Goal: Task Accomplishment & Management: Use online tool/utility

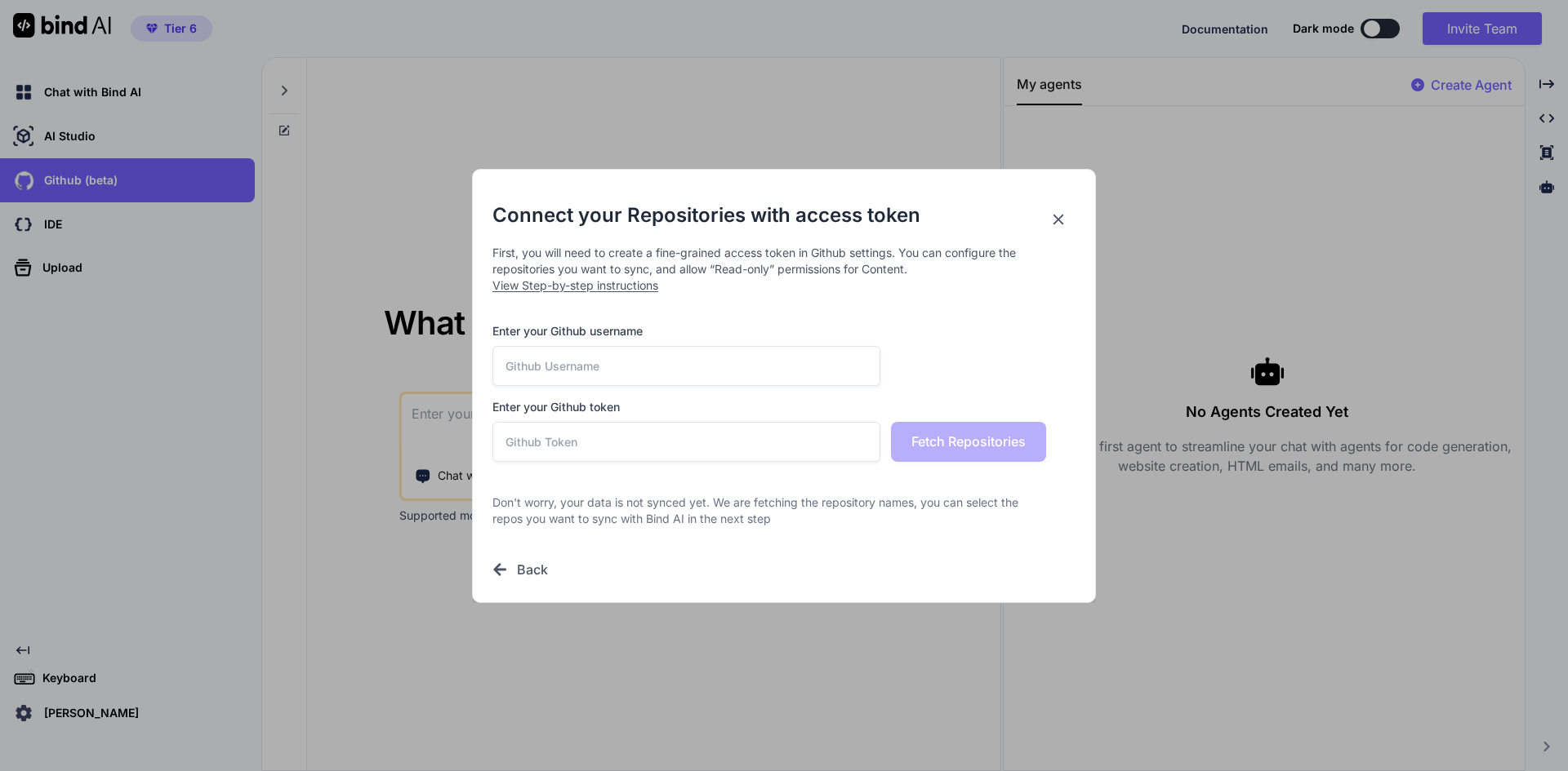
click at [1048, 223] on h2 "Connect your Repositories with access token" at bounding box center [784, 216] width 583 height 26
click at [1055, 220] on icon at bounding box center [1058, 219] width 18 height 18
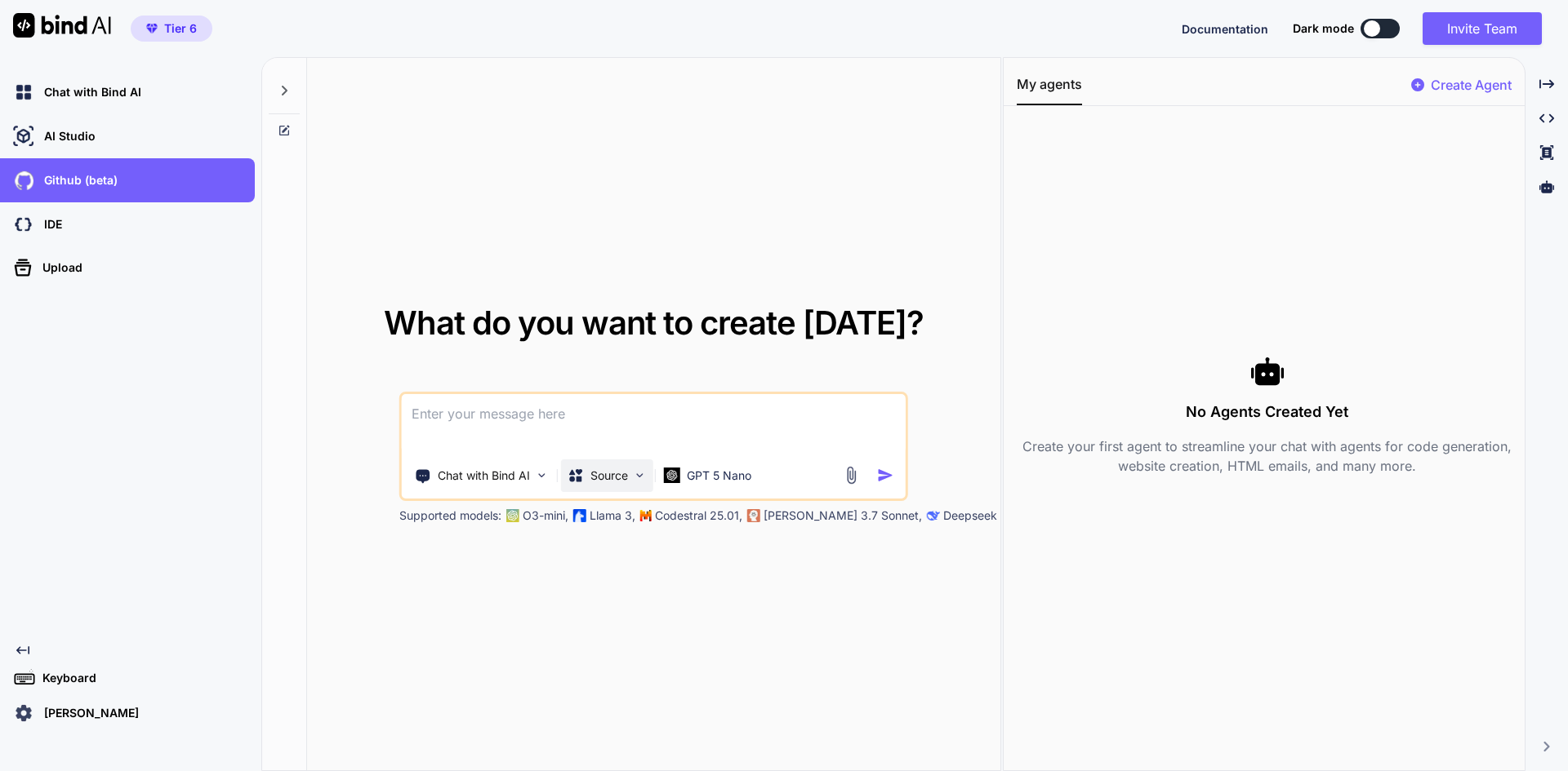
click at [634, 477] on img at bounding box center [639, 475] width 14 height 14
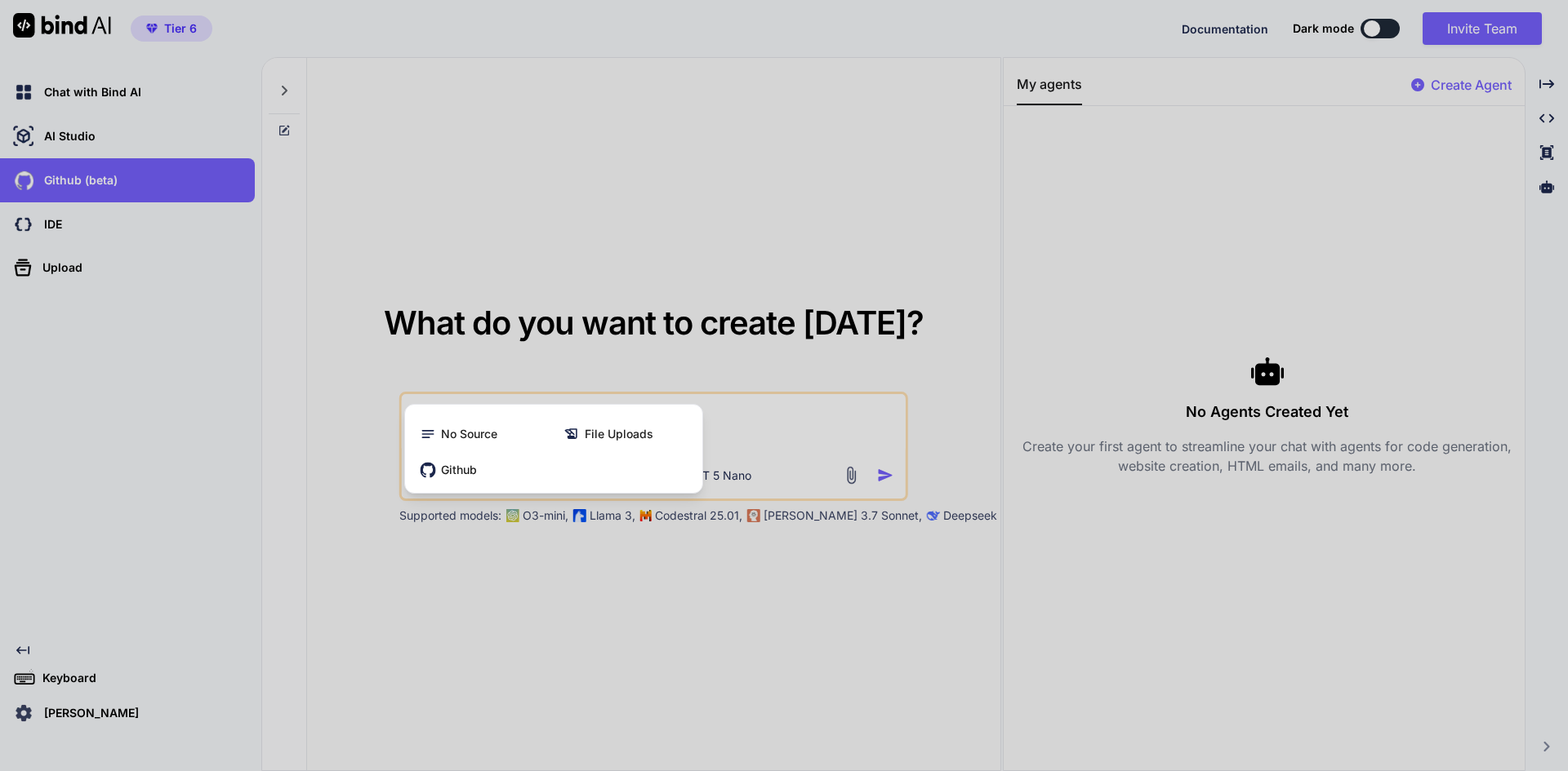
click at [678, 579] on div at bounding box center [784, 386] width 1568 height 771
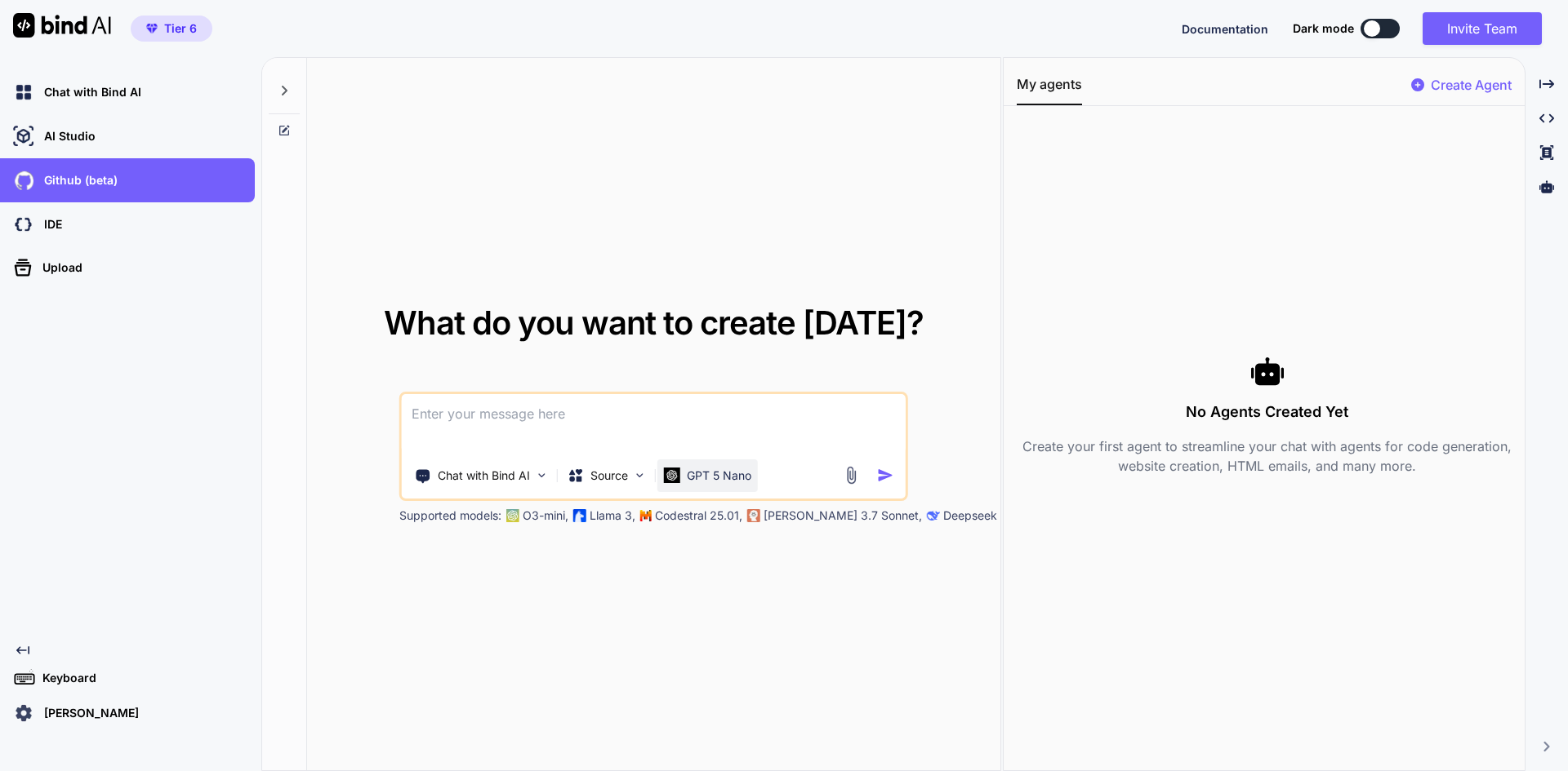
click at [667, 477] on img at bounding box center [671, 475] width 16 height 16
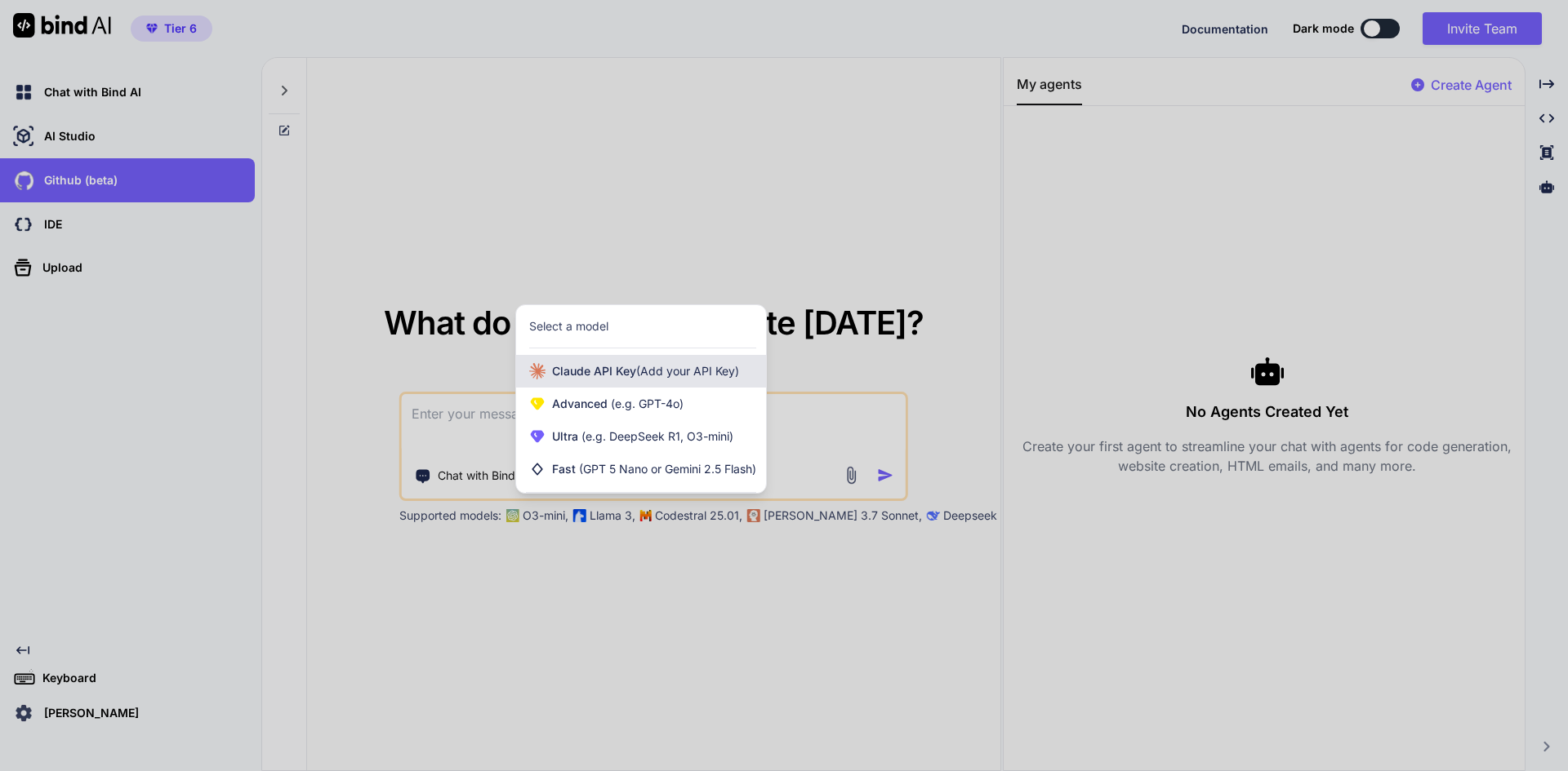
click at [662, 367] on span "(Add your API Key)" at bounding box center [687, 371] width 103 height 14
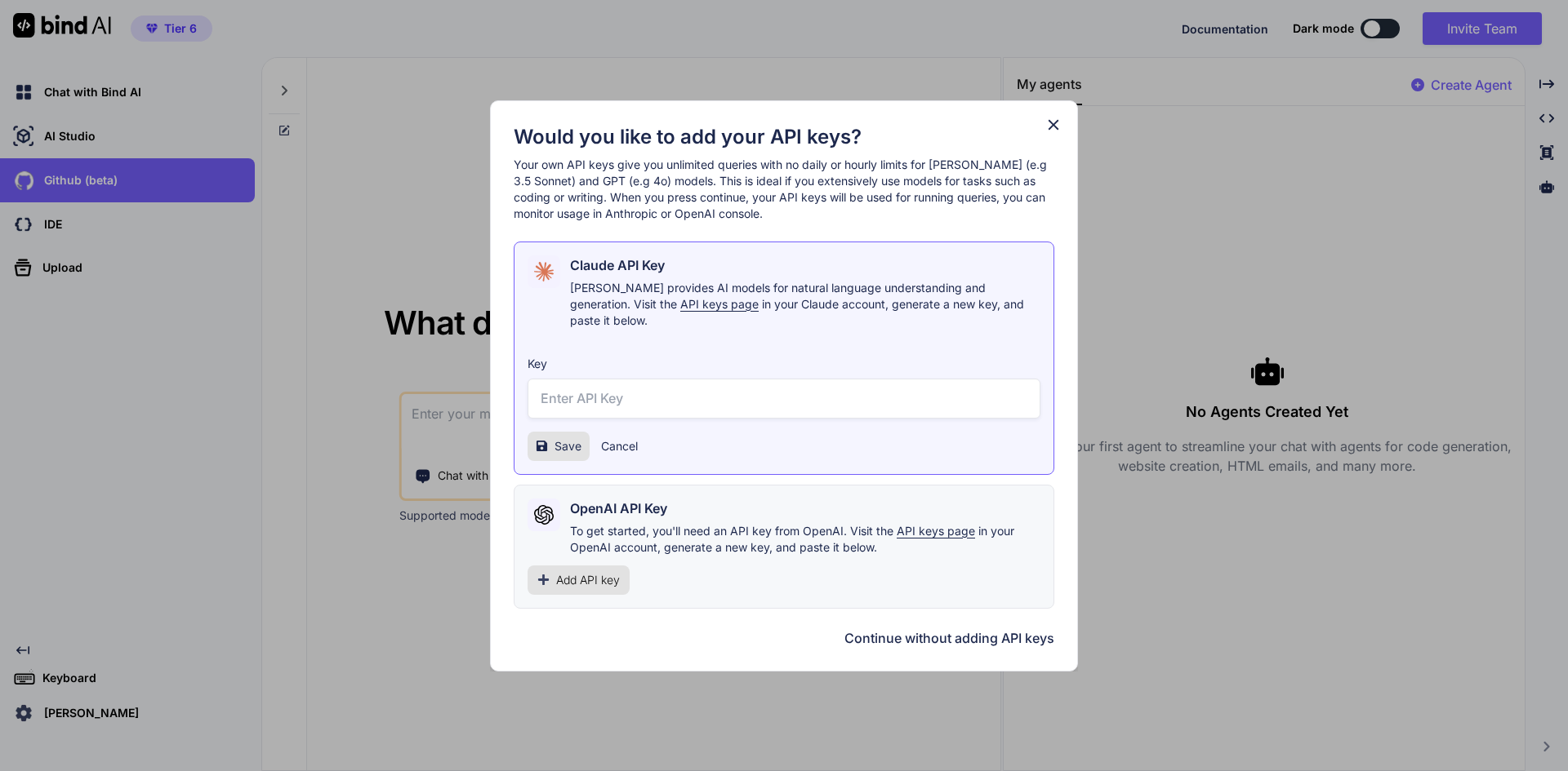
click at [594, 580] on span "Add API key" at bounding box center [588, 580] width 64 height 16
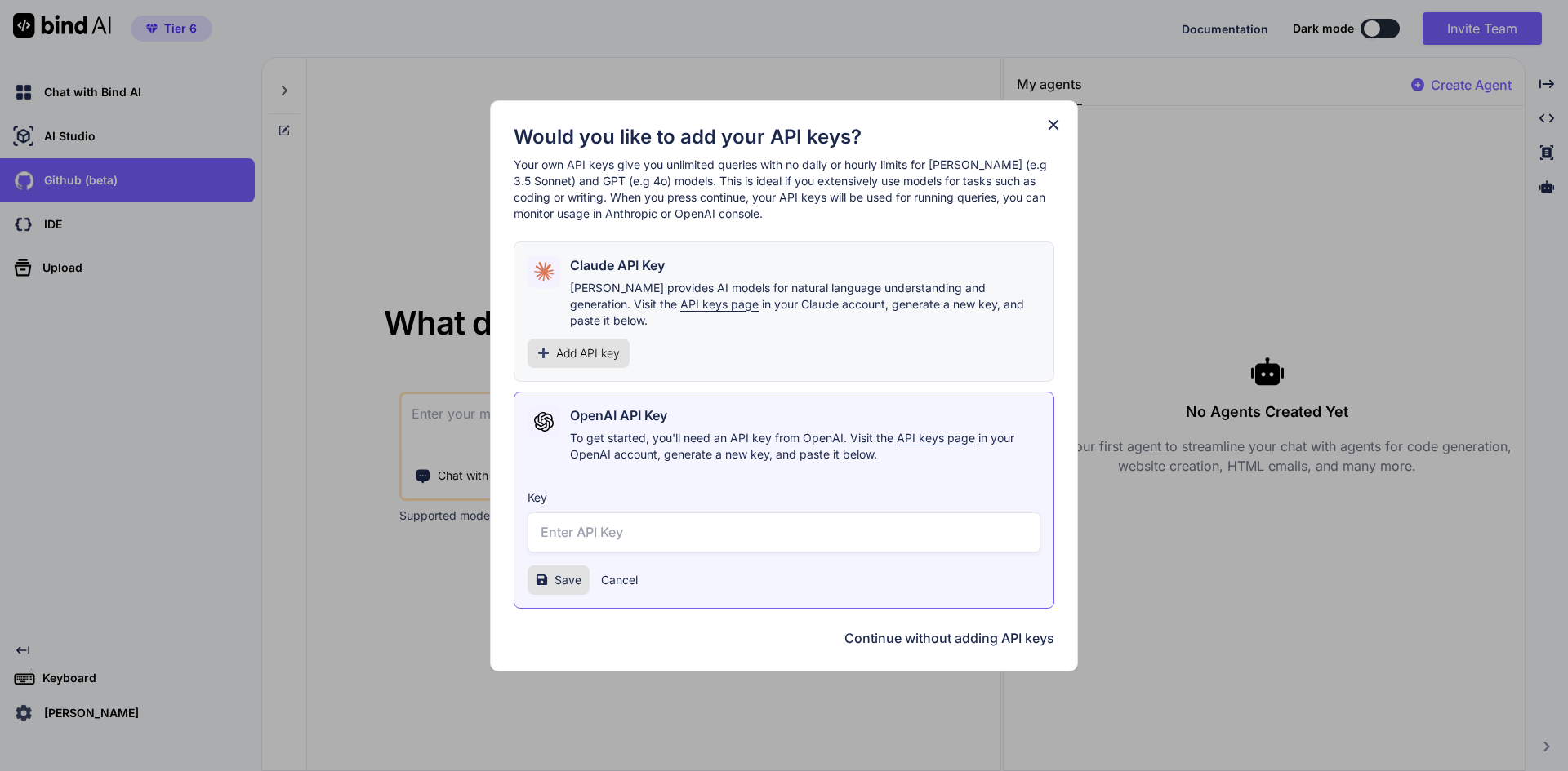
click at [613, 577] on button "Cancel" at bounding box center [619, 580] width 37 height 16
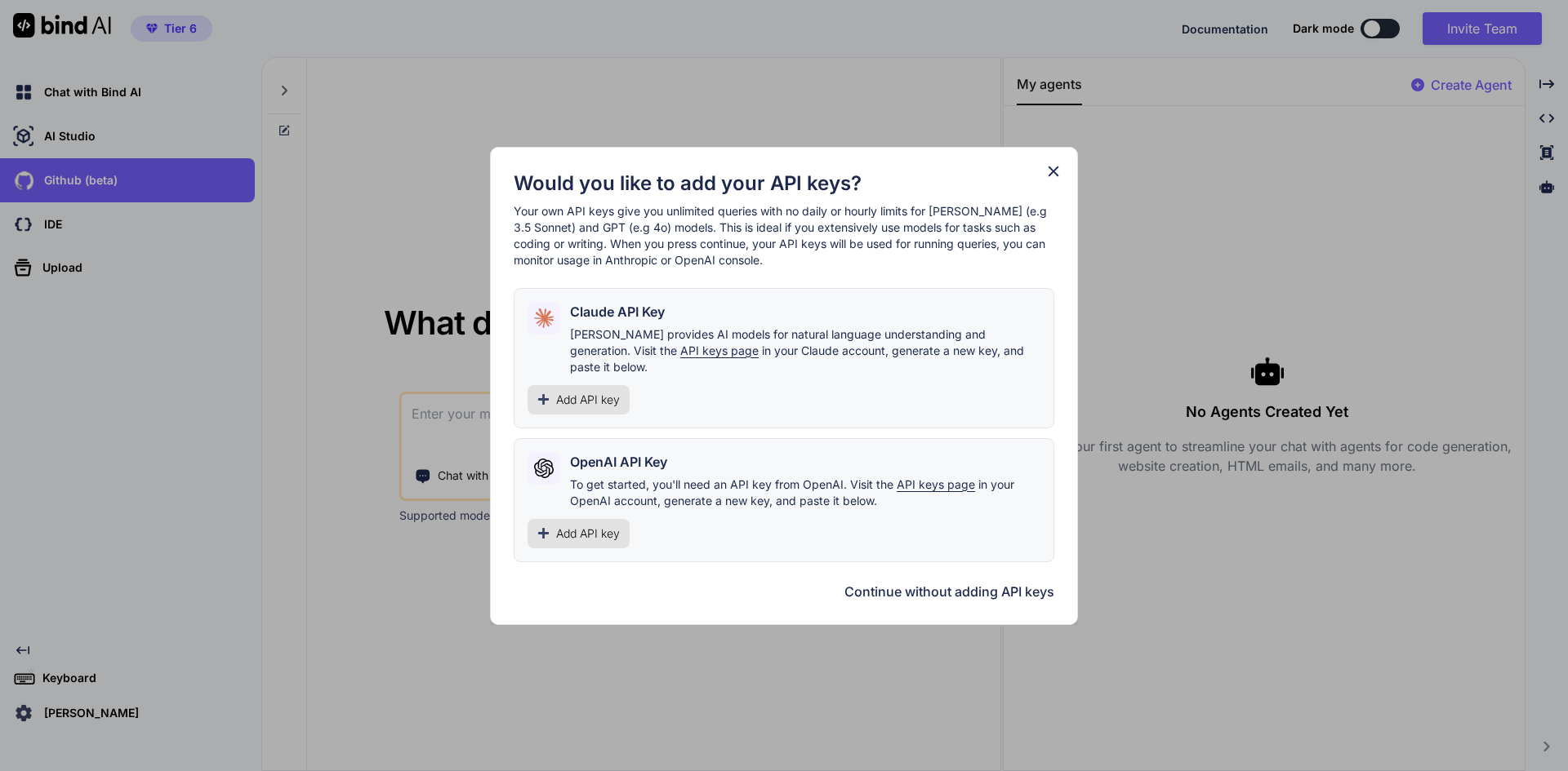
click at [1051, 180] on icon at bounding box center [1053, 171] width 18 height 18
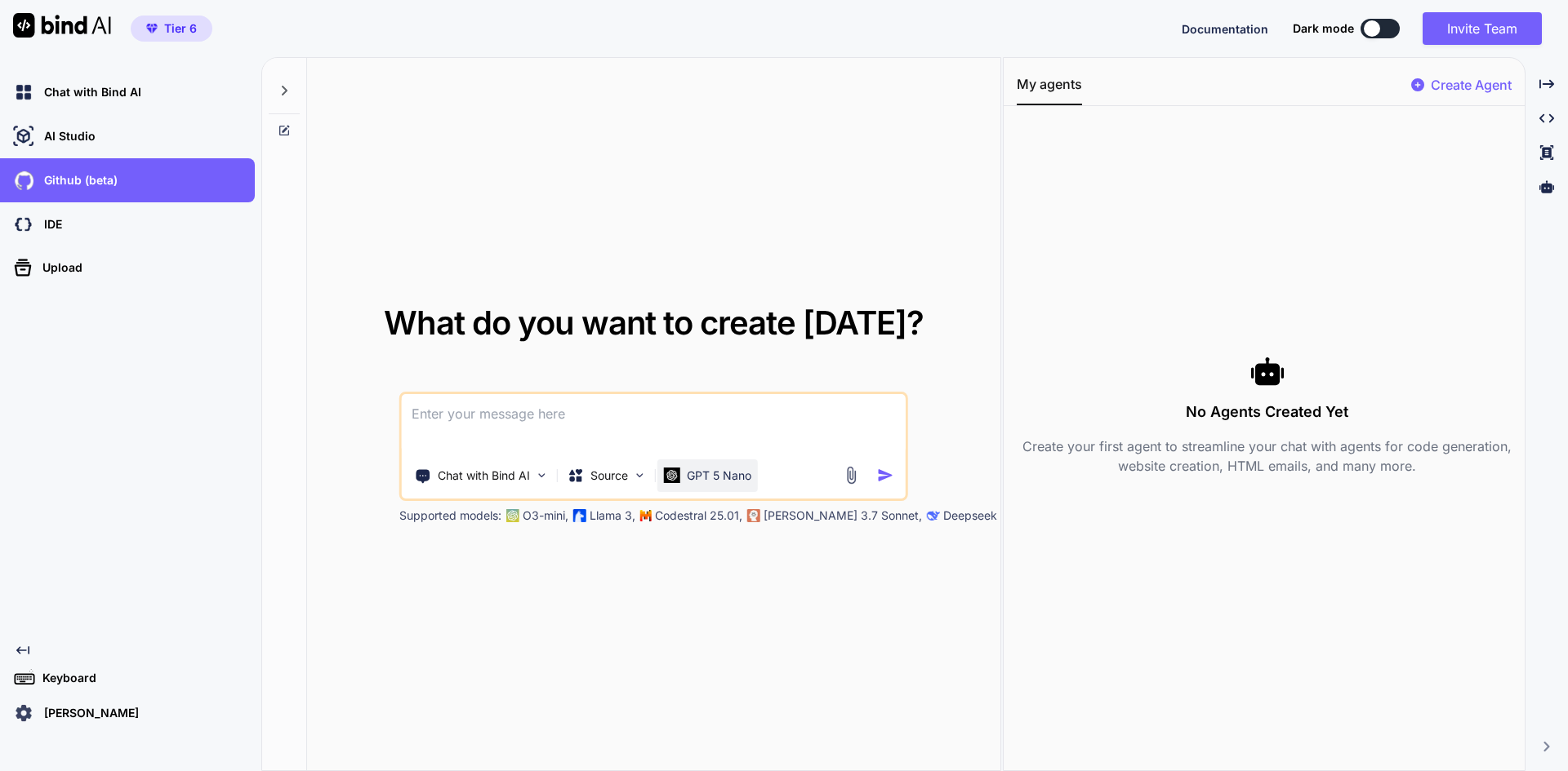
click at [676, 476] on img at bounding box center [671, 475] width 16 height 16
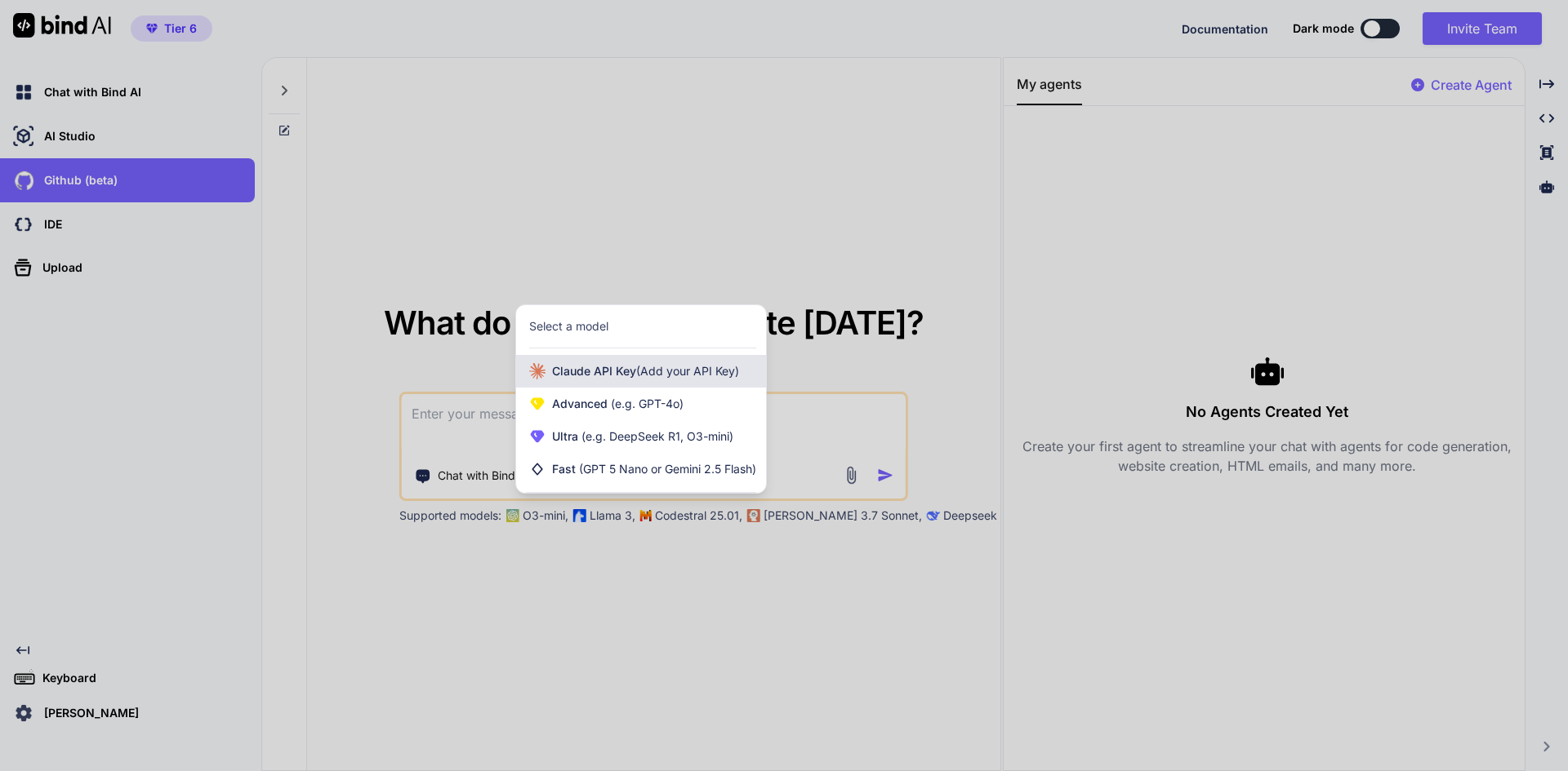
click at [626, 375] on span "Claude API Key (Add your API Key)" at bounding box center [645, 371] width 187 height 16
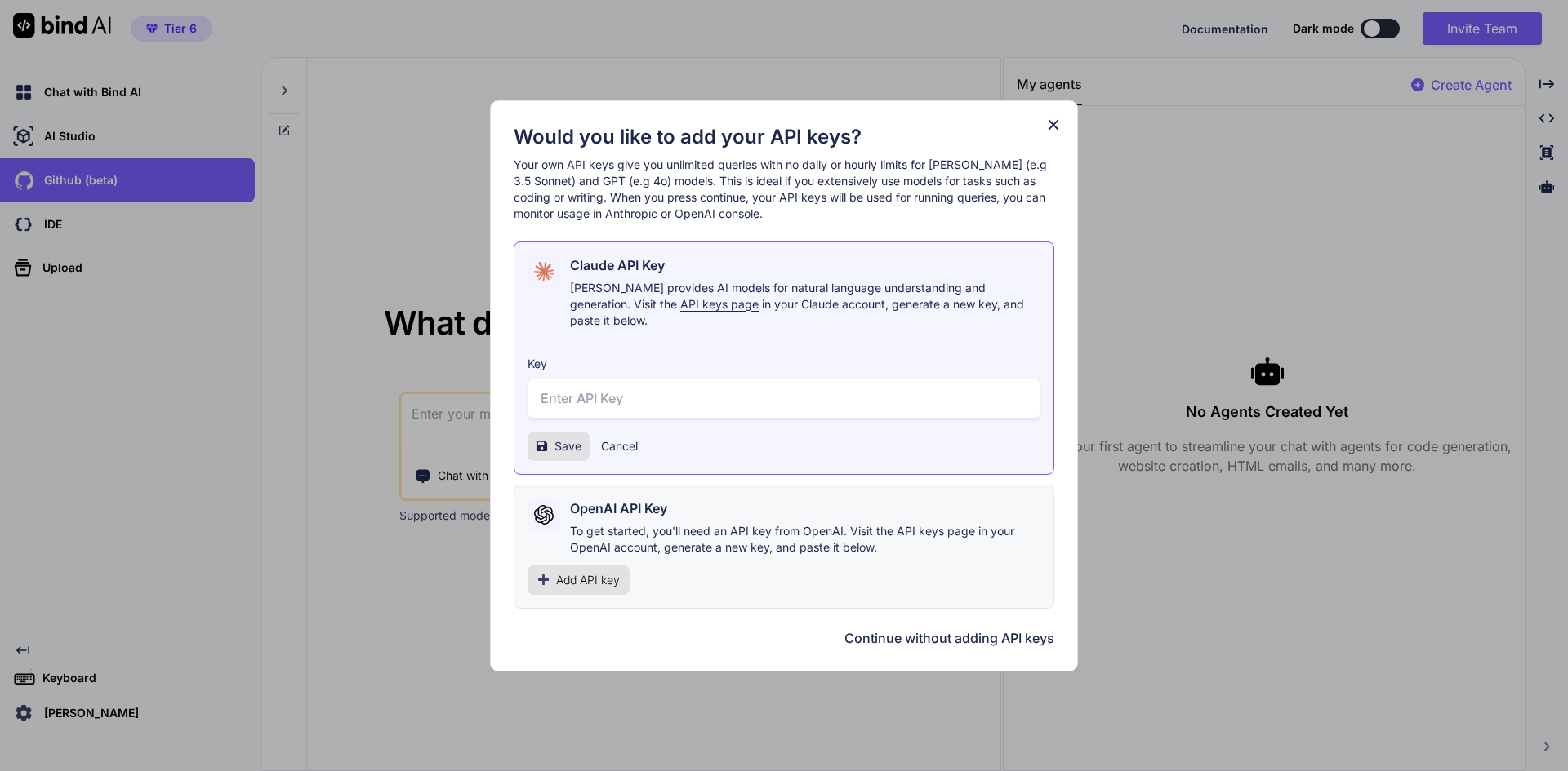
click at [576, 572] on span "Add API key" at bounding box center [588, 580] width 64 height 16
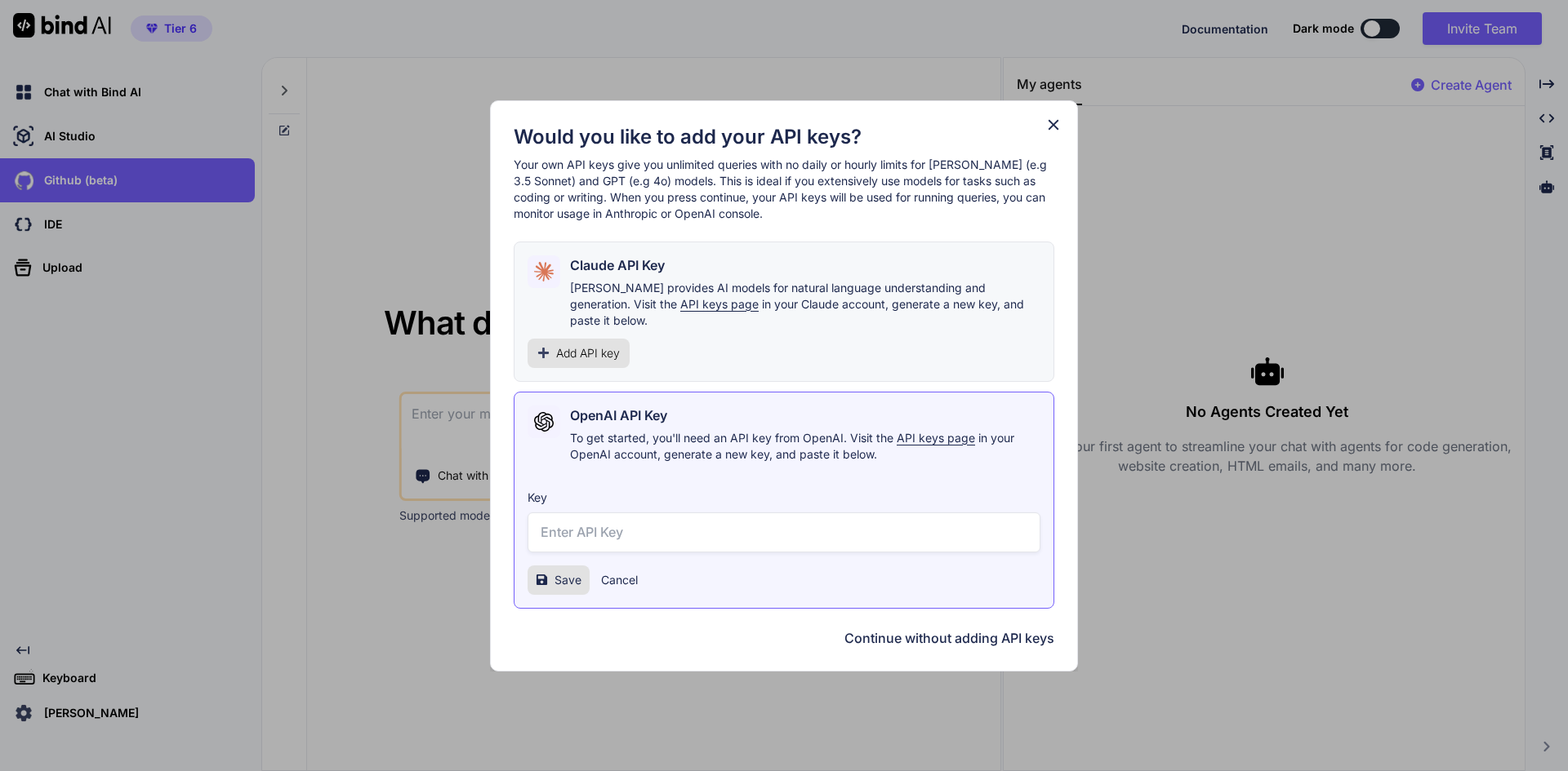
click at [577, 533] on input "text" at bounding box center [784, 532] width 513 height 40
paste input "sk-proj-bDjaSpE1WQiKNVmWn3A5i6LdoeLFyzv0JPmuV2Fhy2_cu4YrD8VlciAAbdw696_HtYnF0us…"
type input "sk-proj-bDjaSpE1WQiKNVmWn3A5i6LdoeLFyzv0JPmuV2Fhy2_cu4YrD8VlciAAbdw696_HtYnF0us…"
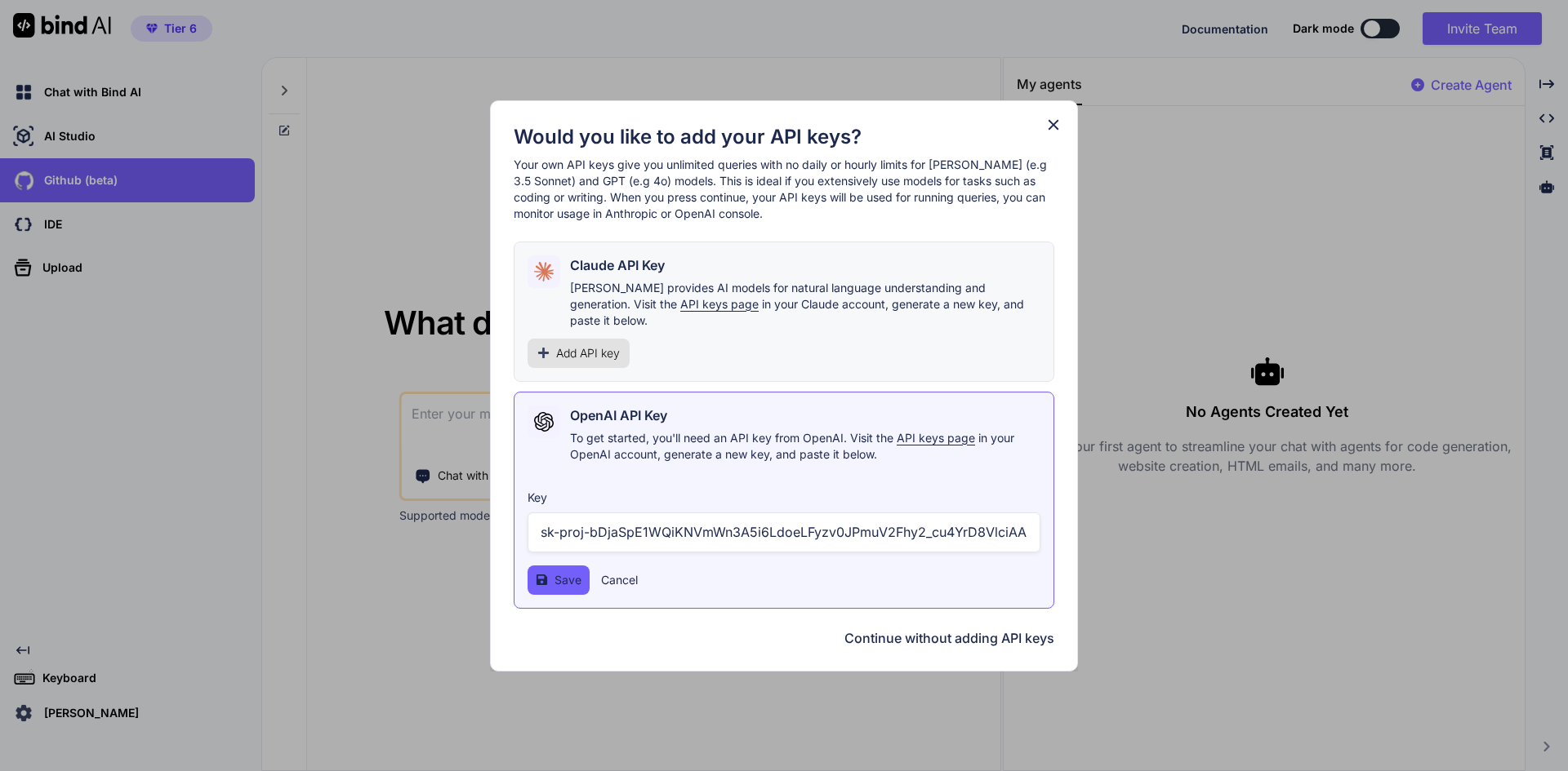
click at [561, 572] on span "Save" at bounding box center [567, 580] width 27 height 16
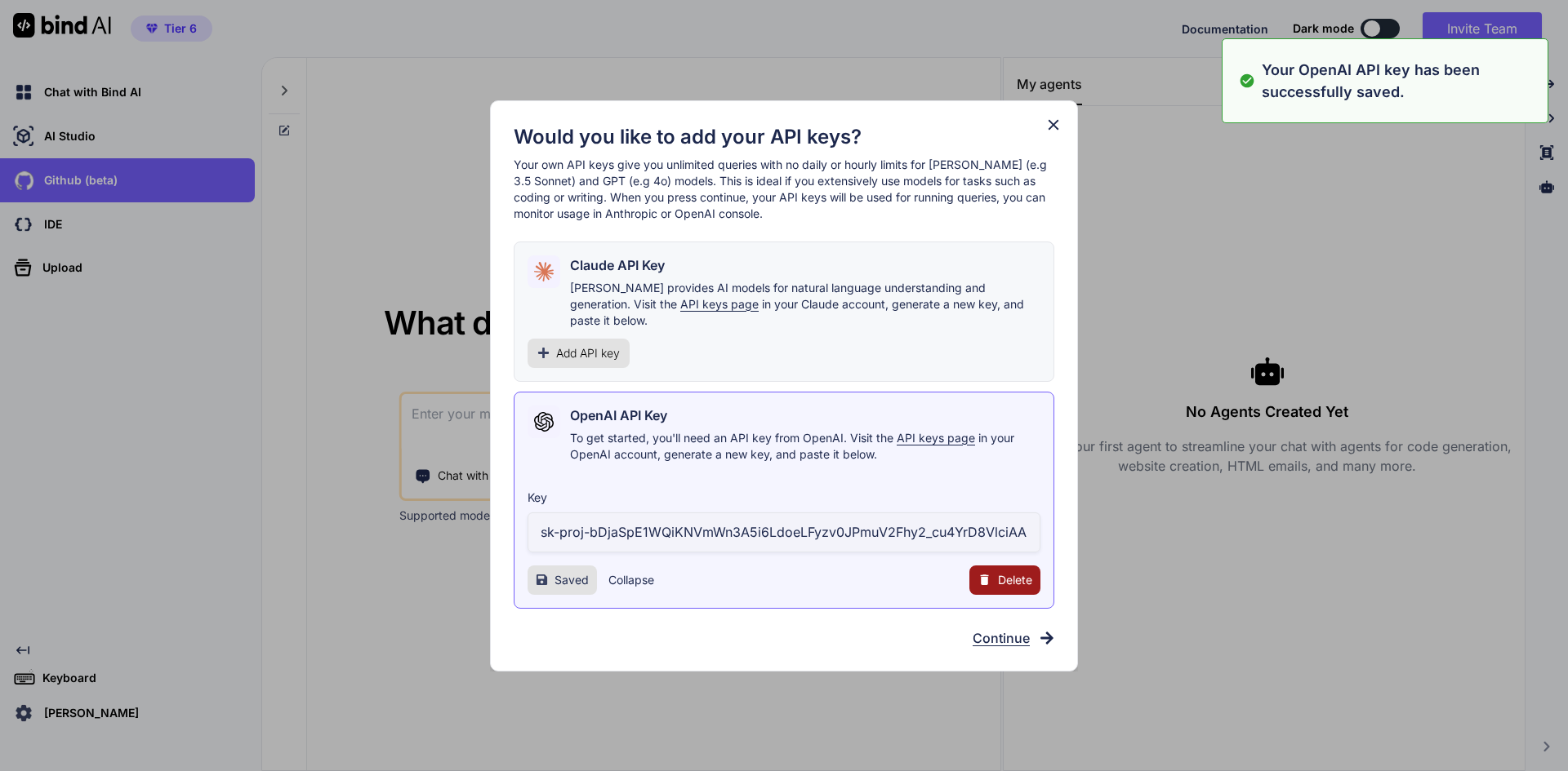
click at [994, 631] on span "Continue" at bounding box center [1001, 638] width 57 height 20
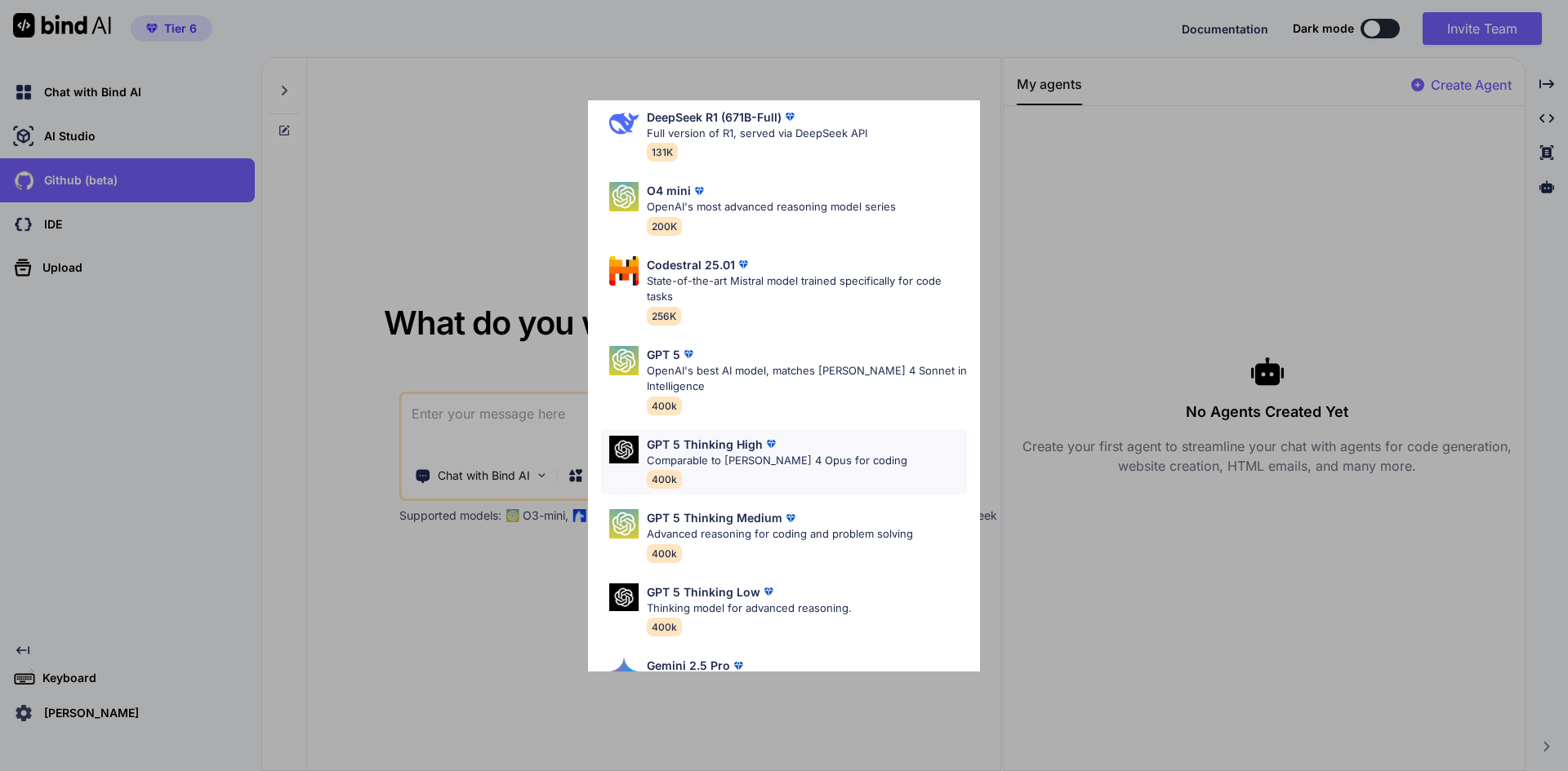
scroll to position [245, 0]
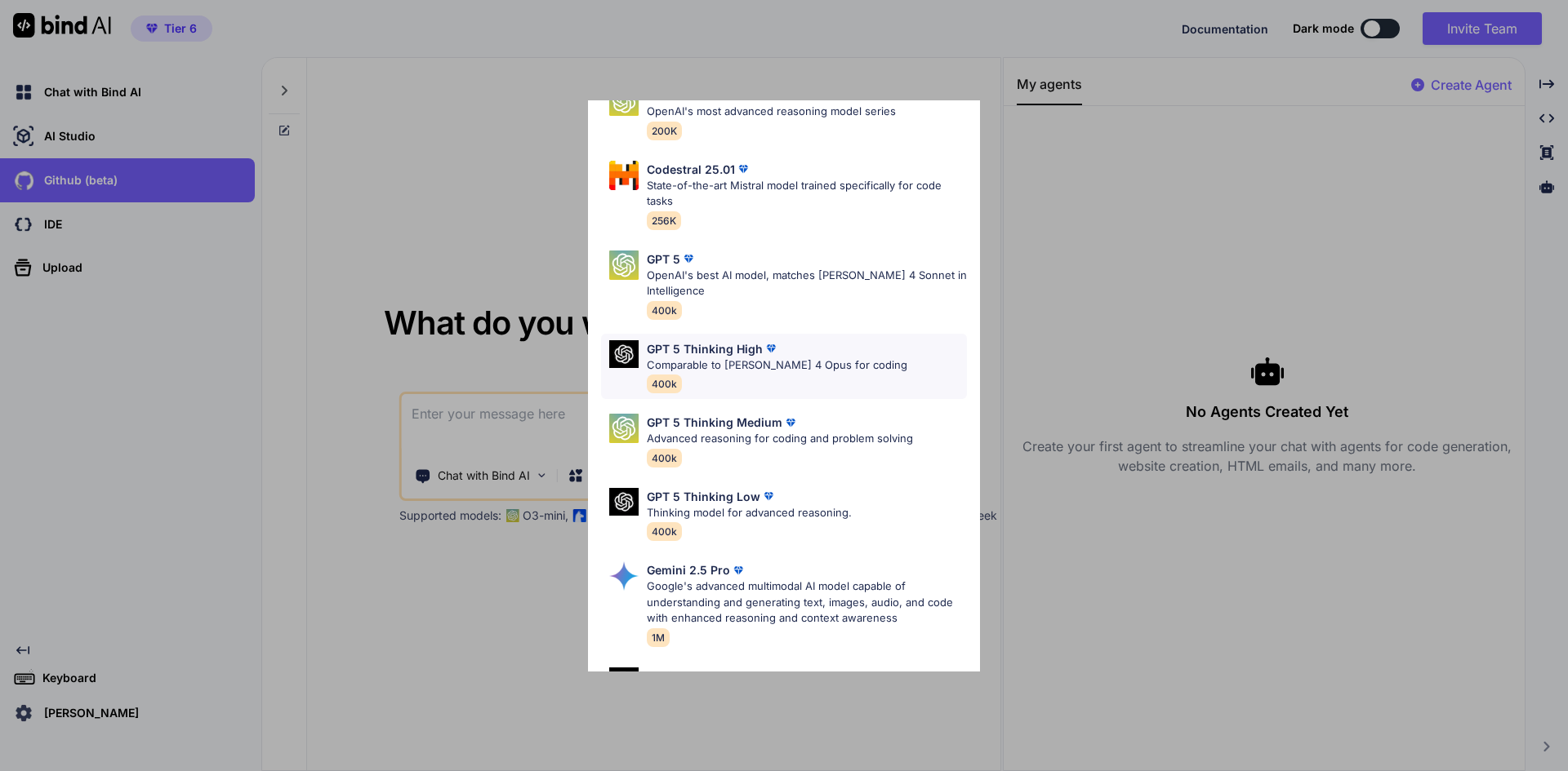
click at [752, 375] on div "GPT 5 Thinking High Comparable to Claude 4 Opus for coding 400k" at bounding box center [777, 367] width 261 height 53
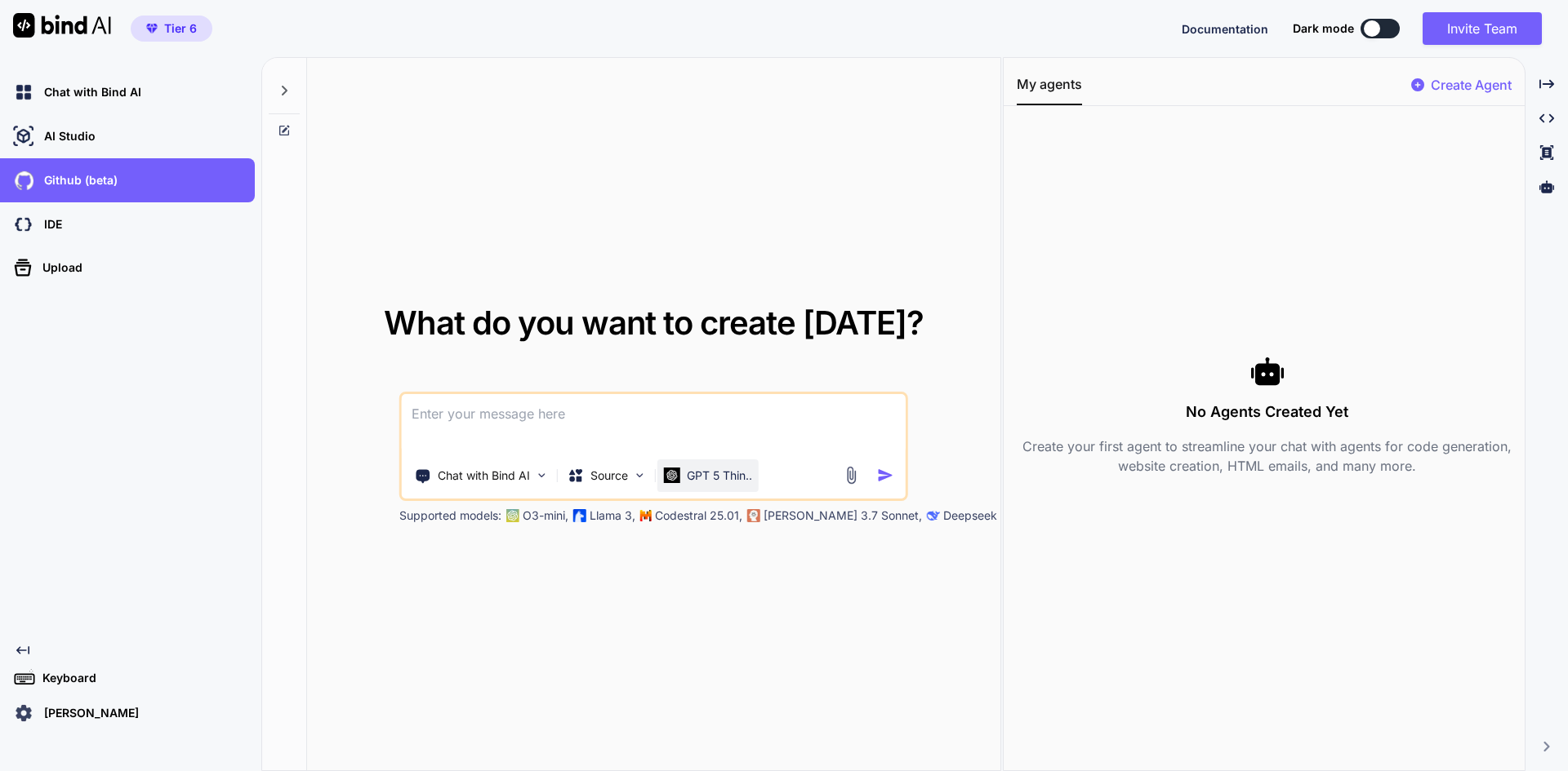
click at [691, 485] on div "GPT 5 Thin.." at bounding box center [708, 476] width 101 height 33
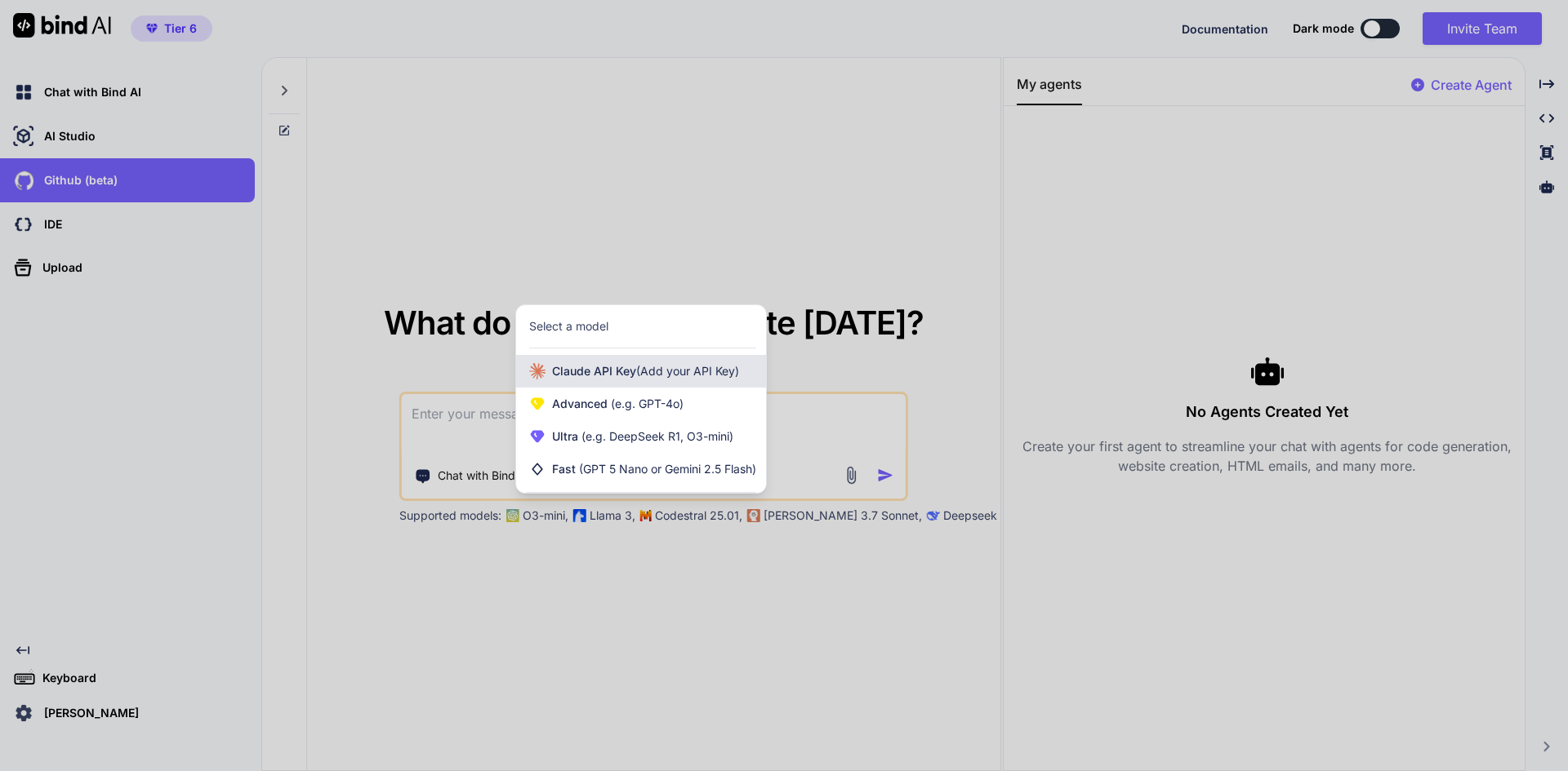
click at [678, 381] on div "Claude API Key (Add your API Key)" at bounding box center [641, 372] width 250 height 33
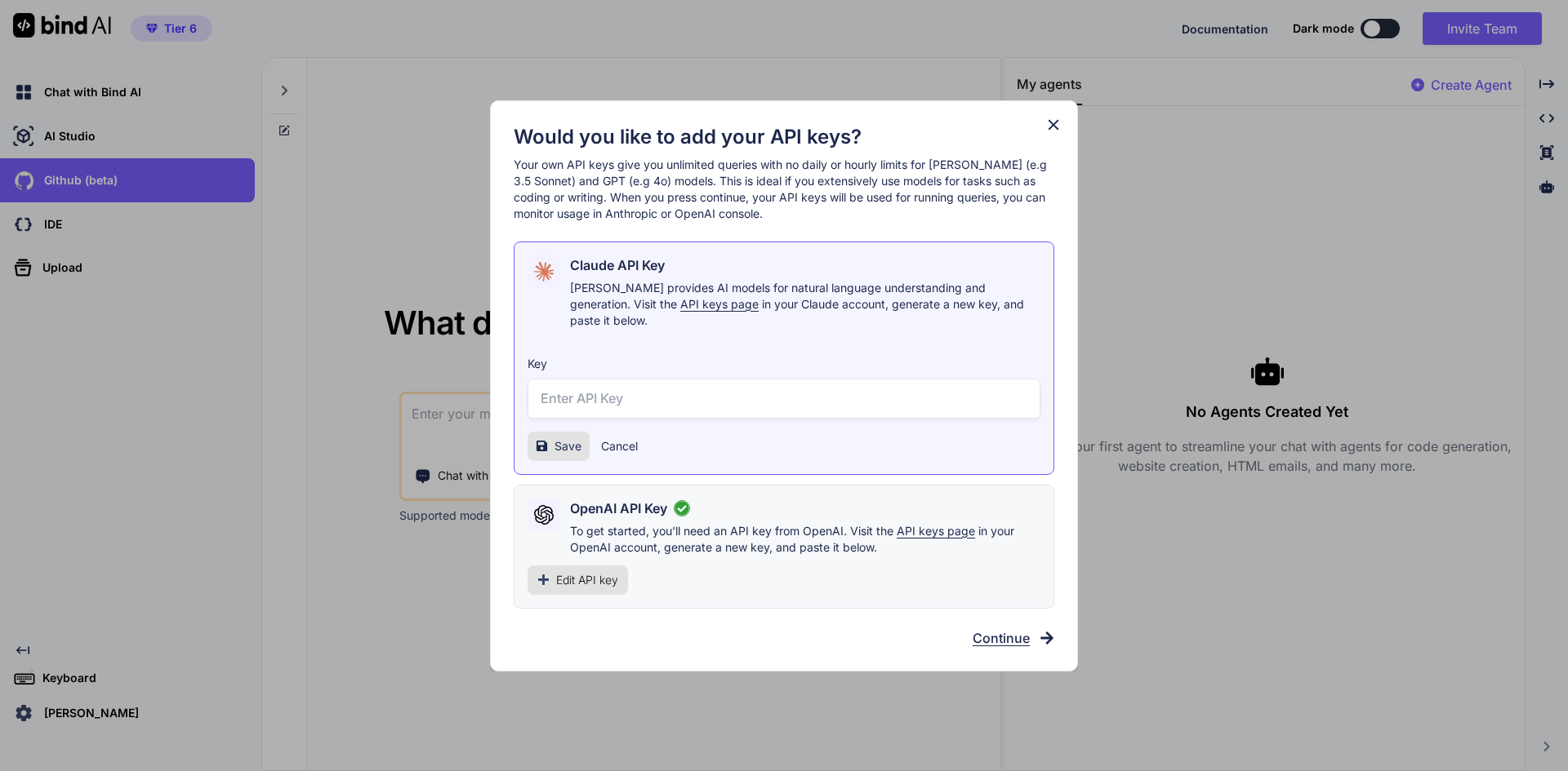
click at [1021, 629] on span "Continue" at bounding box center [1001, 638] width 57 height 20
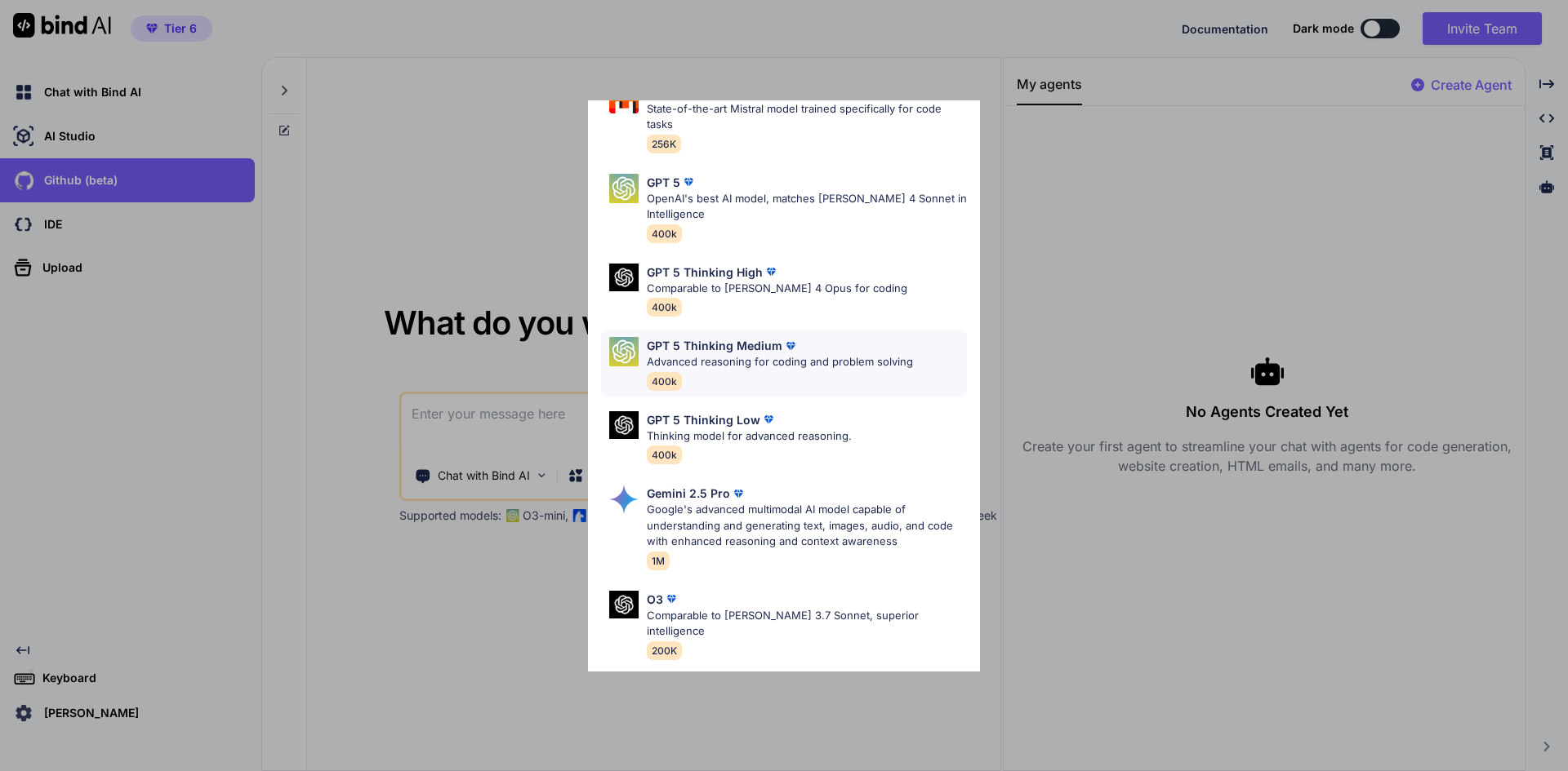
scroll to position [326, 0]
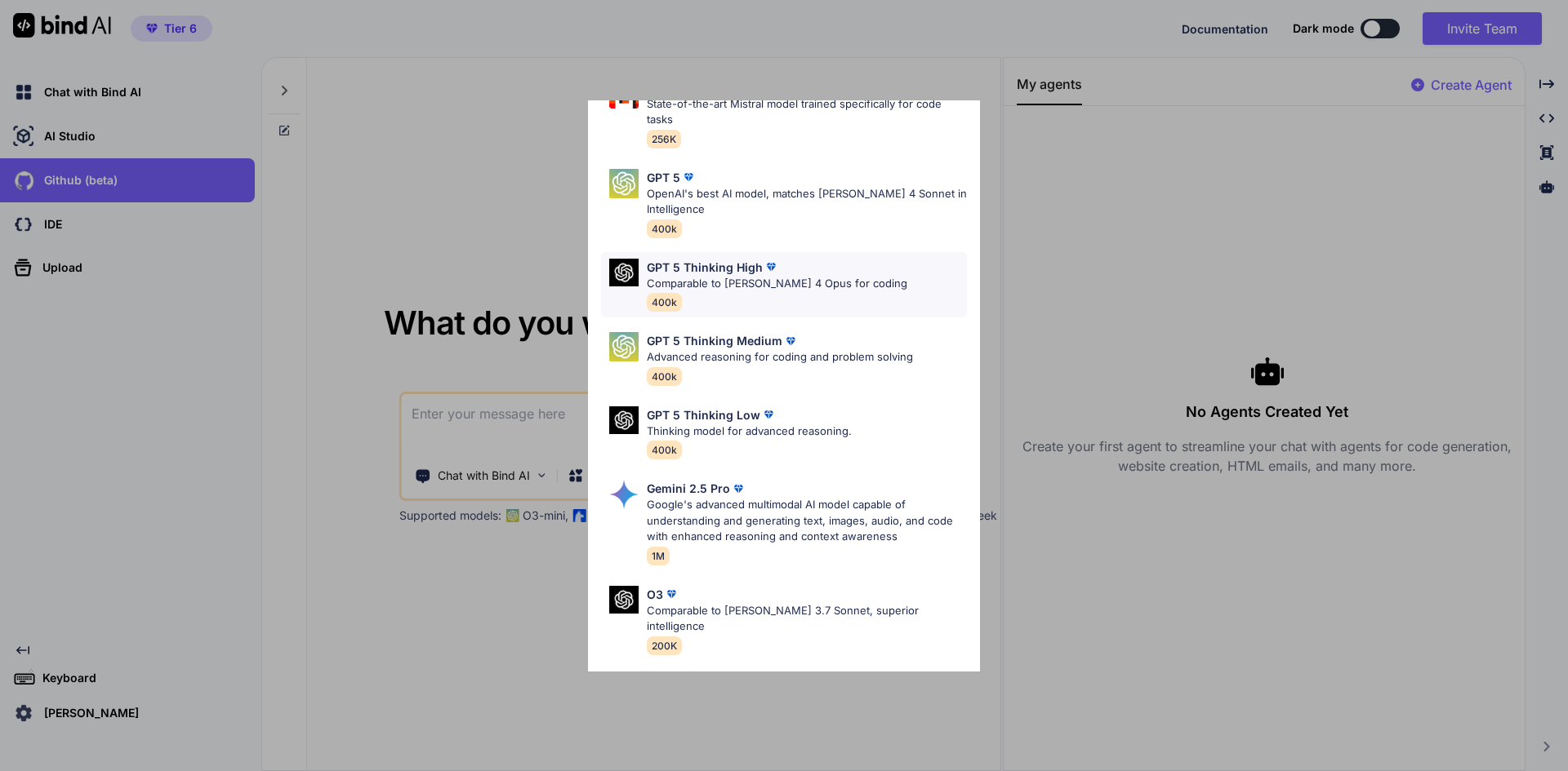
click at [765, 280] on p "Comparable to Claude 4 Opus for coding" at bounding box center [777, 284] width 261 height 16
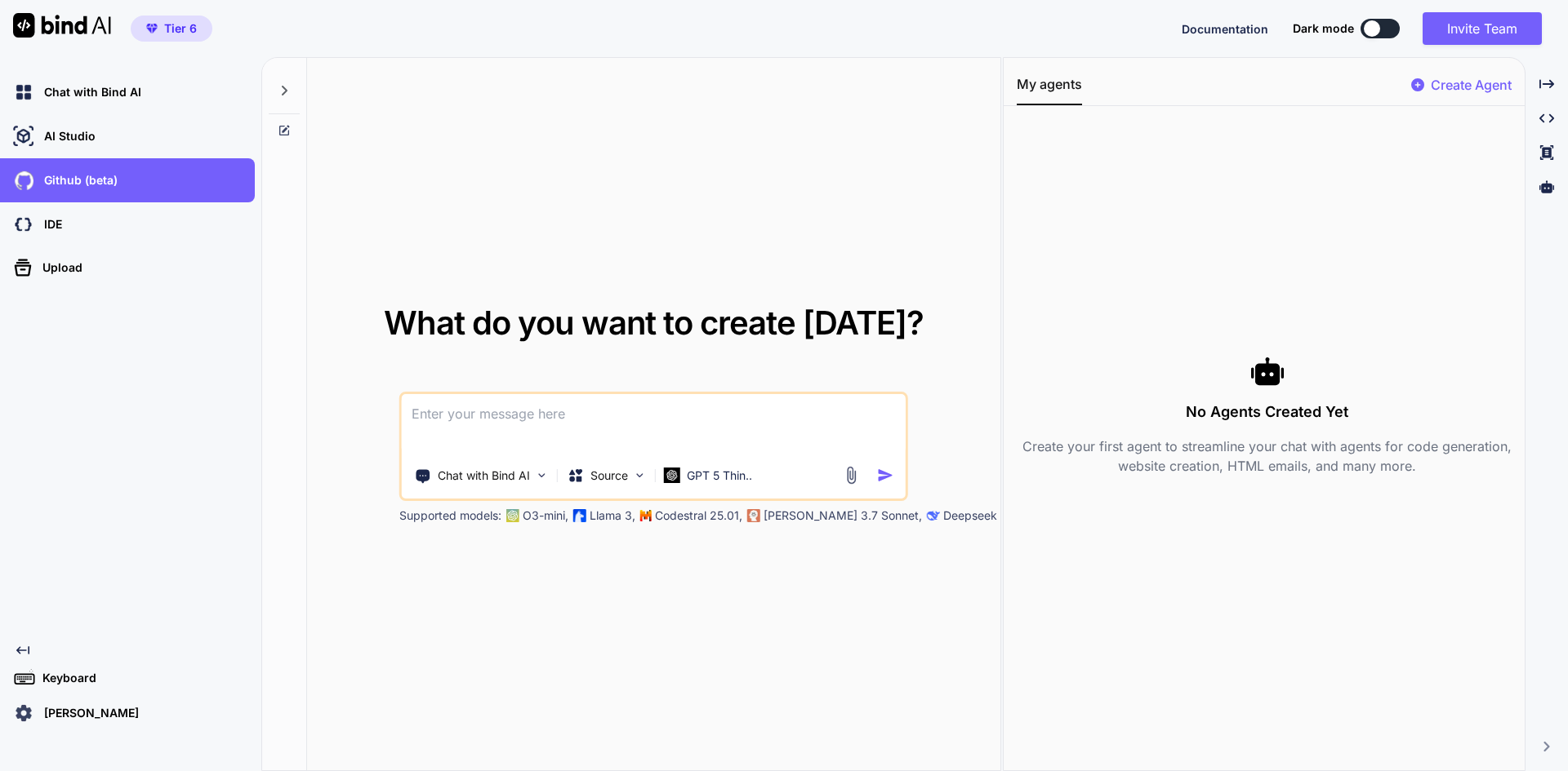
click at [771, 580] on div "What do you want to create today? Chat with Bind AI Source GPT 5 Thin.. Support…" at bounding box center [653, 415] width 693 height 714
click at [72, 233] on div "IDE" at bounding box center [132, 224] width 245 height 28
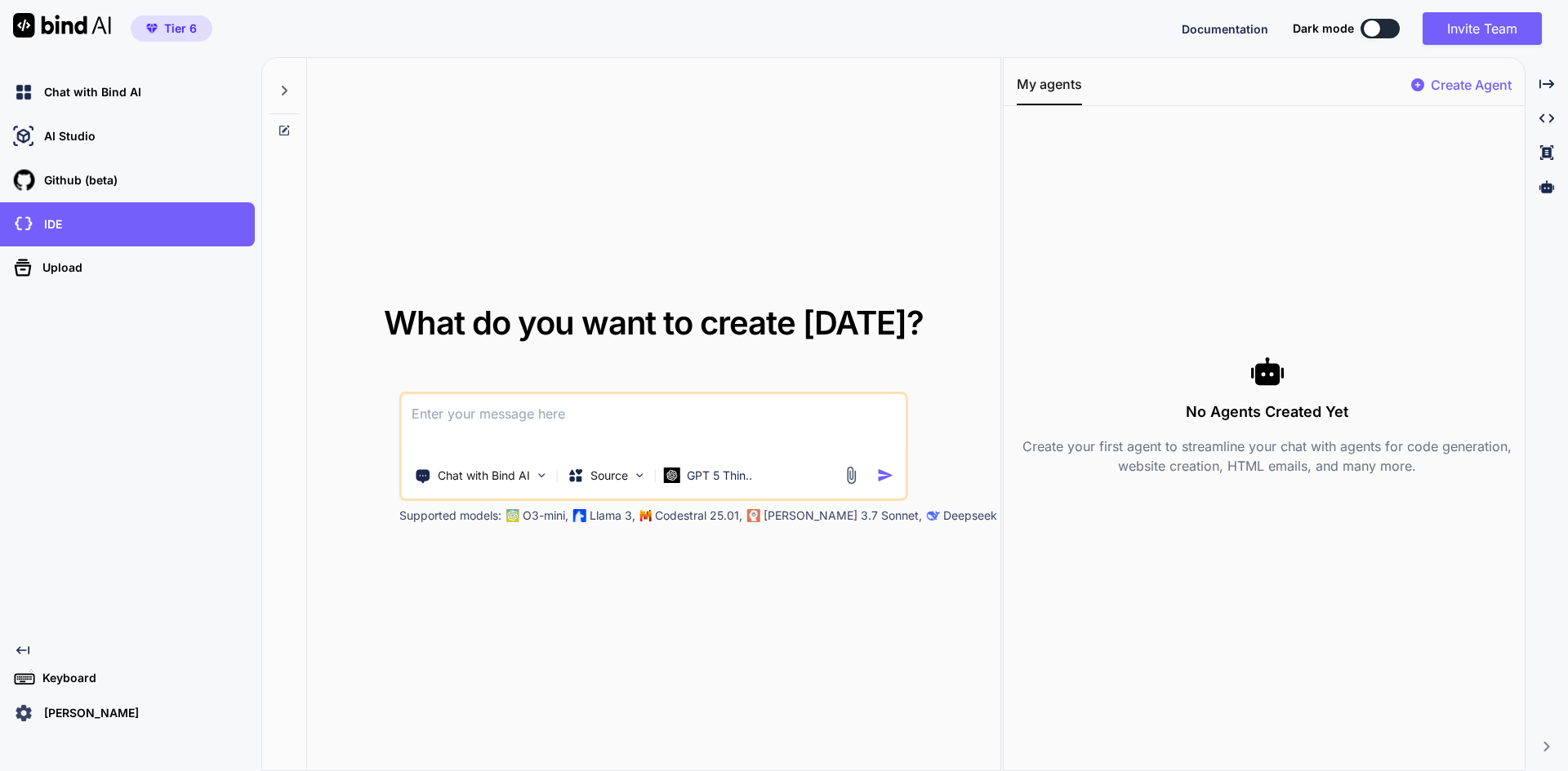
click at [169, 34] on span "Tier 6" at bounding box center [180, 28] width 33 height 16
click at [74, 722] on div "rhommel yap" at bounding box center [132, 713] width 245 height 28
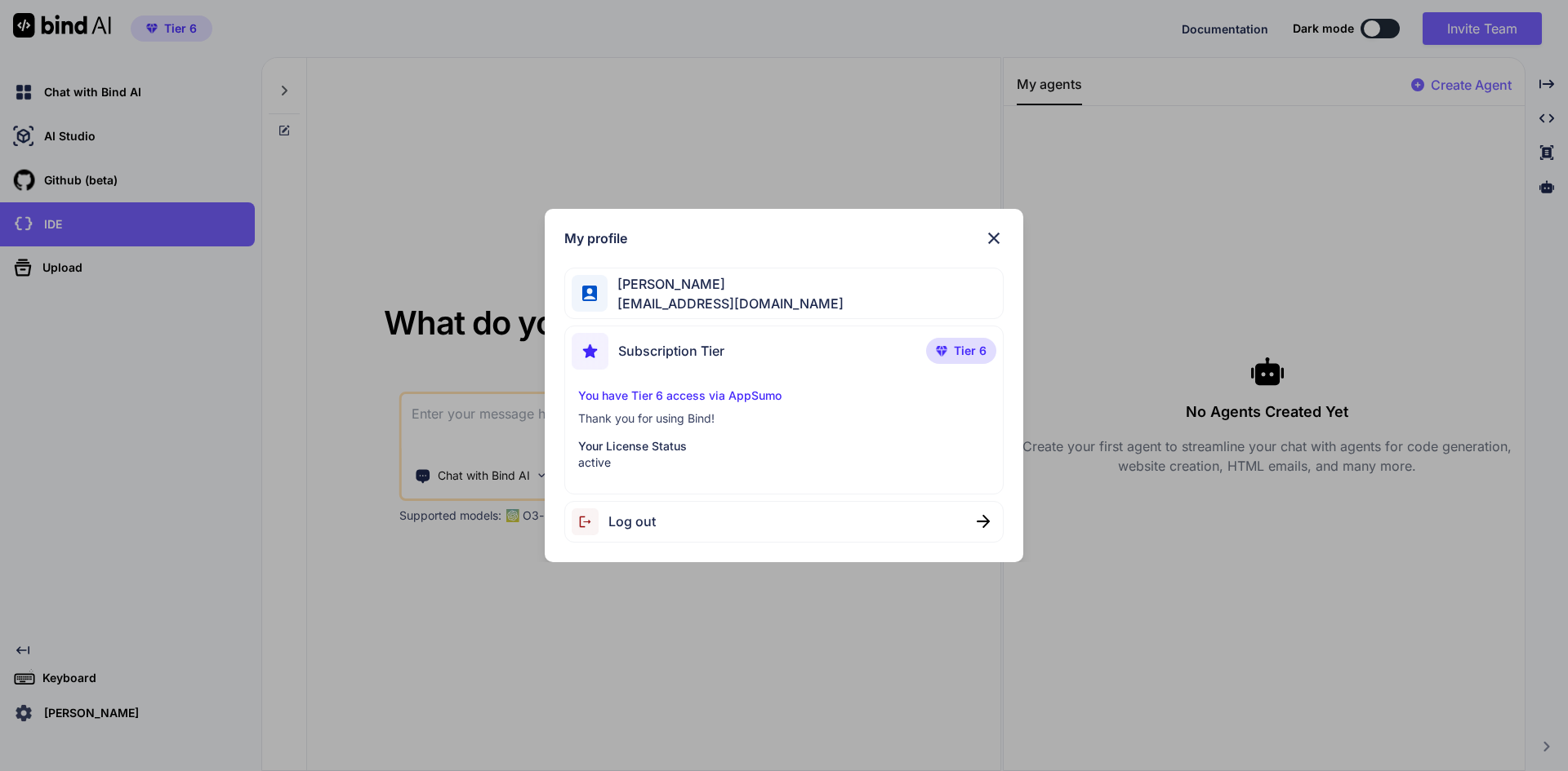
click at [987, 246] on img at bounding box center [993, 238] width 20 height 20
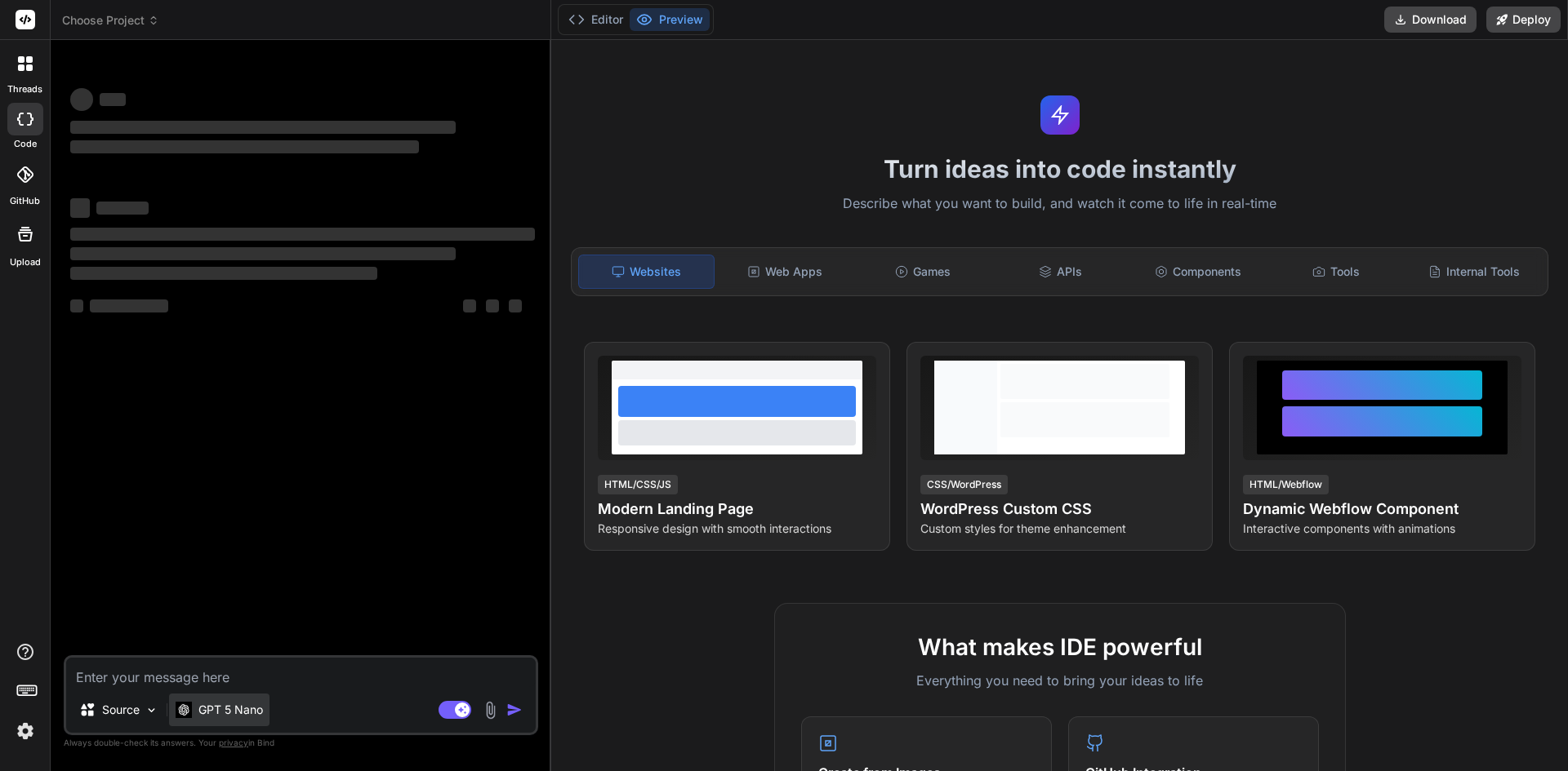
click at [230, 705] on p "GPT 5 Nano" at bounding box center [230, 710] width 65 height 16
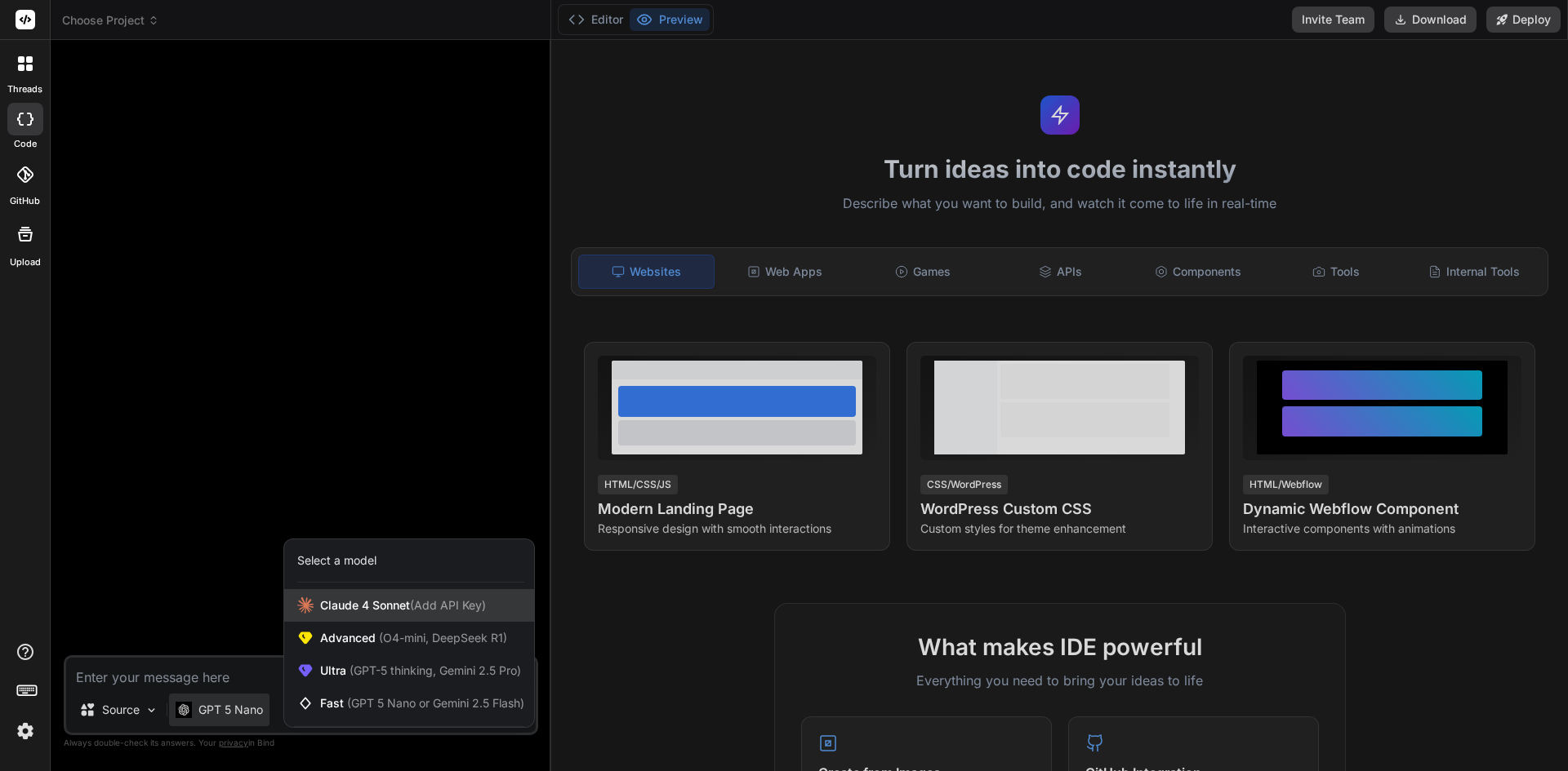
click at [372, 605] on span "Claude 4 Sonnet (Add API Key)" at bounding box center [403, 605] width 166 height 16
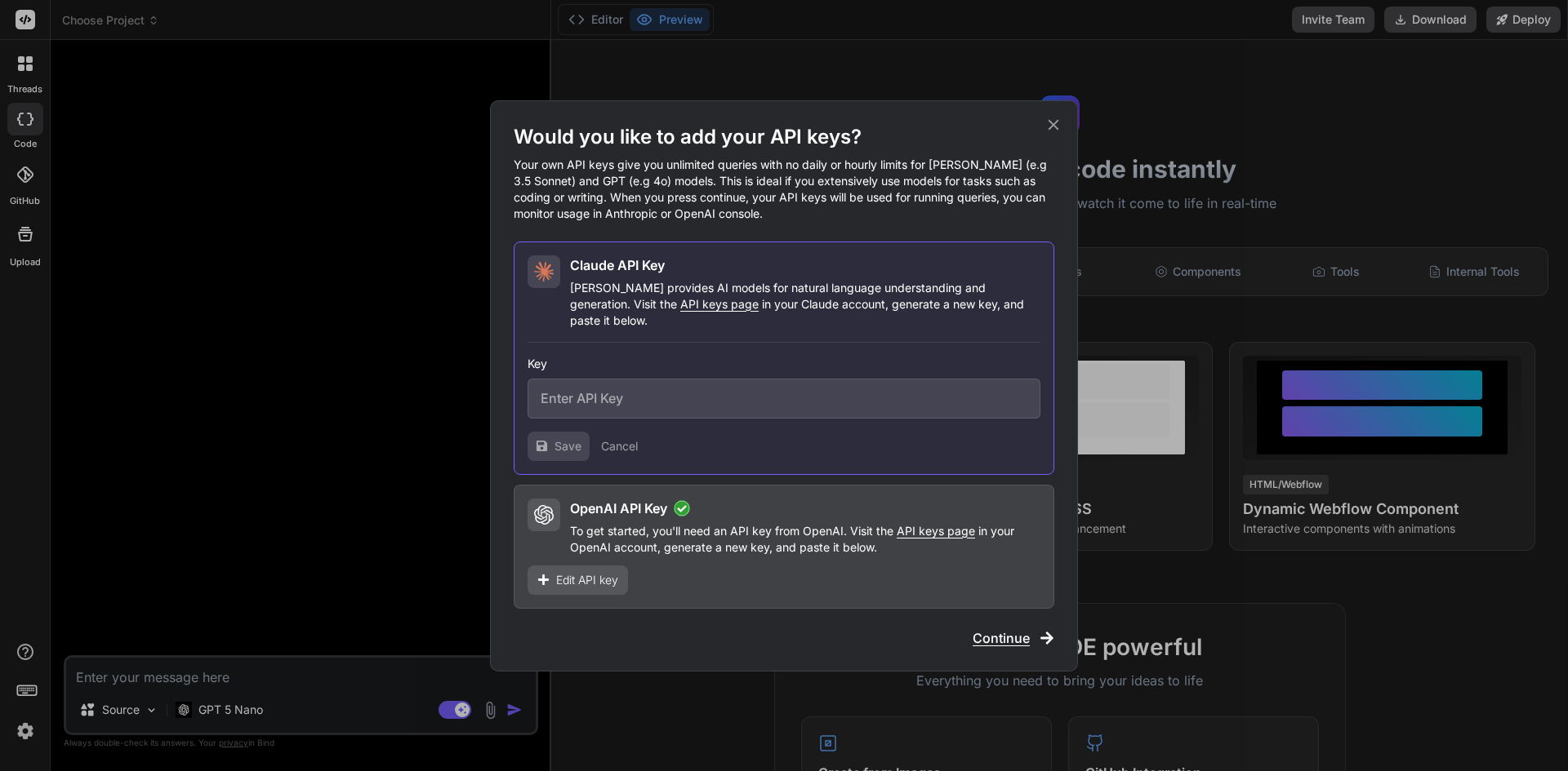
click at [589, 574] on span "Edit API key" at bounding box center [587, 580] width 62 height 16
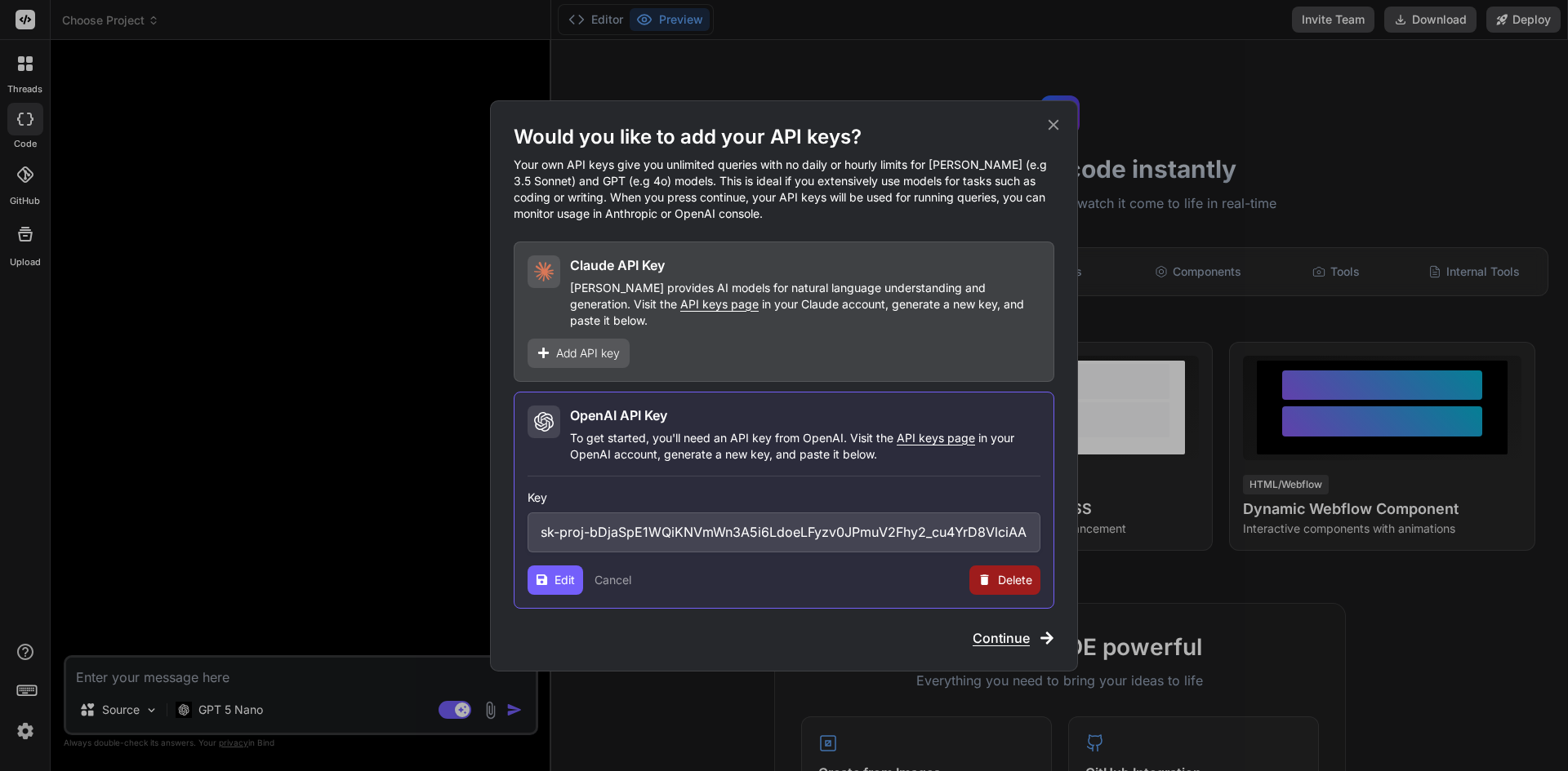
click at [613, 572] on button "Cancel" at bounding box center [613, 580] width 37 height 16
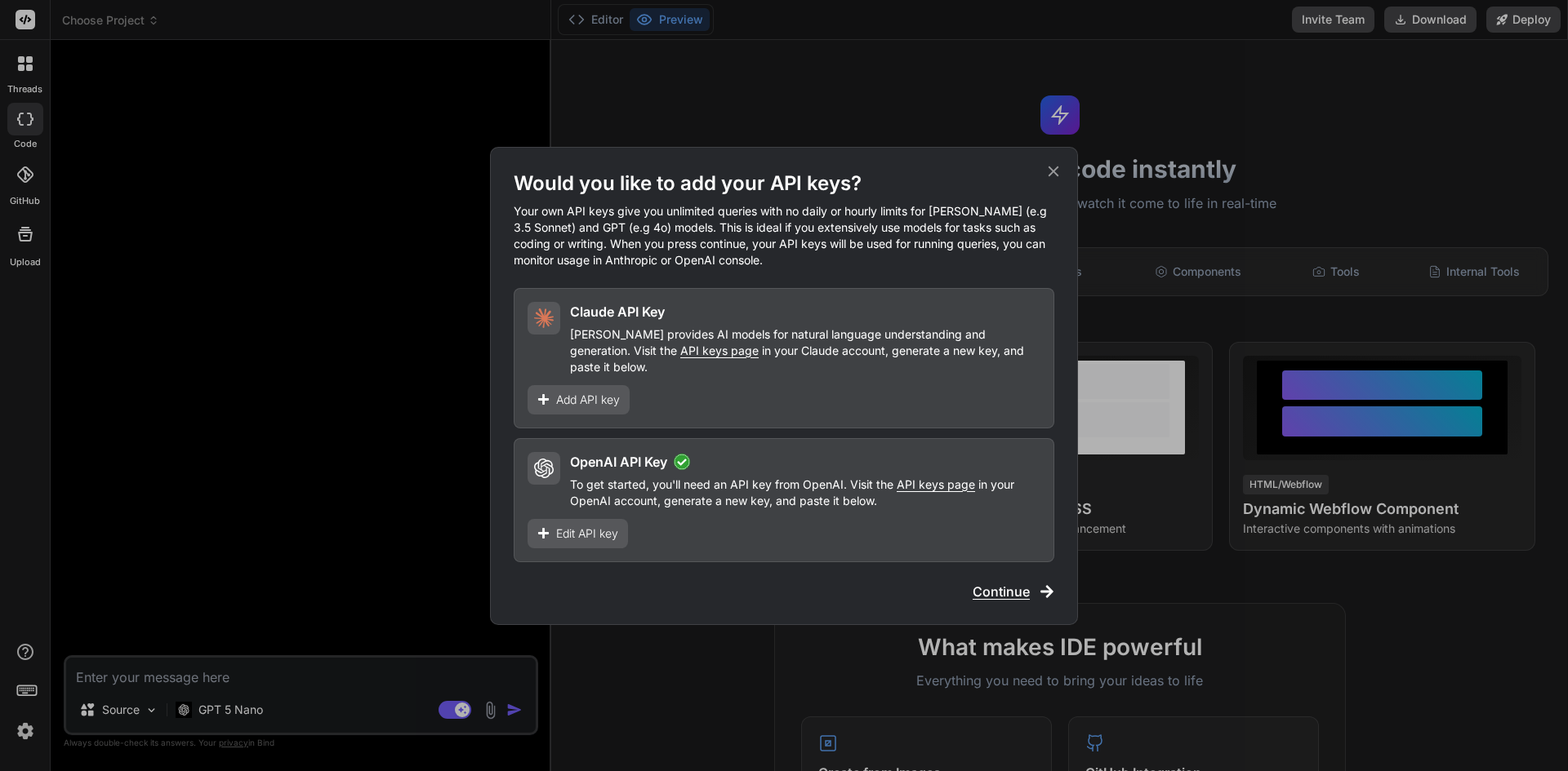
click at [671, 489] on p "To get started, you'll need an API key from OpenAI. Visit the API keys page in …" at bounding box center [804, 493] width 470 height 33
click at [1005, 582] on span "Continue" at bounding box center [1001, 592] width 57 height 20
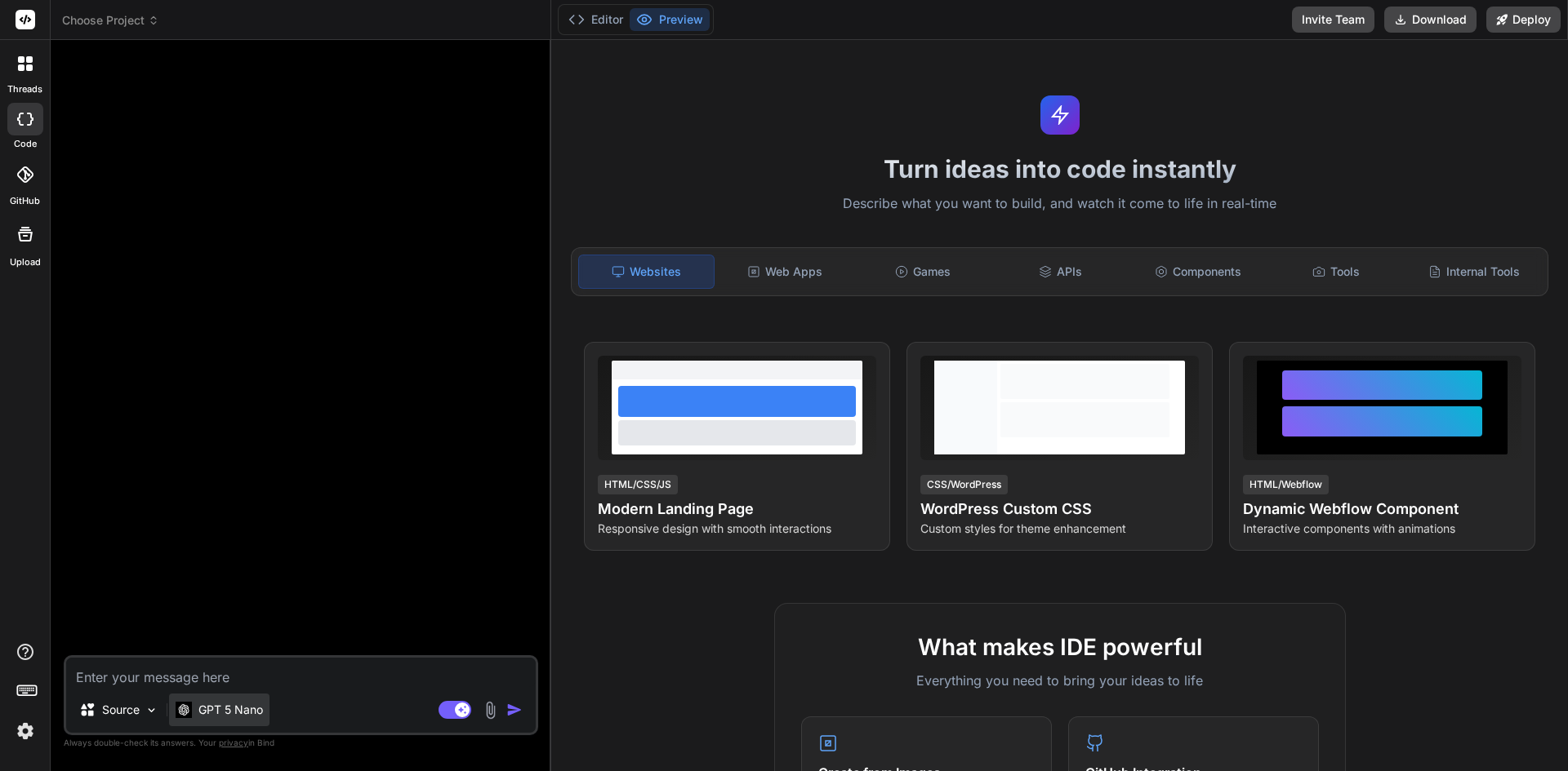
click at [244, 711] on p "GPT 5 Nano" at bounding box center [230, 710] width 65 height 16
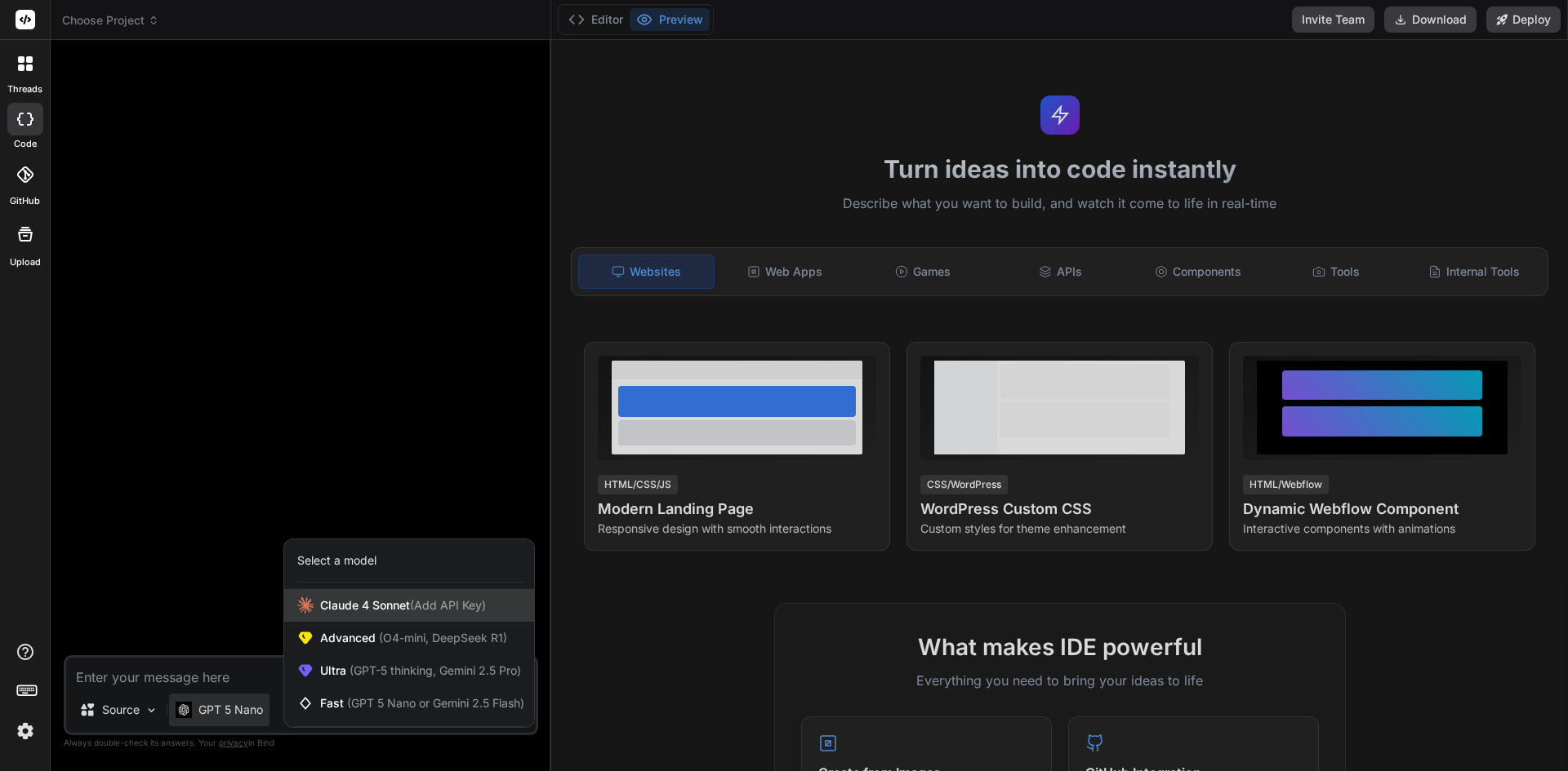
click at [421, 610] on span "(Add API Key)" at bounding box center [448, 605] width 76 height 14
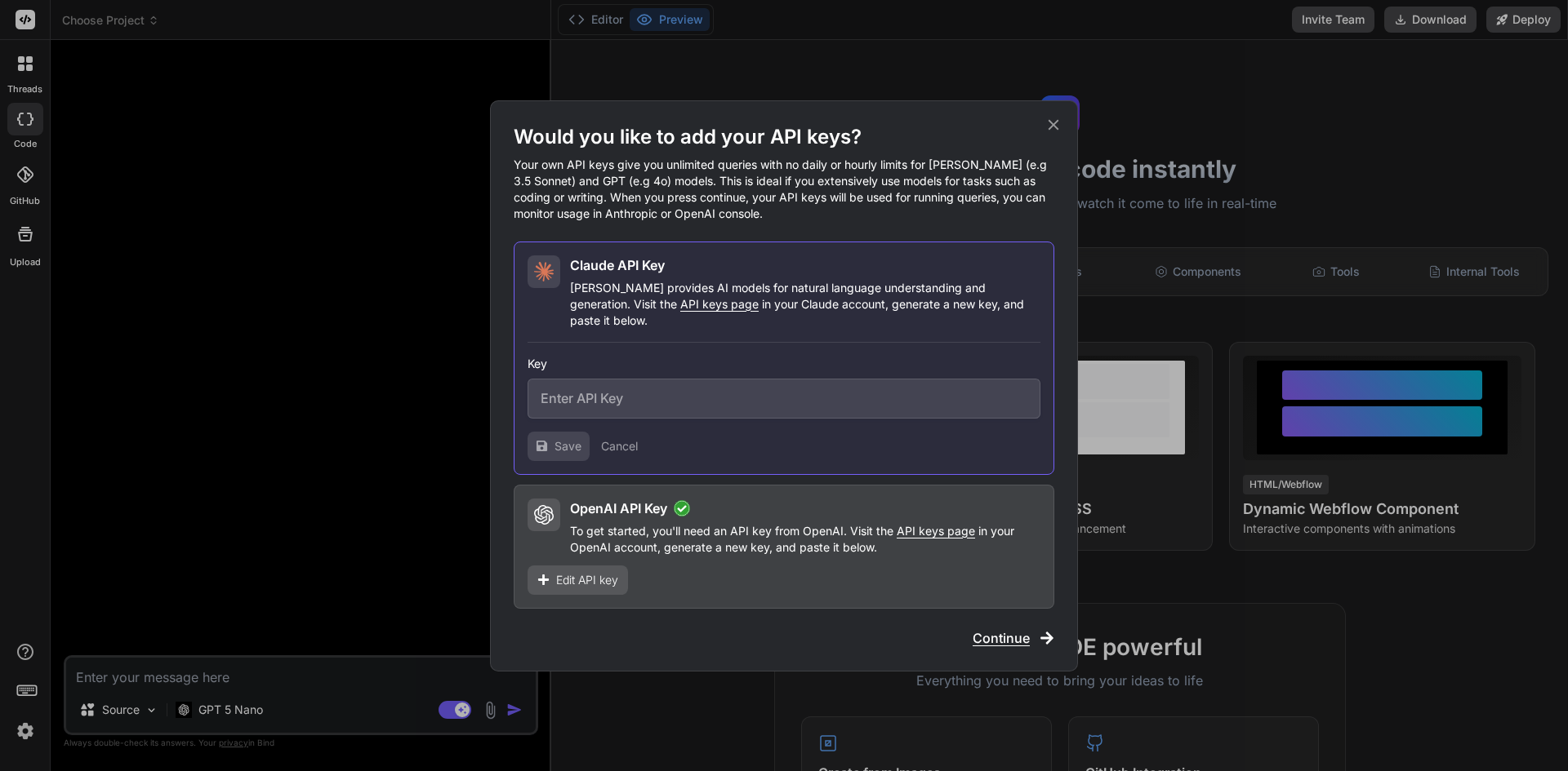
click at [612, 572] on span "Edit API key" at bounding box center [587, 580] width 62 height 16
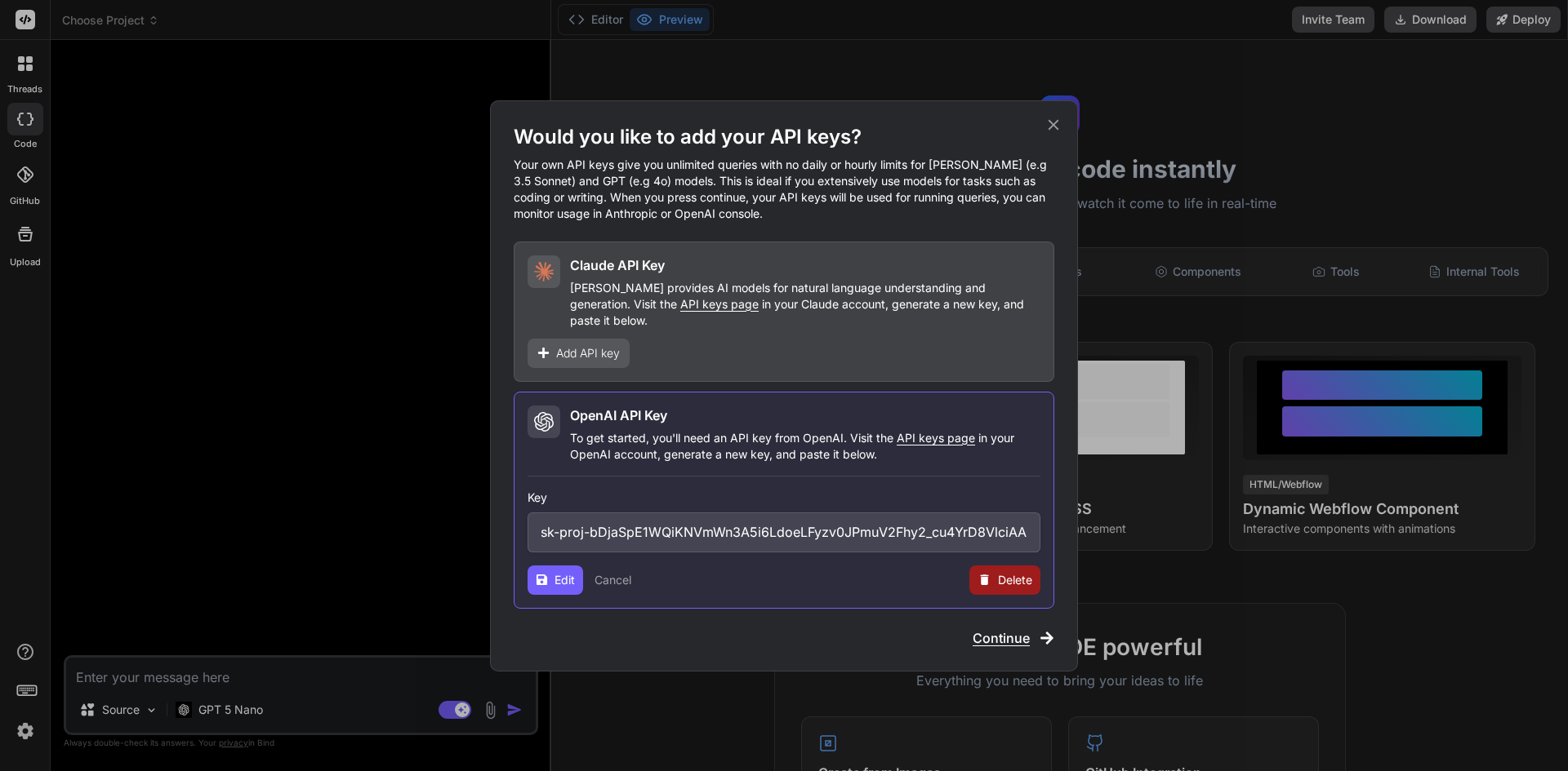
click at [567, 572] on span "Edit" at bounding box center [564, 580] width 21 height 16
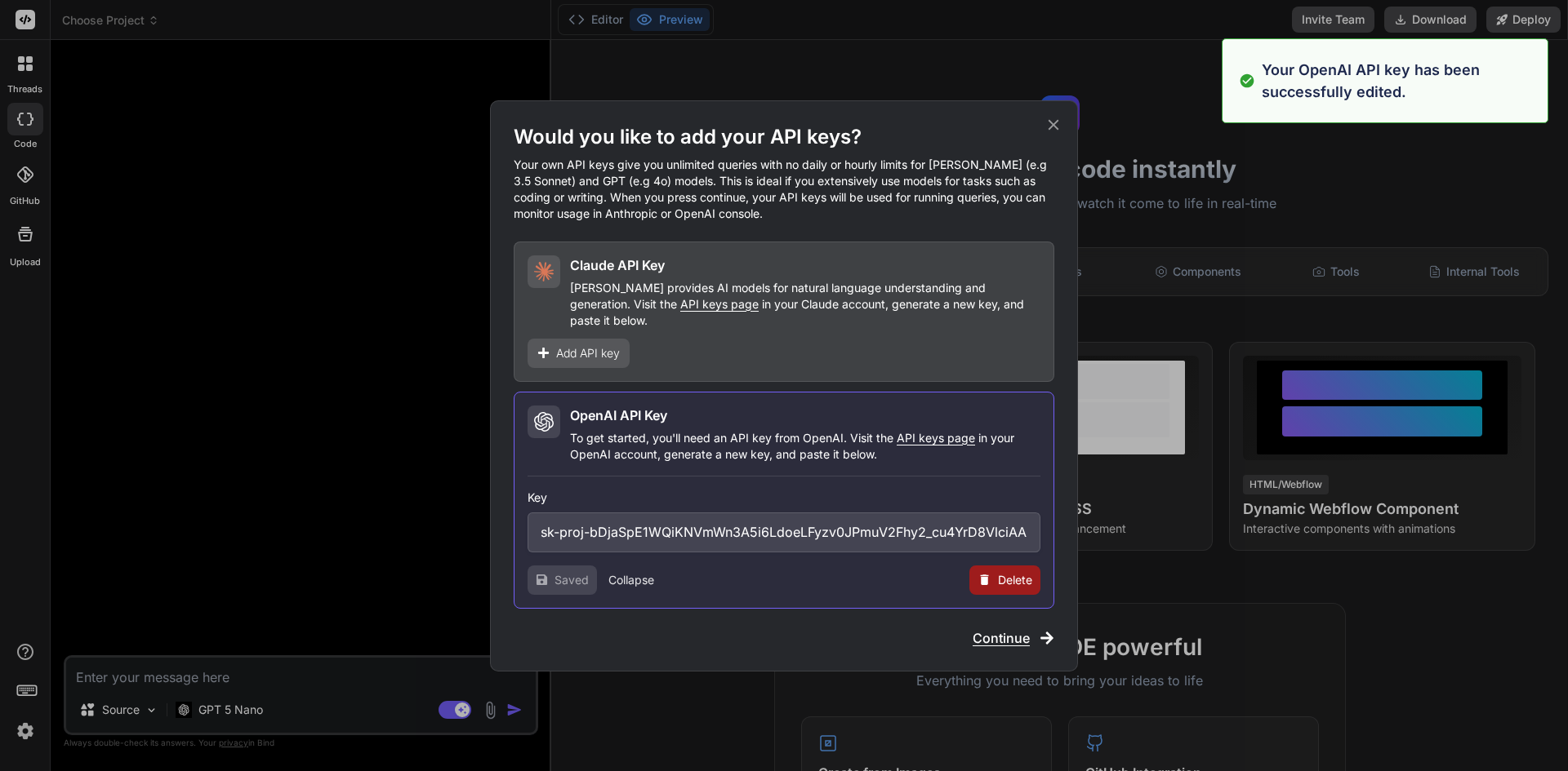
click at [622, 572] on button "Collapse" at bounding box center [631, 580] width 46 height 16
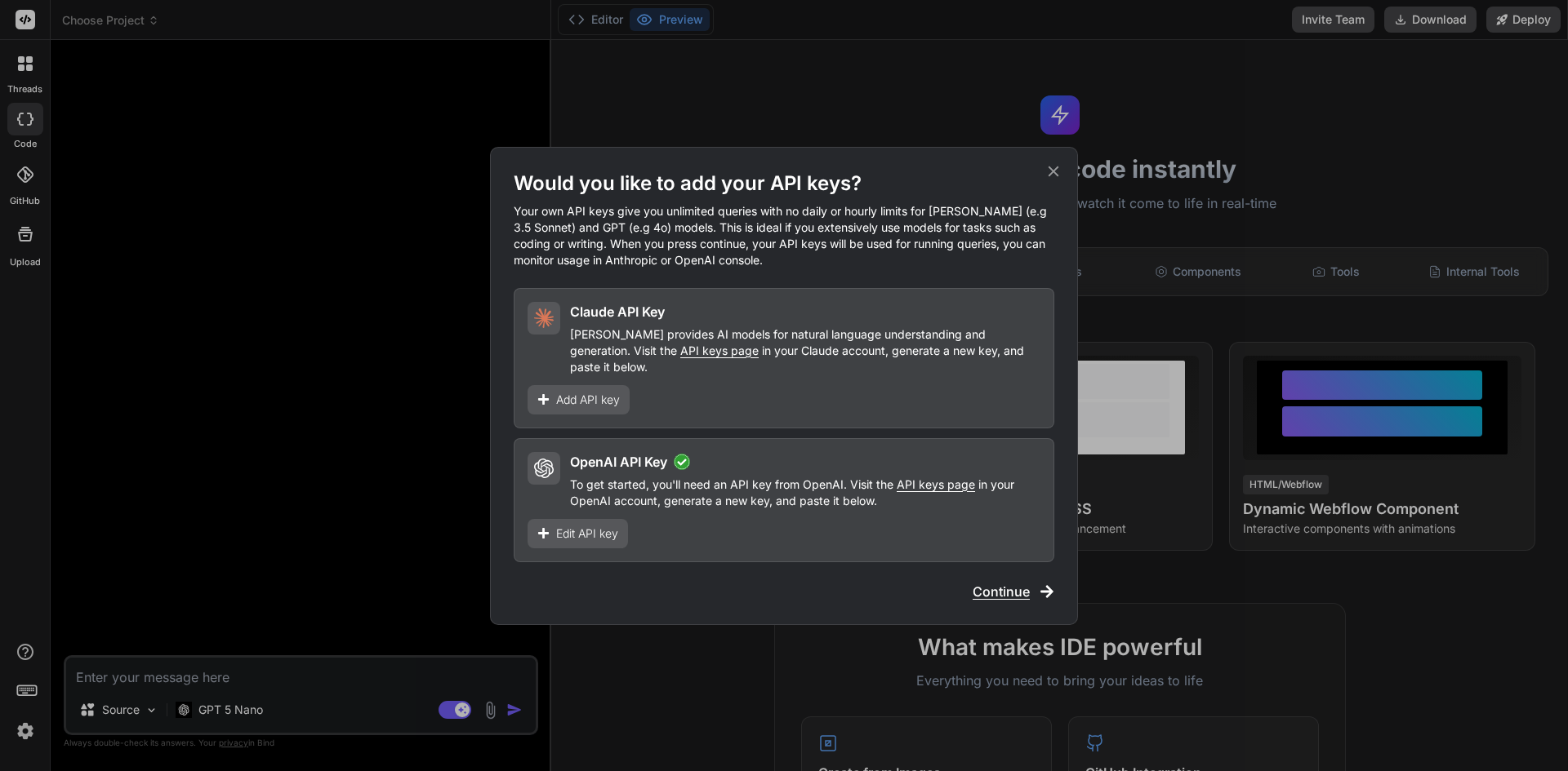
click at [1021, 589] on span "Continue" at bounding box center [1001, 592] width 57 height 20
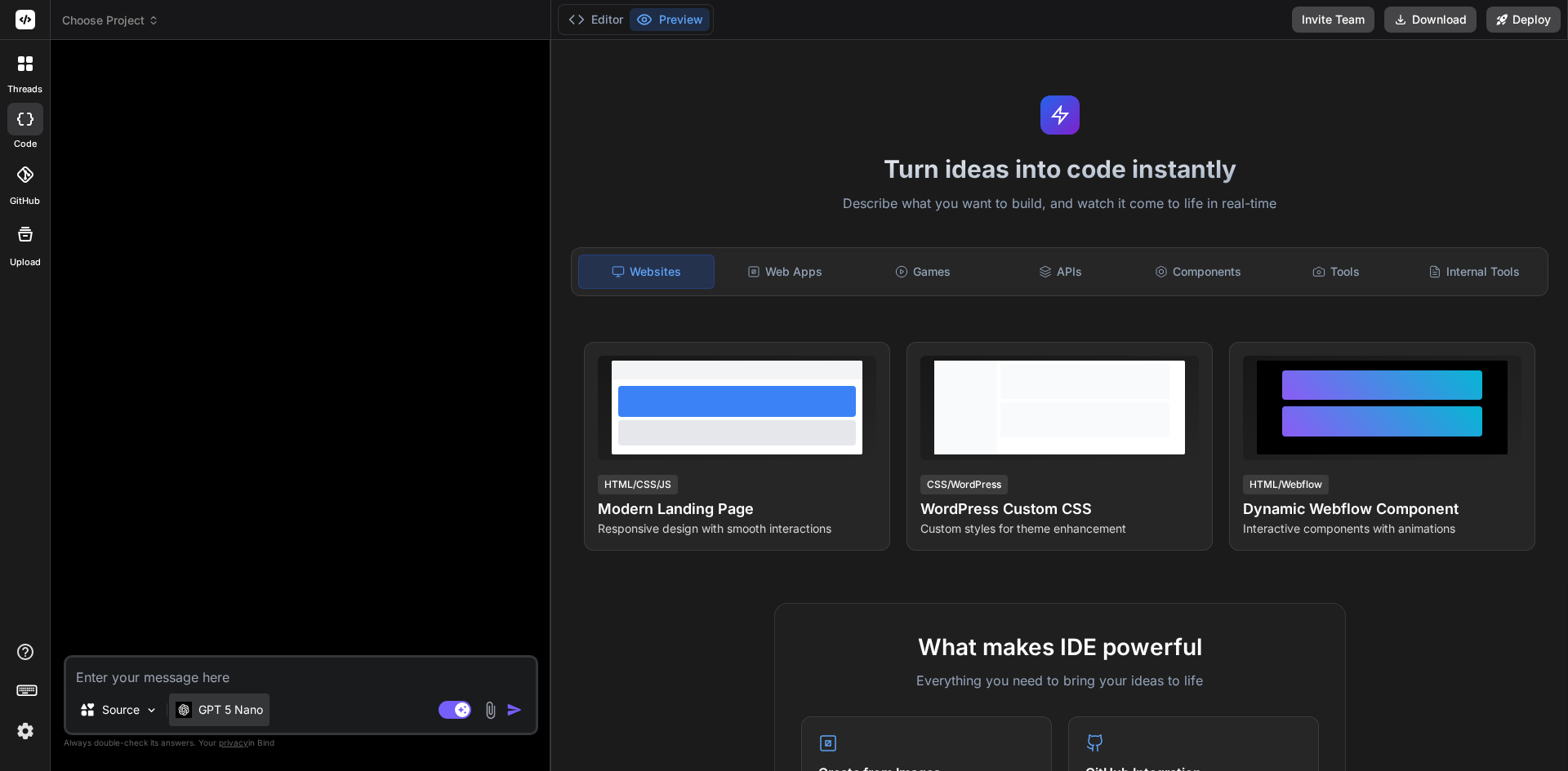
click at [225, 718] on div "GPT 5 Nano" at bounding box center [219, 710] width 100 height 33
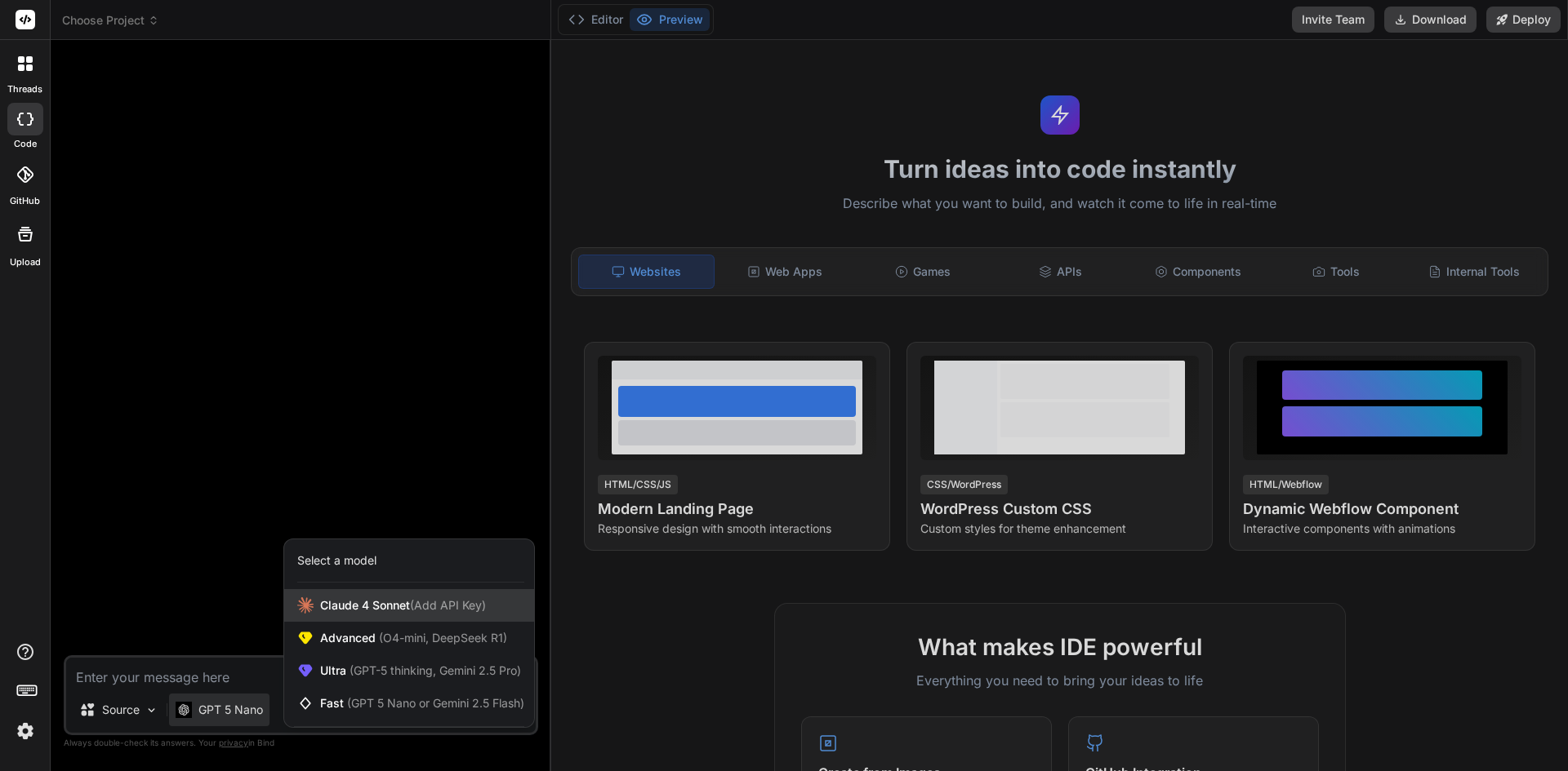
click at [367, 592] on div "Claude 4 Sonnet (Add API Key)" at bounding box center [409, 605] width 250 height 33
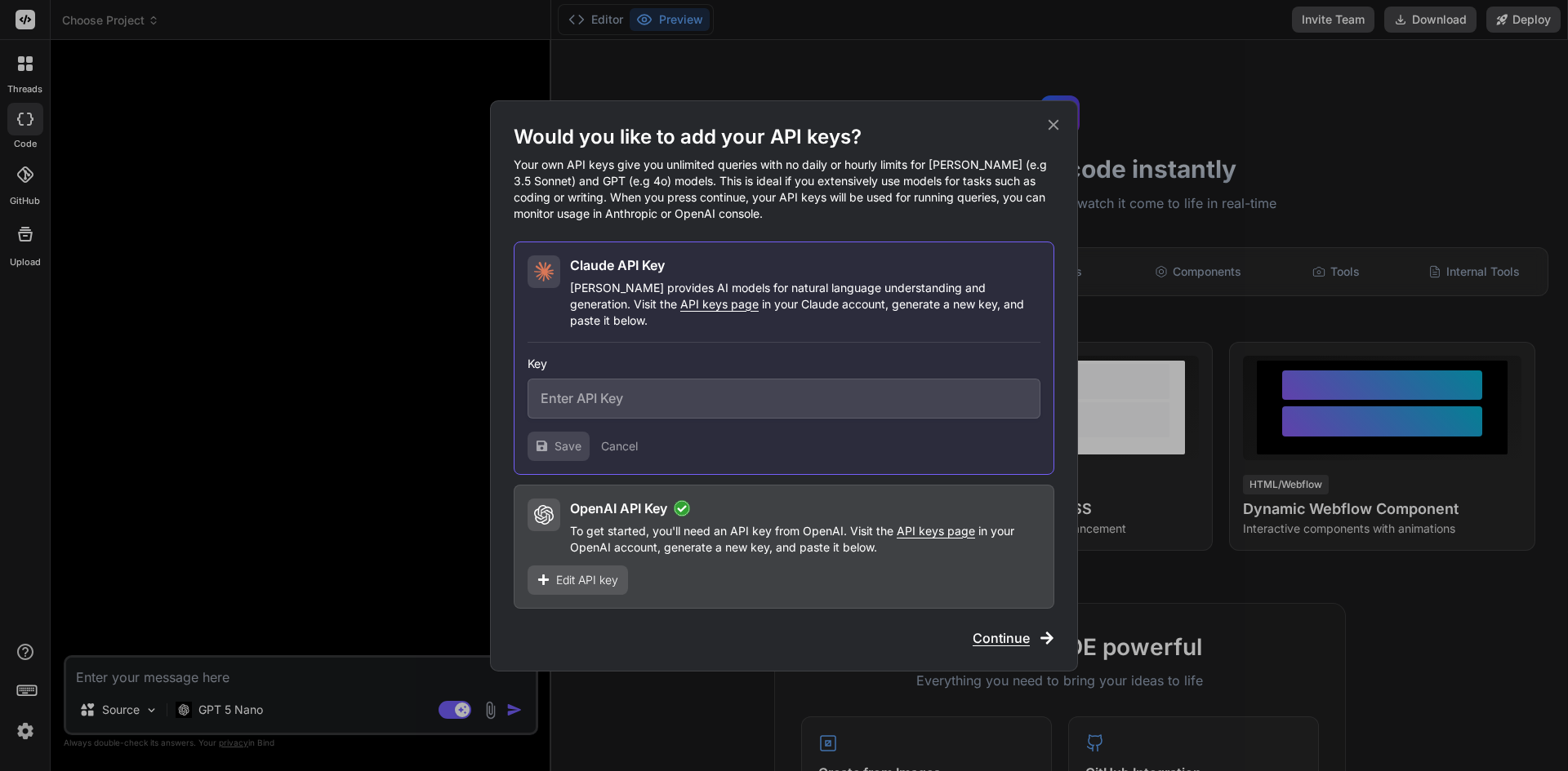
click at [594, 533] on p "To get started, you'll need an API key from OpenAI. Visit the API keys page in …" at bounding box center [804, 539] width 470 height 33
click at [1012, 642] on div "Would you like to add your API keys? Your own API keys give you unlimited queri…" at bounding box center [784, 386] width 588 height 571
click at [1005, 629] on span "Continue" at bounding box center [1001, 638] width 57 height 20
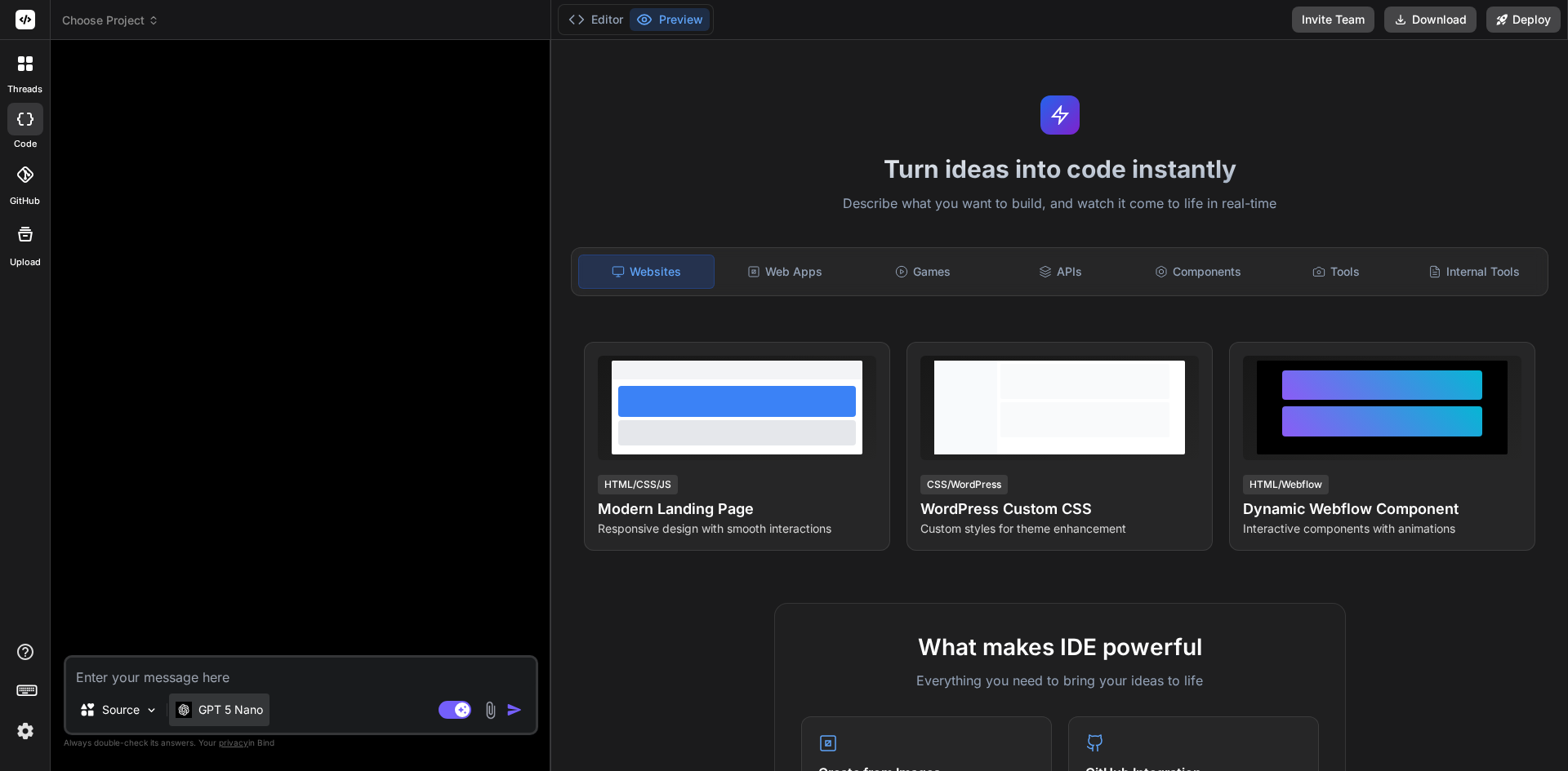
click at [231, 716] on p "GPT 5 Nano" at bounding box center [230, 710] width 65 height 16
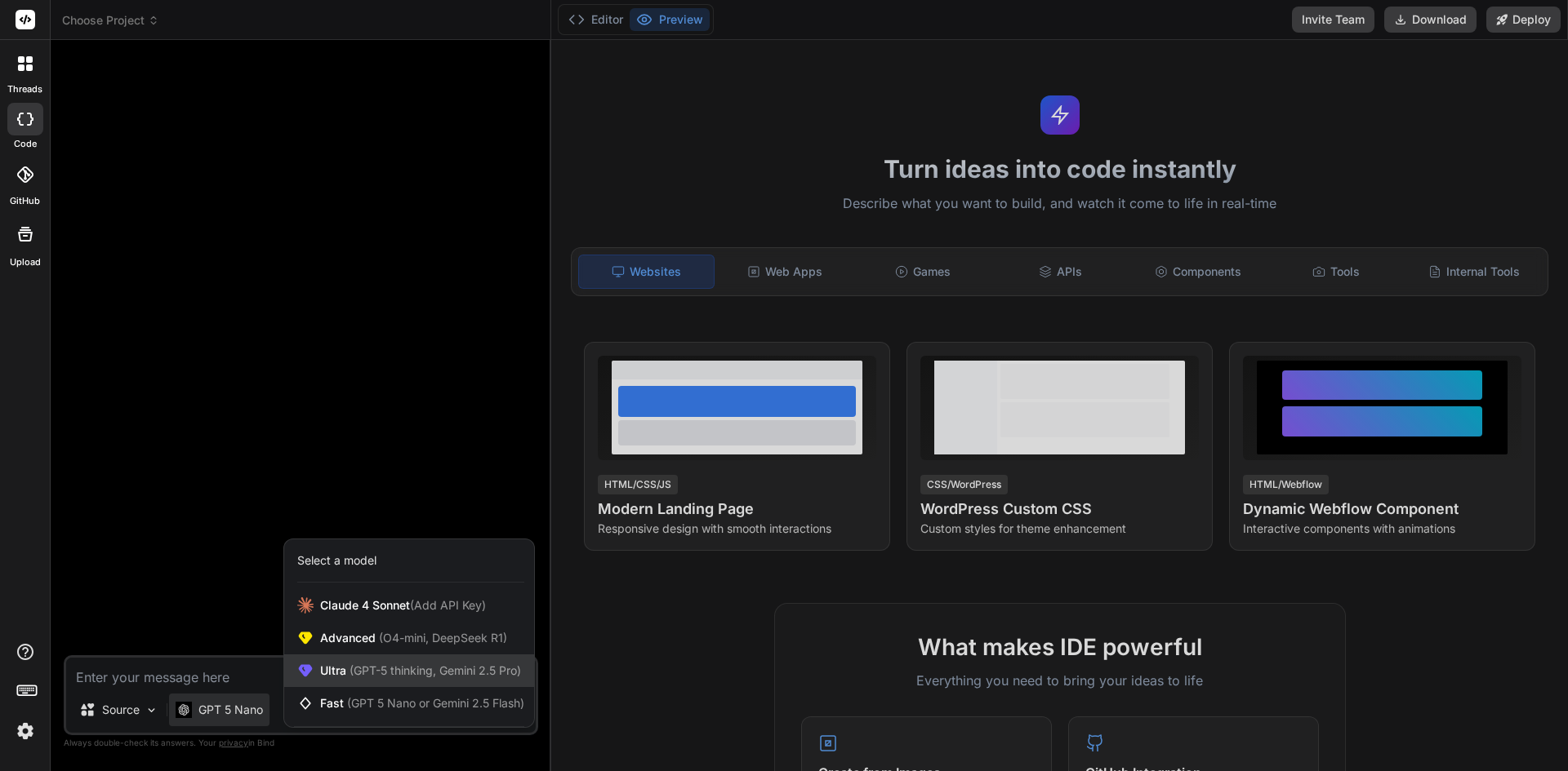
click at [321, 674] on span "Ultra (GPT-5 thinking, Gemini 2.5 Pro)" at bounding box center [420, 670] width 201 height 16
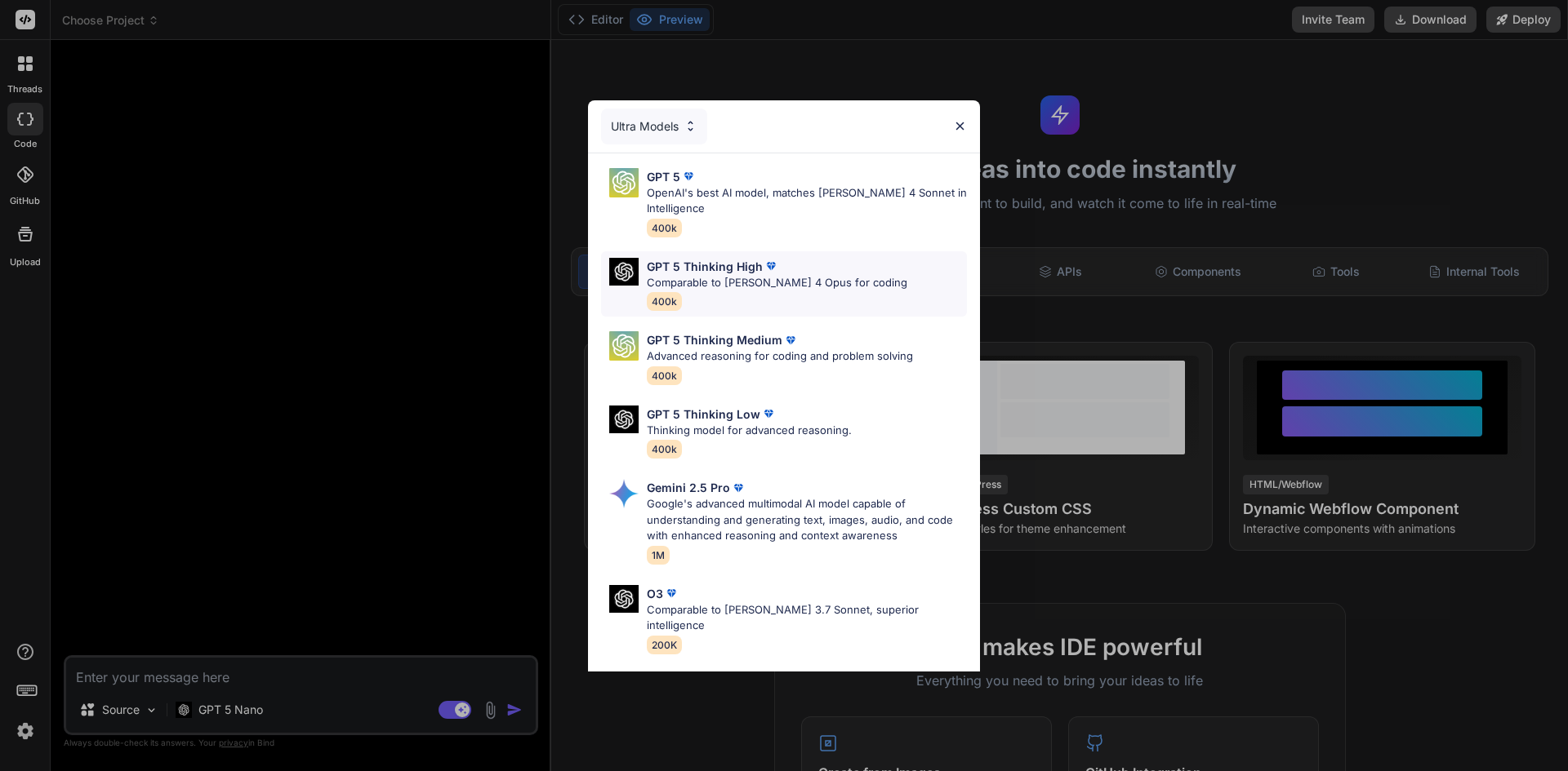
click at [750, 291] on div "GPT 5 Thinking High Comparable to Claude 4 Opus for coding 400k" at bounding box center [777, 284] width 261 height 53
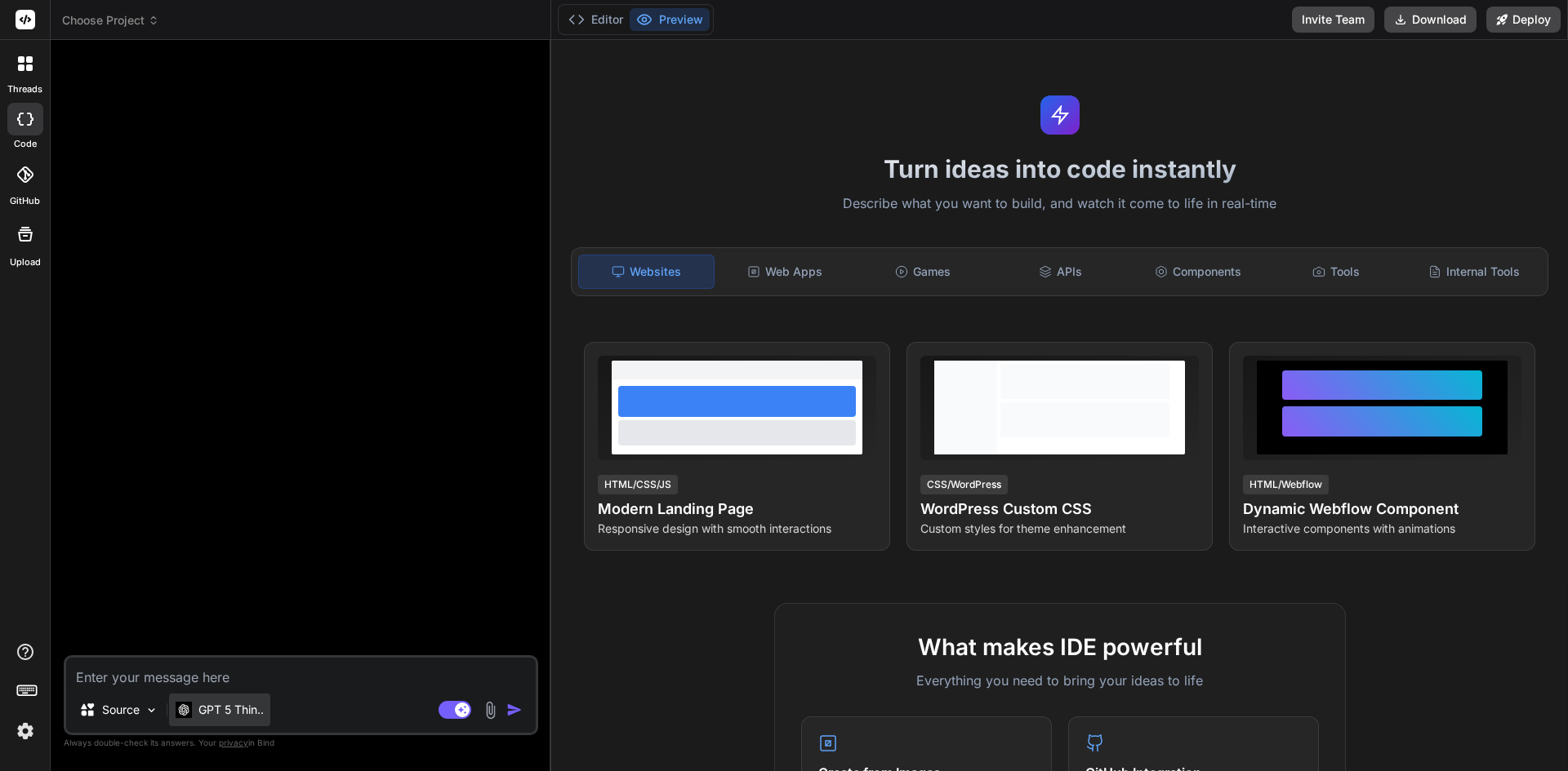
click at [249, 703] on p "GPT 5 Thin.." at bounding box center [231, 710] width 66 height 16
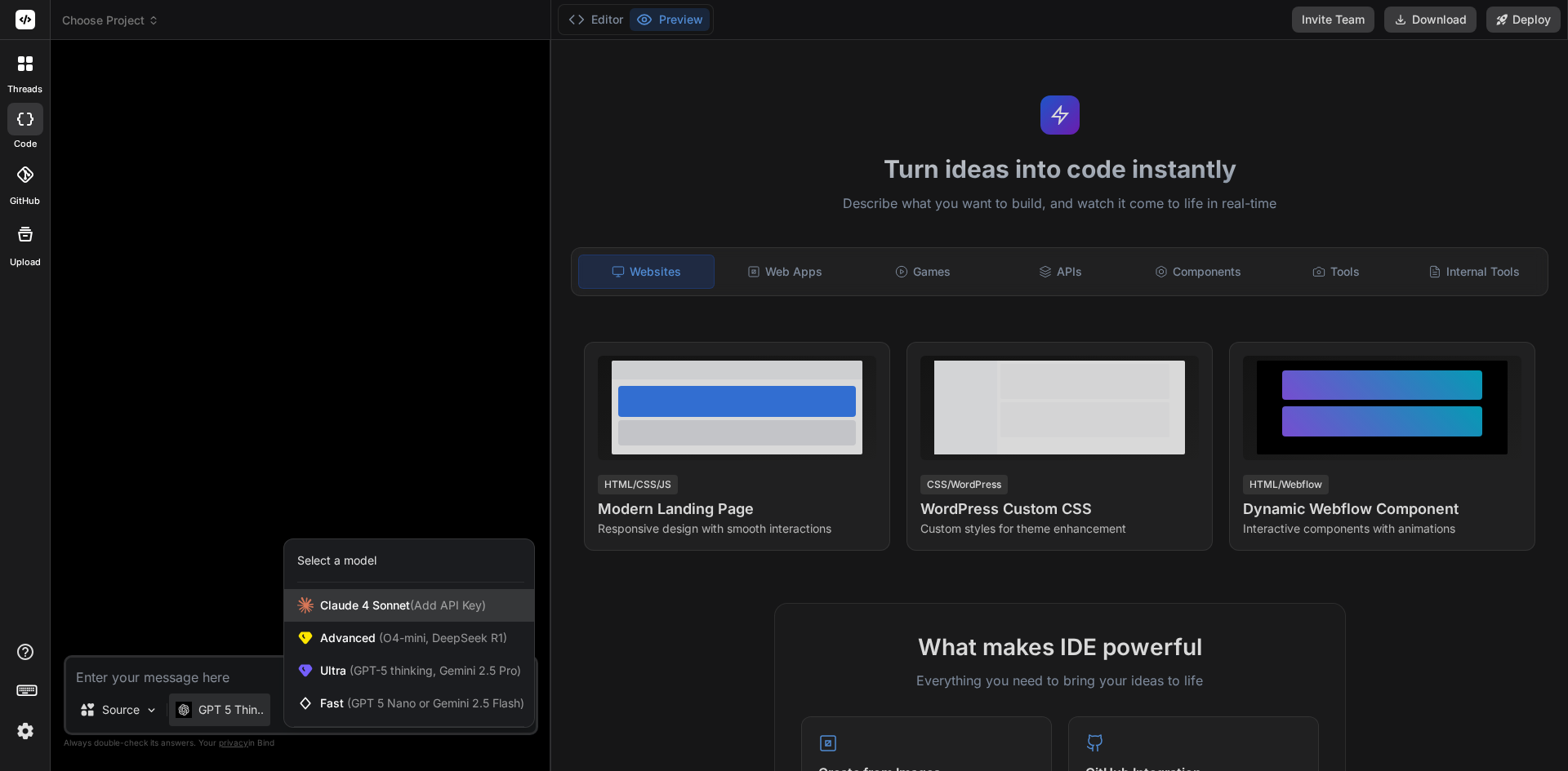
click at [350, 605] on span "Claude 4 Sonnet (Add API Key)" at bounding box center [403, 605] width 166 height 16
type textarea "x"
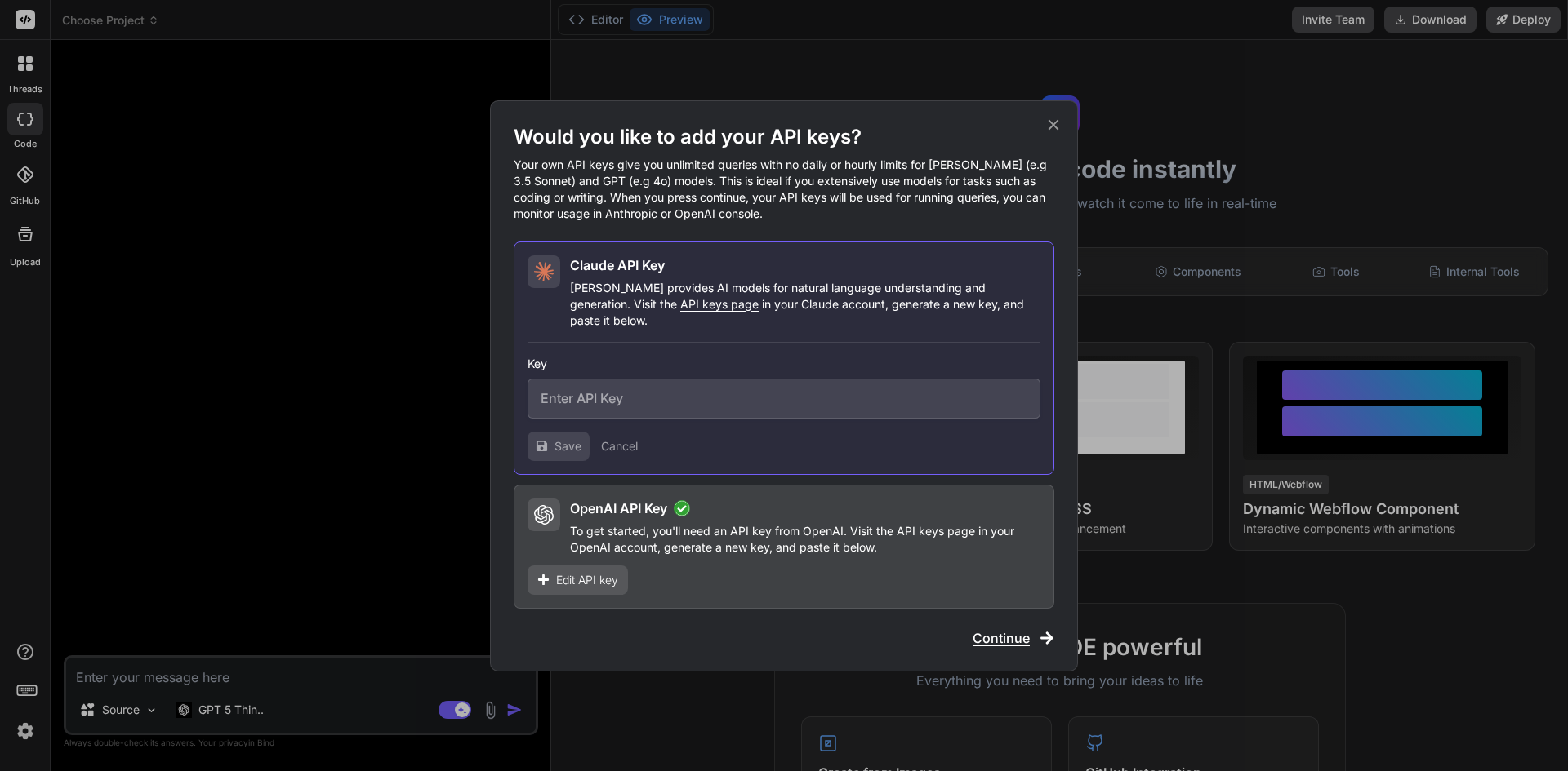
click at [1006, 629] on span "Continue" at bounding box center [1001, 638] width 57 height 20
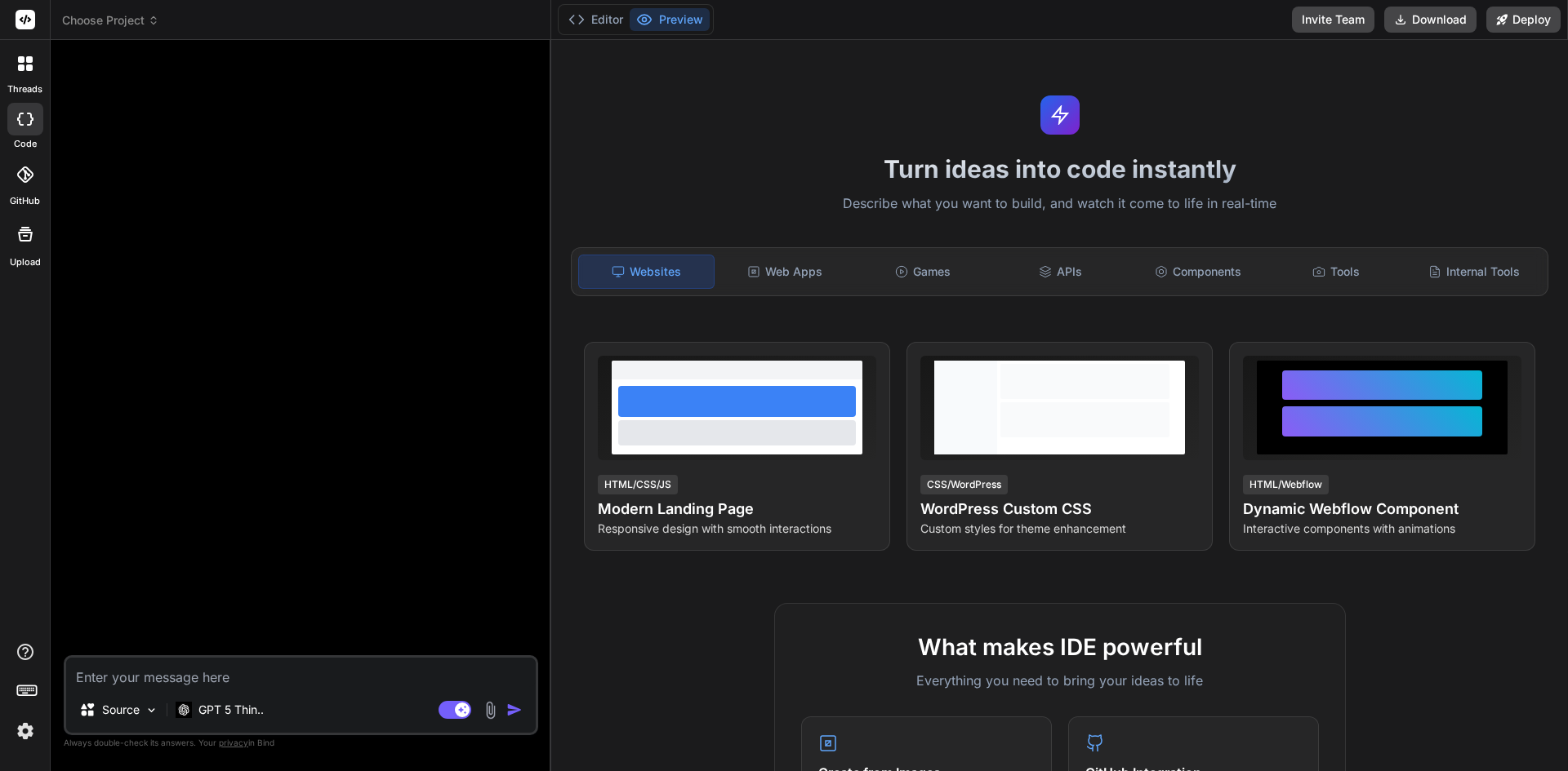
click at [343, 659] on textarea at bounding box center [301, 673] width 469 height 29
click at [280, 674] on textarea at bounding box center [301, 673] width 469 height 29
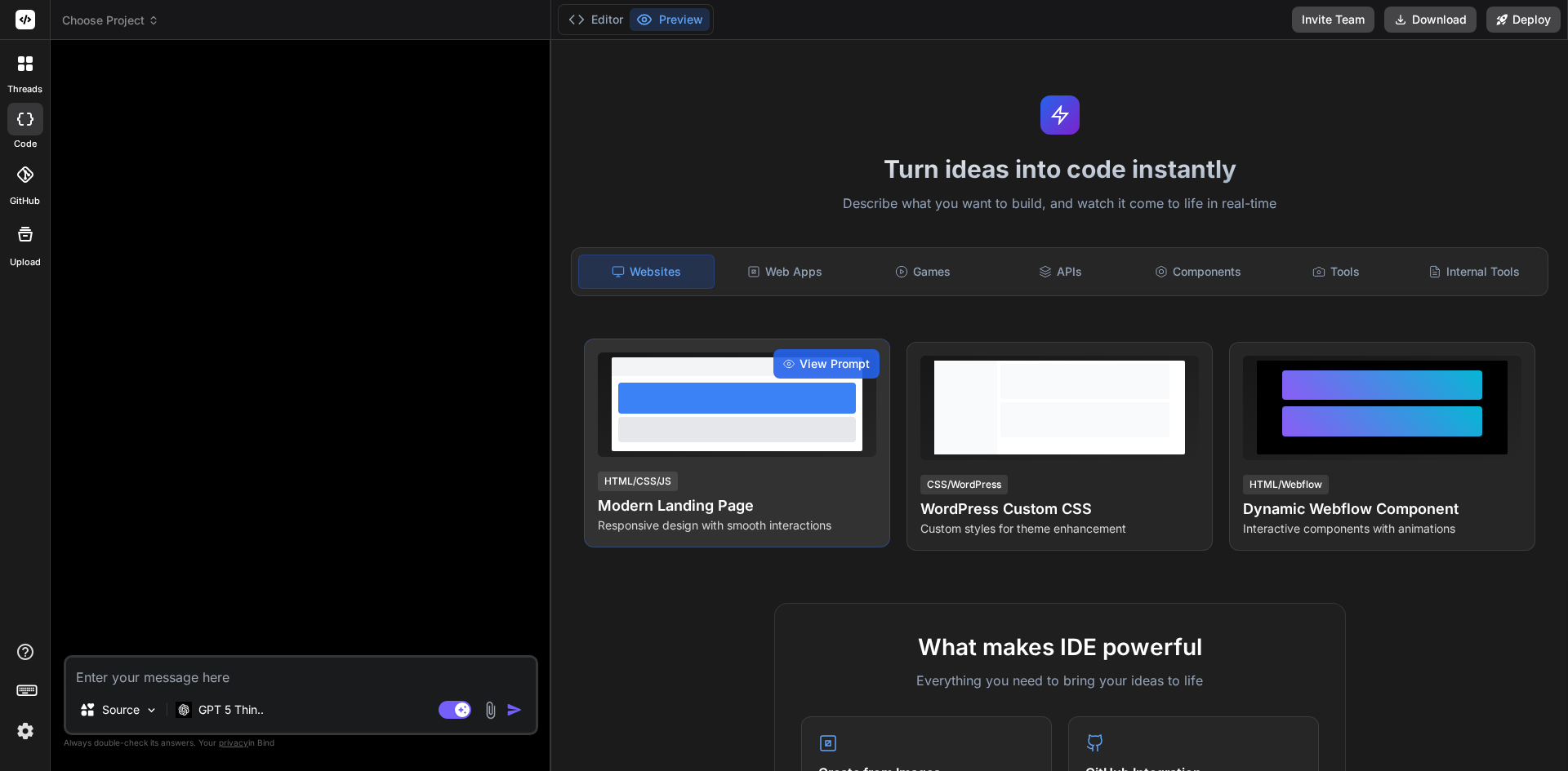
click at [737, 442] on div at bounding box center [737, 413] width 250 height 75
click at [800, 354] on div "View Prompt" at bounding box center [826, 364] width 106 height 29
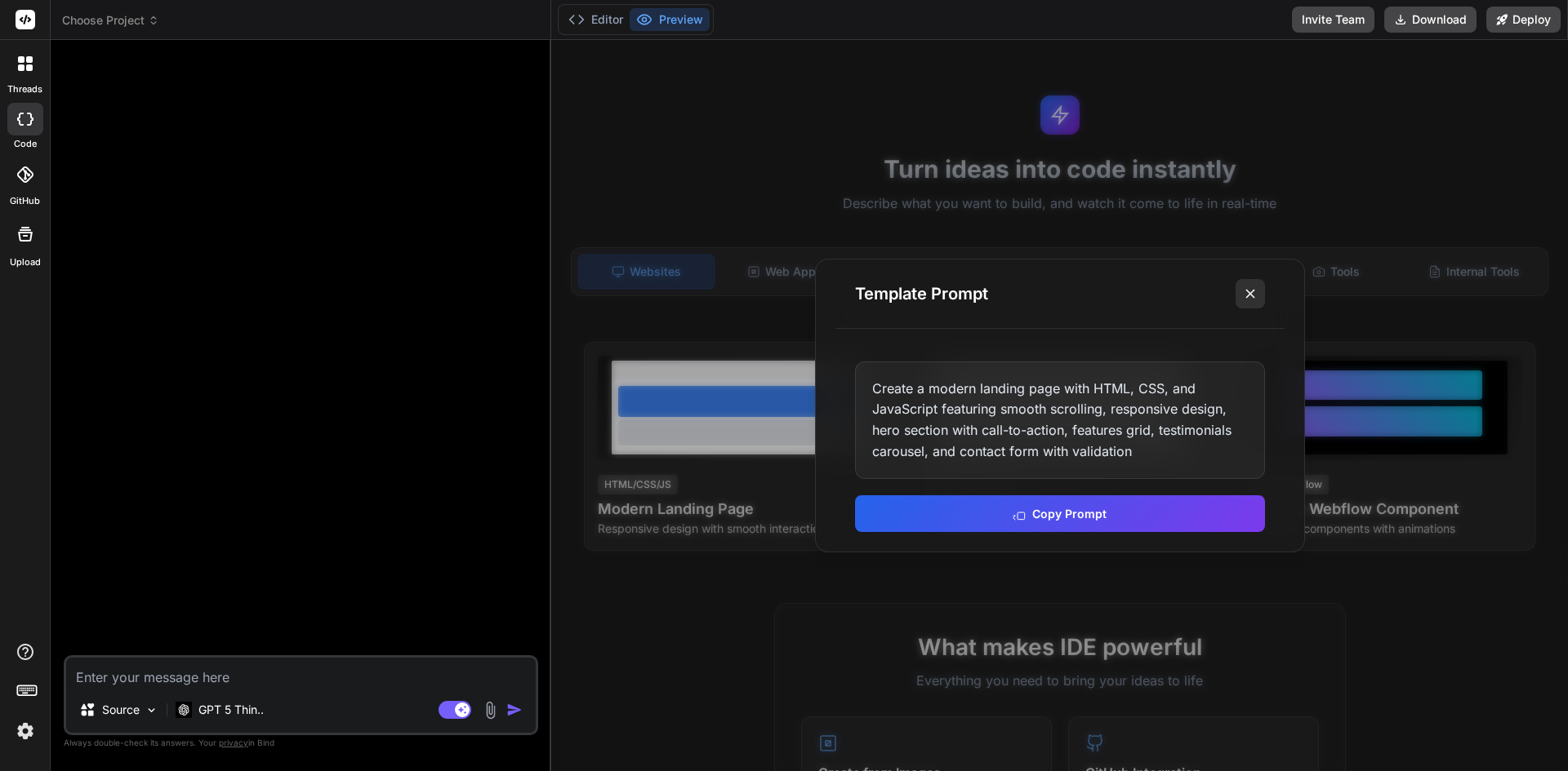
click at [1254, 301] on icon at bounding box center [1250, 293] width 16 height 16
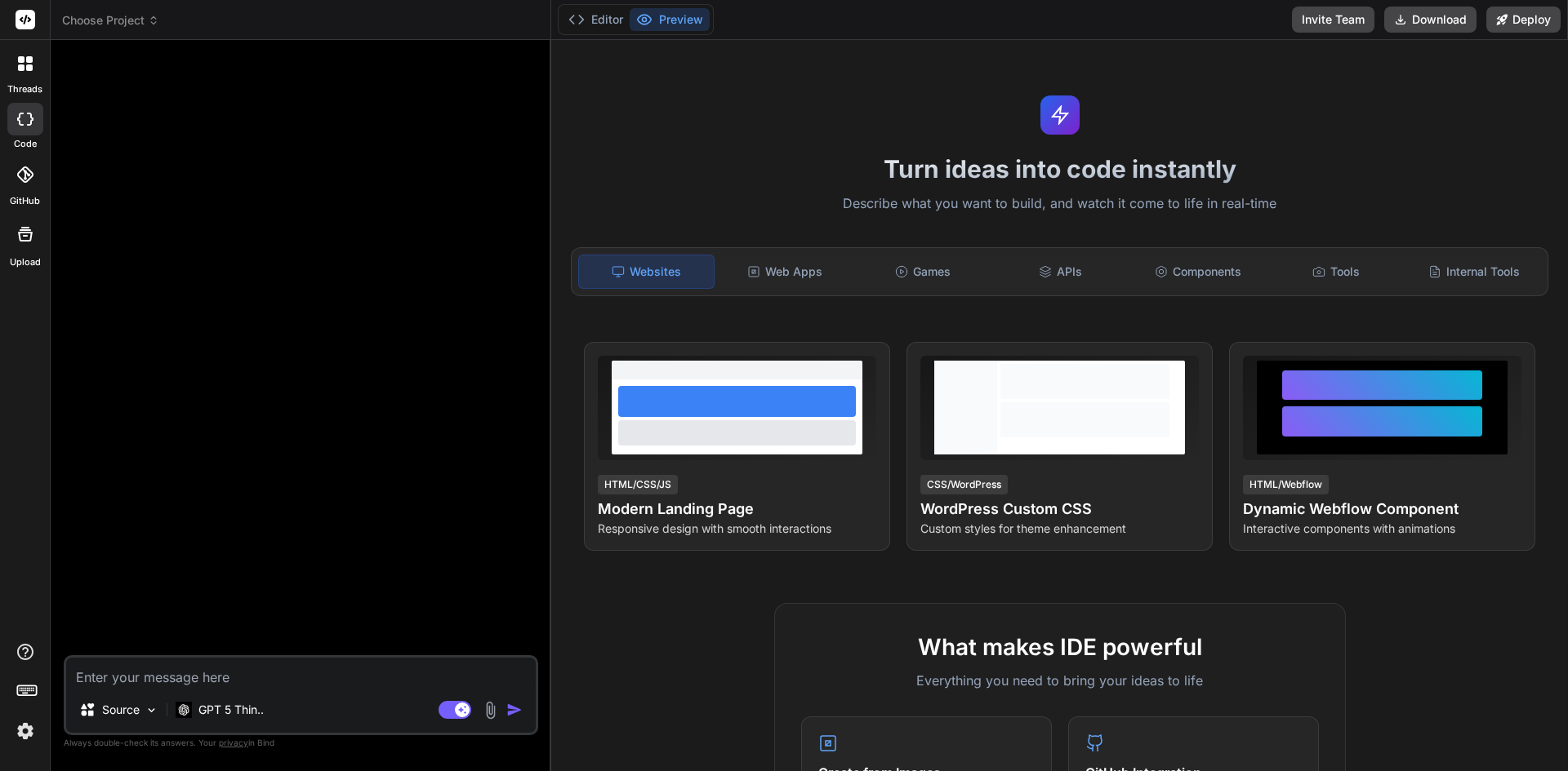
click at [256, 678] on textarea at bounding box center [301, 673] width 469 height 29
paste textarea "Build: “Bang Bang Bangus — POS + Inventory” Goal Create a modern, offline-capab…"
type textarea "Build: “Bang Bang Bangus — POS + Inventory” Goal Create a modern, offline-capab…"
type textarea "x"
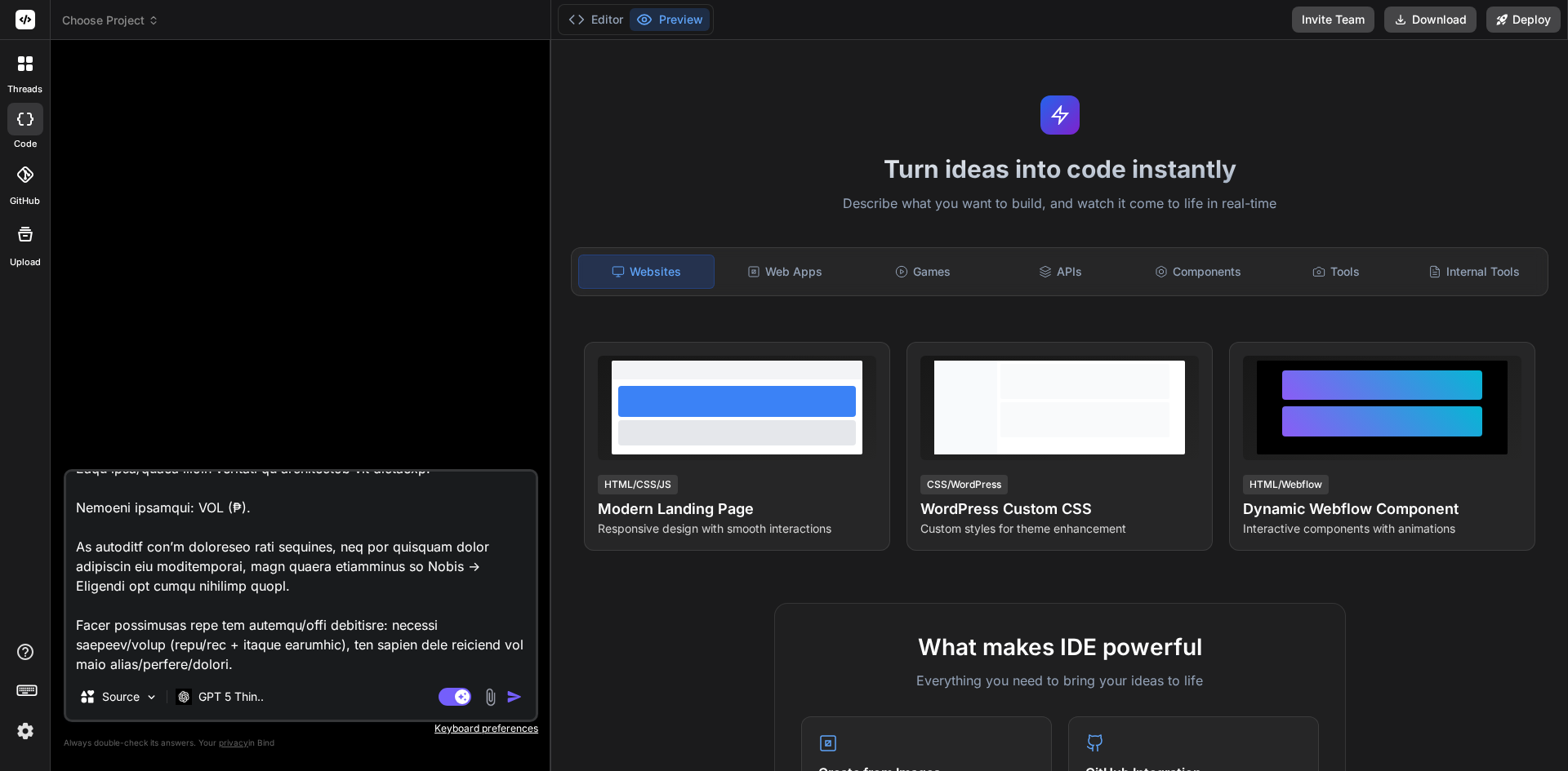
type textarea "Build: “Bang Bang Bangus — POS + Inventory” Goal Create a modern, offline-capab…"
click at [509, 694] on img "button" at bounding box center [514, 697] width 16 height 16
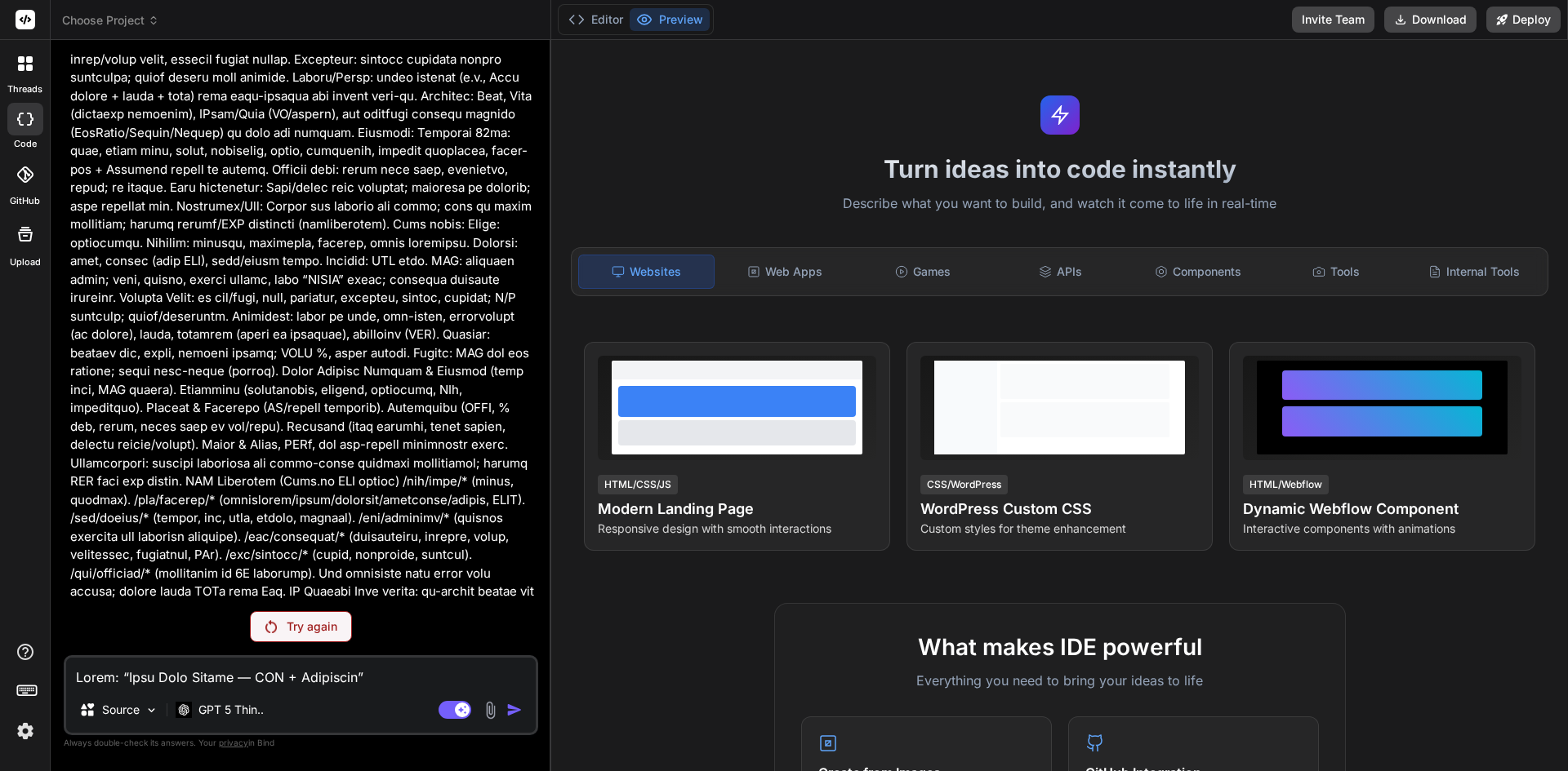
scroll to position [1859, 0]
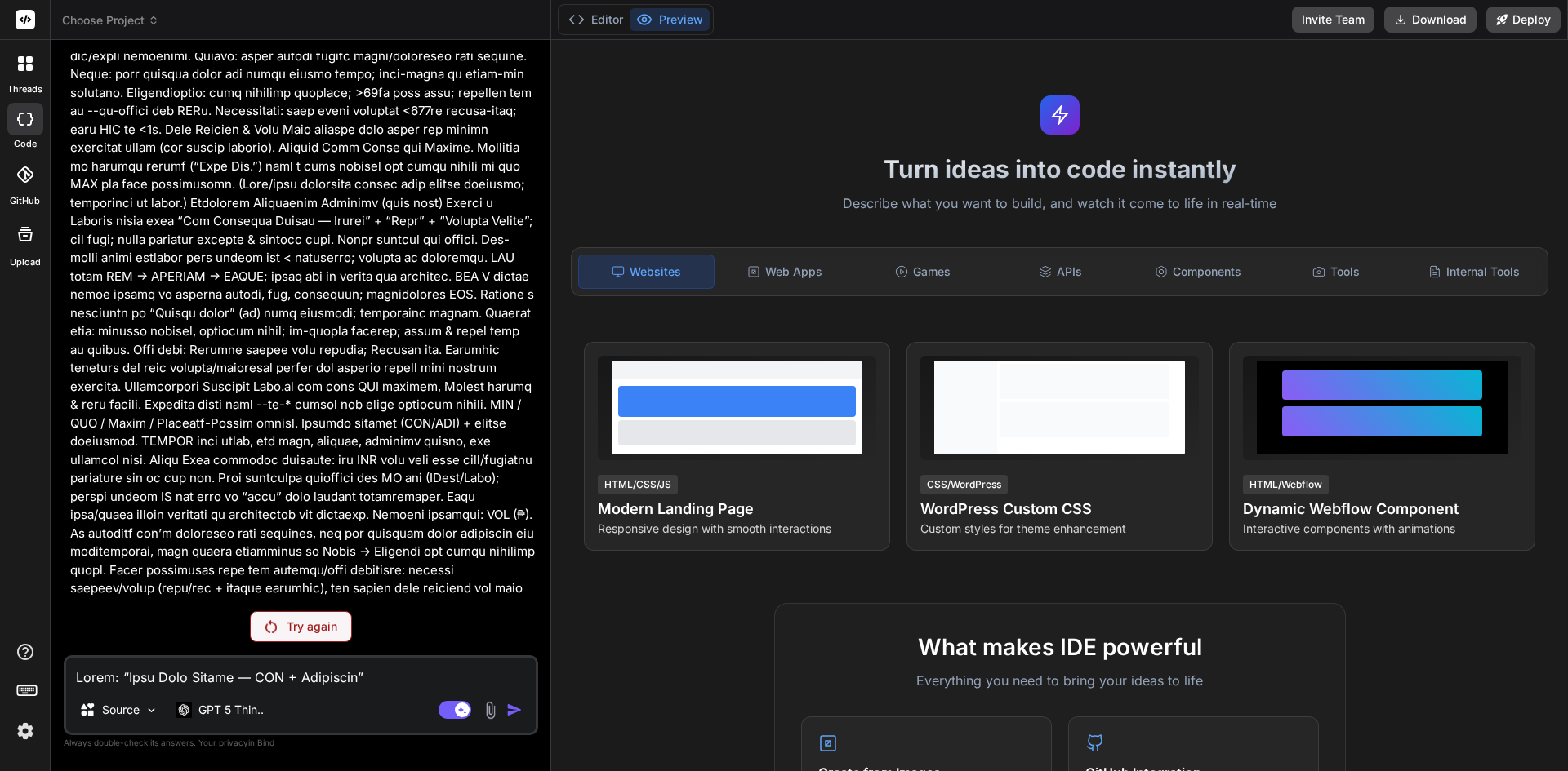
click at [303, 632] on p "Try again" at bounding box center [312, 626] width 51 height 16
click at [299, 630] on p "Try again" at bounding box center [312, 626] width 51 height 16
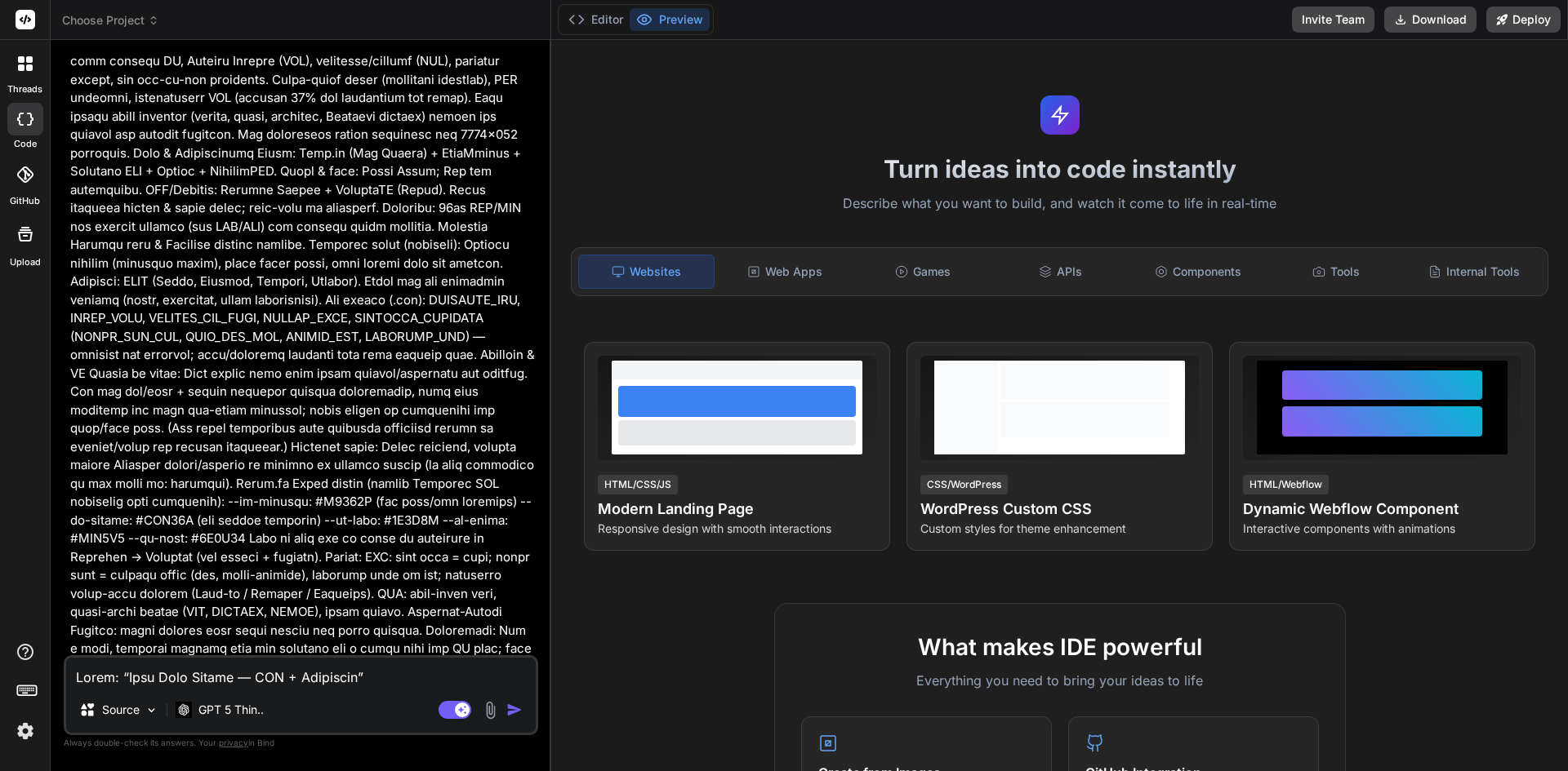
scroll to position [0, 0]
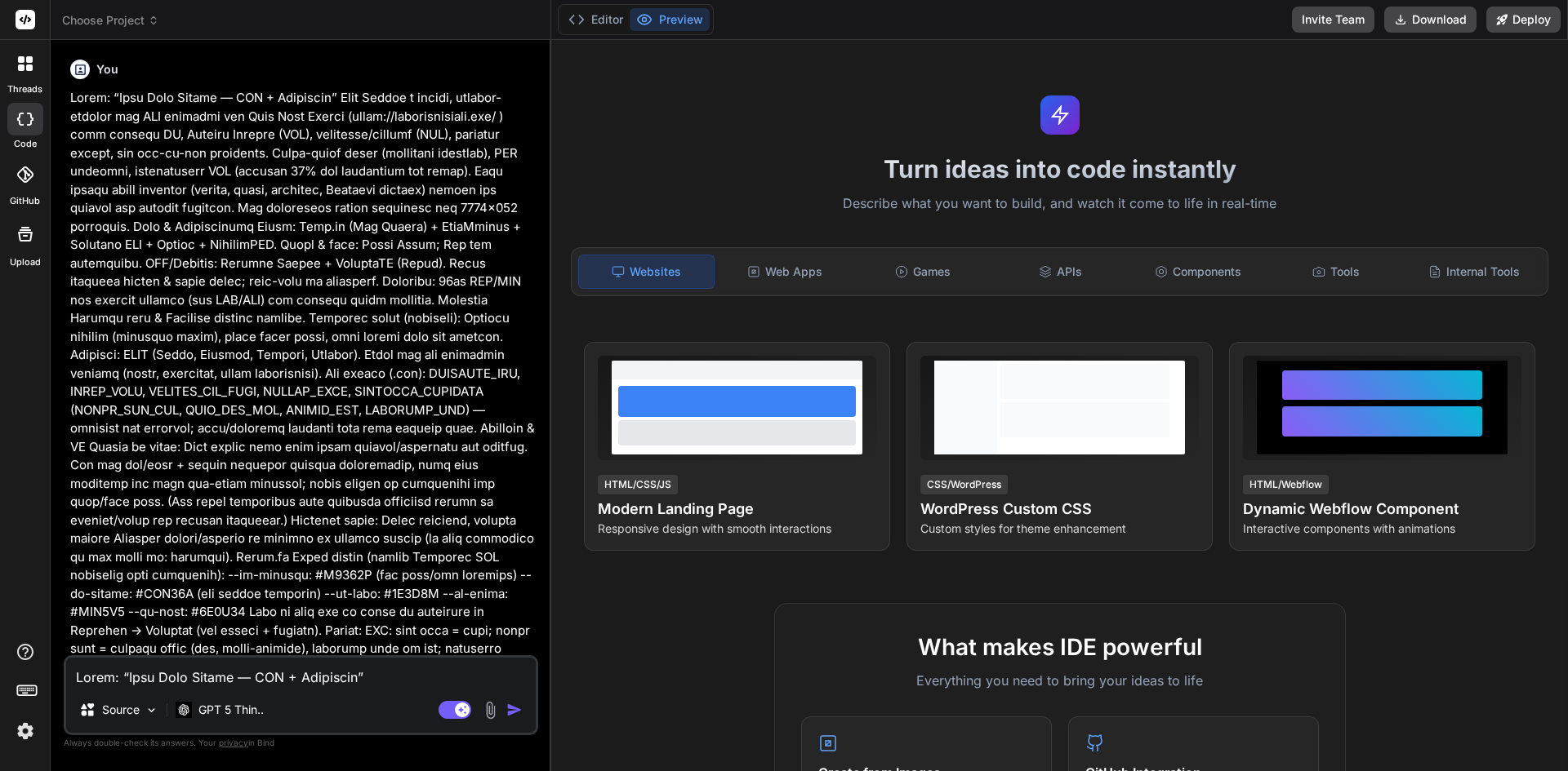
type textarea "x"
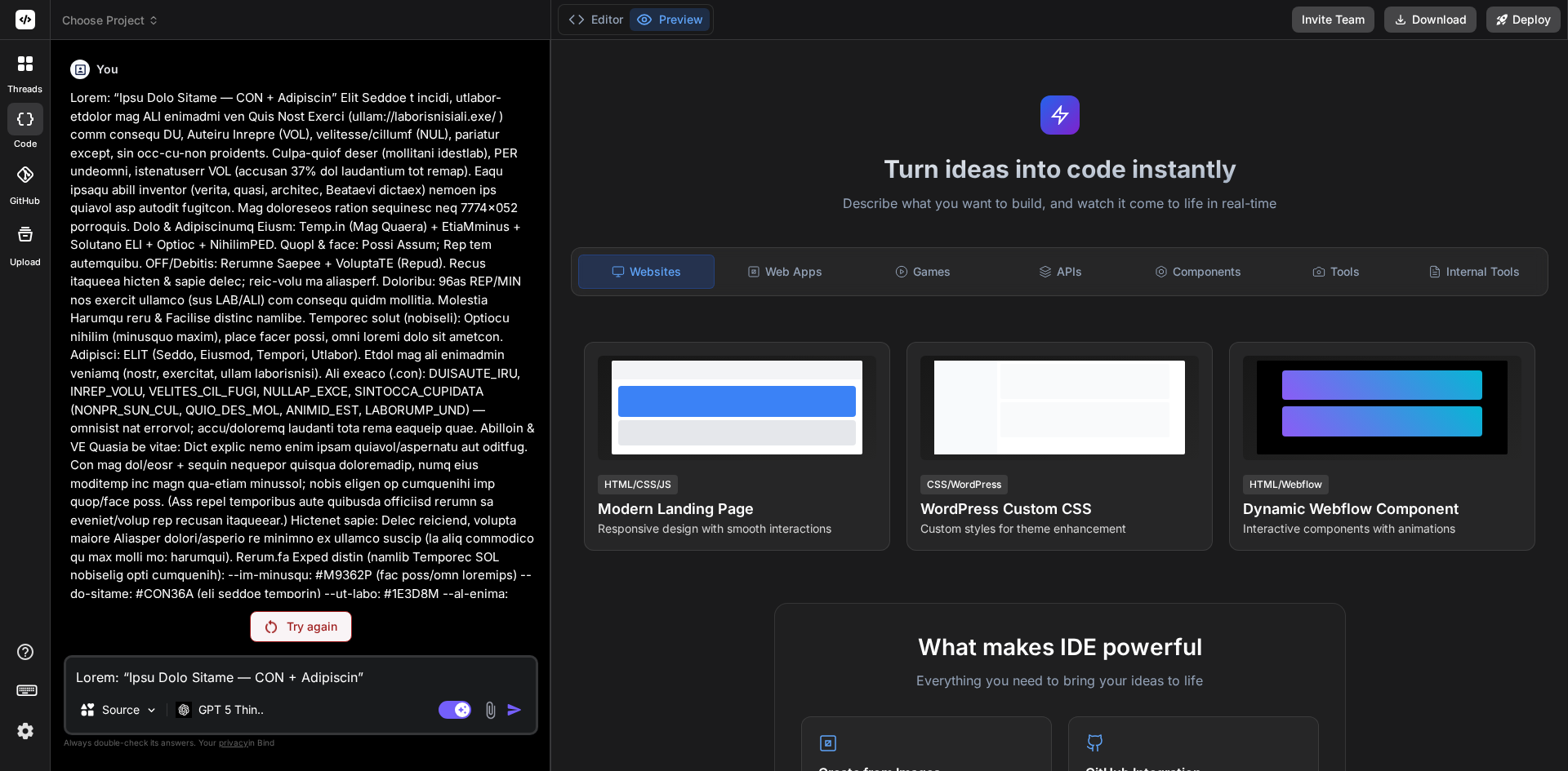
click at [263, 680] on textarea at bounding box center [301, 673] width 469 height 29
click at [165, 684] on textarea at bounding box center [301, 673] width 469 height 29
type textarea "r"
type textarea "x"
type textarea "re"
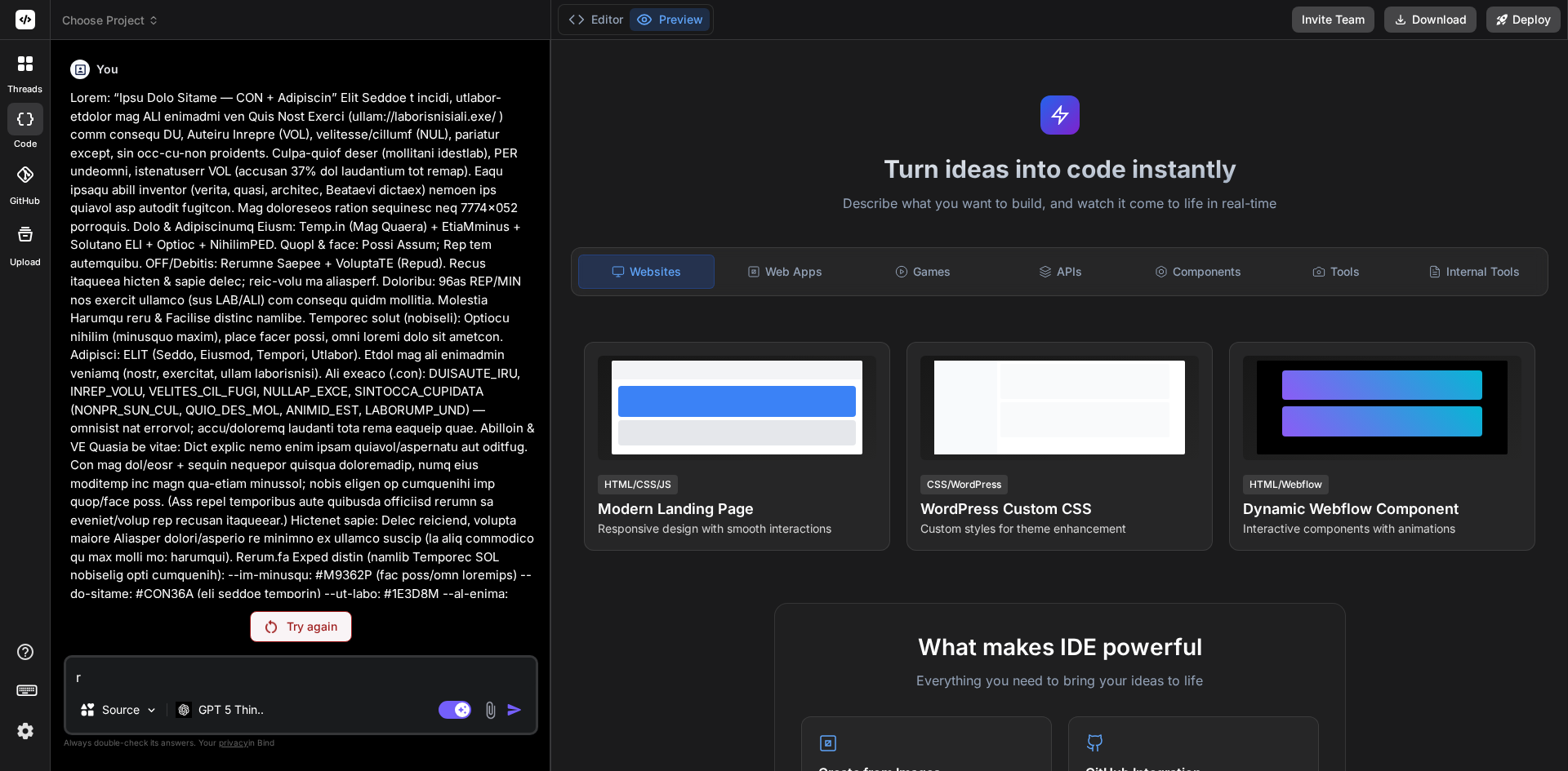
type textarea "x"
type textarea "reb"
type textarea "x"
type textarea "rebu"
type textarea "x"
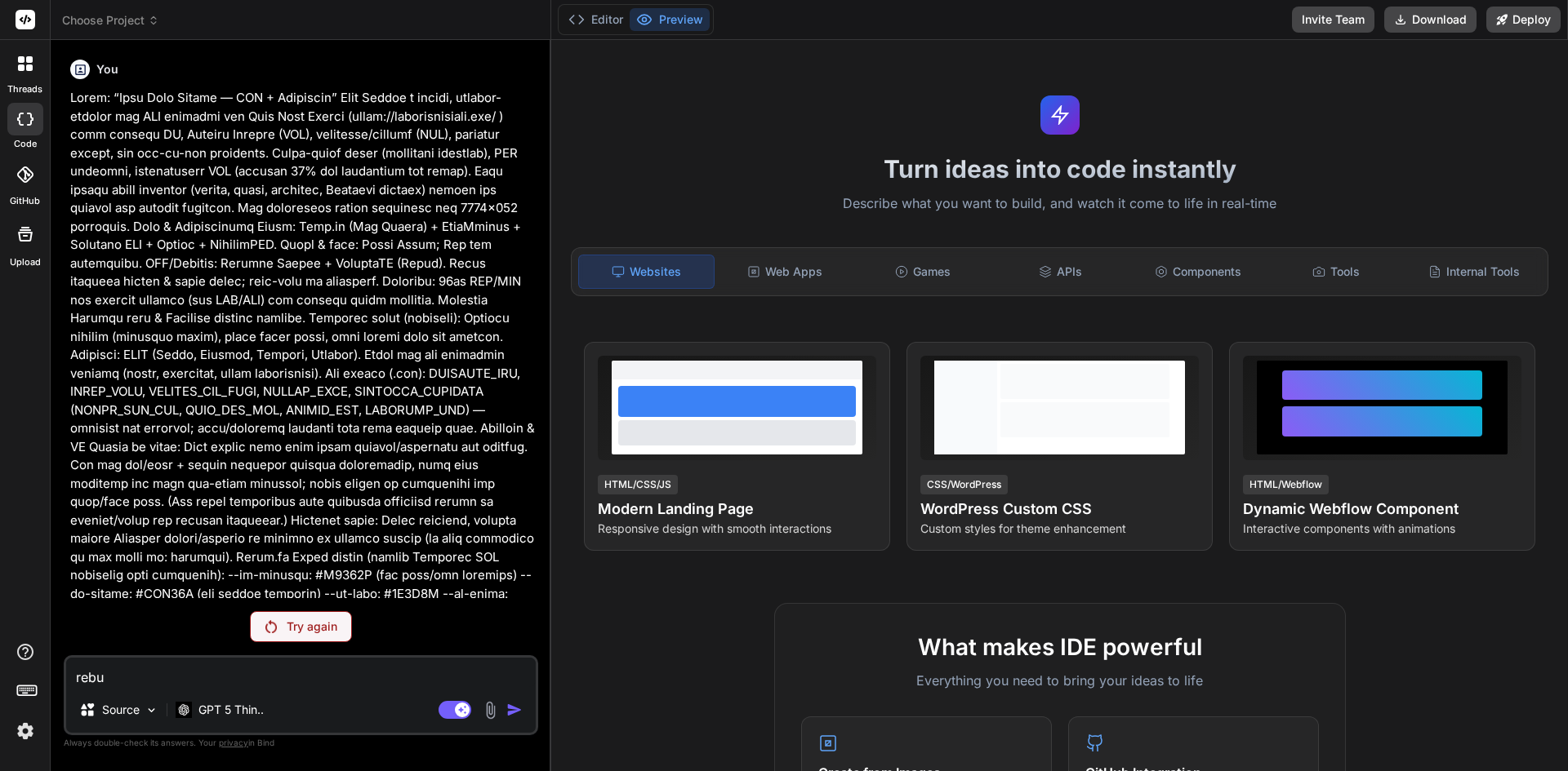
type textarea "rebui"
type textarea "x"
type textarea "rebuil"
type textarea "x"
type textarea "rebuild"
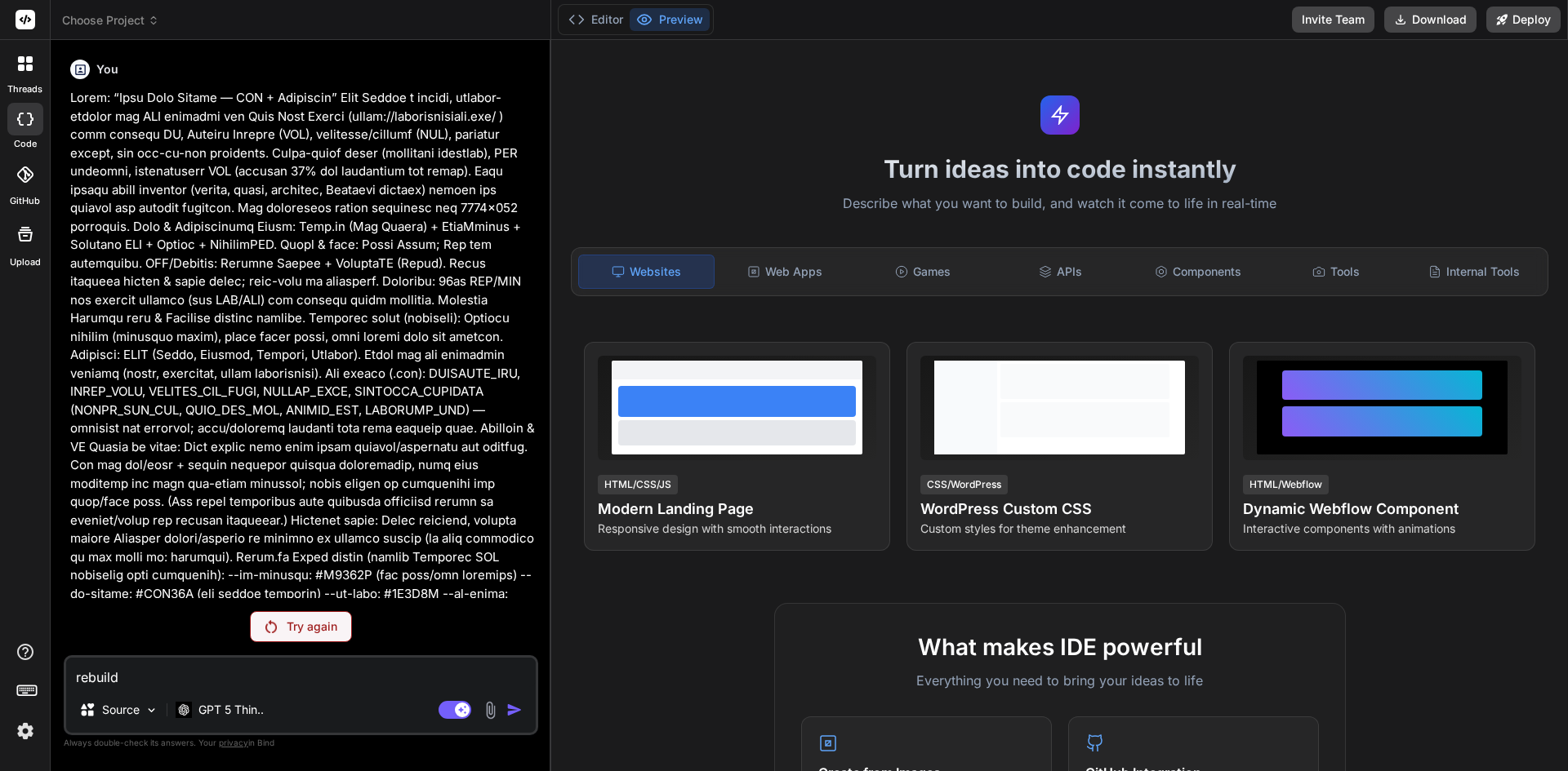
type textarea "x"
type textarea "rebuild"
type textarea "x"
type textarea "rebuild m"
type textarea "x"
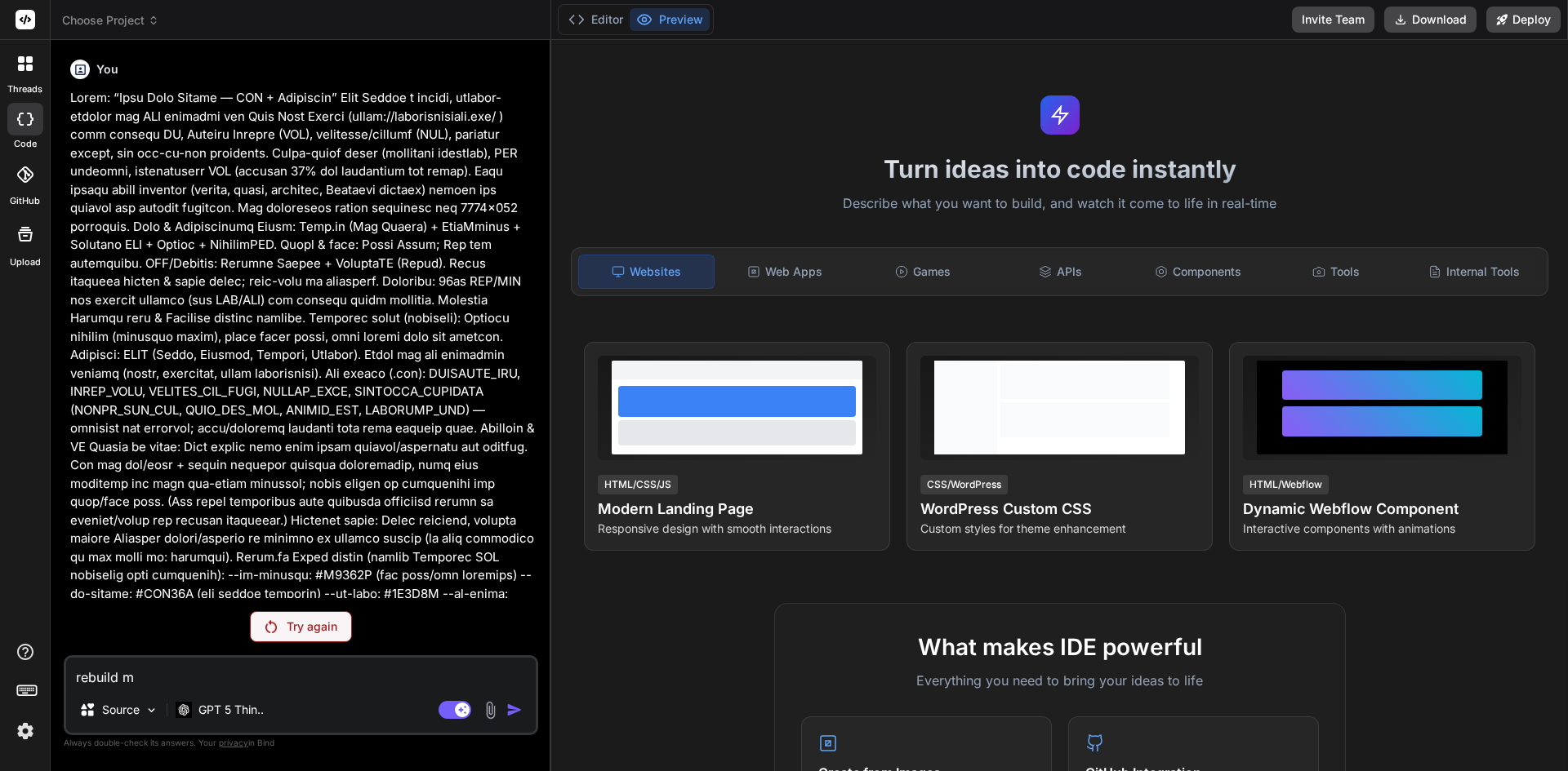
type textarea "rebuild my"
type textarea "x"
type textarea "rebuild my"
type textarea "x"
type textarea "rebuild my w"
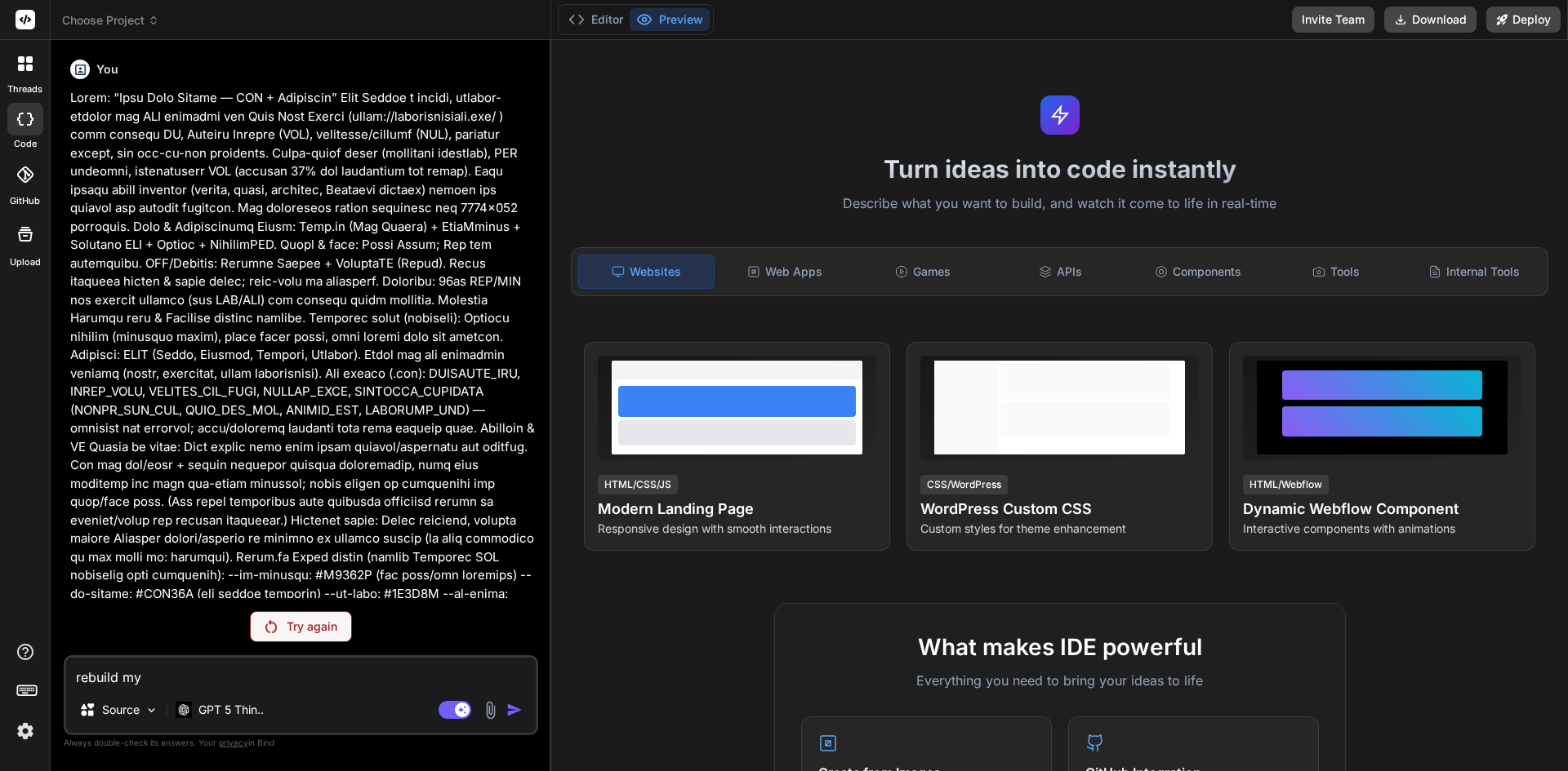
type textarea "x"
type textarea "rebuild my we"
type textarea "x"
type textarea "rebuild my web"
type textarea "x"
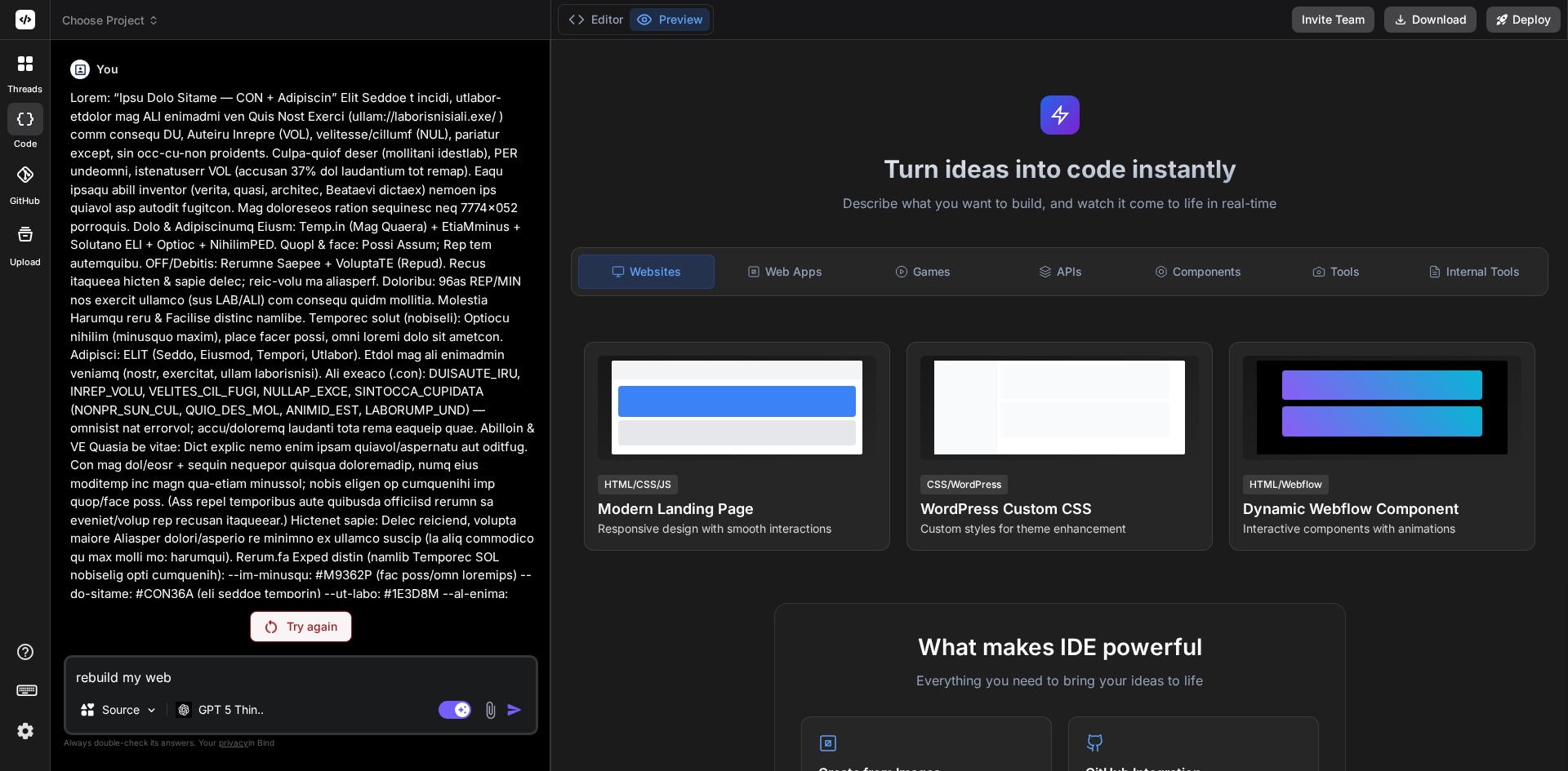
type textarea "rebuild my webs"
type textarea "x"
type textarea "rebuild my websi"
type textarea "x"
type textarea "rebuild my websit"
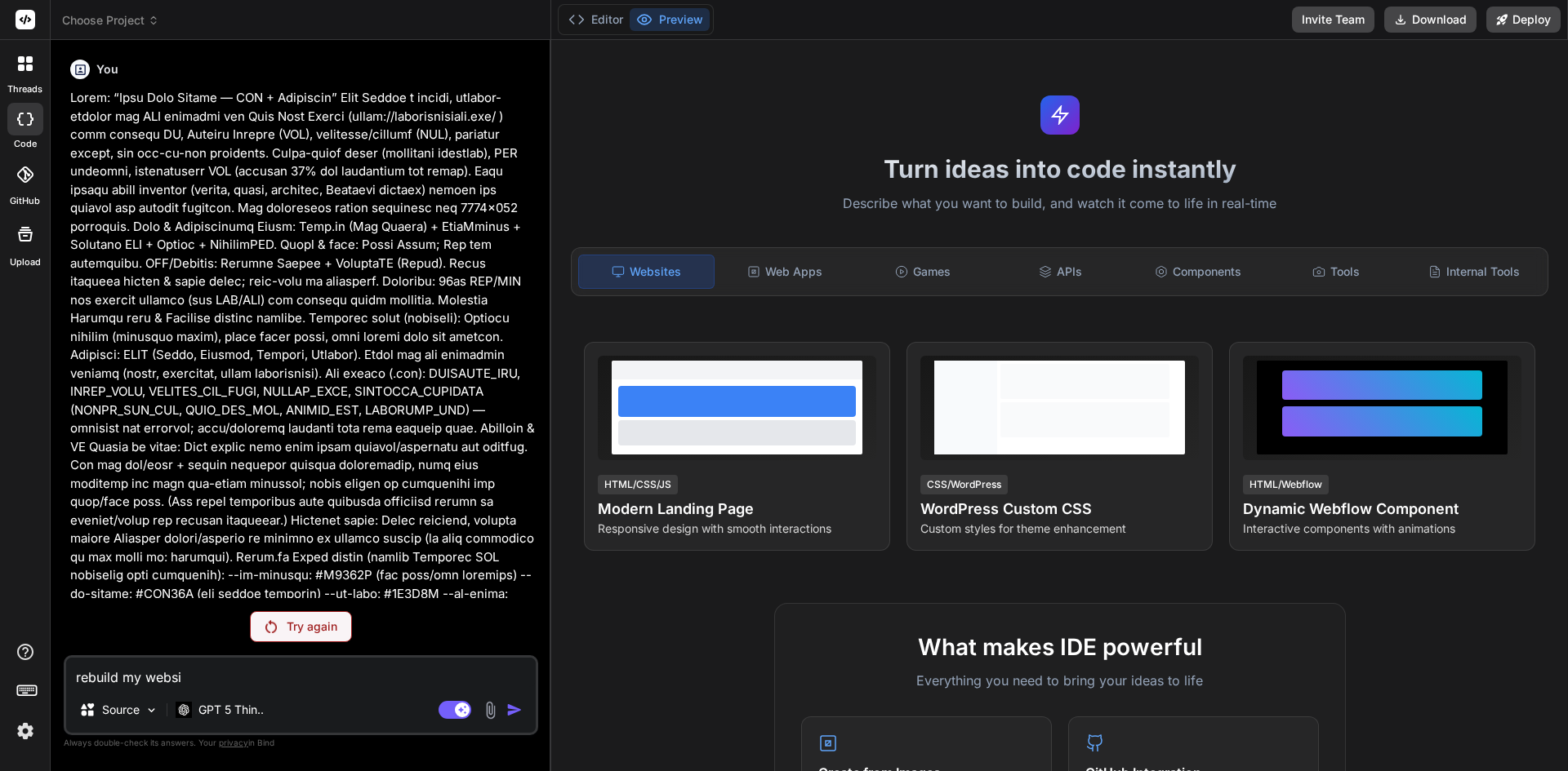
type textarea "x"
type textarea "rebuild my website"
type textarea "x"
type textarea "rebuild my website,"
type textarea "x"
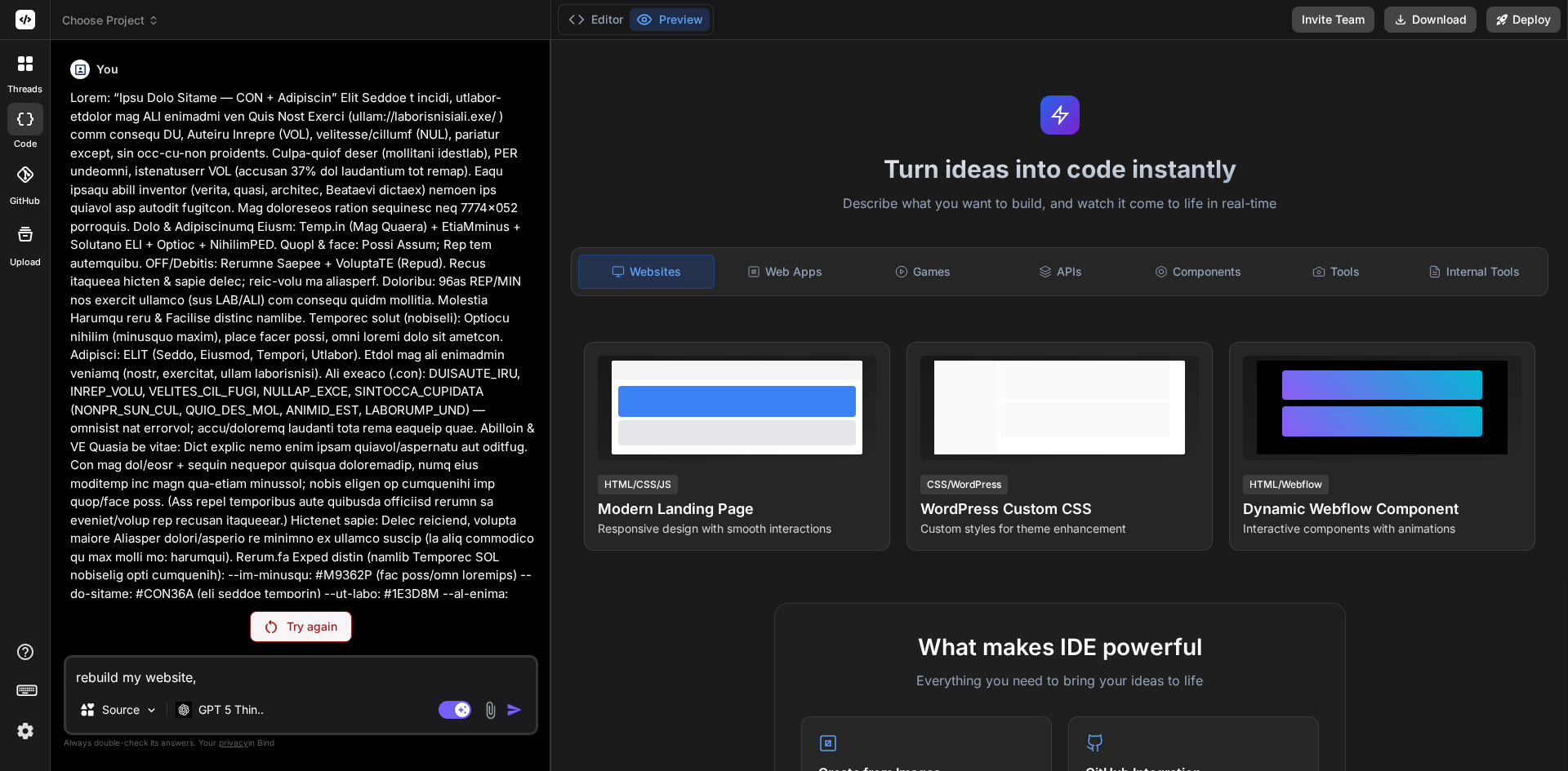
type textarea "rebuild my website,"
type textarea "x"
paste textarea "https://eqom.tech/"
type textarea "rebuild my website, https://eqom.tech/"
type textarea "x"
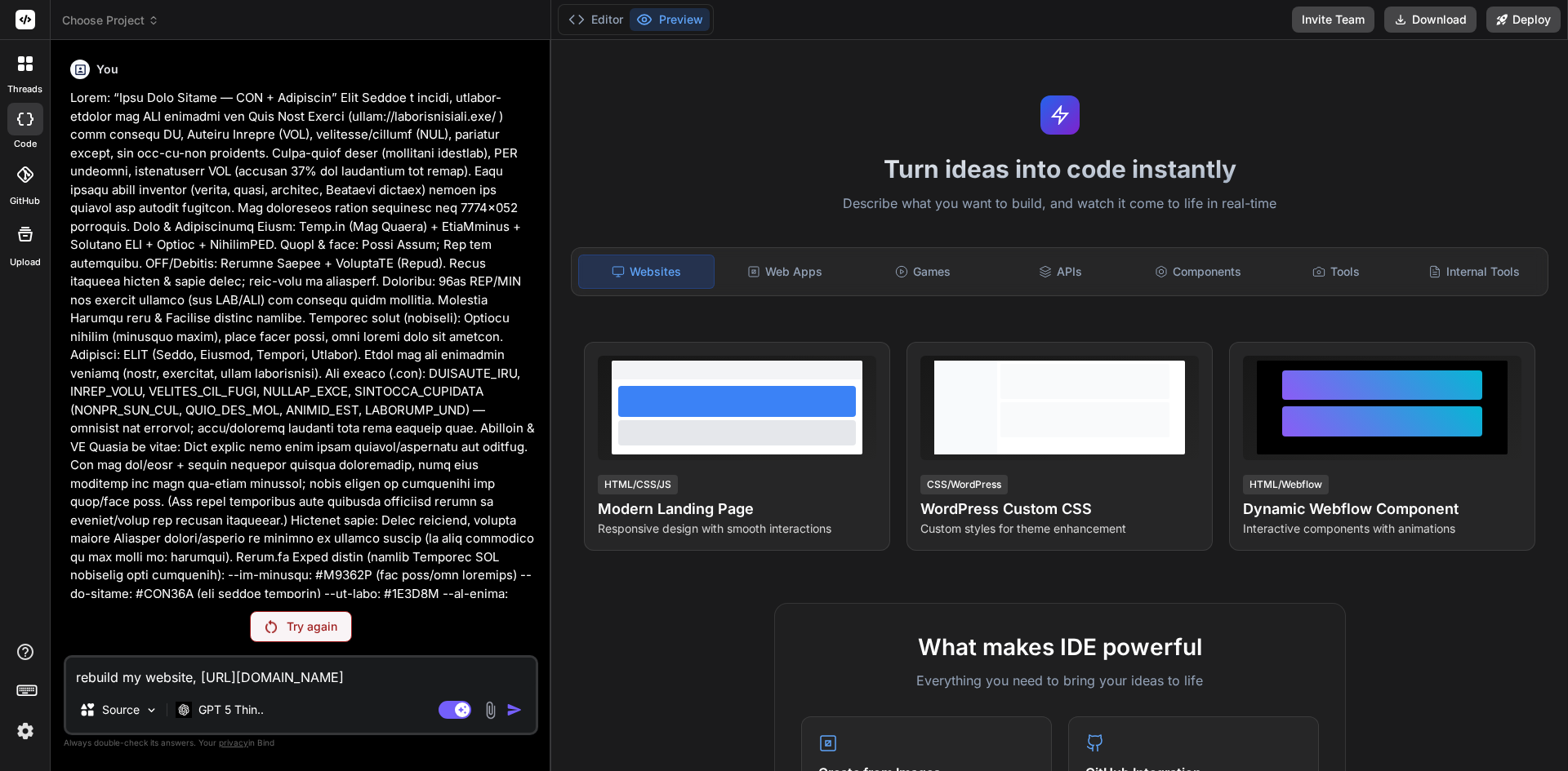
type textarea "rebuild my website, https://eqom.tech/."
type textarea "x"
type textarea "rebuild my website, https://eqom.tech/."
type textarea "x"
type textarea "rebuild my website, https://eqom.tech/. T"
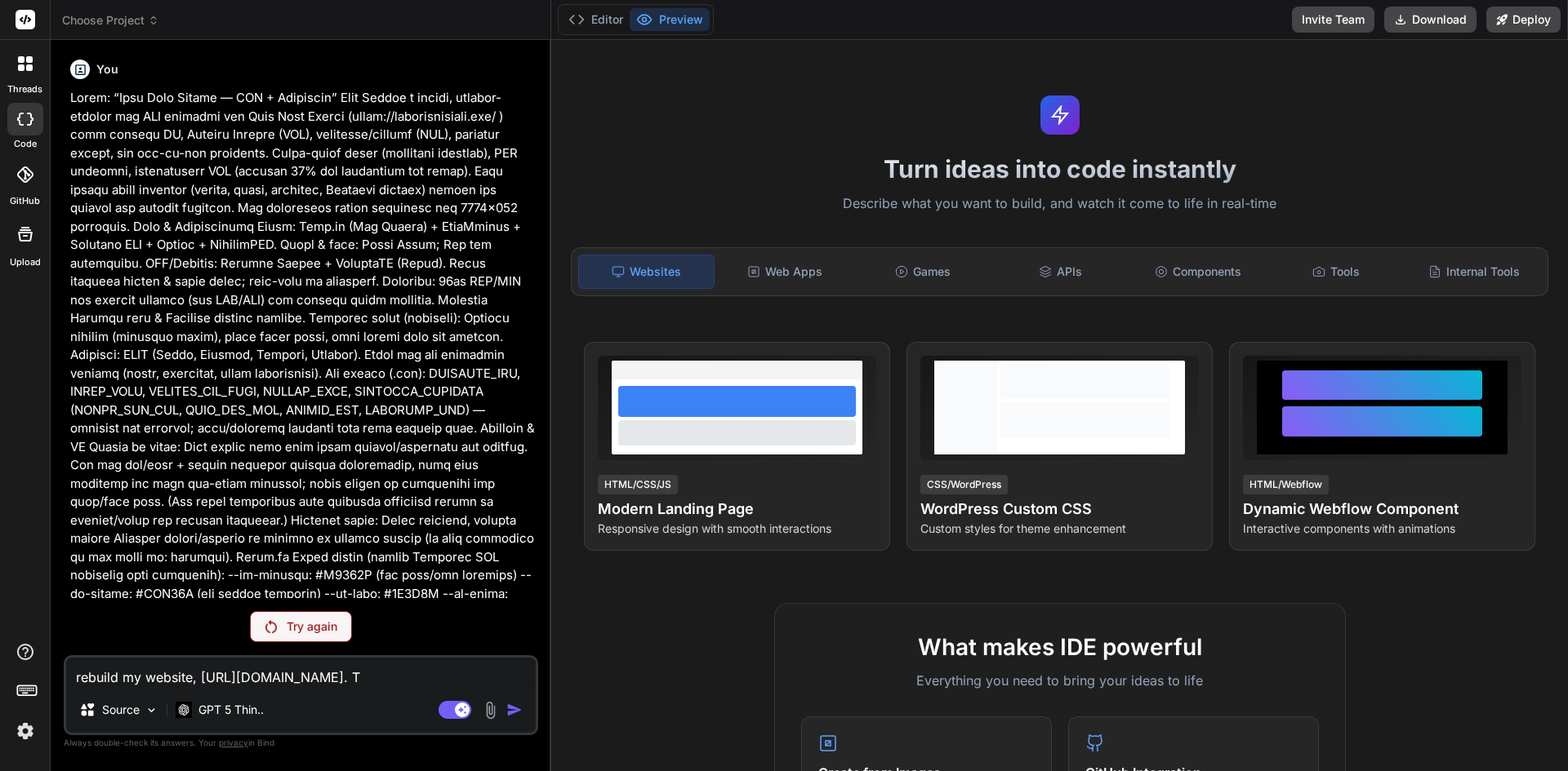
type textarea "x"
type textarea "rebuild my website, https://eqom.tech/. Th"
type textarea "x"
type textarea "rebuild my website, https://eqom.tech/. Thi"
type textarea "x"
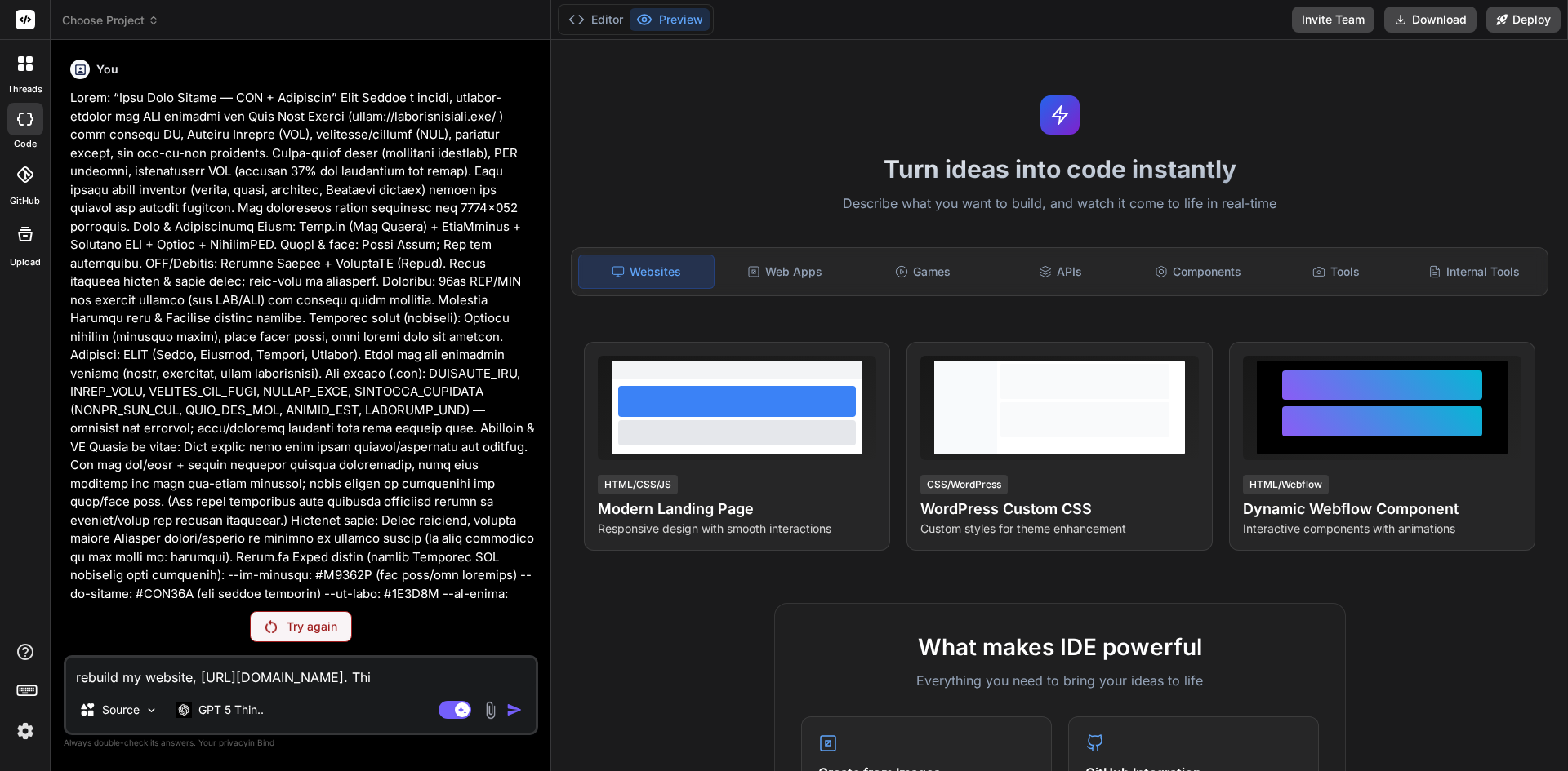
type textarea "rebuild my website, https://eqom.tech/. This"
type textarea "x"
type textarea "rebuild my website, https://eqom.tech/. This"
type textarea "x"
type textarea "rebuild my website, https://eqom.tech/. This i"
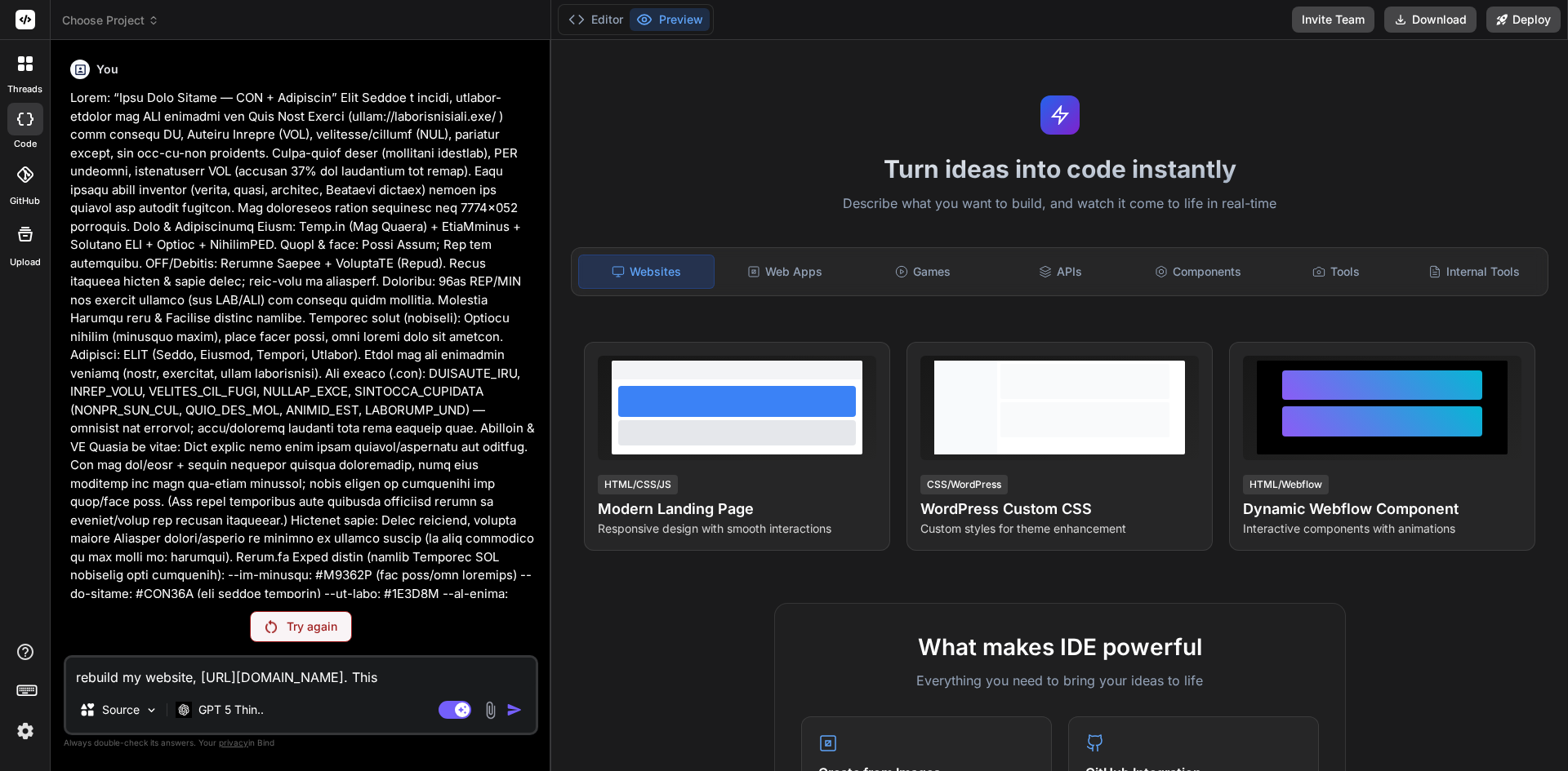
type textarea "x"
type textarea "rebuild my website, https://eqom.tech/. This is"
type textarea "x"
type textarea "rebuild my website, https://eqom.tech/. This is"
type textarea "x"
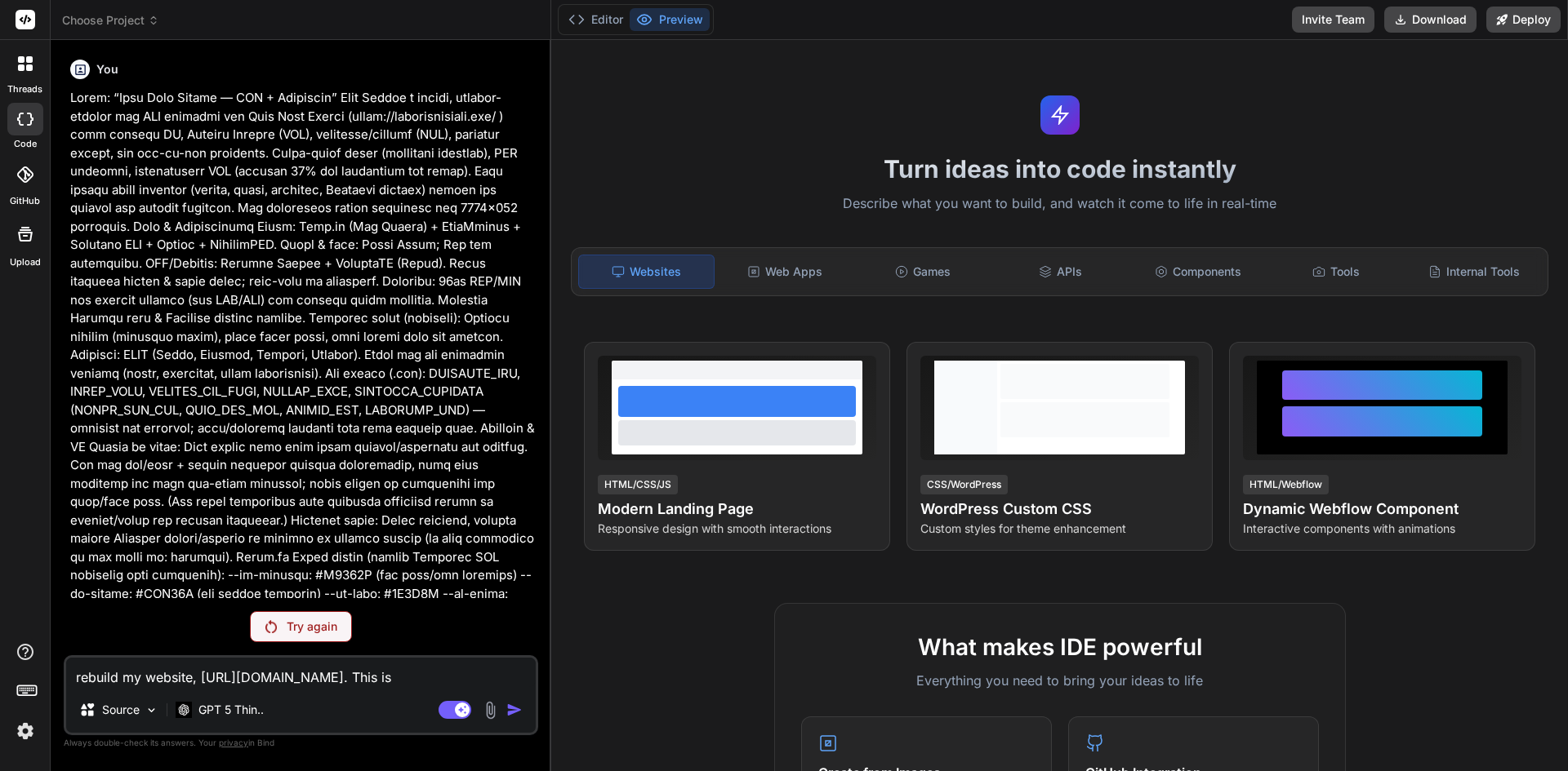
type textarea "rebuild my website, https://eqom.tech/. This is a"
type textarea "x"
type textarea "rebuild my website, https://eqom.tech/. This is an"
type textarea "x"
type textarea "rebuild my website, https://eqom.tech/. This is an"
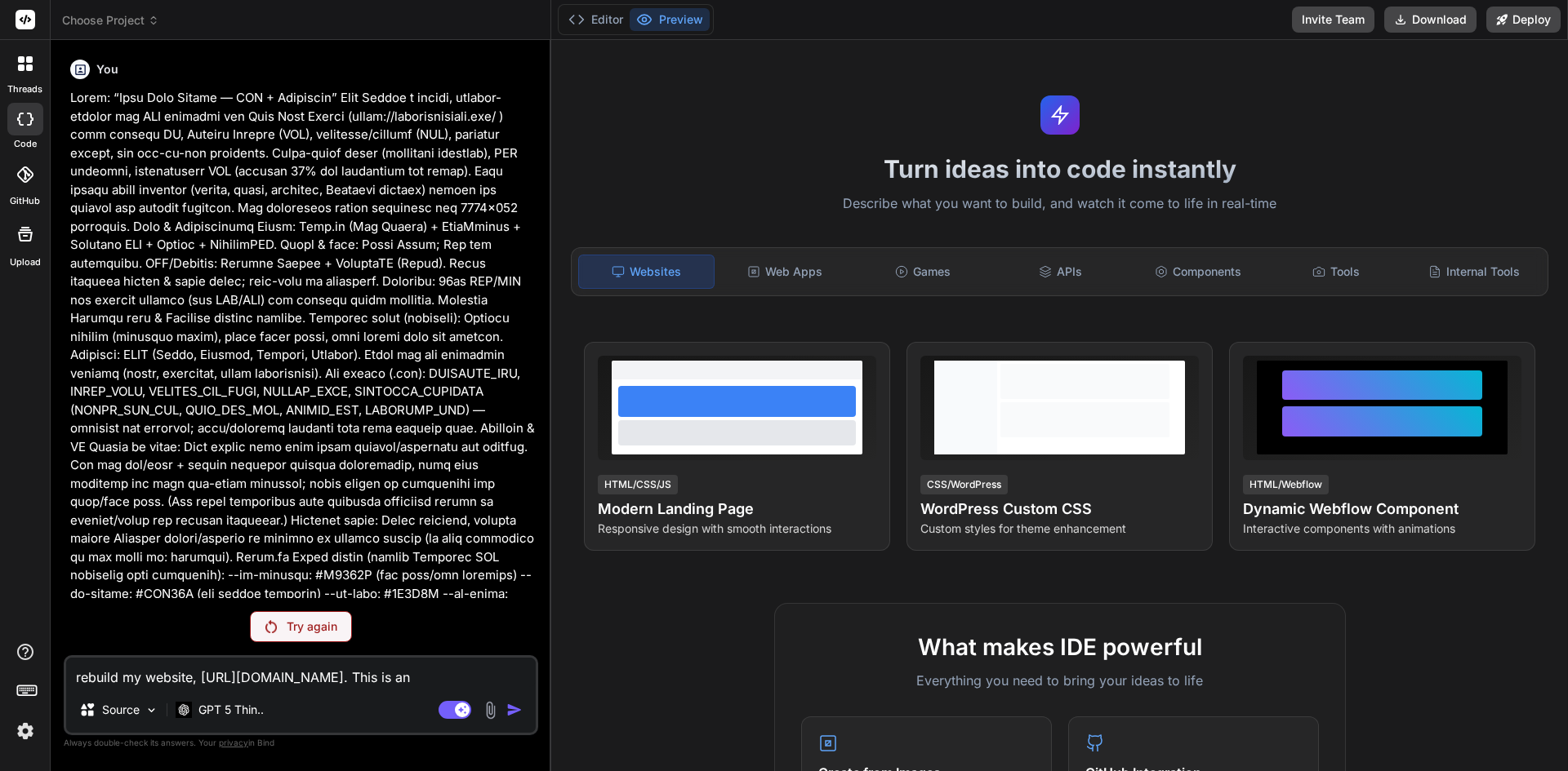
type textarea "x"
type textarea "rebuild my website, https://eqom.tech/. This is an a"
type textarea "x"
type textarea "rebuild my website, https://eqom.tech/. This is an am"
type textarea "x"
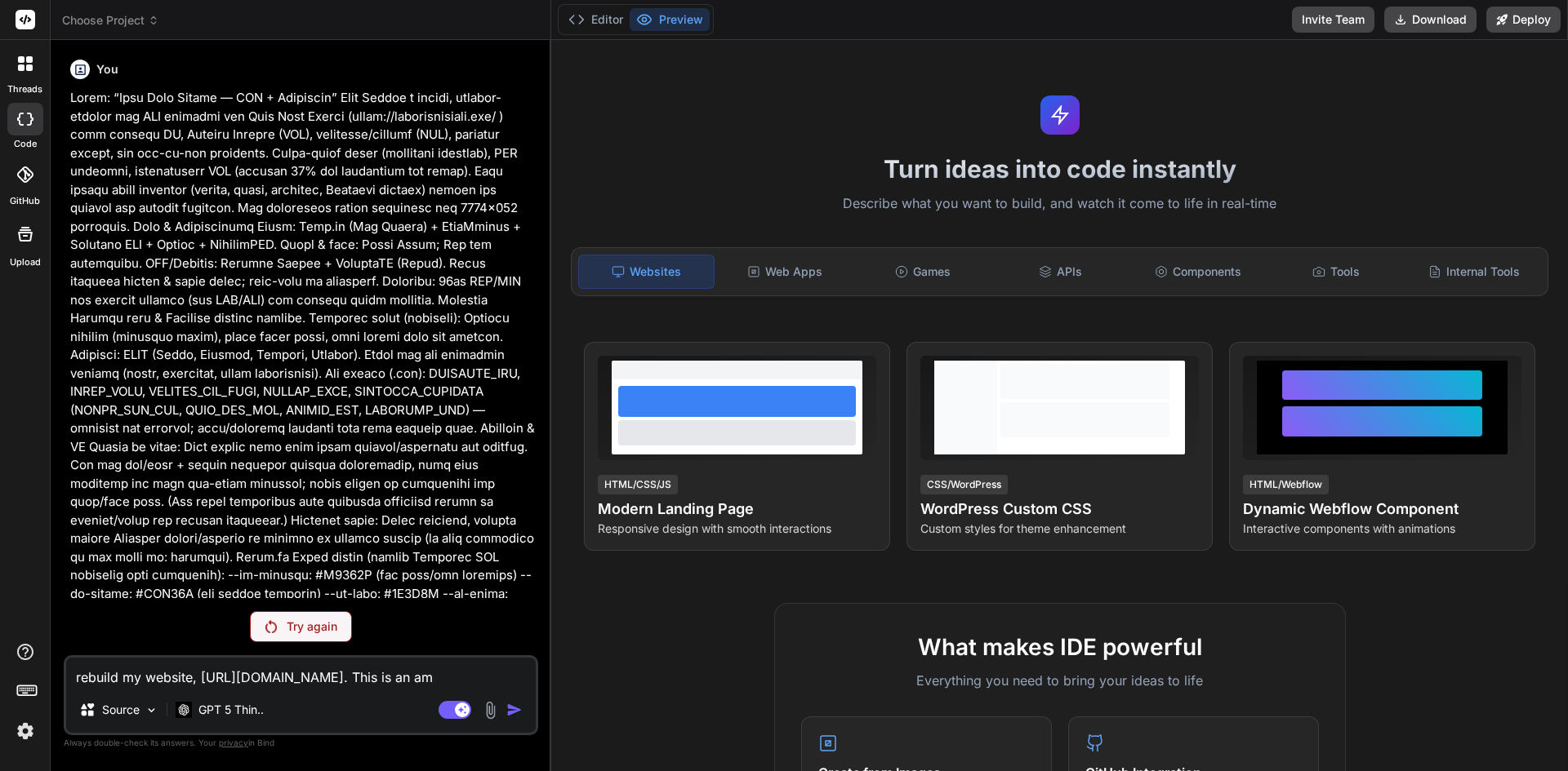
type textarea "rebuild my website, https://eqom.tech/. This is an ama"
type textarea "x"
type textarea "rebuild my website, https://eqom.tech/. This is an amaz"
type textarea "x"
type textarea "rebuild my website, https://eqom.tech/. This is an amazo"
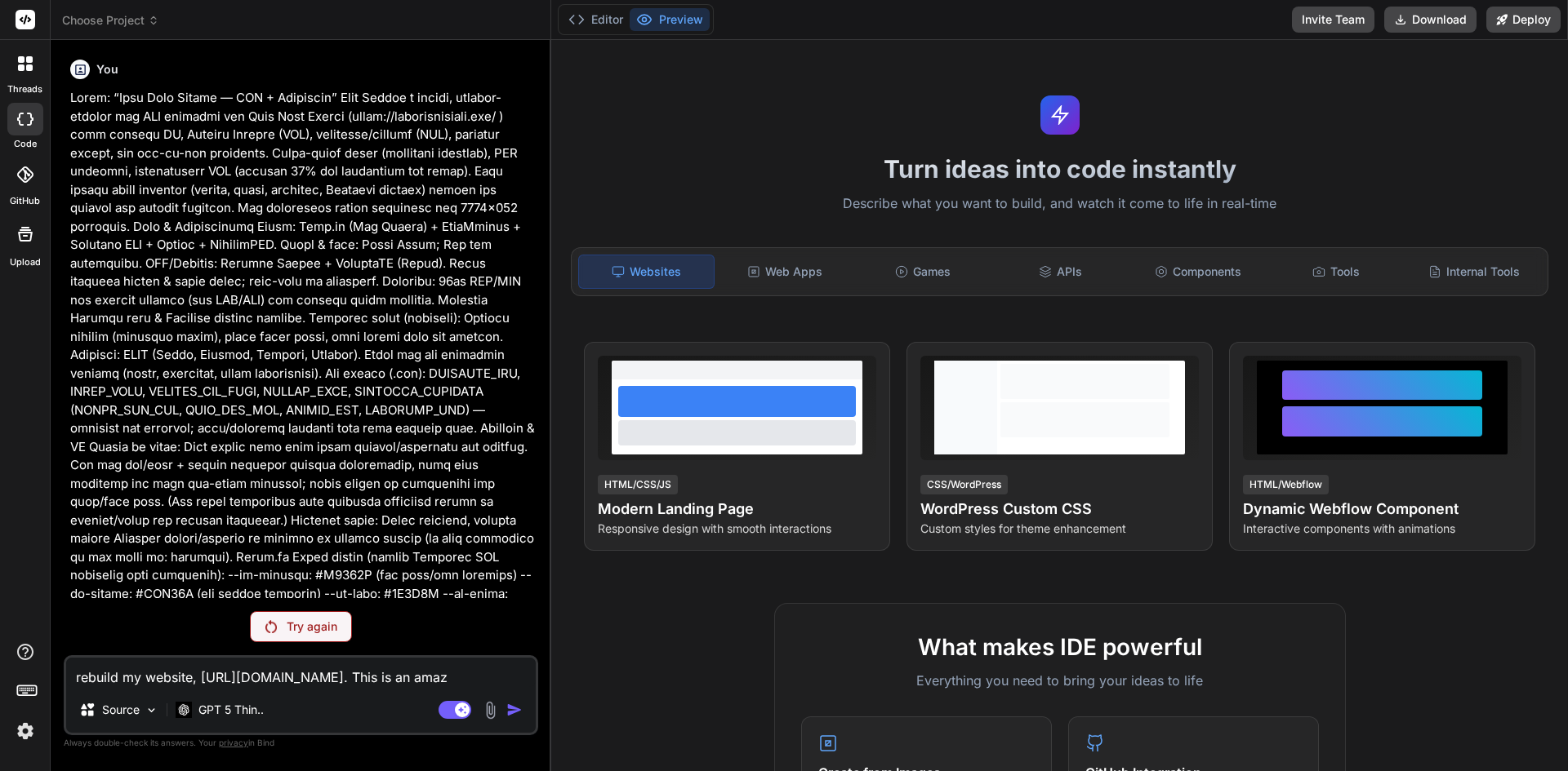
type textarea "x"
type textarea "rebuild my website, https://eqom.tech/. This is an amazon"
type textarea "x"
type textarea "rebuild my website, https://eqom.tech/. This is an amazon"
type textarea "x"
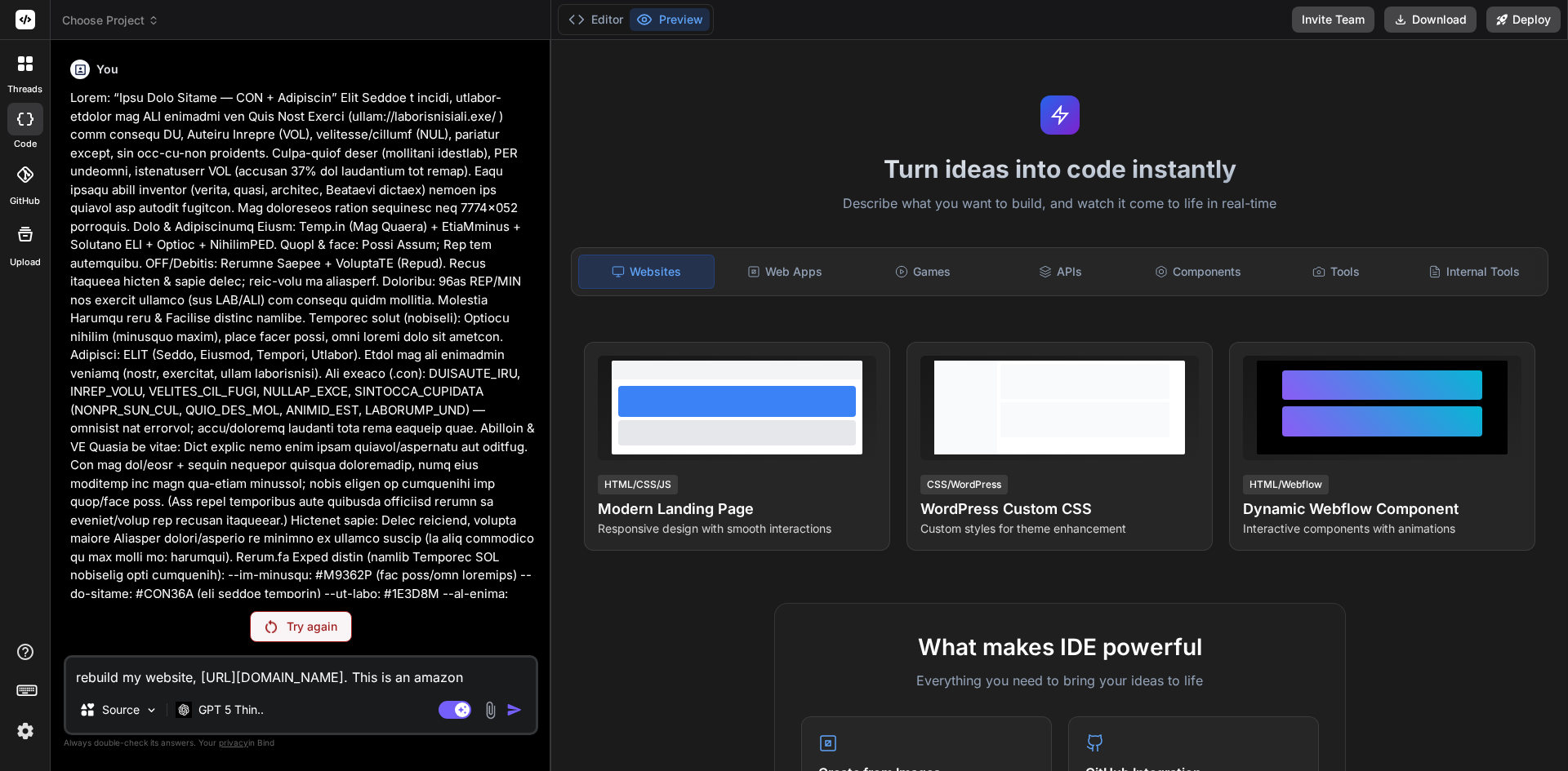
type textarea "rebuild my website, https://eqom.tech/. This is an amazon p"
type textarea "x"
type textarea "rebuild my website, https://eqom.tech/. This is an amazon pp"
type textarea "x"
type textarea "rebuild my website, https://eqom.tech/. This is an amazon ppc"
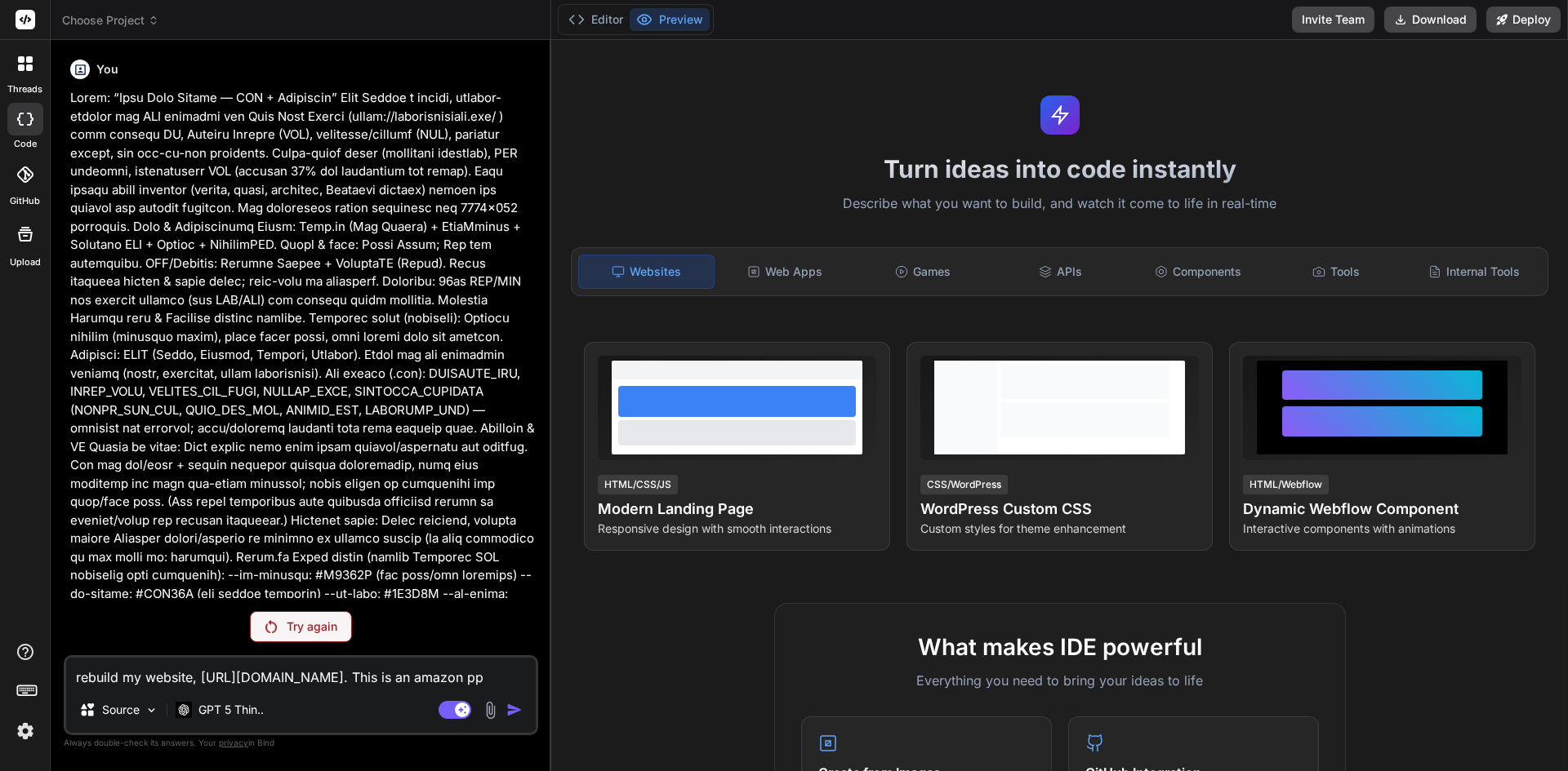
type textarea "x"
type textarea "rebuild my website, https://eqom.tech/. This is an amazon ppc"
type textarea "x"
type textarea "rebuild my website, https://eqom.tech/. This is an amazon ppc m"
type textarea "x"
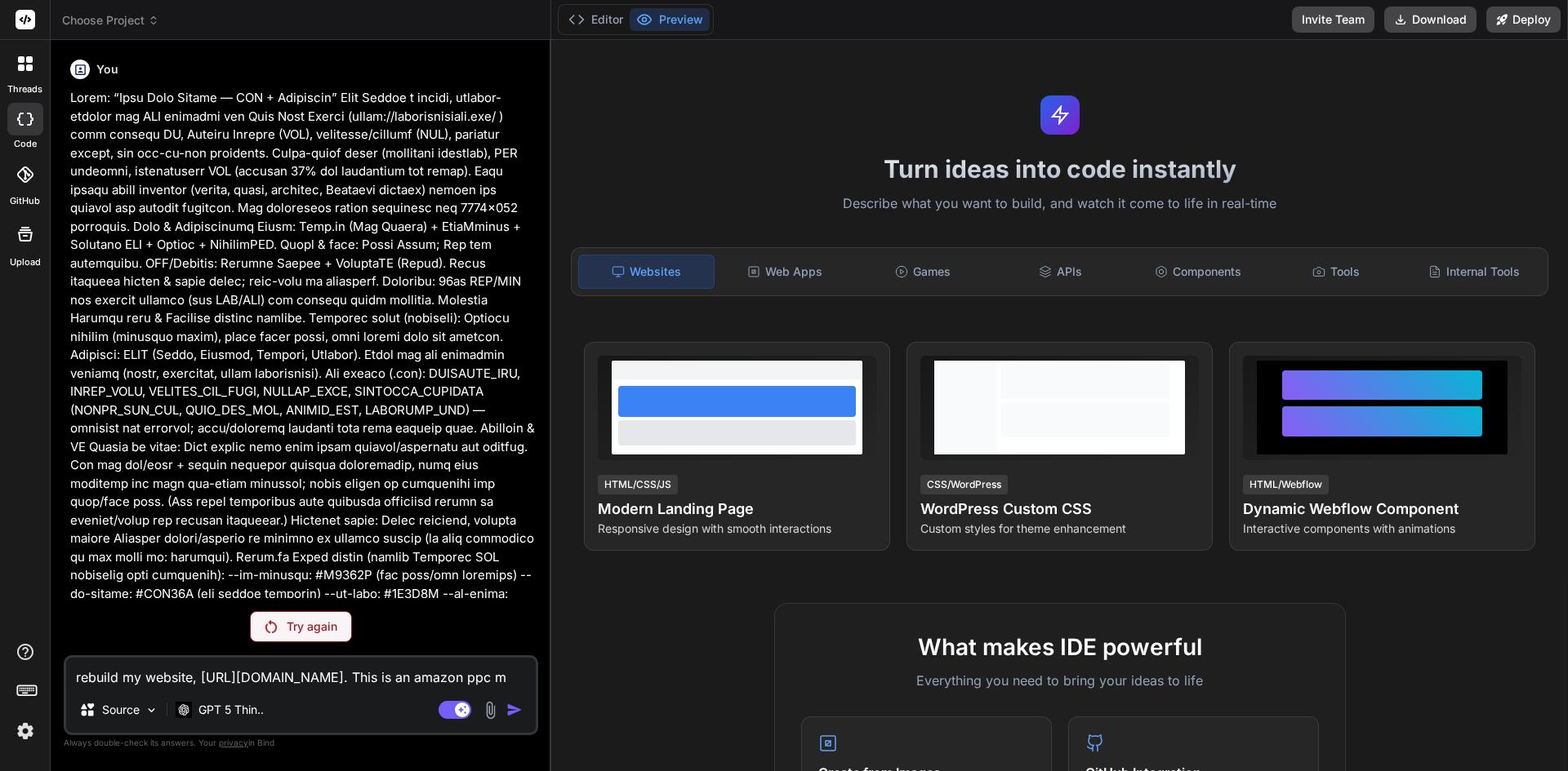
type textarea "rebuild my website, https://eqom.tech/. This is an amazon ppc ma"
type textarea "x"
type textarea "rebuild my website, https://eqom.tech/. This is an amazon ppc mar"
type textarea "x"
type textarea "rebuild my website, https://eqom.tech/. This is an amazon ppc mark"
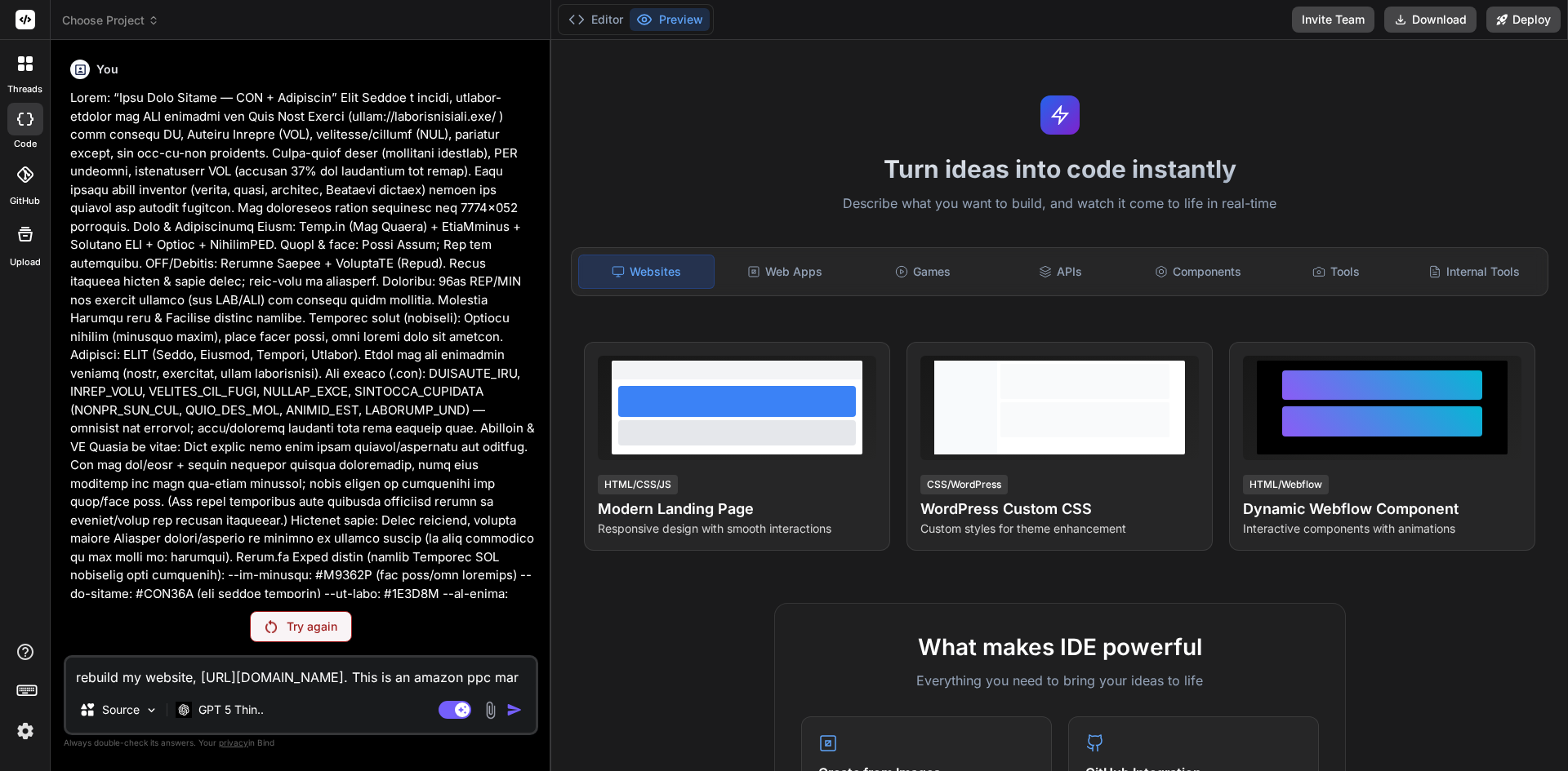
type textarea "x"
type textarea "rebuild my website, https://eqom.tech/. This is an amazon ppc marke"
type textarea "x"
type textarea "rebuild my website, https://eqom.tech/. This is an amazon ppc market"
type textarea "x"
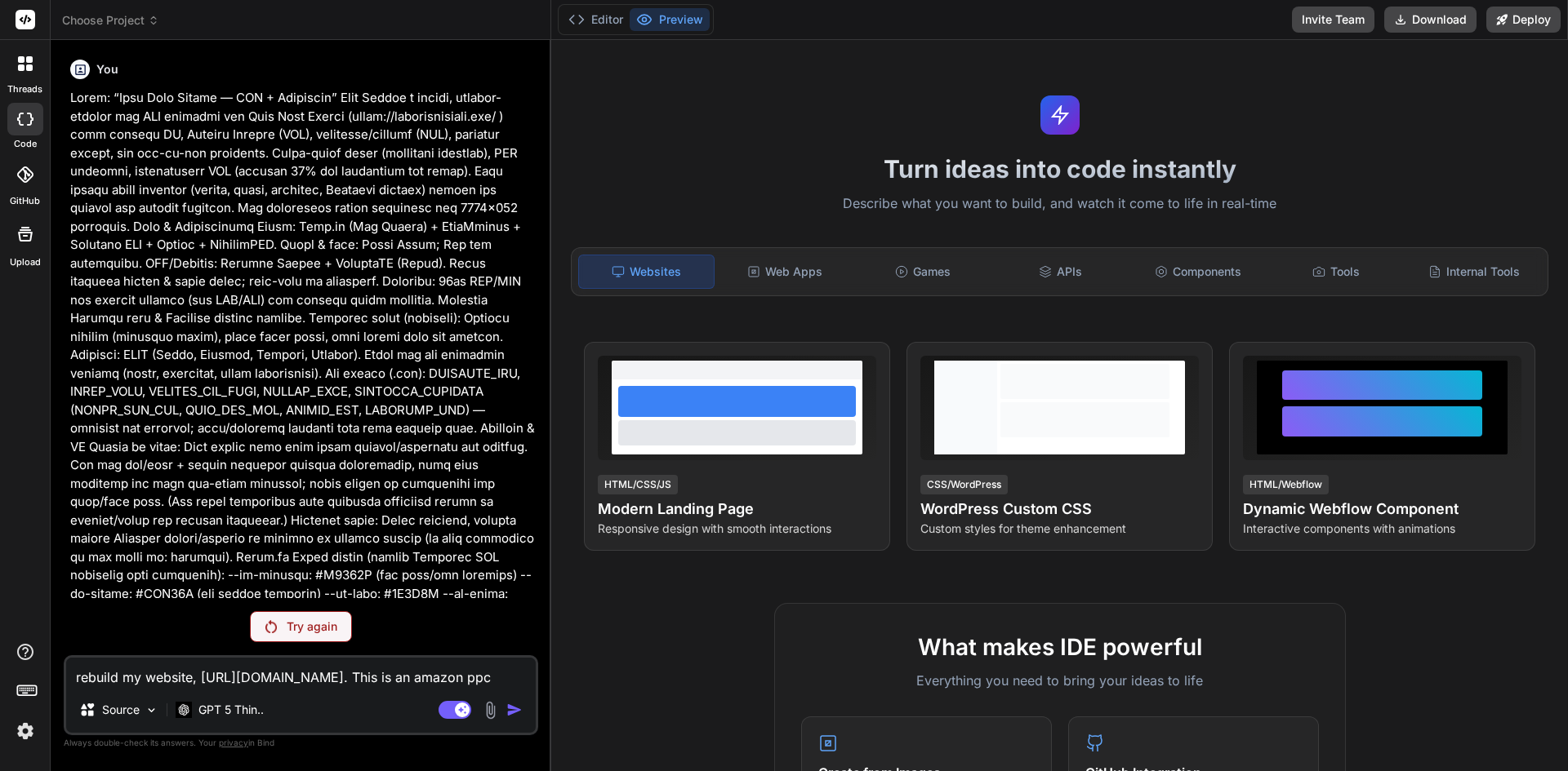
type textarea "rebuild my website, https://eqom.tech/. This is an amazon ppc marketi"
type textarea "x"
type textarea "rebuild my website, https://eqom.tech/. This is an amazon ppc marketin"
type textarea "x"
type textarea "rebuild my website, https://eqom.tech/. This is an amazon ppc marketing"
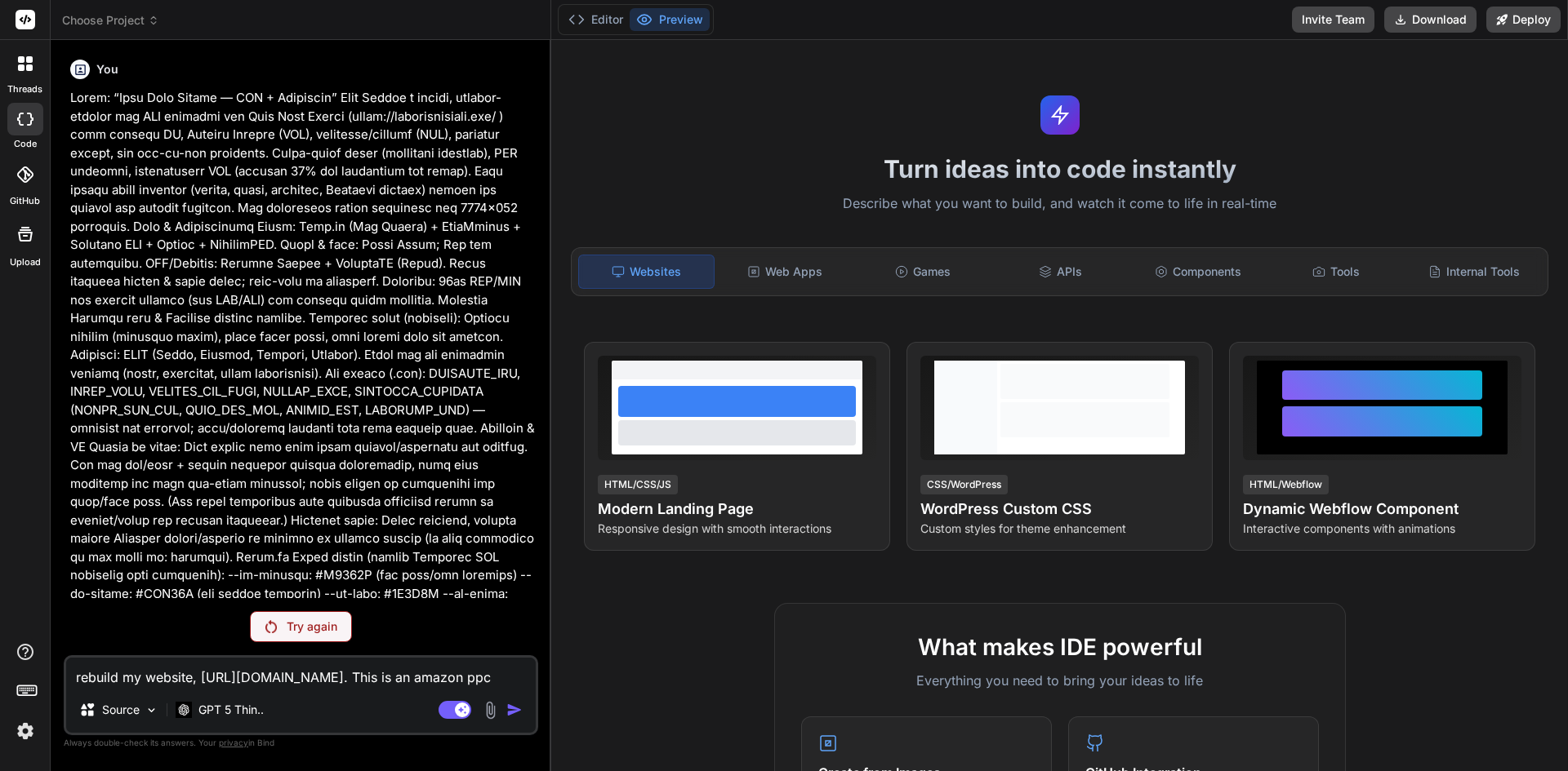
type textarea "x"
type textarea "rebuild my website, https://eqom.tech/. This is an amazon ppc marketing"
type textarea "x"
type textarea "rebuild my website, https://eqom.tech/. This is an amazon ppc marketing a"
type textarea "x"
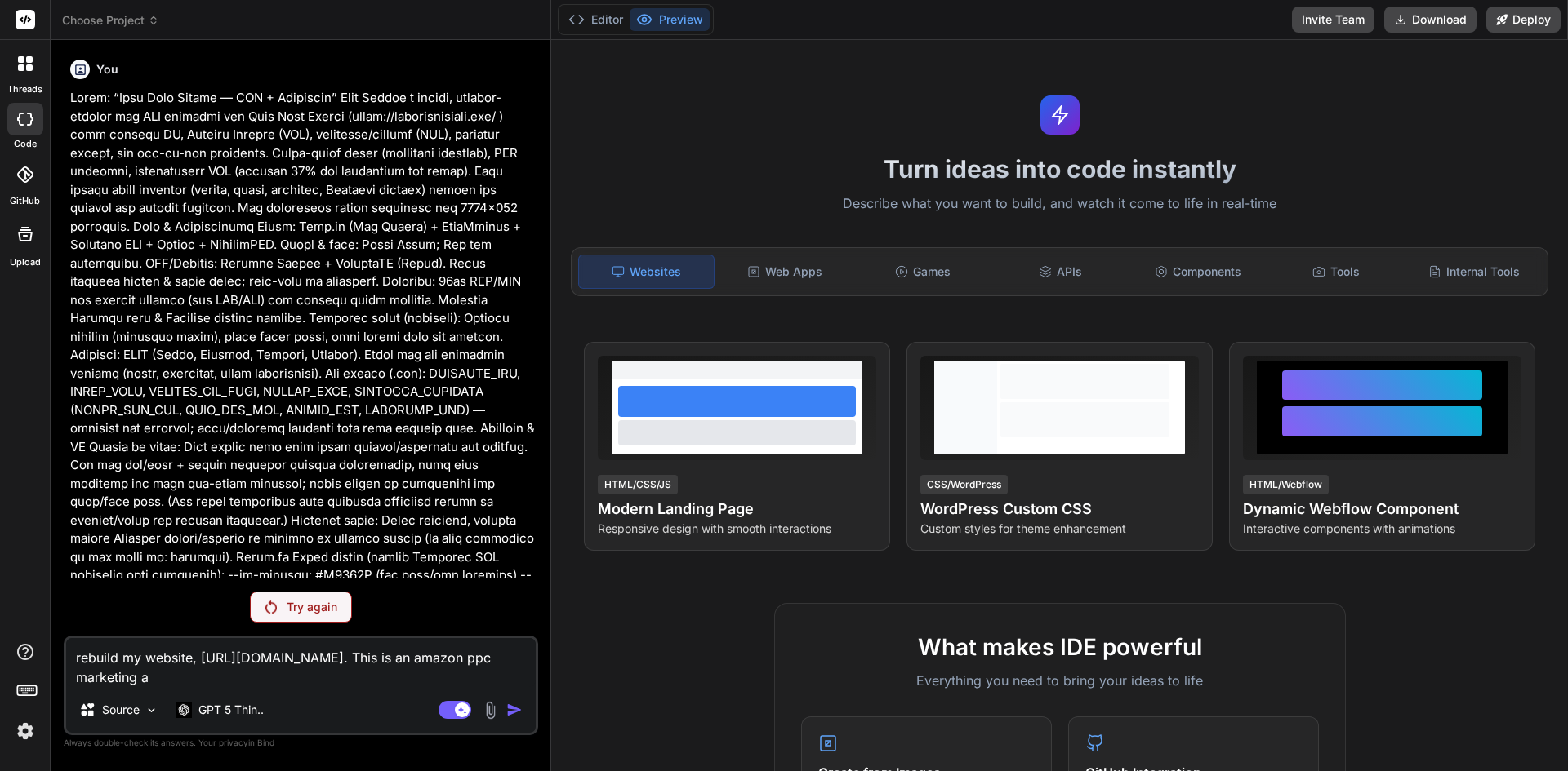
type textarea "rebuild my website, https://eqom.tech/. This is an amazon ppc marketing ag"
type textarea "x"
type textarea "rebuild my website, https://eqom.tech/. This is an amazon ppc marketing age"
type textarea "x"
type textarea "rebuild my website, https://eqom.tech/. This is an amazon ppc marketing agen"
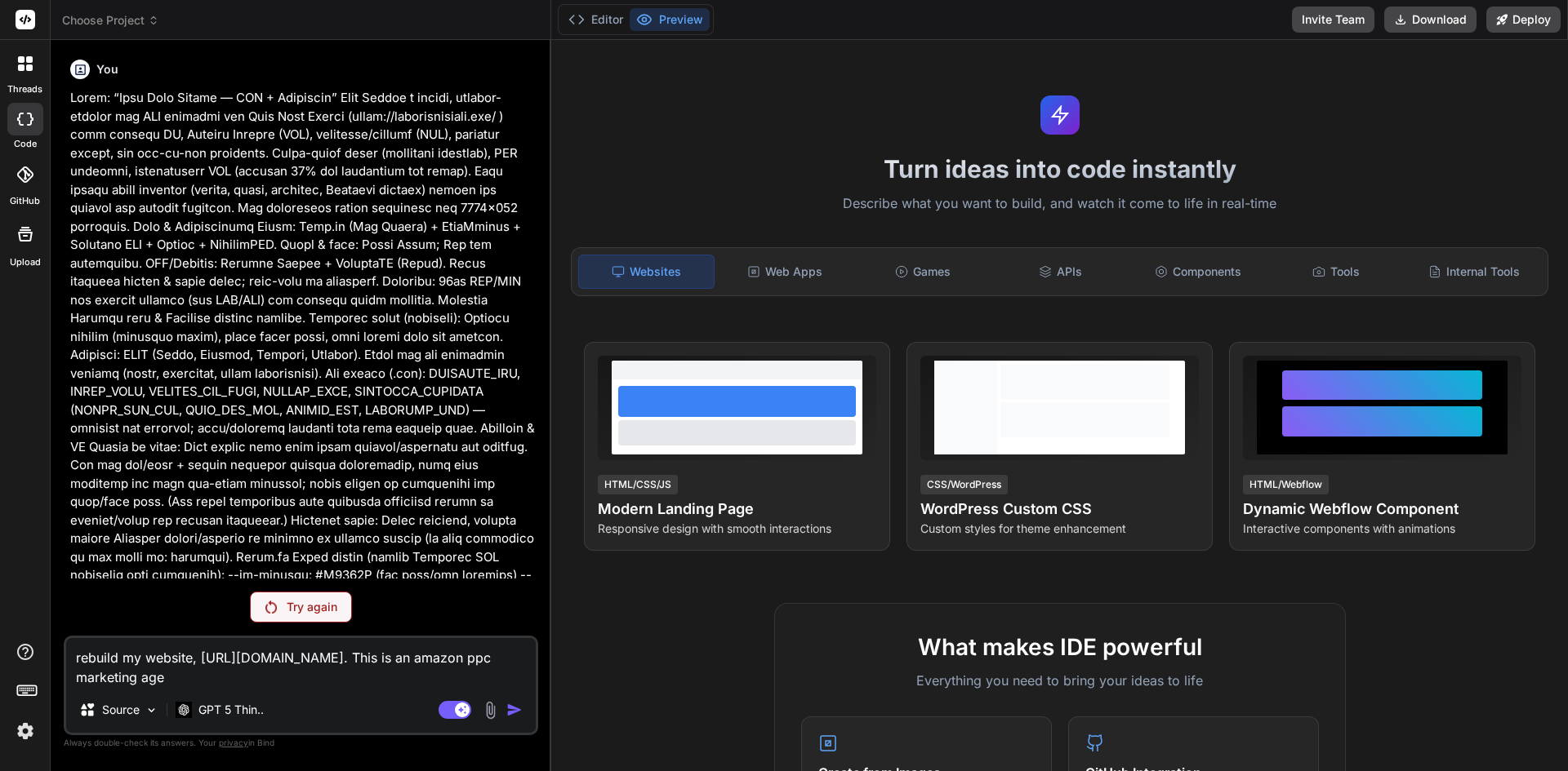
type textarea "x"
type textarea "rebuild my website, https://eqom.tech/. This is an amazon ppc marketing agenc"
type textarea "x"
type textarea "rebuild my website, https://eqom.tech/. This is an amazon ppc marketing agency"
type textarea "x"
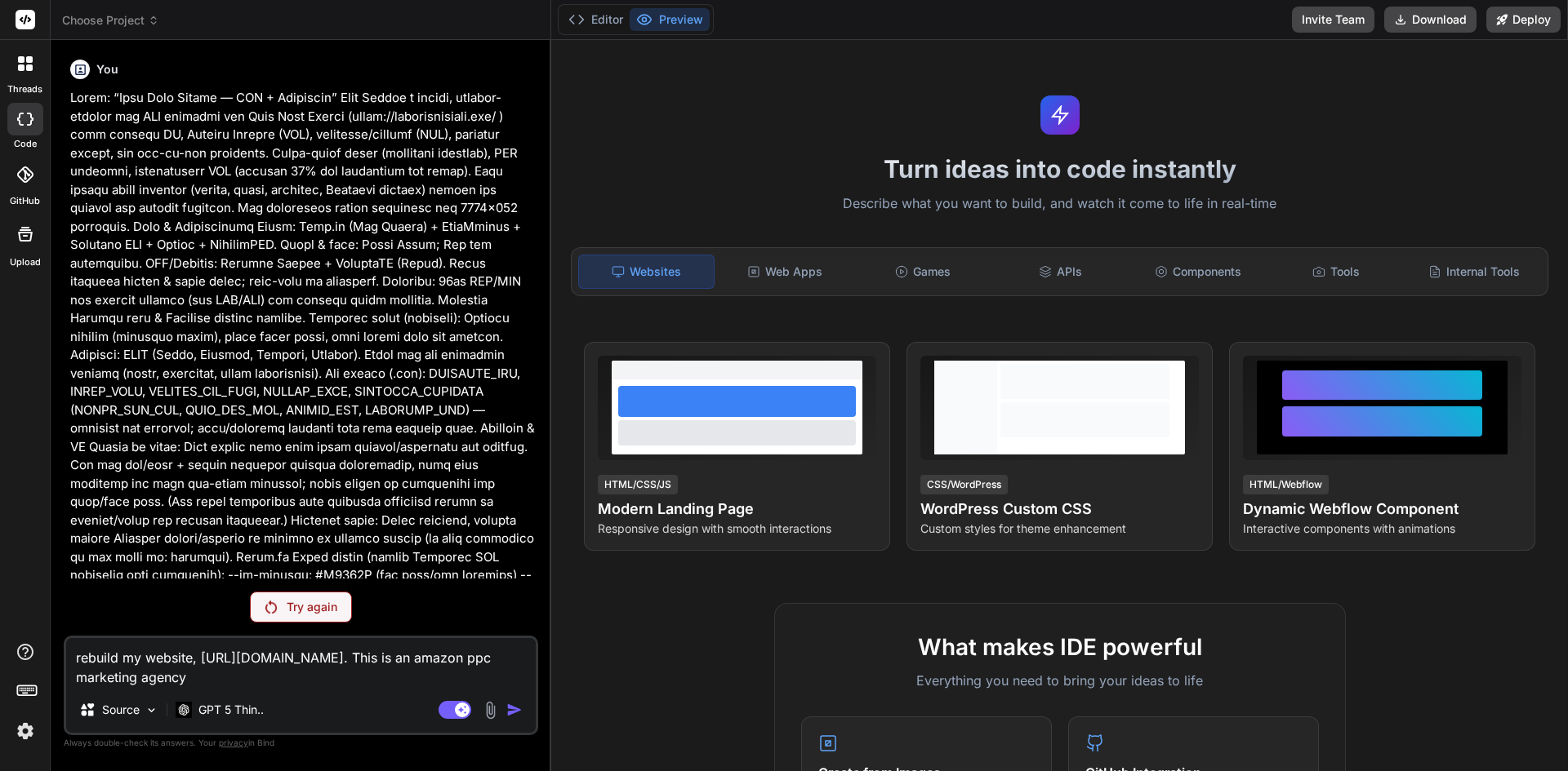
type textarea "rebuild my website, https://eqom.tech/. This is an amazon ppc marketing agency."
type textarea "x"
type textarea "rebuild my website, https://eqom.tech/. This is an amazon ppc marketing agency."
type textarea "x"
type textarea "rebuild my website, https://eqom.tech/. This is an amazon ppc marketing agency.…"
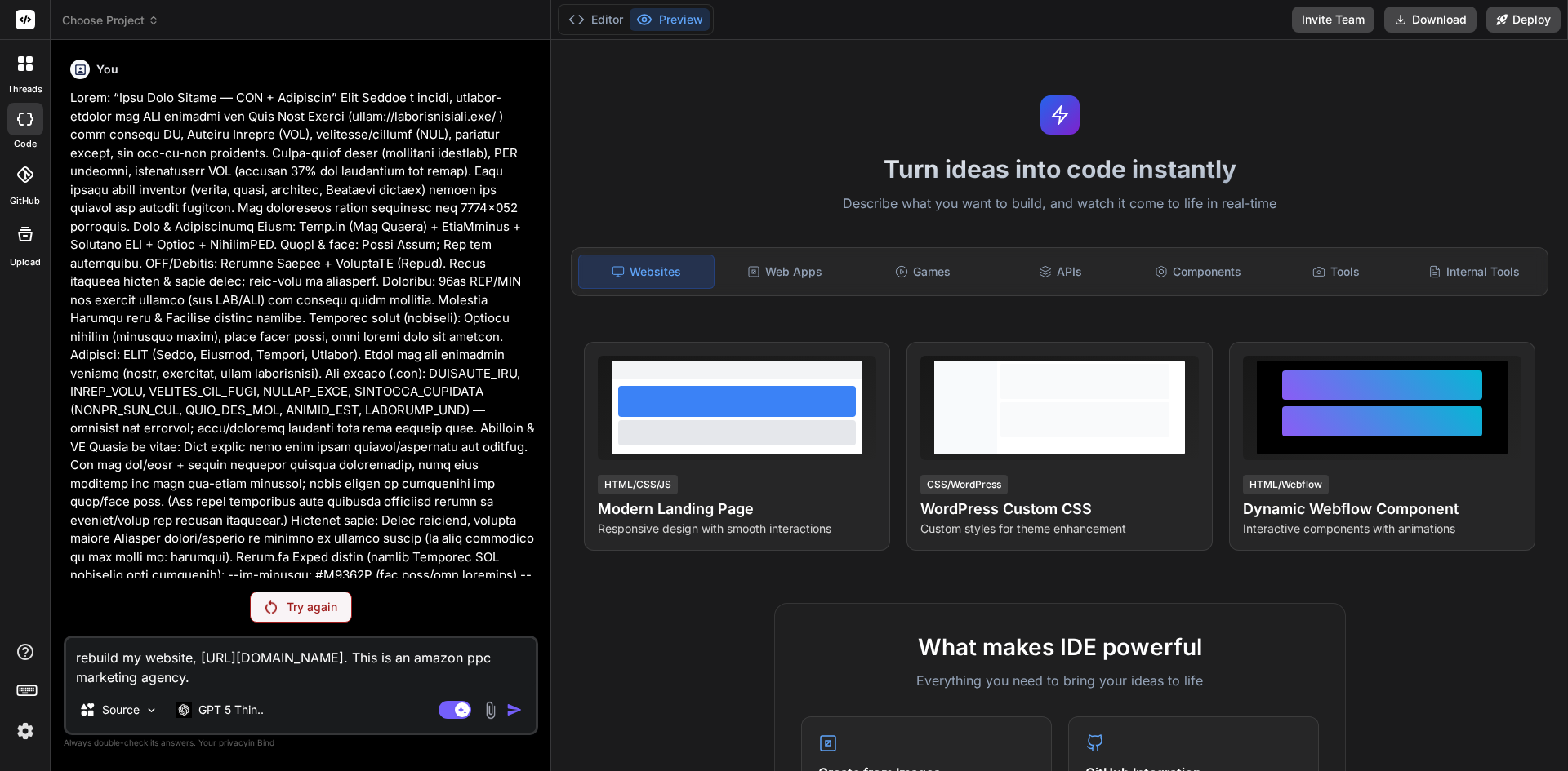
type textarea "x"
type textarea "rebuild my website, https://eqom.tech/. This is an amazon ppc marketing agency.…"
type textarea "x"
type textarea "rebuild my website, https://eqom.tech/. This is an amazon ppc marketing agency.…"
type textarea "x"
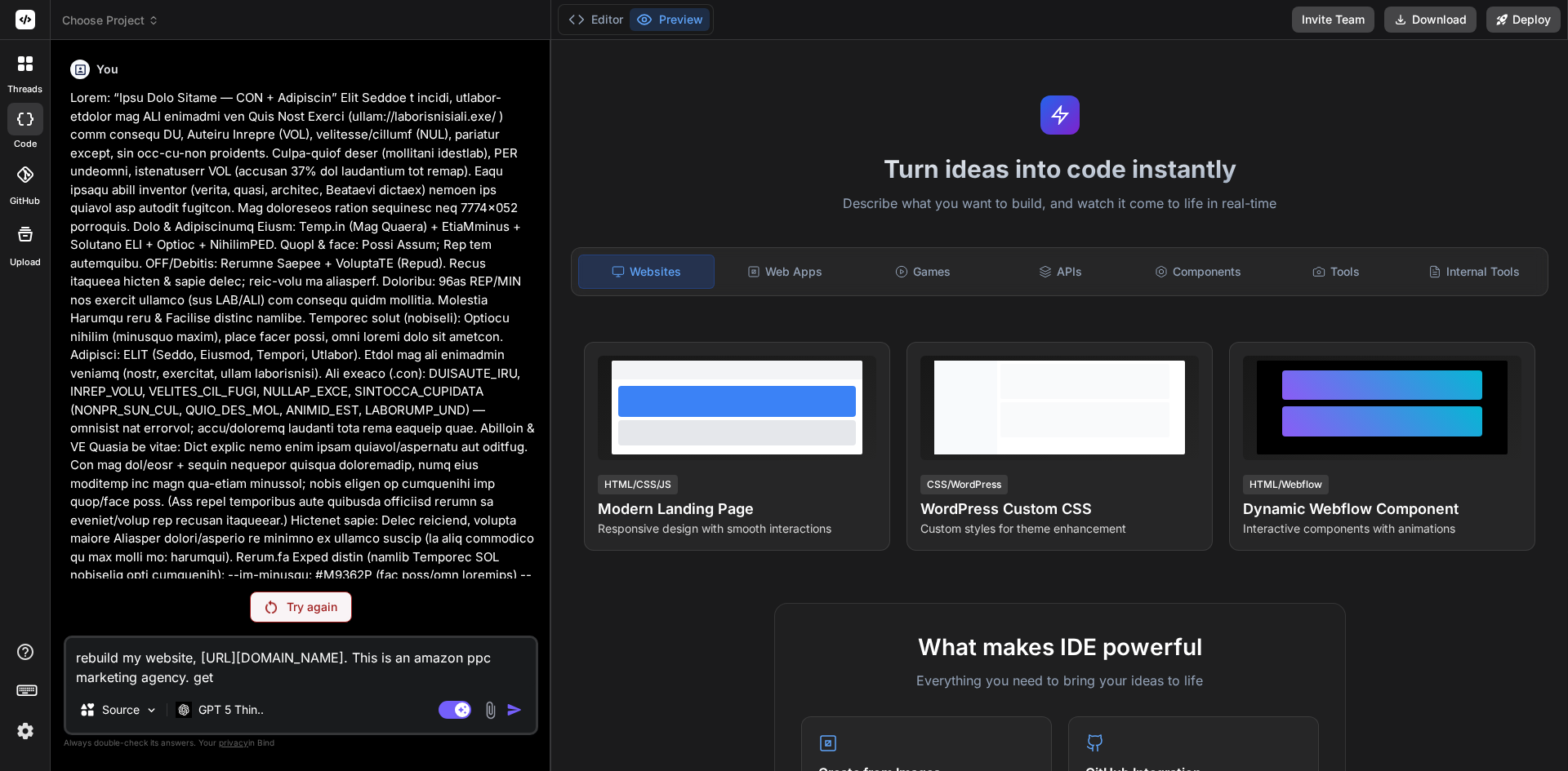
type textarea "rebuild my website, https://eqom.tech/. This is an amazon ppc marketing agency.…"
type textarea "x"
type textarea "rebuild my website, https://eqom.tech/. This is an amazon ppc marketing agency.…"
type textarea "x"
type textarea "rebuild my website, https://eqom.tech/. This is an amazon ppc marketing agency.…"
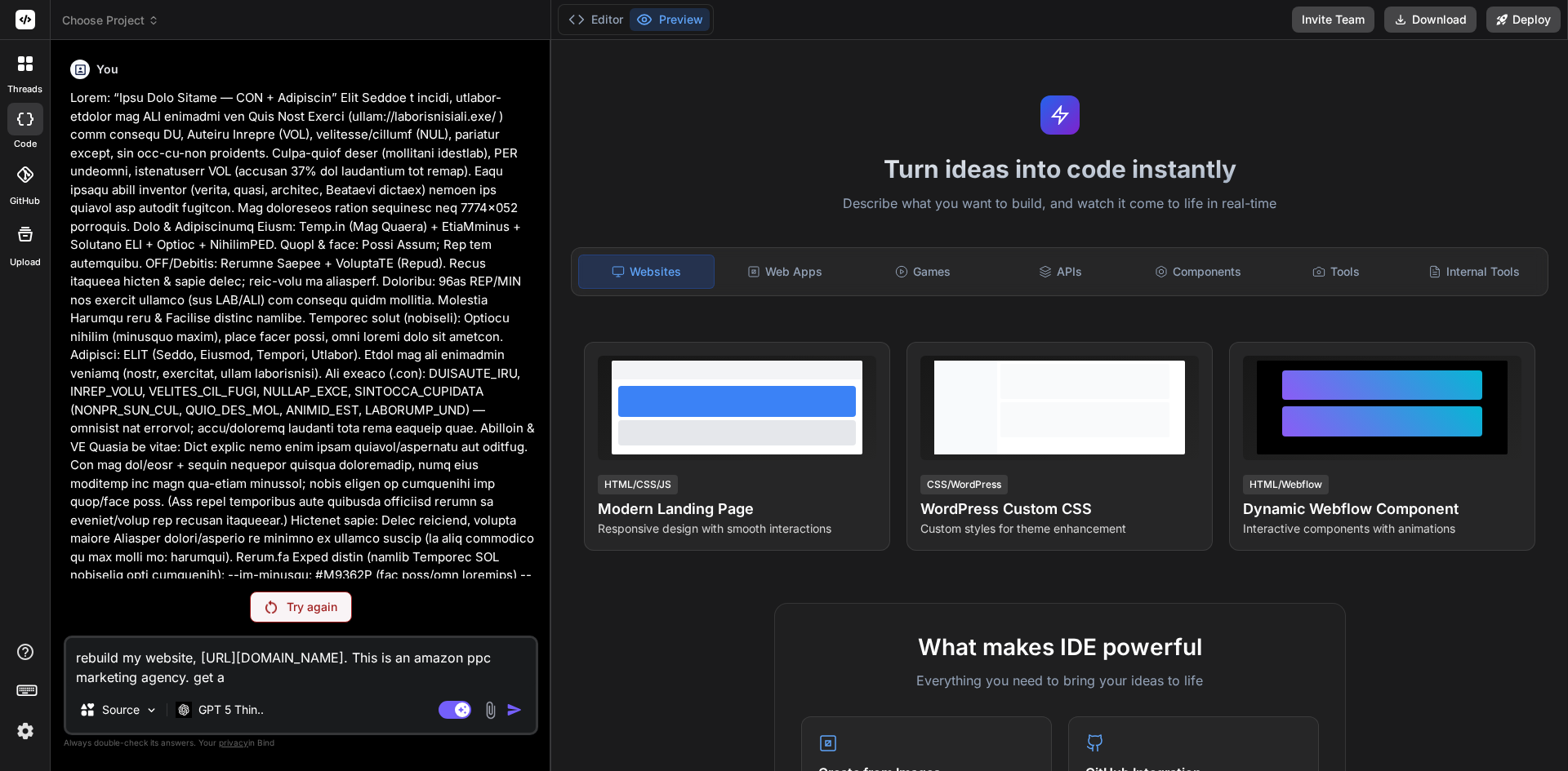
type textarea "x"
type textarea "rebuild my website, https://eqom.tech/. This is an amazon ppc marketing agency.…"
type textarea "x"
type textarea "rebuild my website, https://eqom.tech/. This is an amazon ppc marketing agency.…"
type textarea "x"
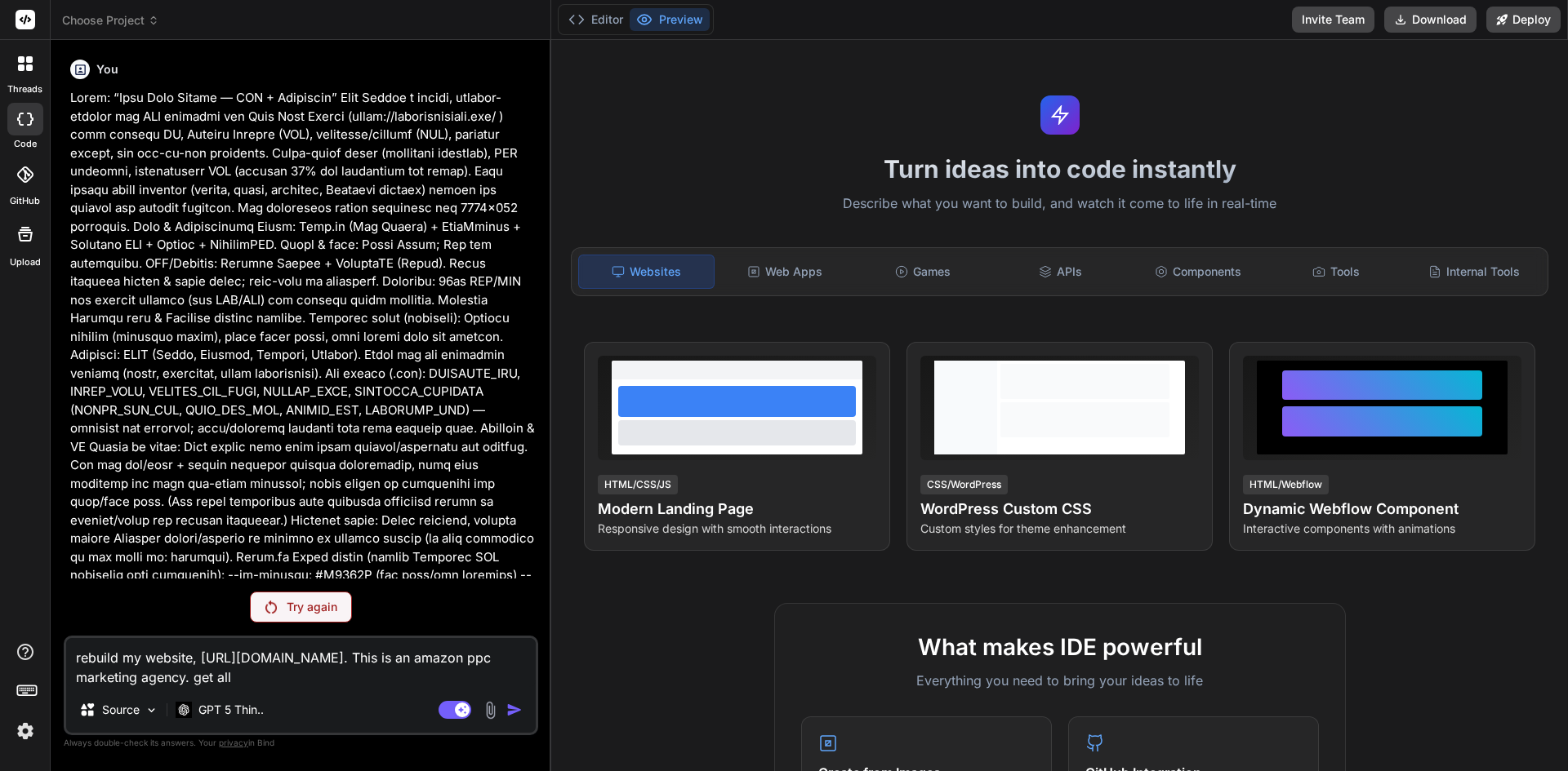
type textarea "rebuild my website, https://eqom.tech/. This is an amazon ppc marketing agency.…"
type textarea "x"
type textarea "rebuild my website, https://eqom.tech/. This is an amazon ppc marketing agency.…"
type textarea "x"
type textarea "rebuild my website, https://eqom.tech/. This is an amazon ppc marketing agency.…"
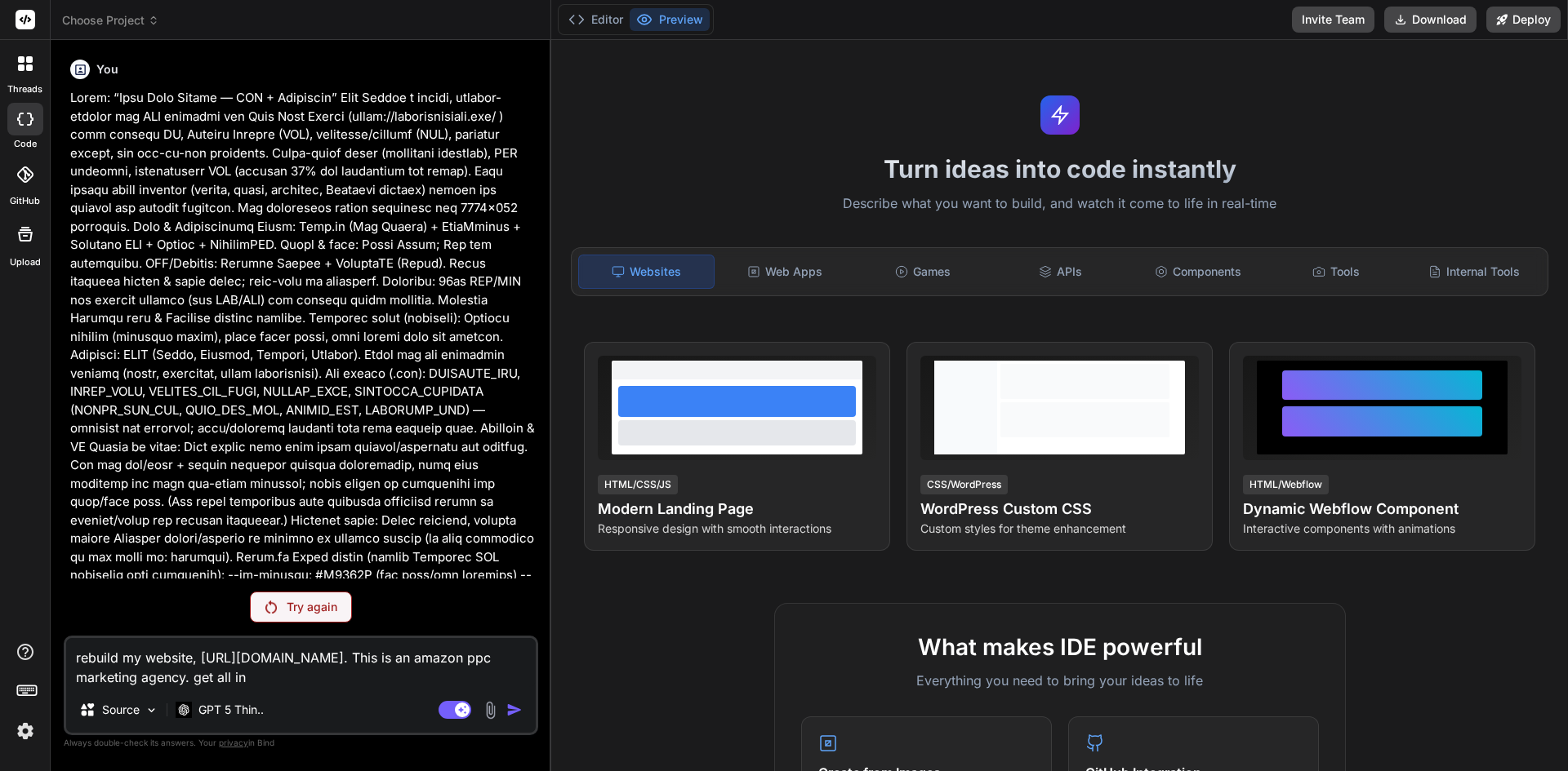
type textarea "x"
type textarea "rebuild my website, https://eqom.tech/. This is an amazon ppc marketing agency.…"
type textarea "x"
type textarea "rebuild my website, https://eqom.tech/. This is an amazon ppc marketing agency.…"
type textarea "x"
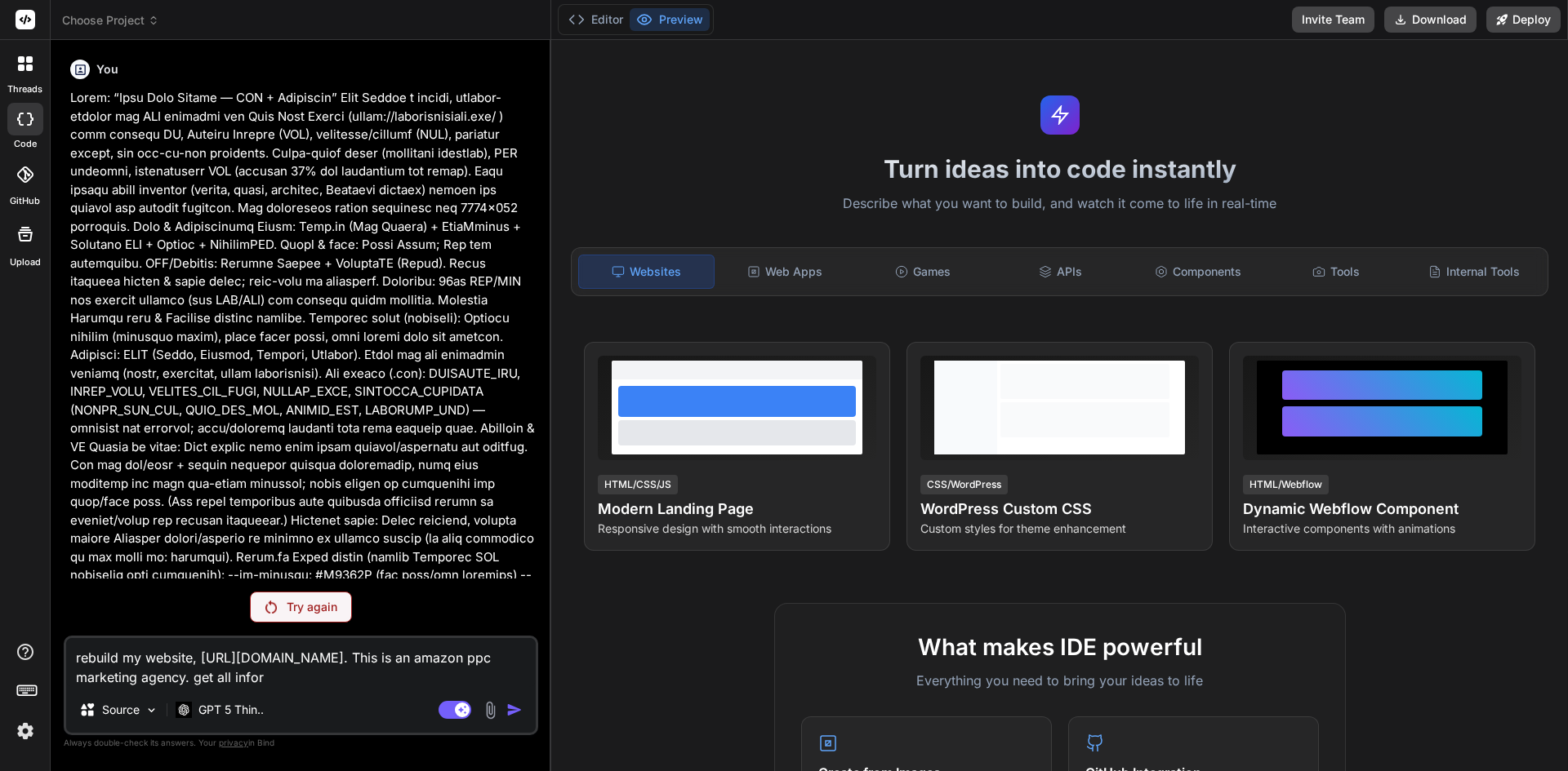
type textarea "rebuild my website, https://eqom.tech/. This is an amazon ppc marketing agency.…"
type textarea "x"
type textarea "rebuild my website, https://eqom.tech/. This is an amazon ppc marketing agency.…"
type textarea "x"
type textarea "rebuild my website, https://eqom.tech/. This is an amazon ppc marketing agency.…"
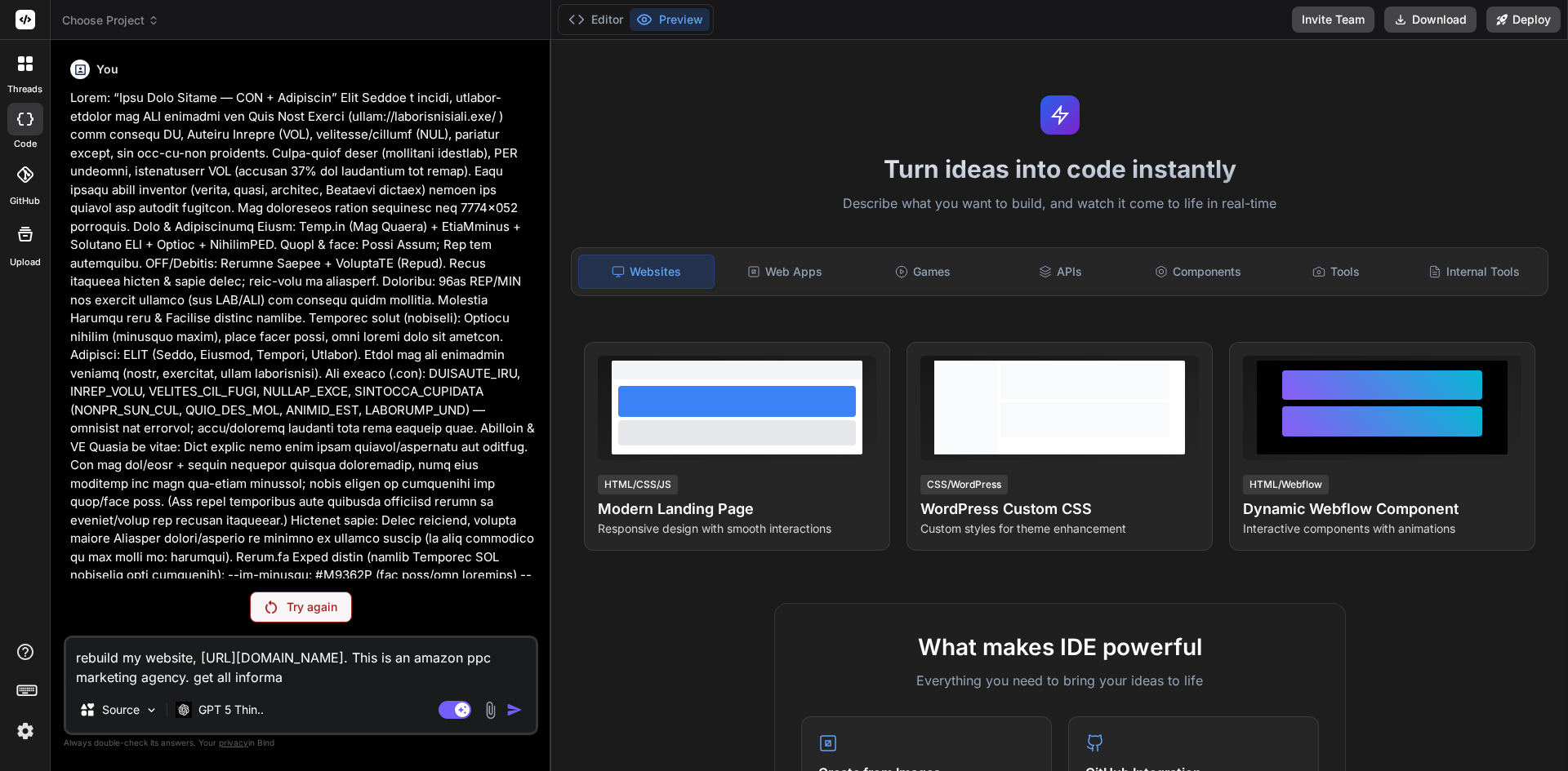
type textarea "x"
type textarea "rebuild my website, https://eqom.tech/. This is an amazon ppc marketing agency.…"
type textarea "x"
type textarea "rebuild my website, https://eqom.tech/. This is an amazon ppc marketing agency.…"
type textarea "x"
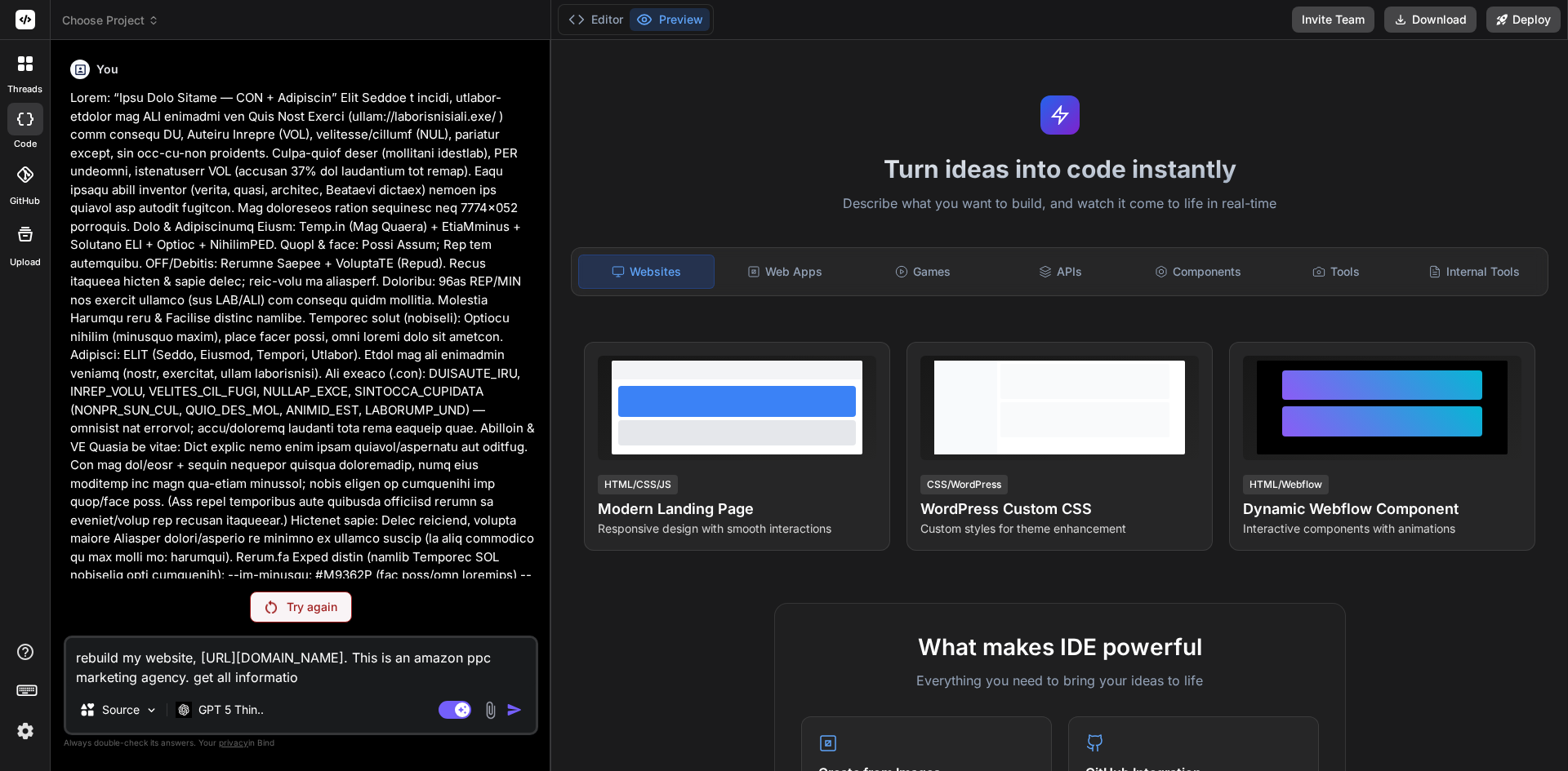
type textarea "rebuild my website, https://eqom.tech/. This is an amazon ppc marketing agency.…"
type textarea "x"
type textarea "rebuild my website, https://eqom.tech/. This is an amazon ppc marketing agency.…"
type textarea "x"
type textarea "rebuild my website, https://eqom.tech/. This is an amazon ppc marketing agency.…"
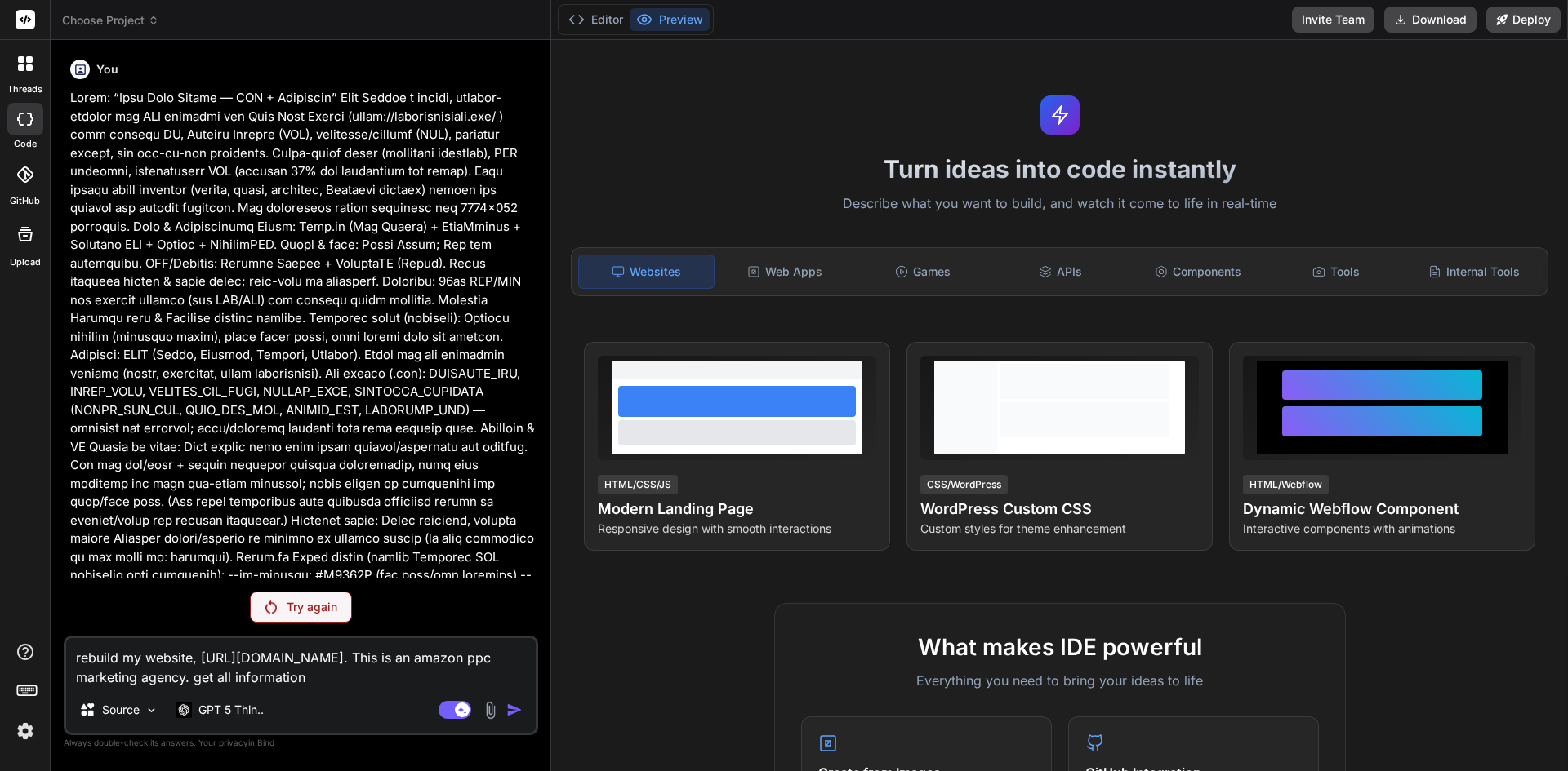
type textarea "x"
type textarea "rebuild my website, https://eqom.tech/. This is an amazon ppc marketing agency.…"
type textarea "x"
type textarea "rebuild my website, https://eqom.tech/. This is an amazon ppc marketing agency.…"
type textarea "x"
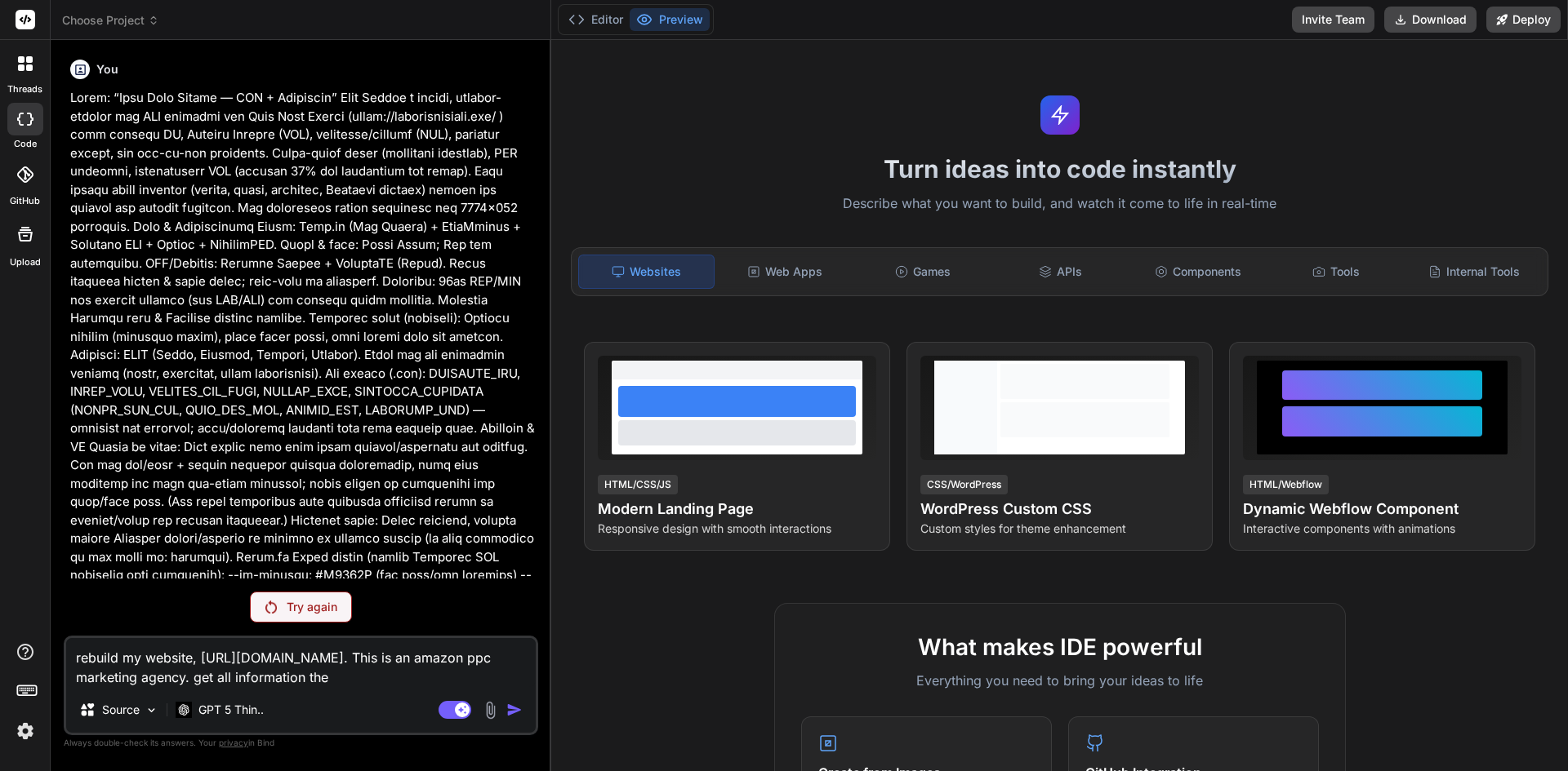
type textarea "rebuild my website, https://eqom.tech/. This is an amazon ppc marketing agency.…"
type textarea "x"
type textarea "rebuild my website, https://eqom.tech/. This is an amazon ppc marketing agency.…"
type textarea "x"
type textarea "rebuild my website, https://eqom.tech/. This is an amazon ppc marketing agency.…"
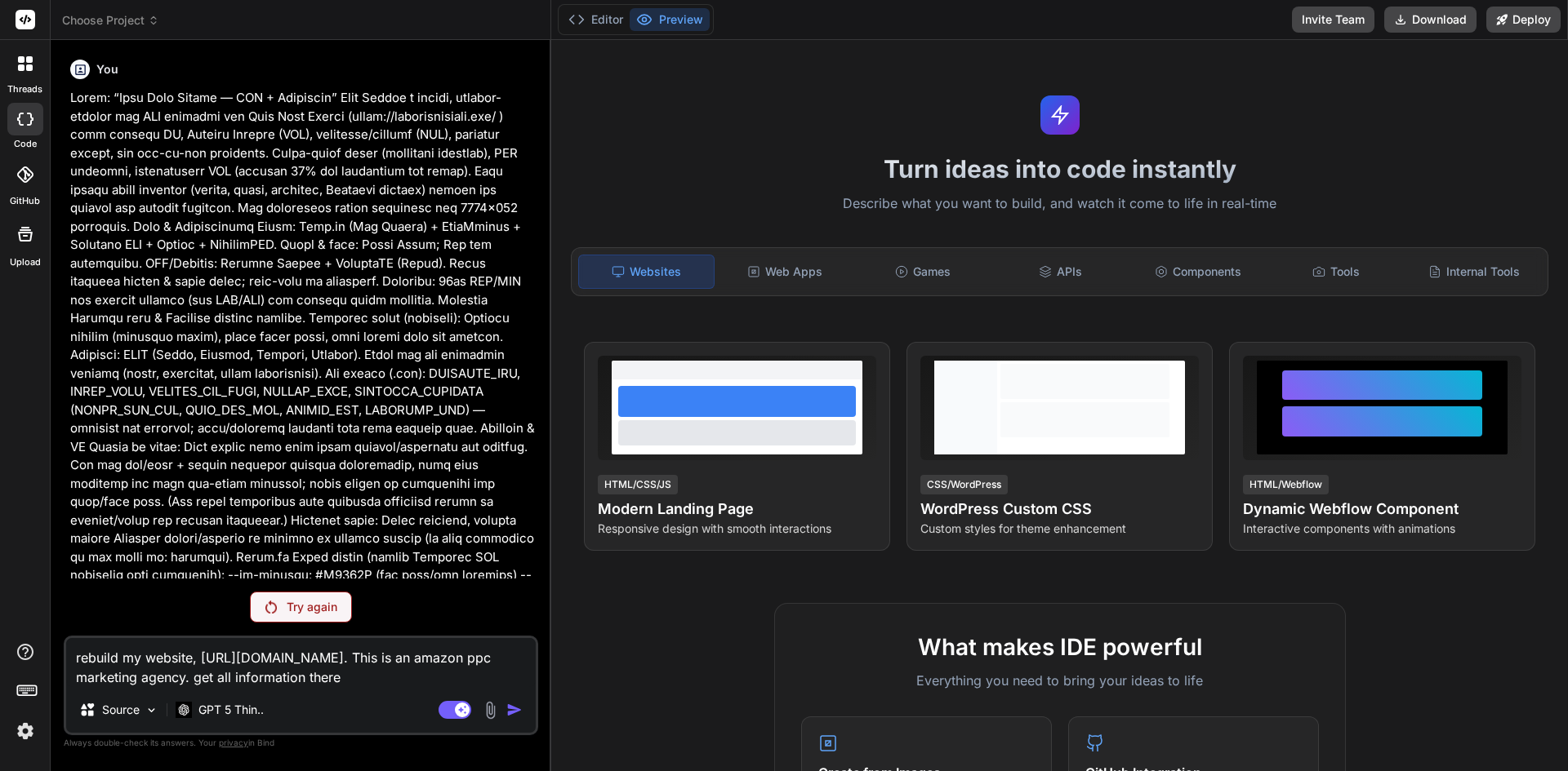
type textarea "x"
type textarea "rebuild my website, https://eqom.tech/. This is an amazon ppc marketing agency.…"
type textarea "x"
type textarea "rebuild my website, https://eqom.tech/. This is an amazon ppc marketing agency.…"
type textarea "x"
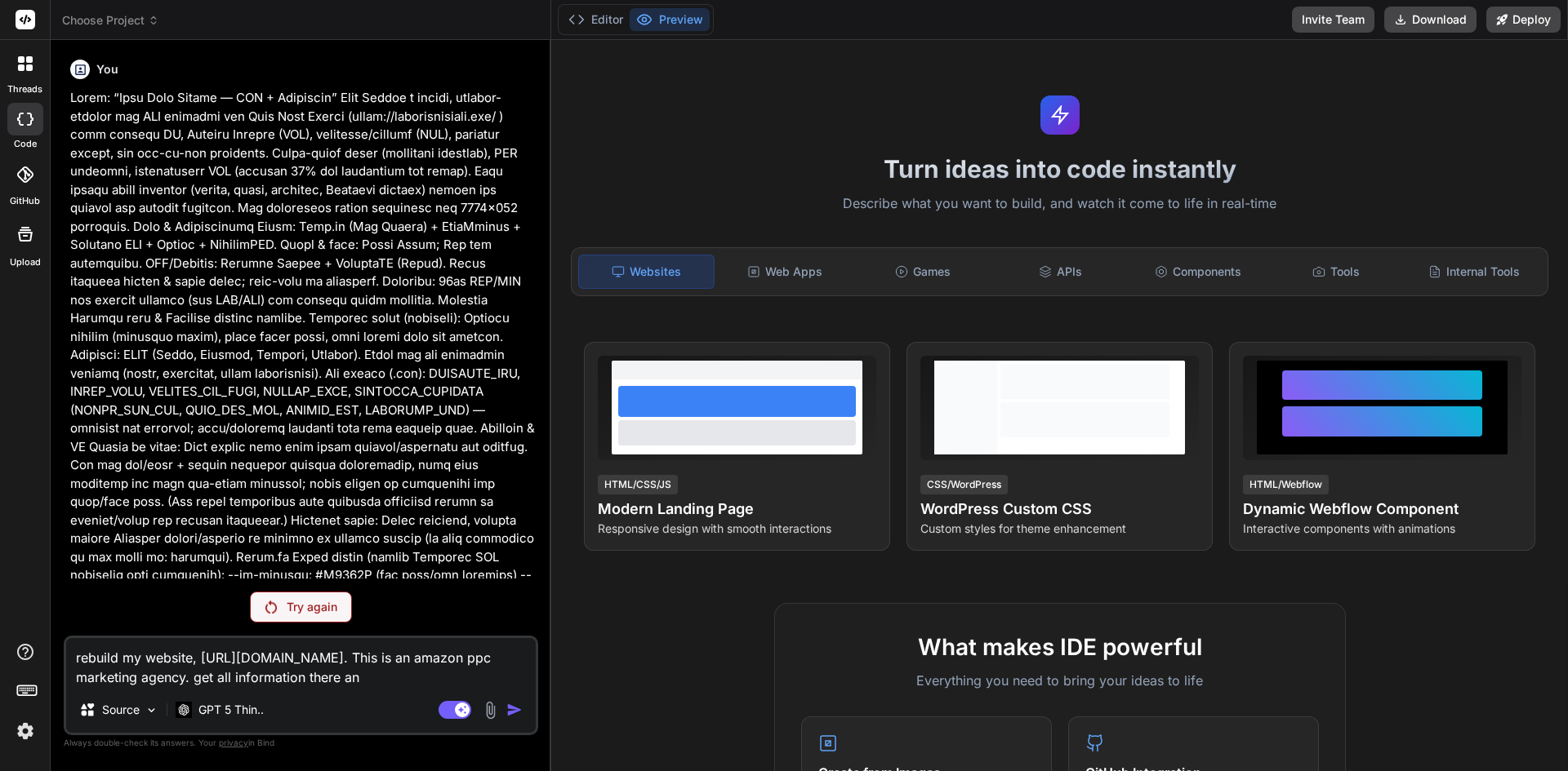
type textarea "rebuild my website, https://eqom.tech/. This is an amazon ppc marketing agency.…"
type textarea "x"
type textarea "rebuild my website, https://eqom.tech/. This is an amazon ppc marketing agency.…"
type textarea "x"
type textarea "rebuild my website, https://eqom.tech/. This is an amazon ppc marketing agency.…"
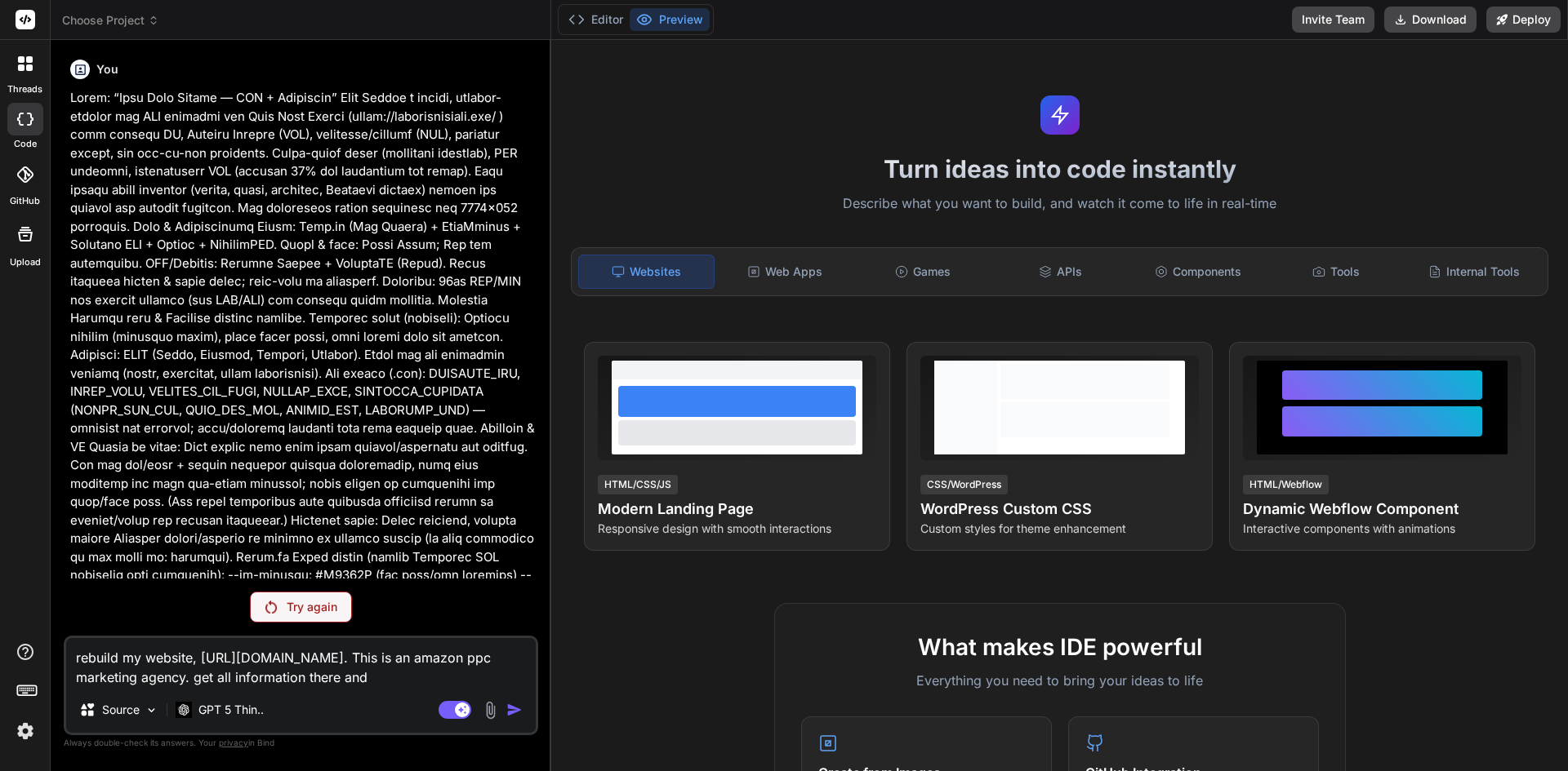
type textarea "x"
type textarea "rebuild my website, https://eqom.tech/. This is an amazon ppc marketing agency.…"
type textarea "x"
type textarea "rebuild my website, https://eqom.tech/. This is an amazon ppc marketing agency.…"
type textarea "x"
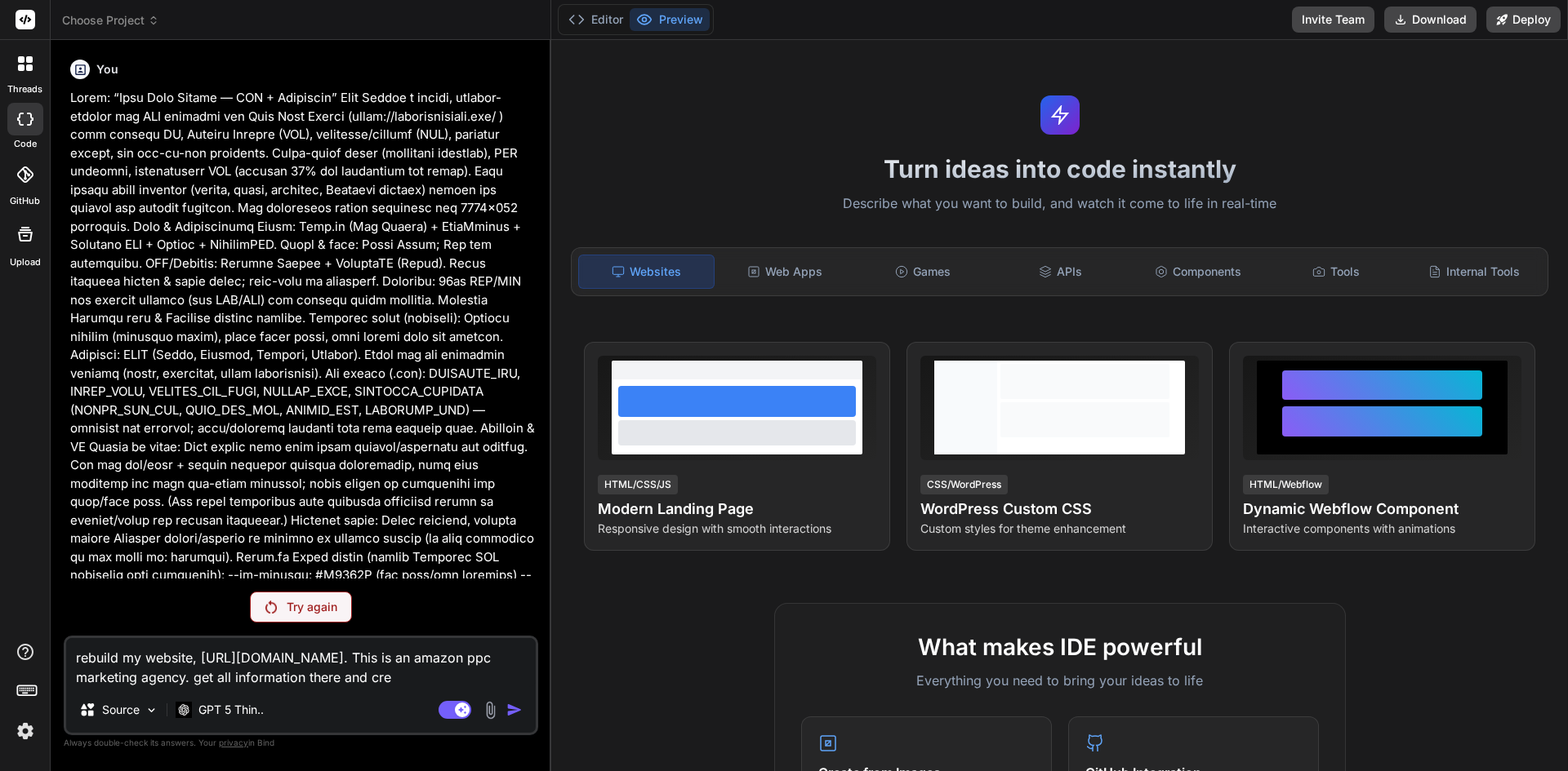
type textarea "rebuild my website, https://eqom.tech/. This is an amazon ppc marketing agency.…"
type textarea "x"
type textarea "rebuild my website, https://eqom.tech/. This is an amazon ppc marketing agency.…"
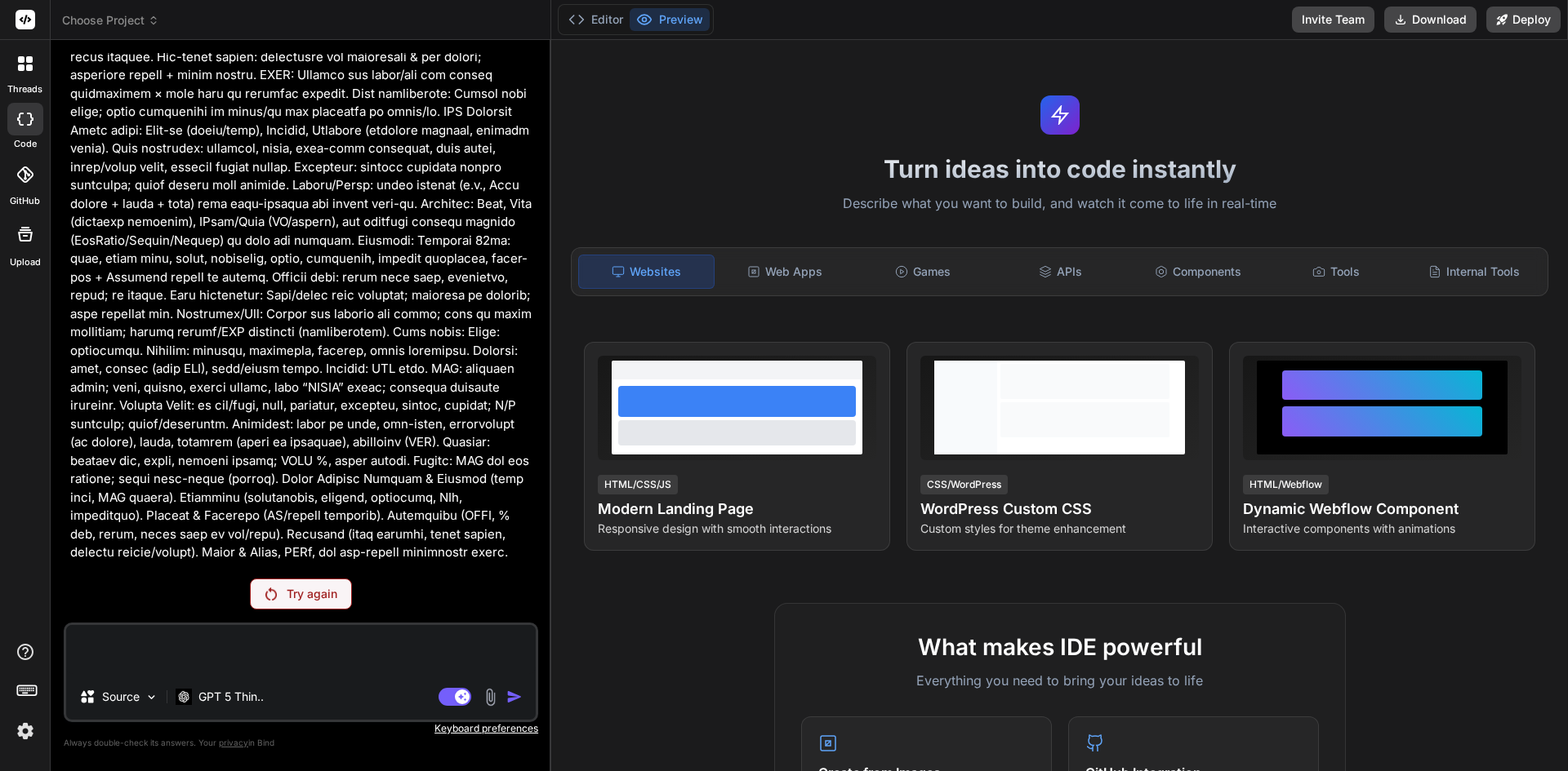
scroll to position [1306, 0]
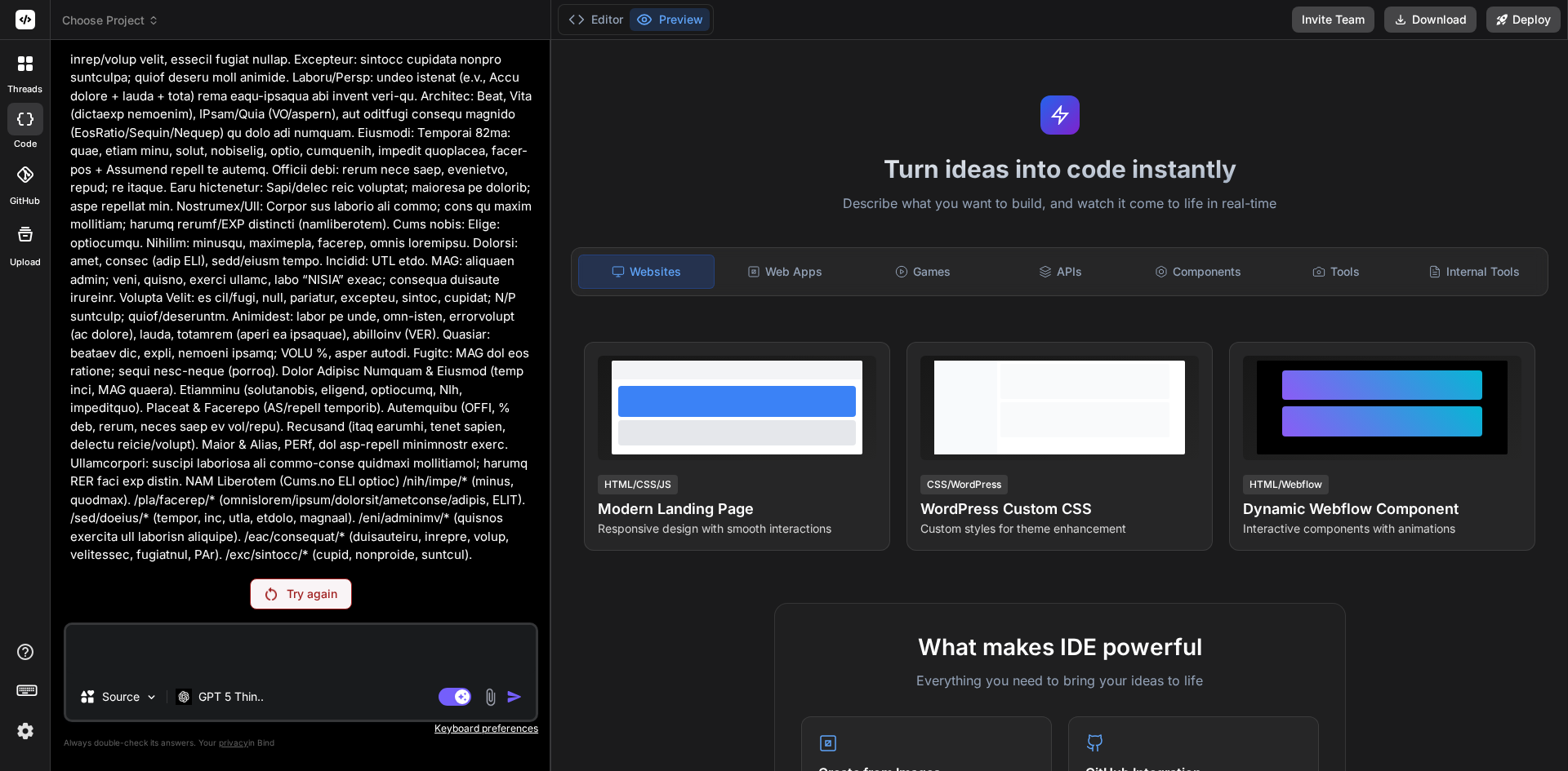
click at [178, 655] on textarea at bounding box center [301, 649] width 469 height 49
paste textarea "rebuild my website, https://eqom.tech/. This is an amazon ppc marketing agency.…"
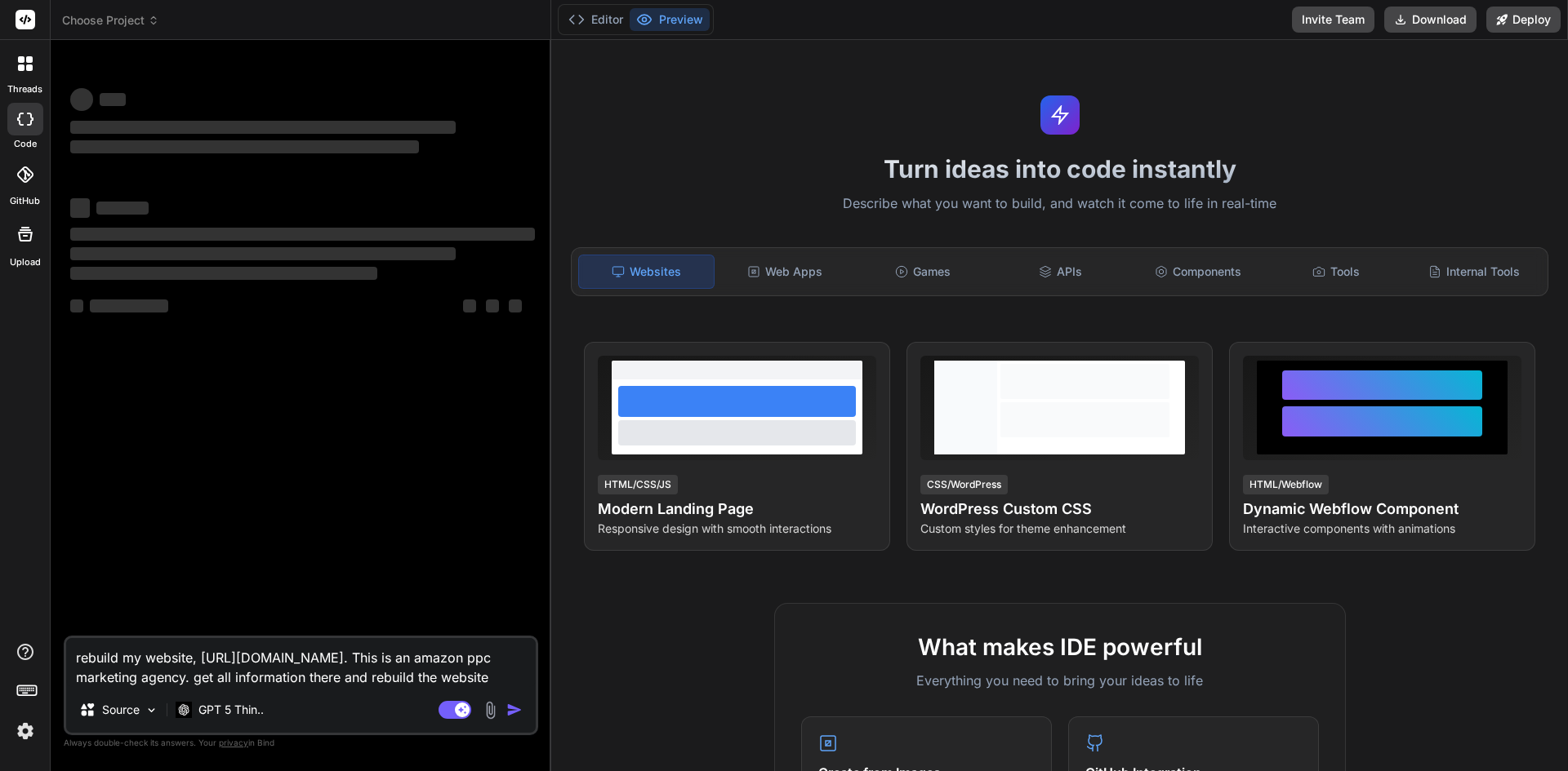
click at [506, 707] on div "Agent Mode. When this toggle is activated, AI automatically makes decisions, re…" at bounding box center [482, 710] width 94 height 20
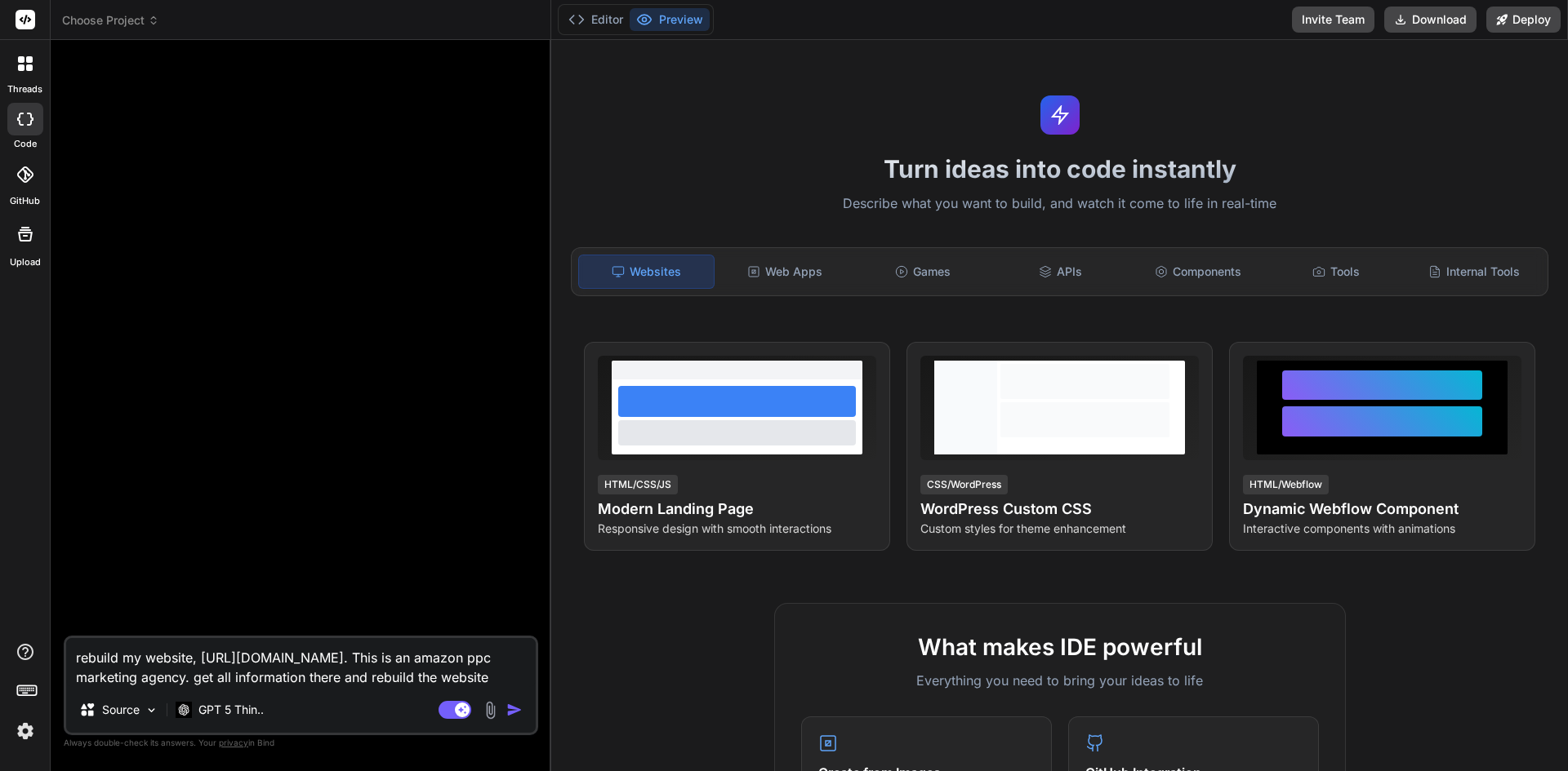
click at [510, 702] on img "button" at bounding box center [514, 710] width 16 height 16
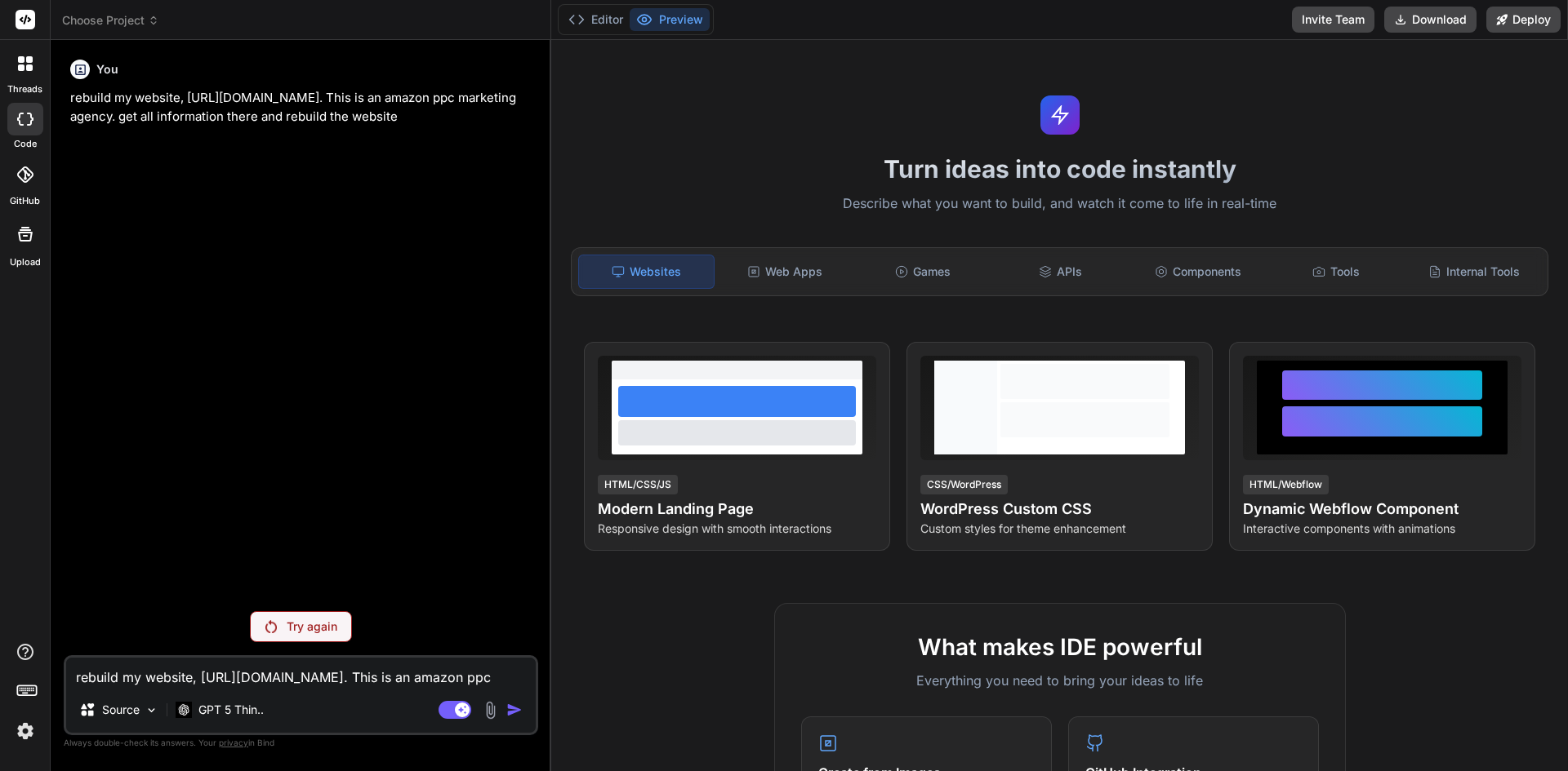
click at [321, 637] on div "Try again" at bounding box center [301, 627] width 102 height 31
click at [256, 705] on p "GPT 5 Thin.." at bounding box center [231, 710] width 66 height 16
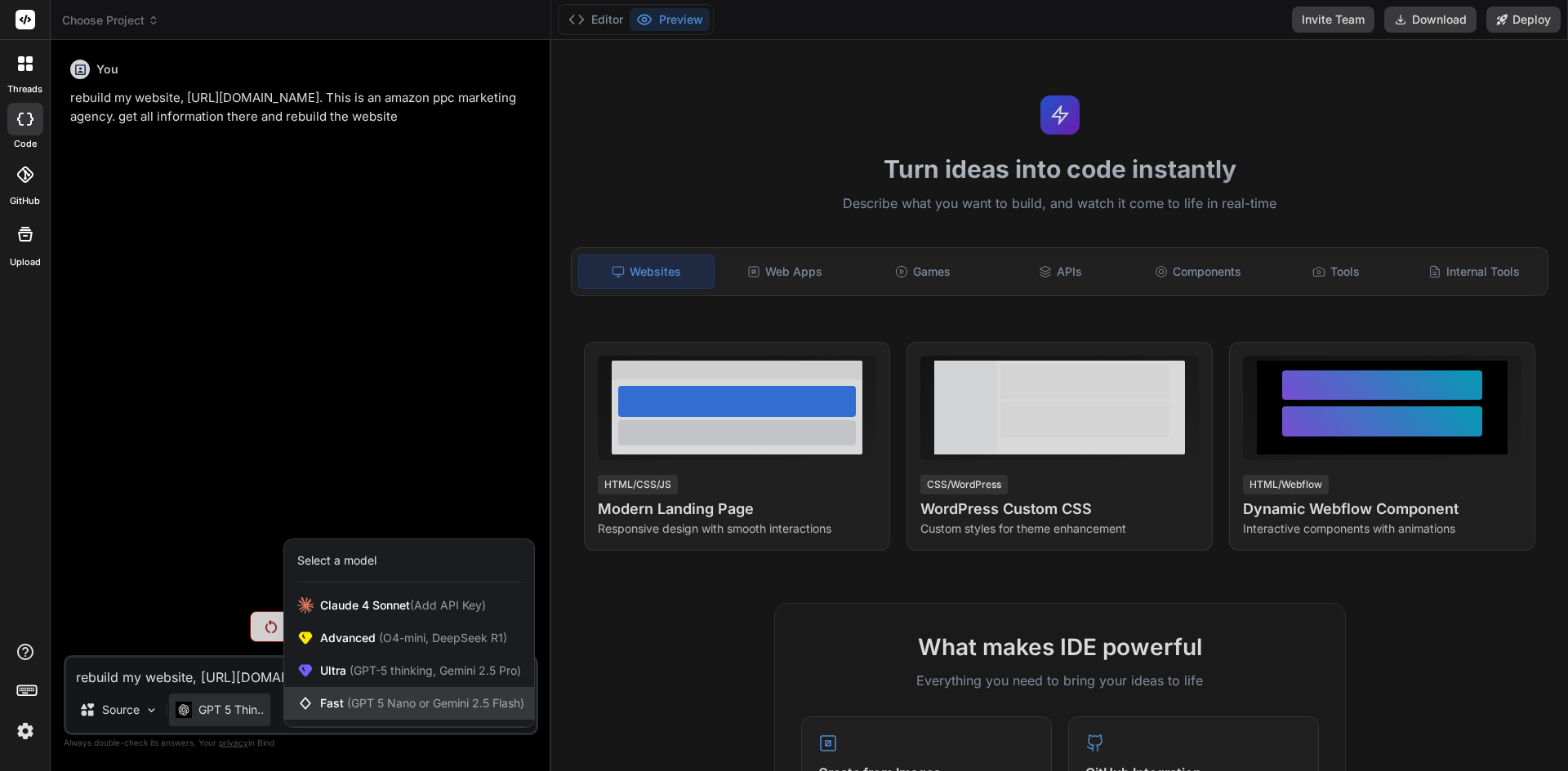
click at [414, 702] on span "(GPT 5 Nano or Gemini 2.5 Flash)" at bounding box center [435, 703] width 177 height 14
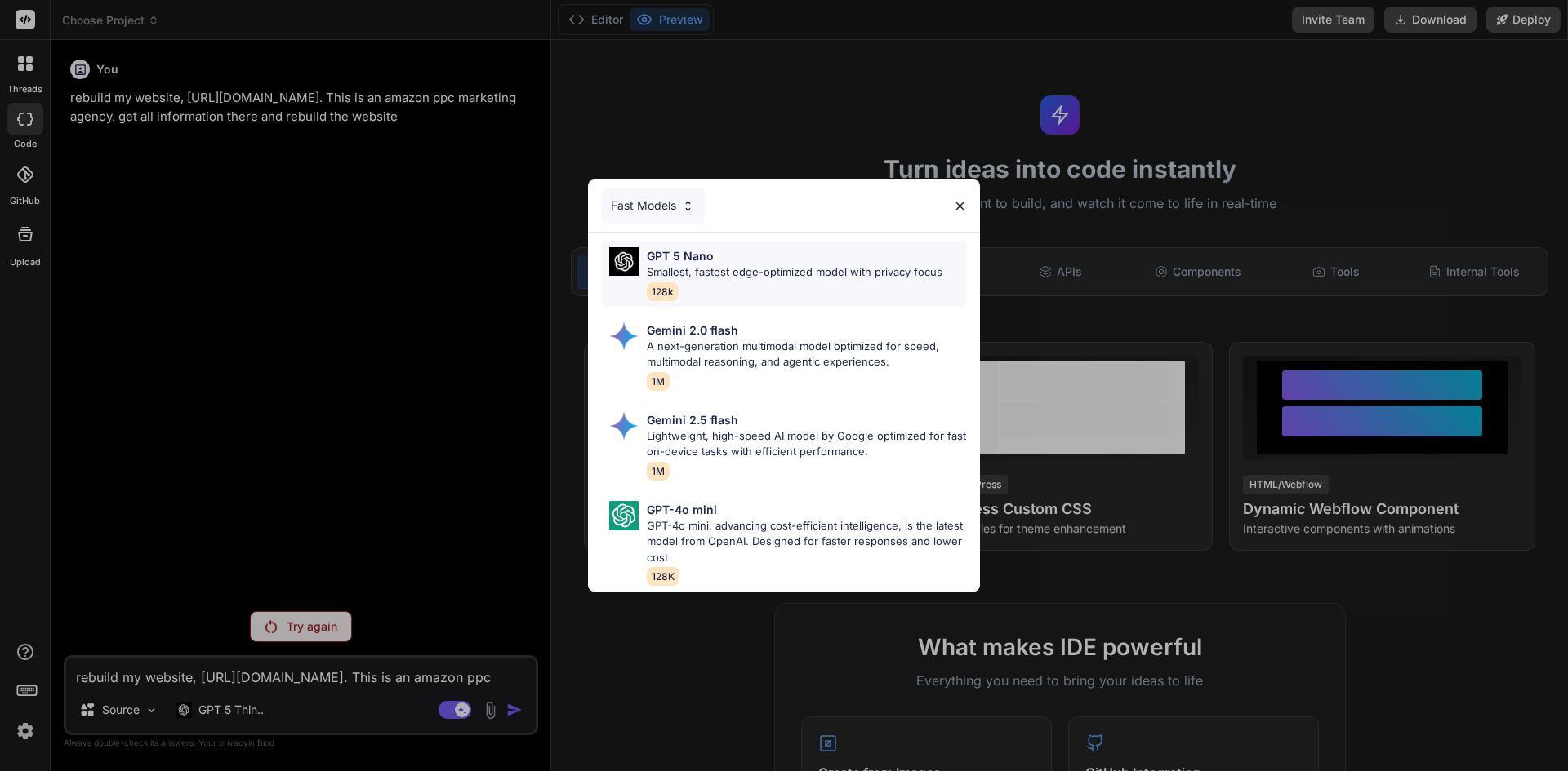
click at [712, 265] on p "Smallest, fastest edge-optimized model with privacy focus" at bounding box center [794, 273] width 295 height 16
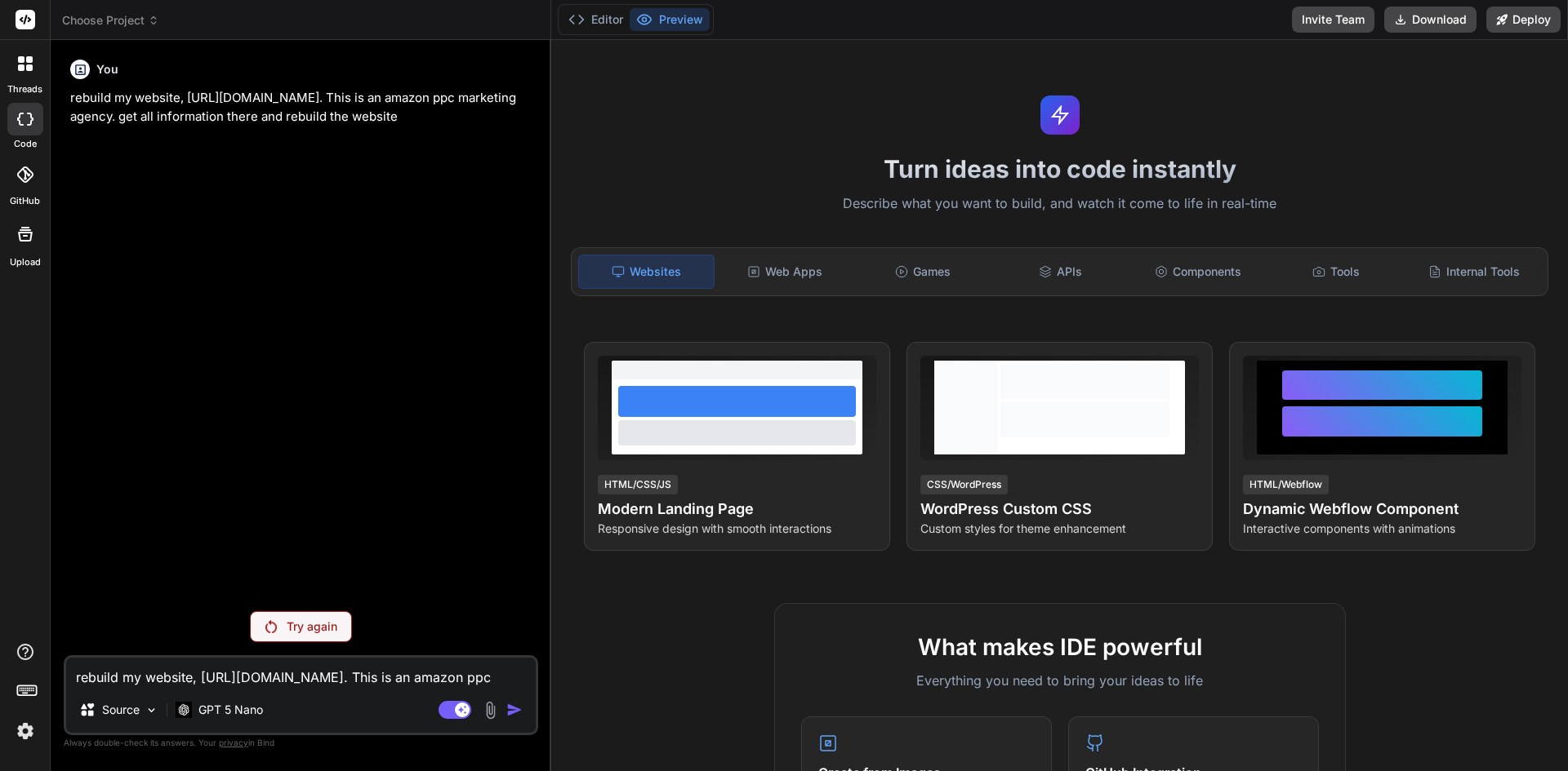
click at [323, 615] on div "Try again" at bounding box center [301, 627] width 102 height 31
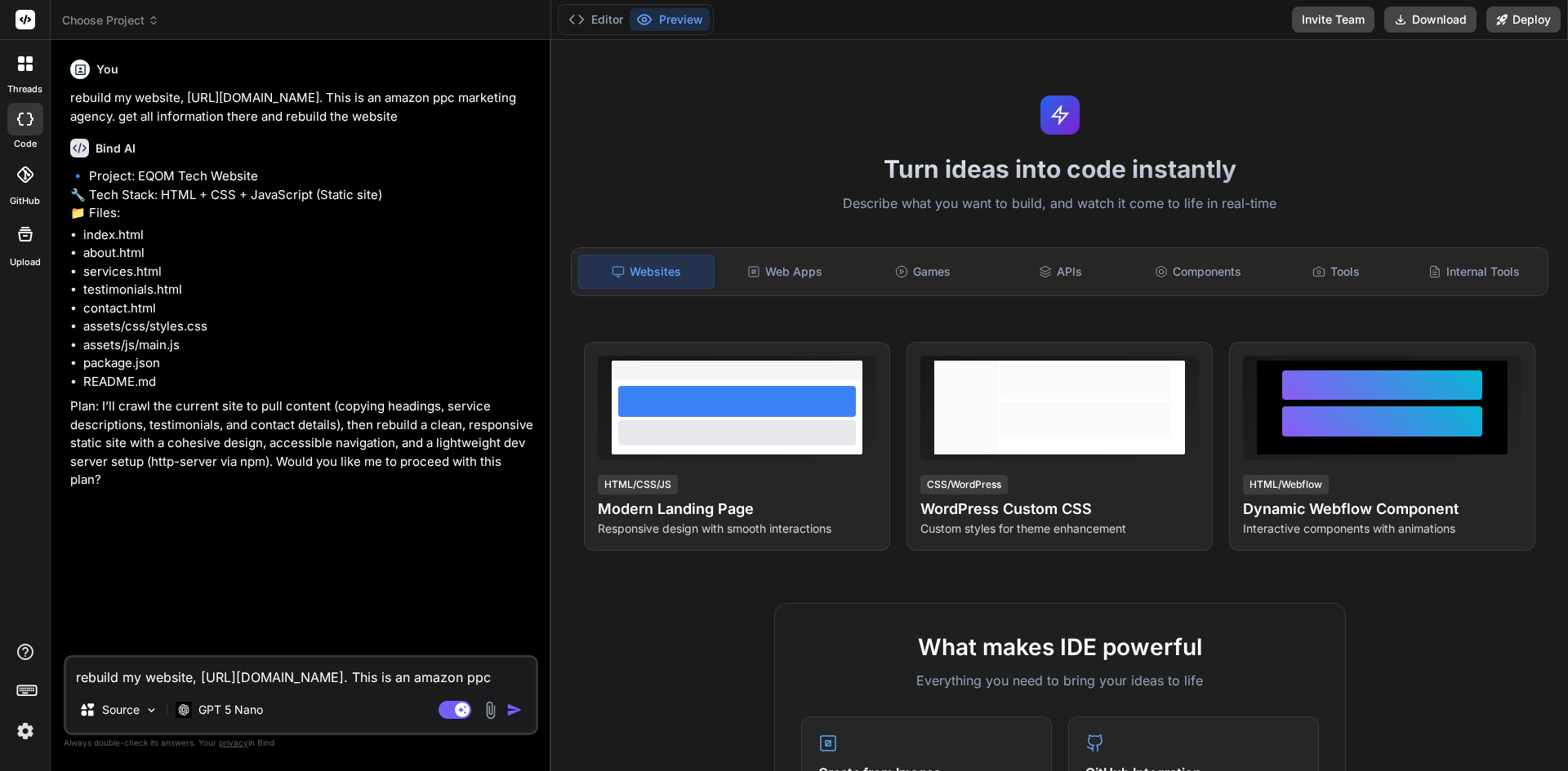
type textarea "x"
click at [394, 689] on div "rebuild my website, [URL][DOMAIN_NAME]. This is an amazon ppc marketing agency.…" at bounding box center [301, 695] width 475 height 80
click at [401, 684] on textarea "rebuild my website, [URL][DOMAIN_NAME]. This is an amazon ppc marketing agency.…" at bounding box center [301, 673] width 469 height 29
type textarea "y"
type textarea "x"
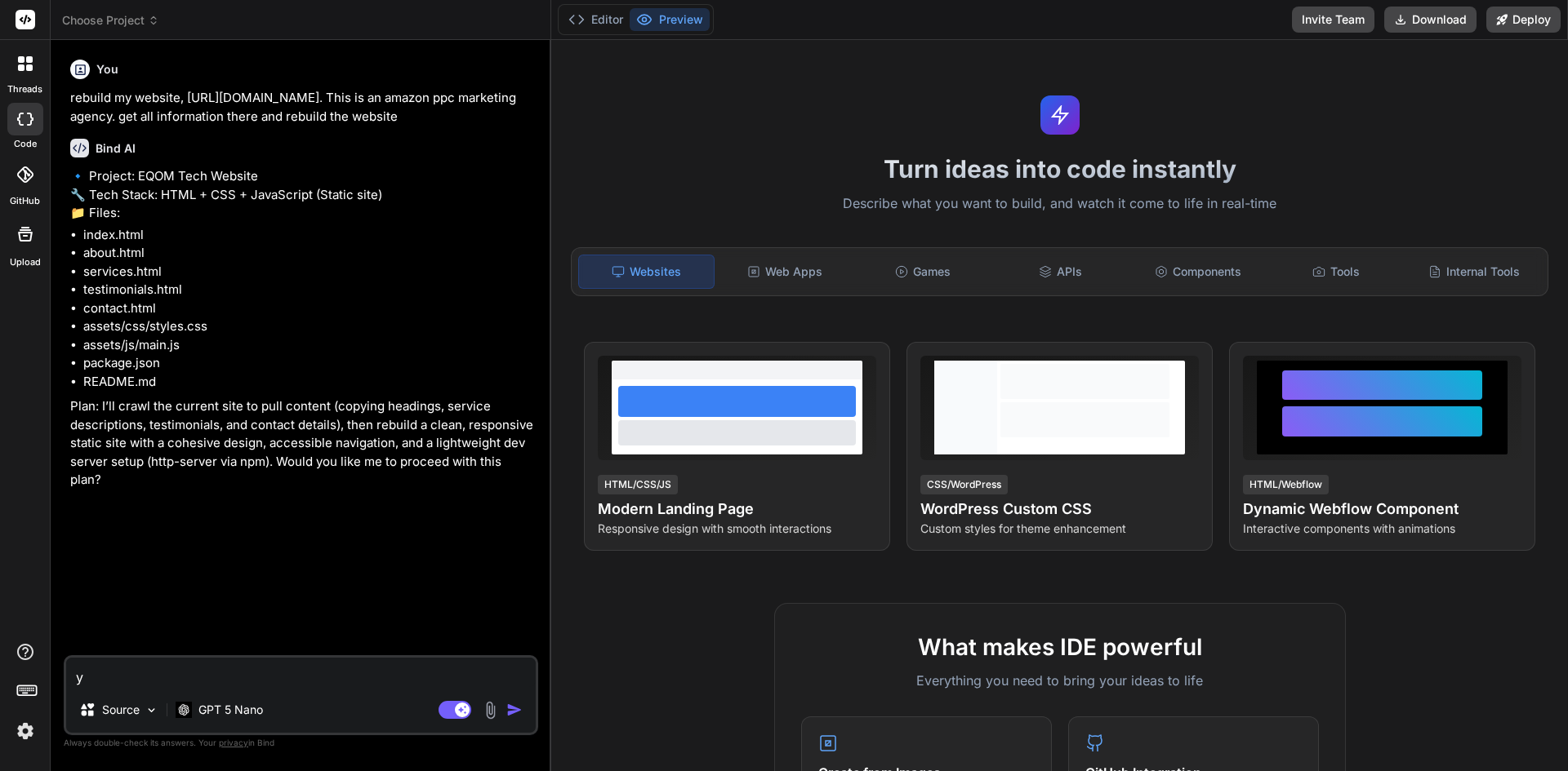
type textarea "ye"
type textarea "x"
type textarea "yes"
type textarea "x"
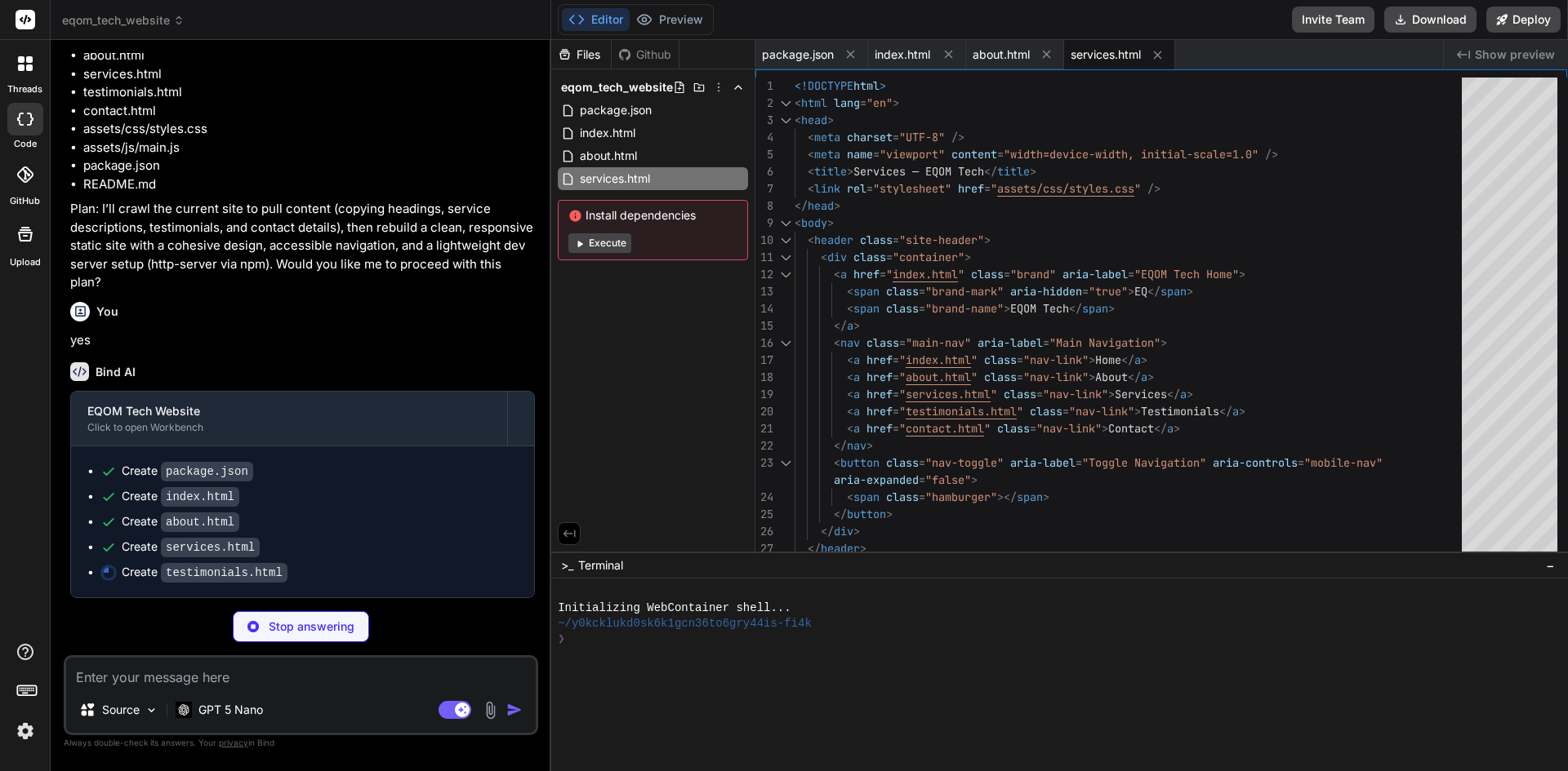
scroll to position [216, 0]
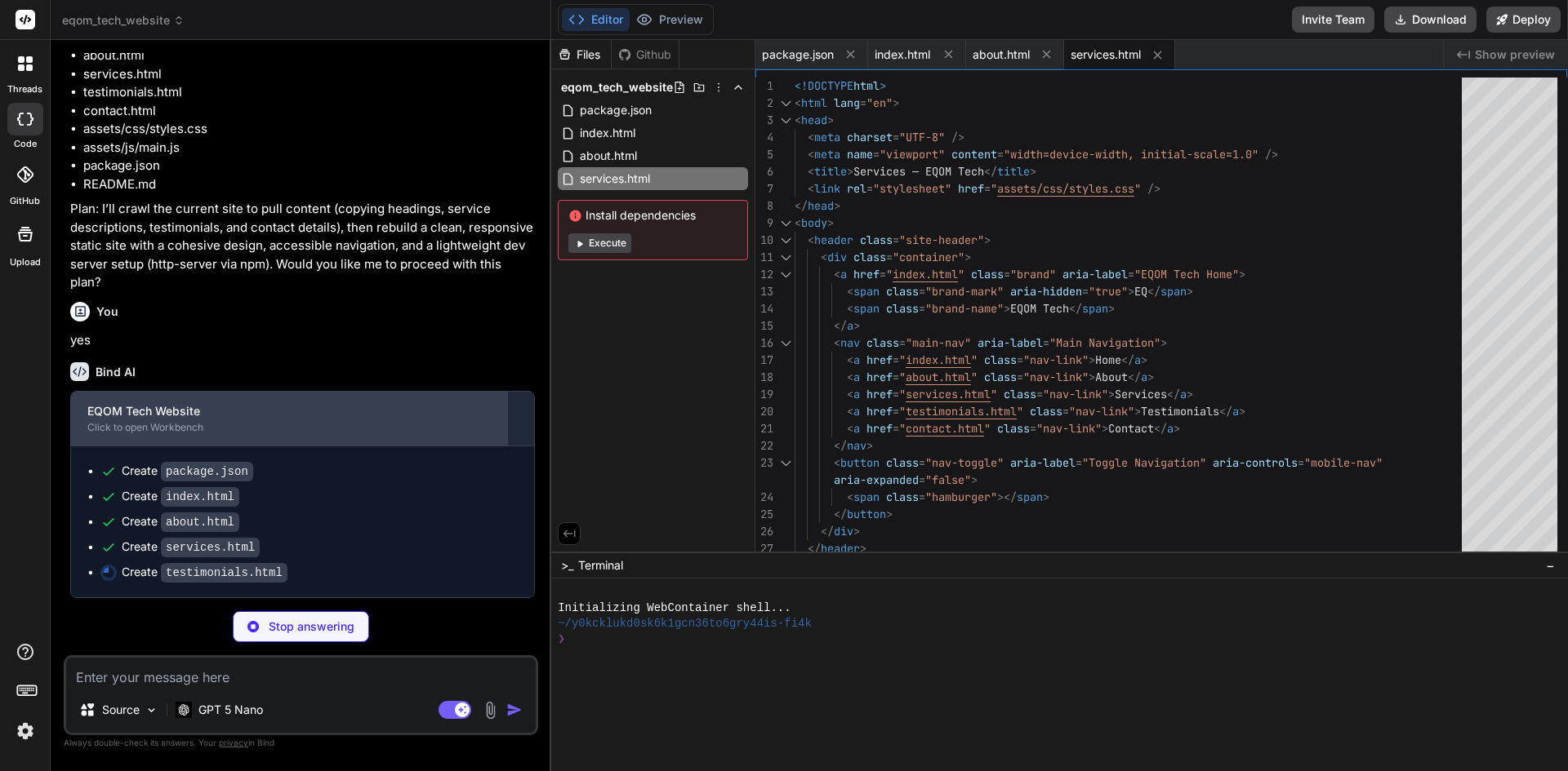
type textarea "x"
type textarea "</html>"
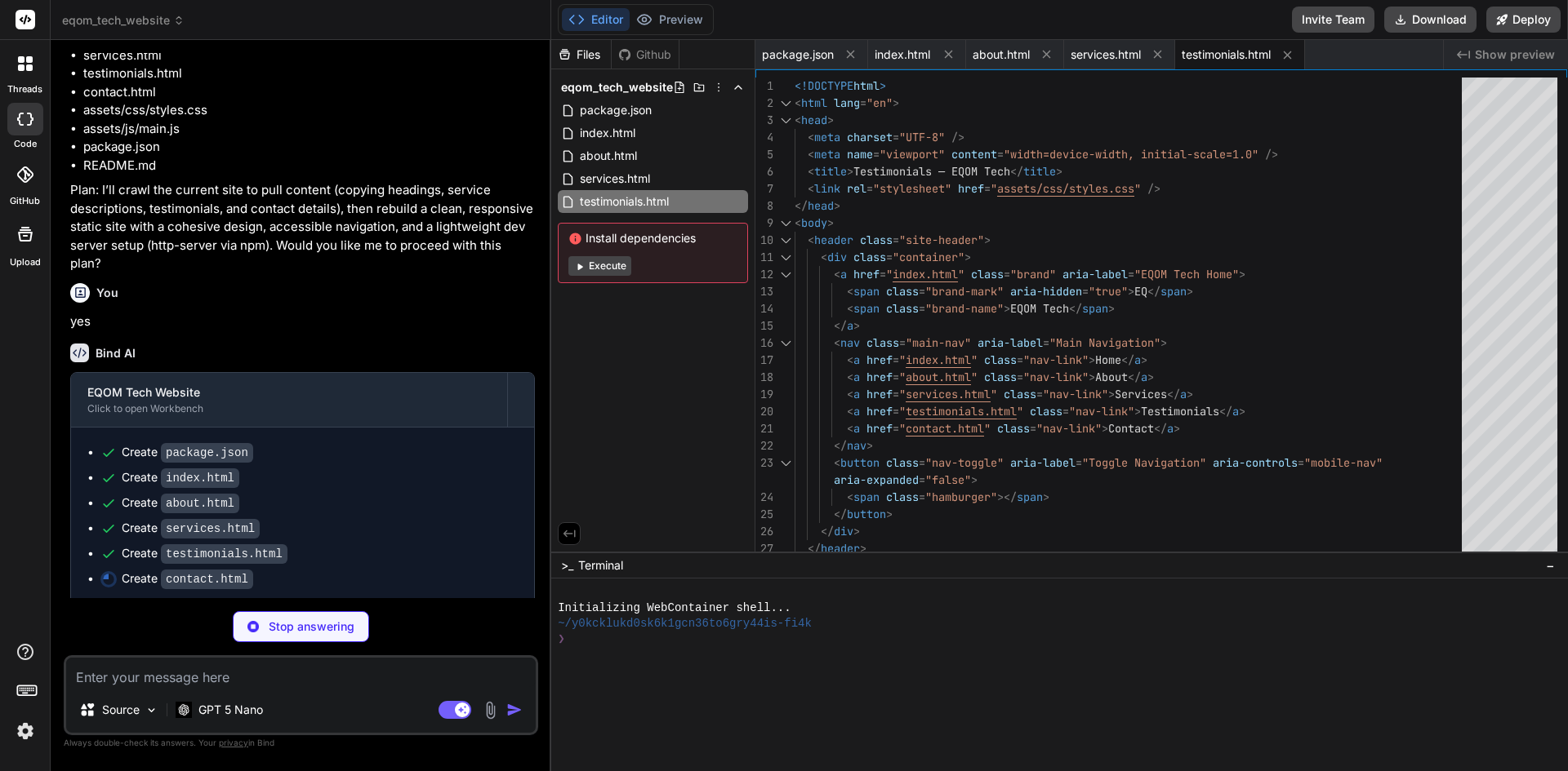
scroll to position [241, 0]
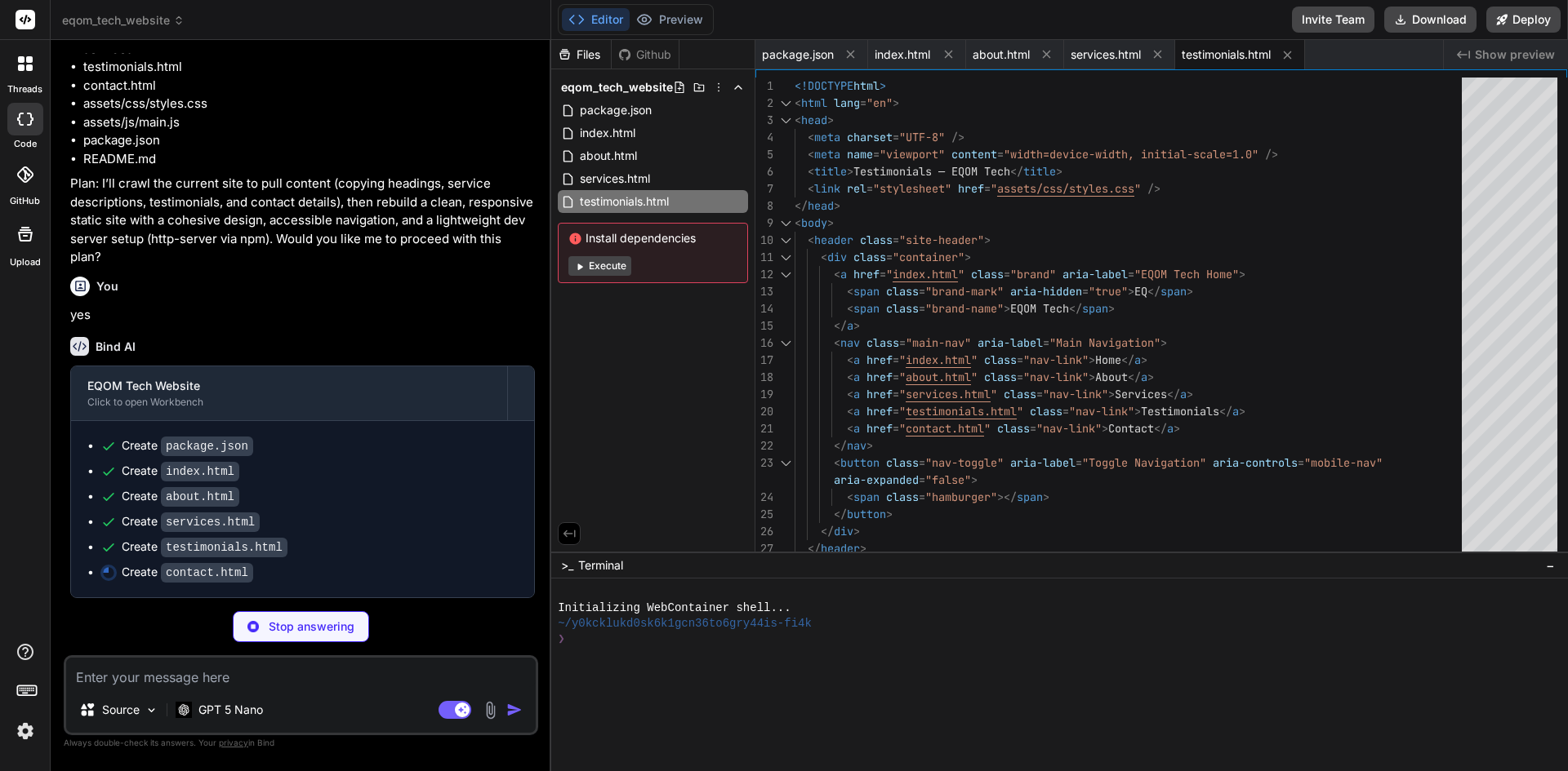
type textarea "x"
type textarea "<div class="container"> <p>&copy; 2025 EQOM Tech. All rights reserved.</p> </di…"
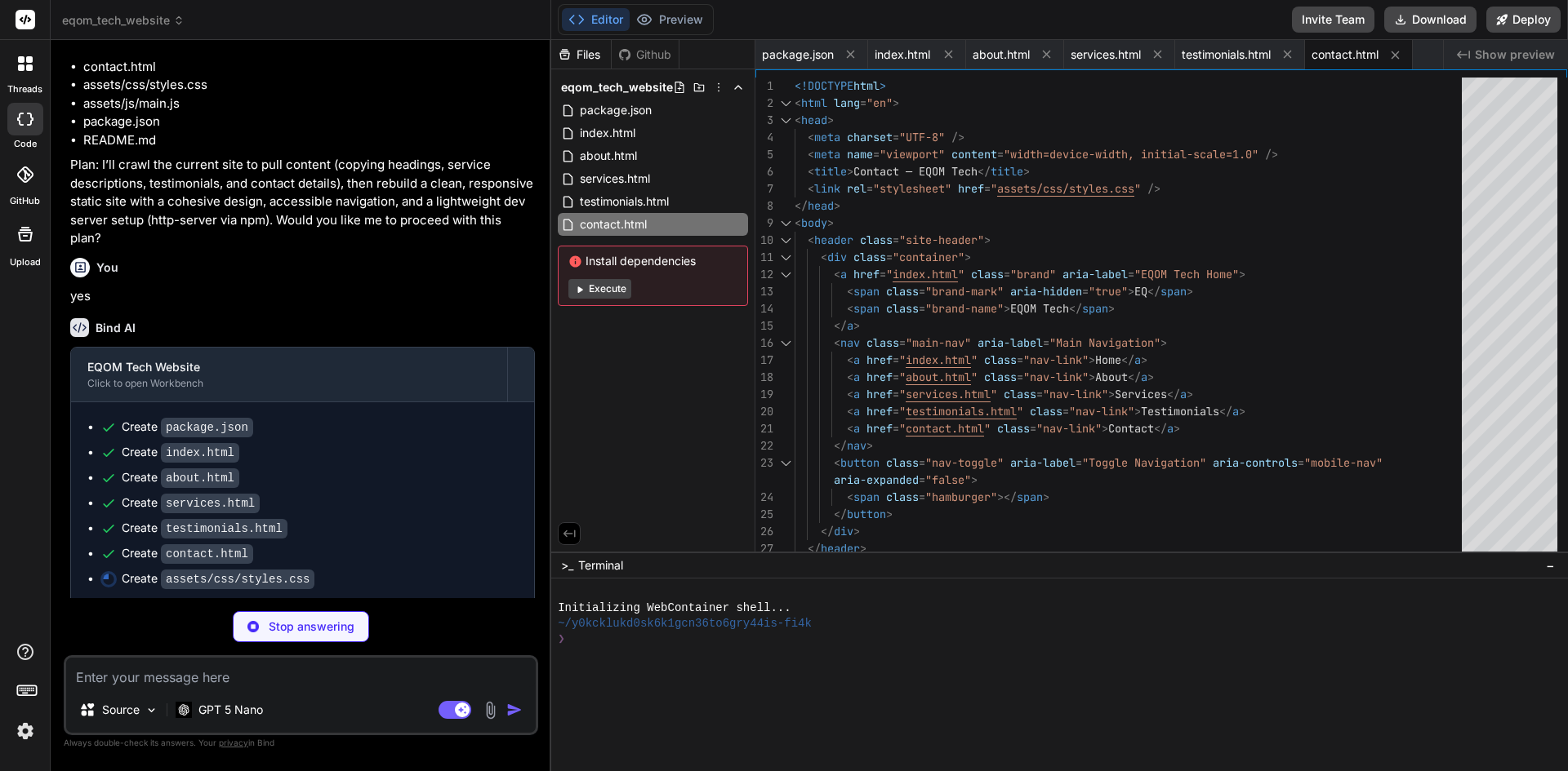
type textarea "x"
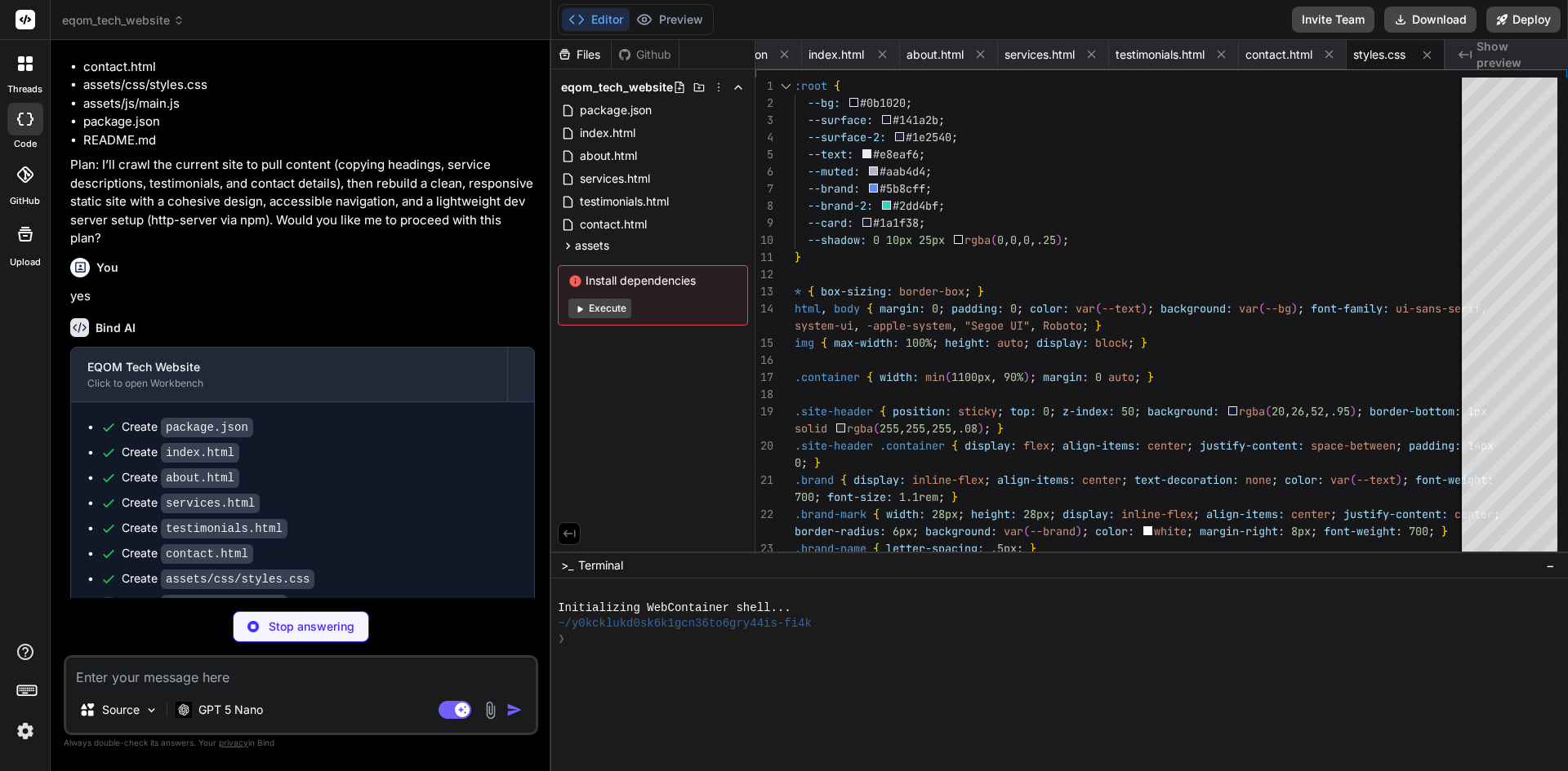
type textarea "x"
type textarea "}); } });"
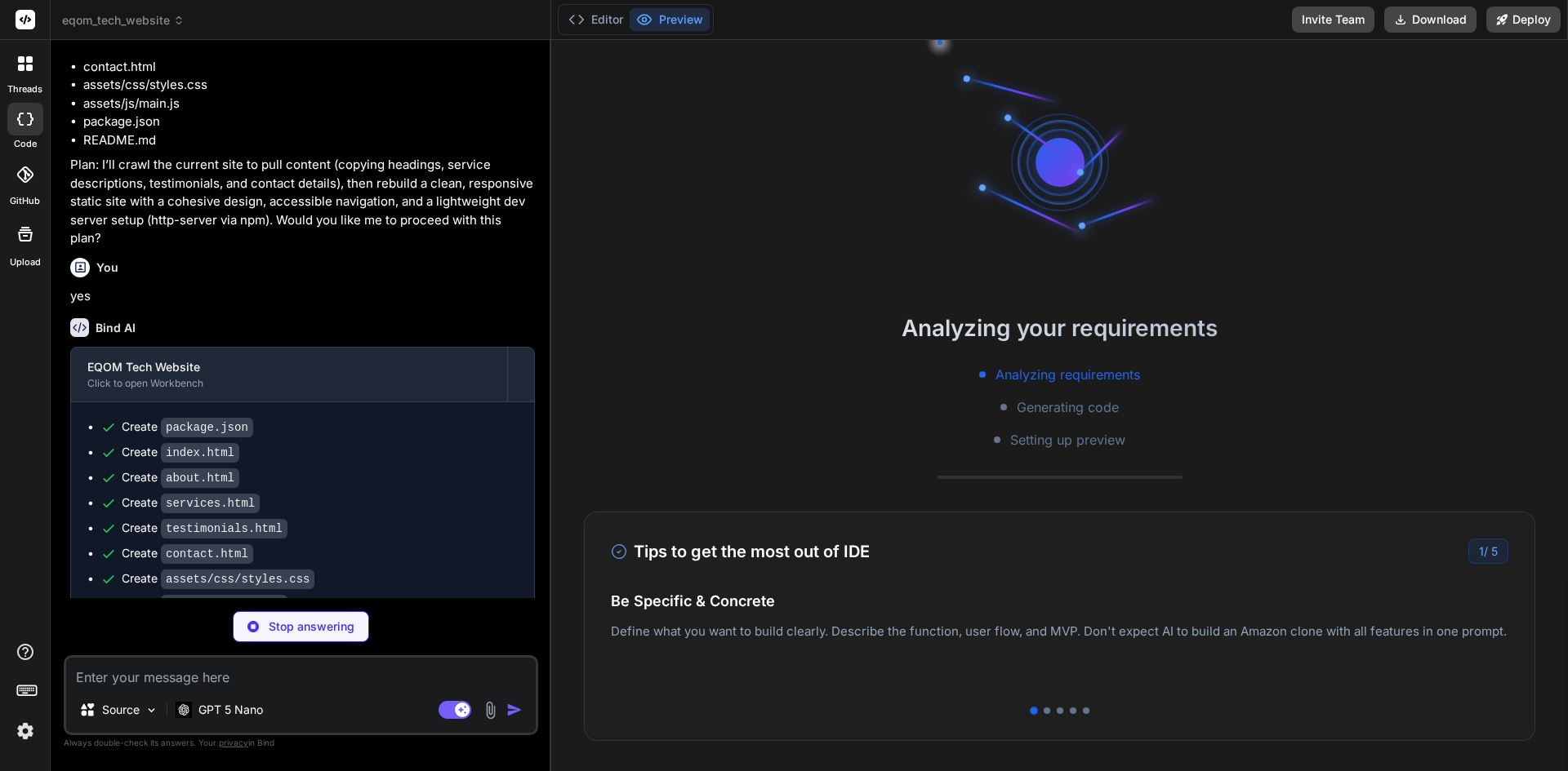
type textarea "x"
type textarea "Notes - This is a static site with no backend. The contact form provides client…"
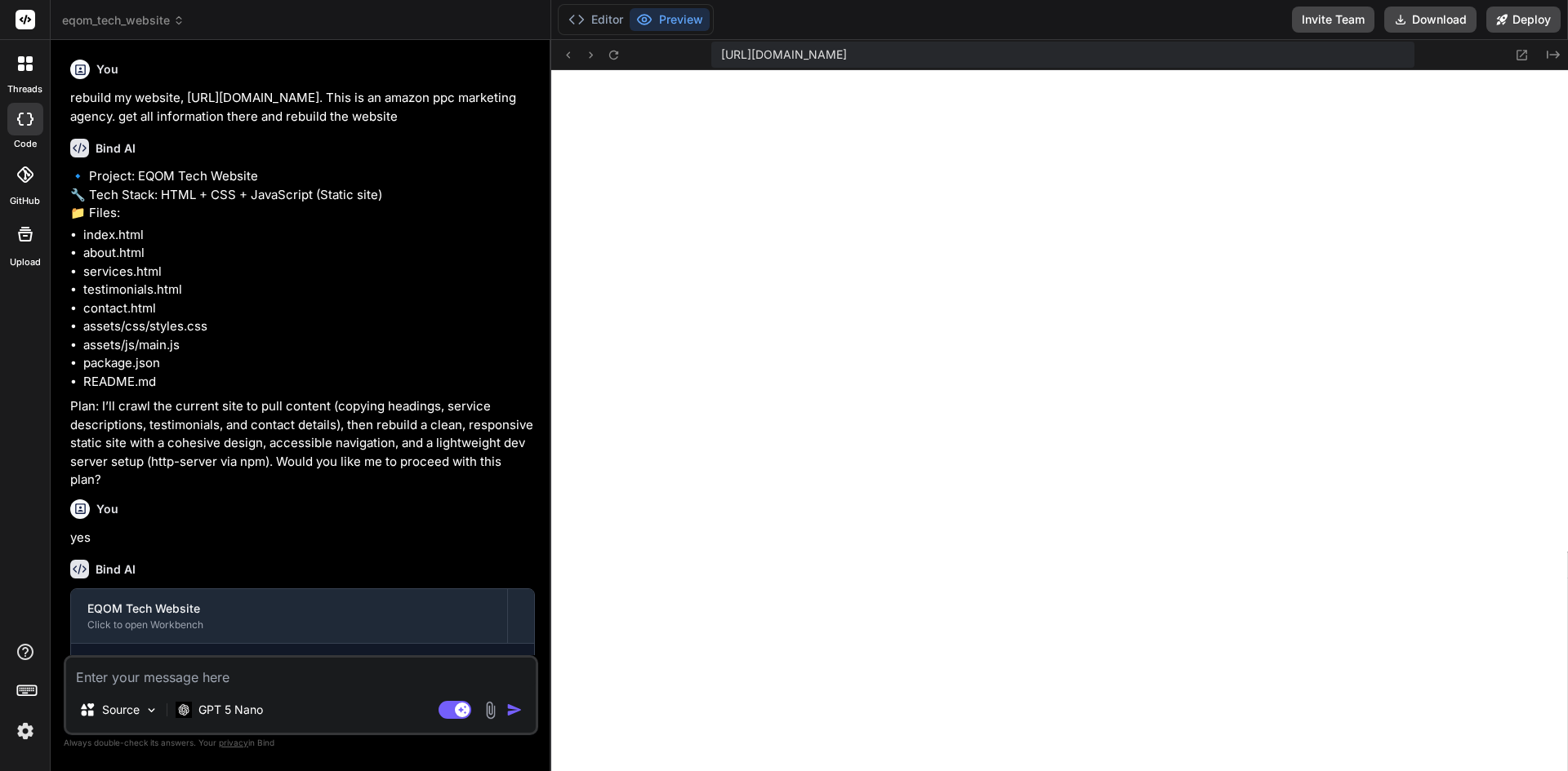
scroll to position [381, 0]
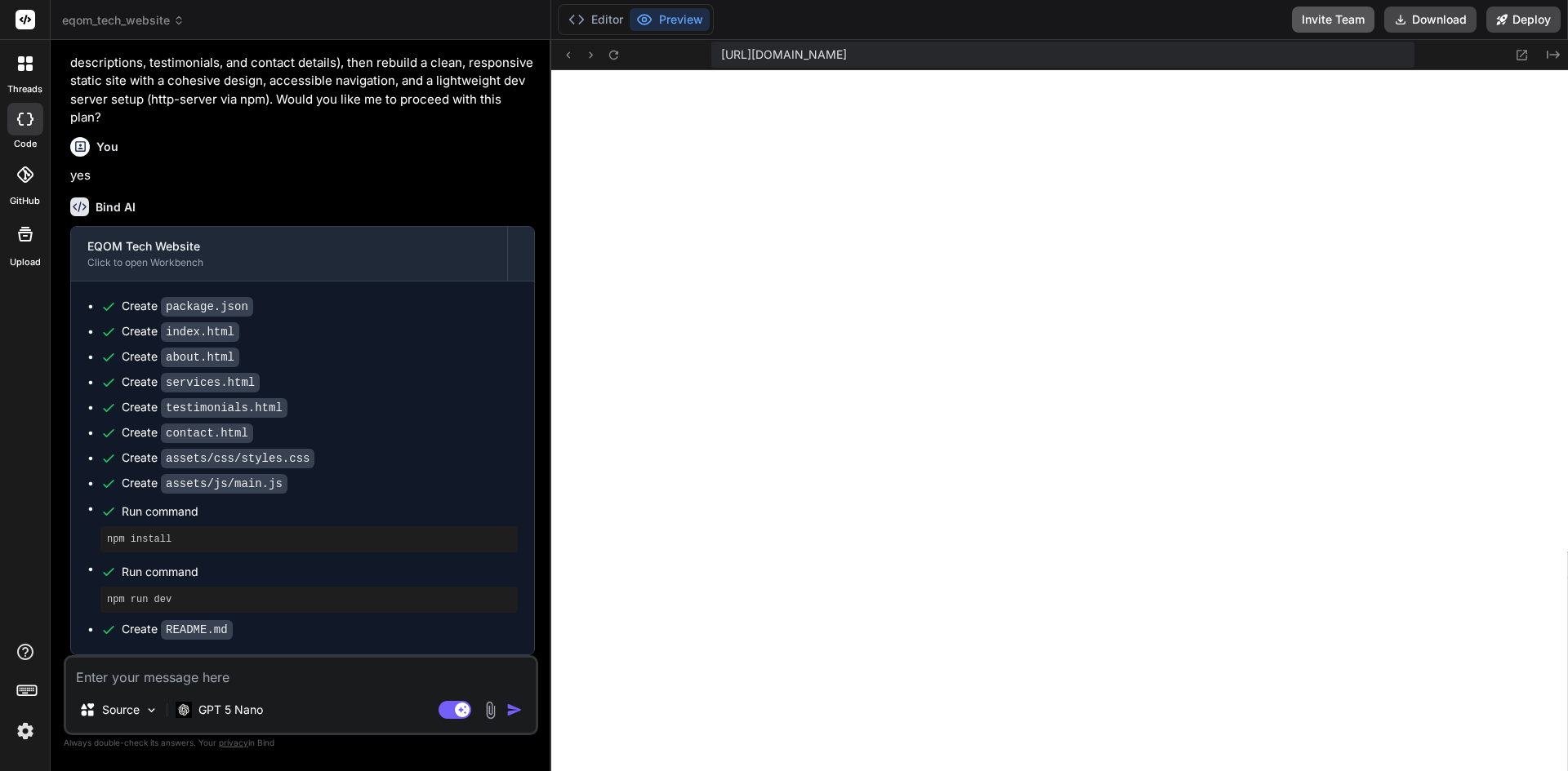
click at [1329, 9] on button "Invite Team" at bounding box center [1333, 20] width 83 height 26
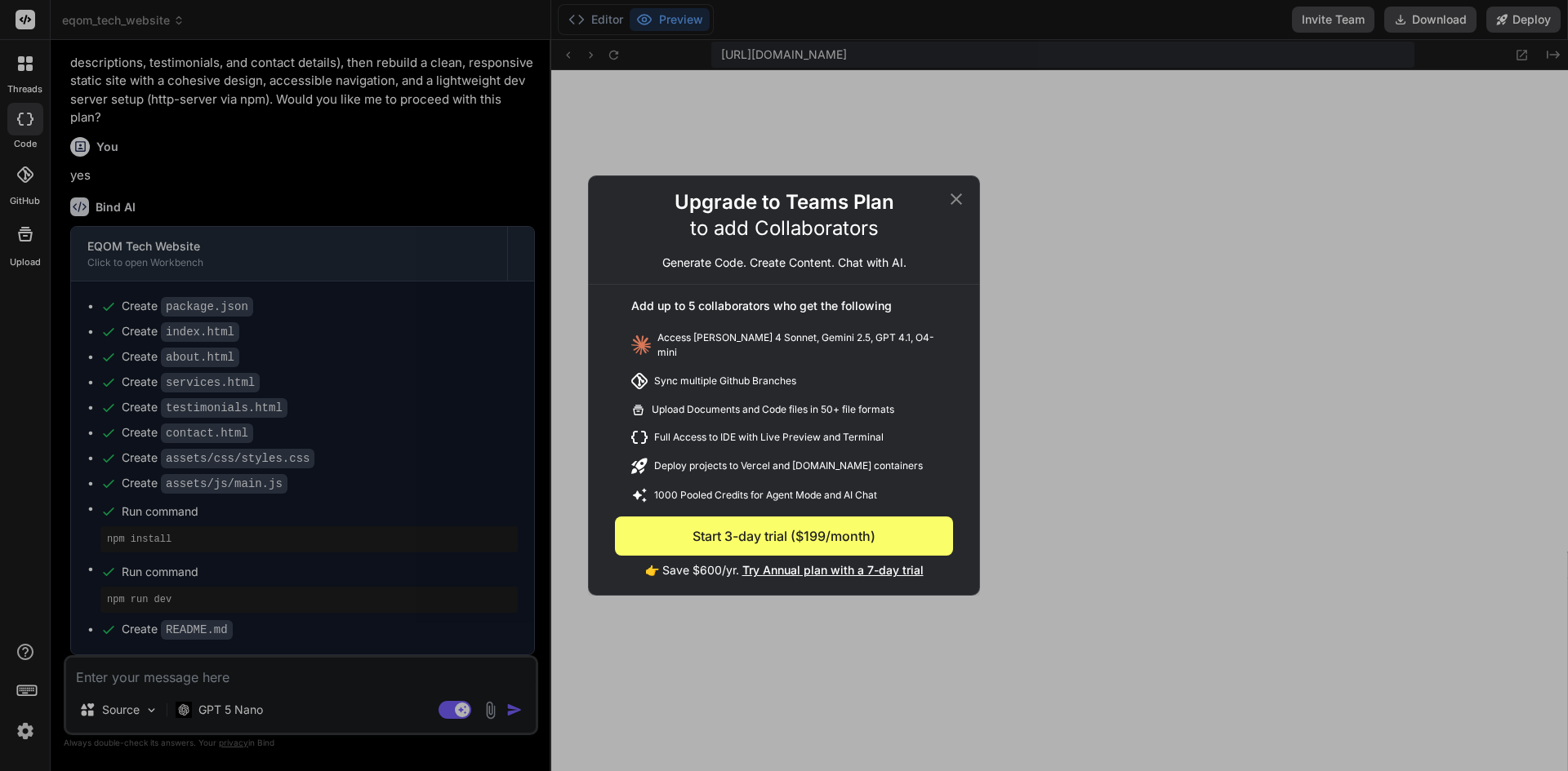
click at [948, 204] on icon at bounding box center [956, 199] width 20 height 20
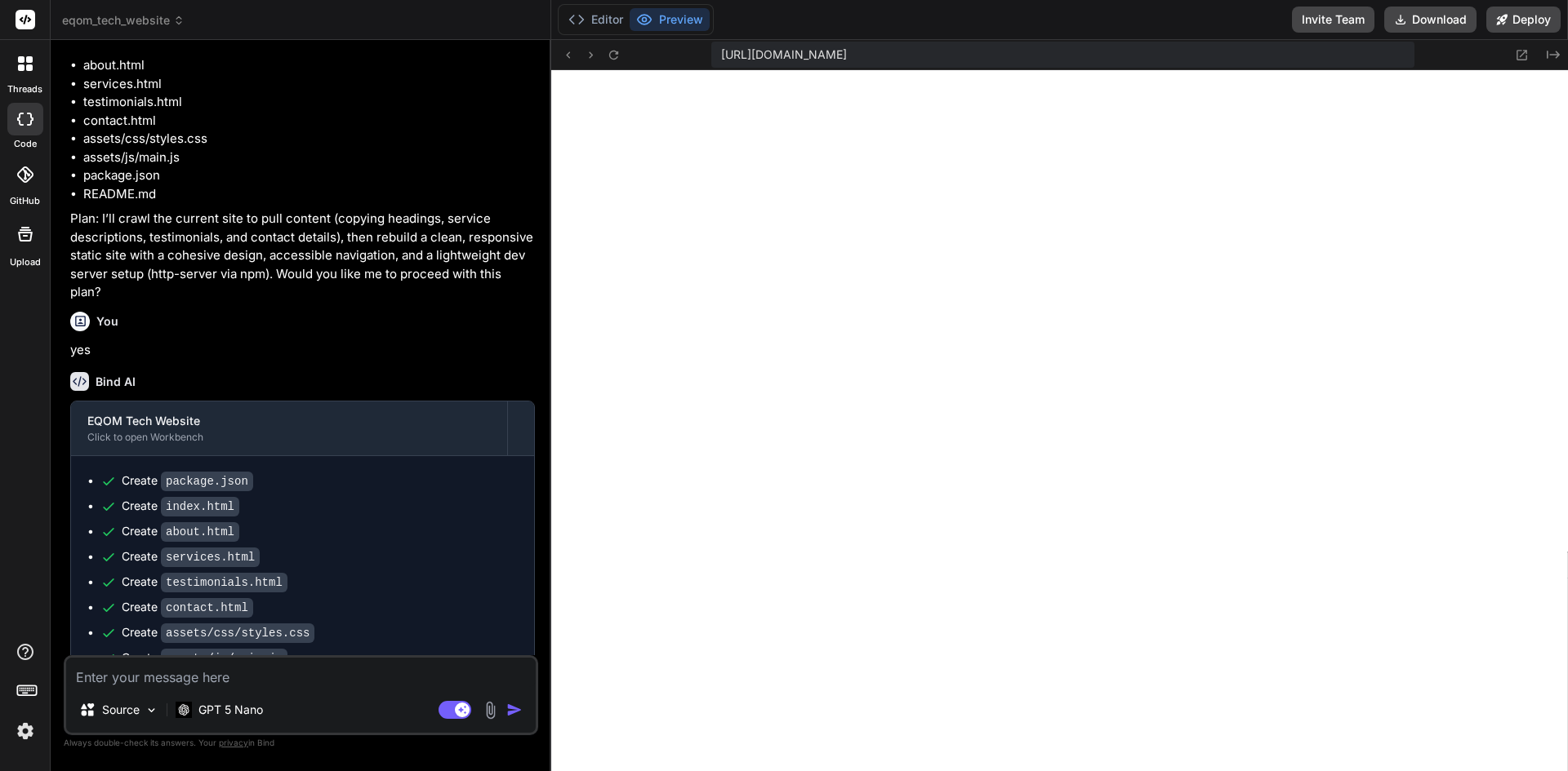
scroll to position [0, 0]
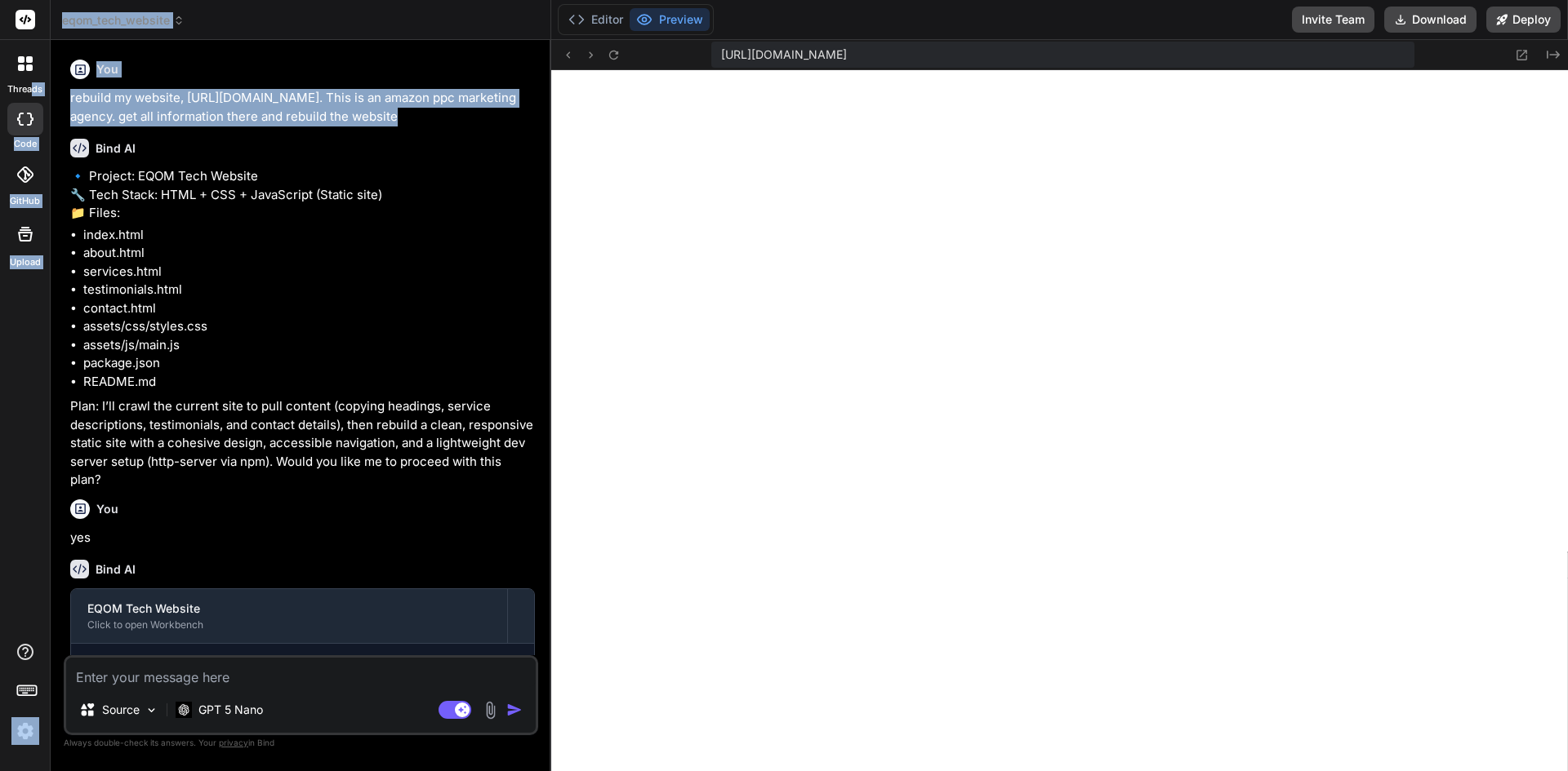
drag, startPoint x: 408, startPoint y: 113, endPoint x: 32, endPoint y: 84, distance: 377.1
click at [32, 84] on div "threads code GitHub Upload eqom_tech_website Created with Pixso. Bind AI Web Se…" at bounding box center [784, 386] width 1568 height 771
click at [118, 105] on p "rebuild my website, https://eqom.tech/. This is an amazon ppc marketing agency.…" at bounding box center [302, 107] width 464 height 37
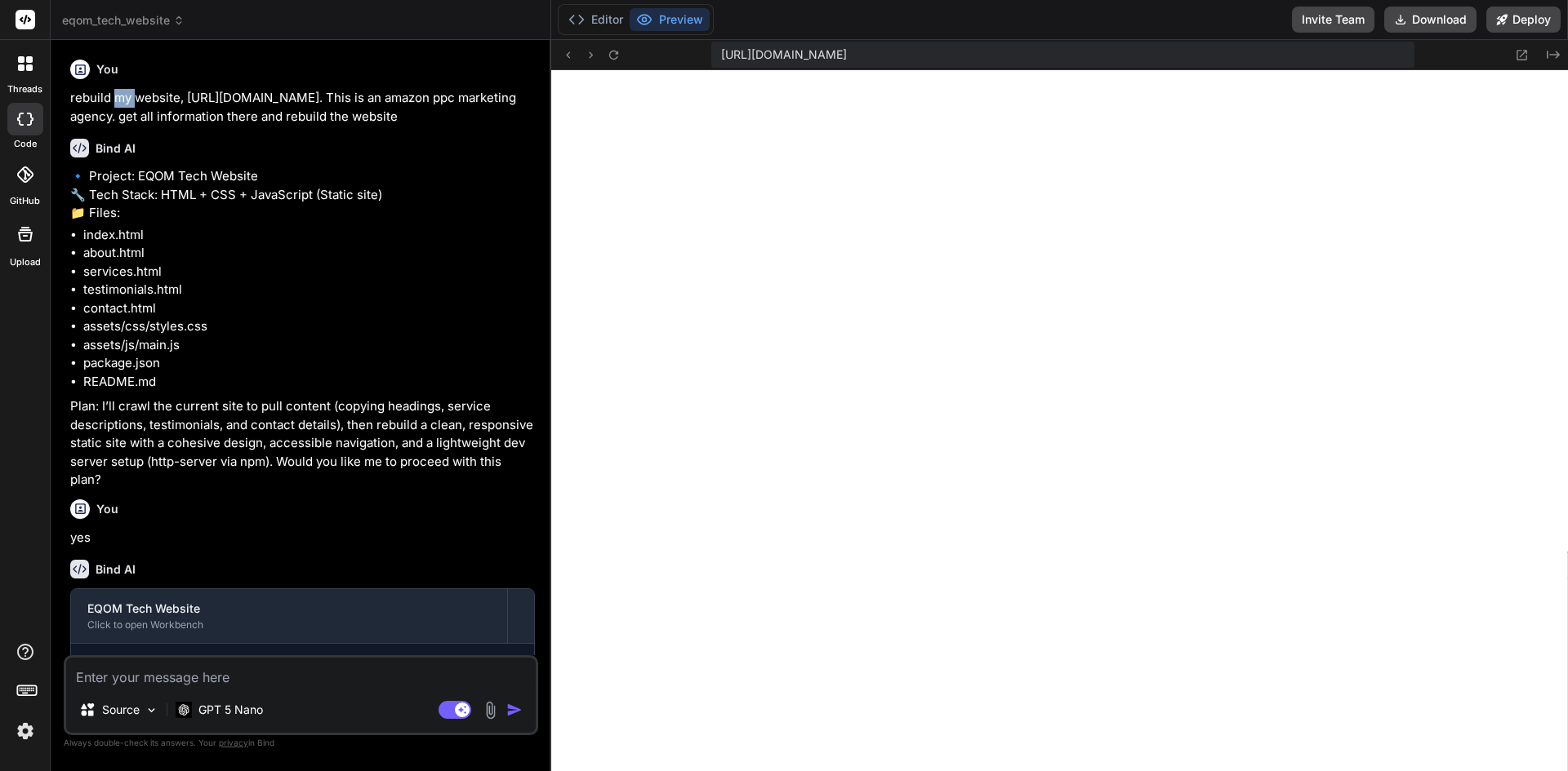
click at [118, 105] on p "rebuild my website, https://eqom.tech/. This is an amazon ppc marketing agency.…" at bounding box center [302, 107] width 464 height 37
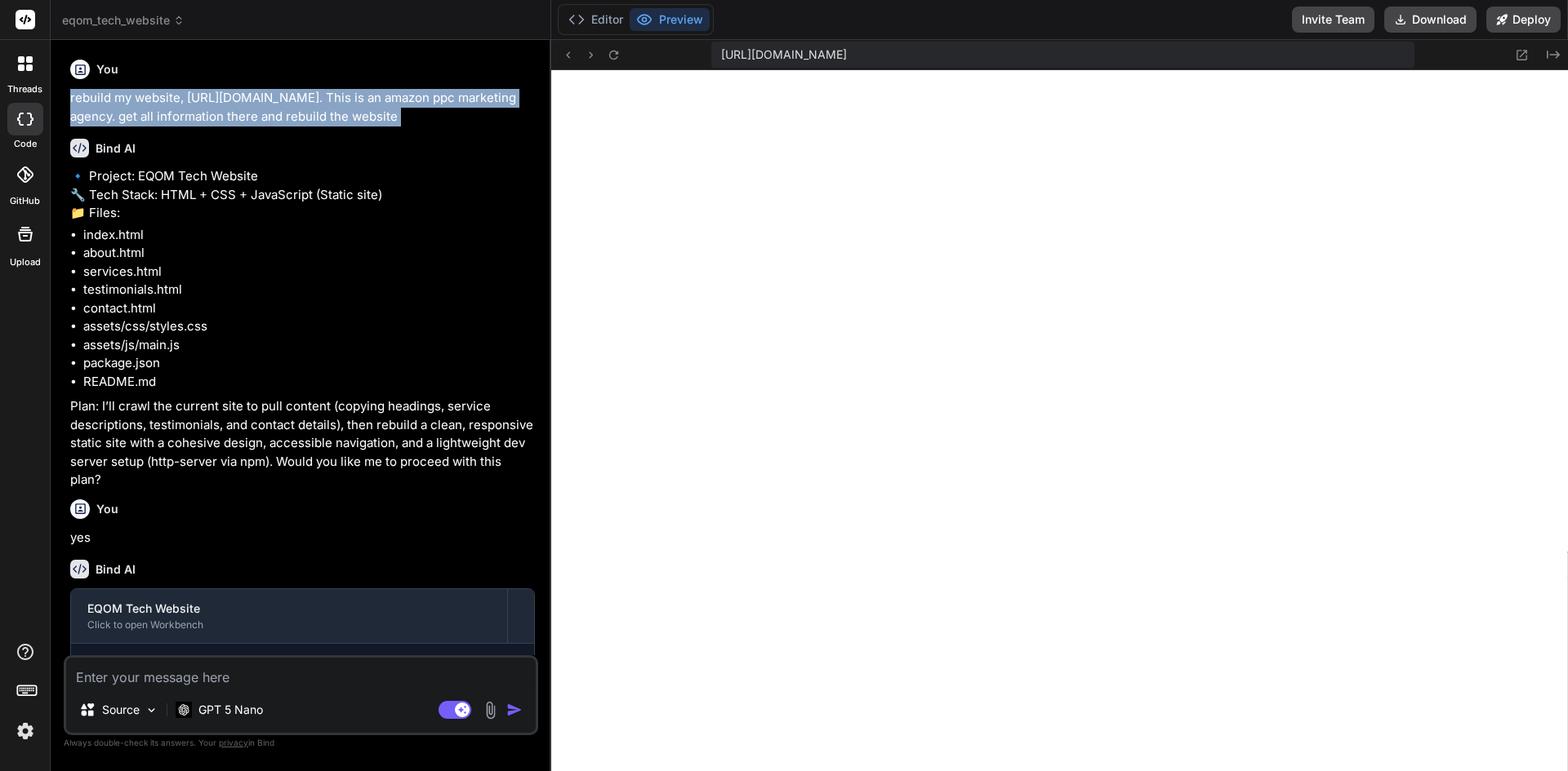
click at [118, 105] on p "rebuild my website, https://eqom.tech/. This is an amazon ppc marketing agency.…" at bounding box center [302, 107] width 464 height 37
click at [604, 19] on button "Editor" at bounding box center [595, 19] width 68 height 22
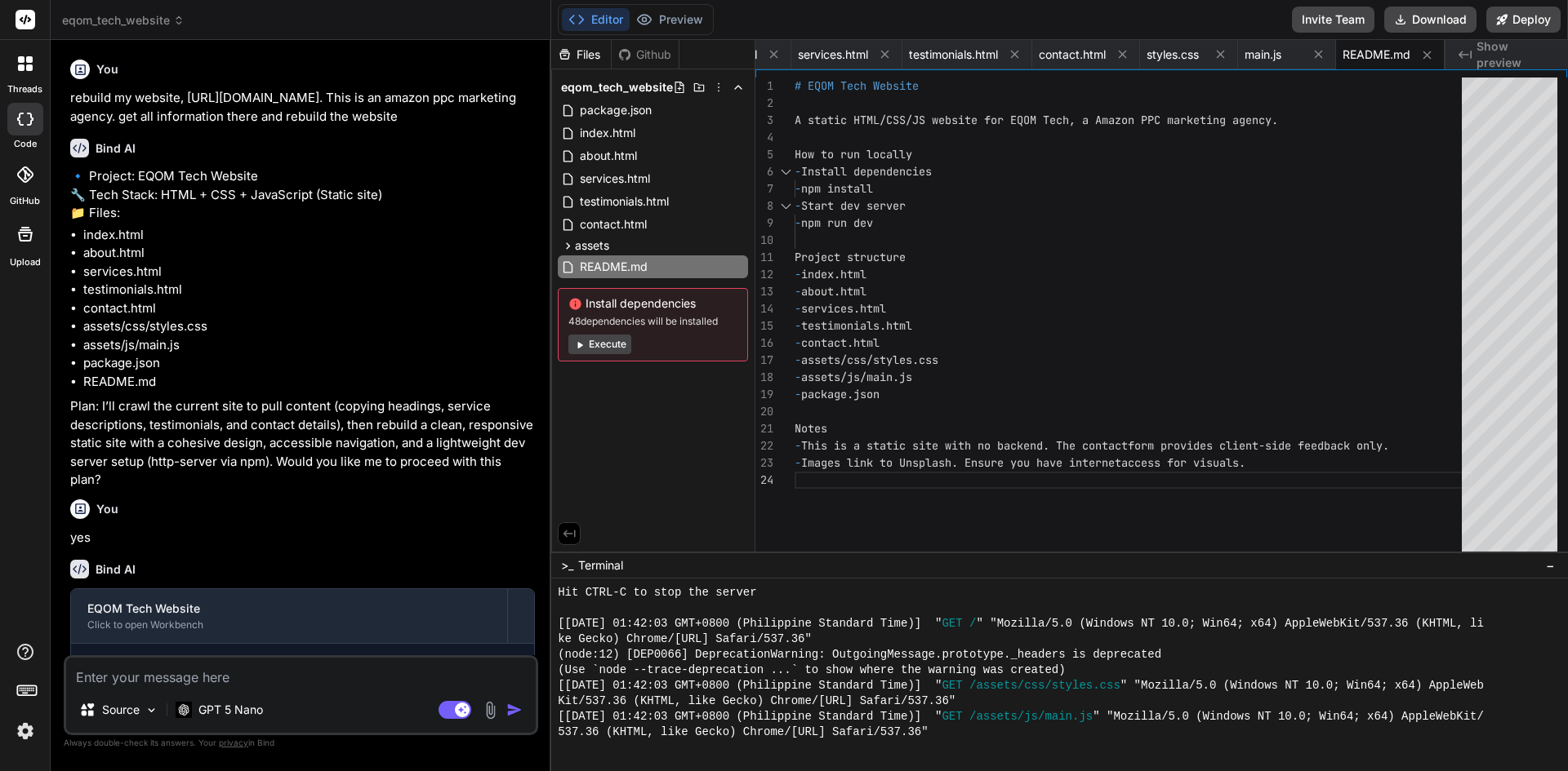
click at [641, 54] on div "Github" at bounding box center [645, 54] width 67 height 16
click at [649, 56] on div "Github" at bounding box center [645, 54] width 67 height 16
click at [577, 56] on div "Files" at bounding box center [581, 54] width 60 height 16
click at [626, 56] on icon at bounding box center [624, 54] width 13 height 13
click at [598, 56] on div "Files" at bounding box center [581, 54] width 60 height 16
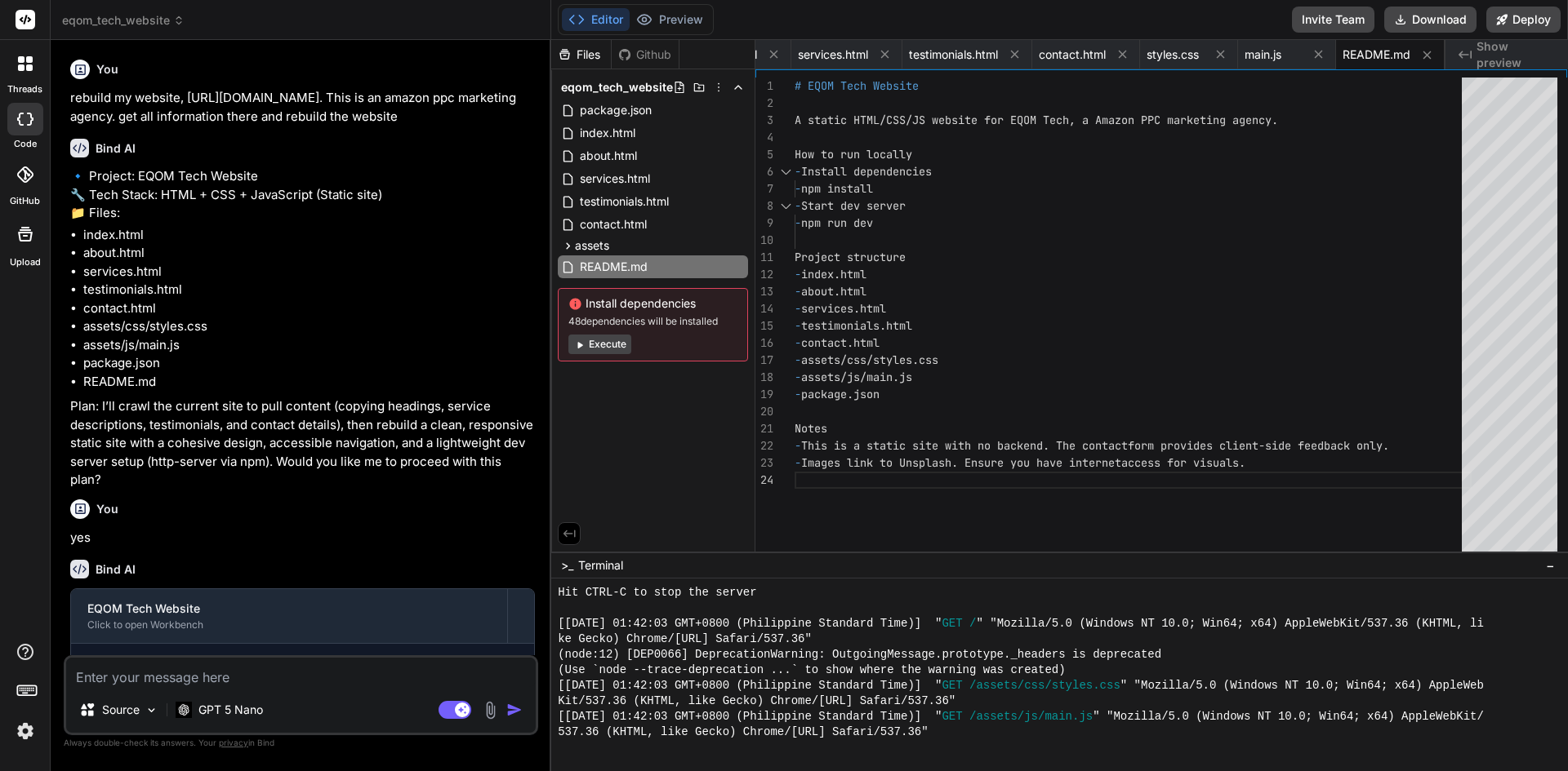
click at [638, 56] on div "Github" at bounding box center [645, 54] width 67 height 16
click at [595, 347] on button "Execute" at bounding box center [600, 344] width 63 height 20
click at [677, 28] on button "Preview" at bounding box center [669, 19] width 80 height 22
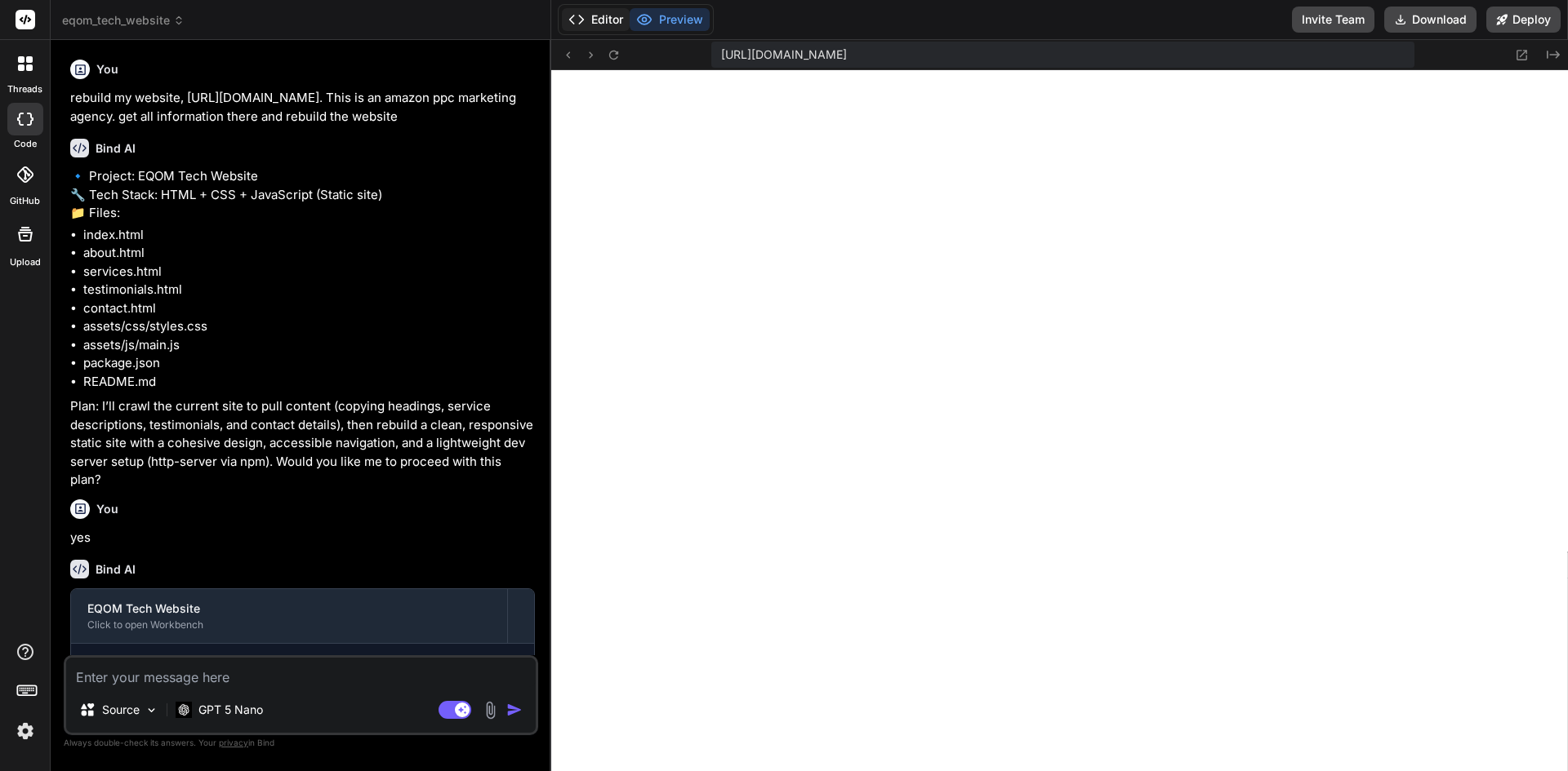
click at [598, 22] on button "Editor" at bounding box center [595, 19] width 68 height 22
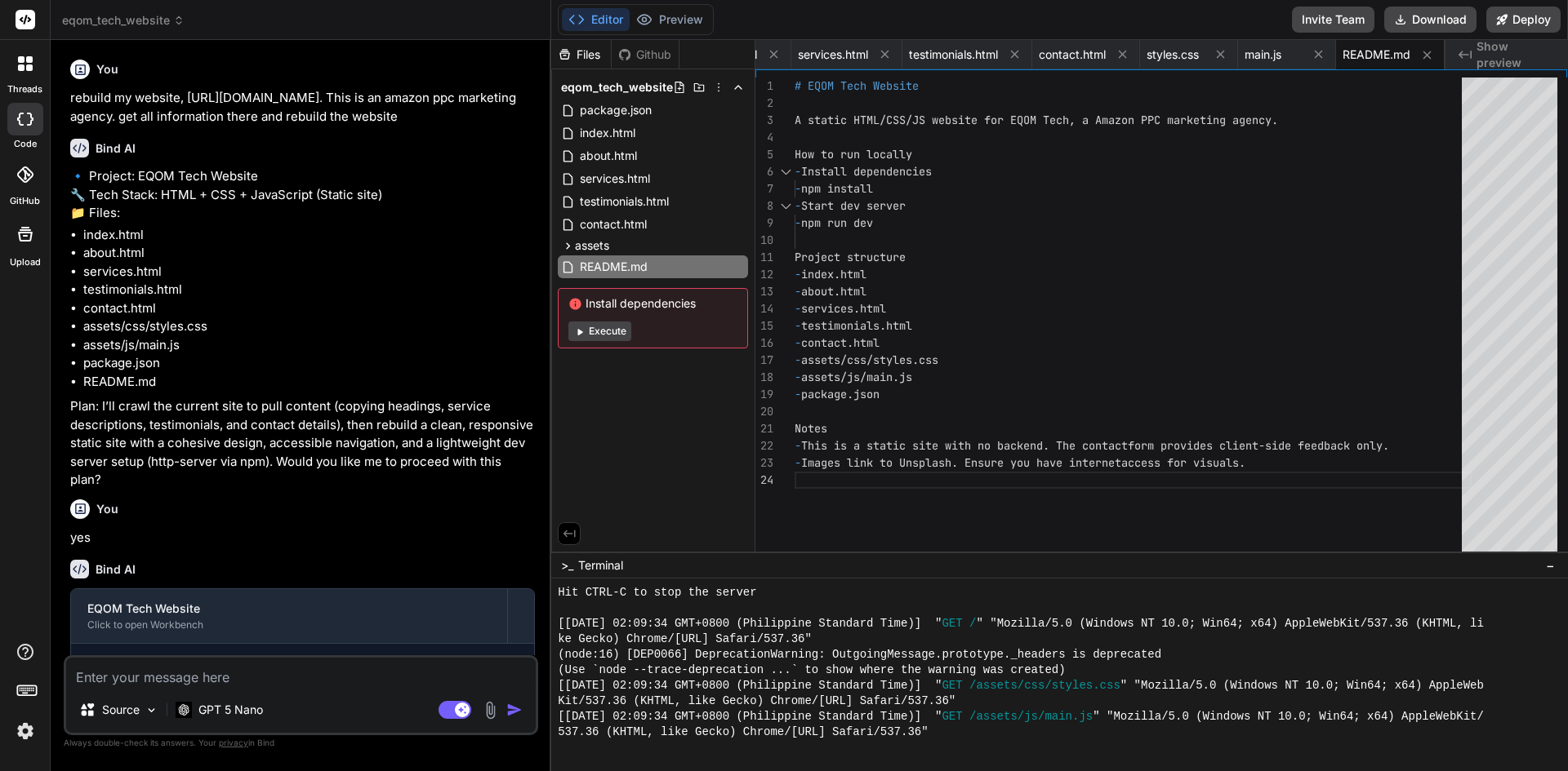
click at [624, 329] on button "Execute" at bounding box center [600, 331] width 63 height 20
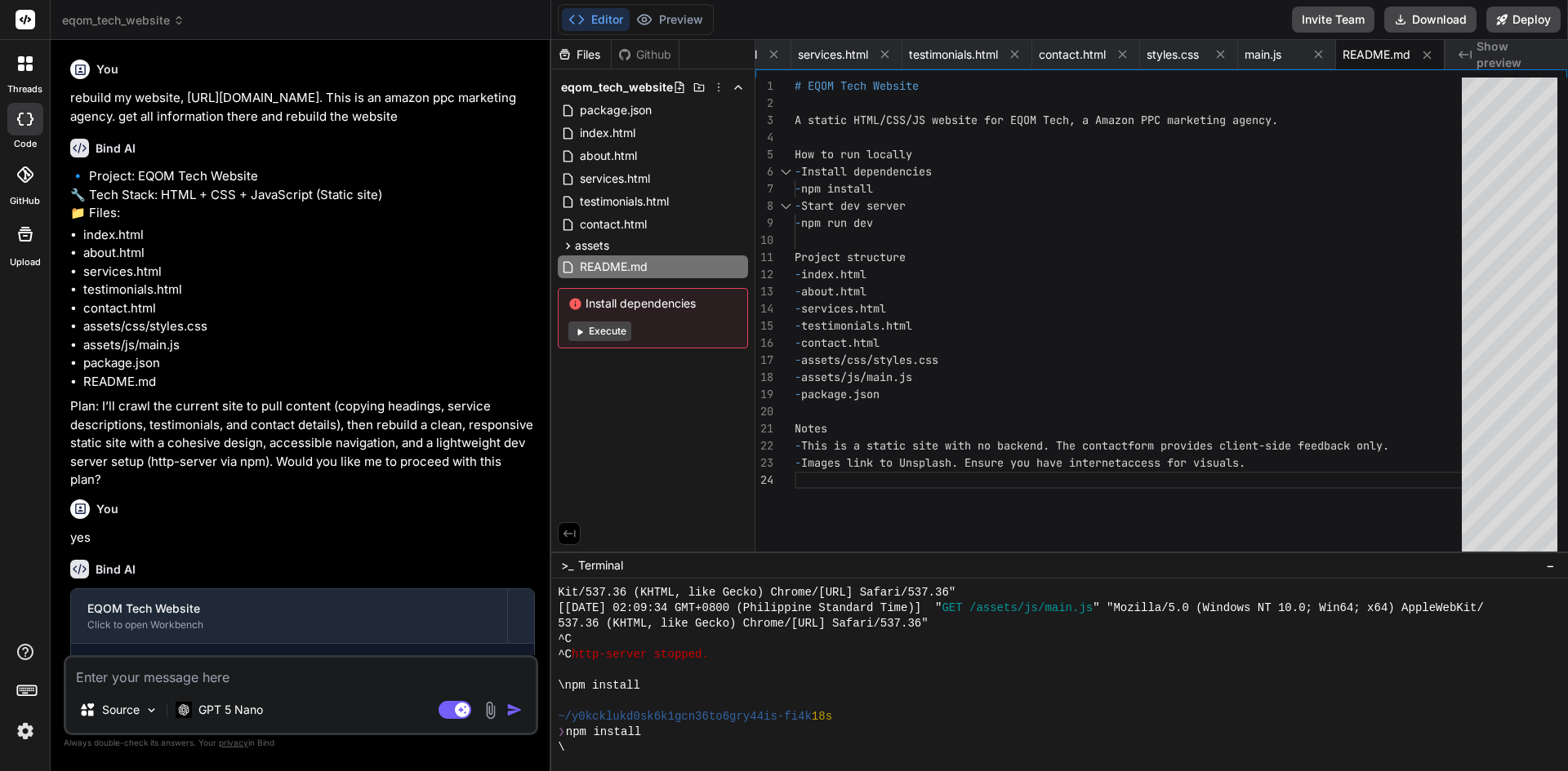
scroll to position [1628, 0]
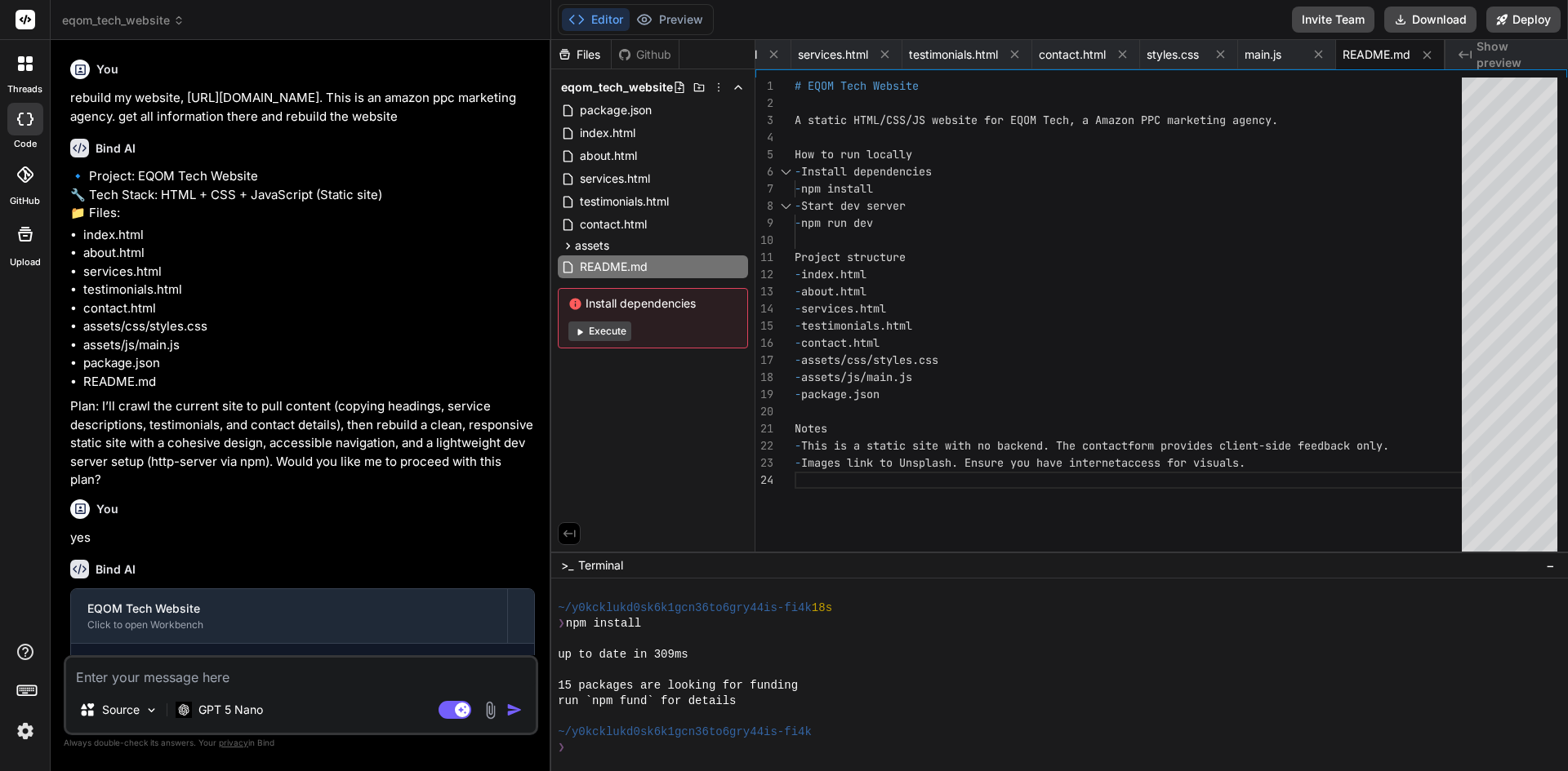
type textarea "x"
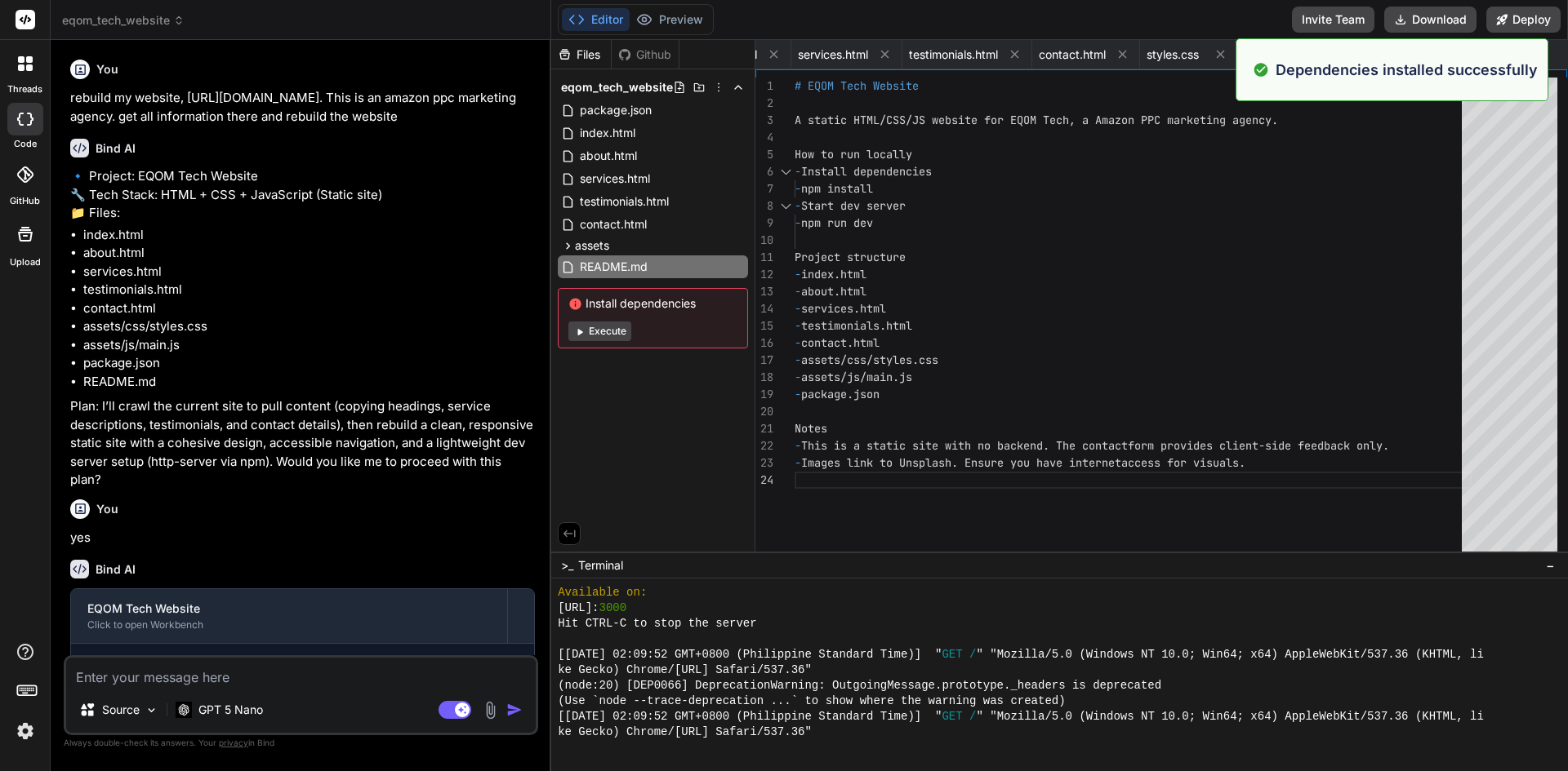
scroll to position [2140, 0]
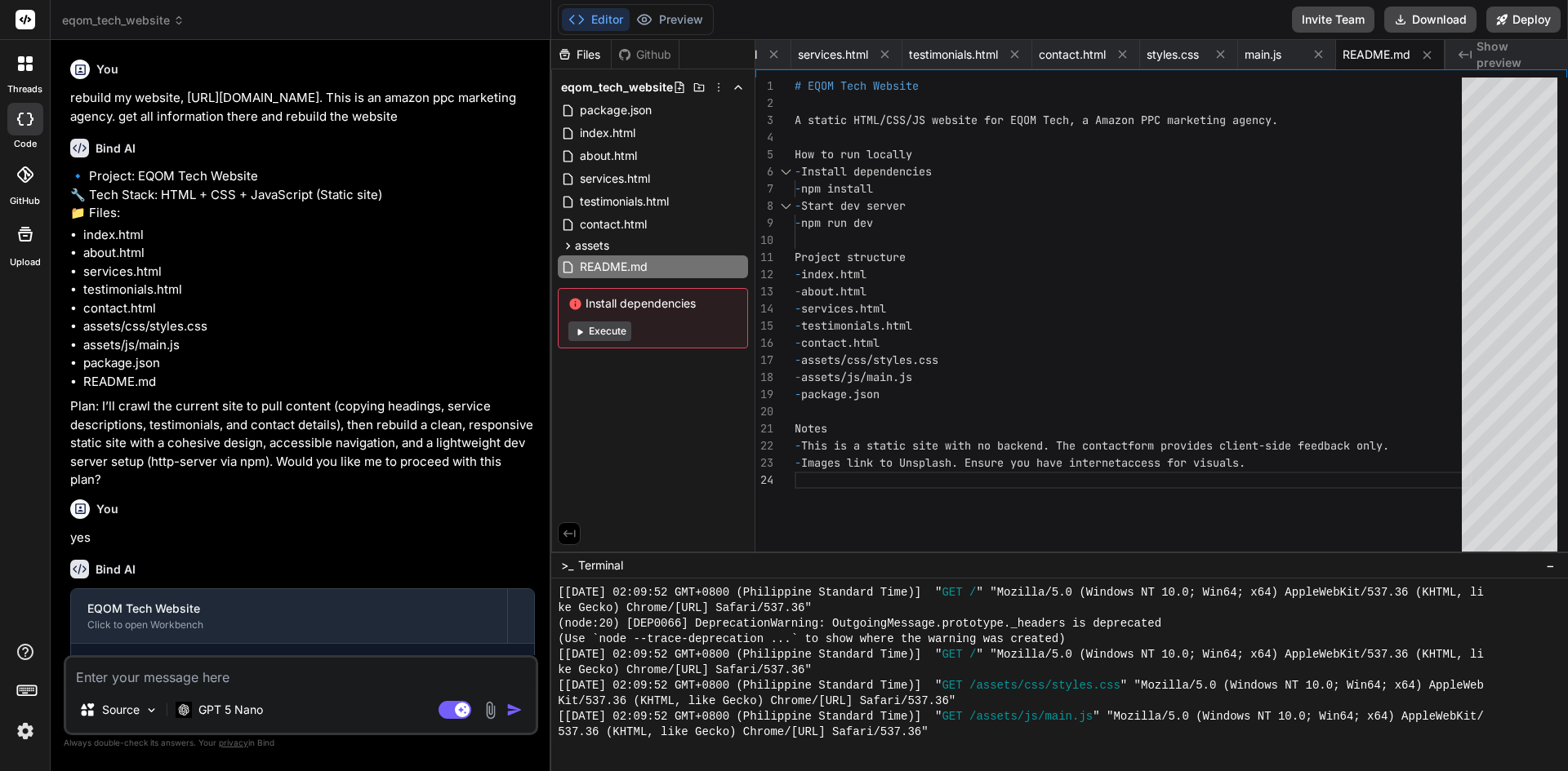
click at [658, 56] on div "Github" at bounding box center [645, 54] width 67 height 16
click at [659, 25] on button "Preview" at bounding box center [669, 19] width 80 height 22
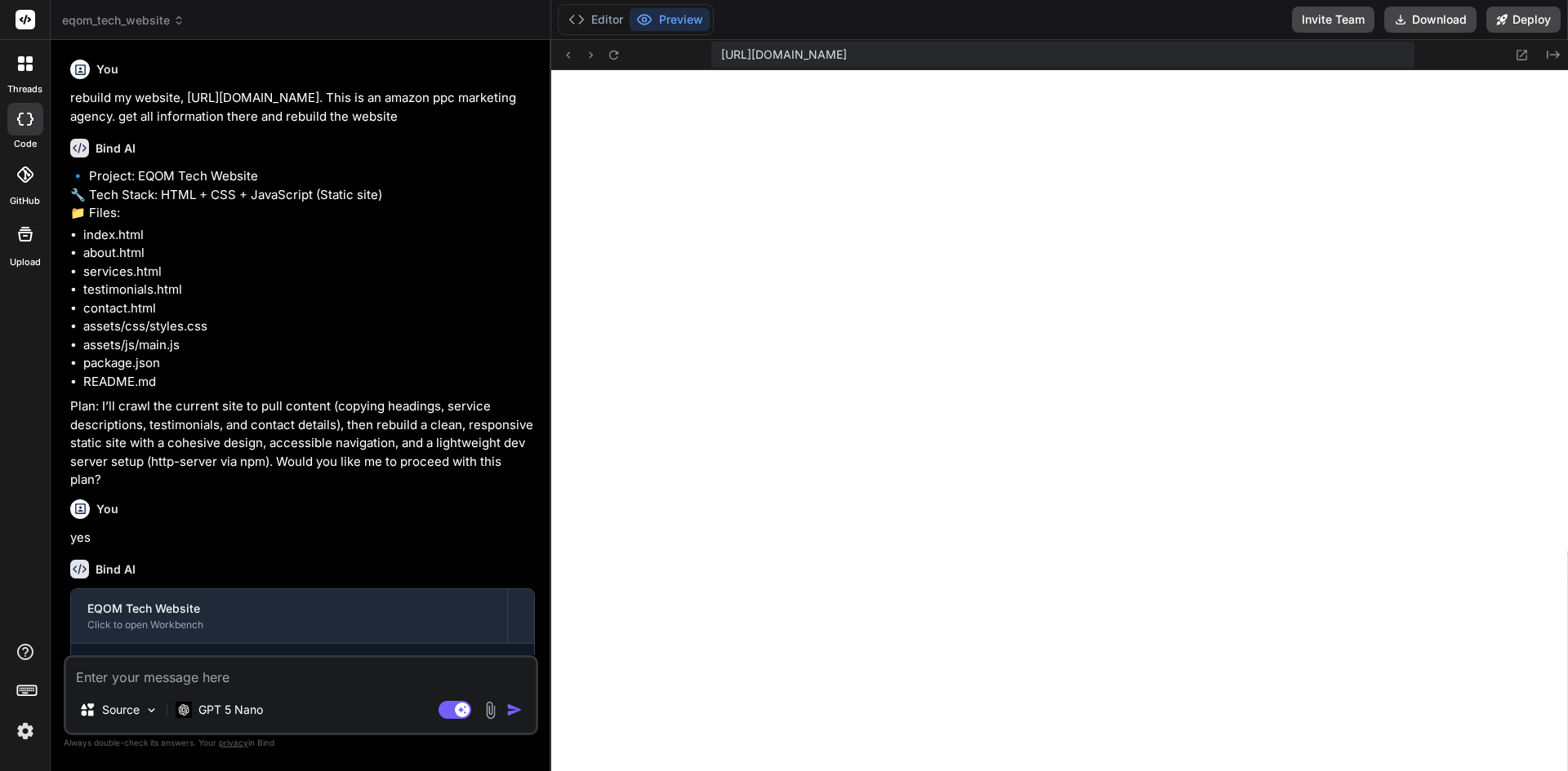
click at [305, 683] on textarea at bounding box center [301, 673] width 469 height 29
type textarea "a"
type textarea "x"
type textarea "ad"
type textarea "x"
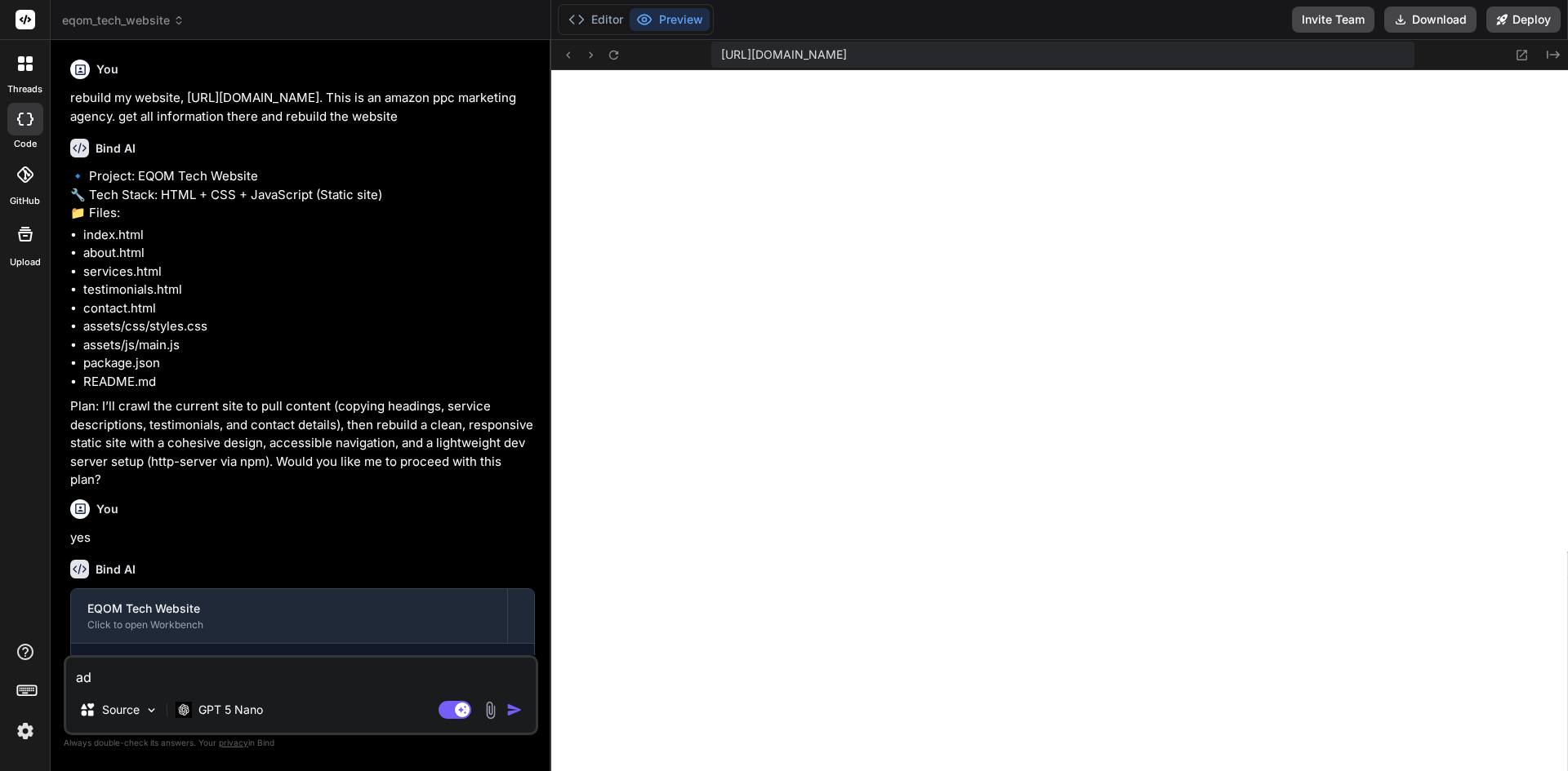
type textarea "add"
type textarea "x"
type textarea "add"
type textarea "x"
type textarea "add a"
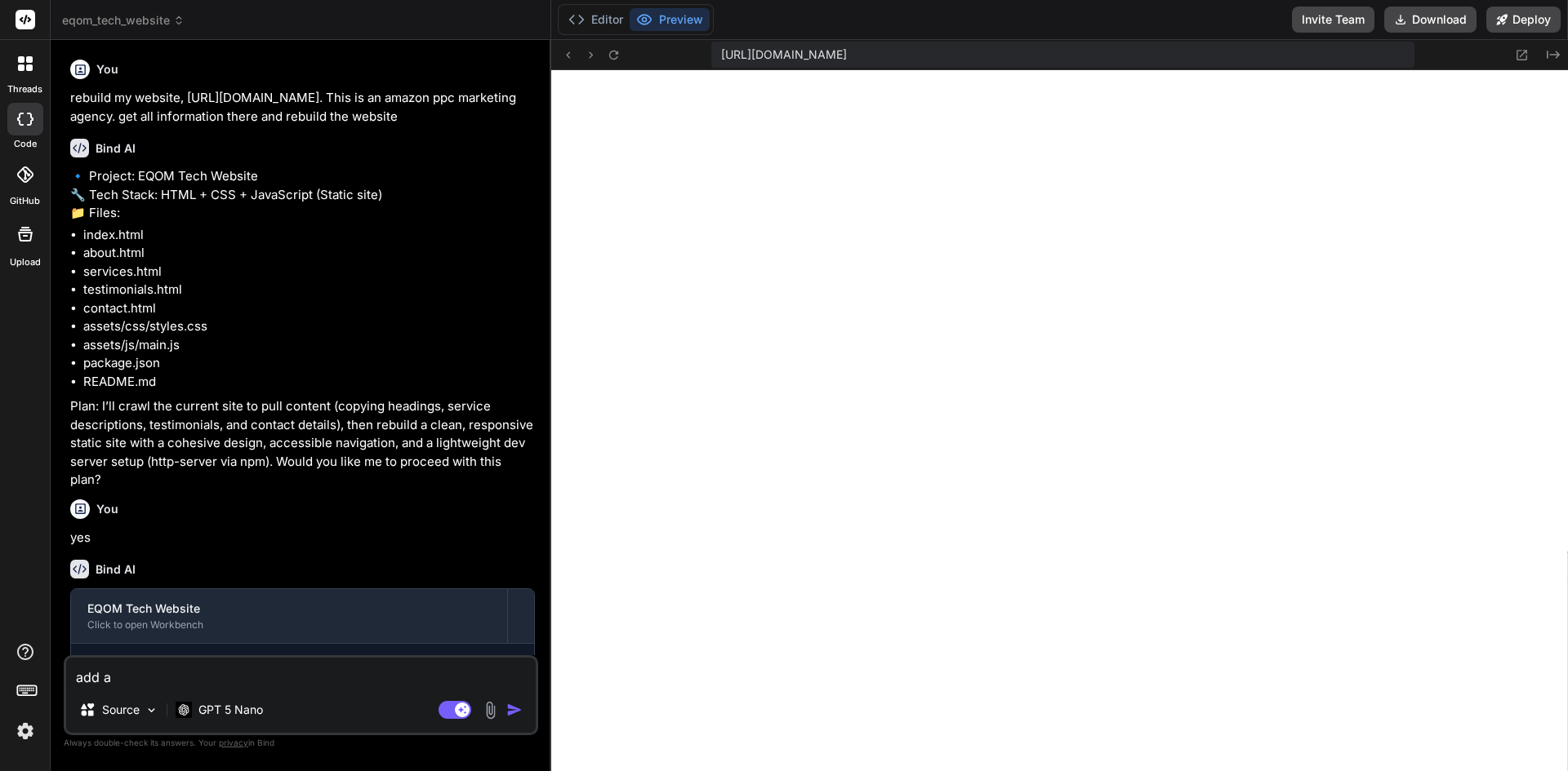
type textarea "x"
type textarea "add a"
type textarea "x"
type textarea "add a t"
type textarea "x"
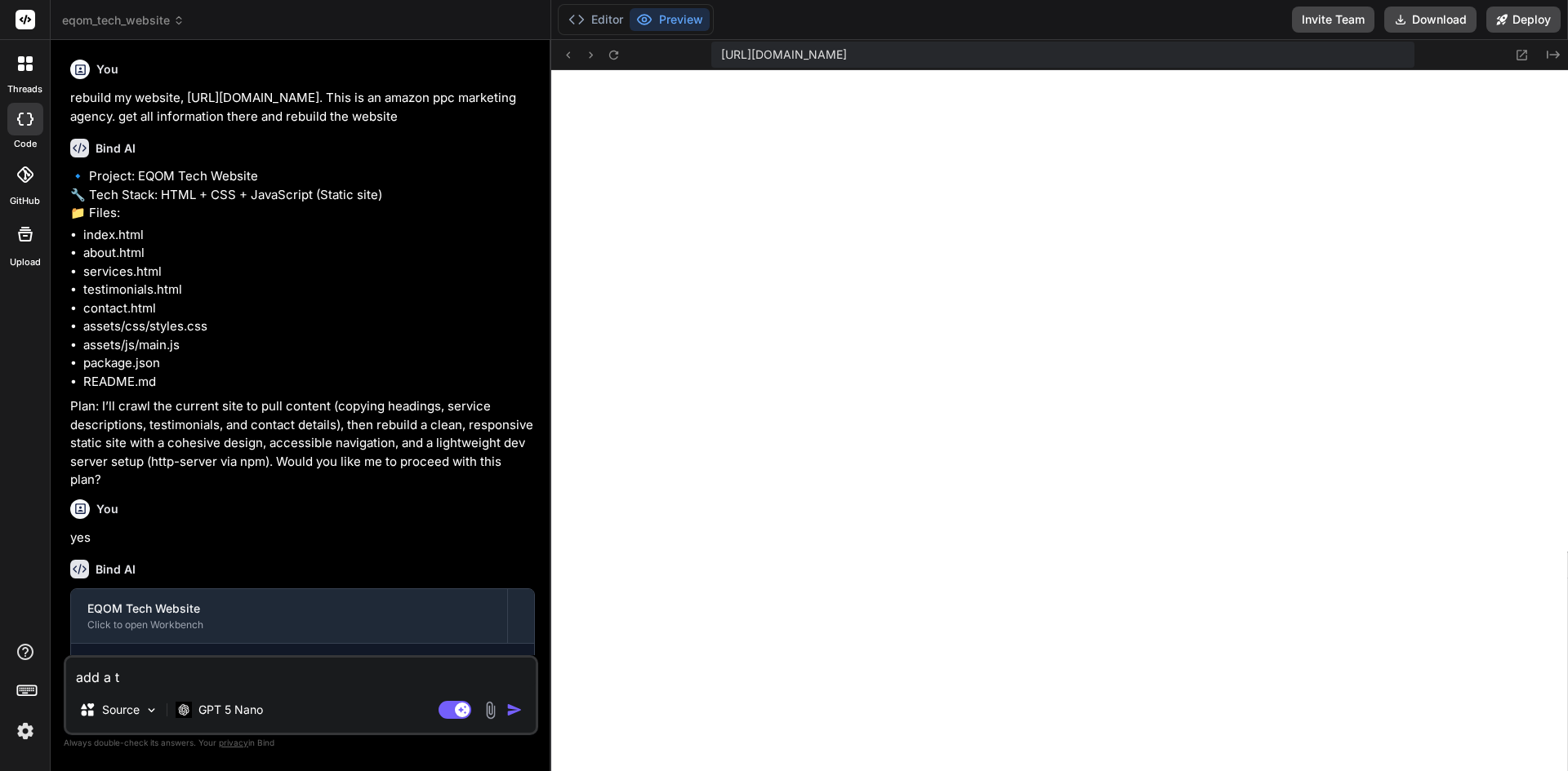
type textarea "add a te"
type textarea "x"
type textarea "add a tes"
type textarea "x"
type textarea "add a test"
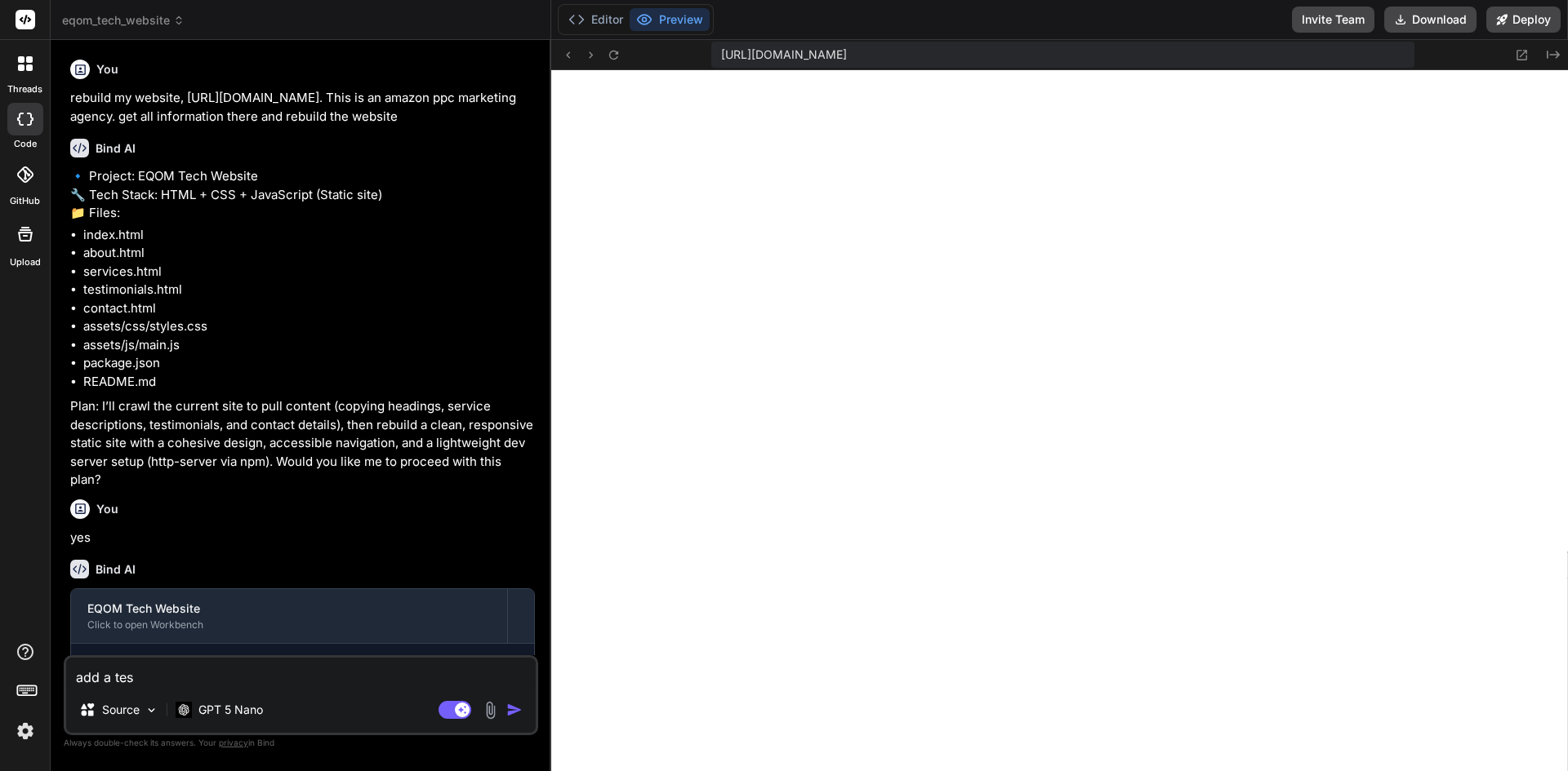
type textarea "x"
type textarea "add a testi"
type textarea "x"
type textarea "add a testim"
type textarea "x"
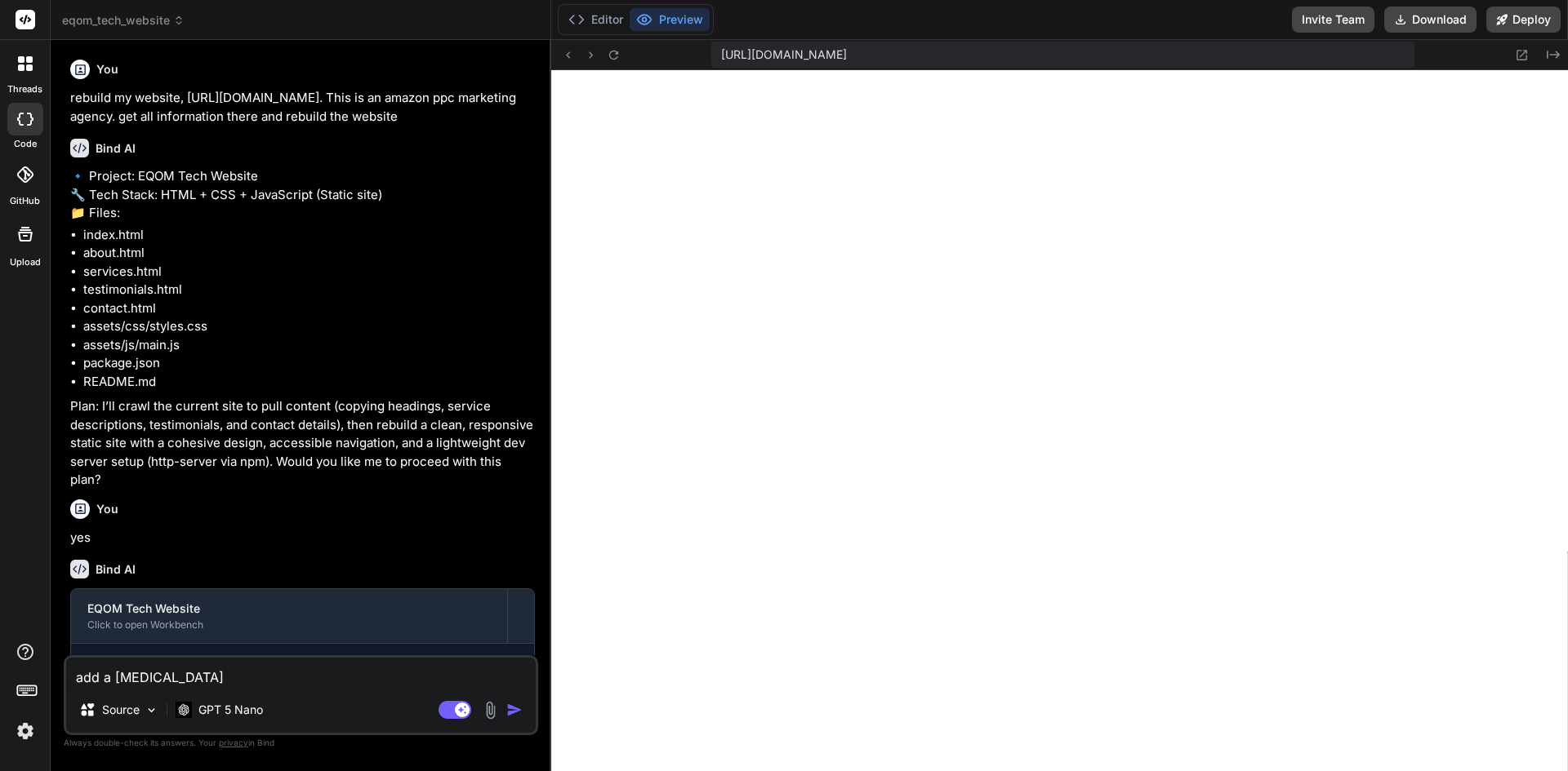
type textarea "add a testimo"
type textarea "x"
type textarea "add a testimon"
type textarea "x"
type textarea "add a testimoni"
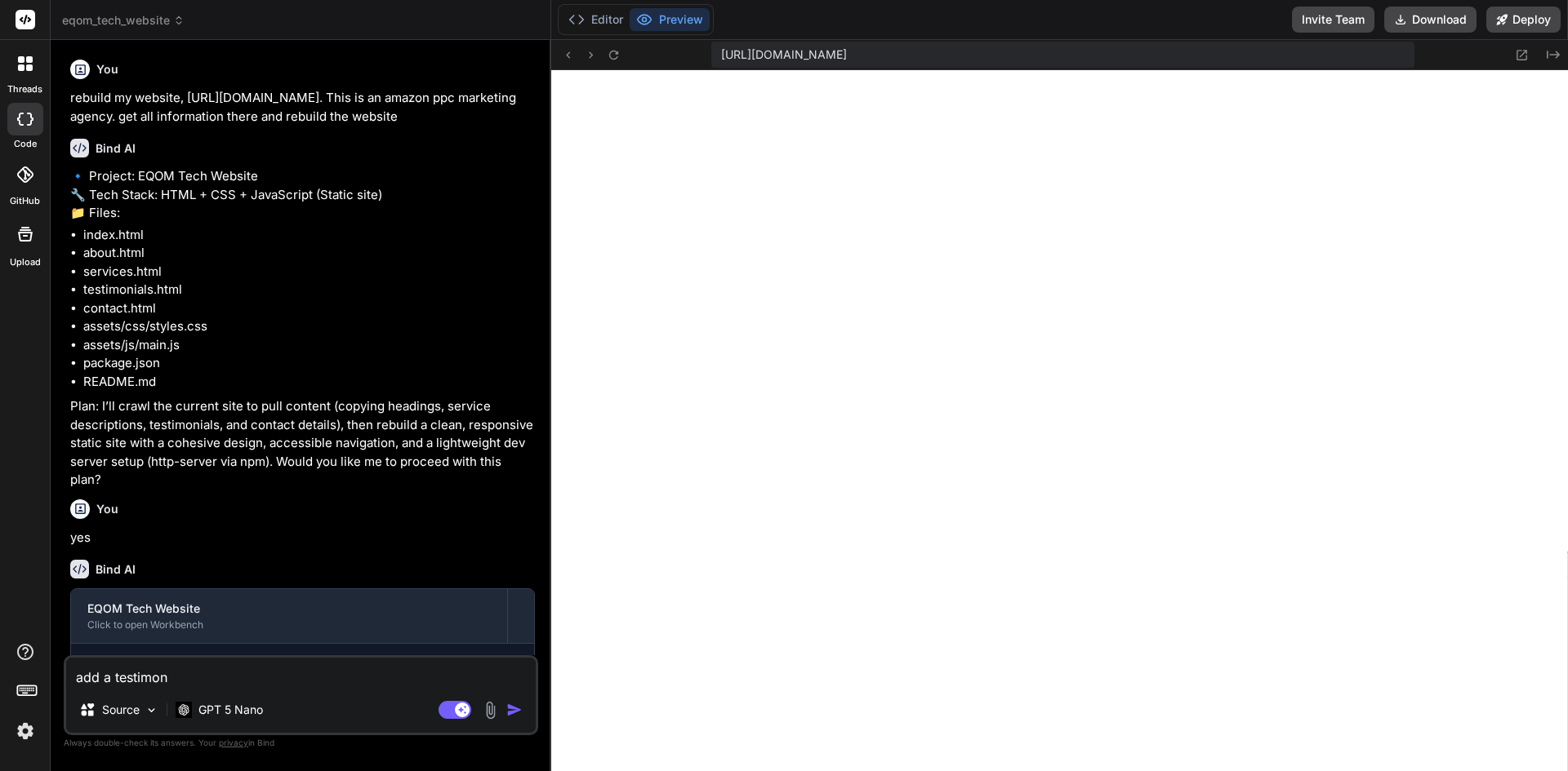
type textarea "x"
type textarea "add a testimonia"
type textarea "x"
type textarea "add a testimonial"
type textarea "x"
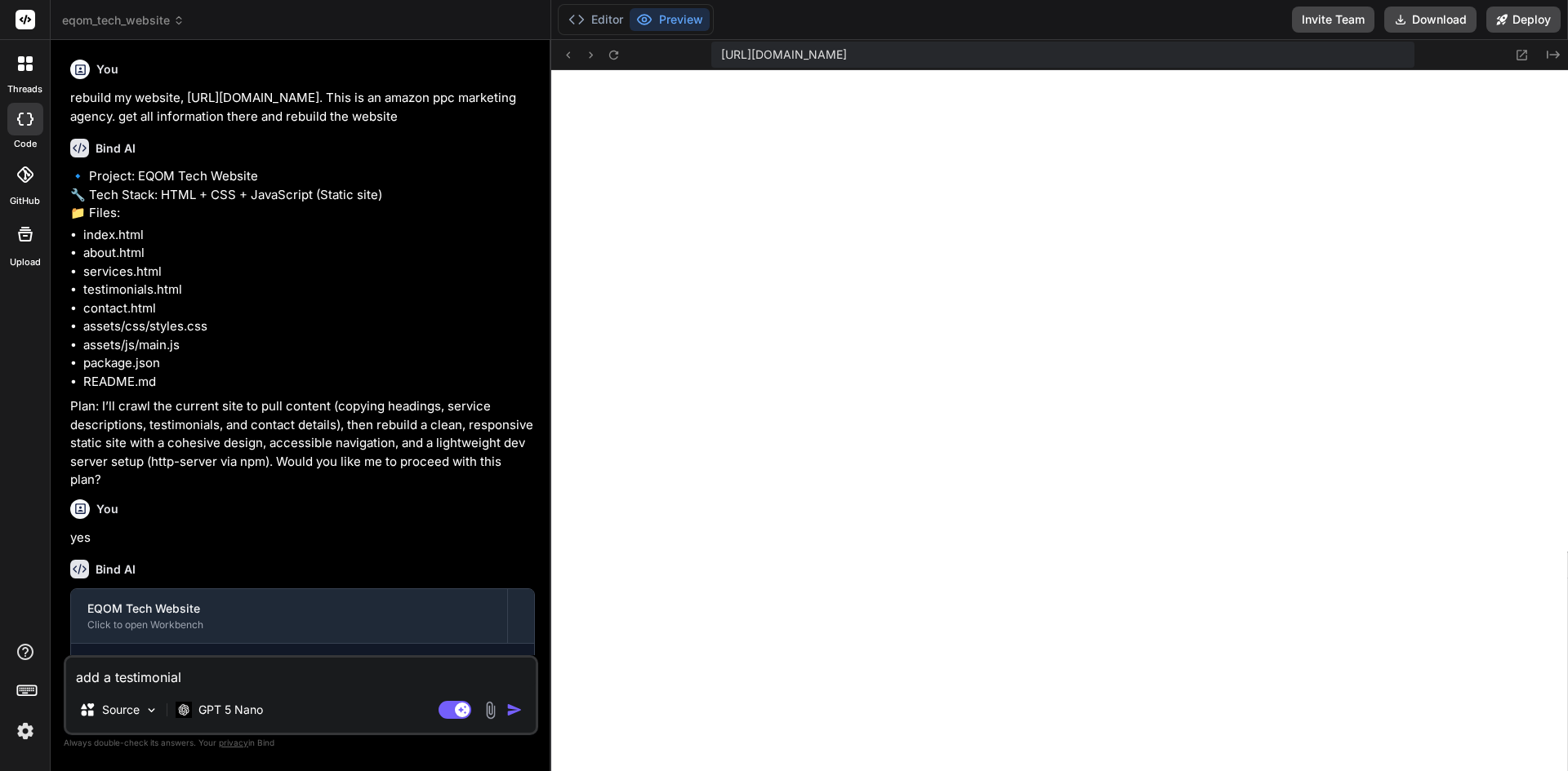
type textarea "add a testimonial"
type textarea "x"
type textarea "add a testimonial s"
type textarea "x"
type textarea "add a testimonial se"
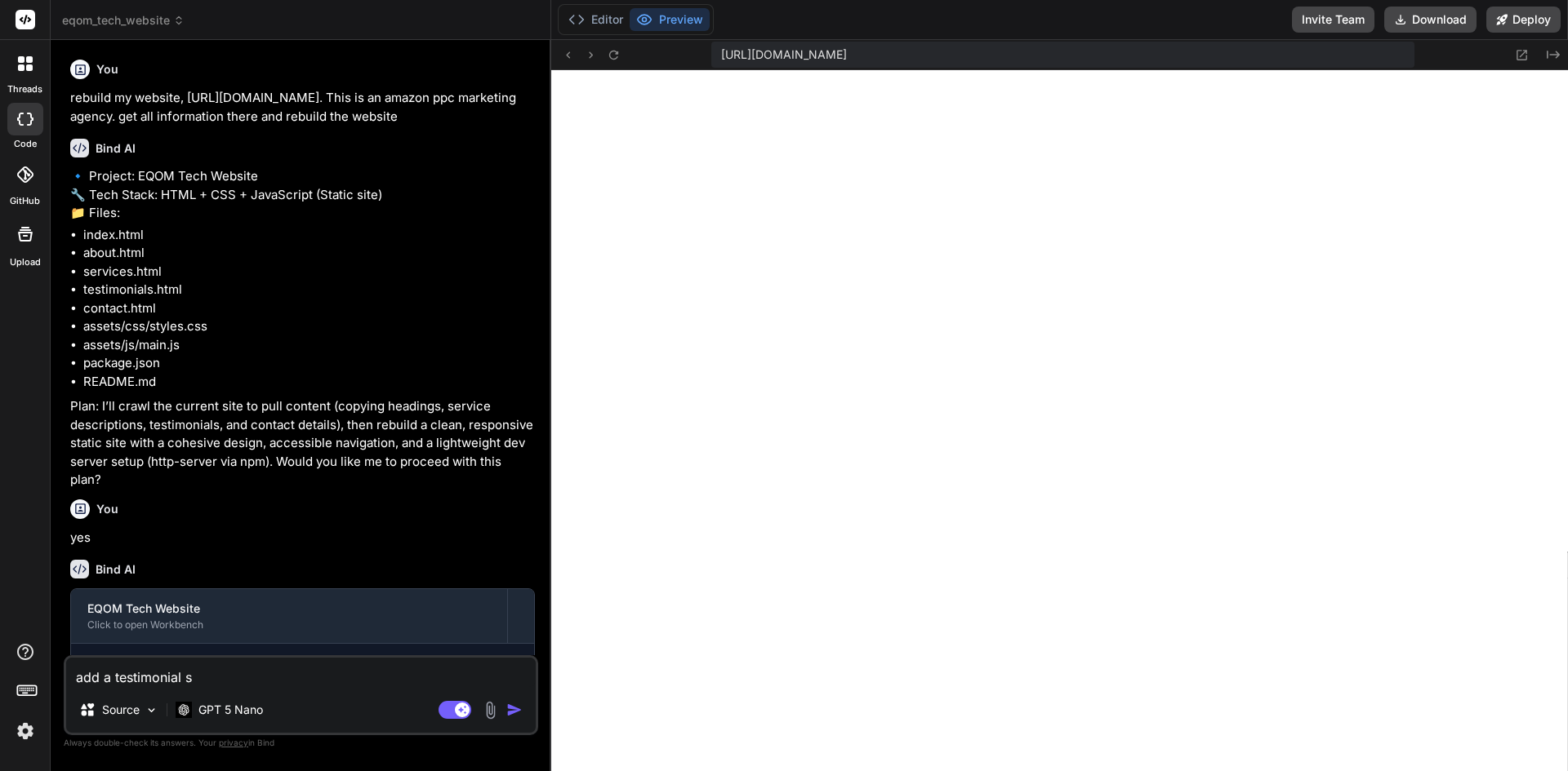
type textarea "x"
type textarea "add a testimonial sec"
type textarea "x"
type textarea "add a testimonial sect"
type textarea "x"
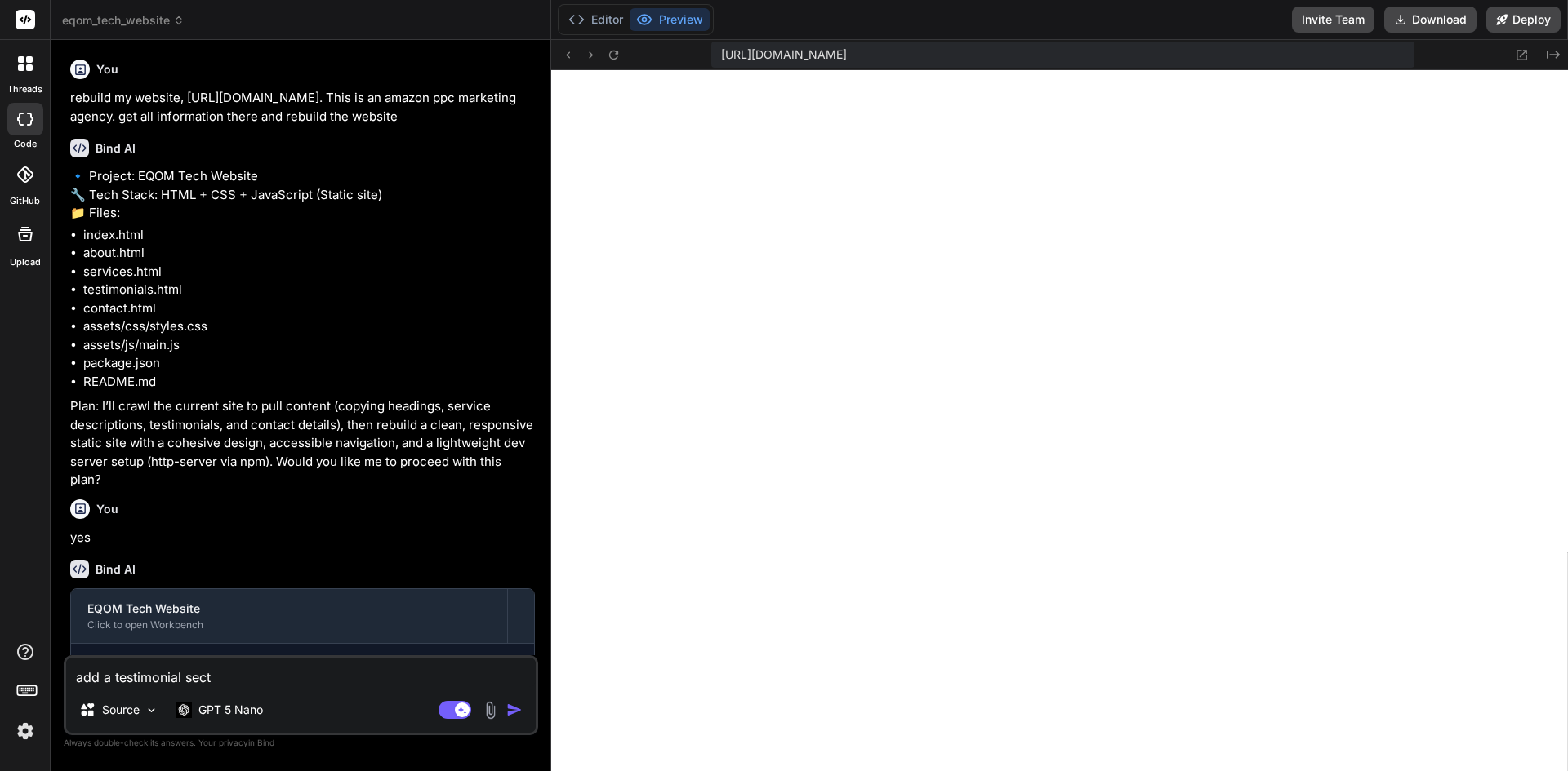
type textarea "add a testimonial secti"
type textarea "x"
type textarea "add a testimonial sectio"
type textarea "x"
type textarea "add a testimonial section"
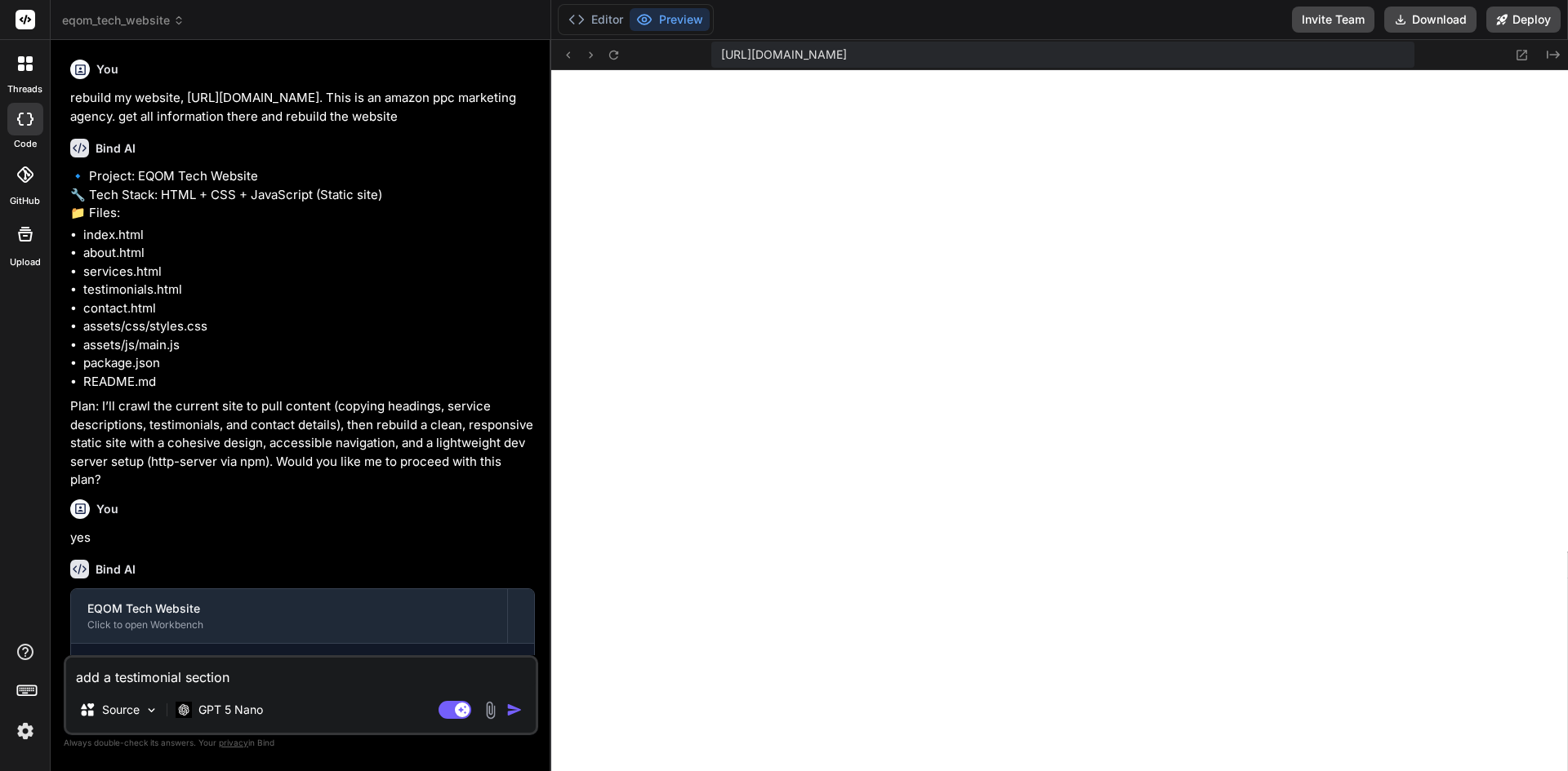
type textarea "x"
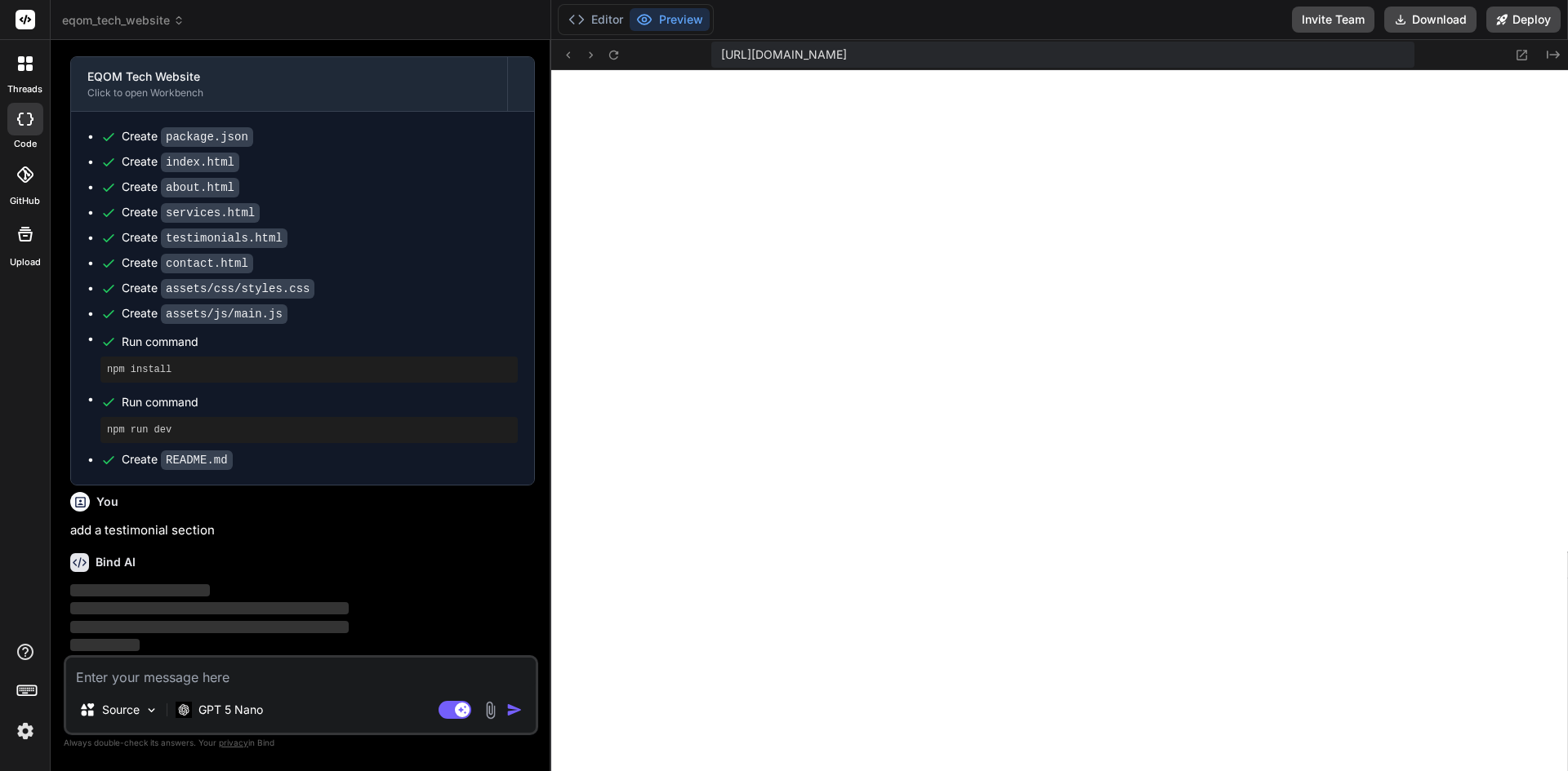
scroll to position [550, 0]
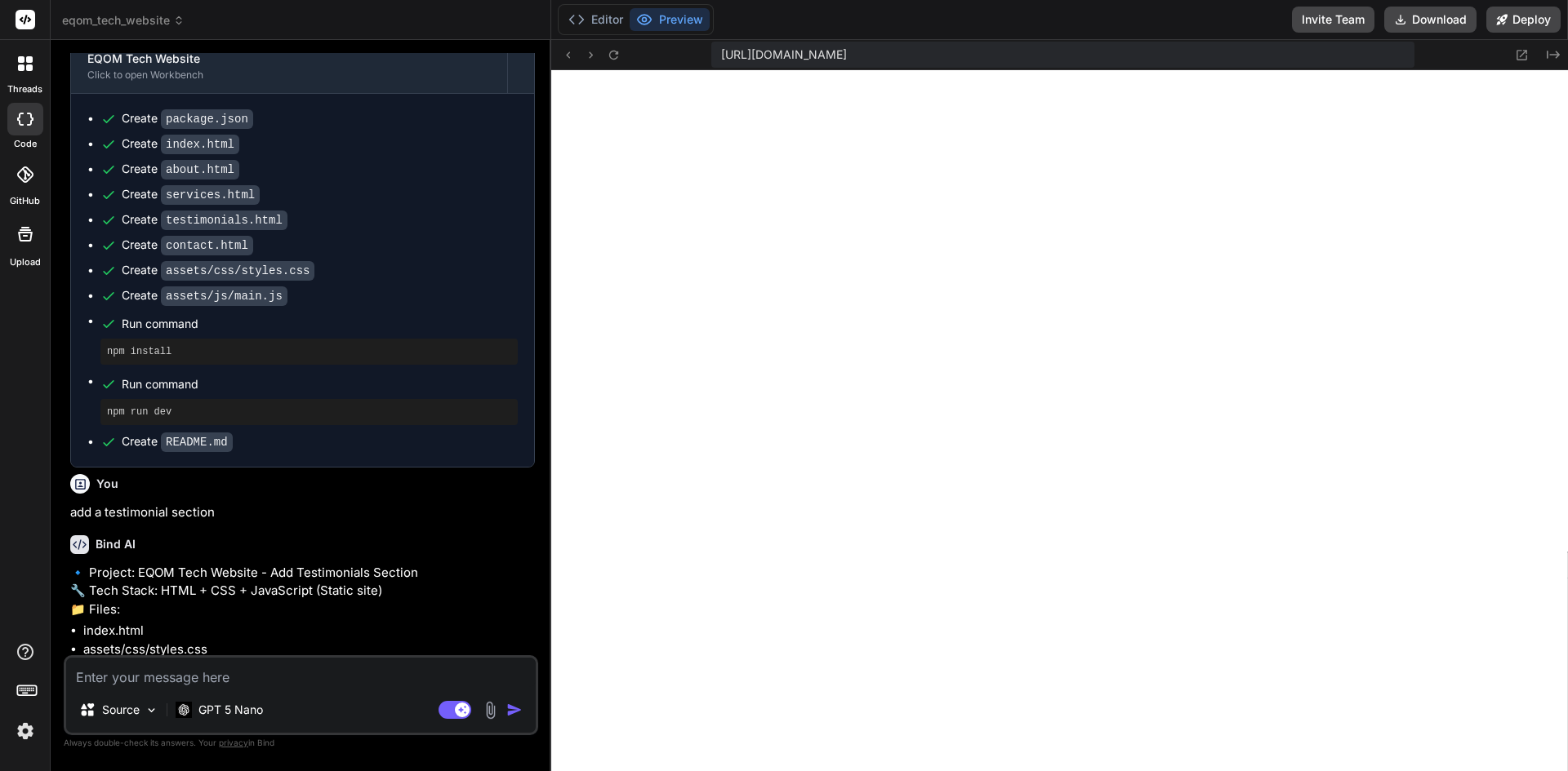
type textarea "x"
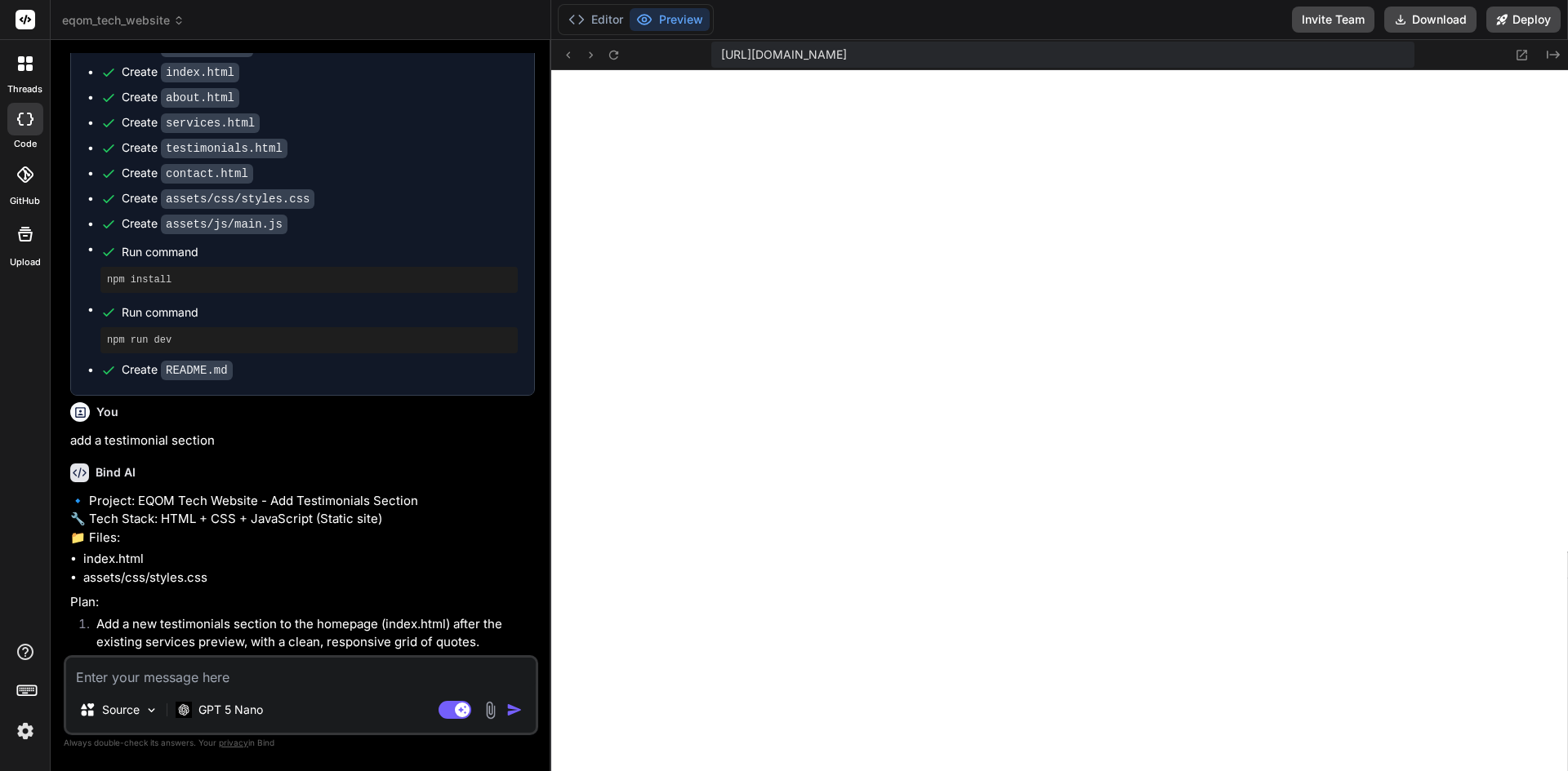
scroll to position [867, 0]
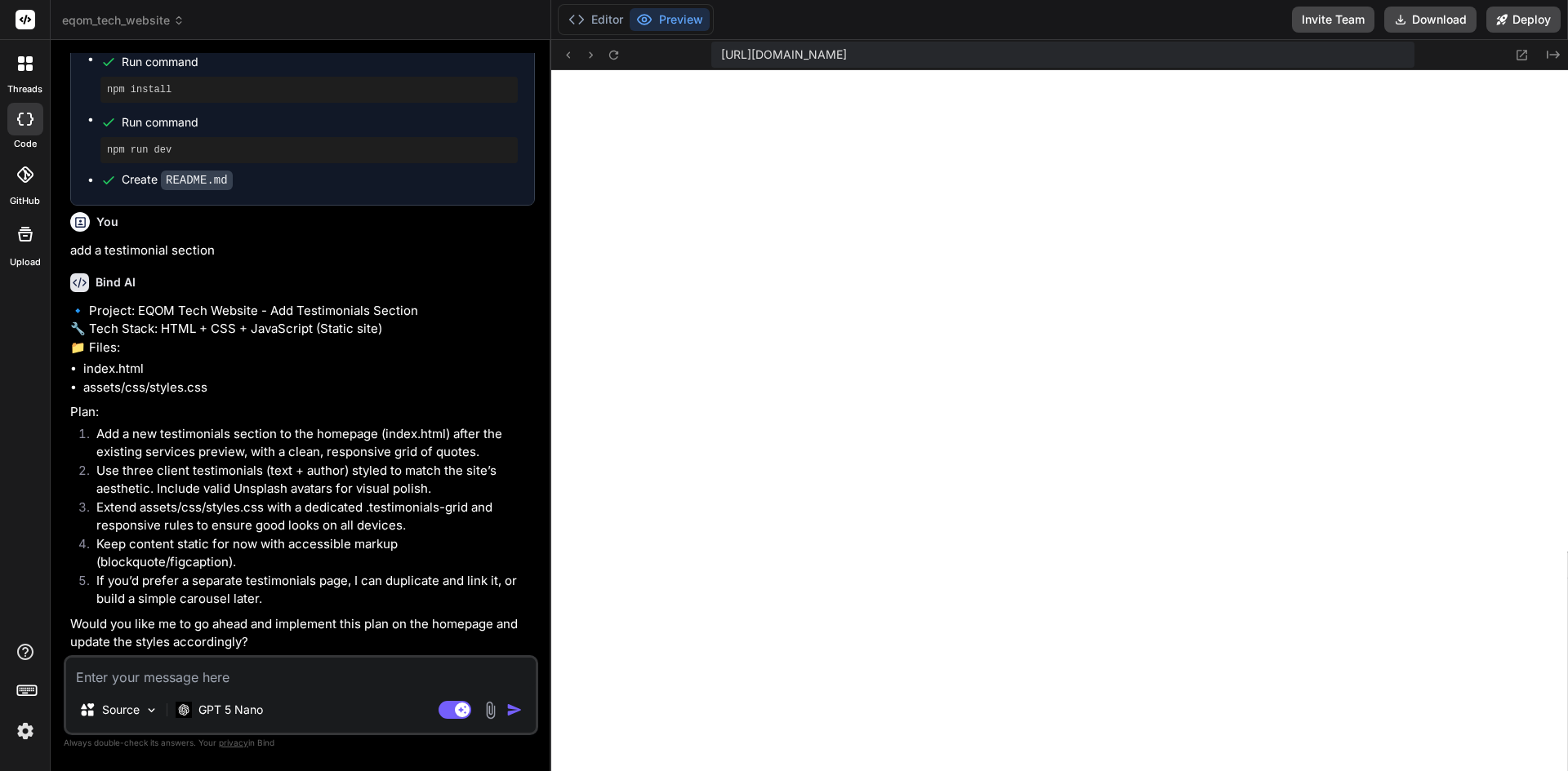
click at [274, 671] on textarea at bounding box center [301, 673] width 469 height 29
type textarea "y"
type textarea "x"
type textarea "ye"
type textarea "x"
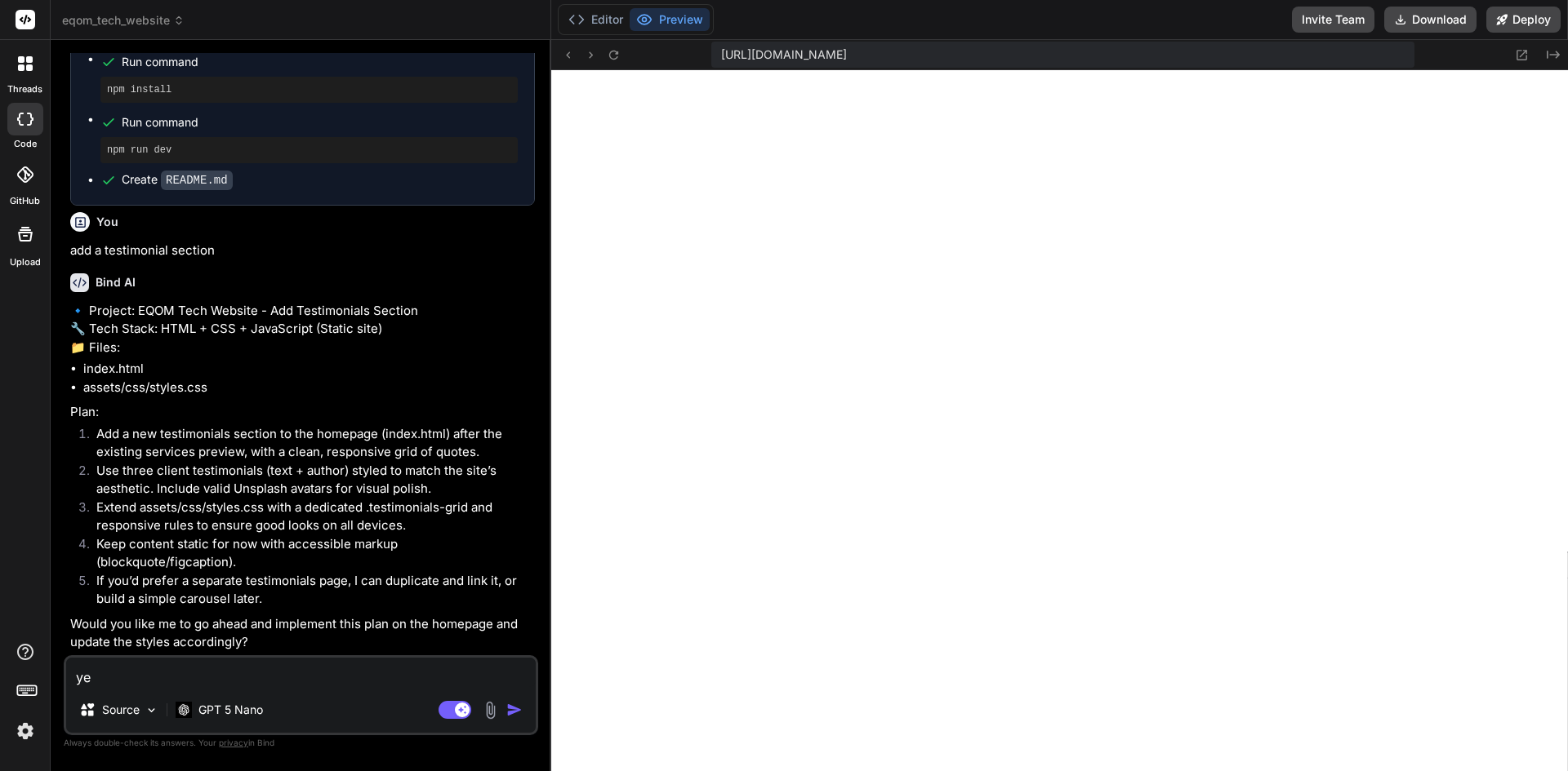
type textarea "yes"
type textarea "x"
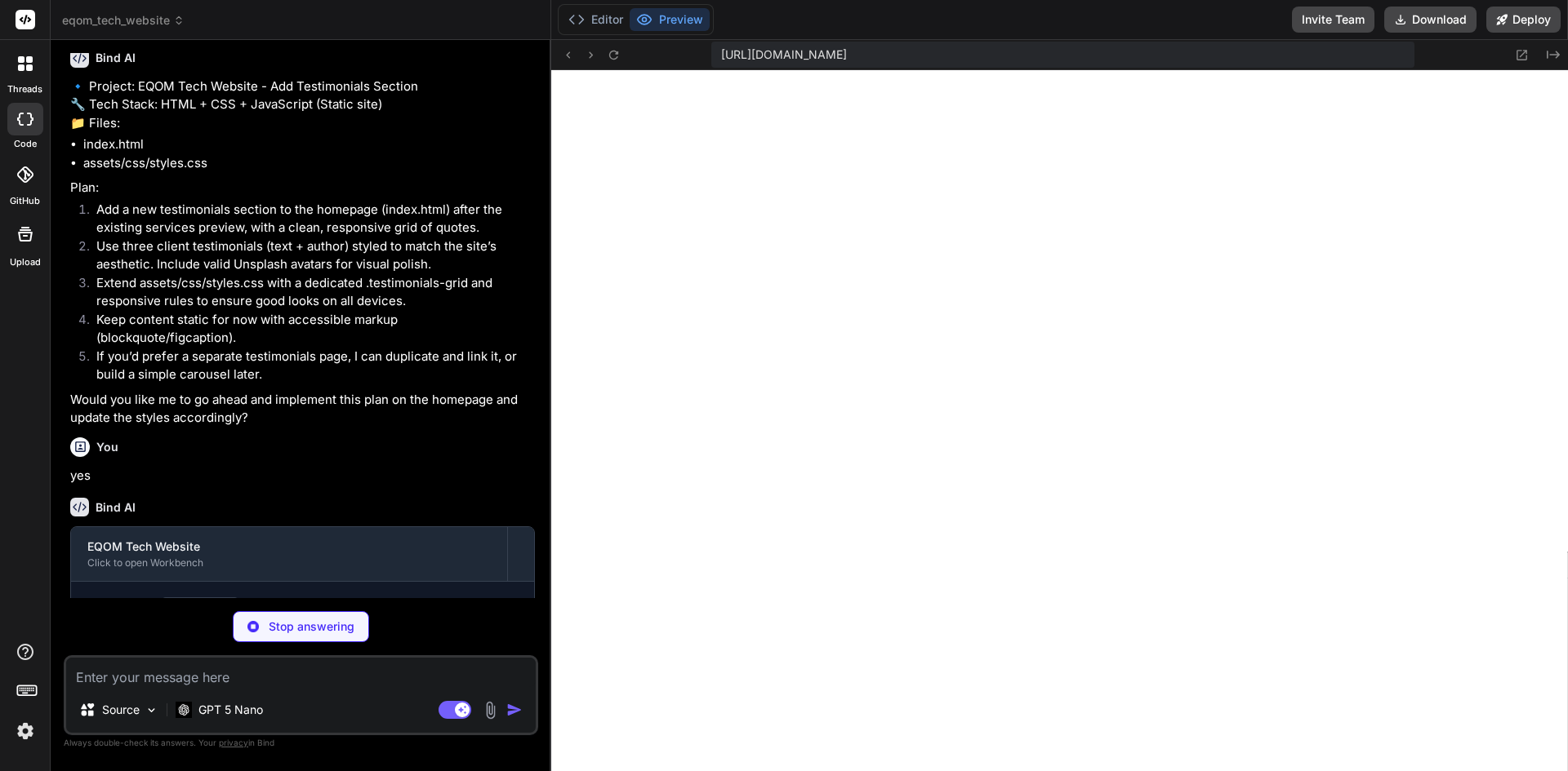
scroll to position [1126, 0]
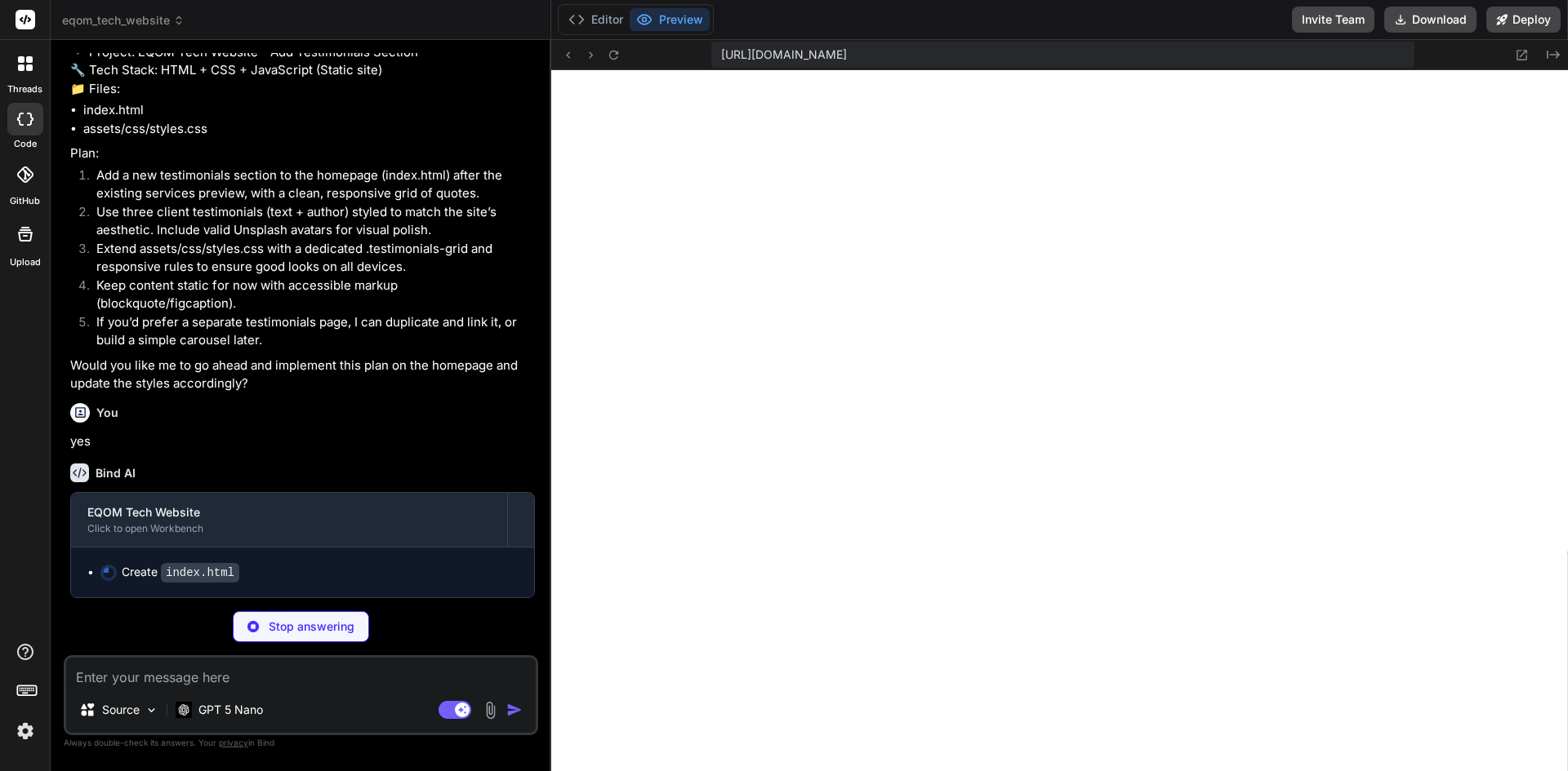
type textarea "x"
type textarea "</body> </html>"
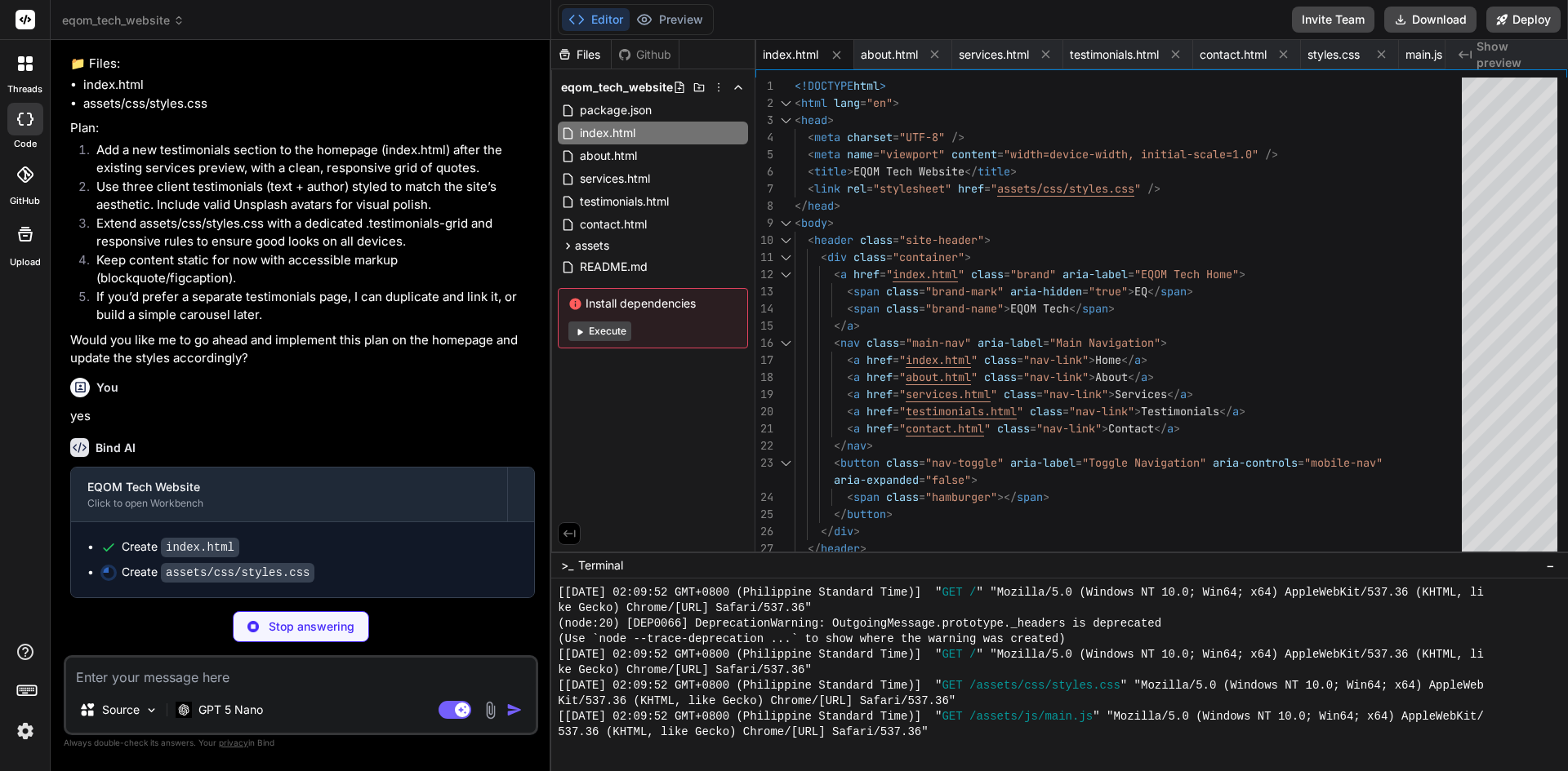
scroll to position [1151, 0]
type textarea "x"
type textarea ".hero-inner { grid-template-columns: 1fr; } .service-cards { grid-template-colu…"
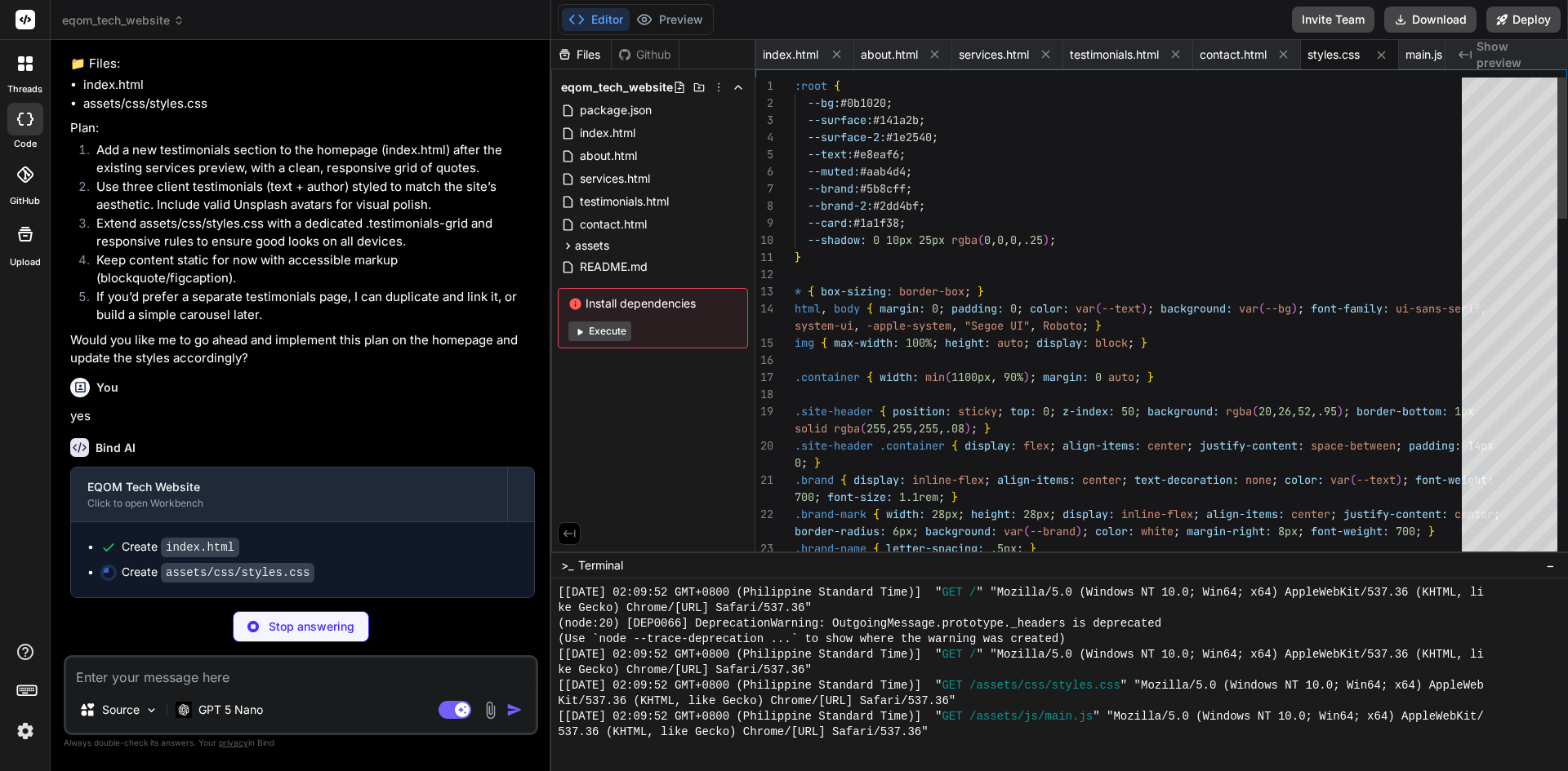
scroll to position [1094, 0]
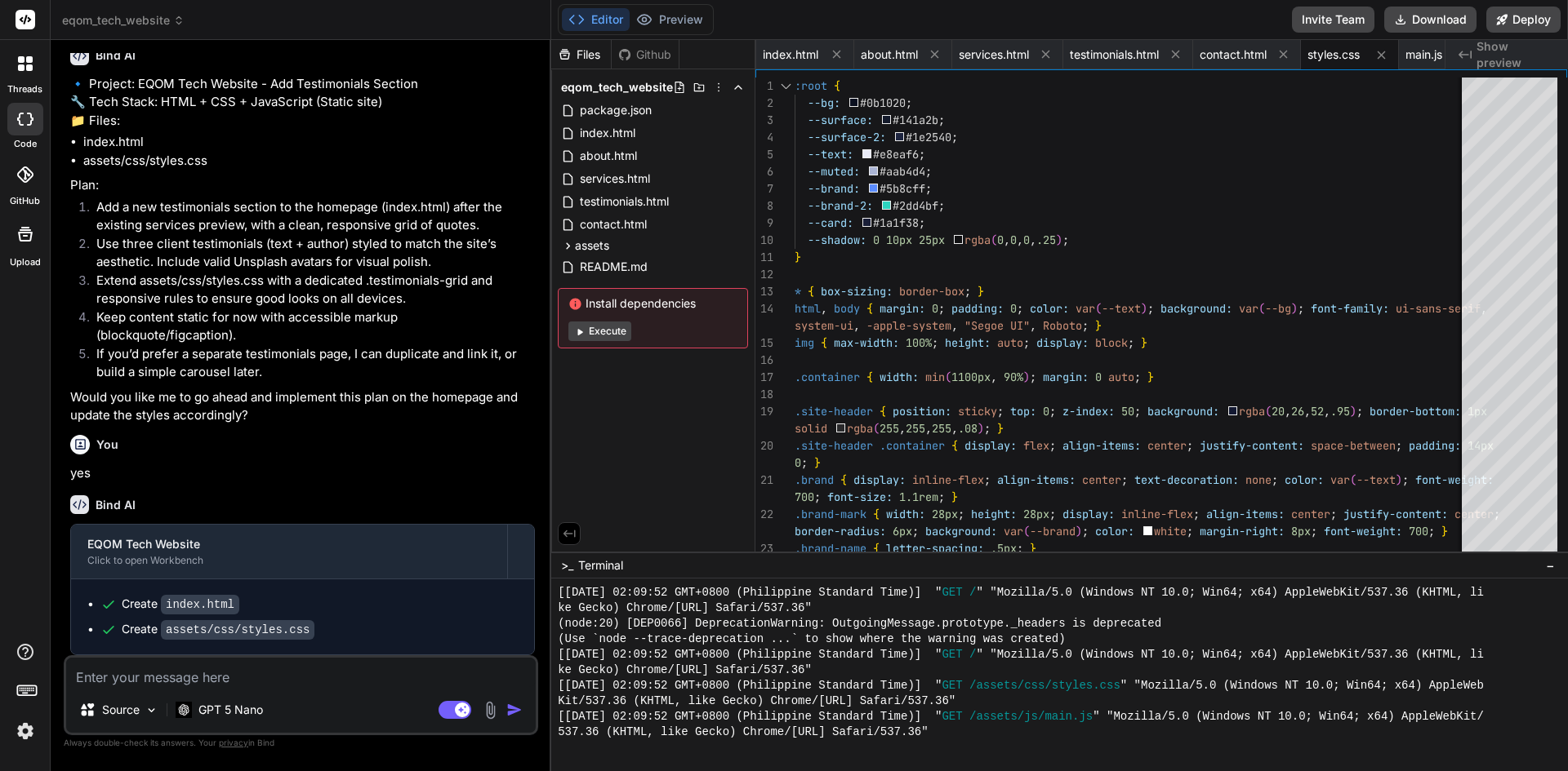
type textarea "x"
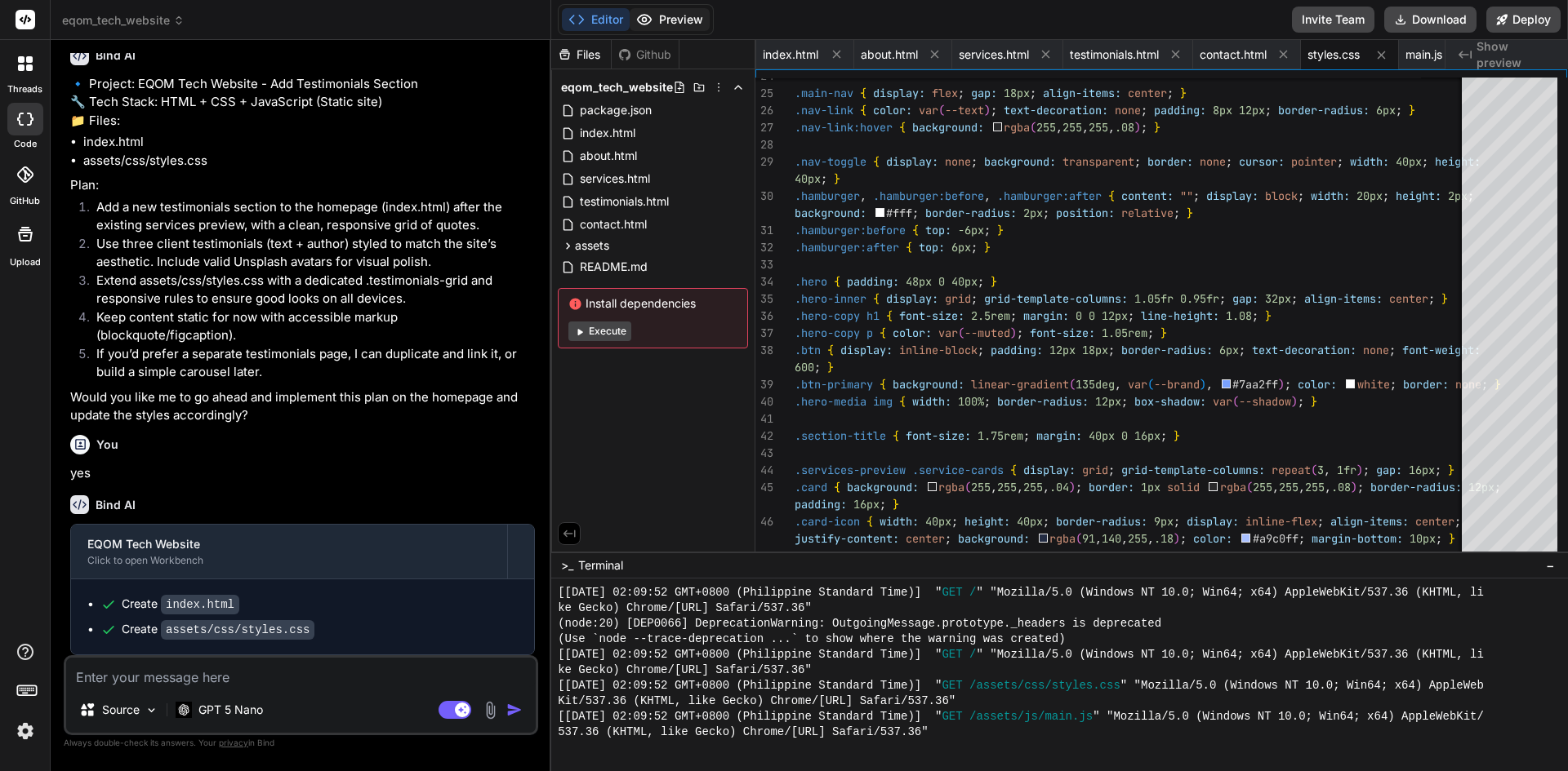
click at [663, 14] on button "Preview" at bounding box center [669, 19] width 80 height 22
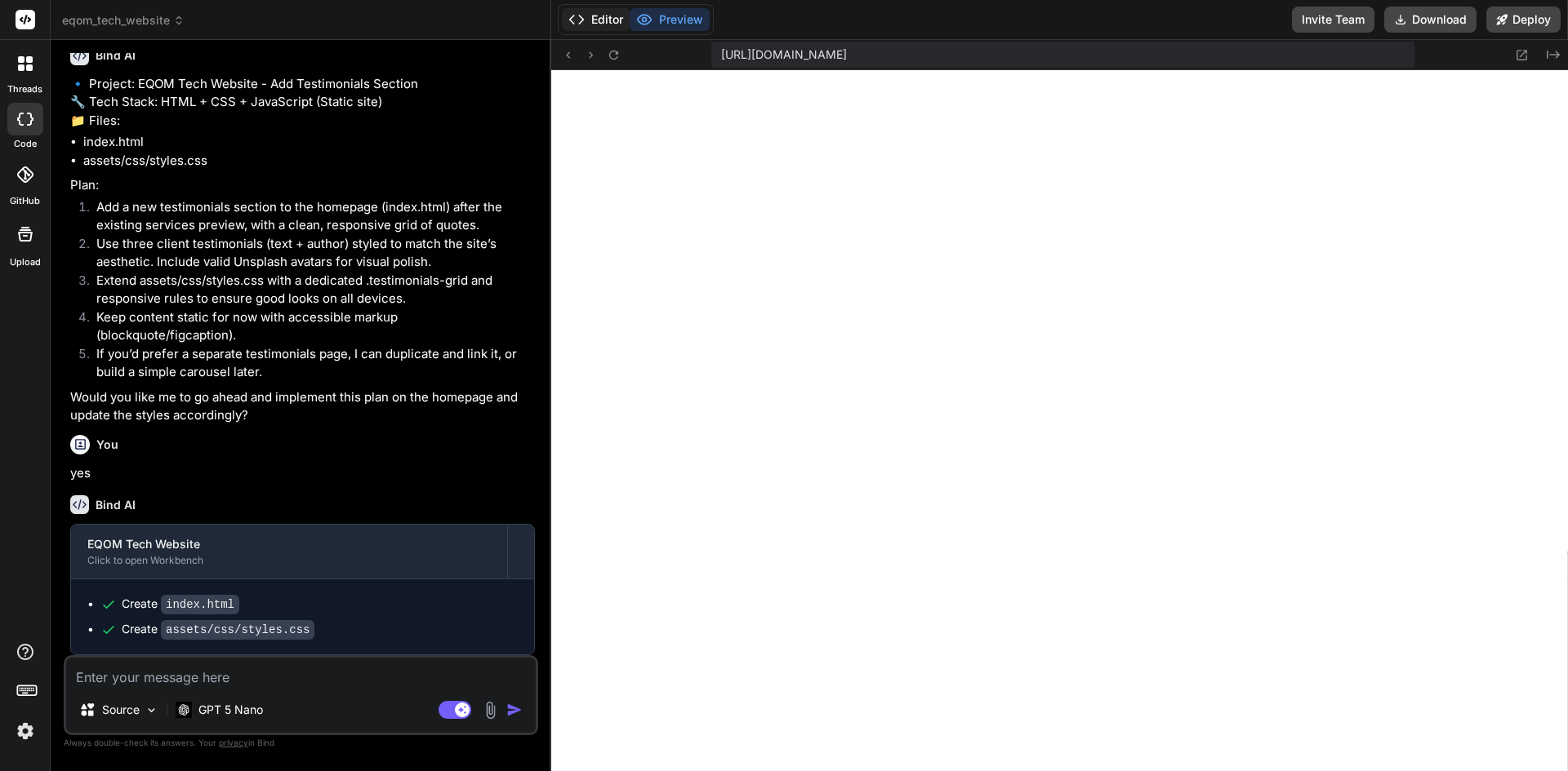
click at [613, 22] on button "Editor" at bounding box center [595, 19] width 68 height 22
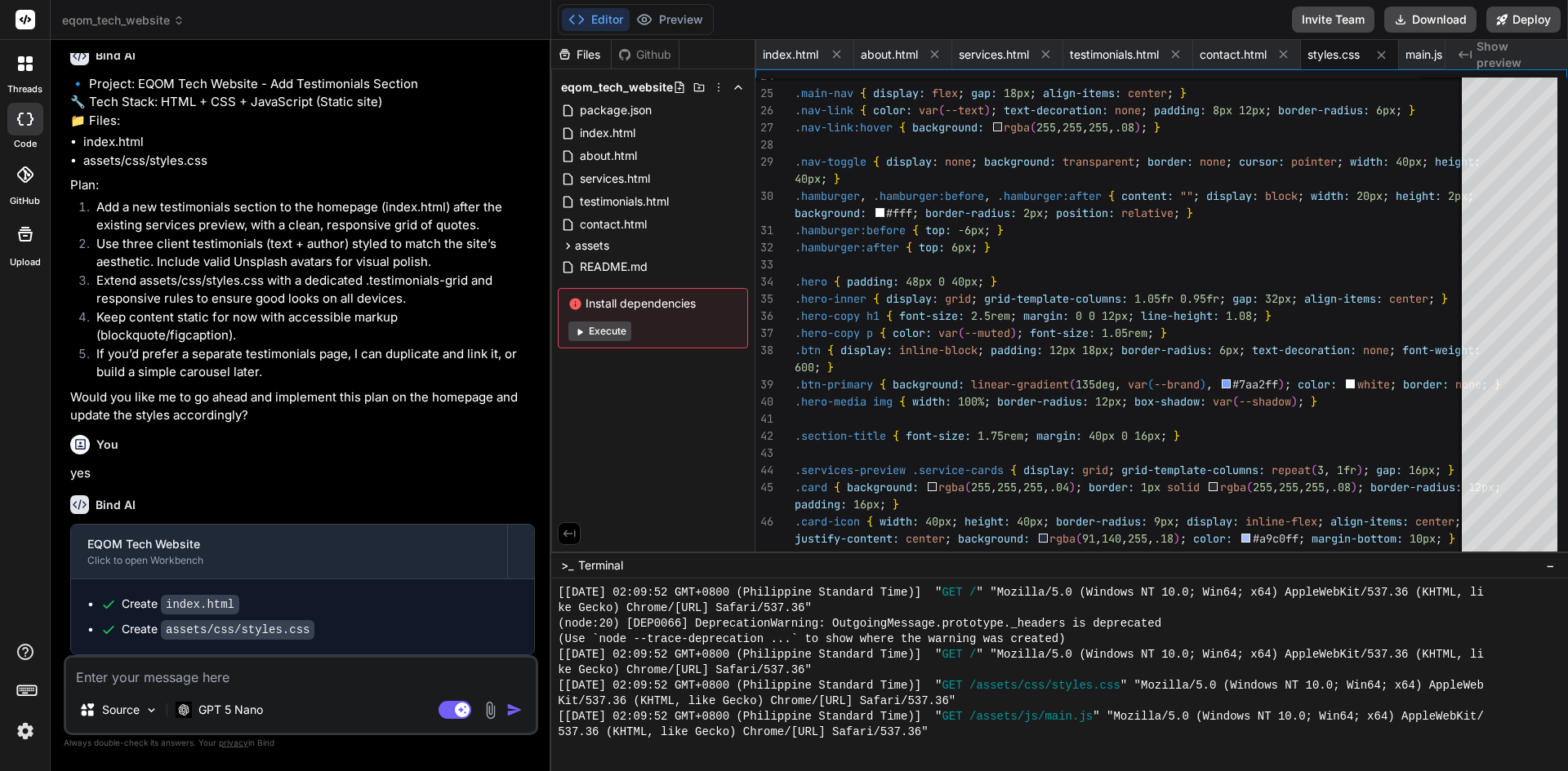
click at [254, 679] on textarea at bounding box center [301, 673] width 469 height 29
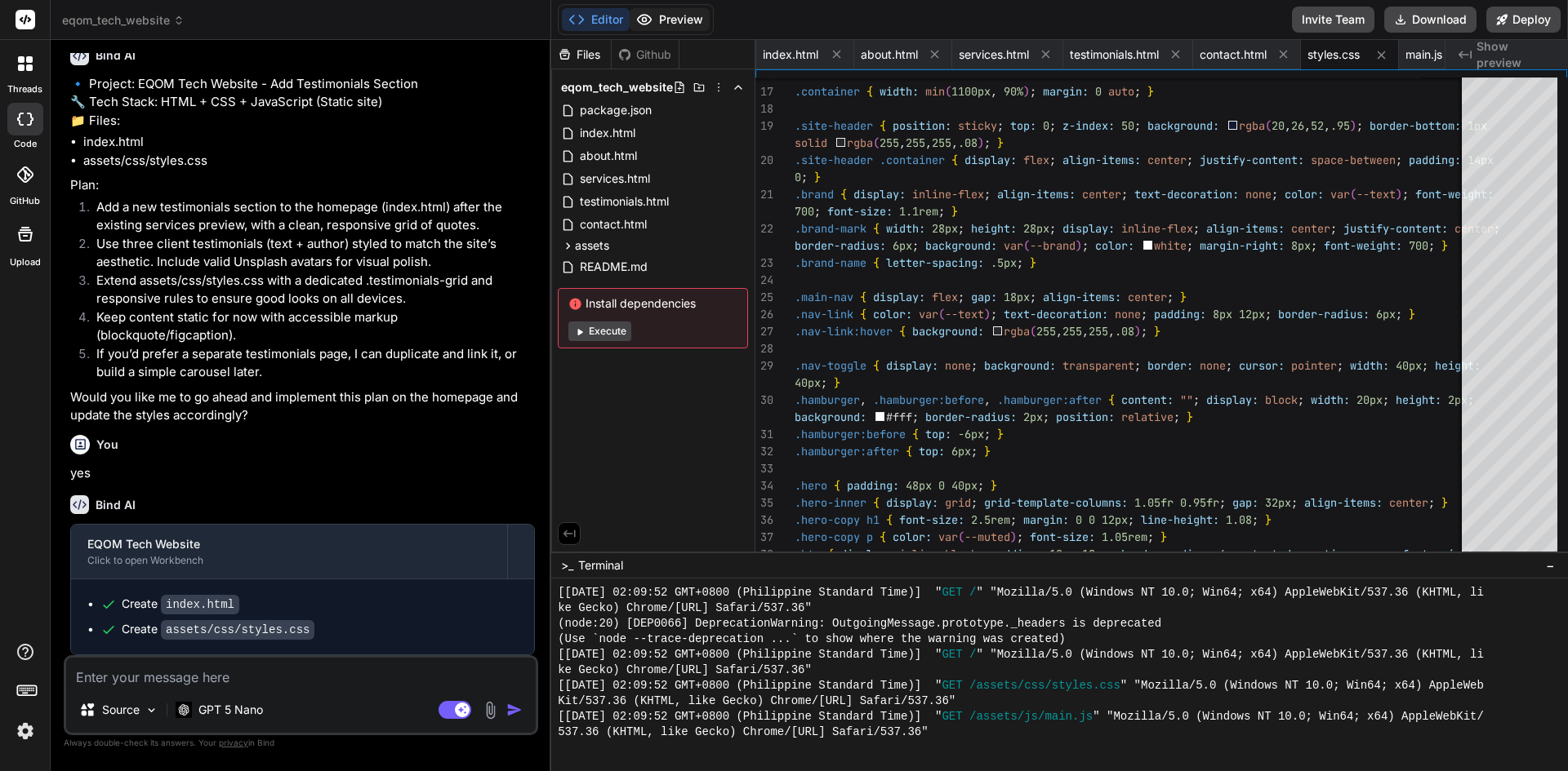
click at [685, 18] on button "Preview" at bounding box center [669, 19] width 80 height 22
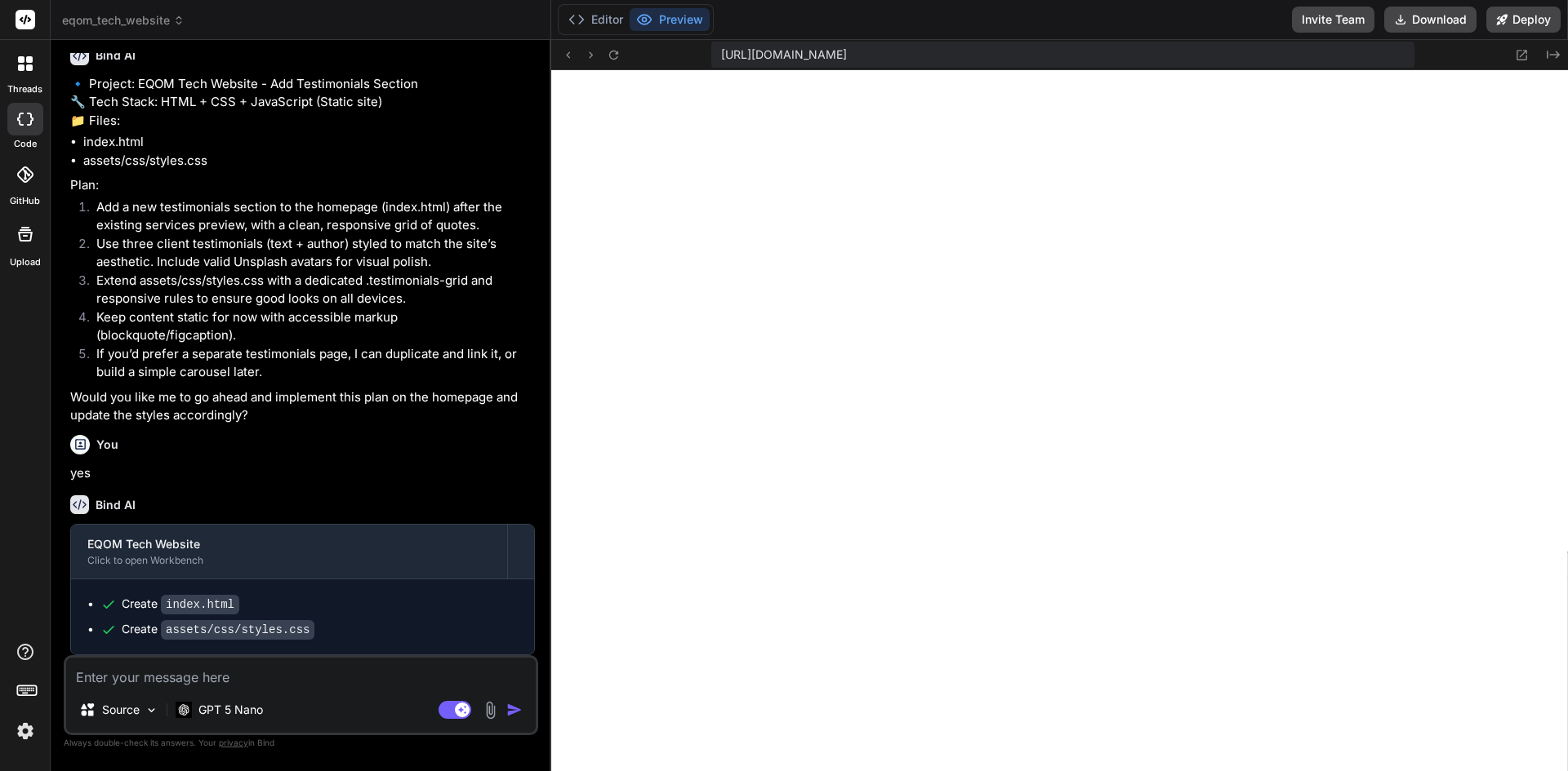
click at [175, 669] on textarea at bounding box center [301, 673] width 469 height 29
type textarea "r"
type textarea "x"
type textarea "re"
type textarea "x"
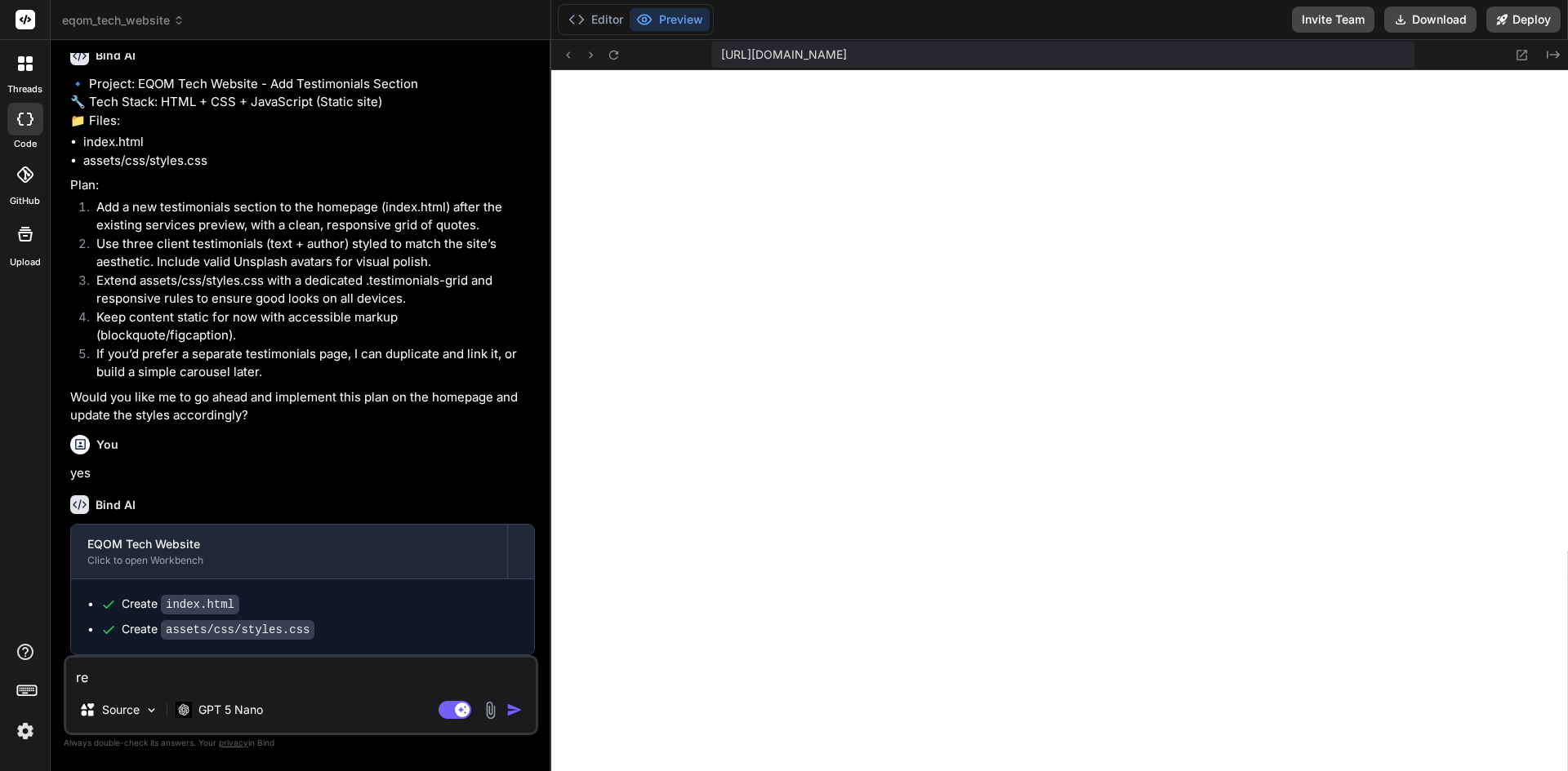
type textarea "rev"
type textarea "x"
type textarea "revi"
type textarea "x"
type textarea "revie"
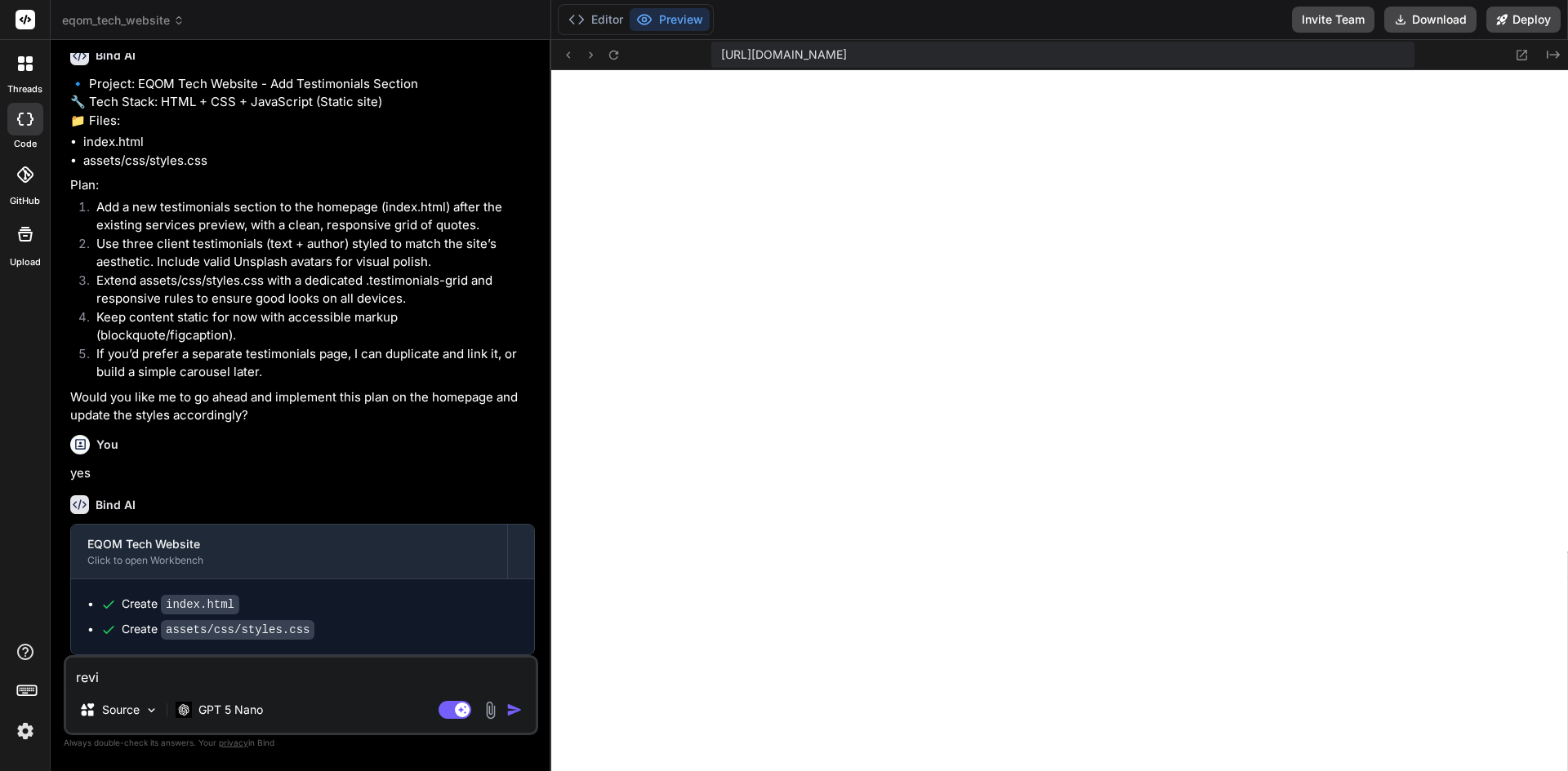
type textarea "x"
type textarea "review"
type textarea "x"
type textarea "review"
type textarea "x"
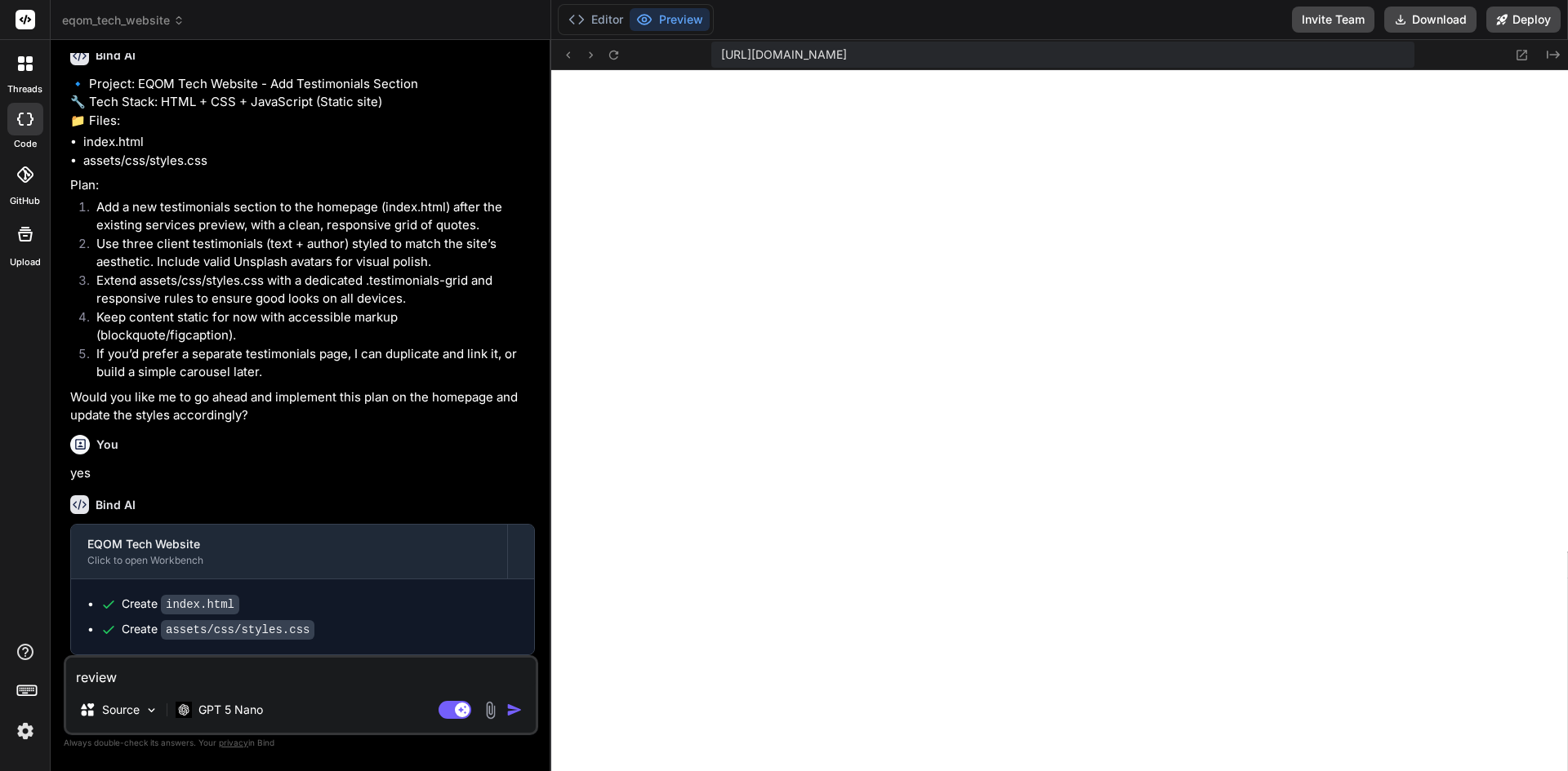
type textarea "review t"
type textarea "x"
type textarea "review th"
type textarea "x"
type textarea "review the"
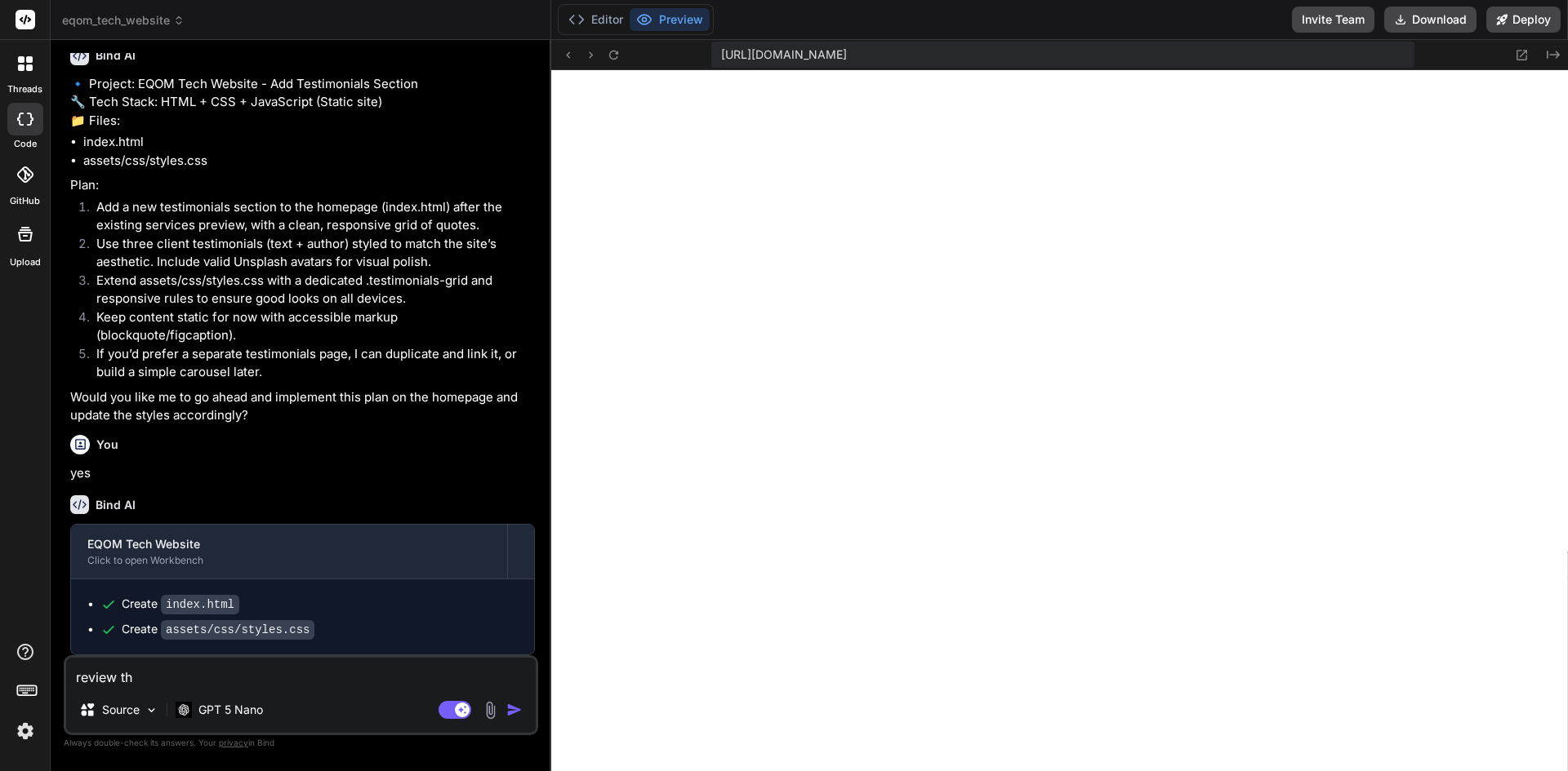
type textarea "x"
type textarea "review the"
type textarea "x"
type textarea "review the f"
type textarea "x"
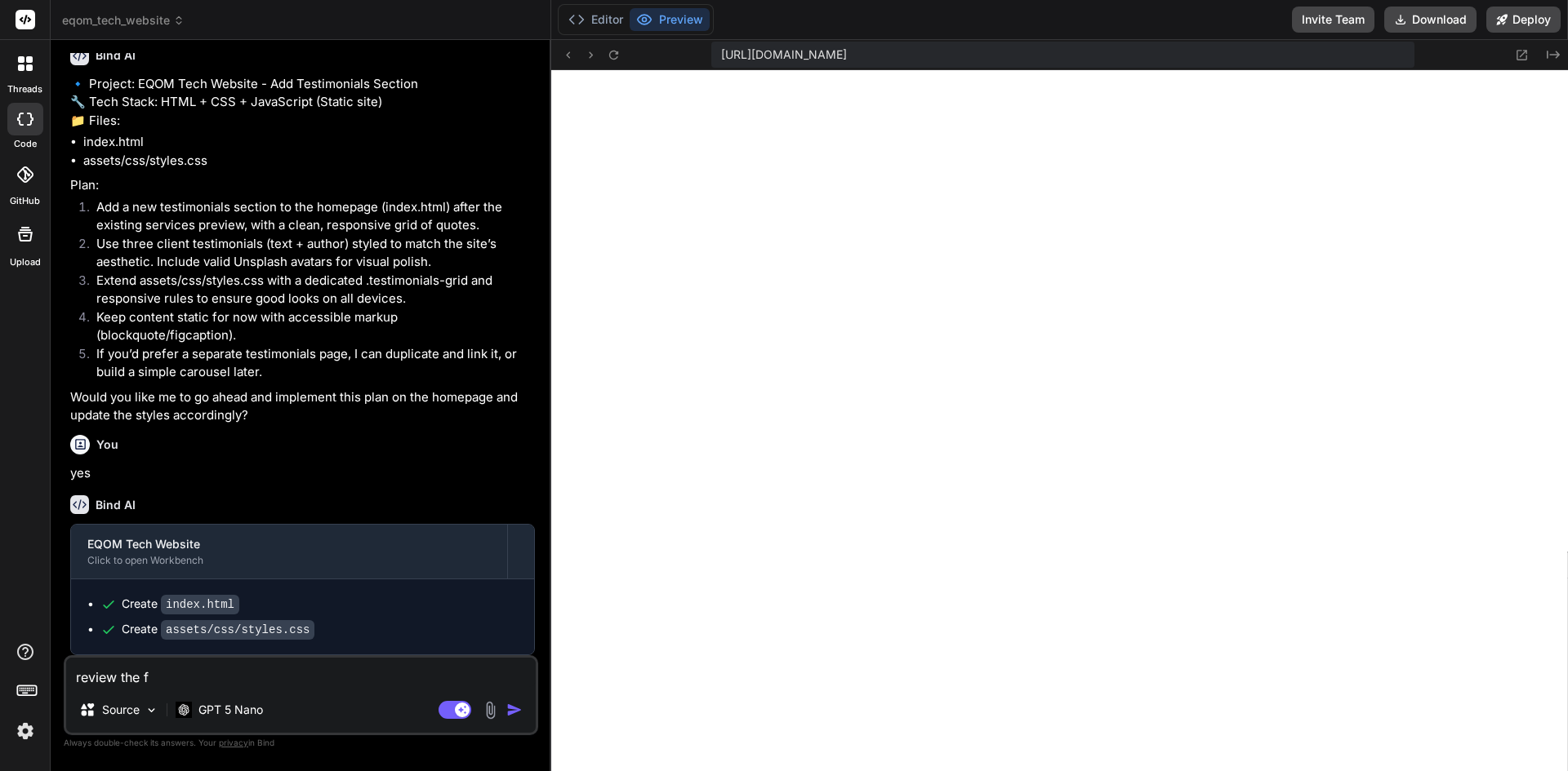
type textarea "review the fu"
type textarea "x"
type textarea "review the ful"
type textarea "x"
type textarea "review the full"
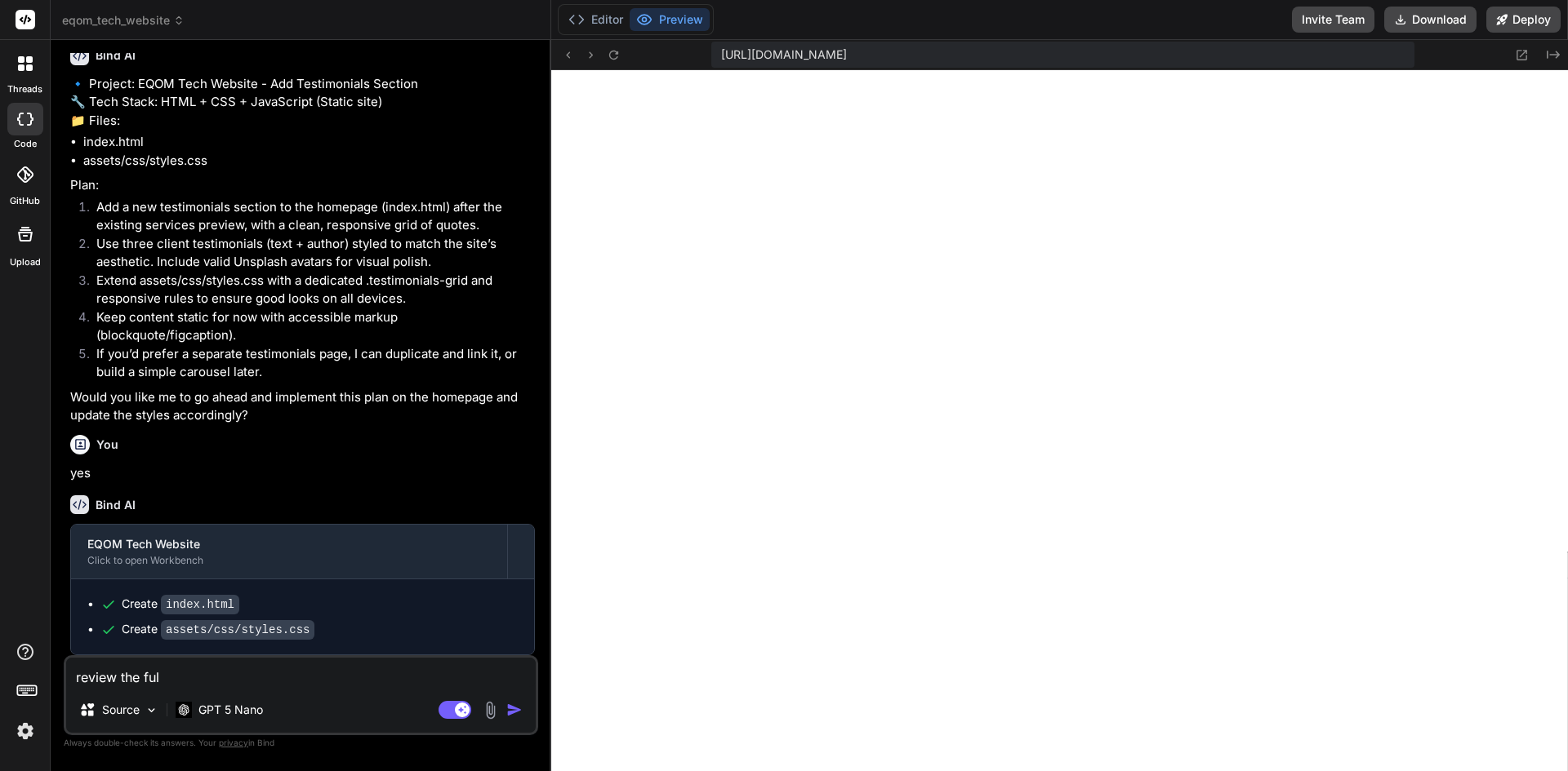
type textarea "x"
type textarea "review the full"
type textarea "x"
type textarea "review the full c"
type textarea "x"
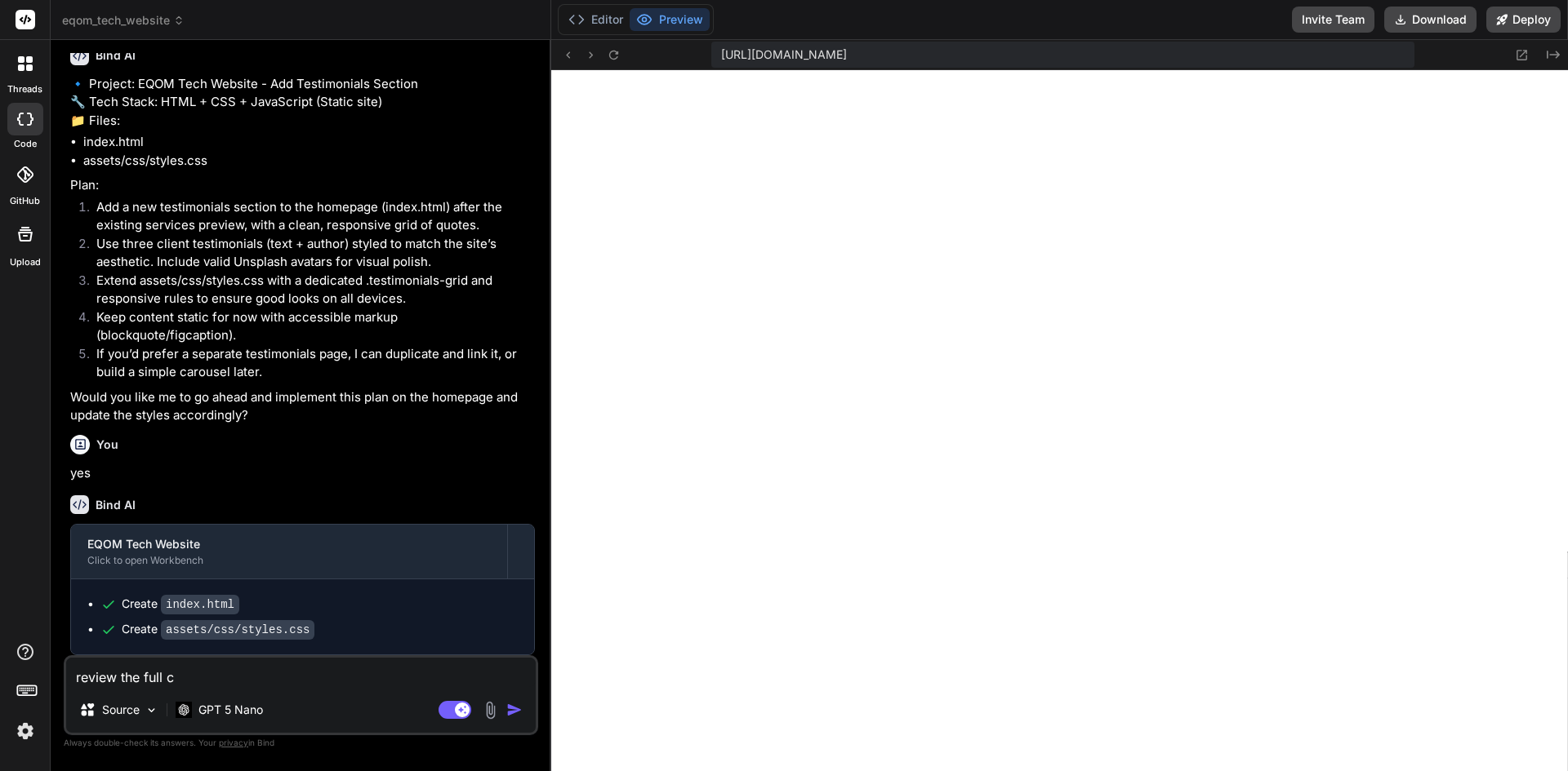
type textarea "review the full co"
type textarea "x"
type textarea "review the full cod"
type textarea "x"
type textarea "review the full code"
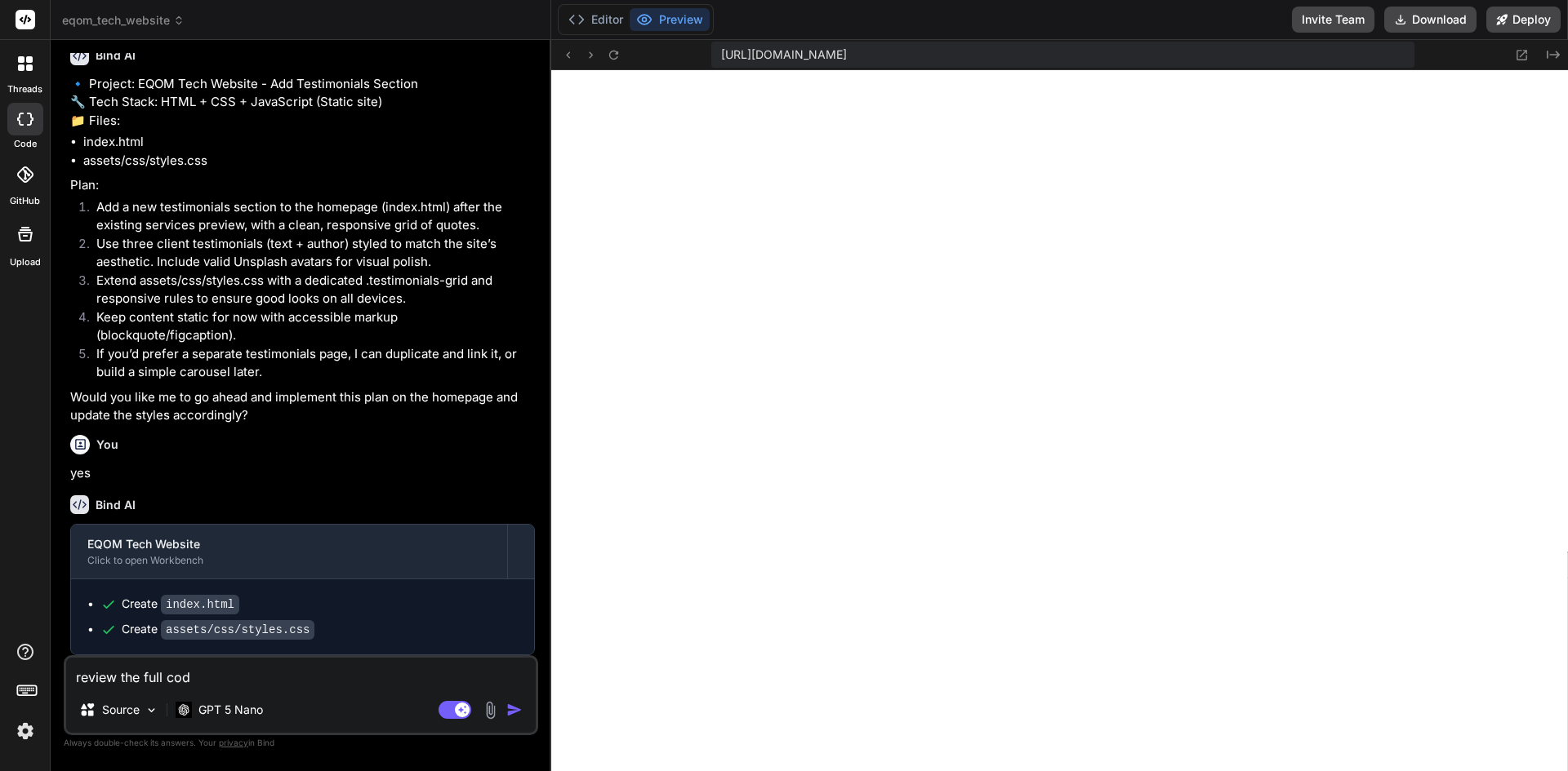
type textarea "x"
type textarea "review the full code"
type textarea "x"
type textarea "review the full code a"
type textarea "x"
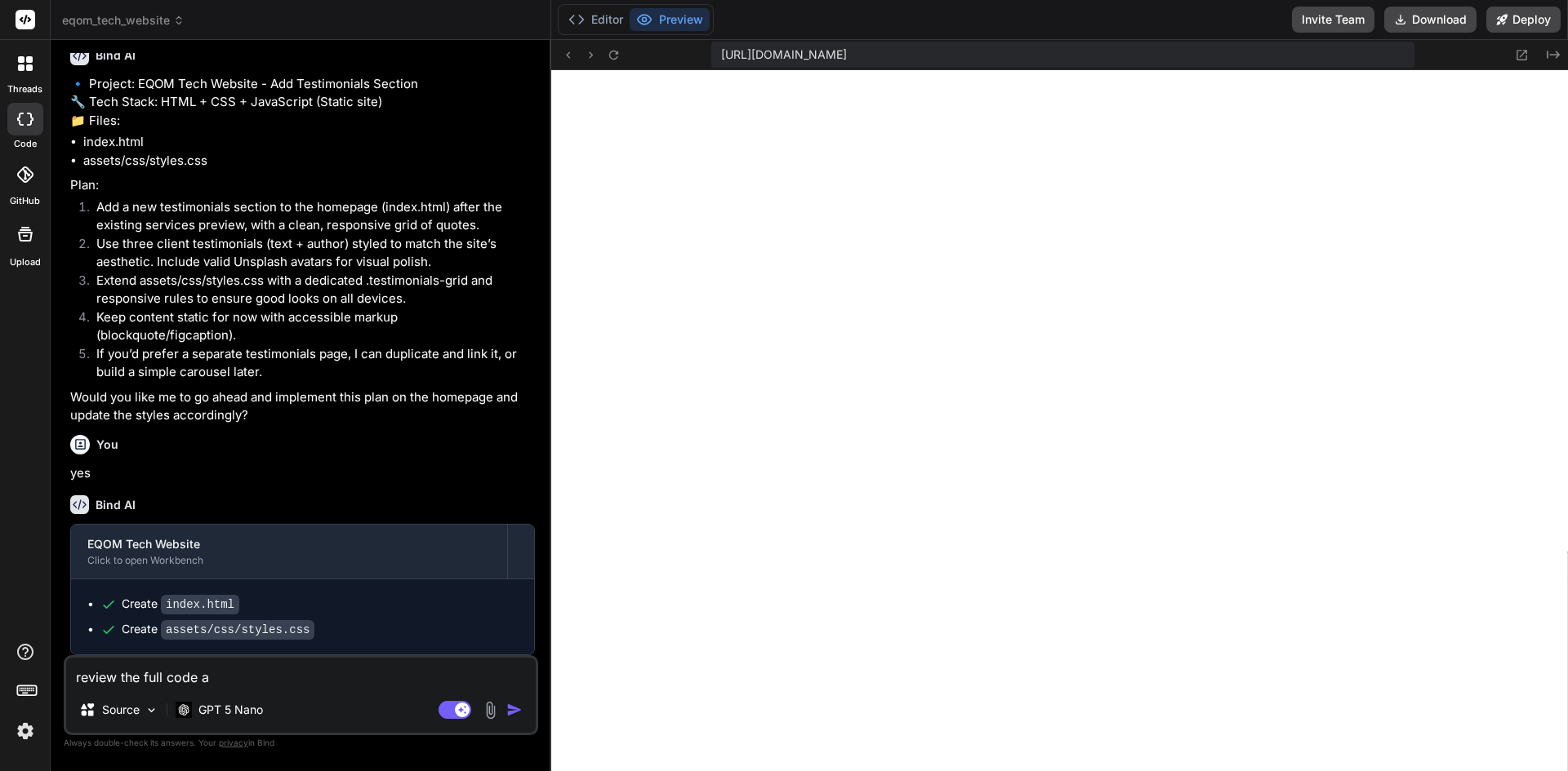
type textarea "review the full code an"
type textarea "x"
type textarea "review the full code and"
type textarea "x"
type textarea "review the full code and"
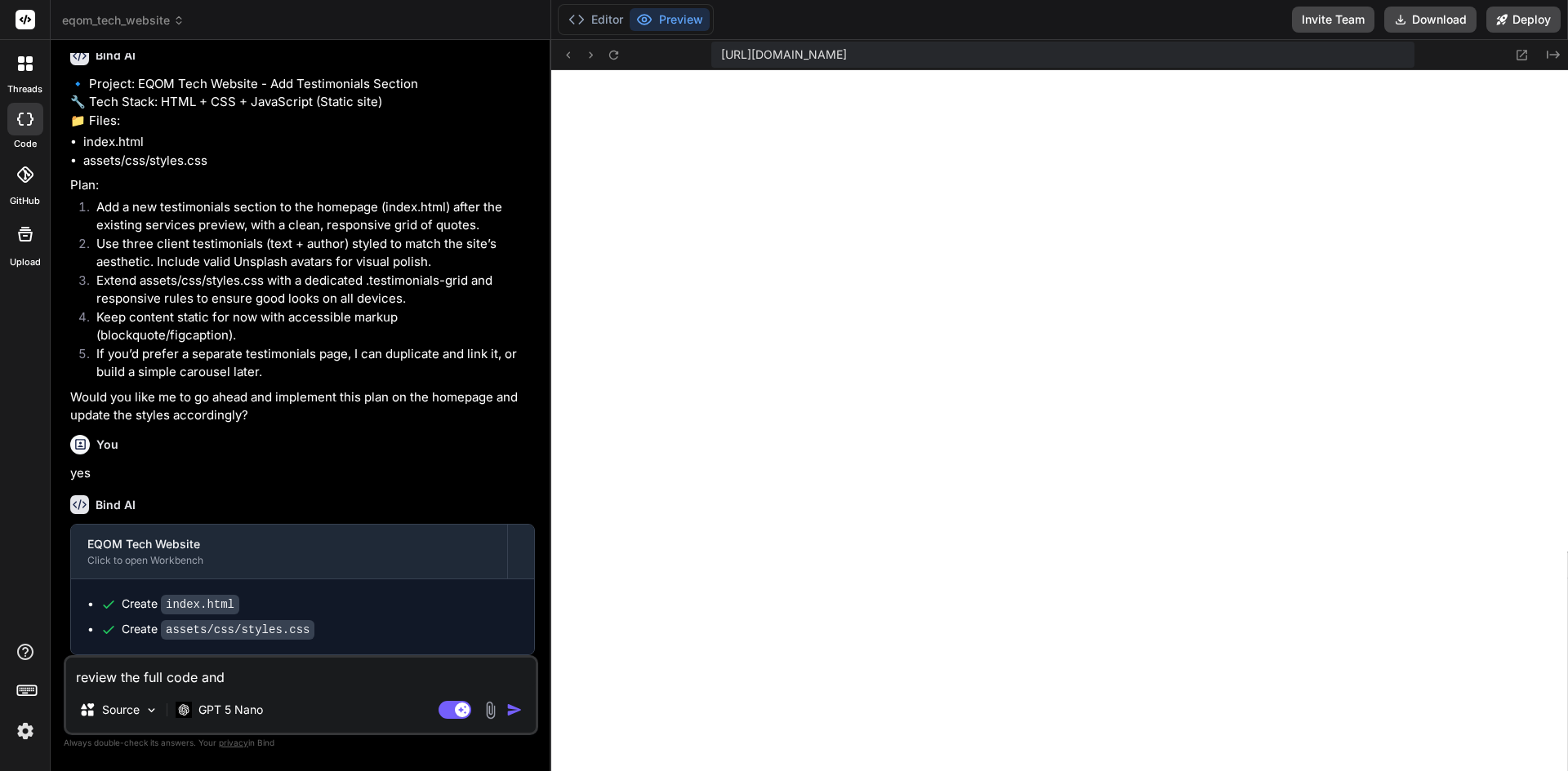
type textarea "x"
type textarea "review the full code and a"
type textarea "x"
type textarea "review the full code and ad"
type textarea "x"
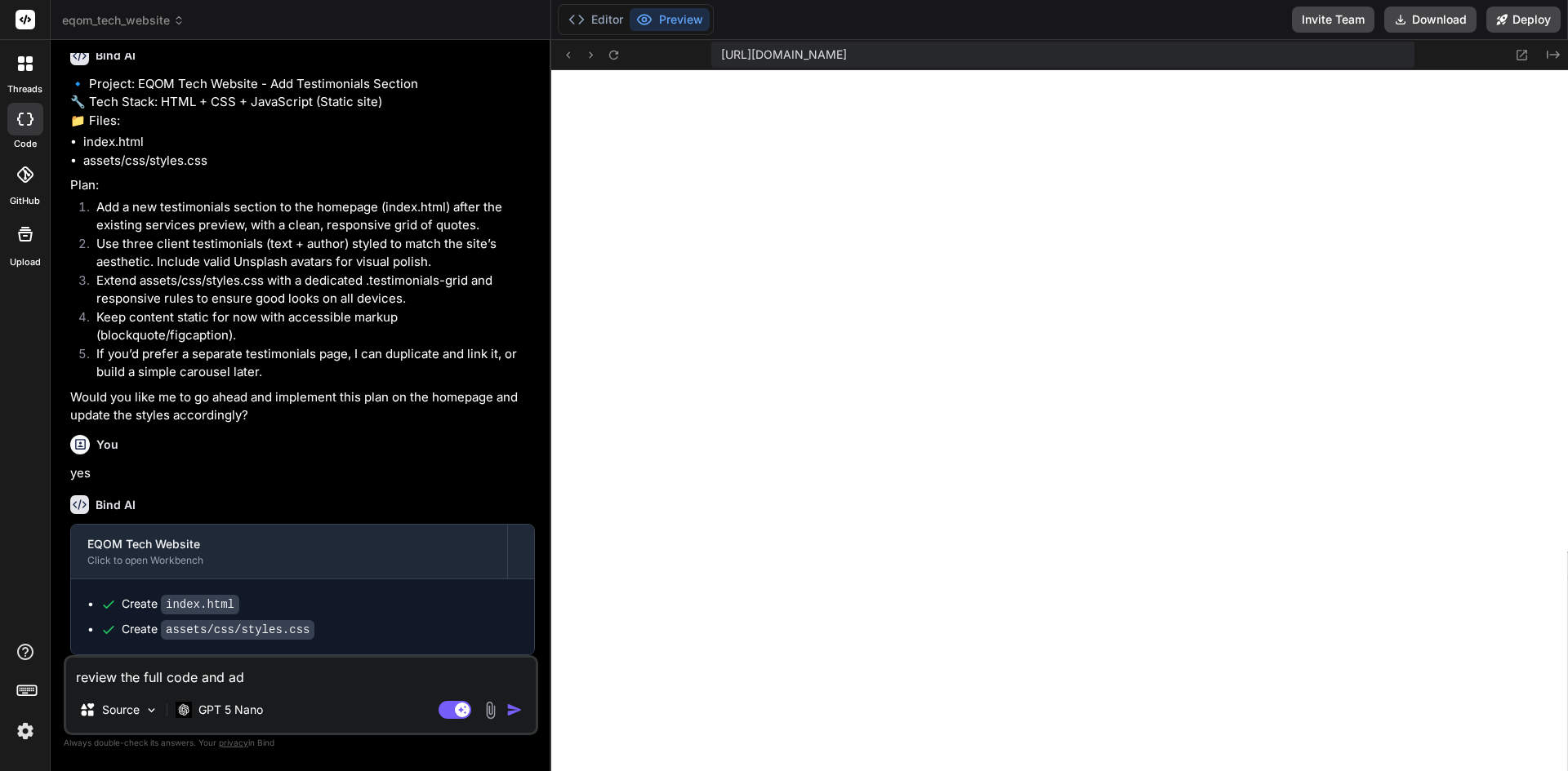
type textarea "review the full code and add"
type textarea "x"
type textarea "review the full code and add"
type textarea "x"
type textarea "review the full code and add t"
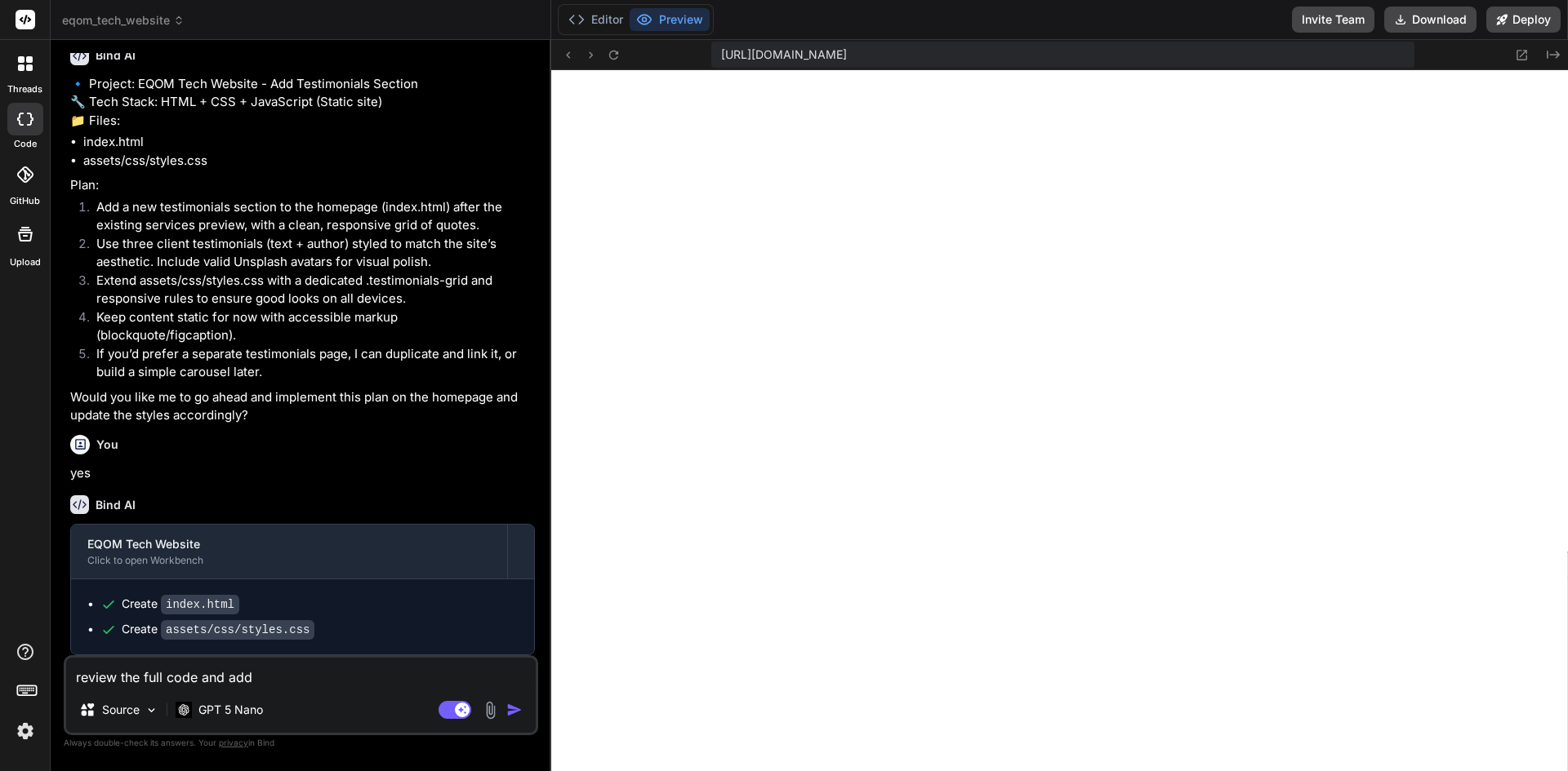
type textarea "x"
type textarea "review the full code and add te"
type textarea "x"
type textarea "review the full code and add tes"
type textarea "x"
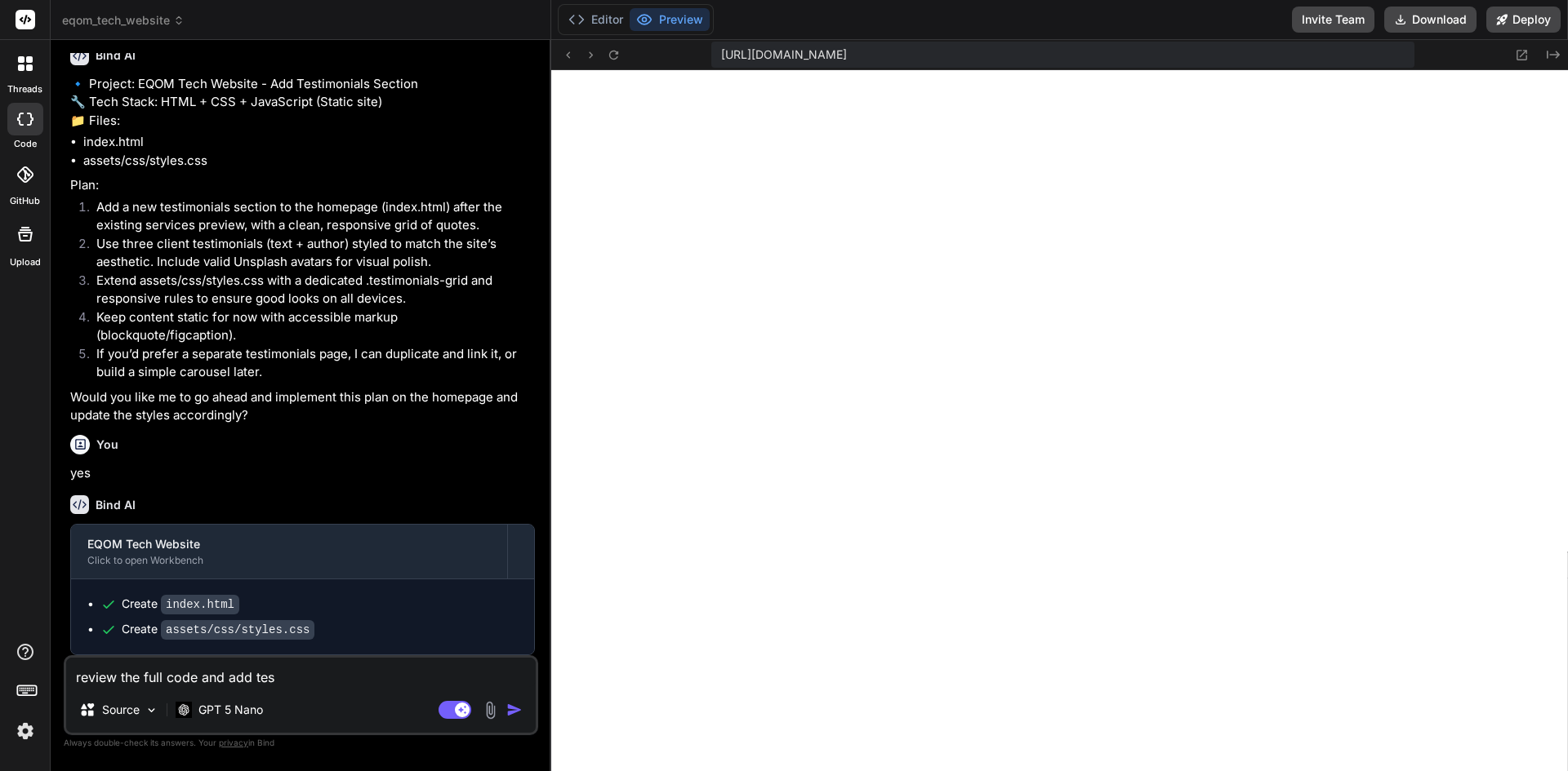
type textarea "review the full code and add test"
type textarea "x"
type textarea "review the full code and add testi"
type textarea "x"
type textarea "review the full code and add testim"
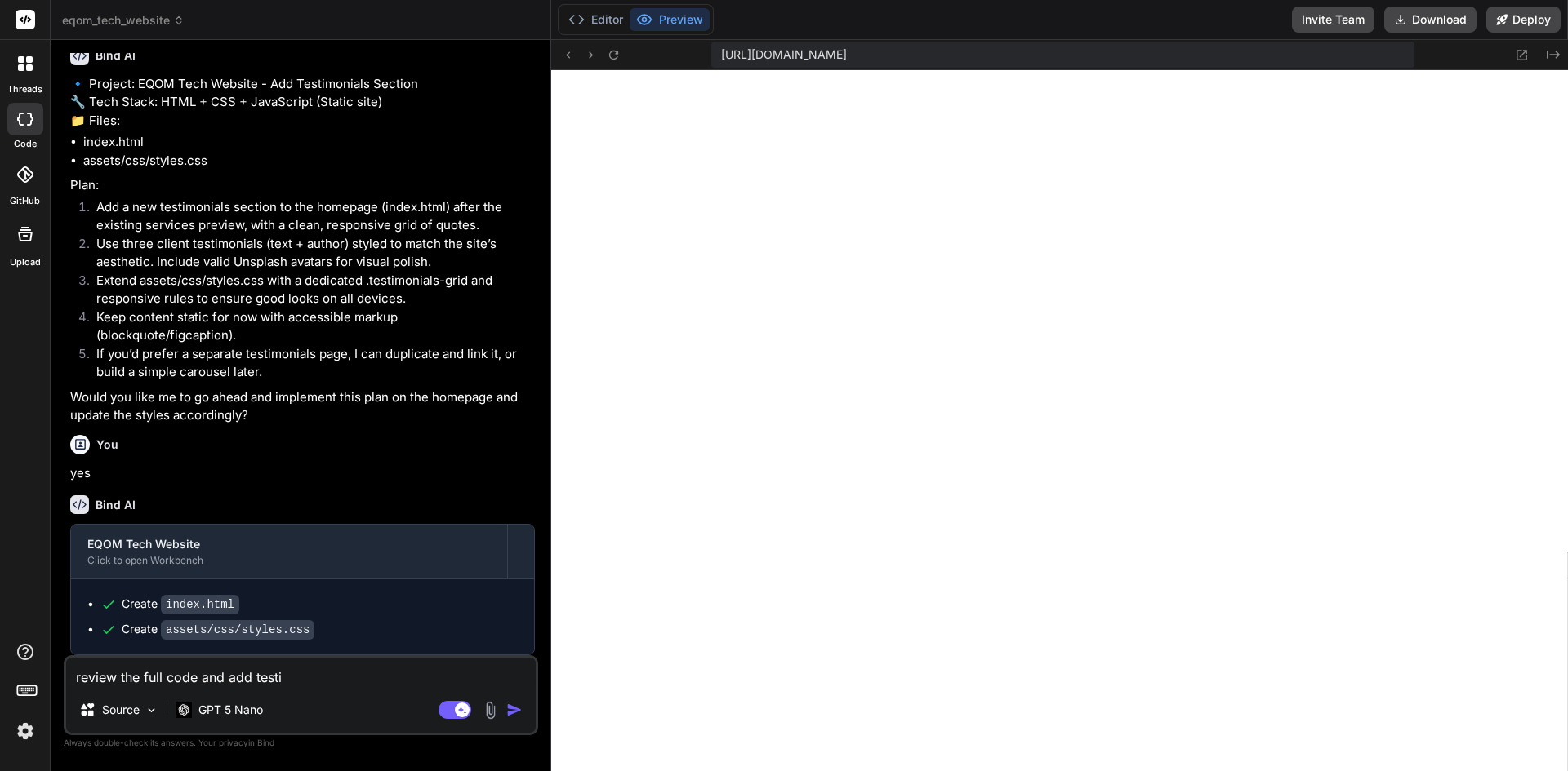
type textarea "x"
type textarea "review the full code and add testimo"
type textarea "x"
type textarea "review the full code and add testimon"
type textarea "x"
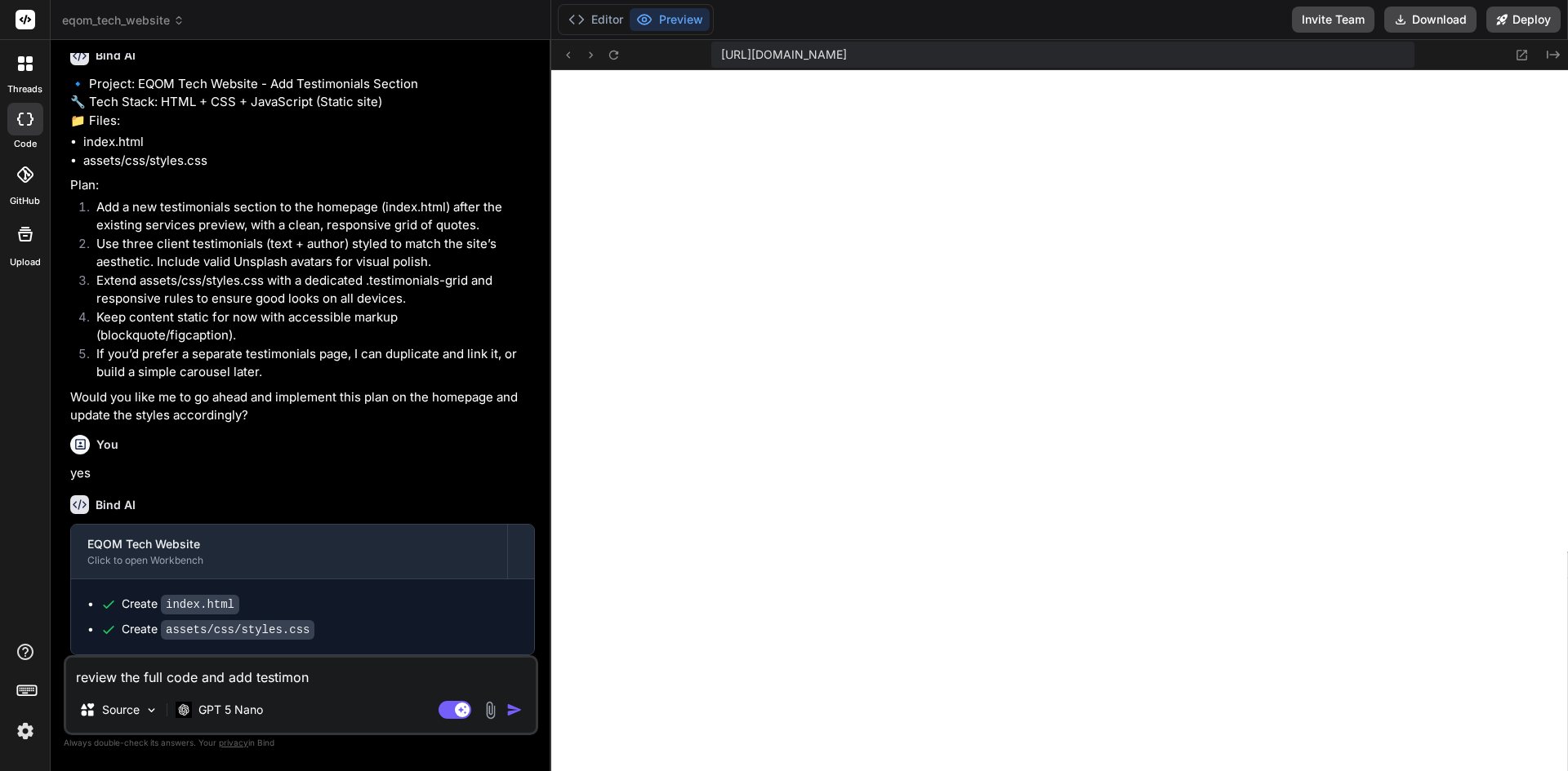
type textarea "review the full code and add testimoni"
type textarea "x"
type textarea "review the full code and add testimonia"
type textarea "x"
type textarea "review the full code and add testimonial"
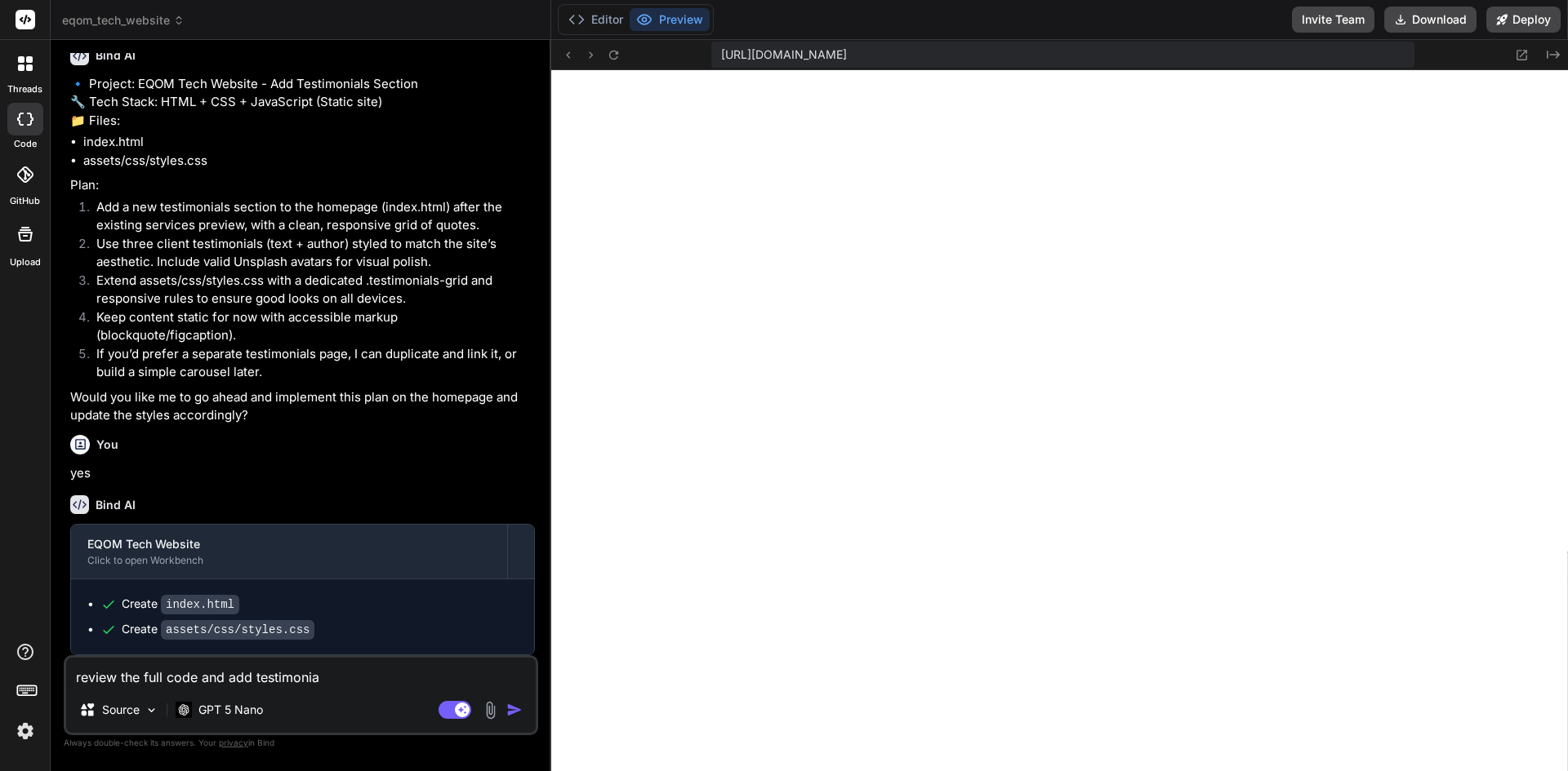
type textarea "x"
type textarea "review the full code and add testimonials"
type textarea "x"
type textarea "review the full code and add testimonials"
type textarea "x"
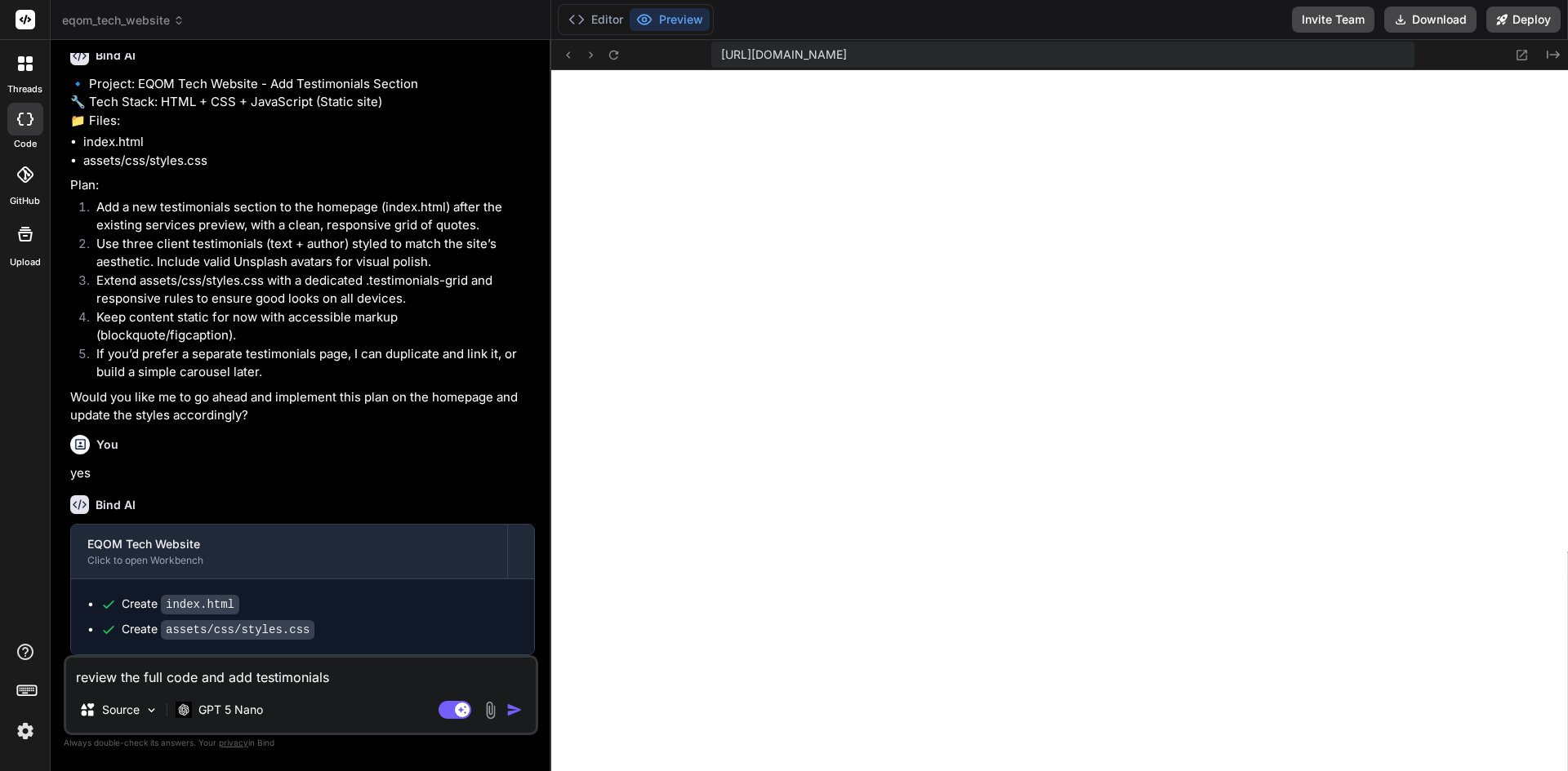
type textarea "review the full code and add testimonials s"
type textarea "x"
type textarea "review the full code and add testimonials se"
type textarea "x"
type textarea "review the full code and add testimonials sec"
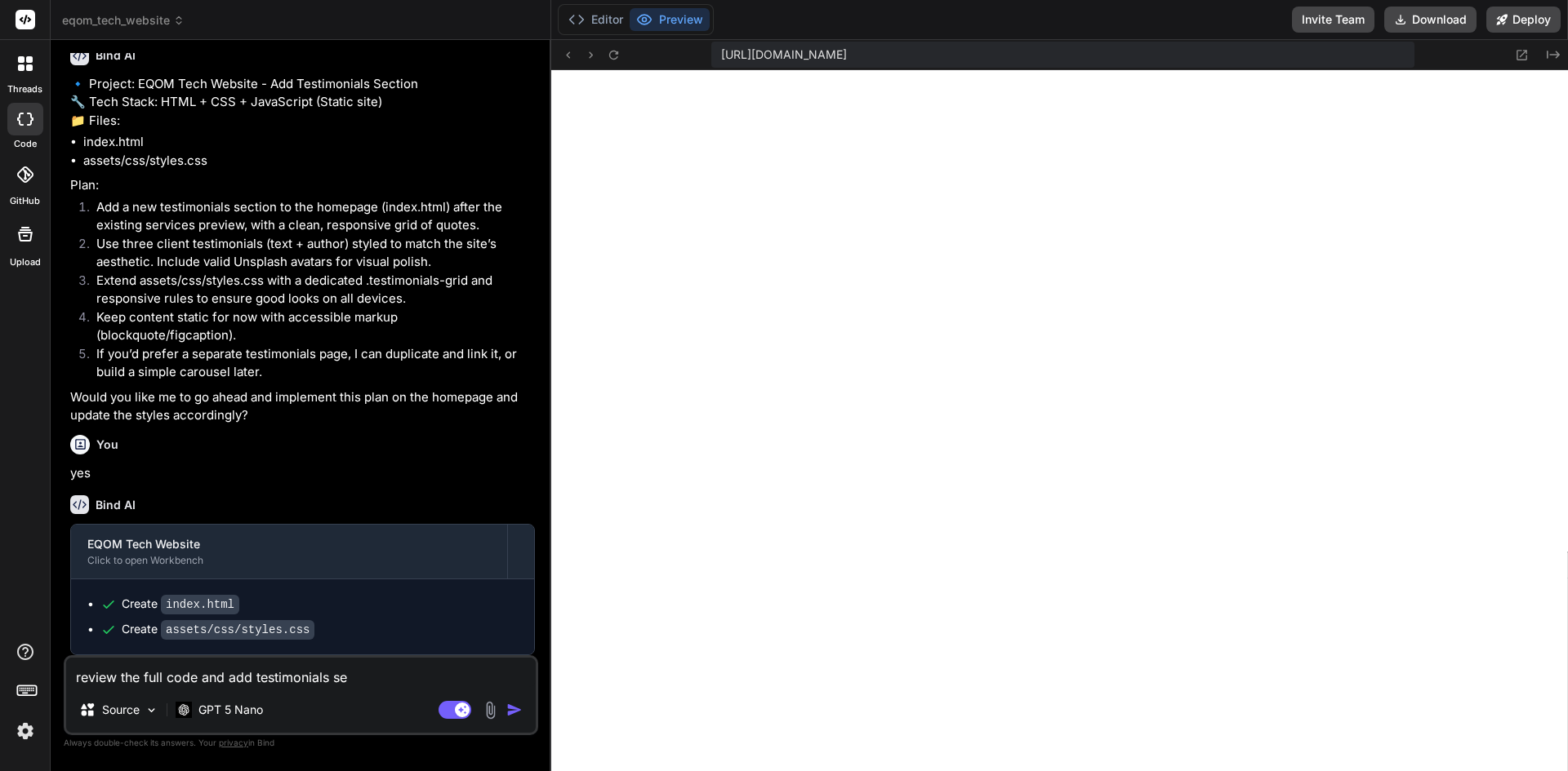
type textarea "x"
type textarea "review the full code and add testimonials sect"
type textarea "x"
type textarea "review the full code and add testimonials secti"
type textarea "x"
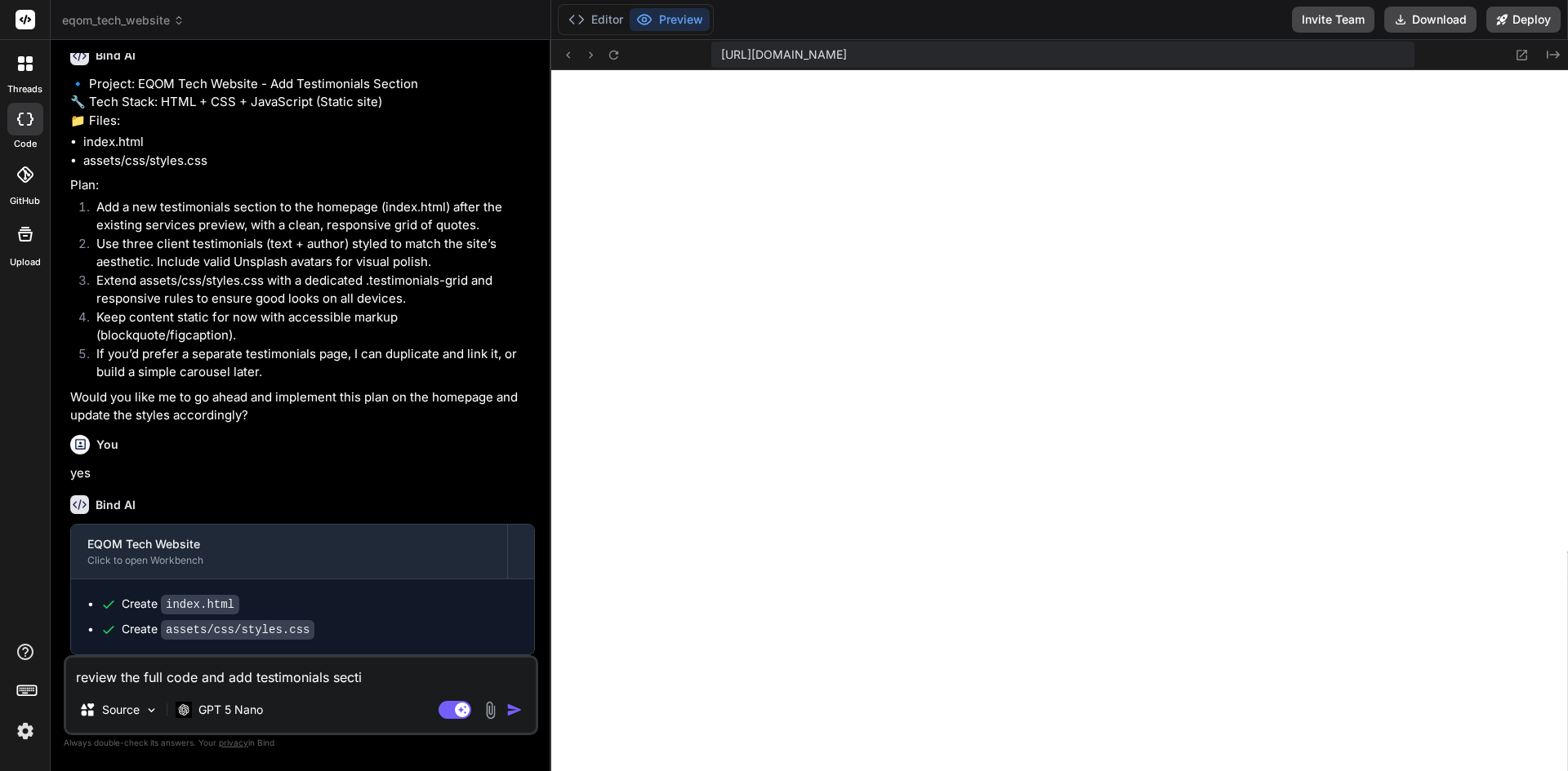
type textarea "review the full code and add testimonials sectio"
type textarea "x"
type textarea "review the full code and add testimonials section"
type textarea "x"
type textarea "review the full code and add testimonials section"
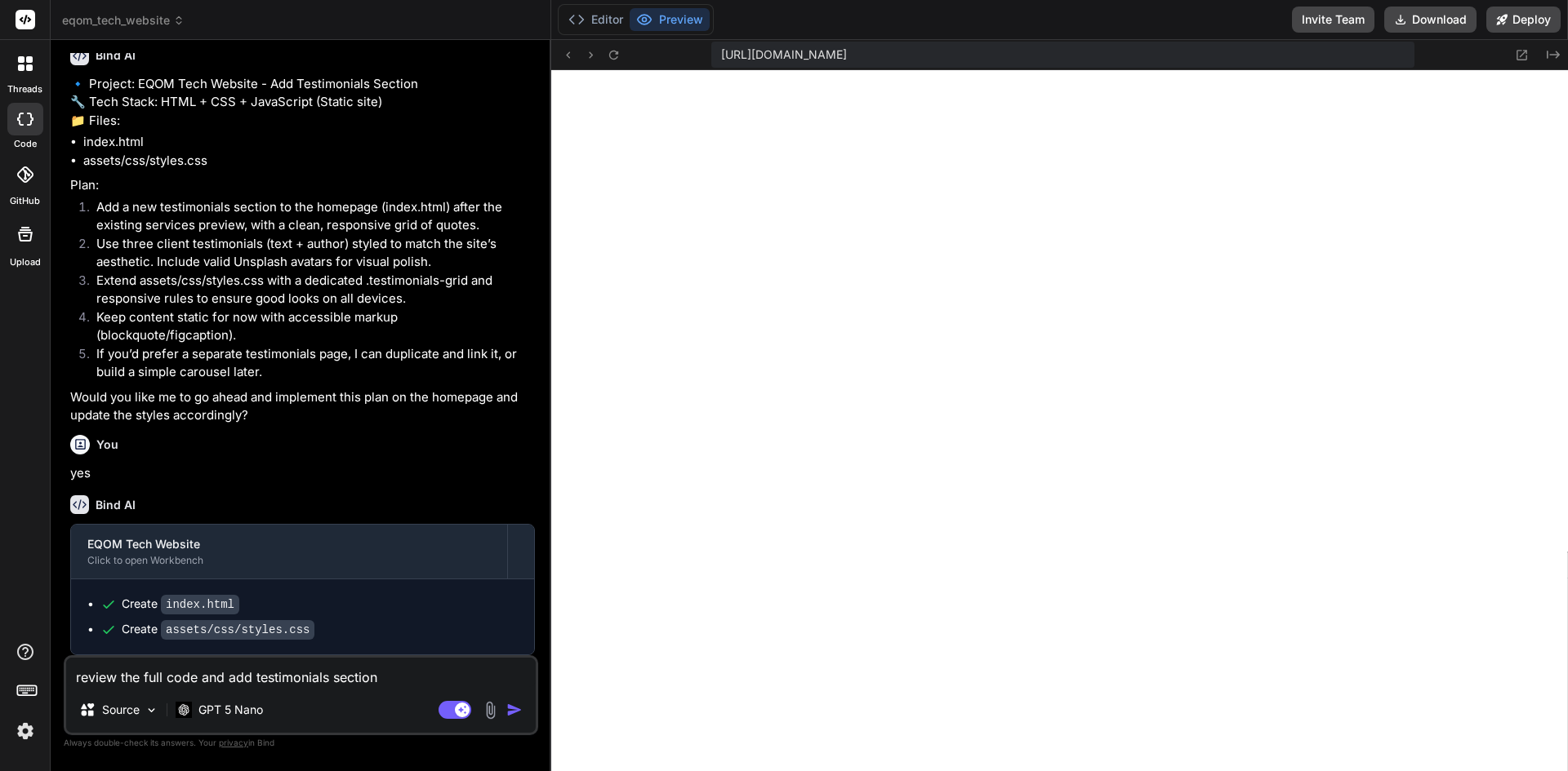
type textarea "x"
type textarea "review the full code and add testimonials section o"
type textarea "x"
type textarea "review the full code and add testimonials section on"
type textarea "x"
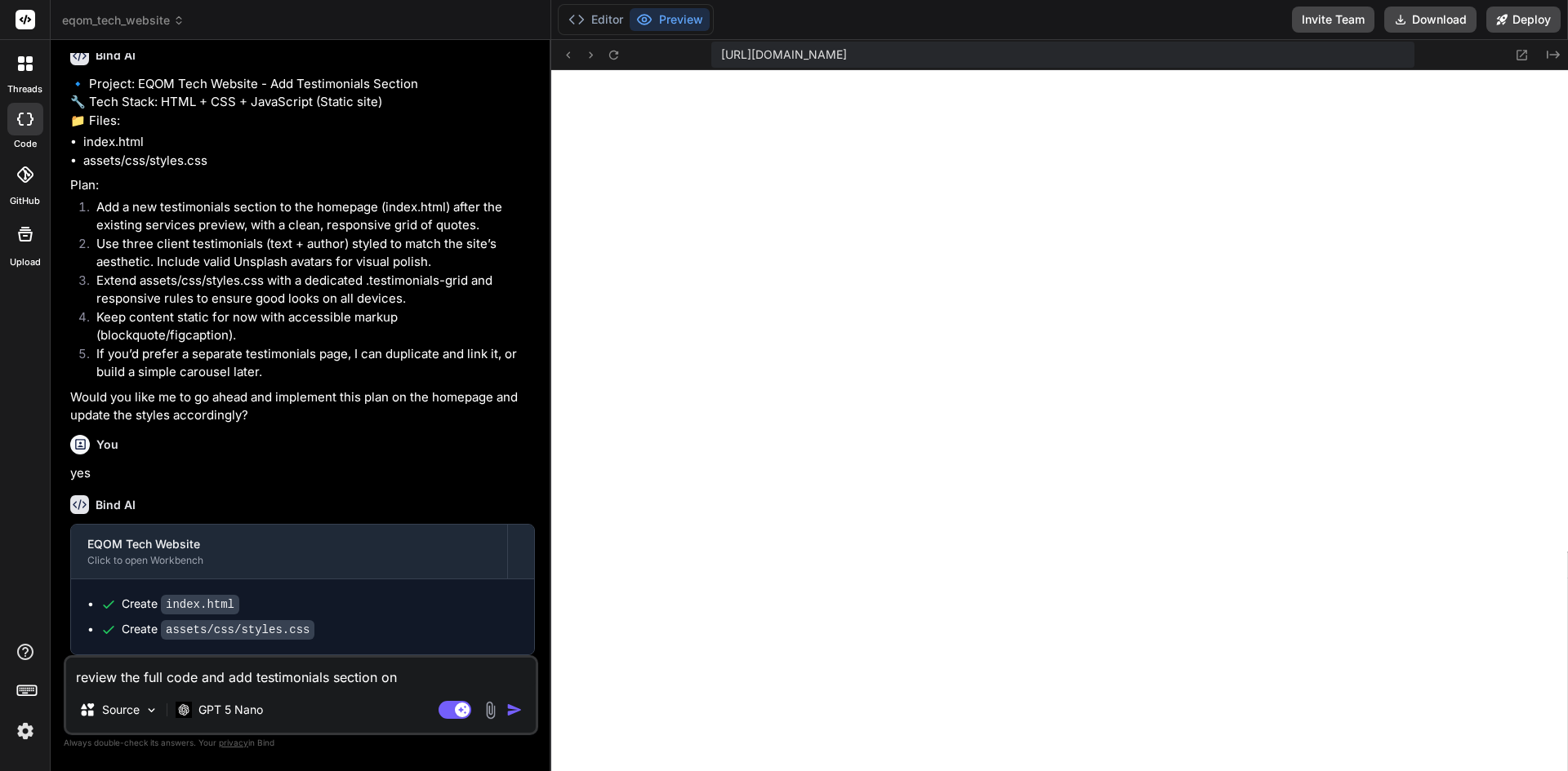
type textarea "review the full code and add testimonials section on"
type textarea "x"
type textarea "review the full code and add testimonials section on t"
type textarea "x"
type textarea "review the full code and add testimonials section on th"
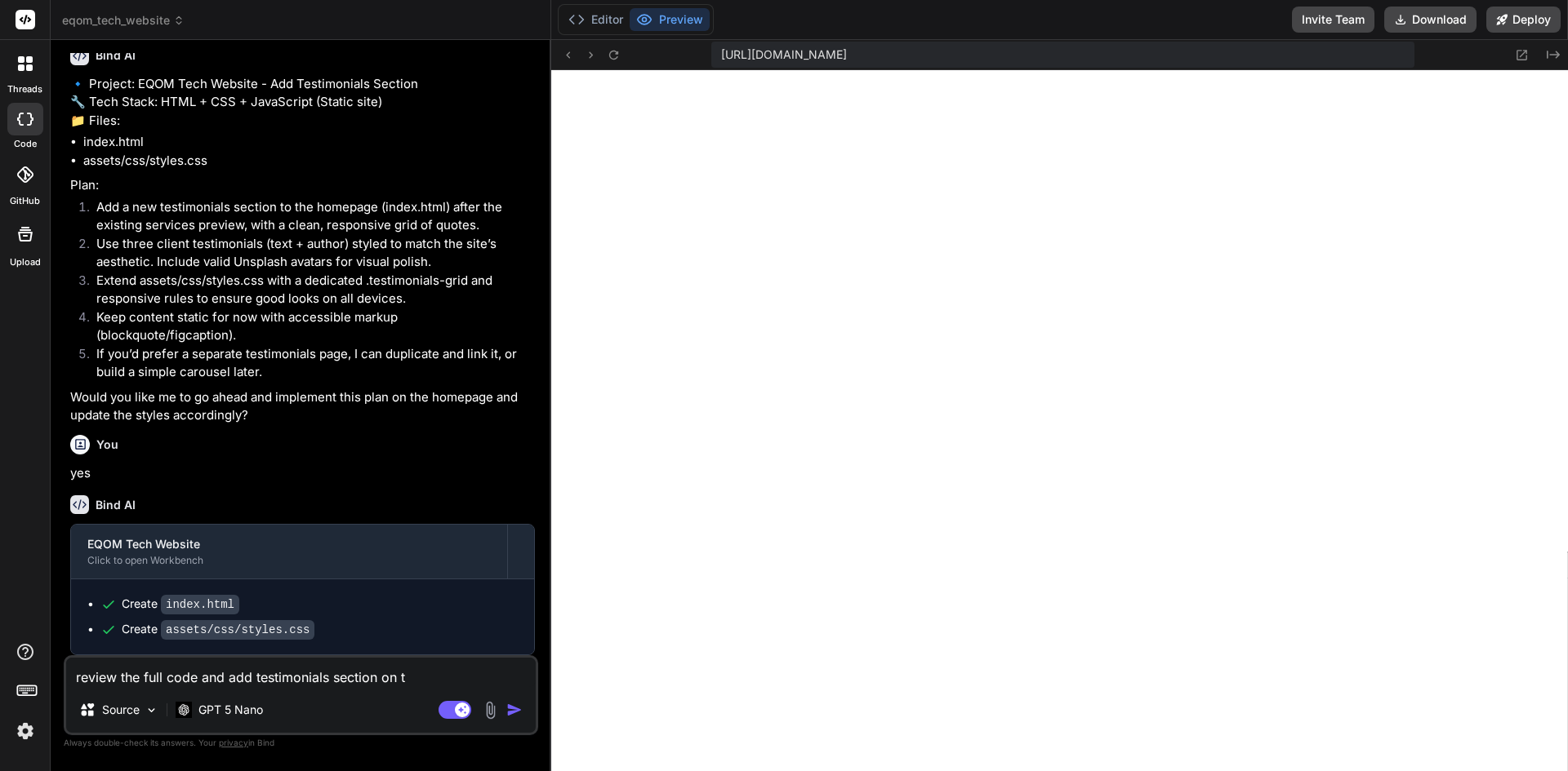
type textarea "x"
type textarea "review the full code and add testimonials section on the"
type textarea "x"
type textarea "review the full code and add testimonials section on the"
type textarea "x"
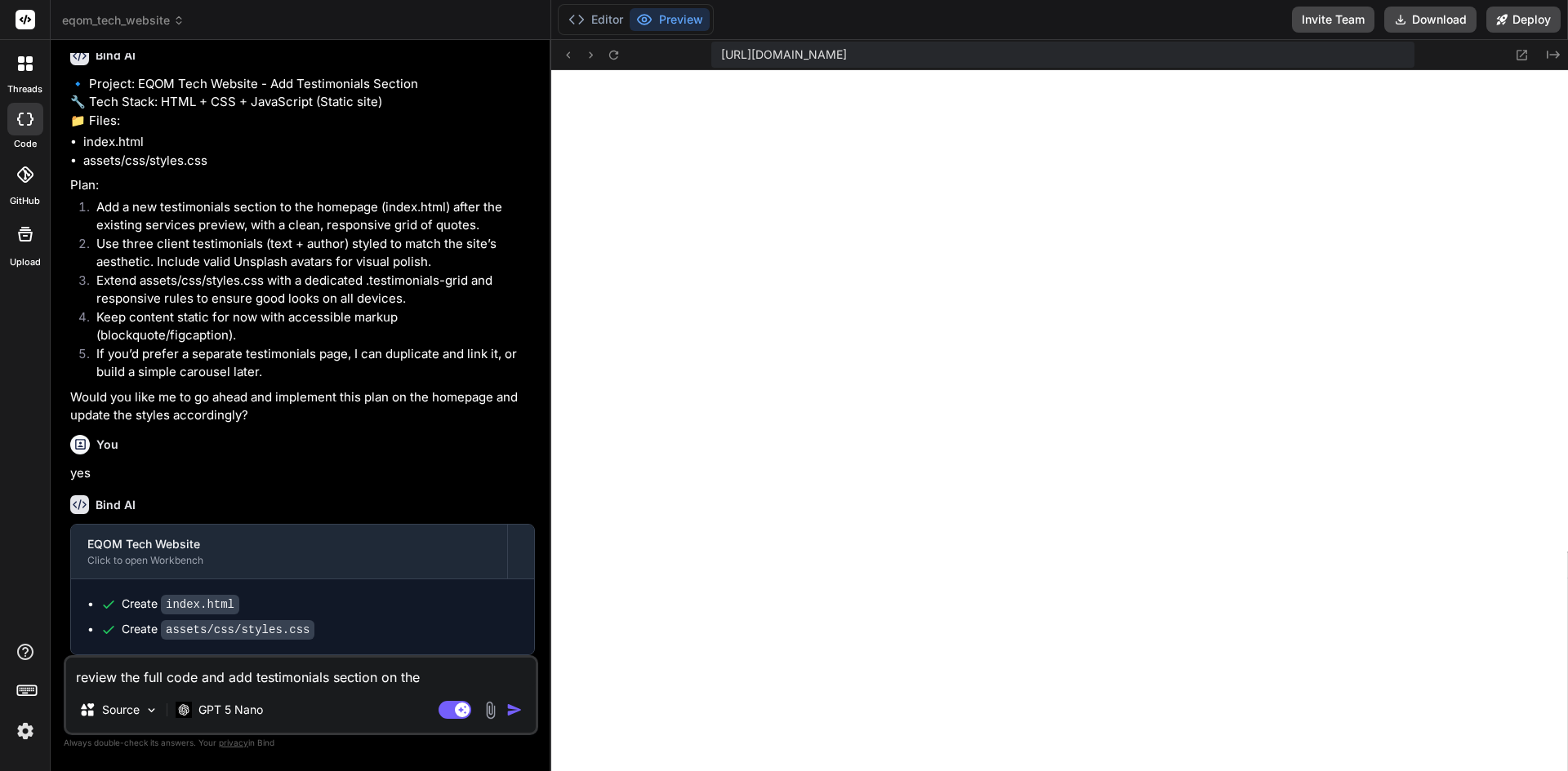
type textarea "review the full code and add testimonials section on the h"
type textarea "x"
type textarea "review the full code and add testimonials section on the ho"
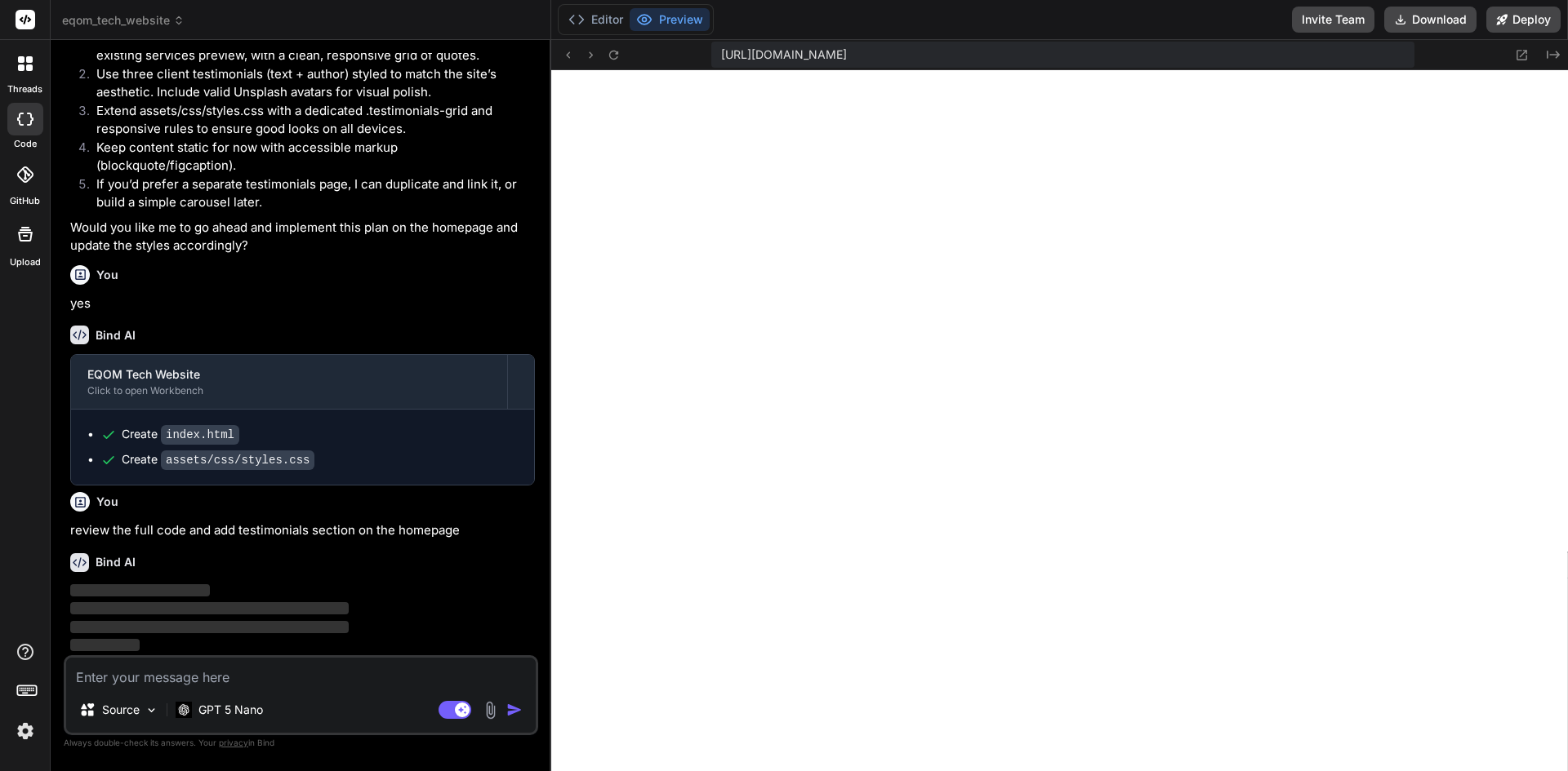
scroll to position [1263, 0]
click at [601, 22] on button "Editor" at bounding box center [595, 19] width 68 height 22
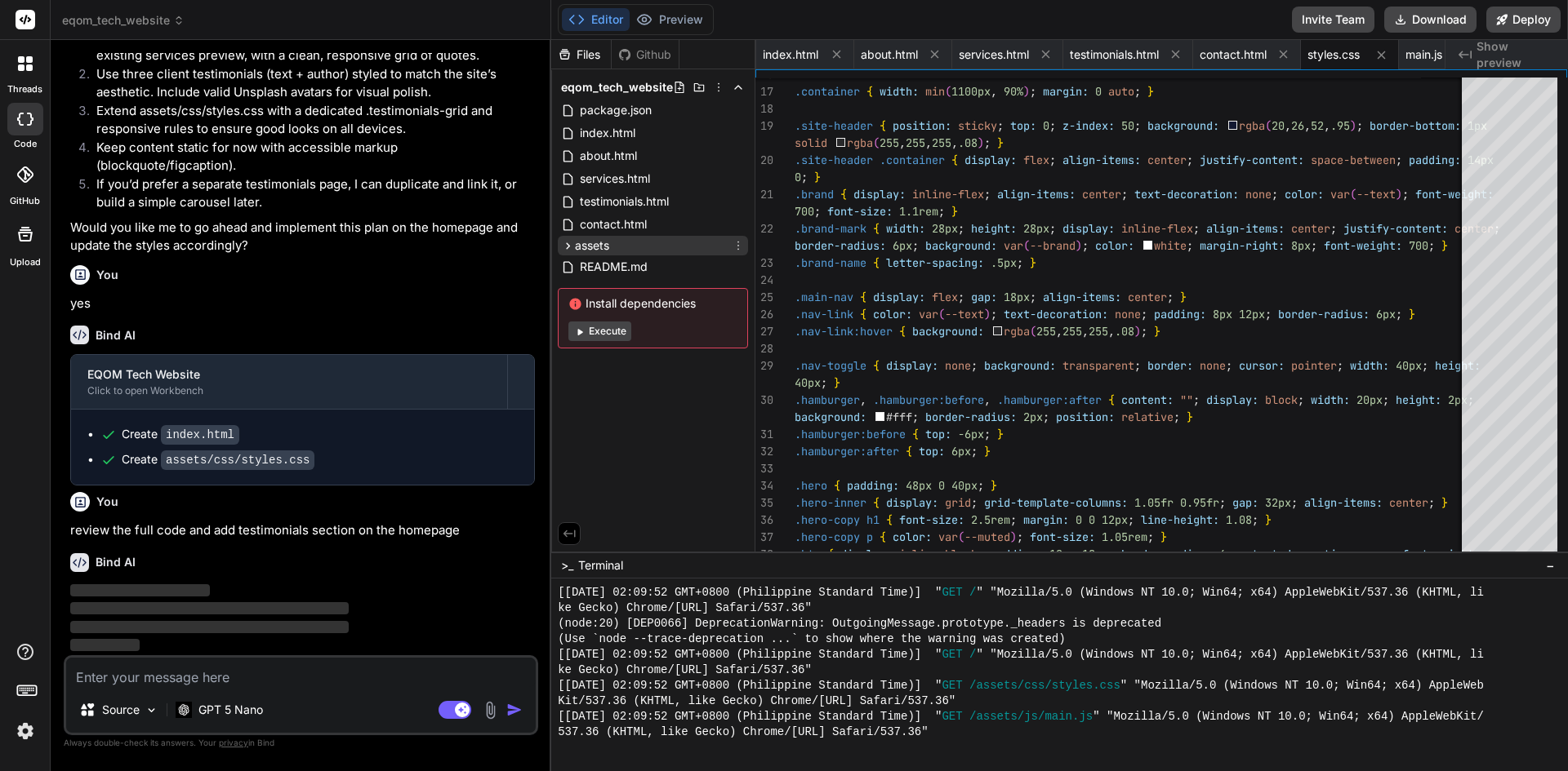
click at [564, 243] on icon at bounding box center [568, 246] width 14 height 14
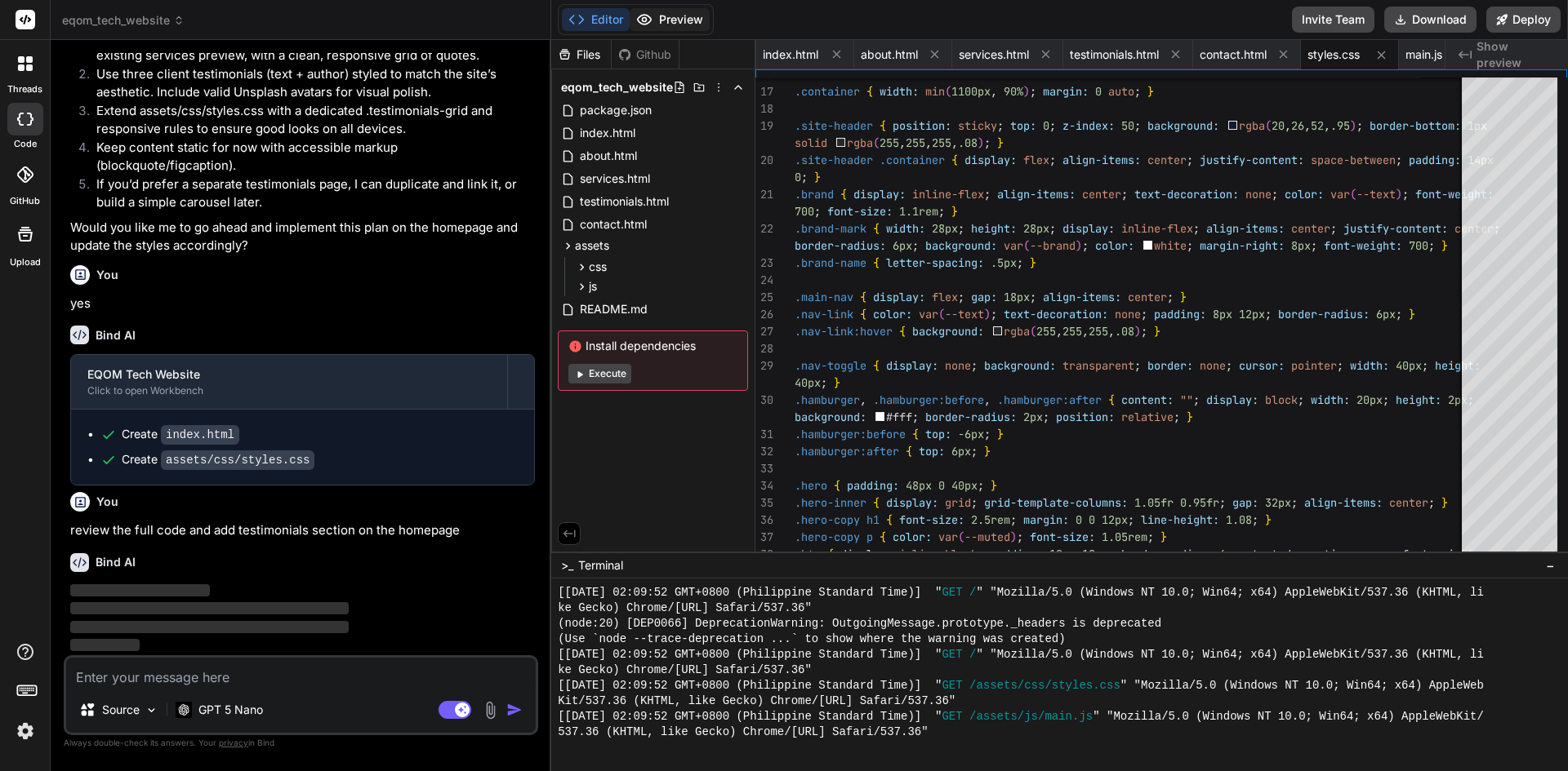
click at [654, 25] on button "Preview" at bounding box center [669, 19] width 80 height 22
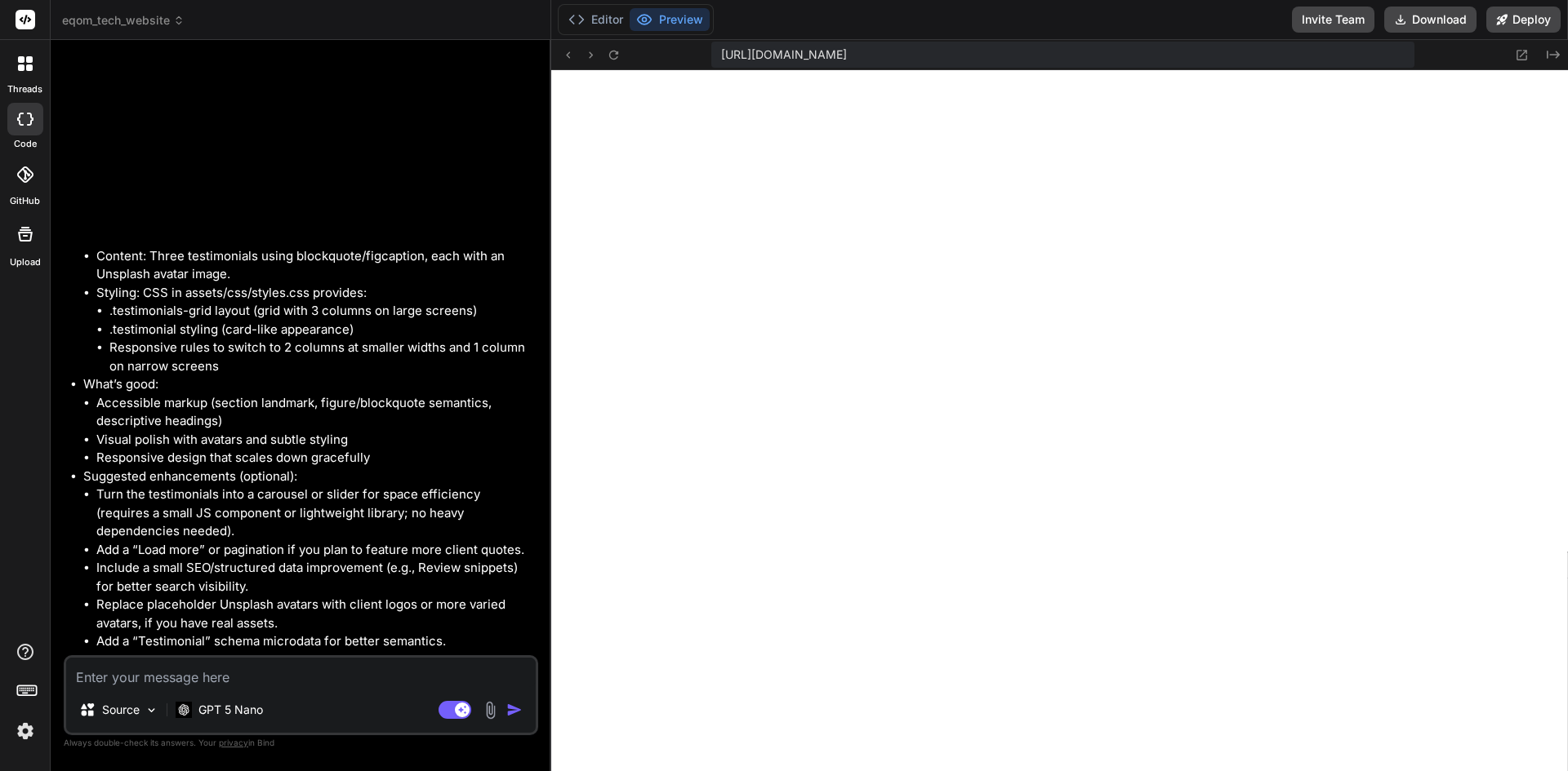
scroll to position [2524, 0]
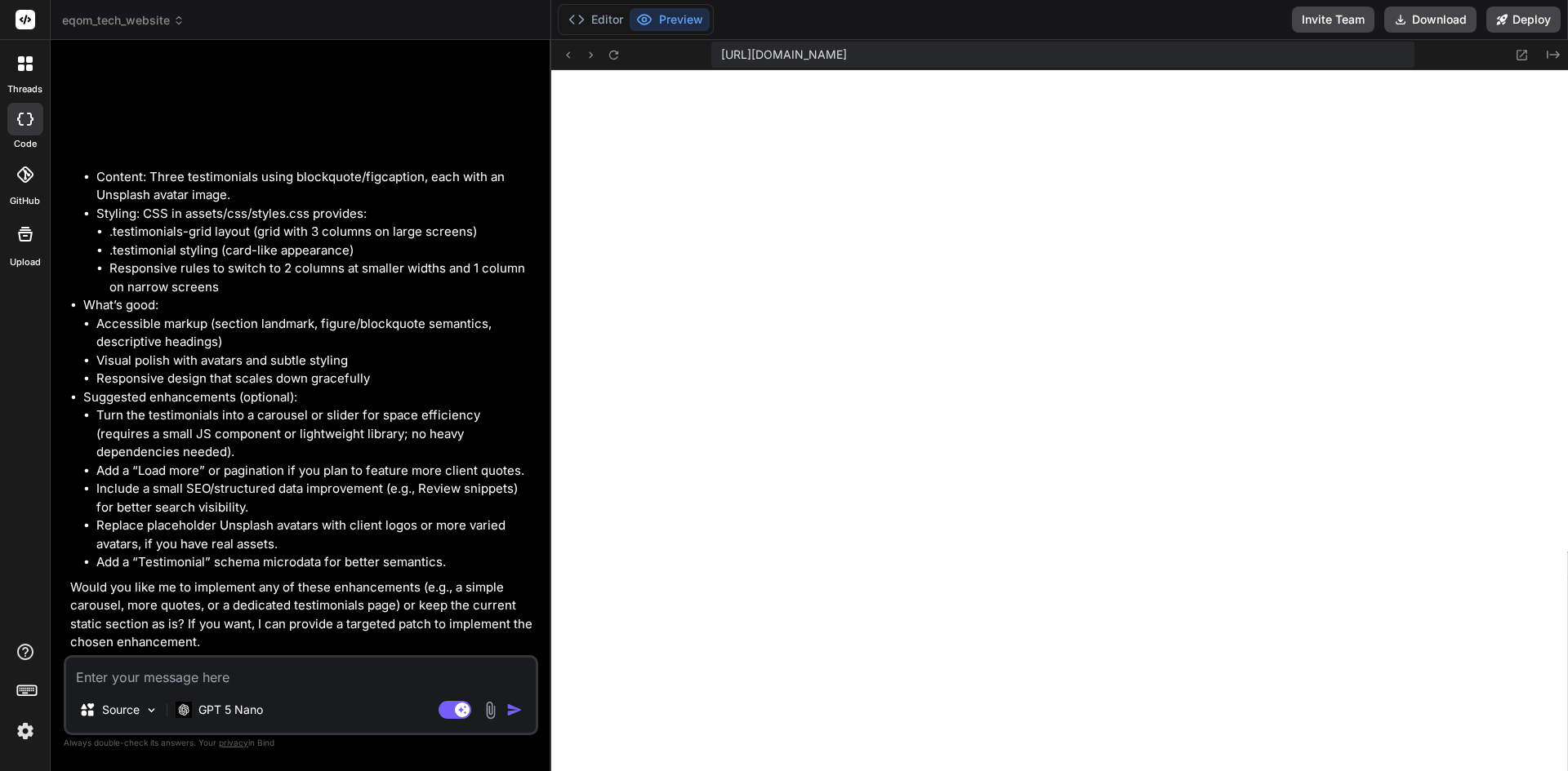
click at [335, 684] on textarea at bounding box center [301, 673] width 469 height 29
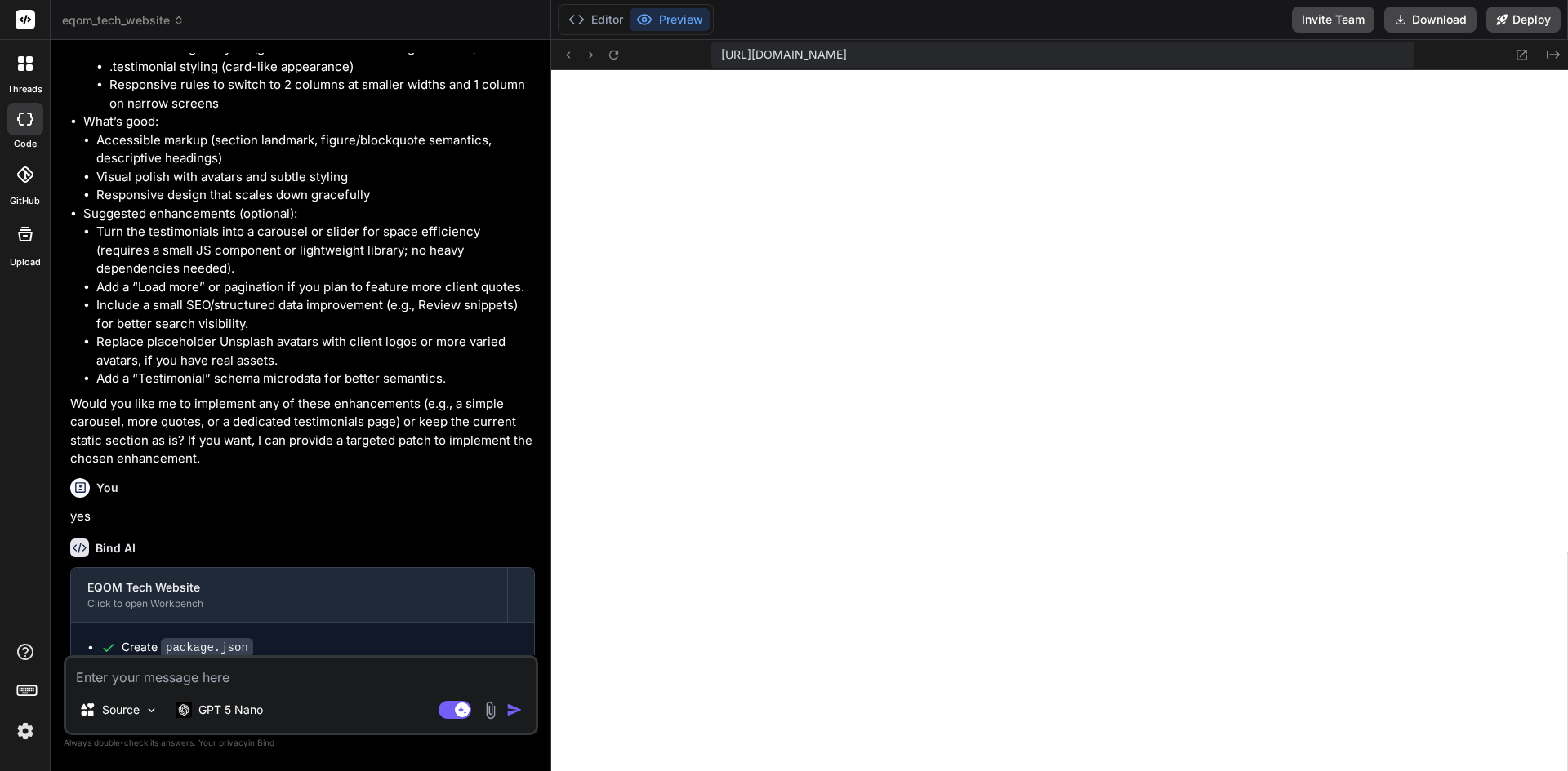
scroll to position [2899, 0]
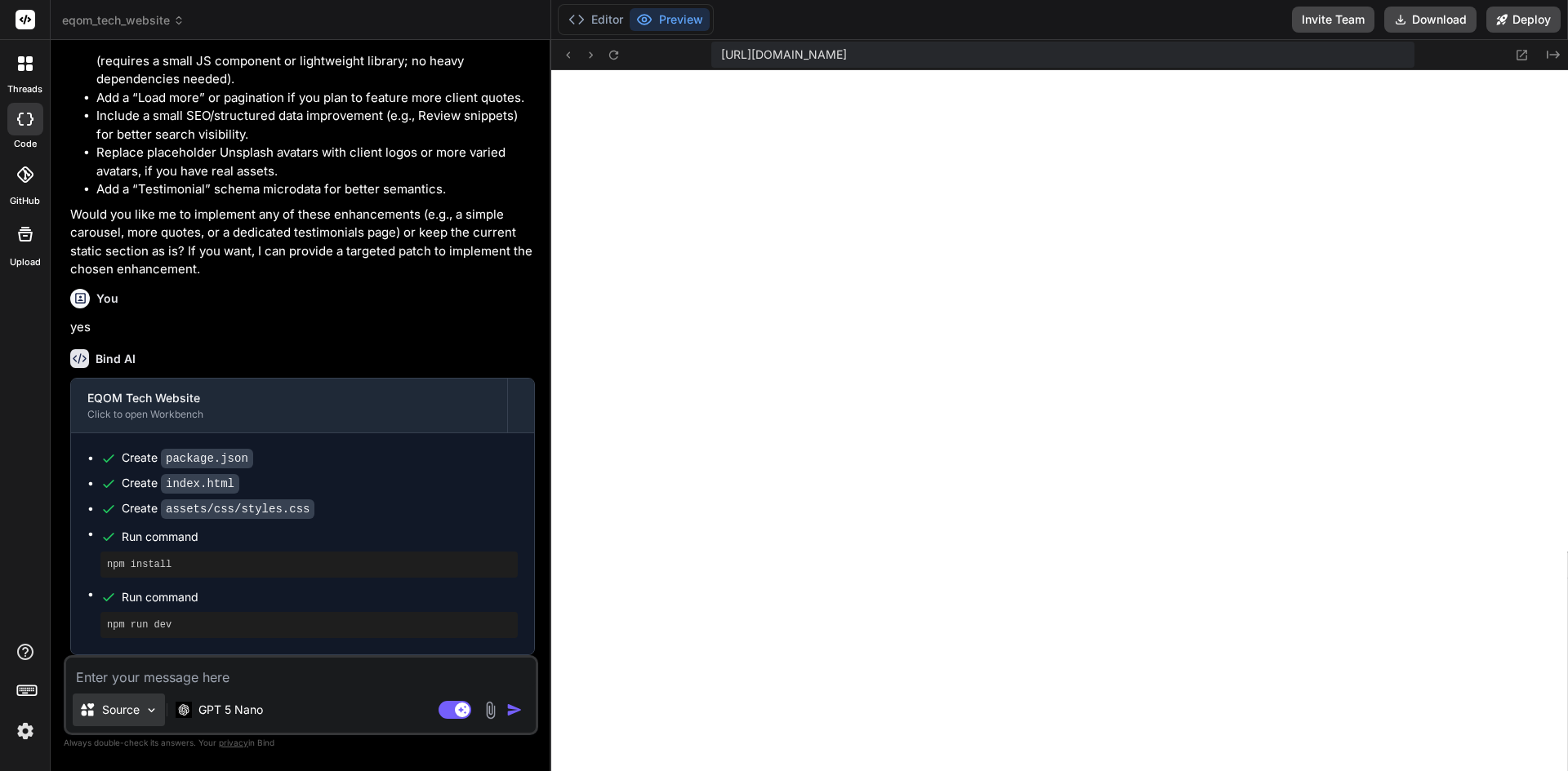
click at [123, 714] on p "Source" at bounding box center [121, 710] width 38 height 16
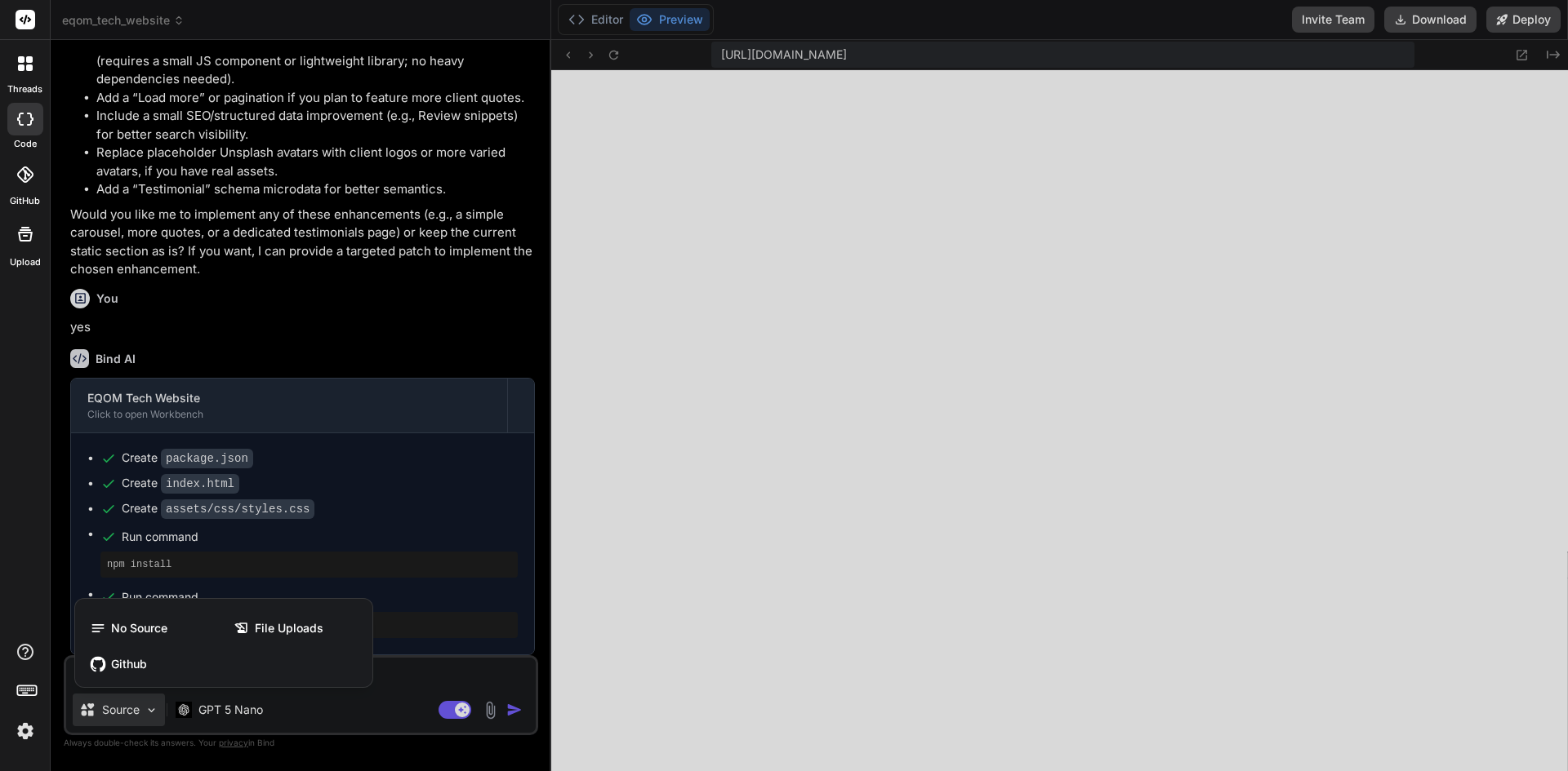
click at [333, 705] on div at bounding box center [784, 386] width 1568 height 771
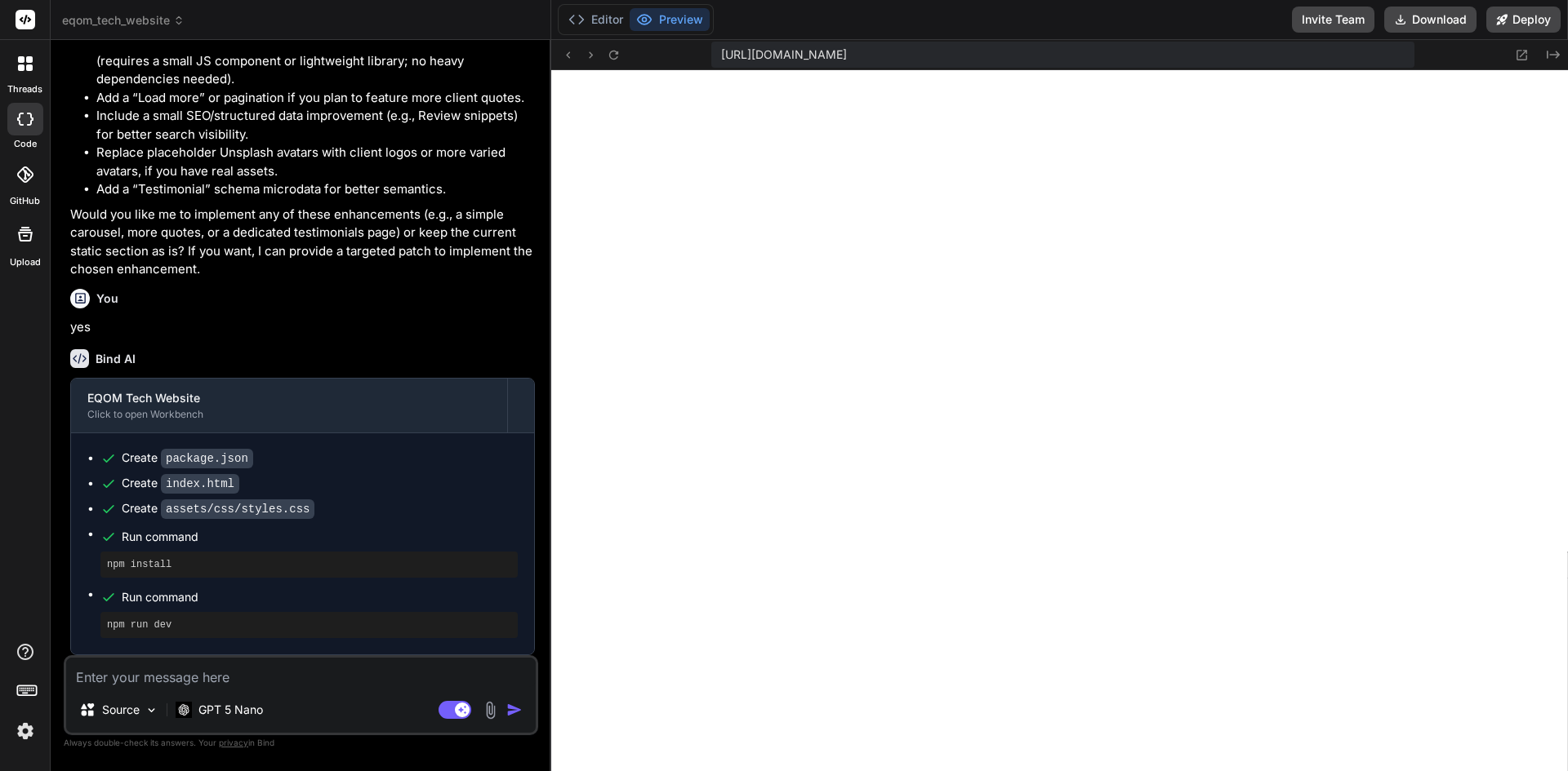
click at [159, 672] on textarea at bounding box center [301, 673] width 469 height 29
click at [595, 28] on button "Editor" at bounding box center [595, 19] width 68 height 22
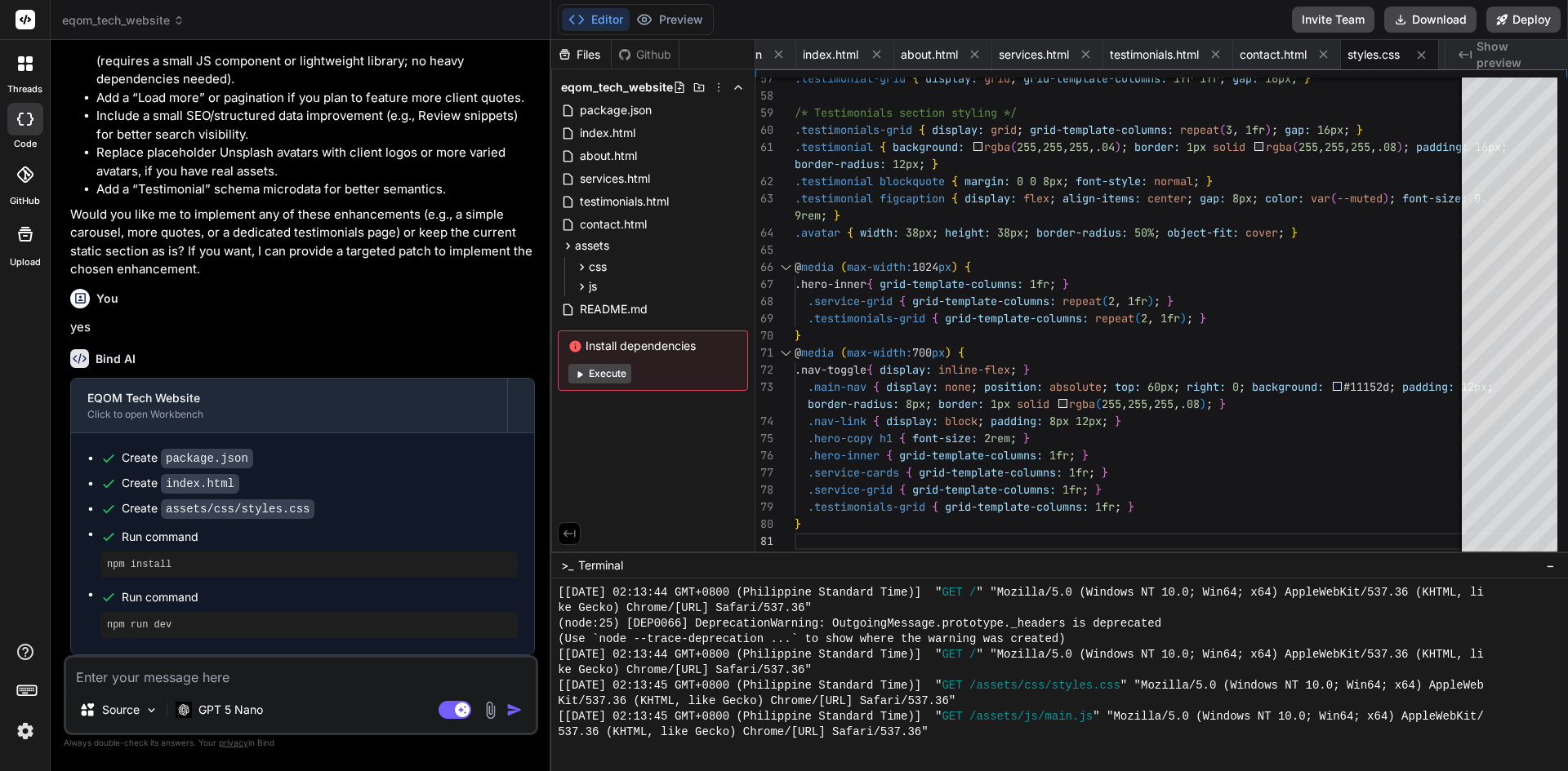
click at [15, 127] on div at bounding box center [26, 119] width 36 height 33
click at [21, 79] on div at bounding box center [25, 64] width 35 height 34
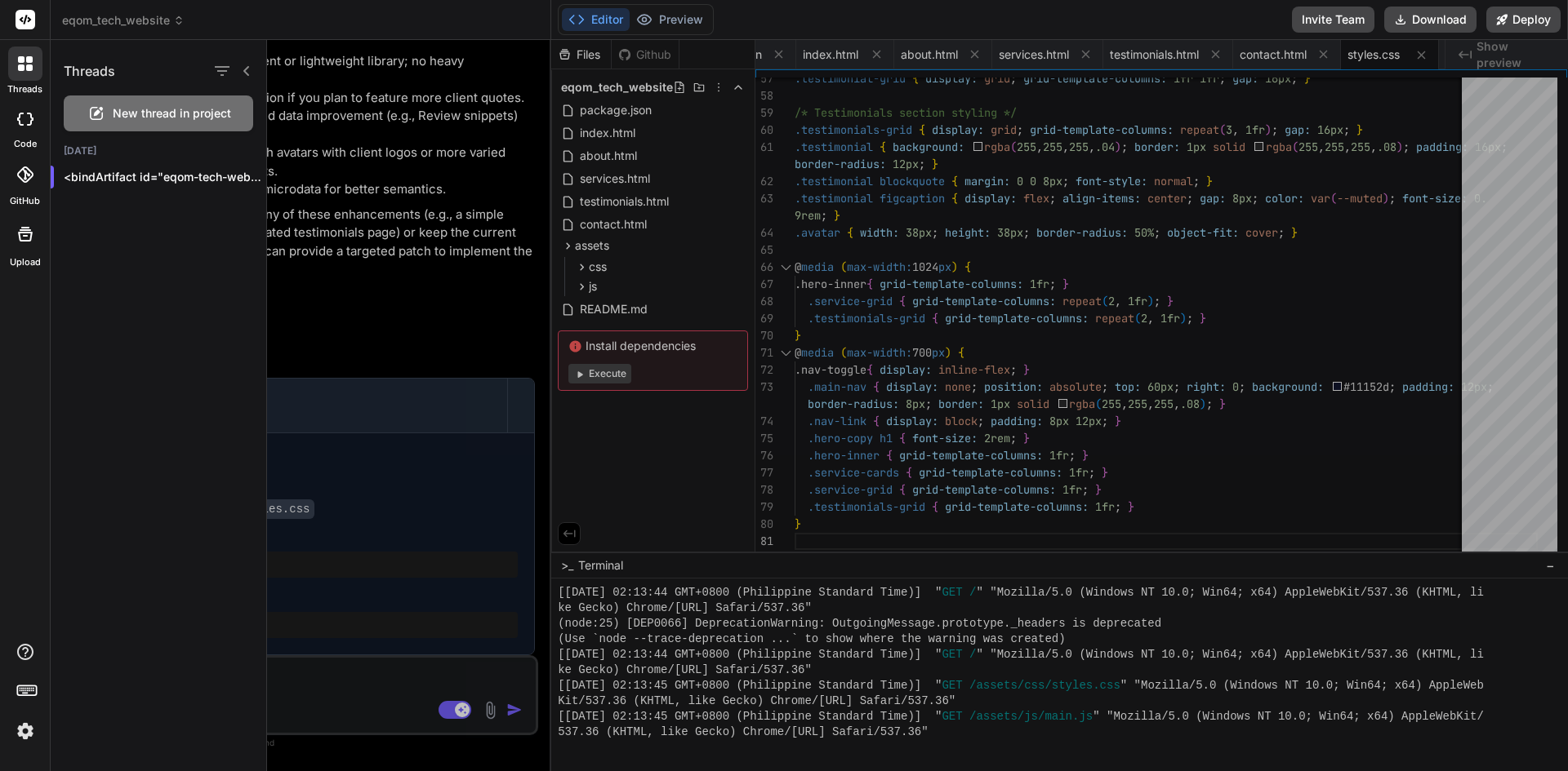
click at [176, 291] on div "Threads New thread in project Today <bindArtifact id="eqom-tech-website" tit..." at bounding box center [159, 405] width 217 height 731
click at [13, 176] on div at bounding box center [26, 175] width 36 height 36
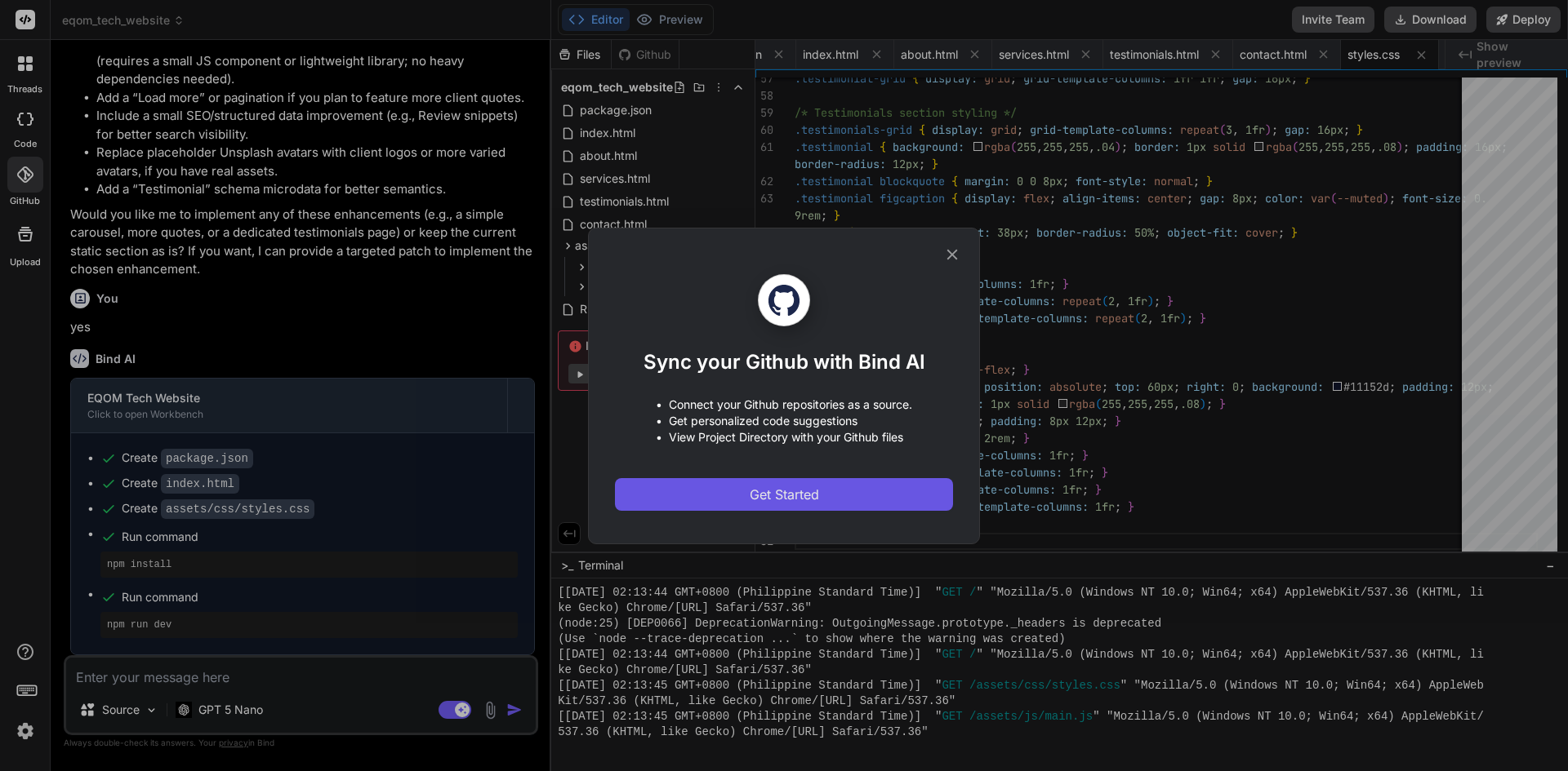
click at [732, 488] on button "Get Started" at bounding box center [784, 494] width 338 height 33
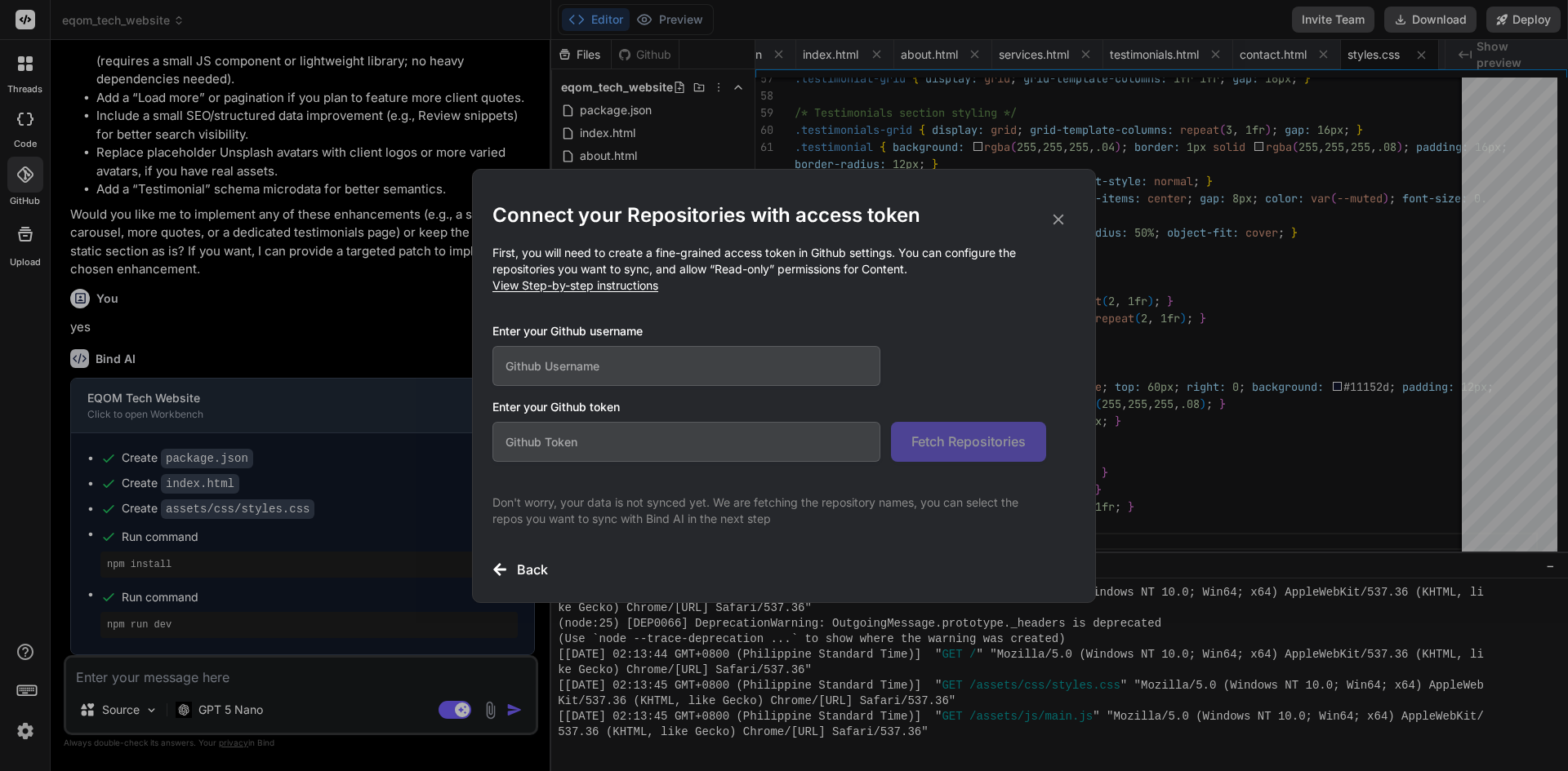
click at [615, 357] on input "text" at bounding box center [686, 366] width 387 height 40
click at [601, 283] on span "View Step-by-step instructions" at bounding box center [576, 285] width 166 height 14
click at [1060, 214] on icon at bounding box center [1058, 219] width 18 height 18
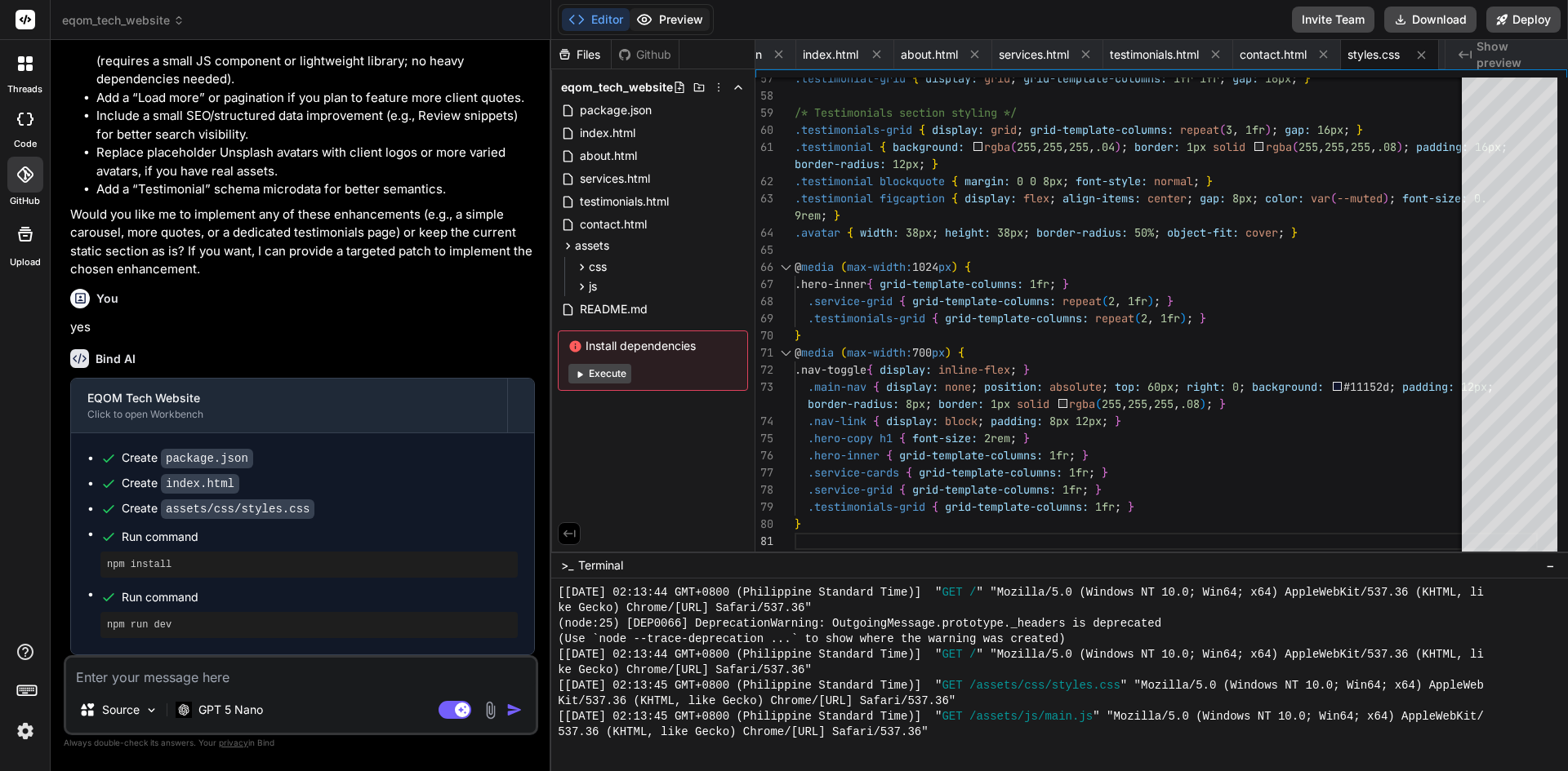
click at [682, 28] on button "Preview" at bounding box center [669, 19] width 80 height 22
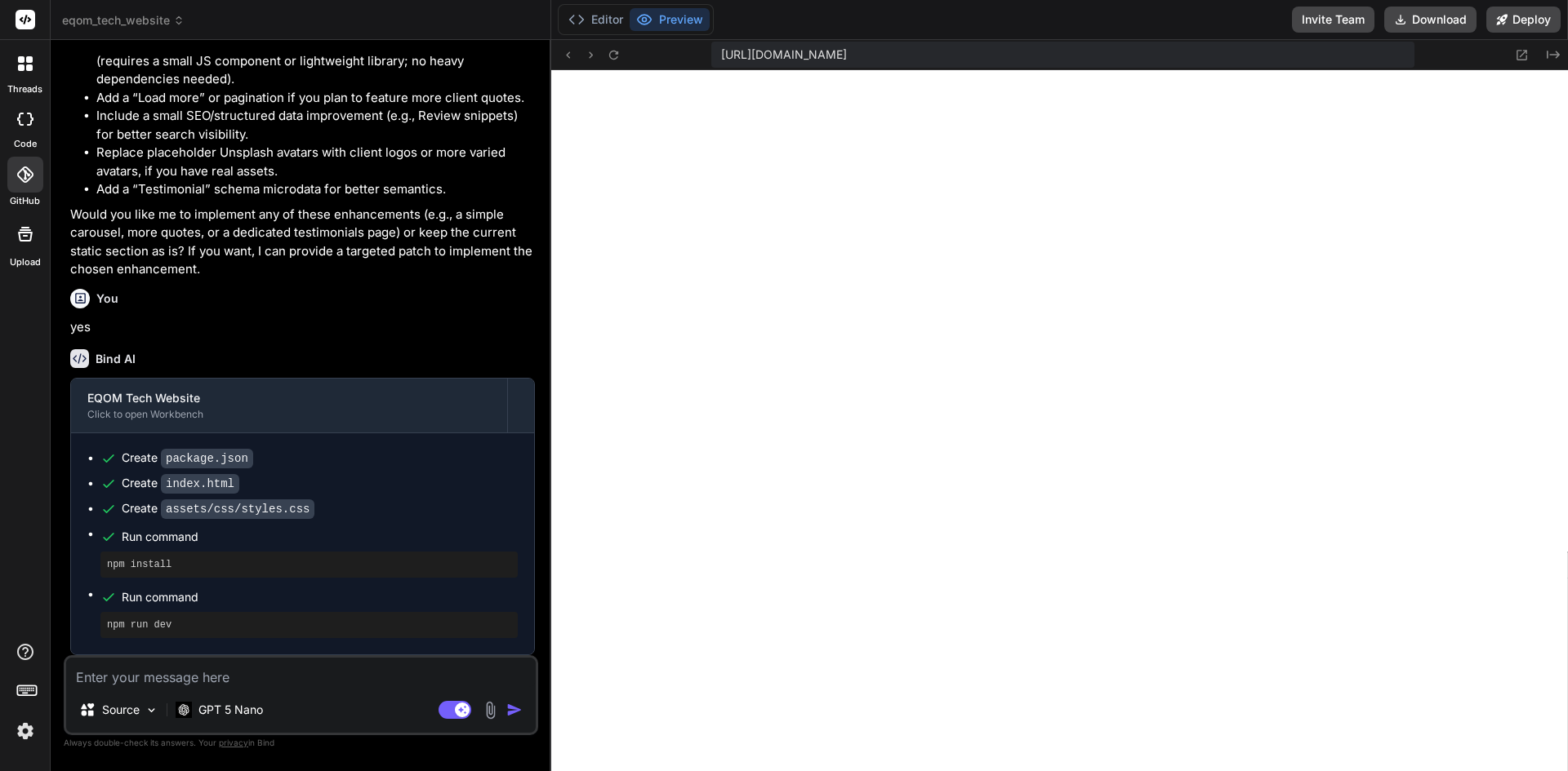
scroll to position [3582, 0]
click at [22, 74] on div at bounding box center [25, 64] width 35 height 34
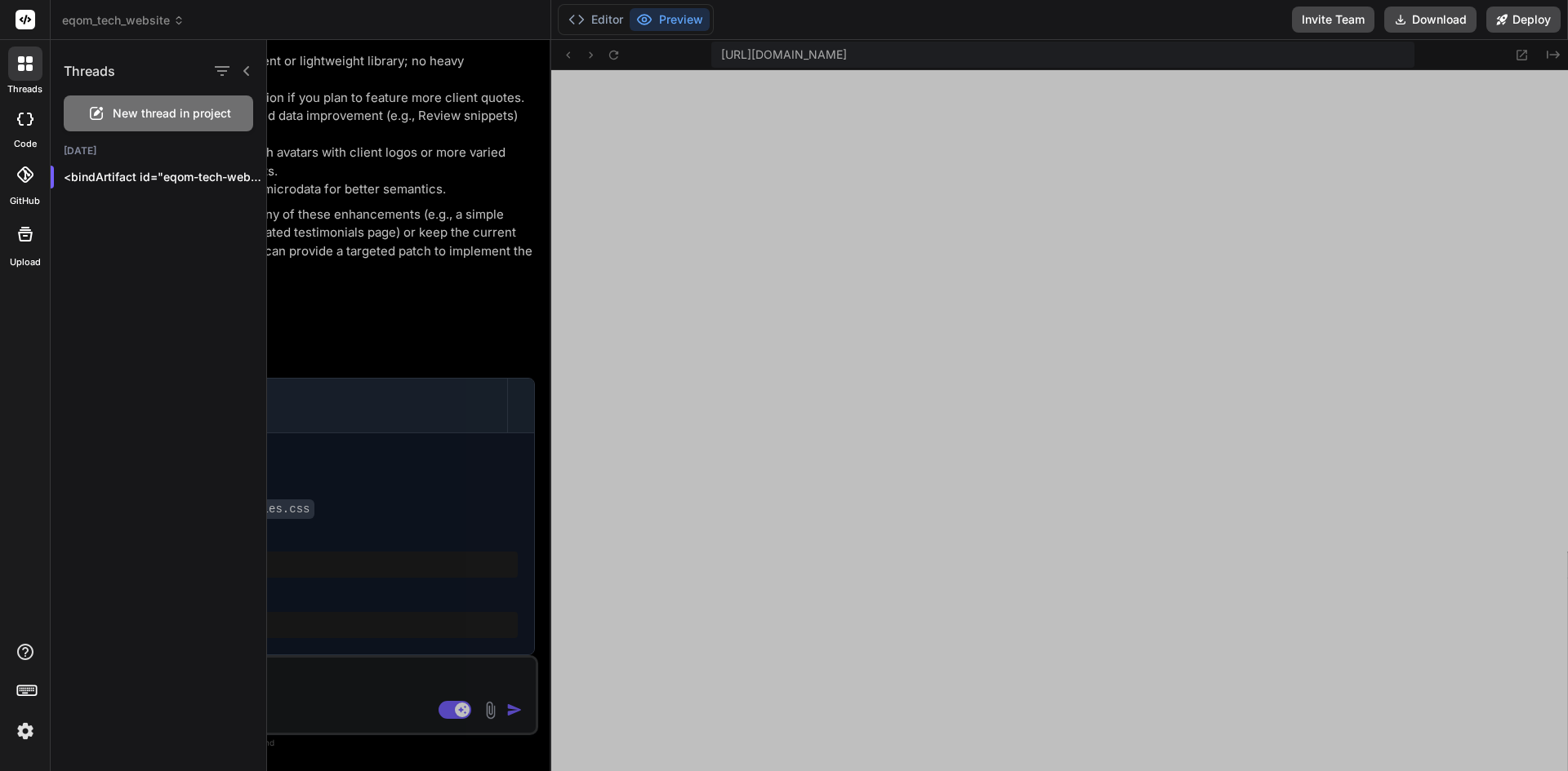
click at [31, 126] on div at bounding box center [26, 119] width 36 height 33
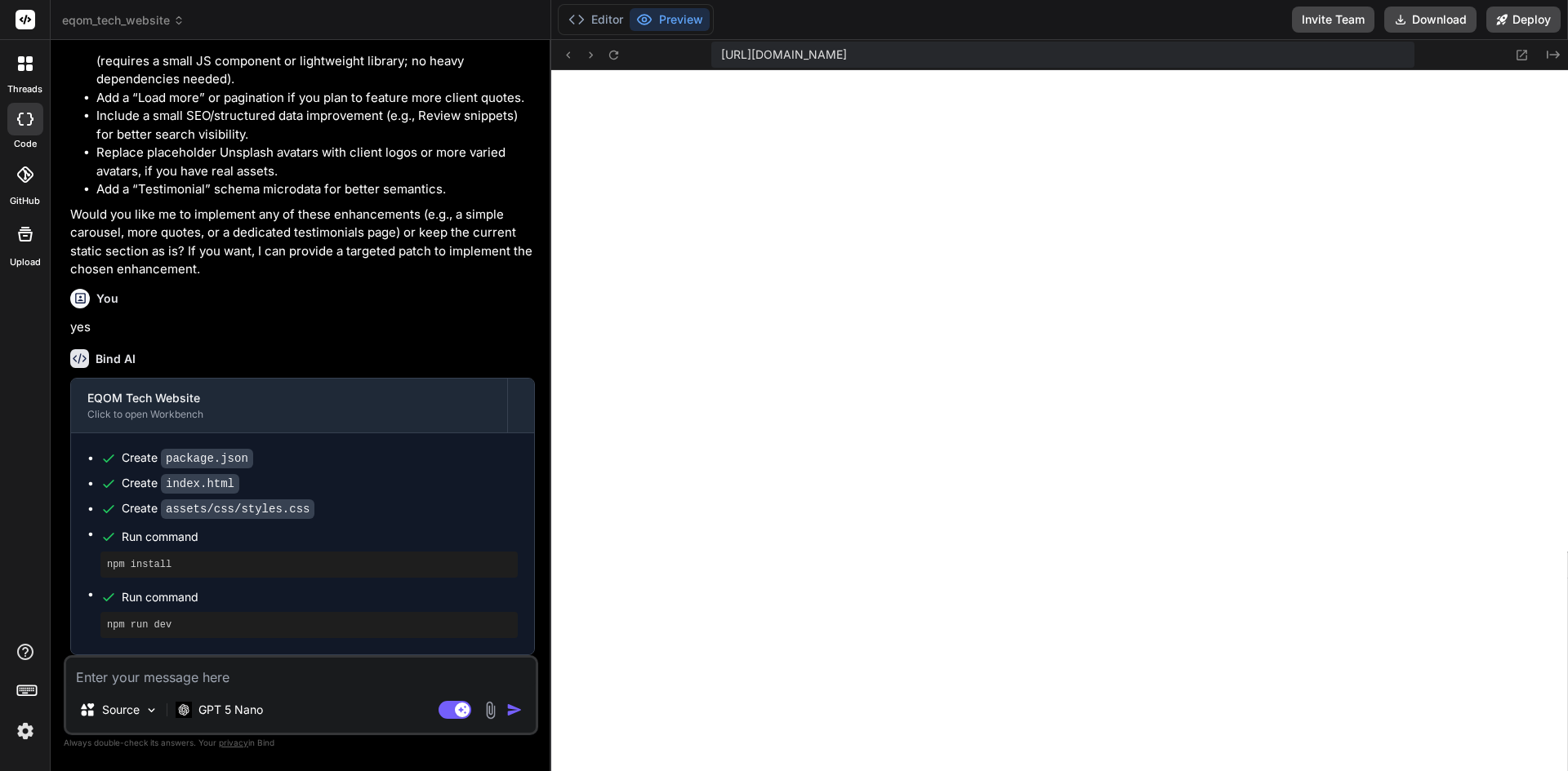
click at [30, 126] on div at bounding box center [26, 119] width 36 height 33
click at [24, 244] on div at bounding box center [25, 234] width 39 height 39
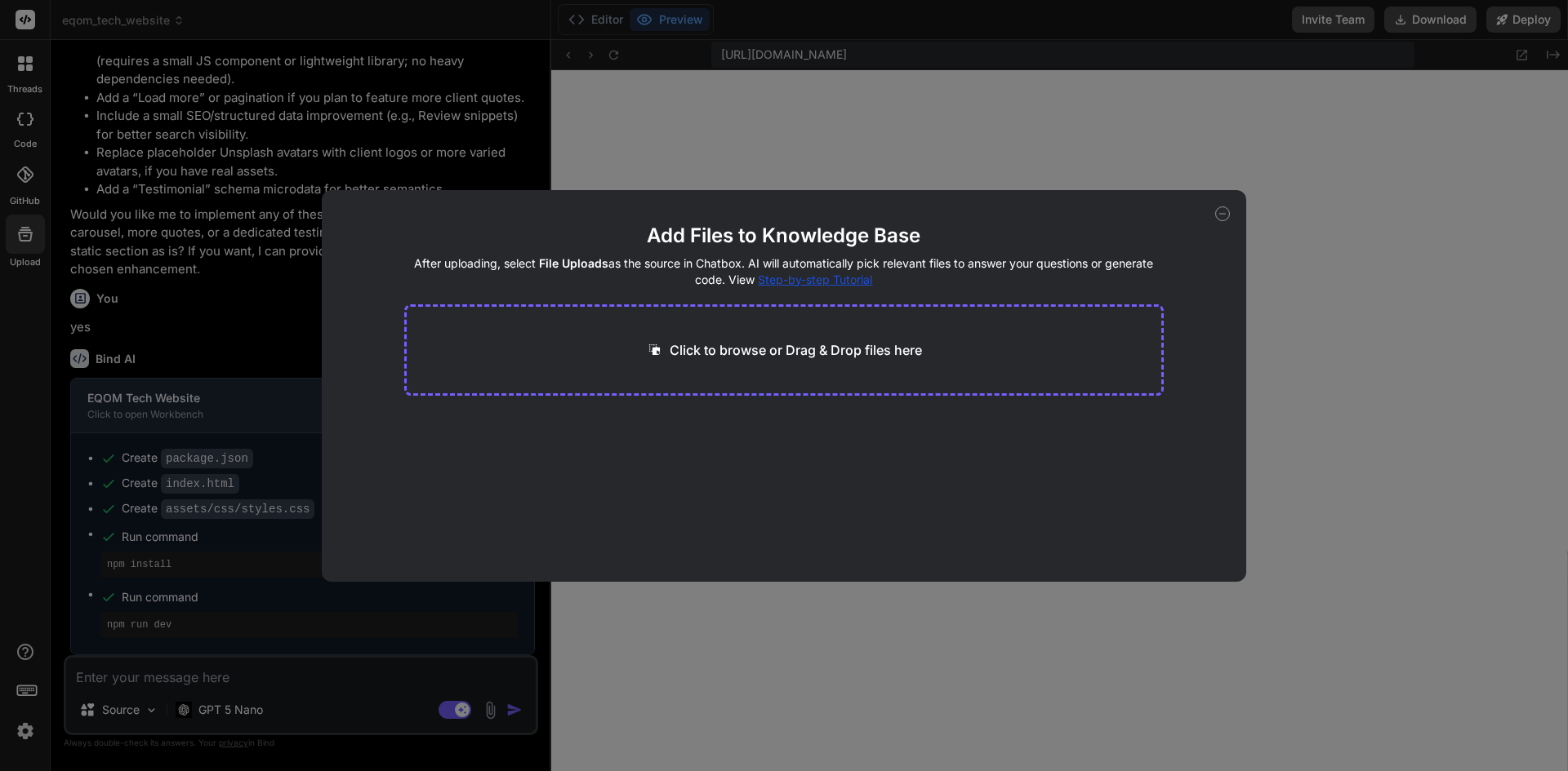
click at [1227, 220] on div "Add Files to Knowledge Base After uploading, select File Uploads as the source …" at bounding box center [784, 386] width 925 height 392
click at [1213, 218] on div "Add Files to Knowledge Base After uploading, select File Uploads as the source …" at bounding box center [784, 386] width 925 height 392
click at [1225, 220] on icon at bounding box center [1222, 213] width 15 height 15
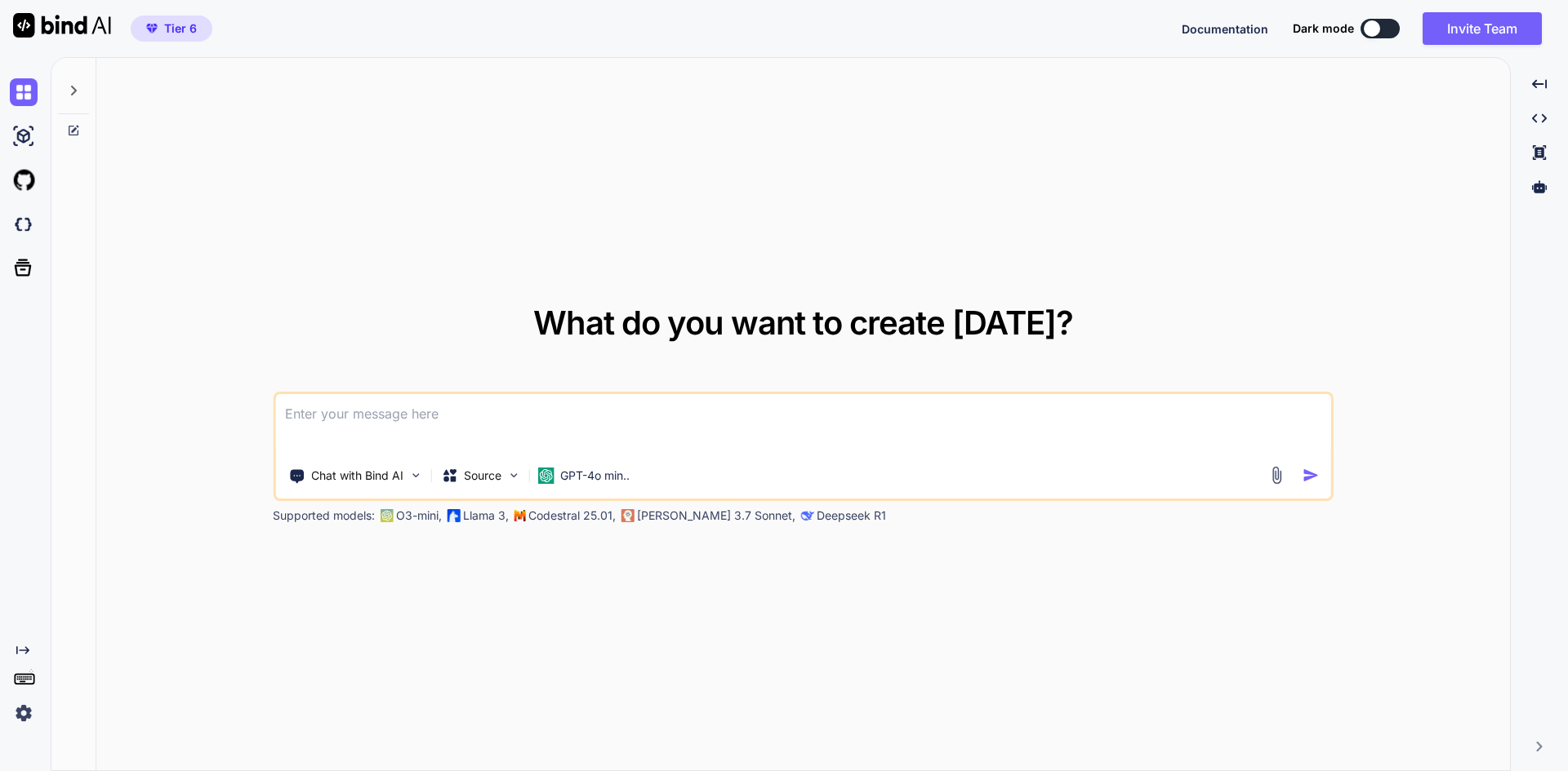
click at [20, 651] on icon "Created with Pixso." at bounding box center [22, 649] width 13 height 13
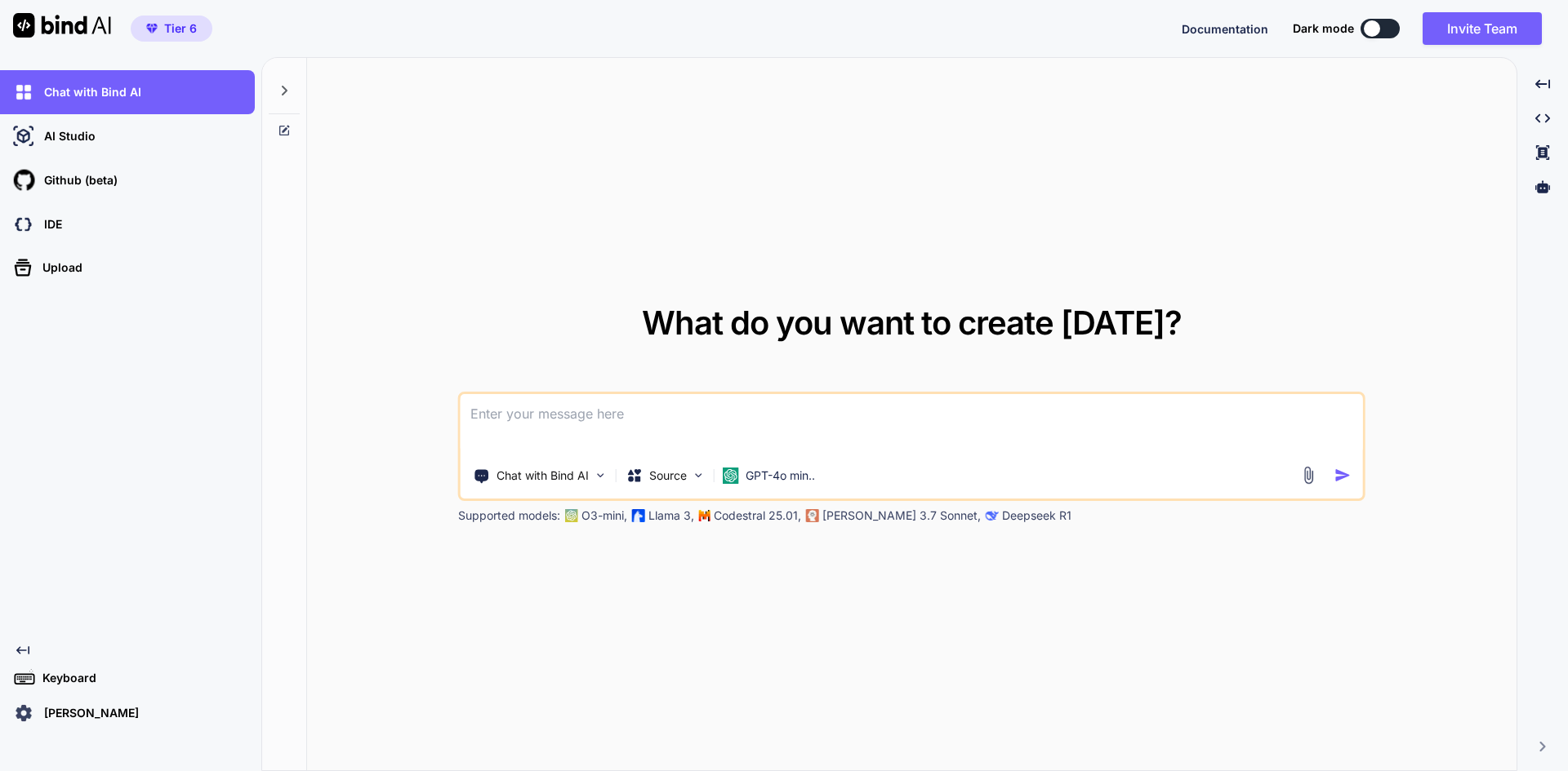
click at [45, 713] on p "rhommel yap" at bounding box center [88, 712] width 101 height 16
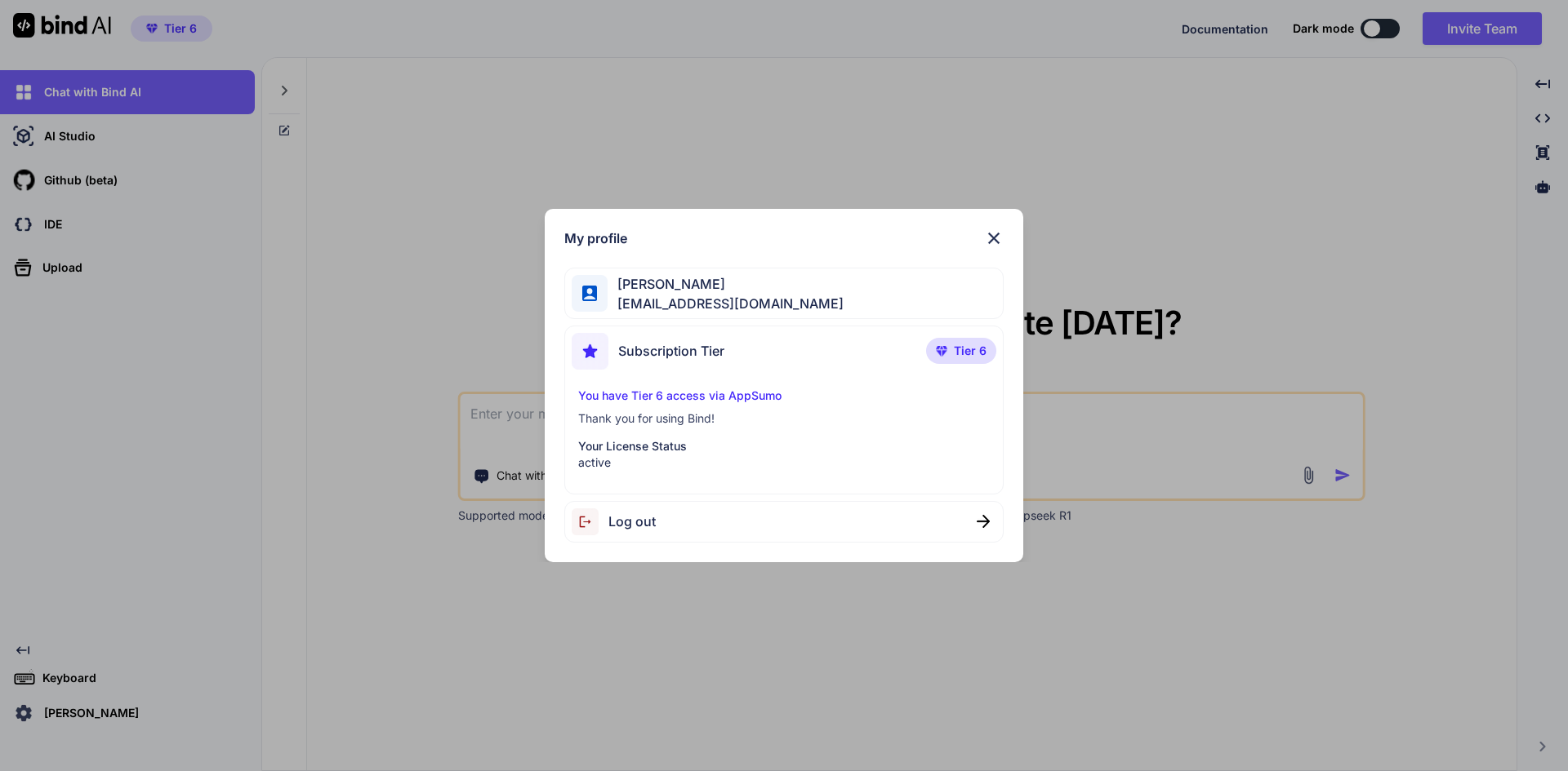
click at [341, 445] on div "My profile rhommel yap rhommelyap@gmail.com Subscription Tier Tier 6 You have T…" at bounding box center [784, 386] width 1568 height 771
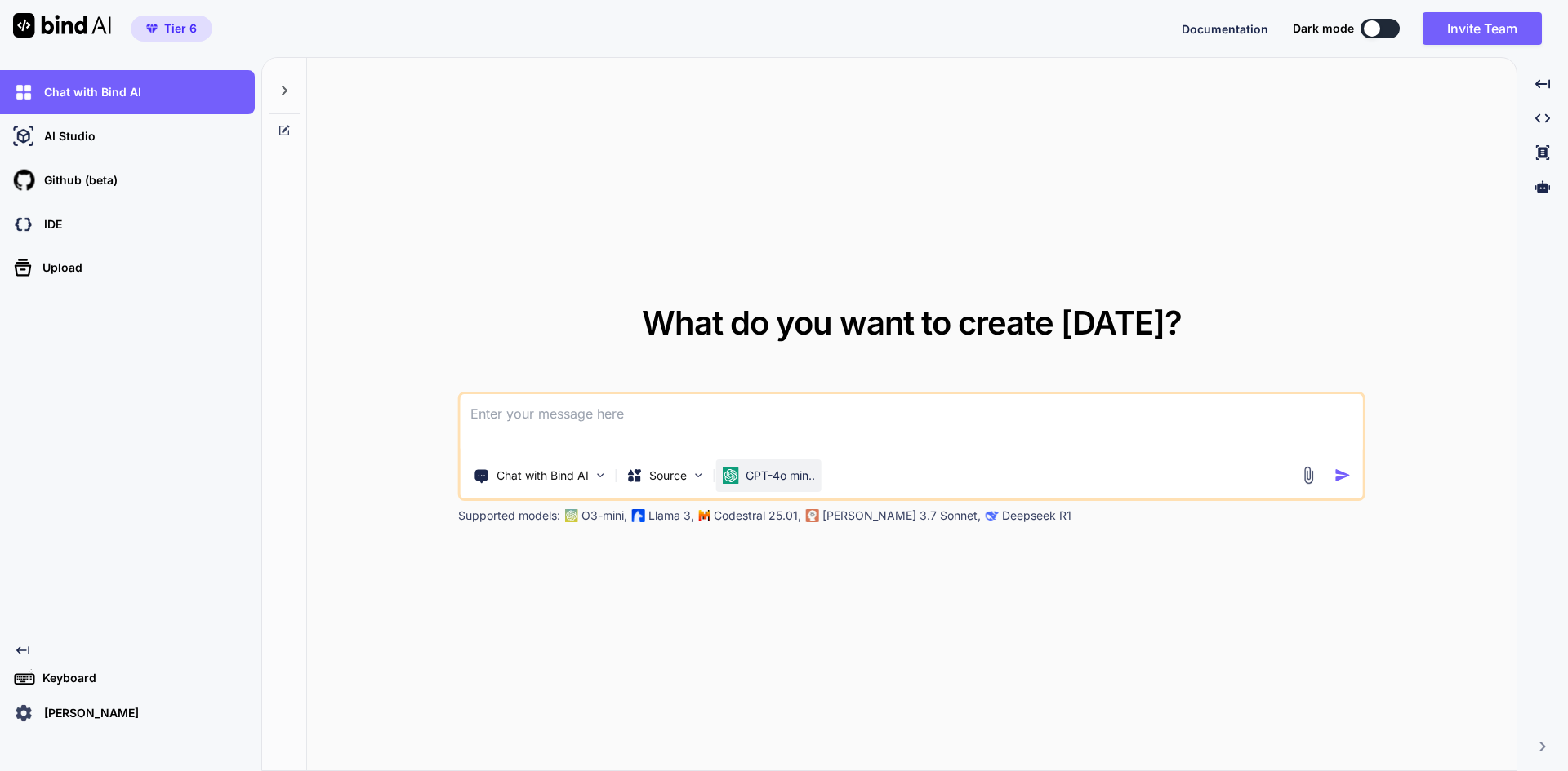
click at [748, 478] on p "GPT-4o min.." at bounding box center [780, 475] width 69 height 16
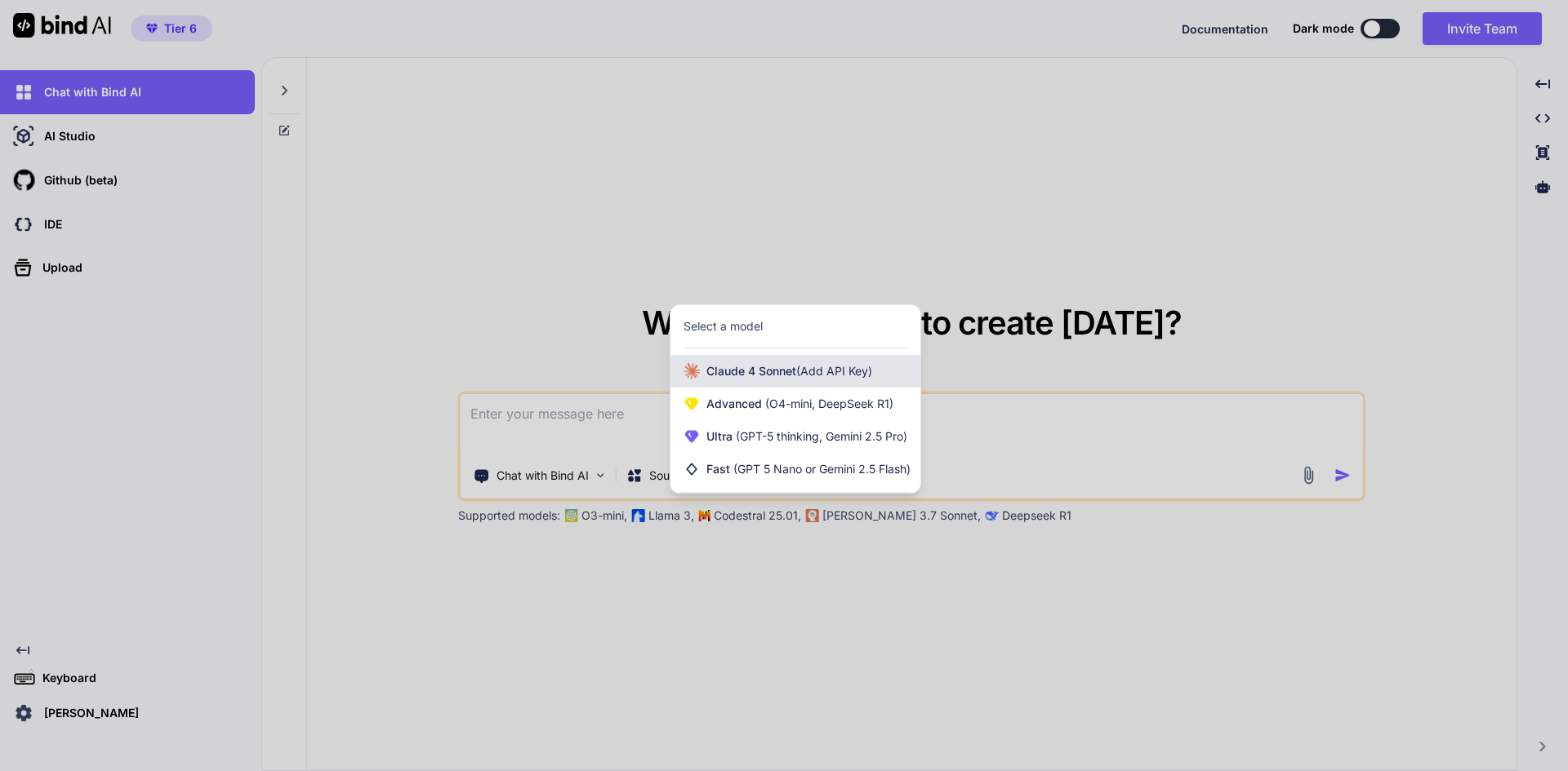
click at [777, 369] on span "Claude 4 Sonnet (Add API Key)" at bounding box center [789, 371] width 166 height 16
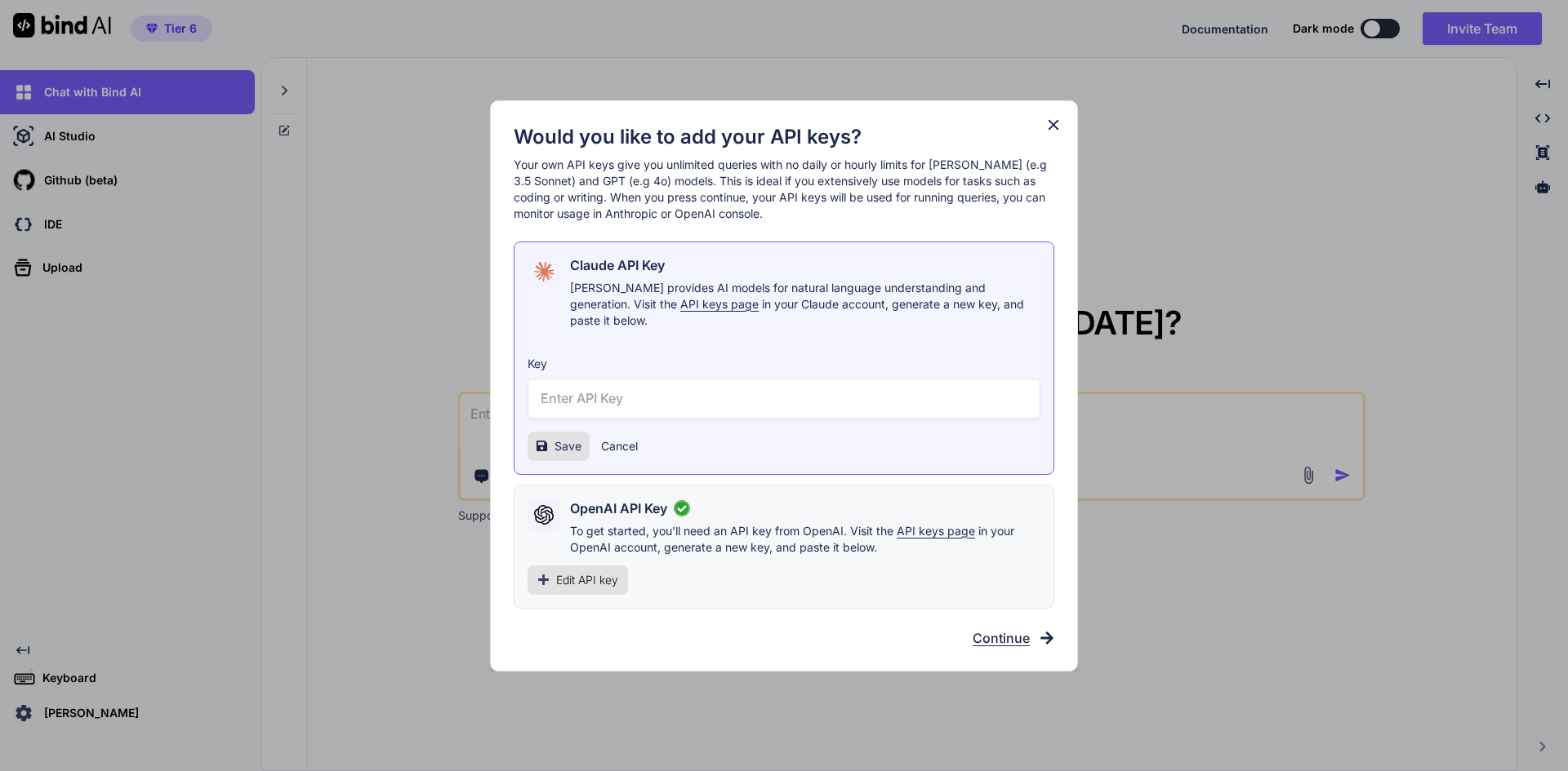
click at [1053, 134] on icon at bounding box center [1053, 124] width 18 height 18
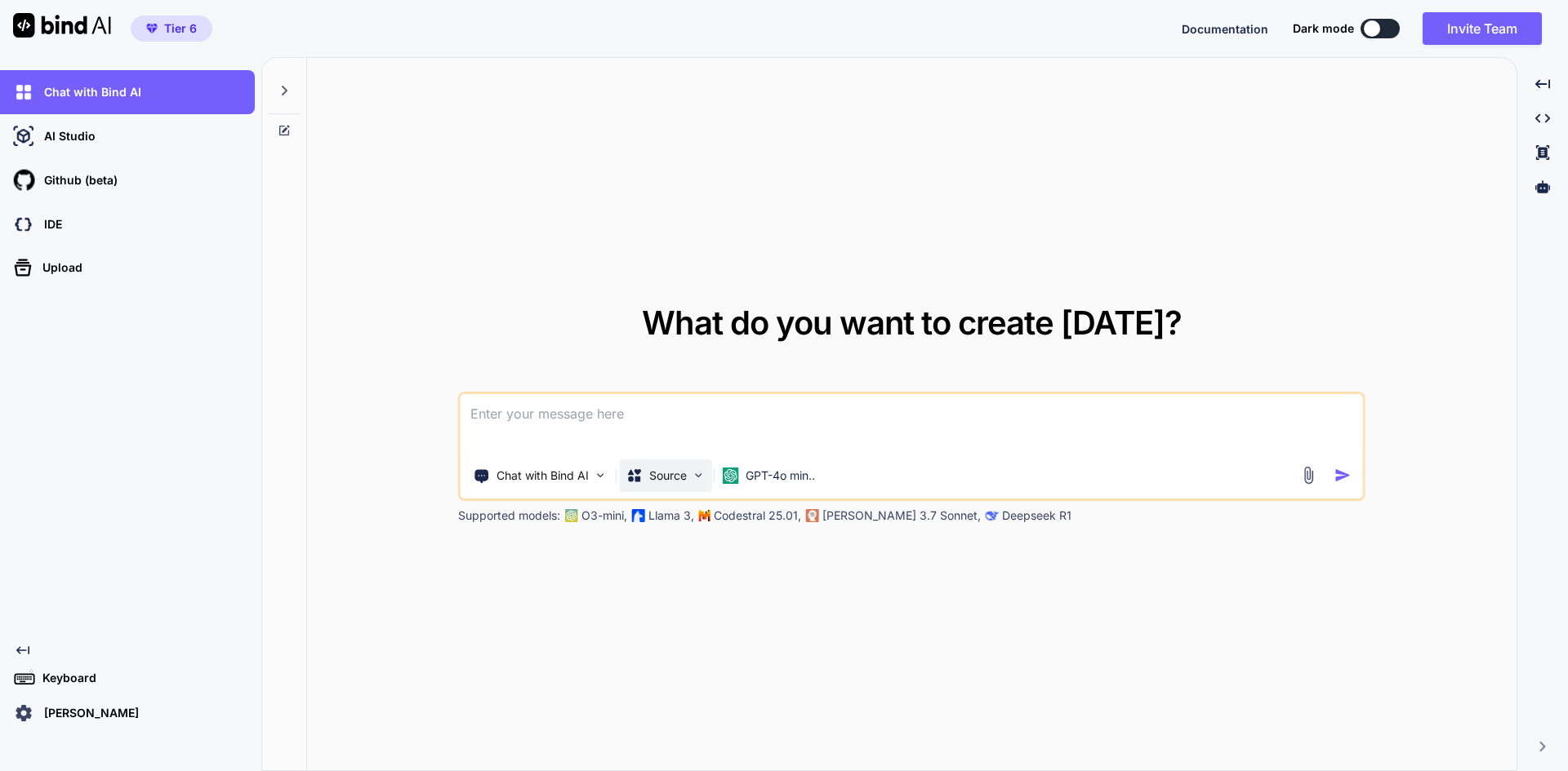
click at [692, 477] on img at bounding box center [698, 475] width 14 height 14
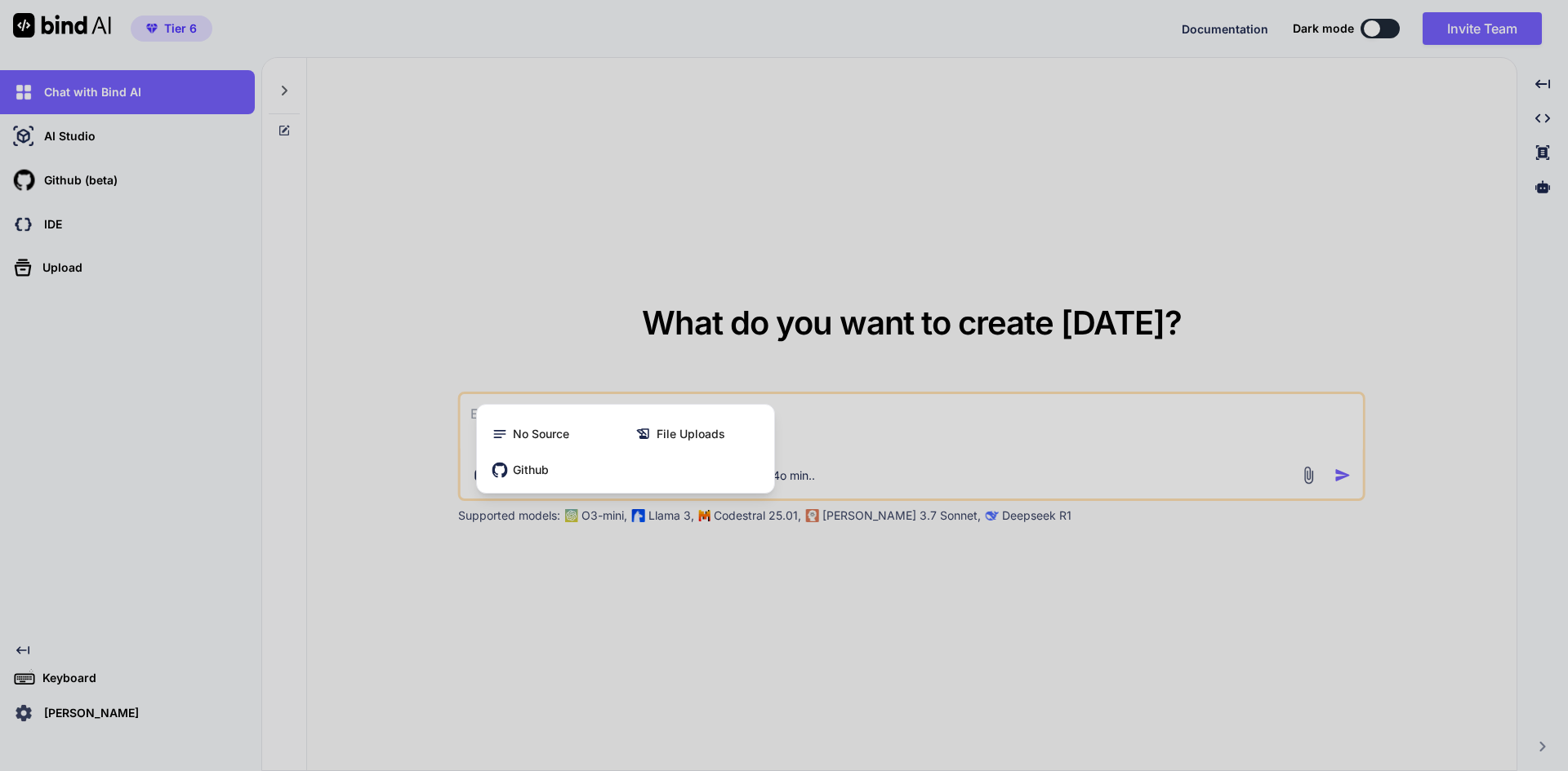
click at [669, 561] on div at bounding box center [784, 386] width 1568 height 771
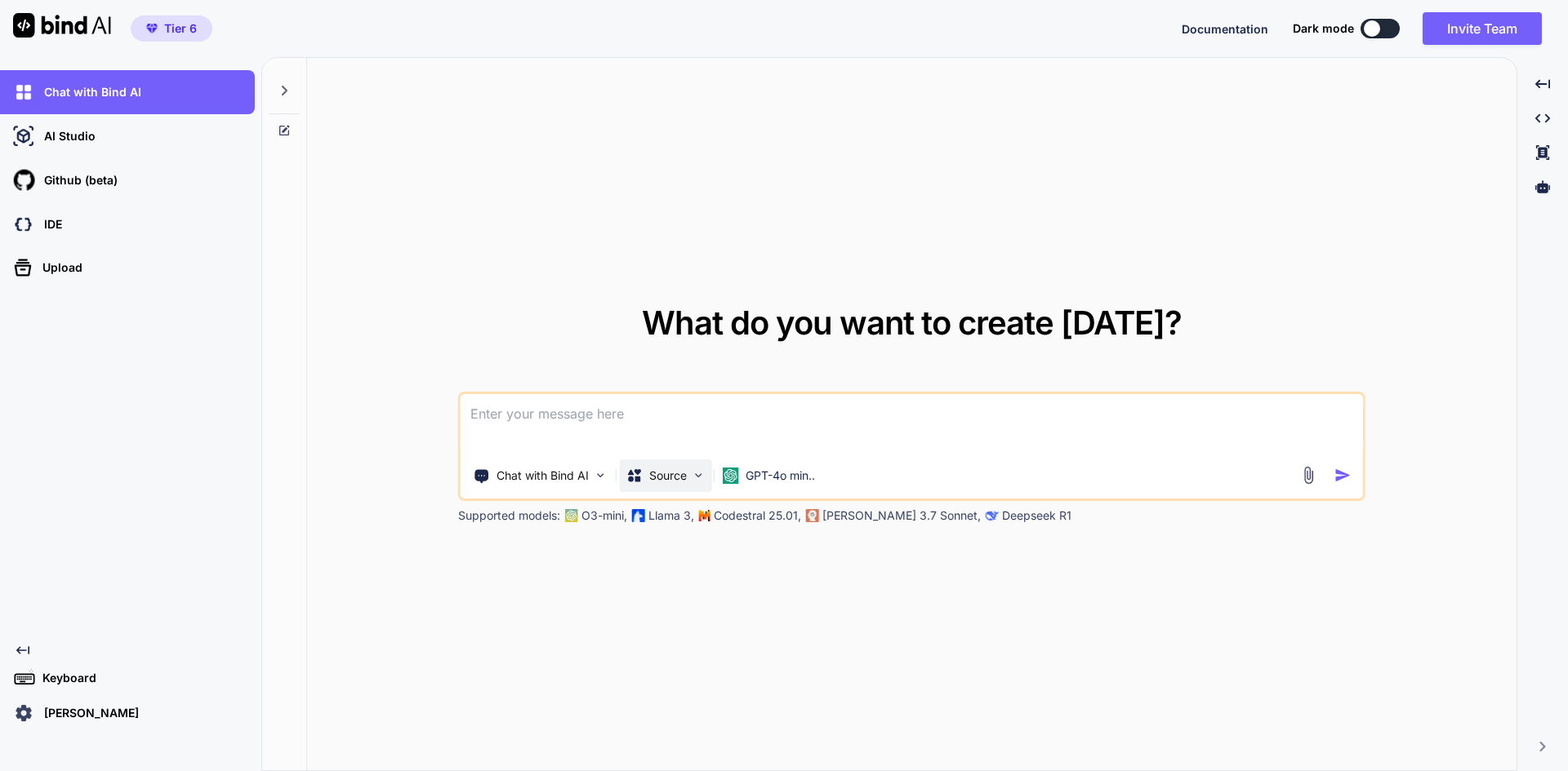
click at [658, 480] on p "Source" at bounding box center [668, 475] width 38 height 16
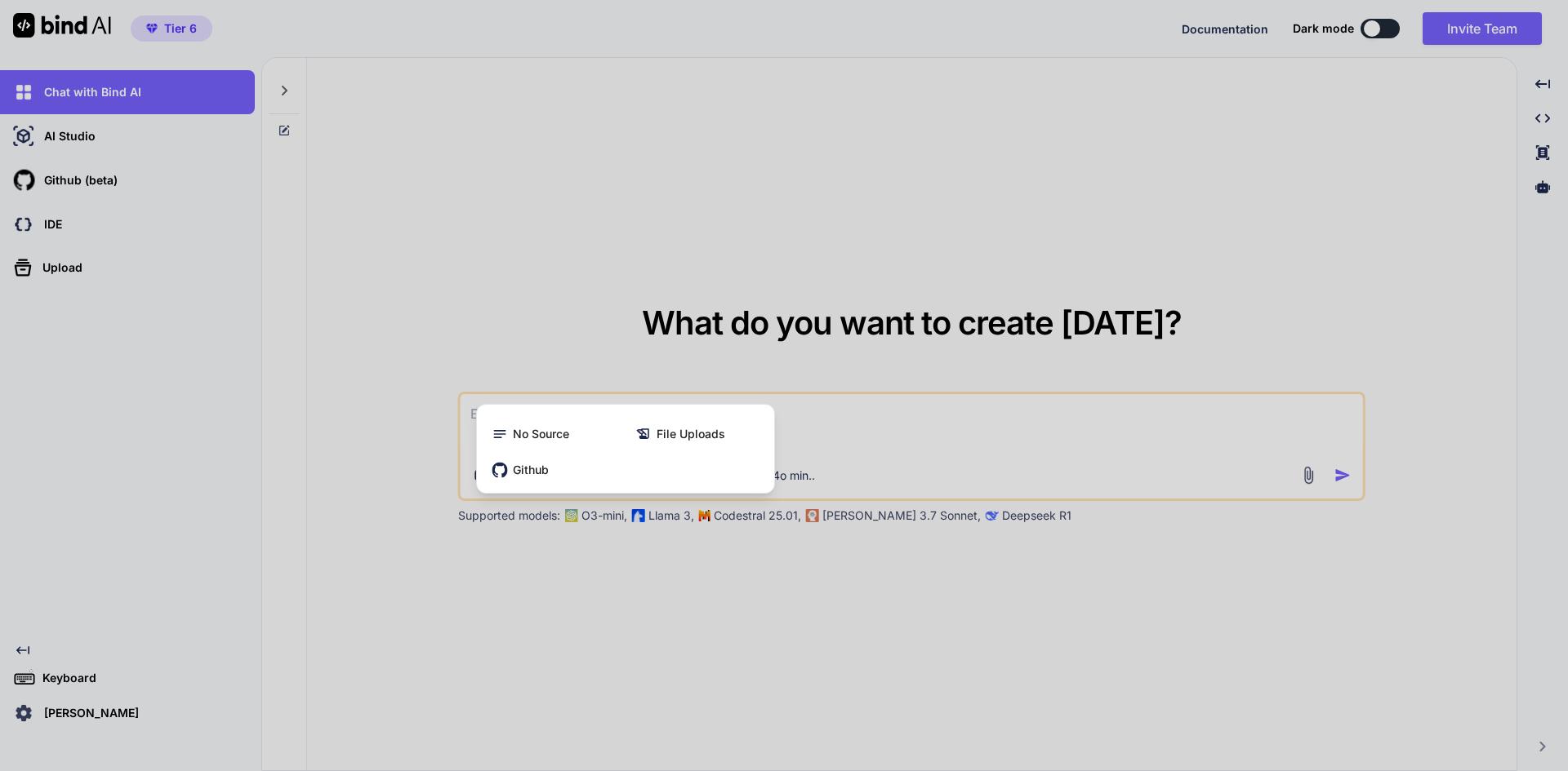
click at [662, 598] on div at bounding box center [784, 386] width 1568 height 771
type textarea "x"
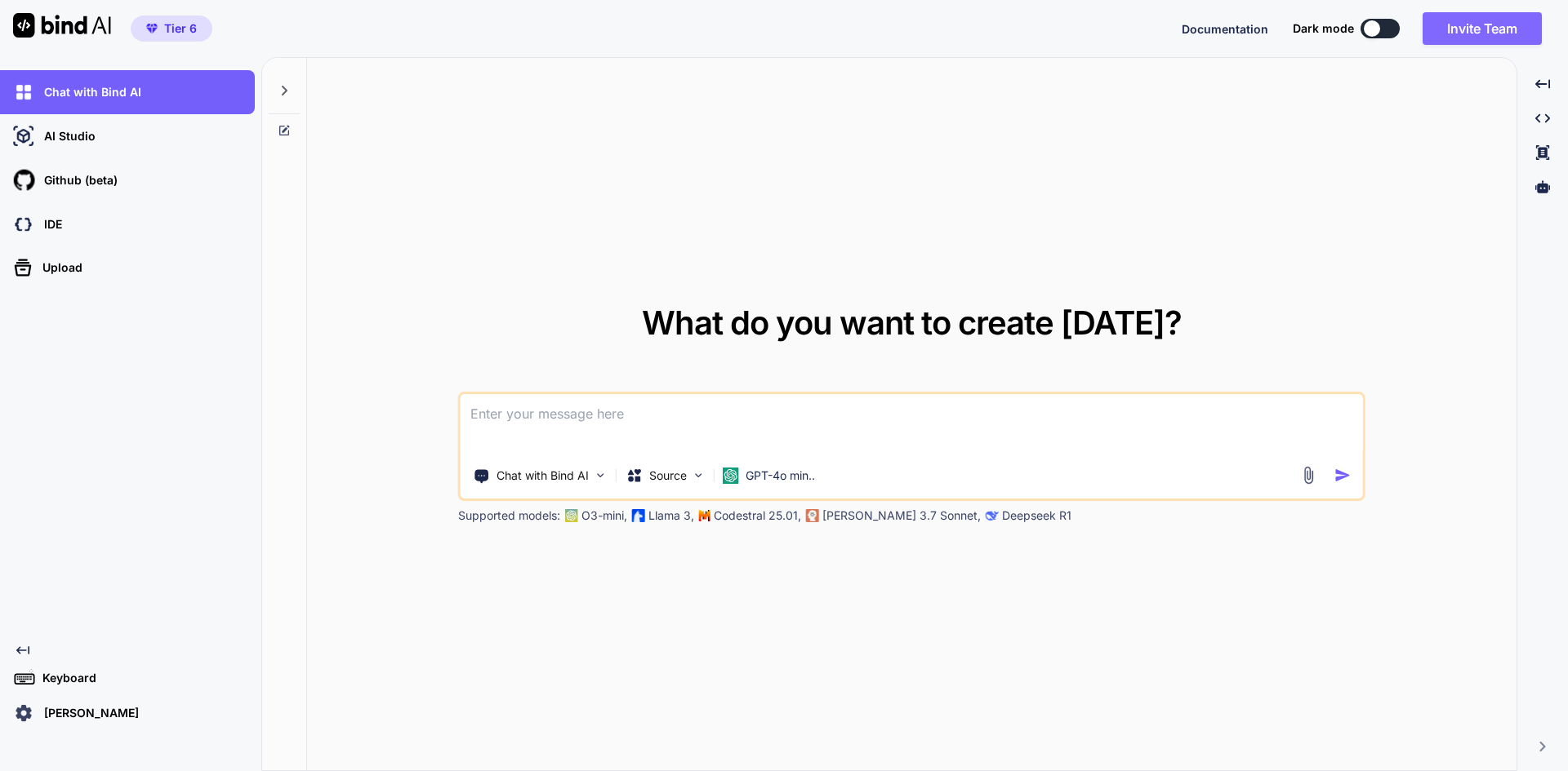
click at [1445, 30] on button "Invite Team" at bounding box center [1482, 28] width 119 height 33
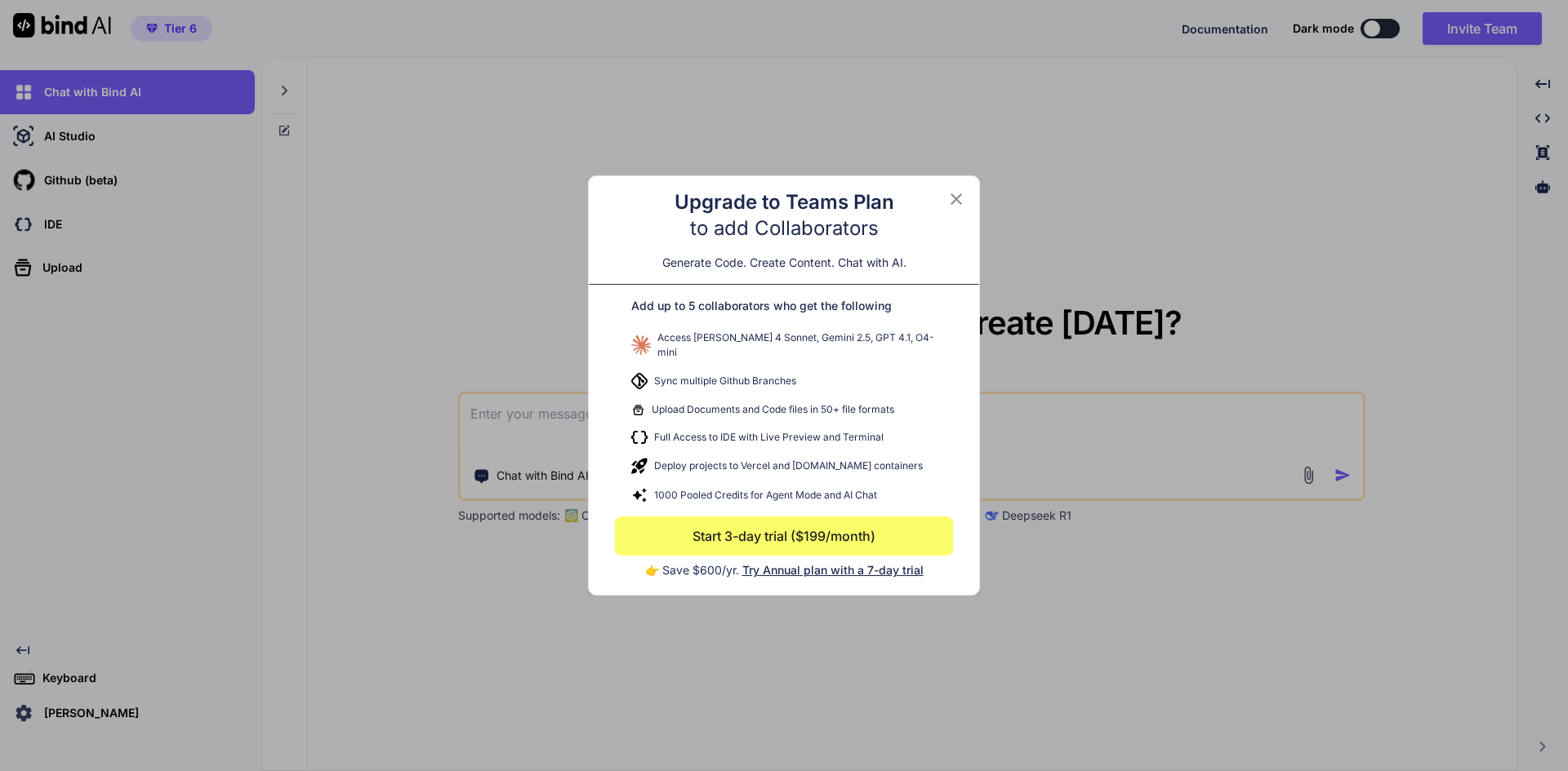
click at [951, 206] on icon at bounding box center [956, 199] width 20 height 20
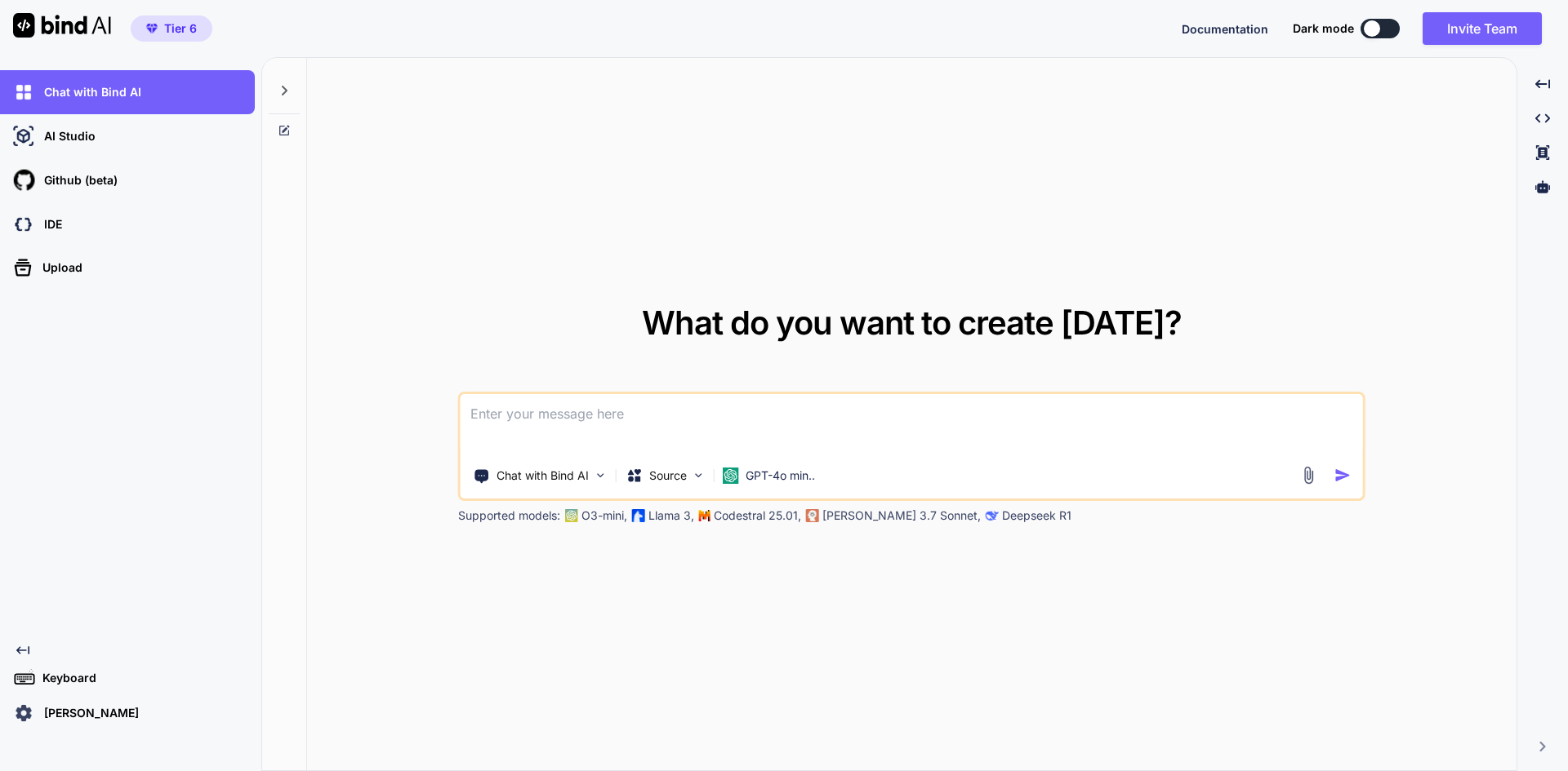
click at [23, 718] on img at bounding box center [23, 713] width 28 height 28
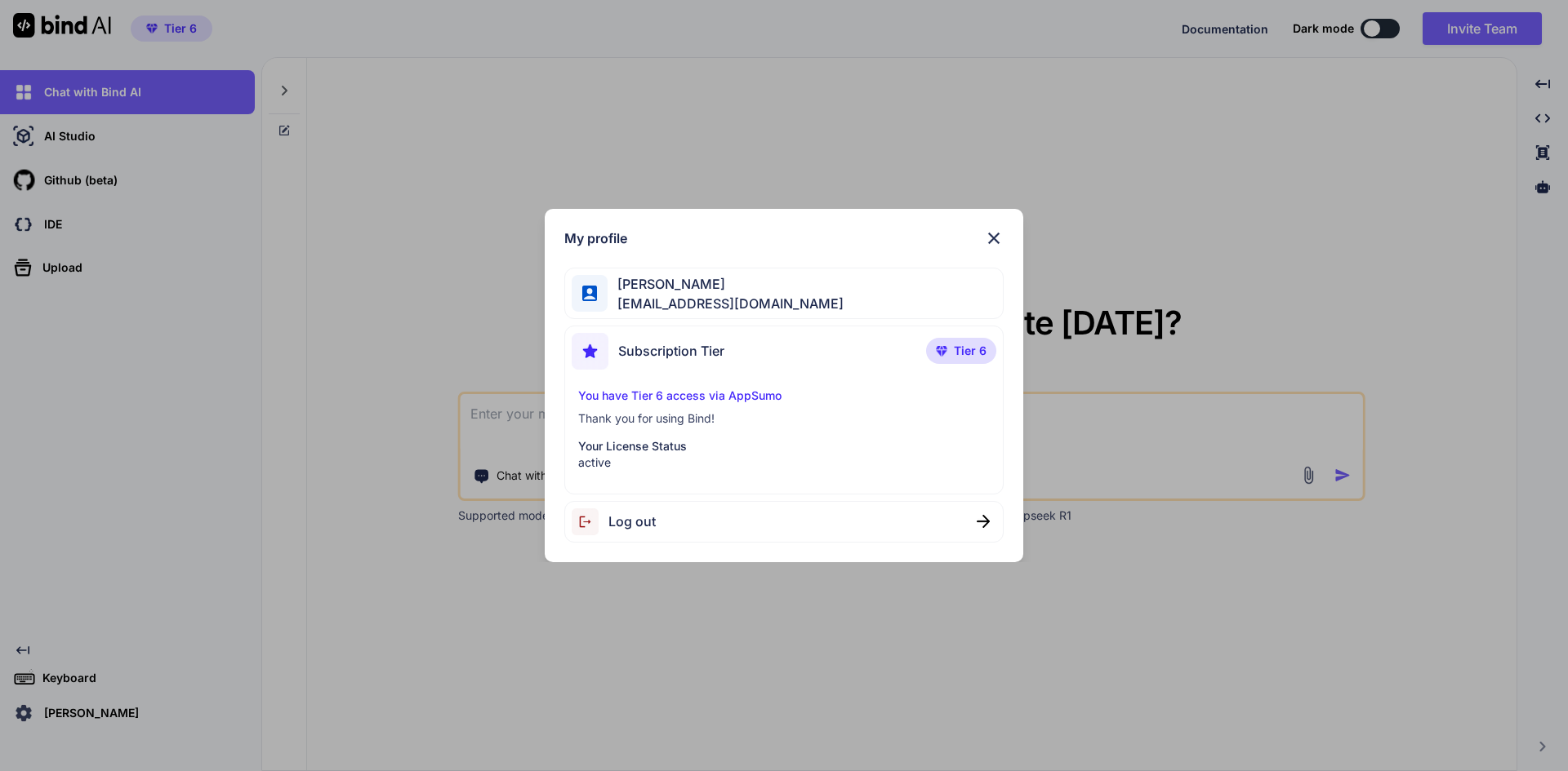
click at [724, 389] on p "You have Tier 6 access via AppSumo" at bounding box center [784, 395] width 412 height 16
click at [718, 429] on div "You have Tier 6 access via AppSumo Thank you for using Bind! Your License Statu…" at bounding box center [784, 429] width 425 height 84
click at [293, 360] on div "My profile rhommel yap rhommelyap@gmail.com Subscription Tier Tier 6 You have T…" at bounding box center [784, 386] width 1568 height 771
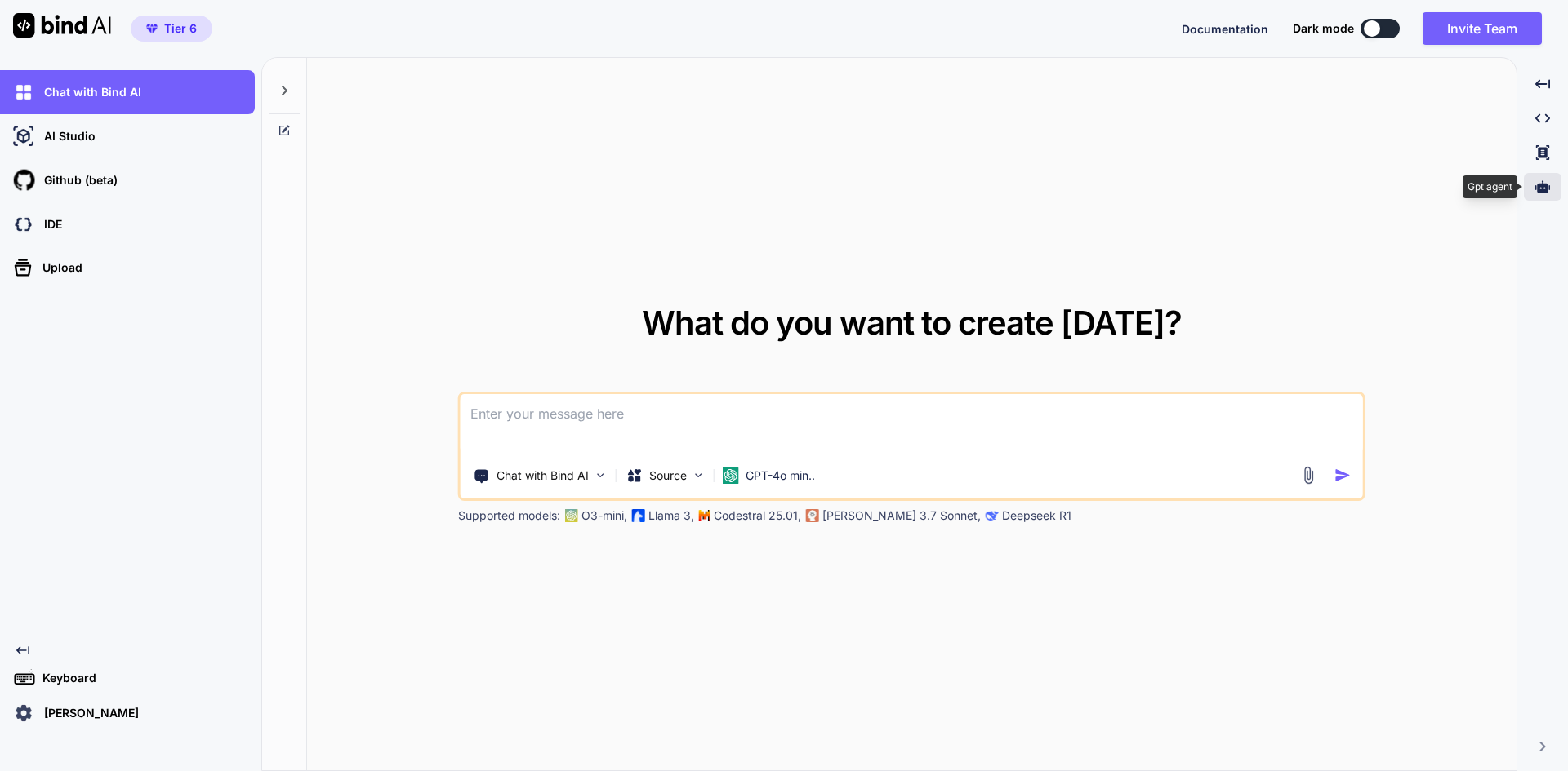
click at [1550, 188] on div at bounding box center [1542, 187] width 38 height 28
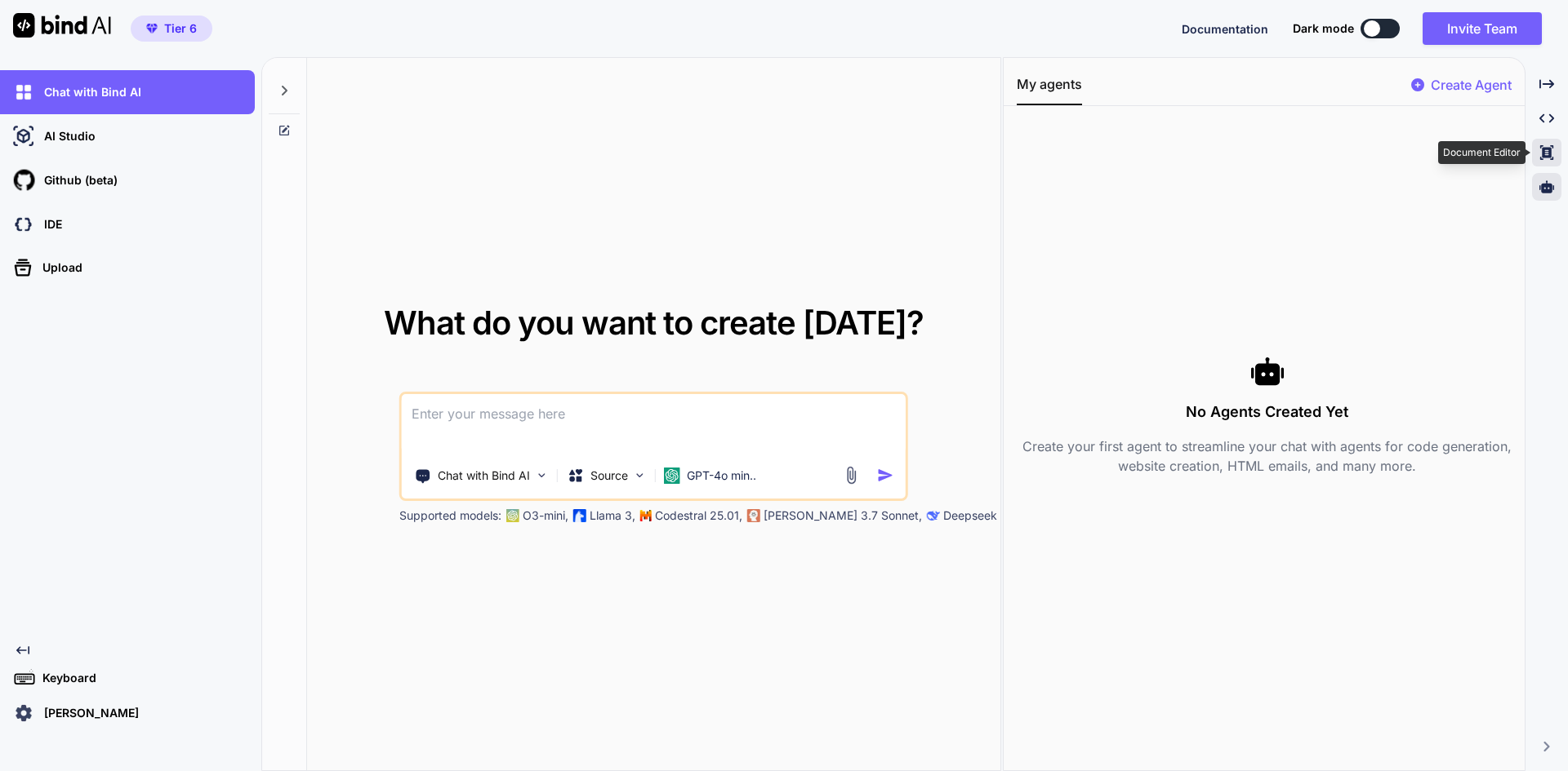
click at [1546, 88] on icon at bounding box center [1546, 84] width 15 height 9
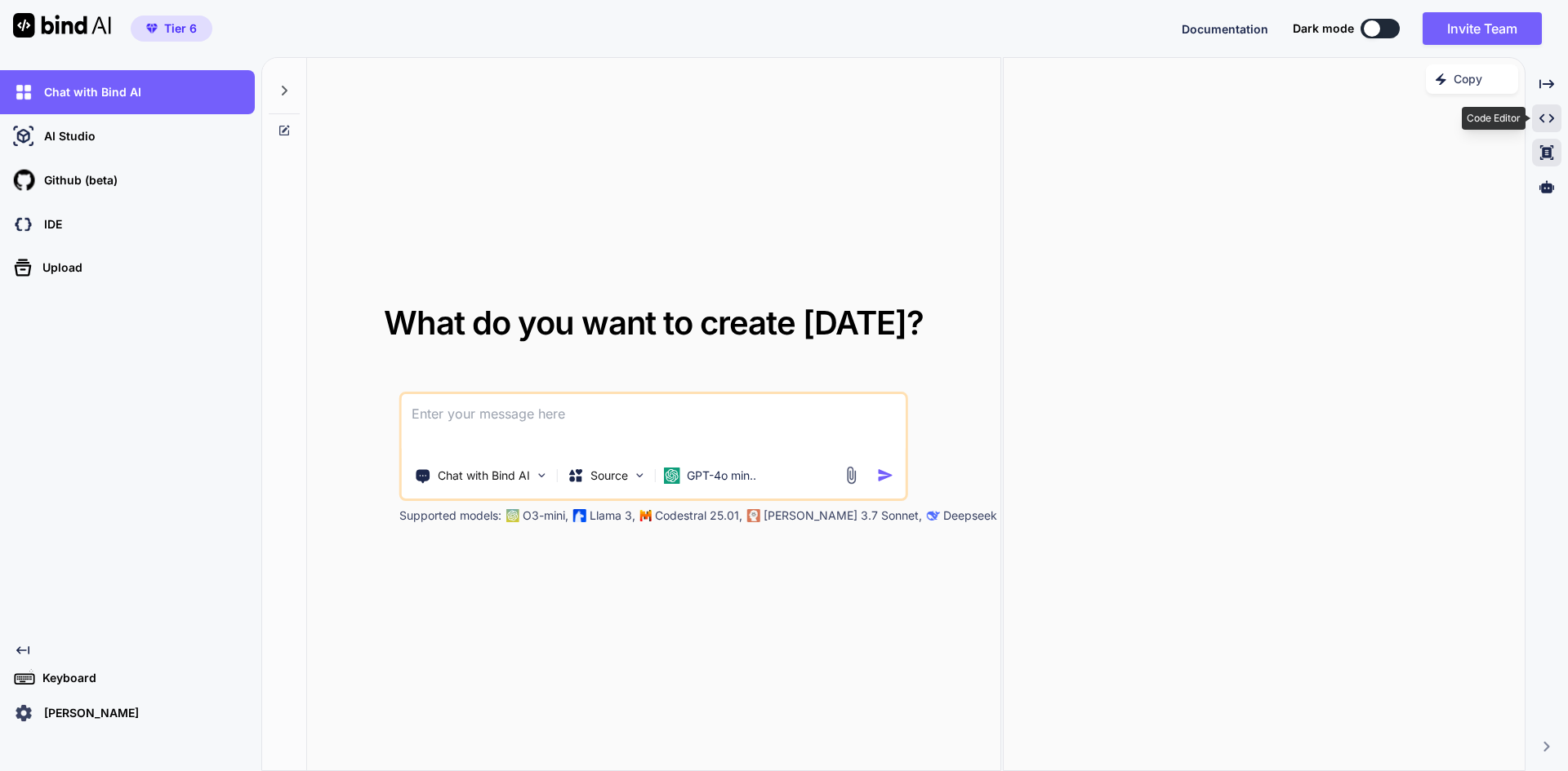
click at [1546, 122] on icon "Created with Pixso." at bounding box center [1546, 118] width 15 height 15
click at [1546, 84] on icon at bounding box center [1546, 84] width 15 height 9
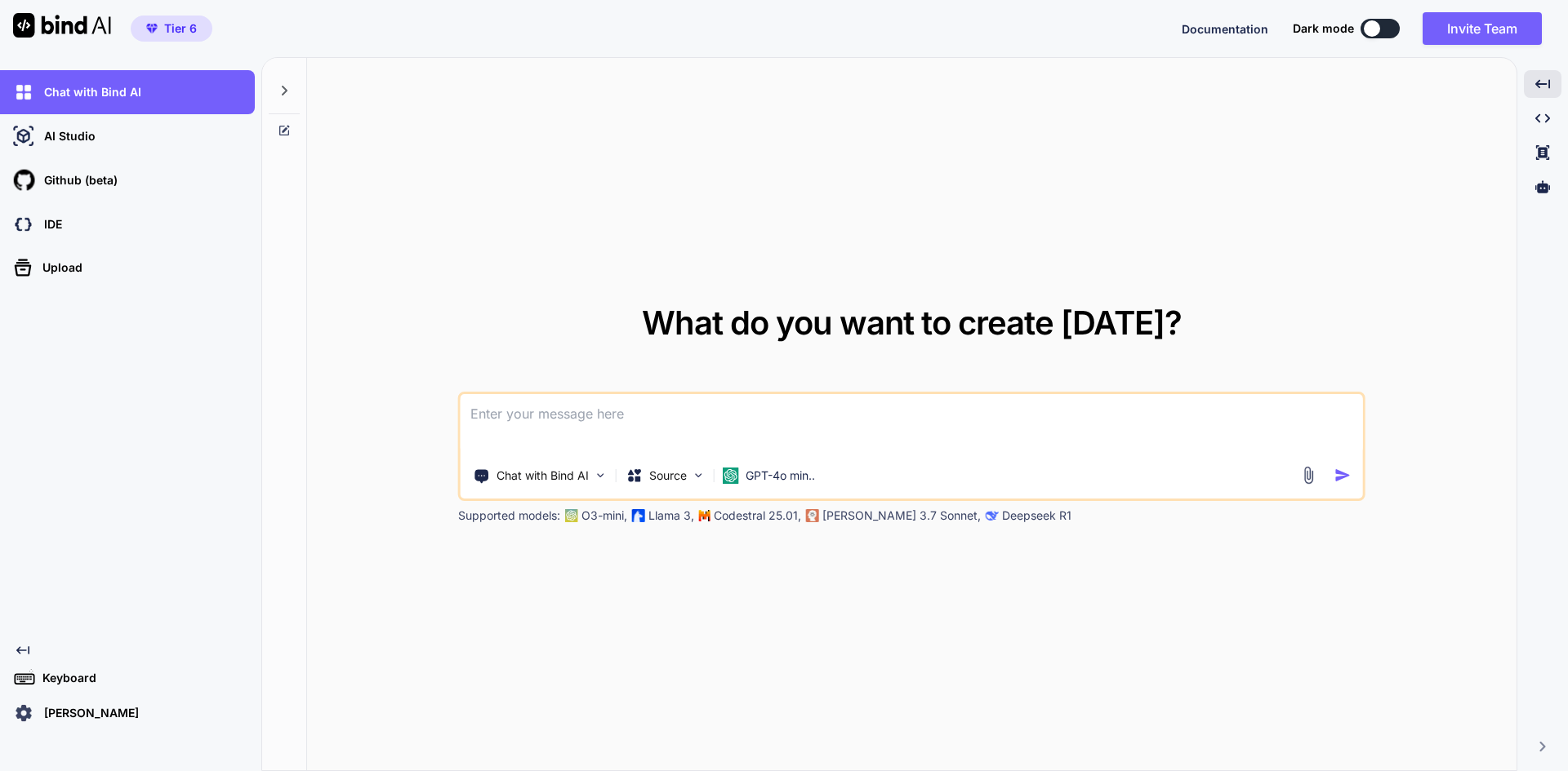
click at [589, 425] on textarea at bounding box center [911, 424] width 902 height 60
click at [768, 488] on div "GPT-4o min.." at bounding box center [769, 476] width 105 height 33
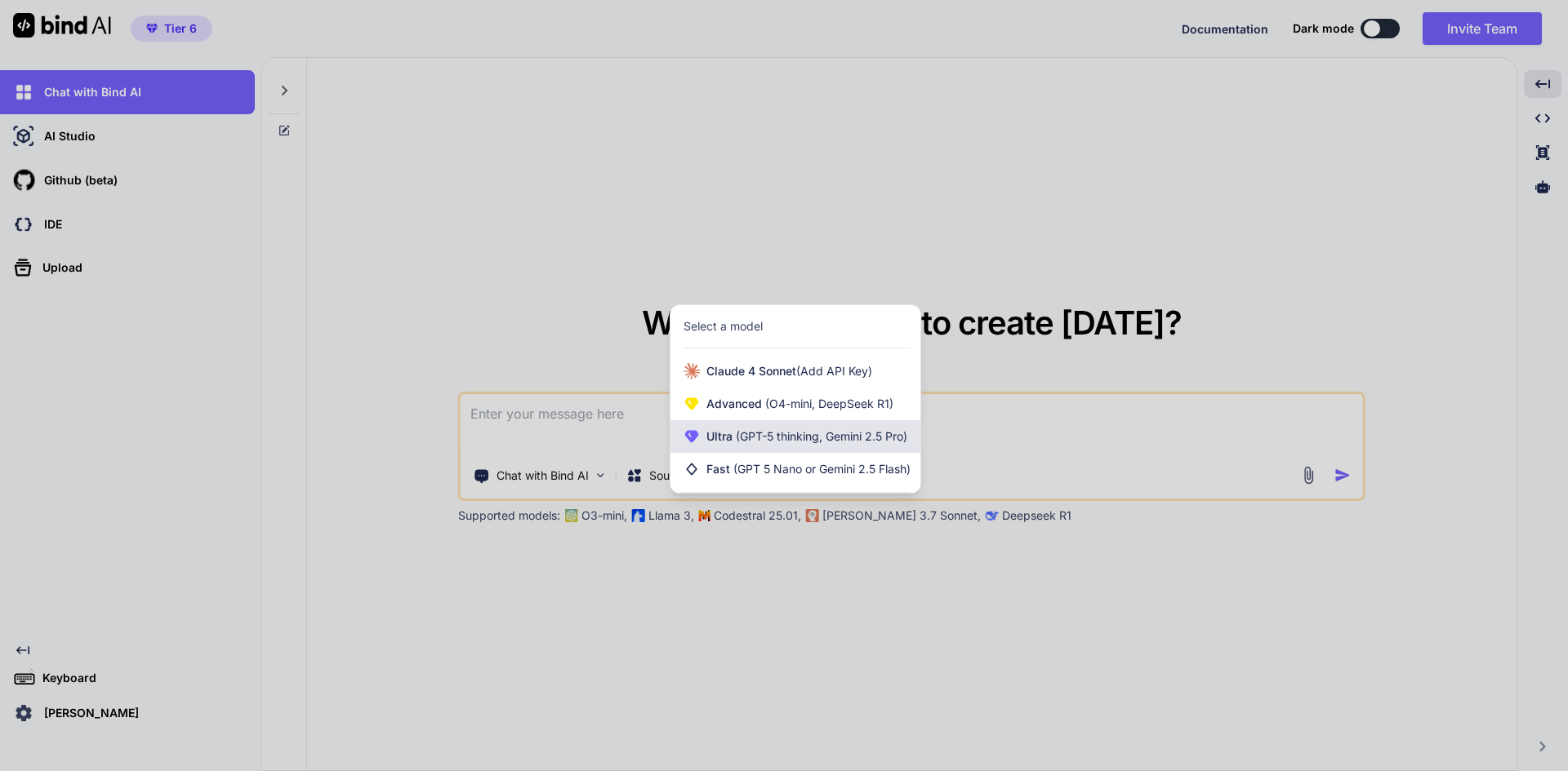
click at [765, 442] on span "(GPT-5 thinking, Gemini 2.5 Pro)" at bounding box center [820, 436] width 174 height 14
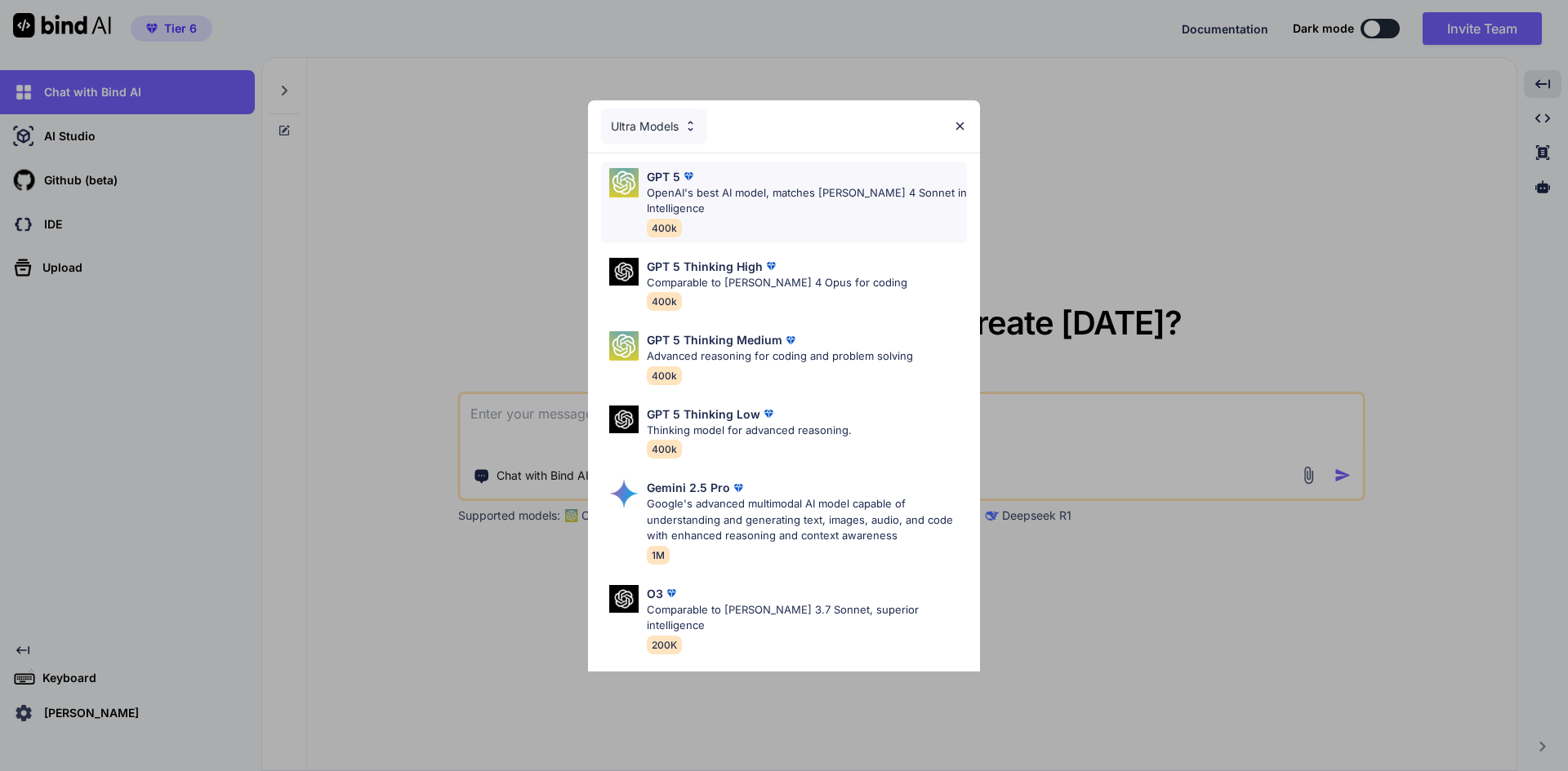
click at [769, 222] on div "GPT 5 OpenAI's best AI model, matches Claude 4 Sonnet in Intelligence 400k" at bounding box center [806, 202] width 320 height 68
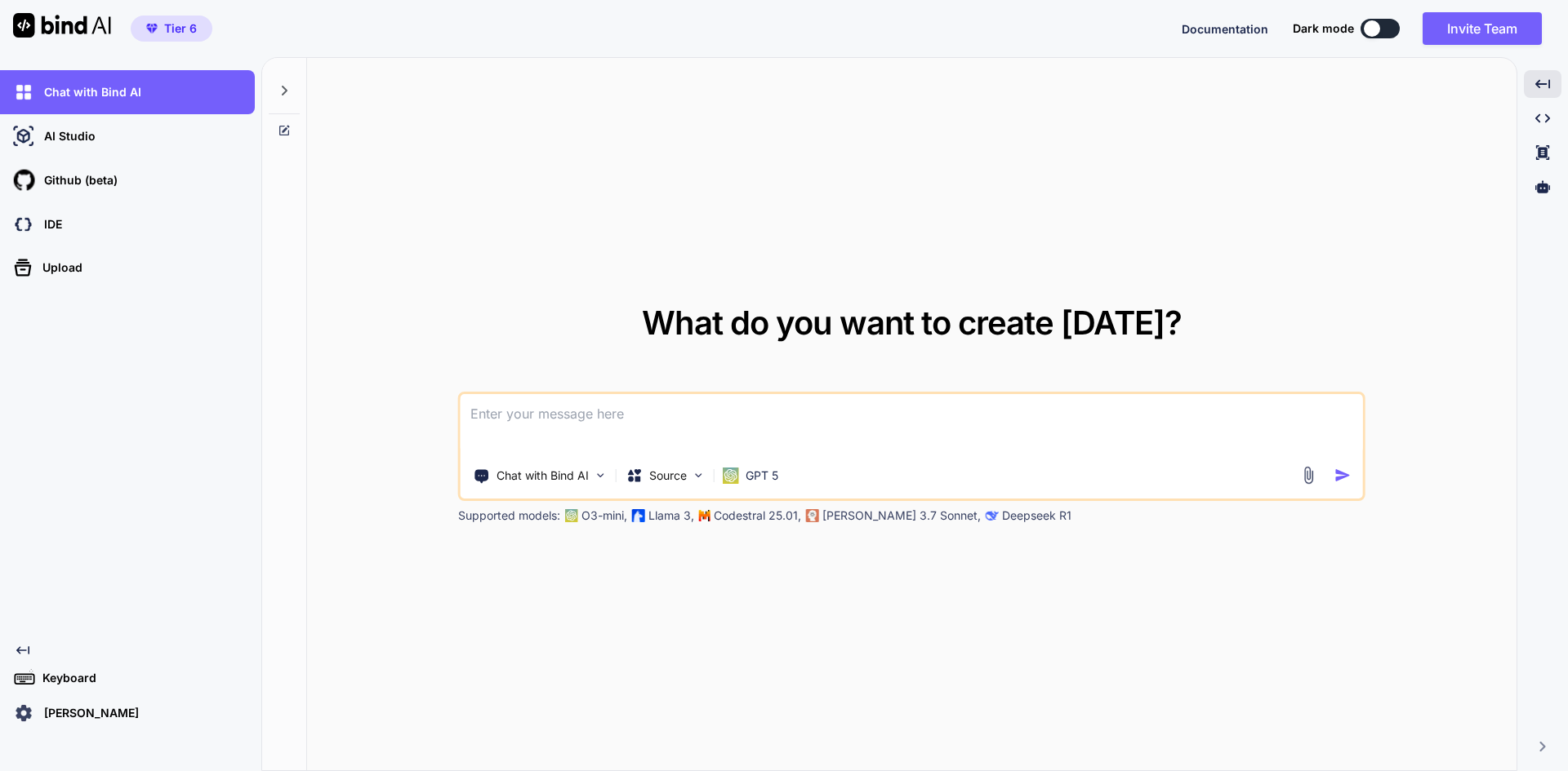
click at [659, 424] on textarea at bounding box center [911, 424] width 902 height 60
paste textarea "rebuild my website, [URL][DOMAIN_NAME]. This is an amazon ppc marketing agency.…"
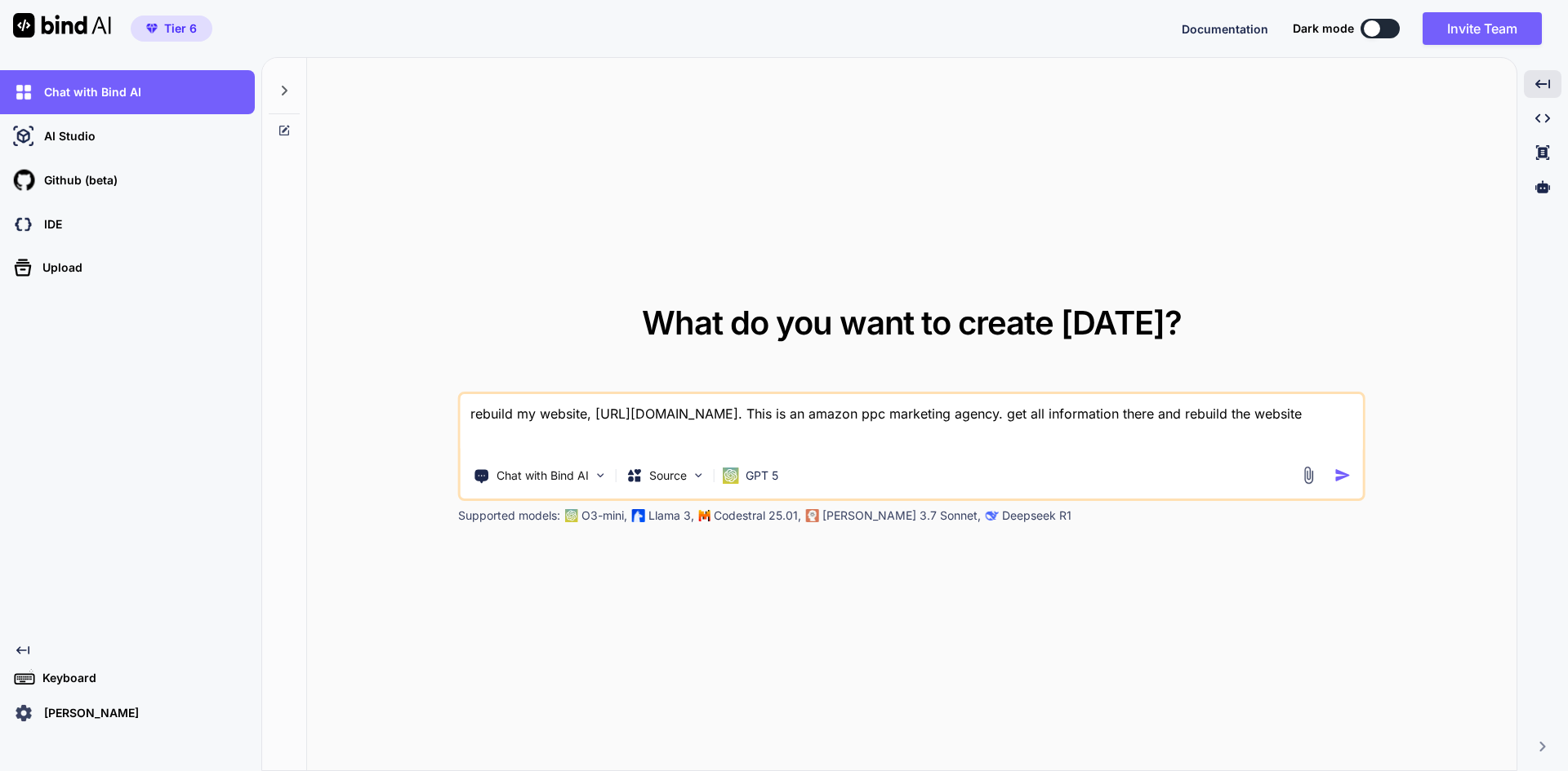
type textarea "rebuild my website, [URL][DOMAIN_NAME]. This is an amazon ppc marketing agency.…"
click at [1332, 475] on div at bounding box center [1328, 475] width 59 height 19
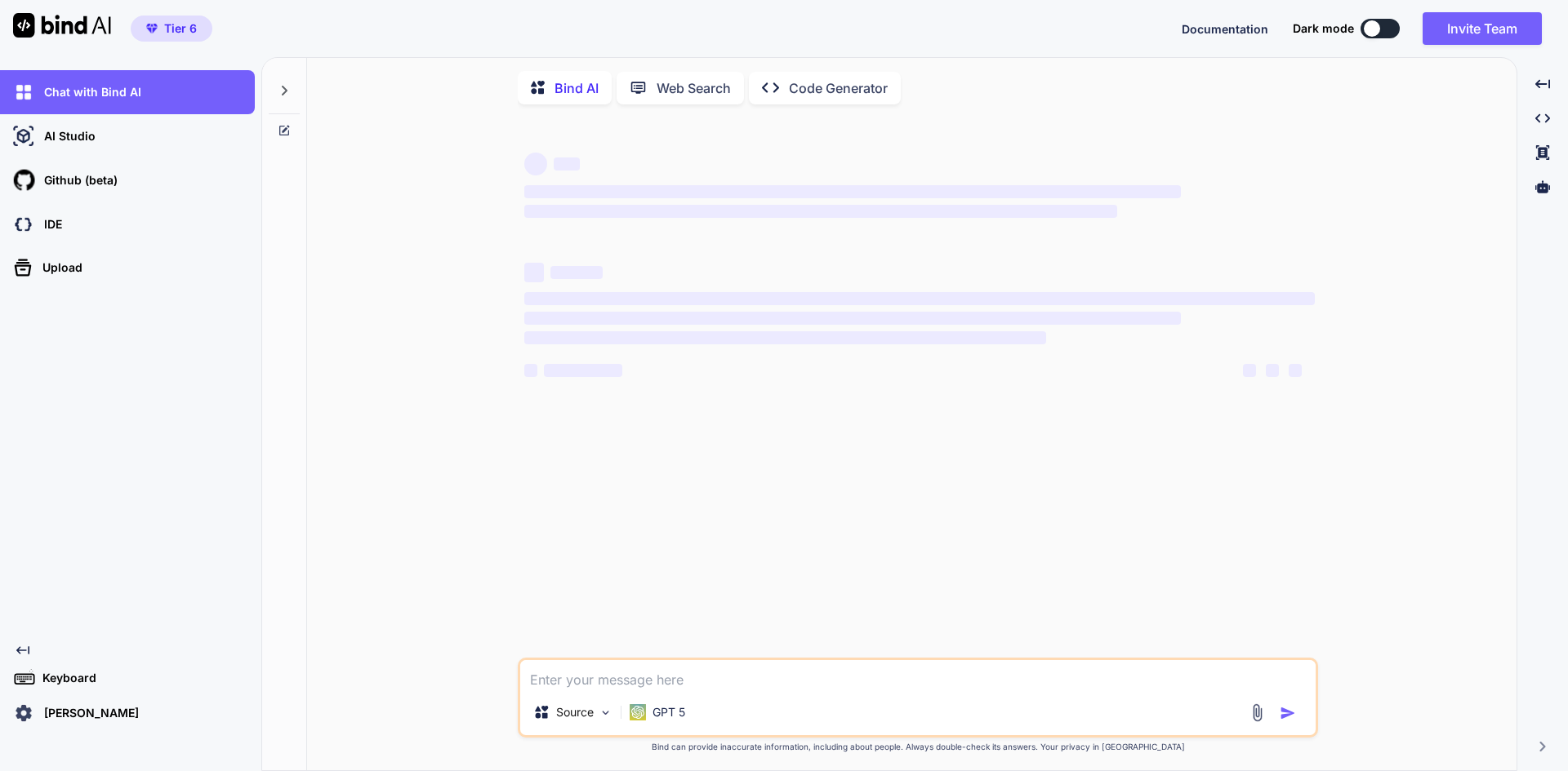
click at [1341, 478] on div "‌ ‌ ‌ ‌ ‌ ‌ ‌ ‌ ‌ ‌ ‌ ‌ ‌ ‌ Source GPT 5 Created with Bind Always check its ans…" at bounding box center [918, 445] width 1196 height 655
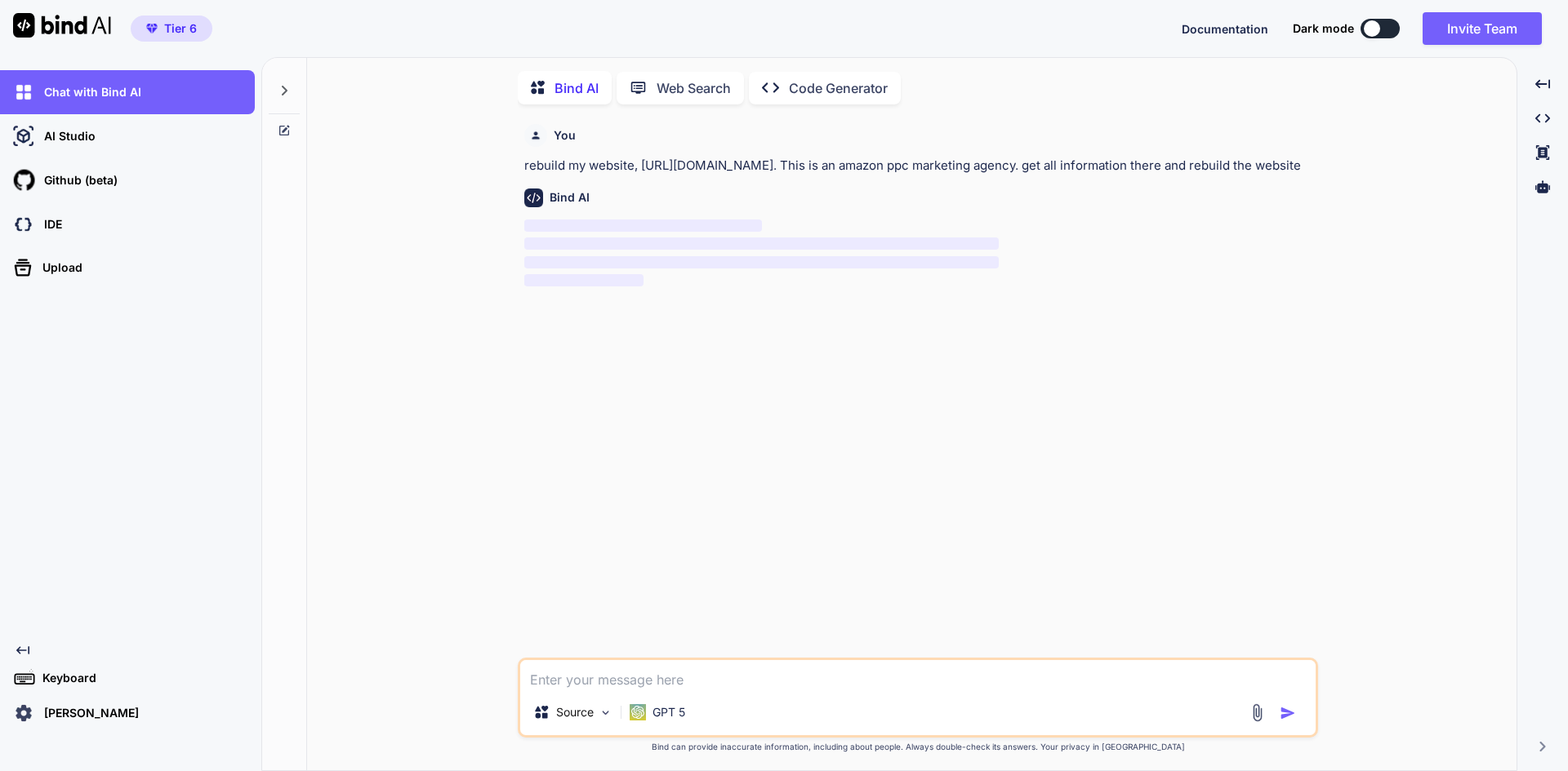
scroll to position [7, 0]
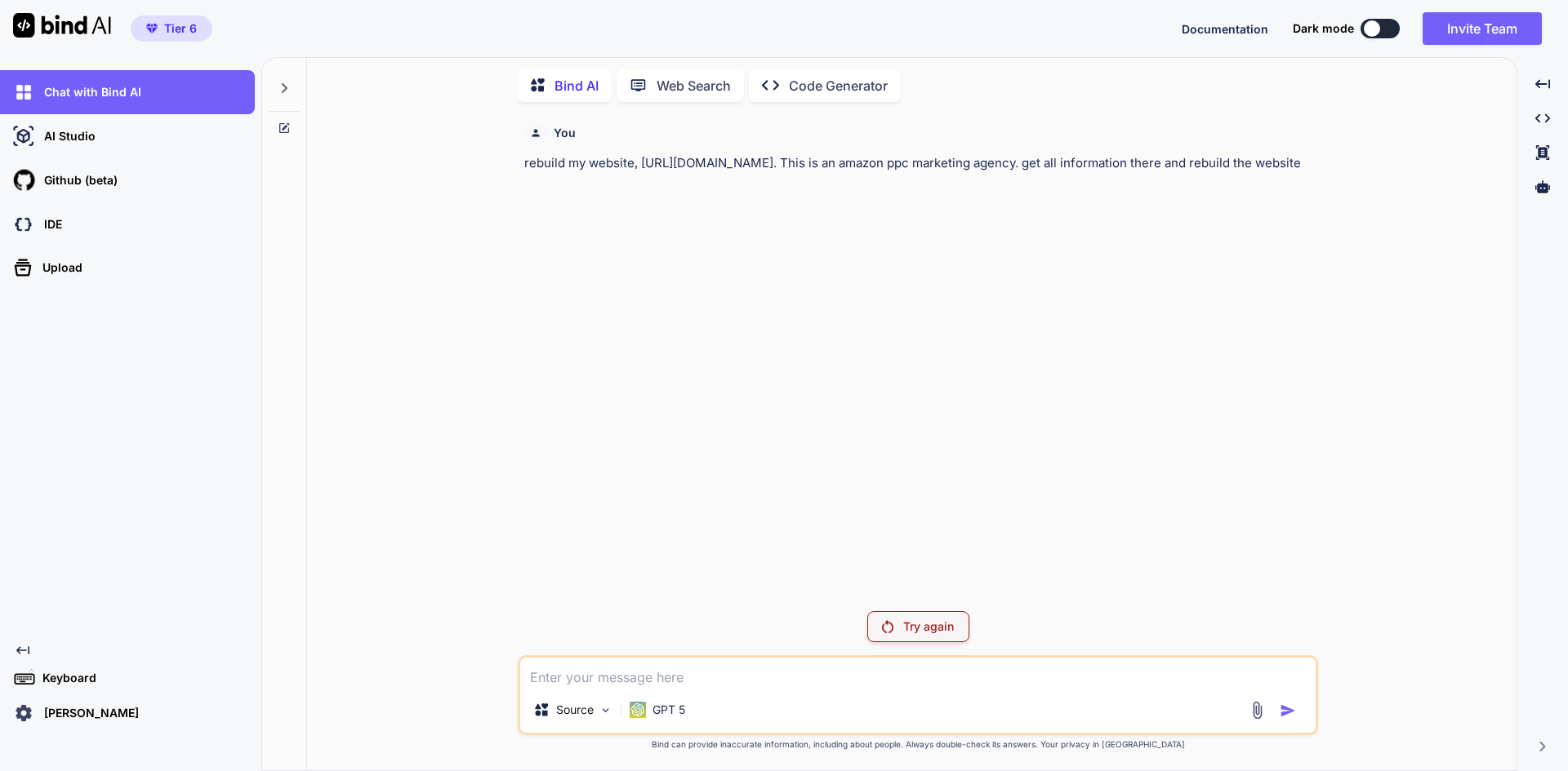
click at [846, 88] on p "Code Generator" at bounding box center [838, 85] width 98 height 20
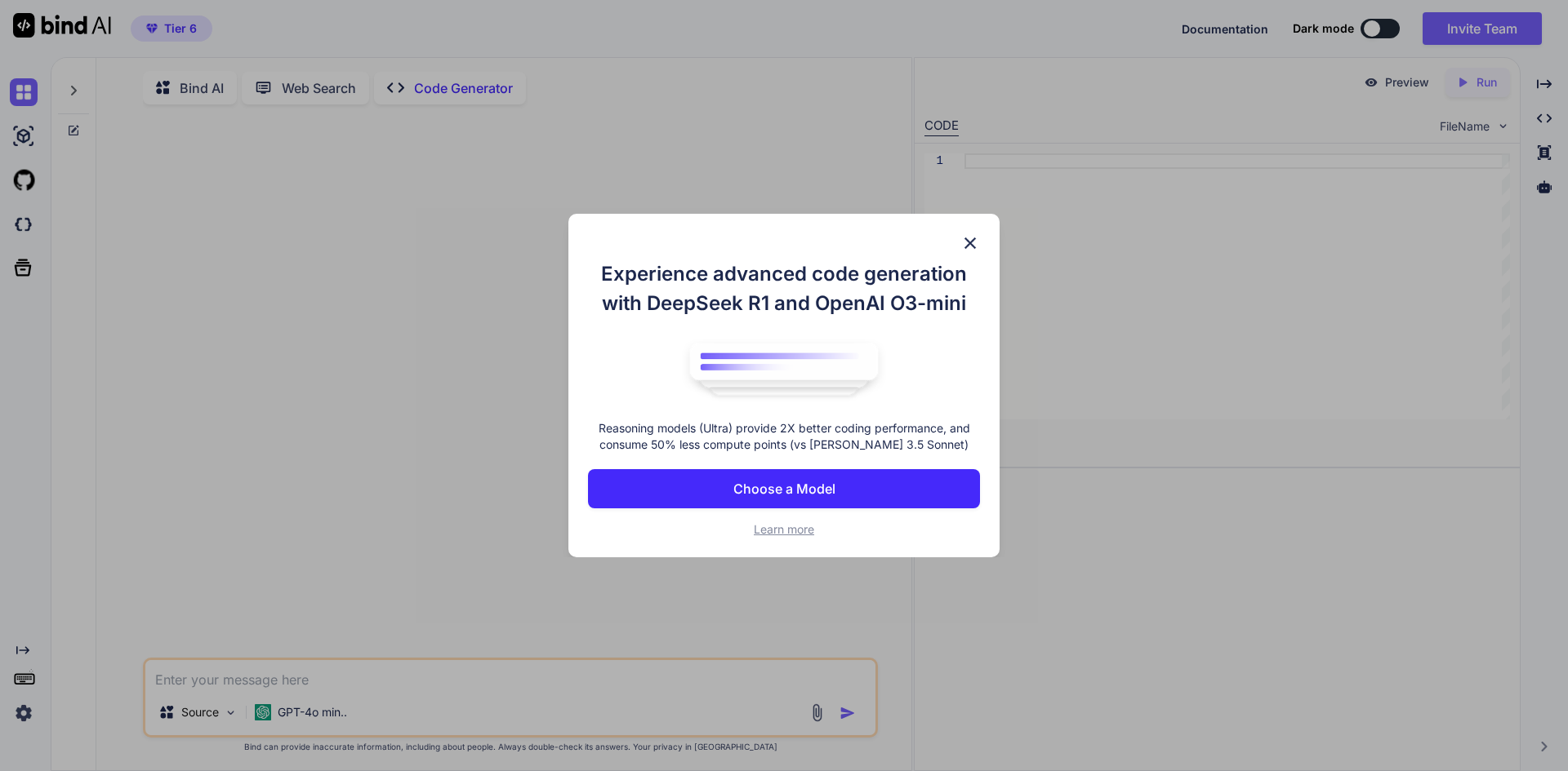
click at [800, 492] on p "Choose a Model" at bounding box center [784, 488] width 102 height 20
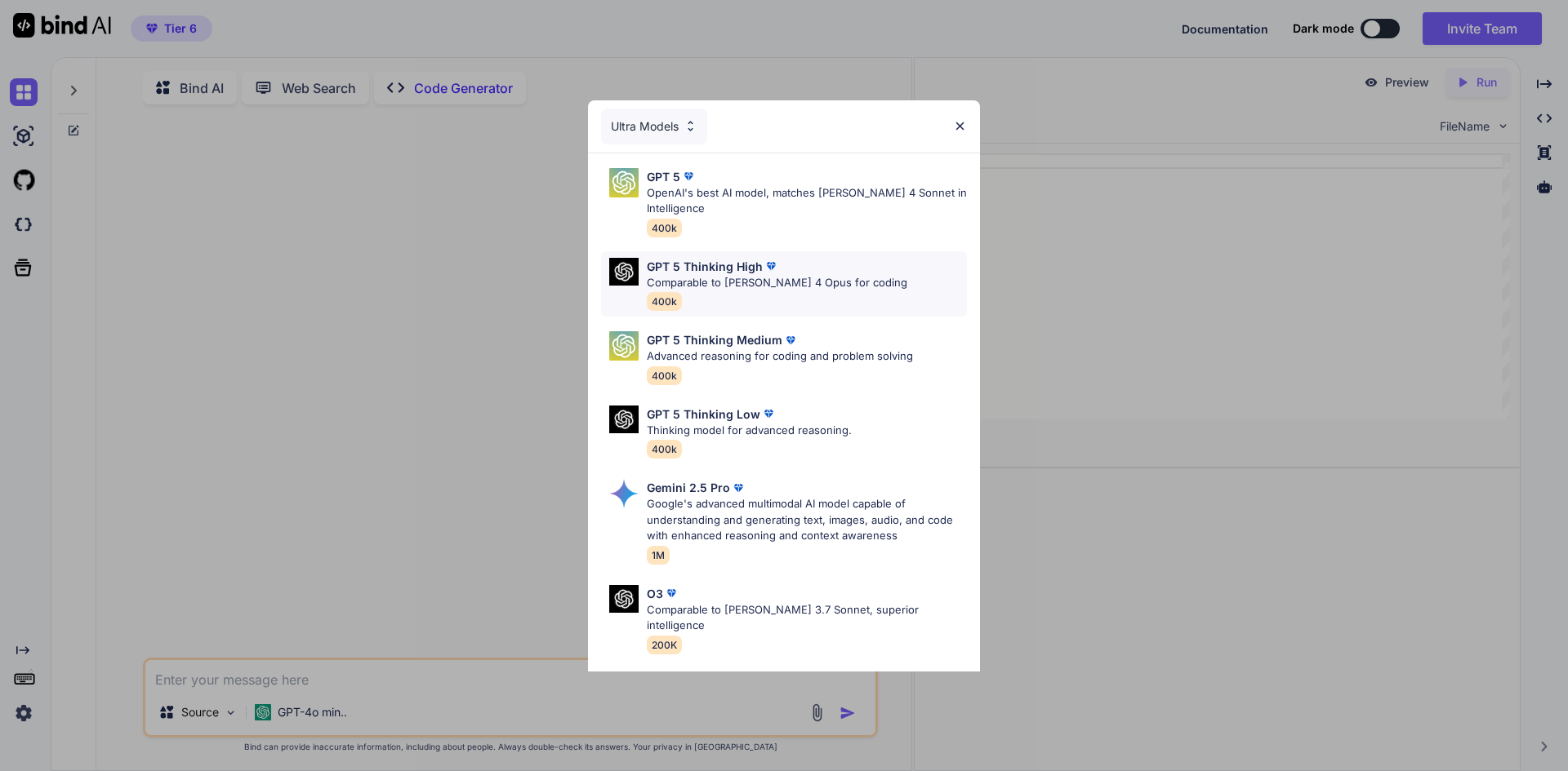
click at [756, 275] on p "Comparable to [PERSON_NAME] 4 Opus for coding" at bounding box center [777, 283] width 261 height 16
type textarea "x"
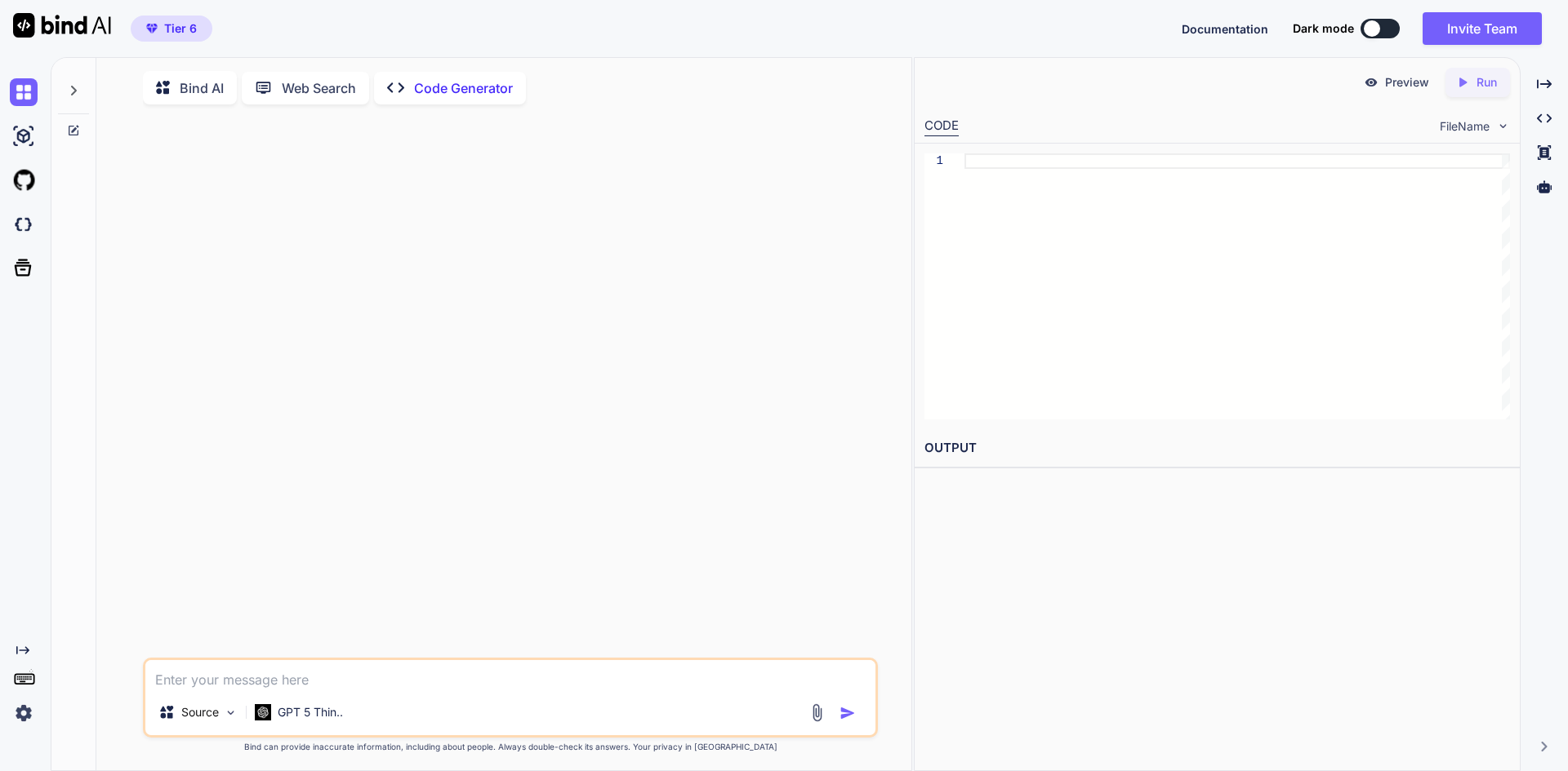
click at [401, 680] on textarea at bounding box center [510, 674] width 730 height 29
paste textarea "rebuild my website, https://eqom.tech/. This is an amazon ppc marketing agency.…"
type textarea "rebuild my website, https://eqom.tech/. This is an amazon ppc marketing agency.…"
type textarea "x"
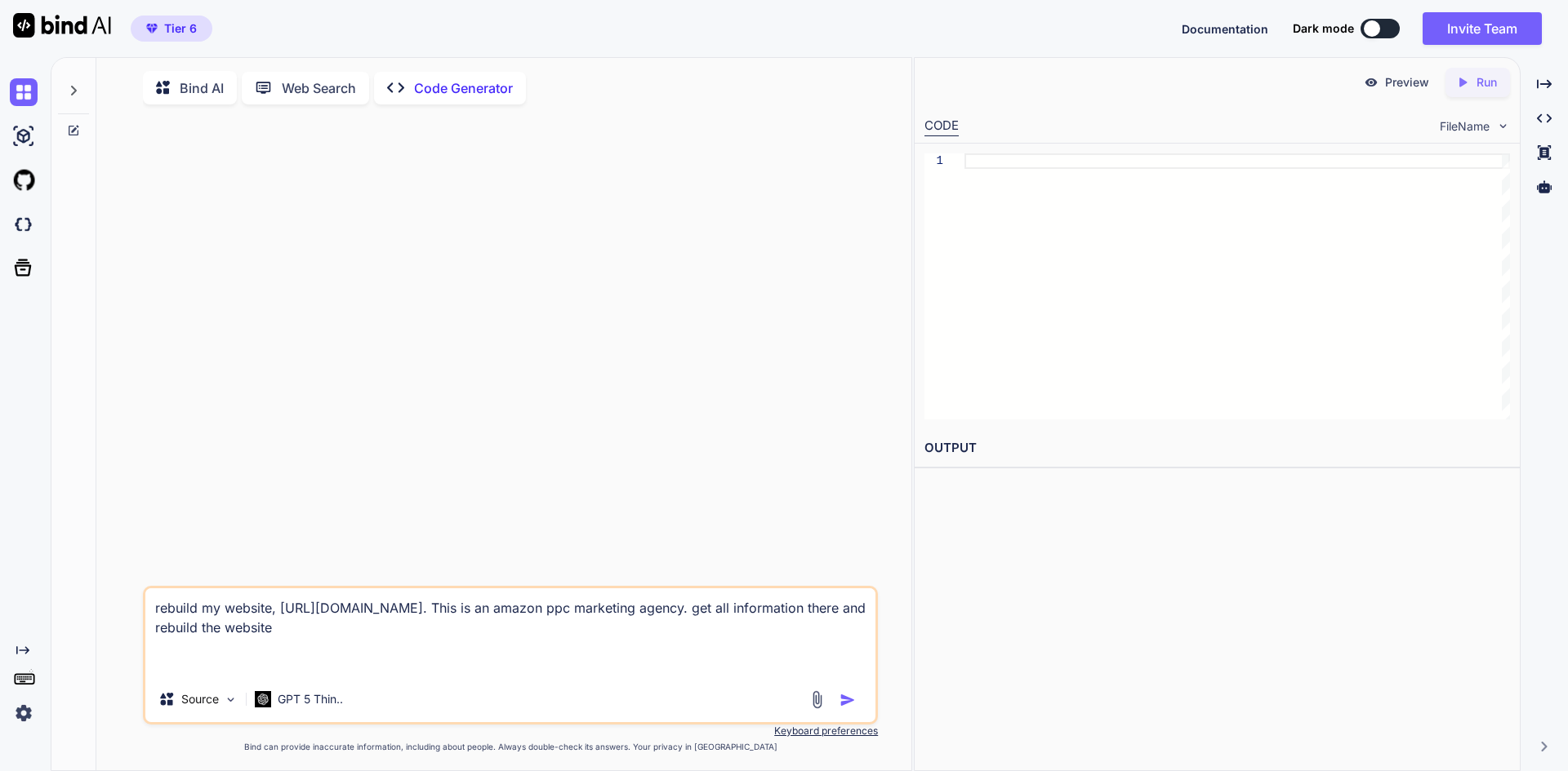
type textarea "rebuild my website, https://eqom.tech/. This is an amazon ppc marketing agency.…"
type textarea "x"
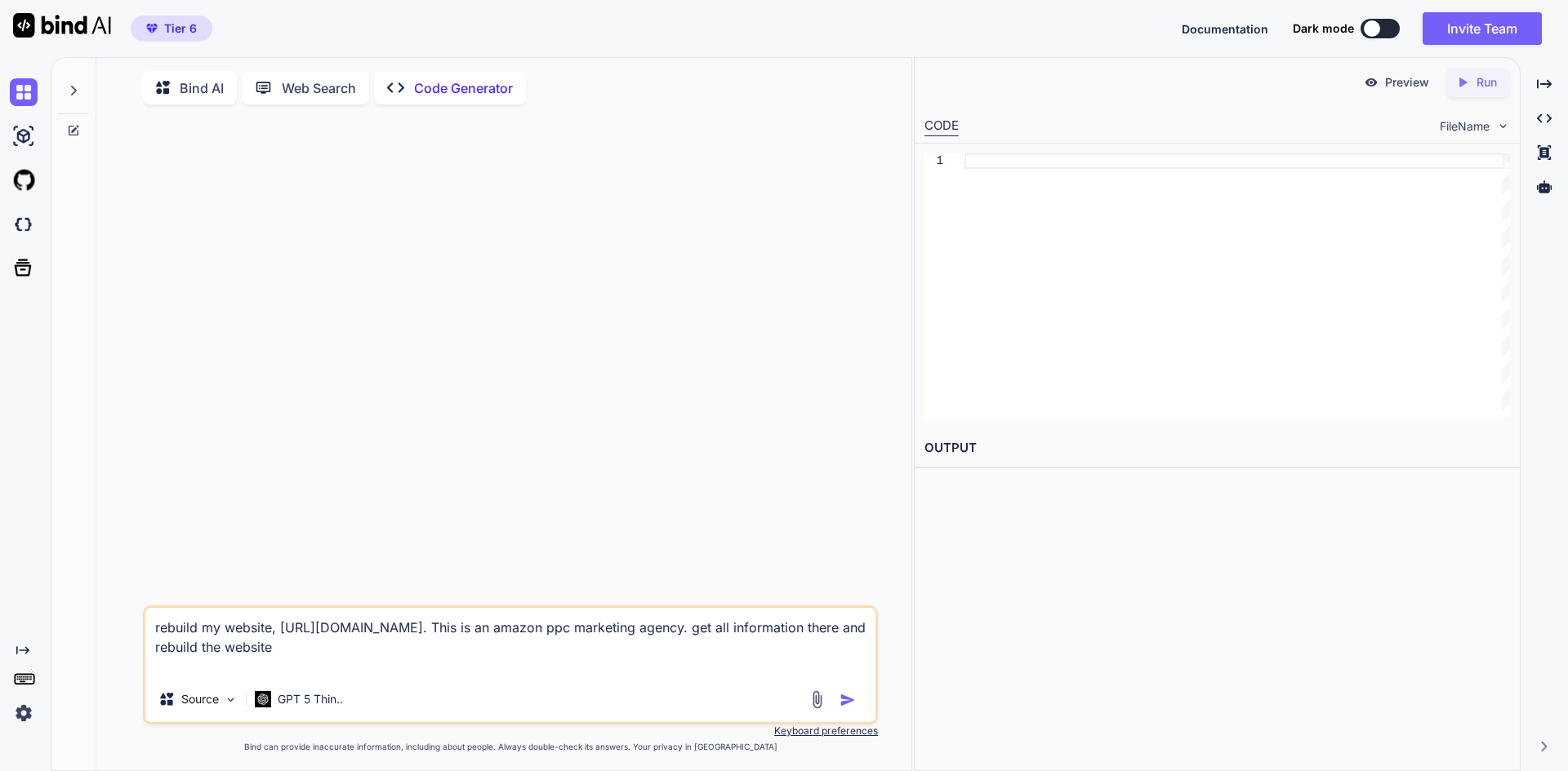
type textarea "rebuild my website, https://eqom.tech/. This is an amazon ppc marketing agency.…"
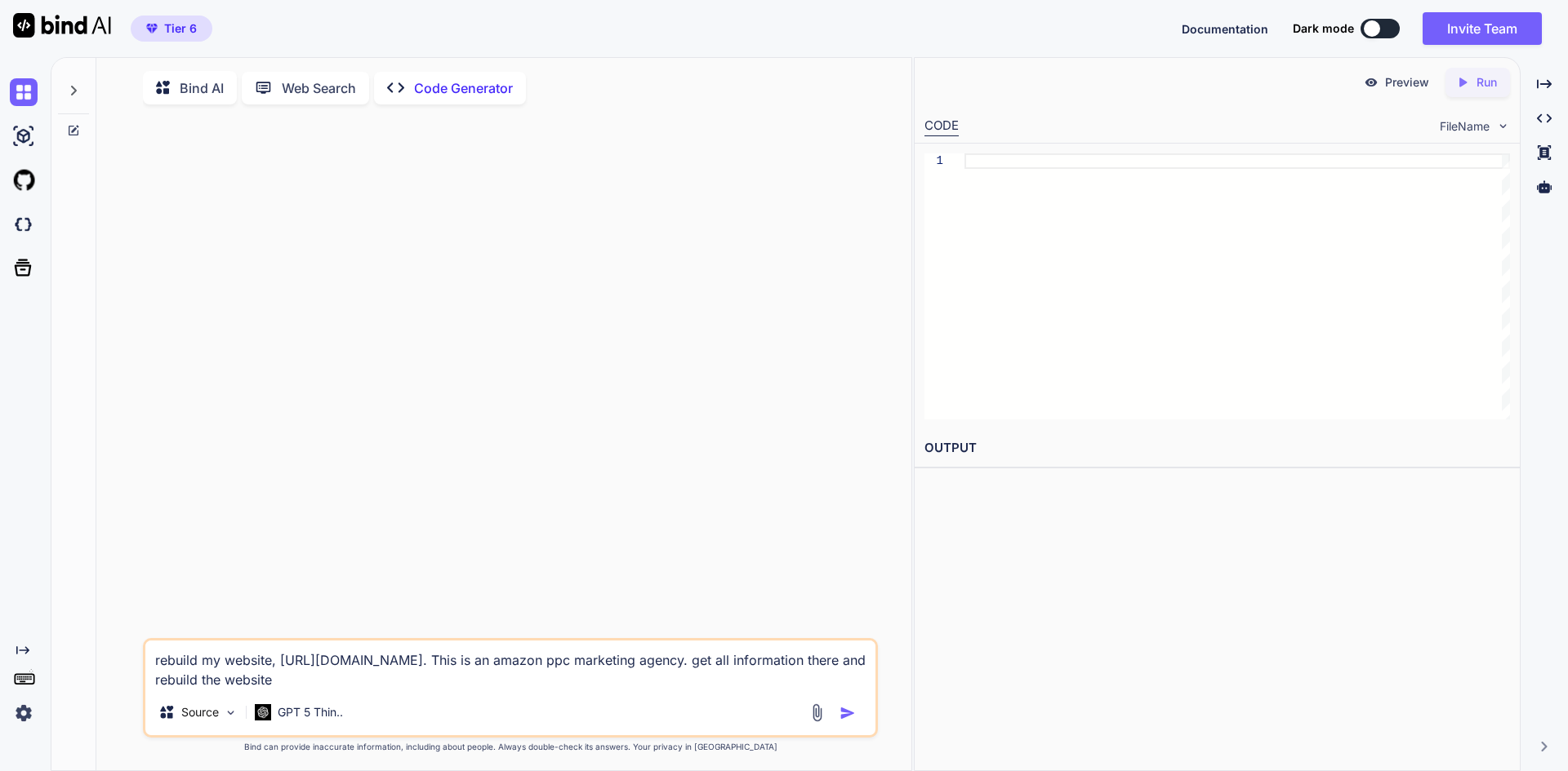
type textarea "x"
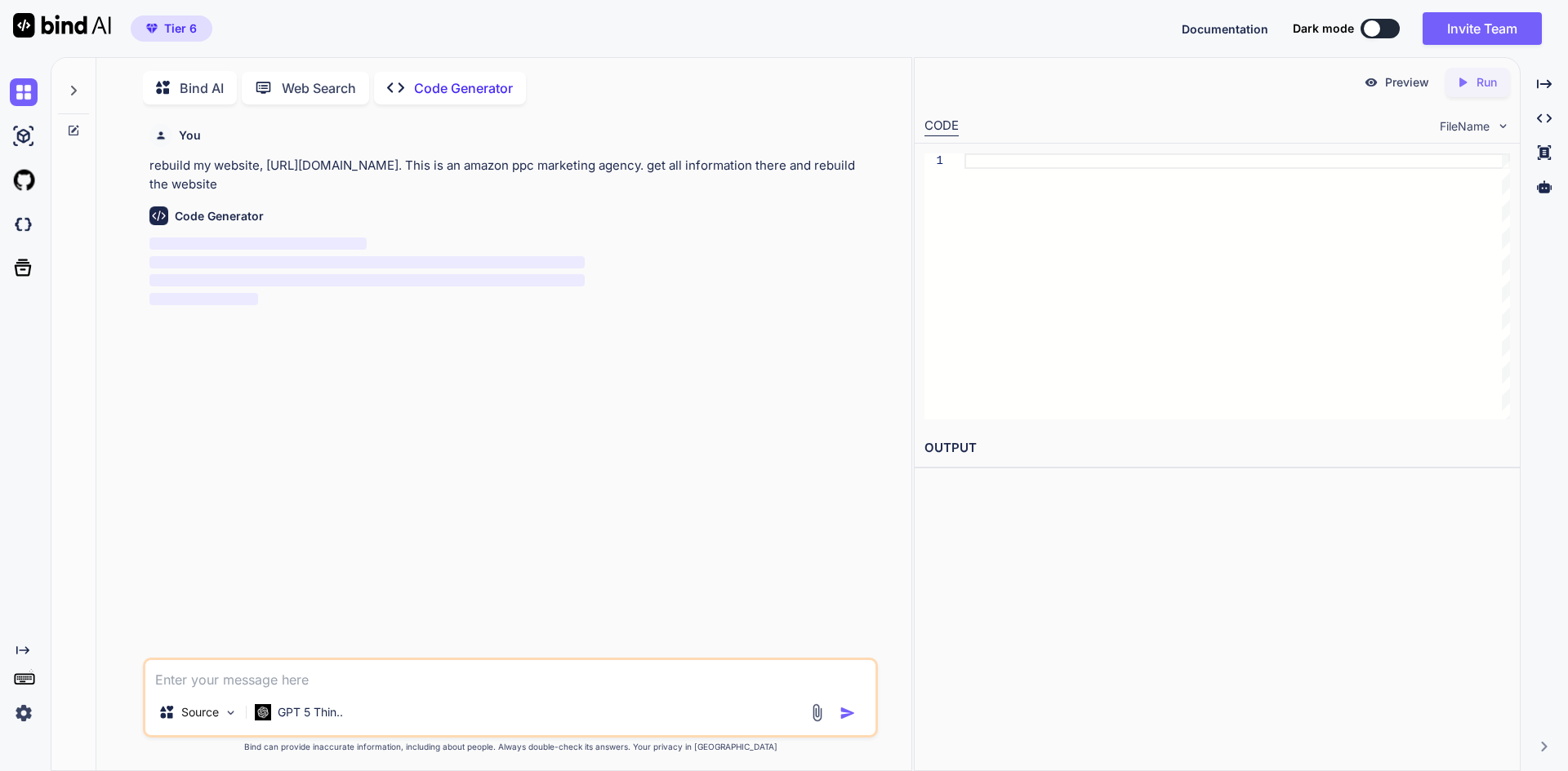
scroll to position [7, 0]
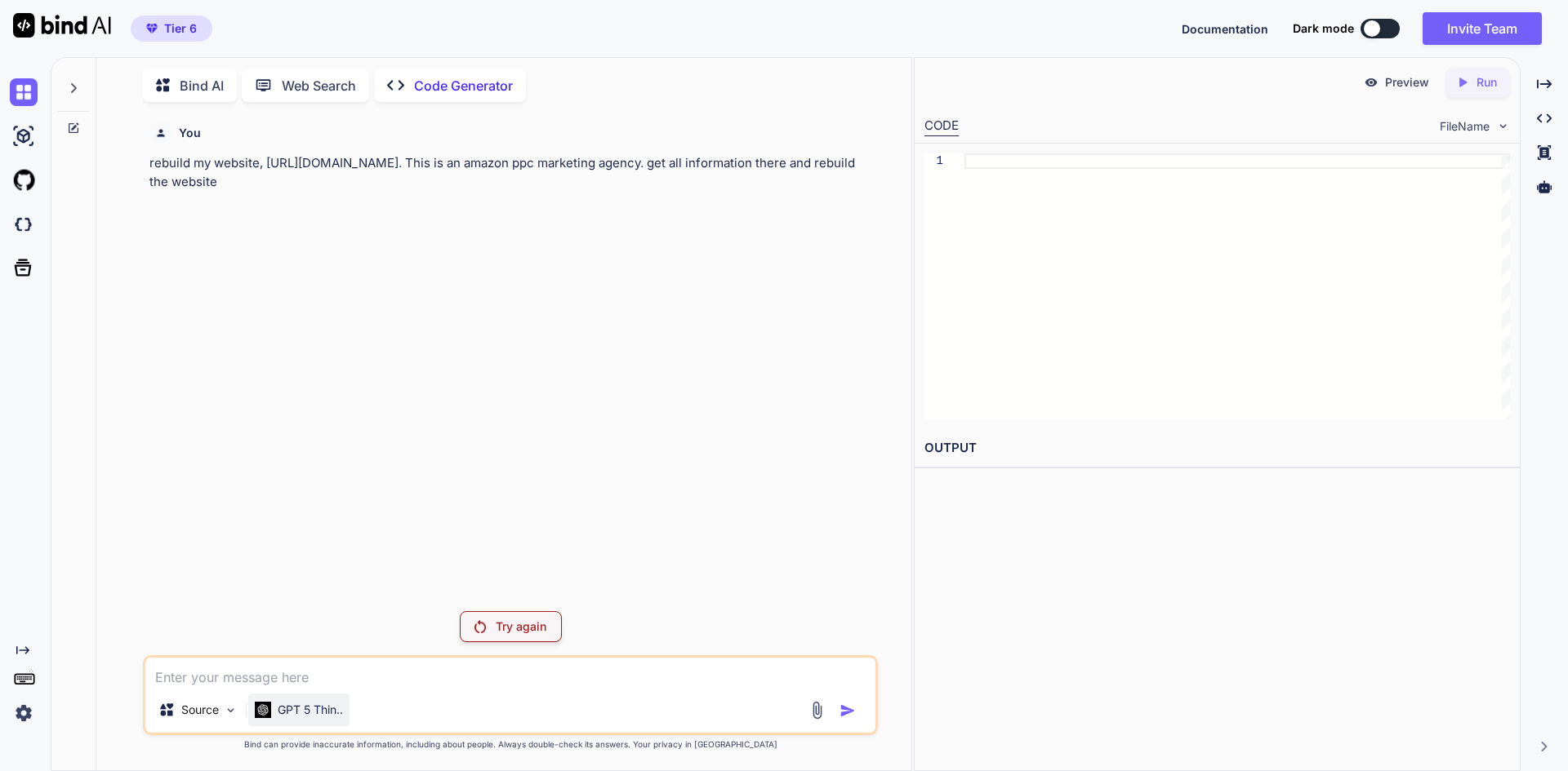
click at [310, 708] on p "GPT 5 Thin.." at bounding box center [311, 710] width 66 height 16
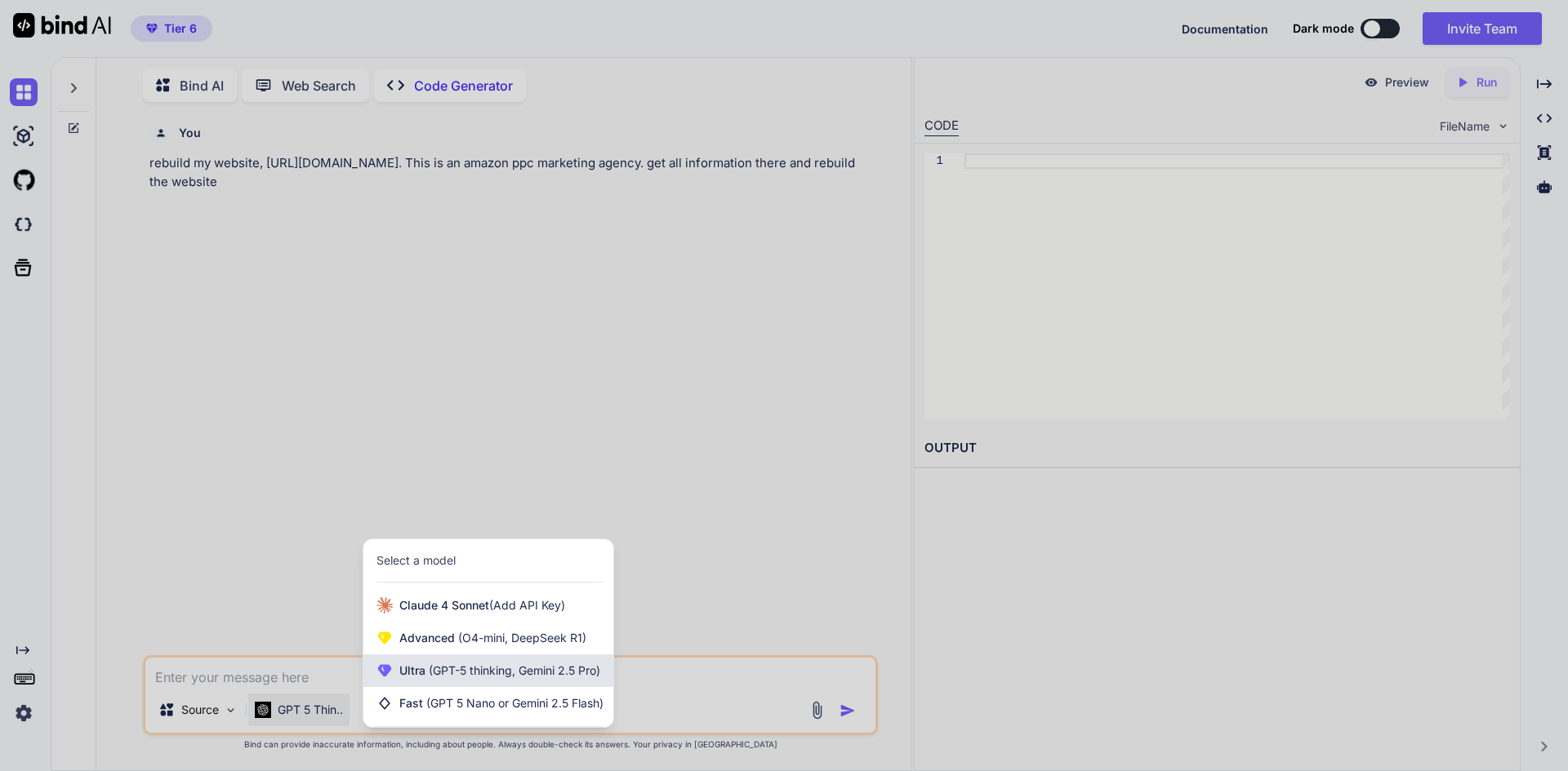
click at [488, 678] on span "Ultra (GPT-5 thinking, Gemini 2.5 Pro)" at bounding box center [500, 670] width 201 height 16
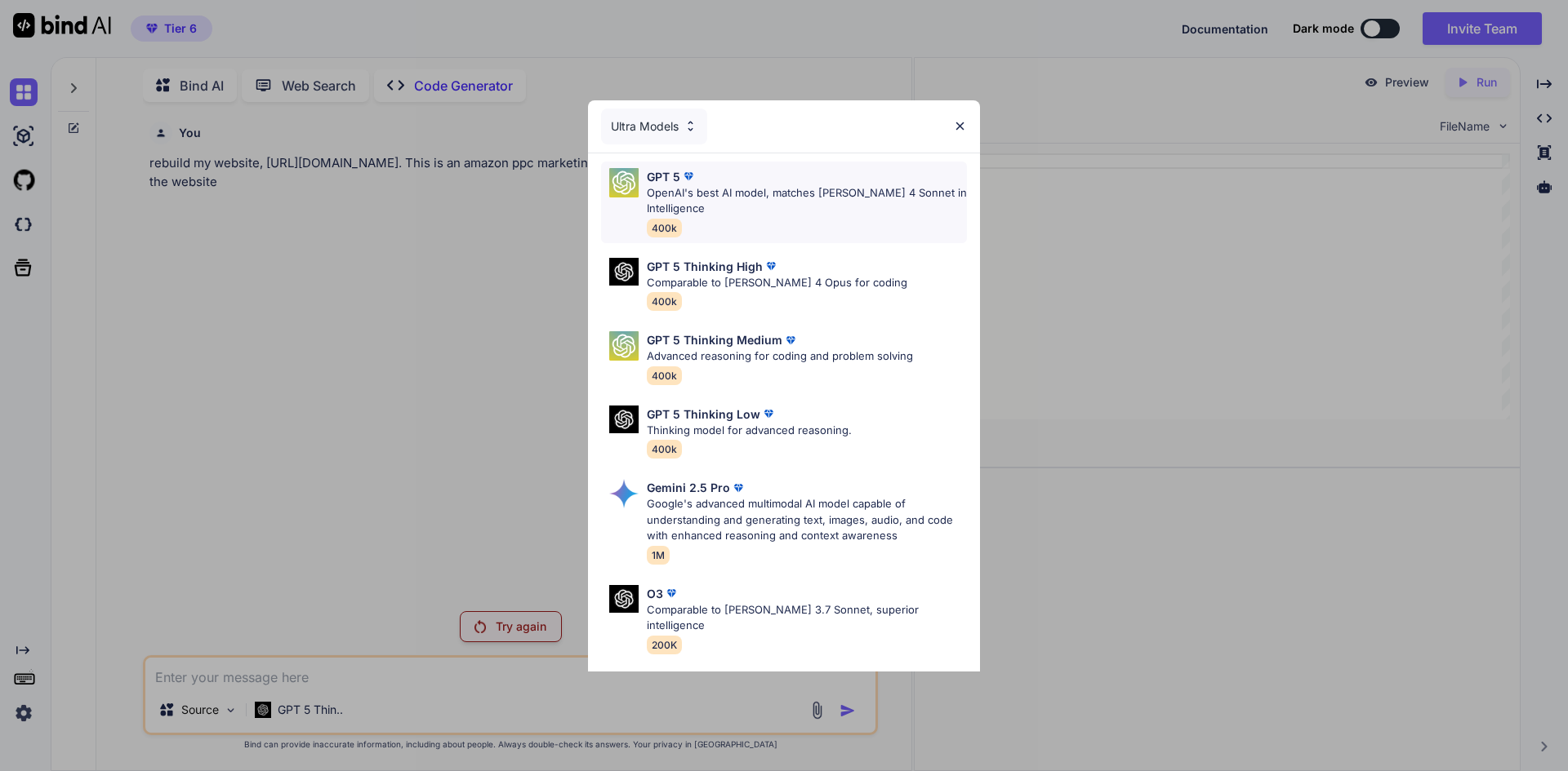
click at [727, 211] on p "OpenAI's best AI model, matches Claude 4 Sonnet in Intelligence" at bounding box center [806, 201] width 320 height 32
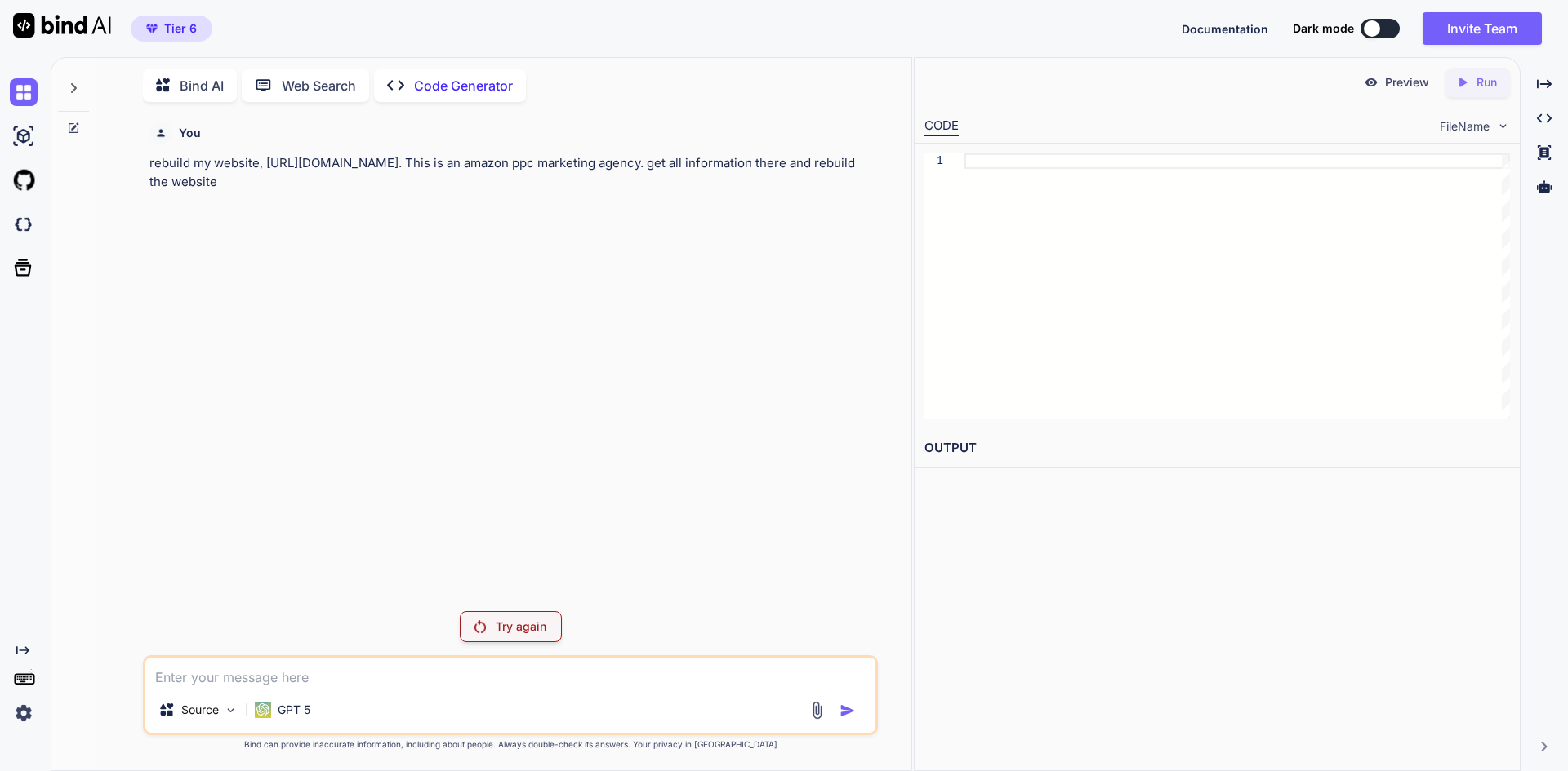
click at [475, 636] on div "Try again" at bounding box center [511, 627] width 102 height 31
click at [277, 712] on div "GPT 5" at bounding box center [282, 710] width 55 height 16
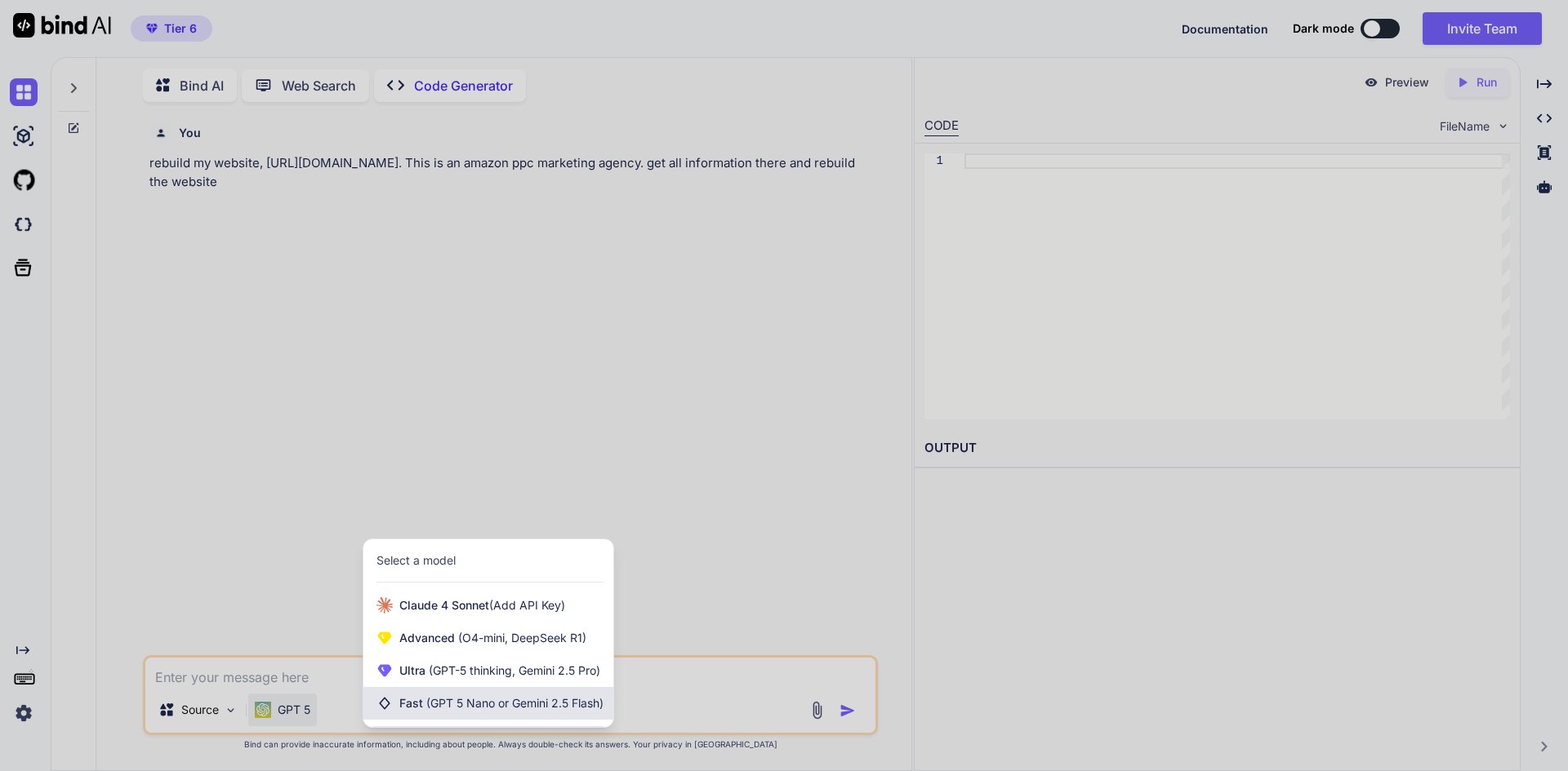
click at [453, 708] on span "(GPT 5 Nano or Gemini 2.5 Flash)" at bounding box center [514, 703] width 177 height 14
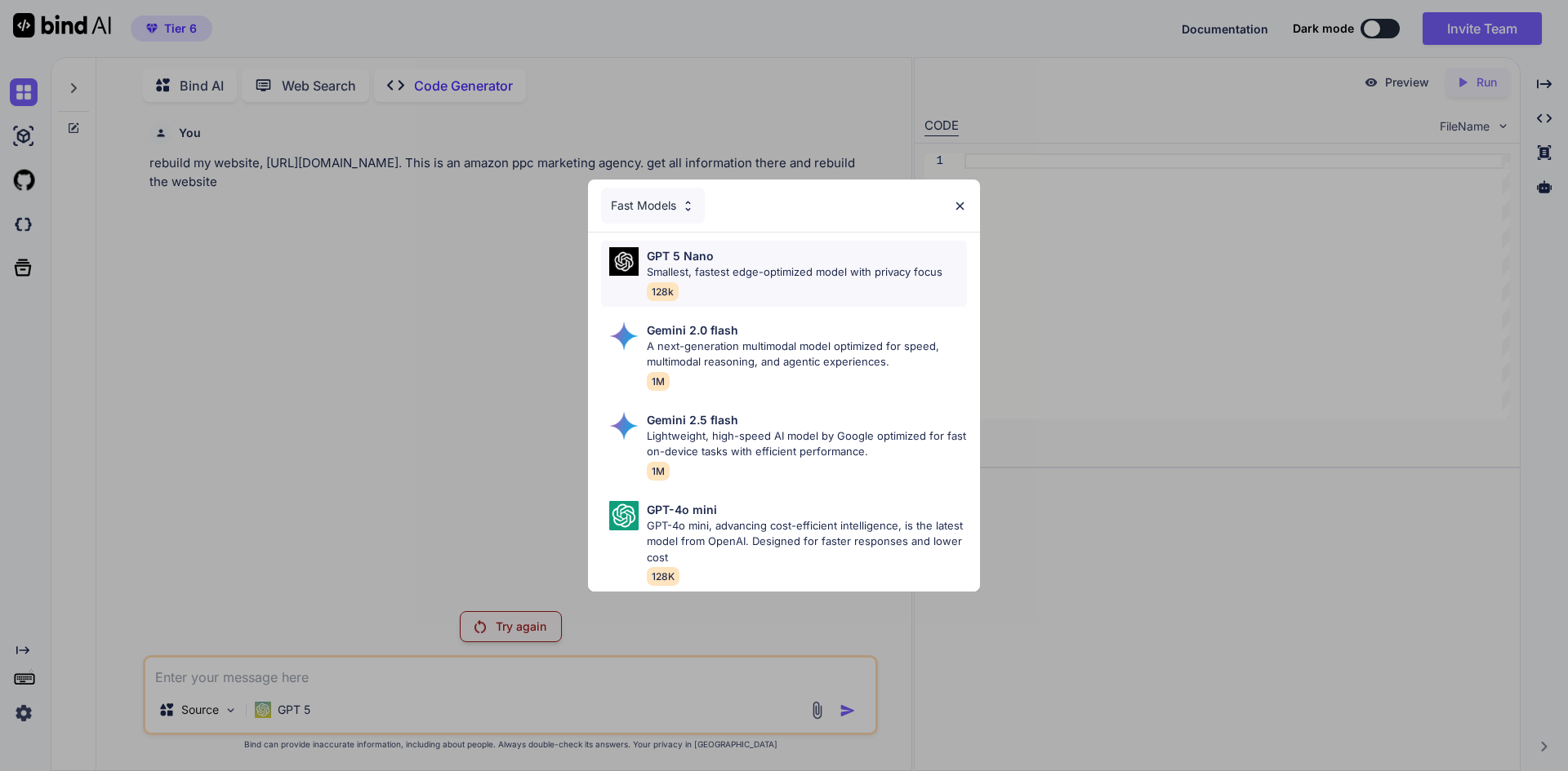
click at [723, 280] on div "GPT 5 Nano Smallest, fastest edge-optimized model with privacy focus 128k" at bounding box center [794, 273] width 295 height 53
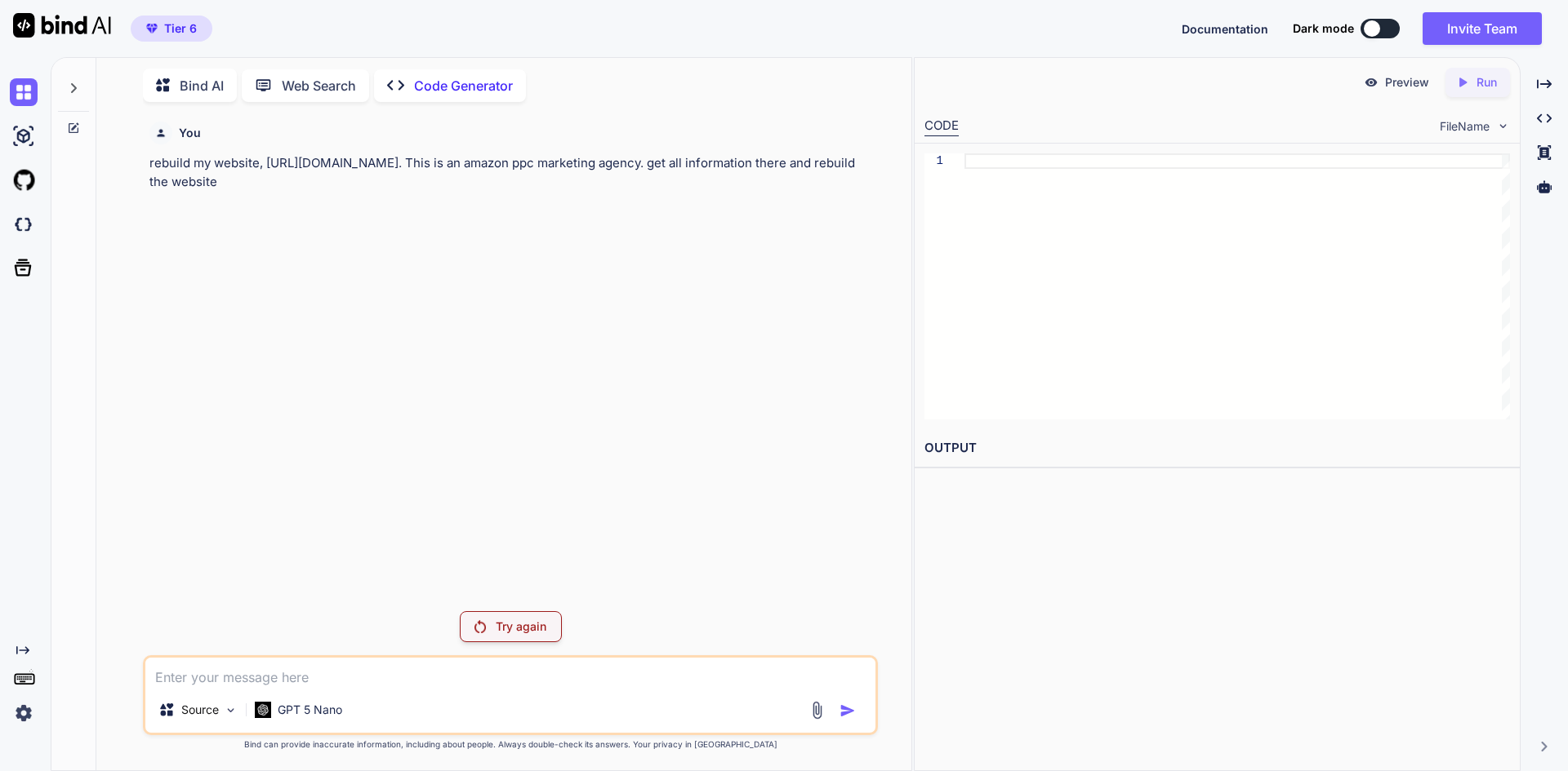
click at [487, 630] on div "Try again" at bounding box center [511, 627] width 102 height 31
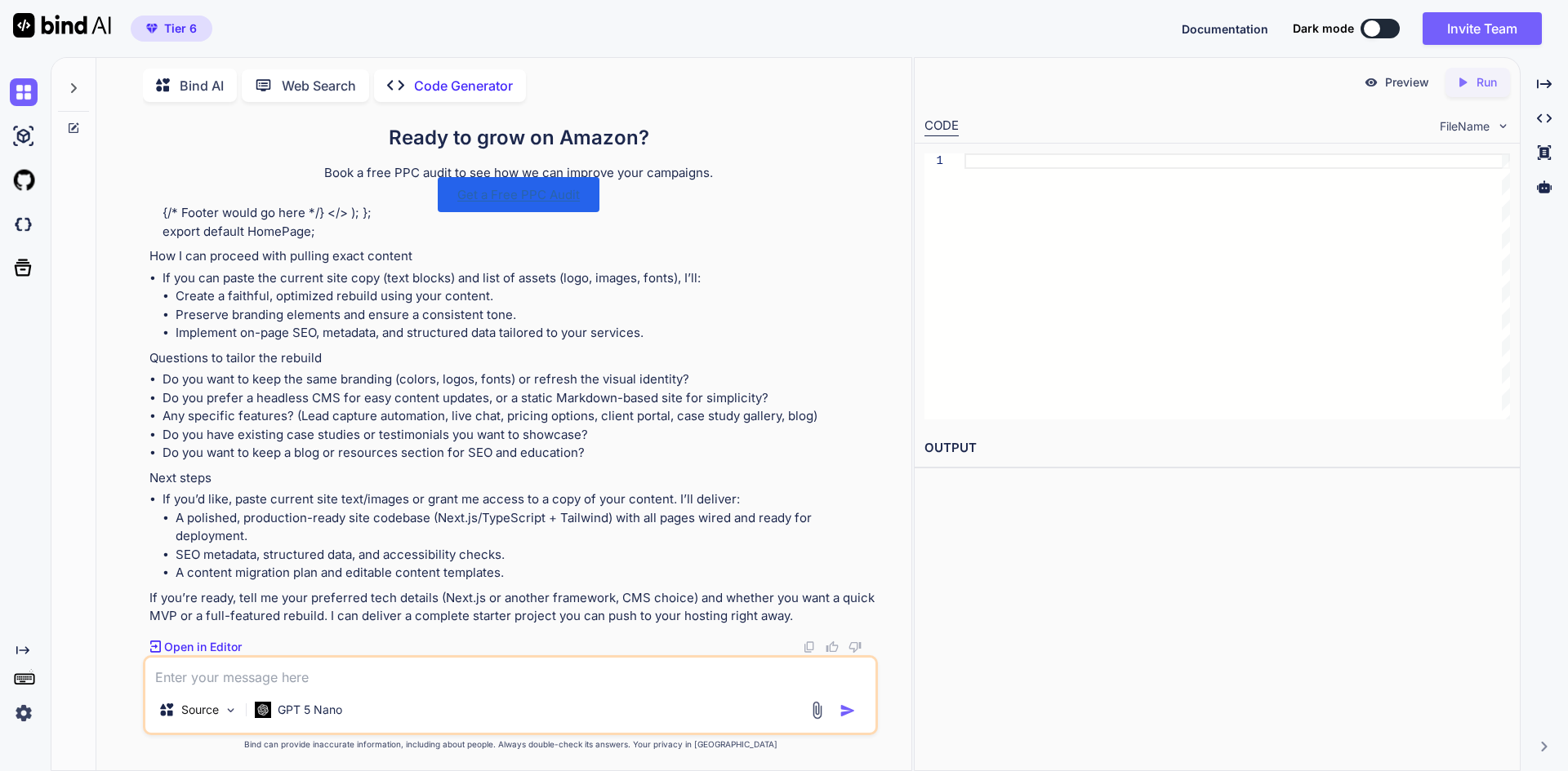
scroll to position [4005, 0]
click at [171, 643] on p "Open in Editor" at bounding box center [203, 647] width 78 height 16
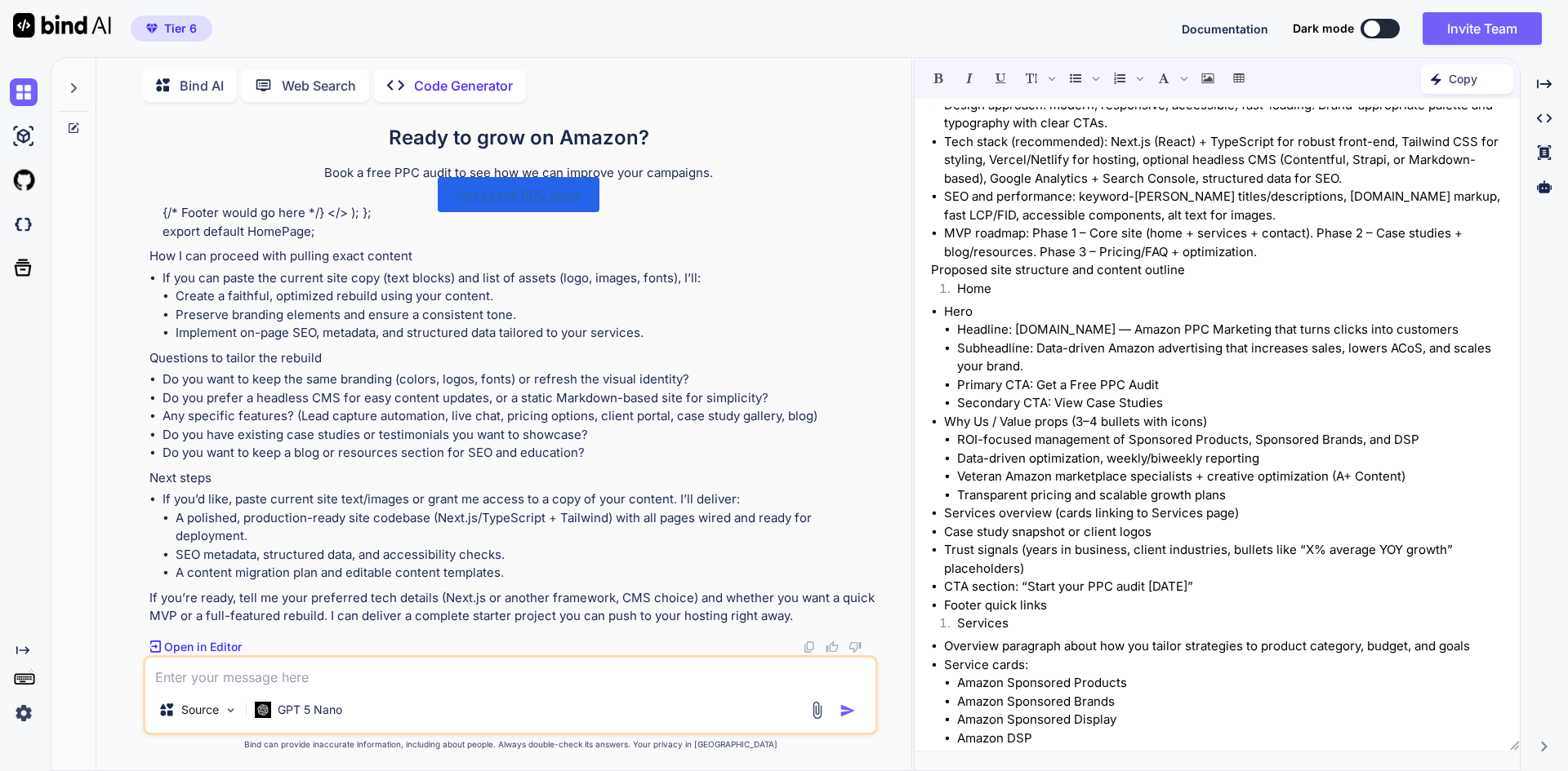
scroll to position [0, 0]
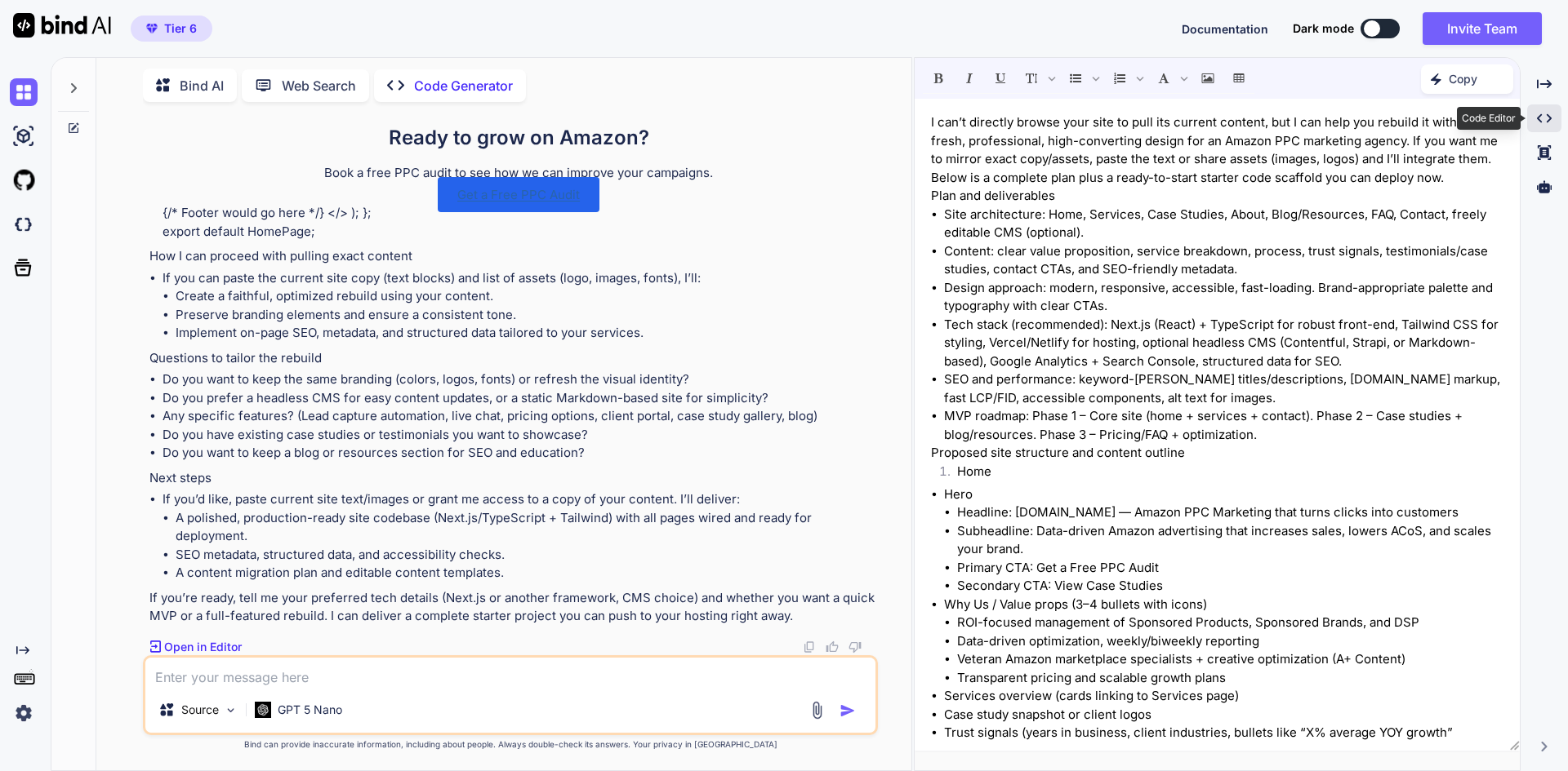
click at [1540, 88] on icon at bounding box center [1544, 84] width 15 height 9
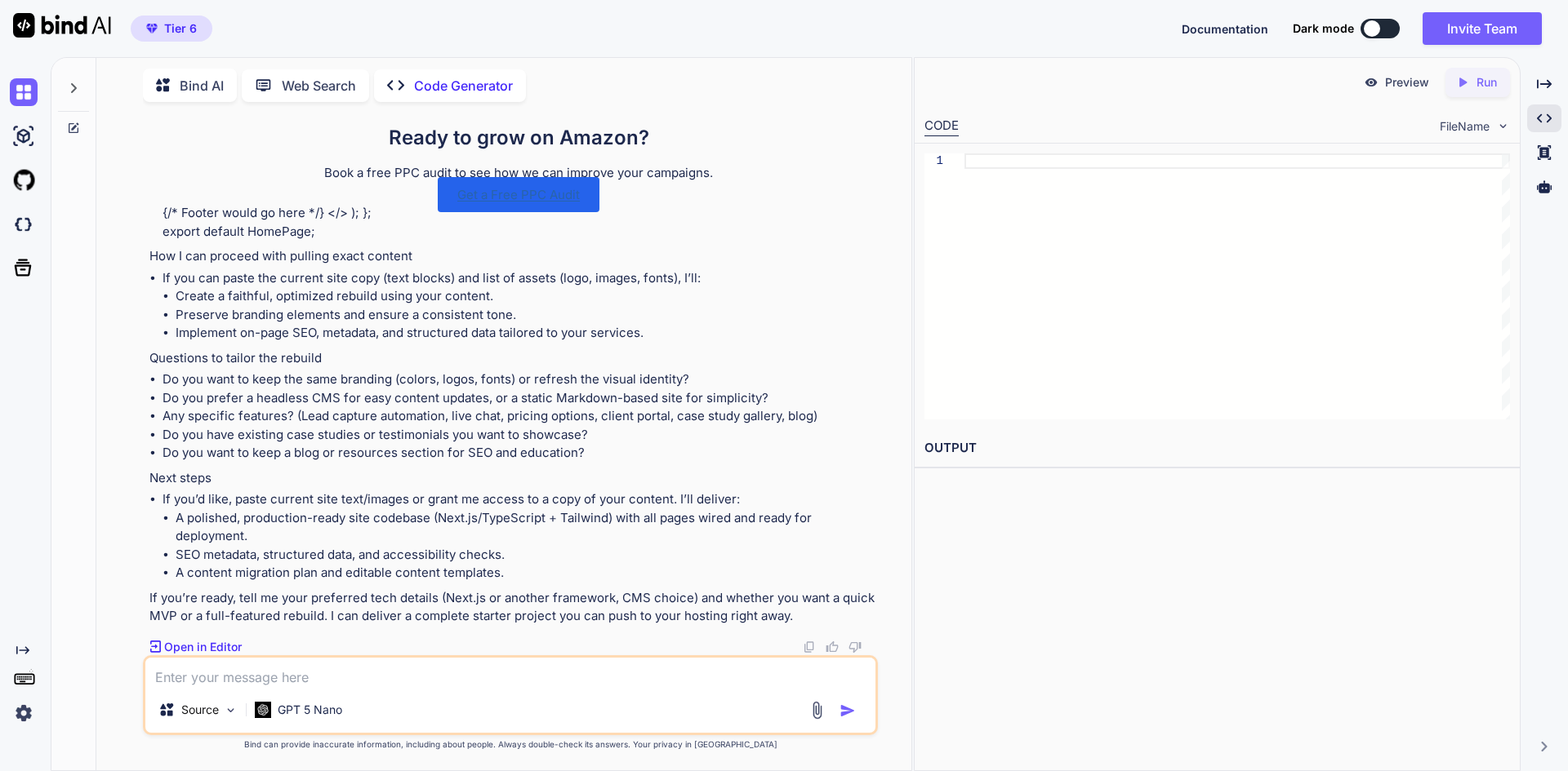
click at [1012, 173] on div at bounding box center [1237, 286] width 545 height 266
click at [1404, 80] on p "Preview" at bounding box center [1407, 82] width 44 height 16
click at [1470, 86] on icon "Created with Pixso." at bounding box center [1465, 82] width 22 height 15
drag, startPoint x: 70, startPoint y: 78, endPoint x: 91, endPoint y: 93, distance: 25.8
click at [71, 82] on icon at bounding box center [73, 88] width 13 height 13
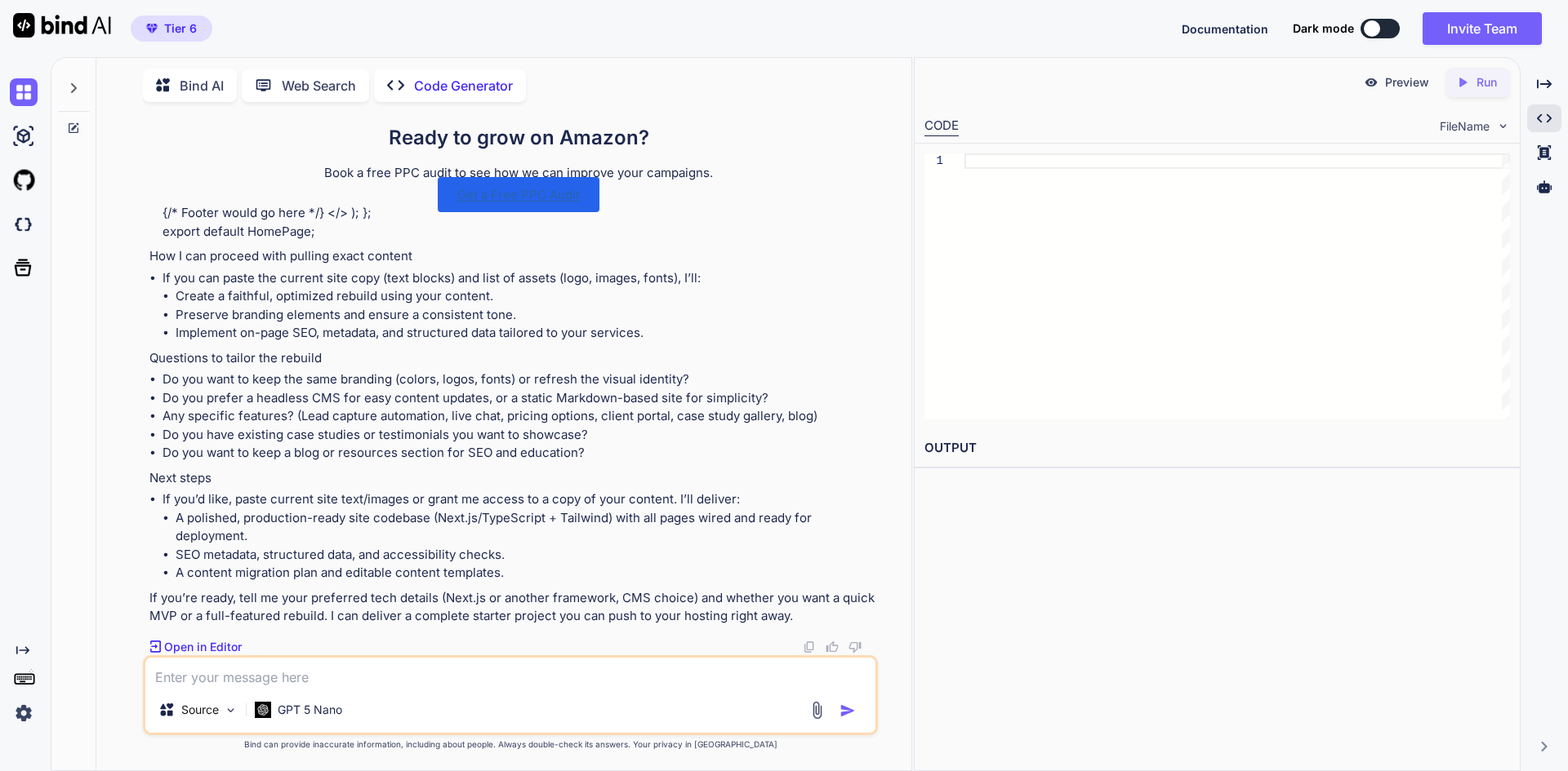
scroll to position [4209, 0]
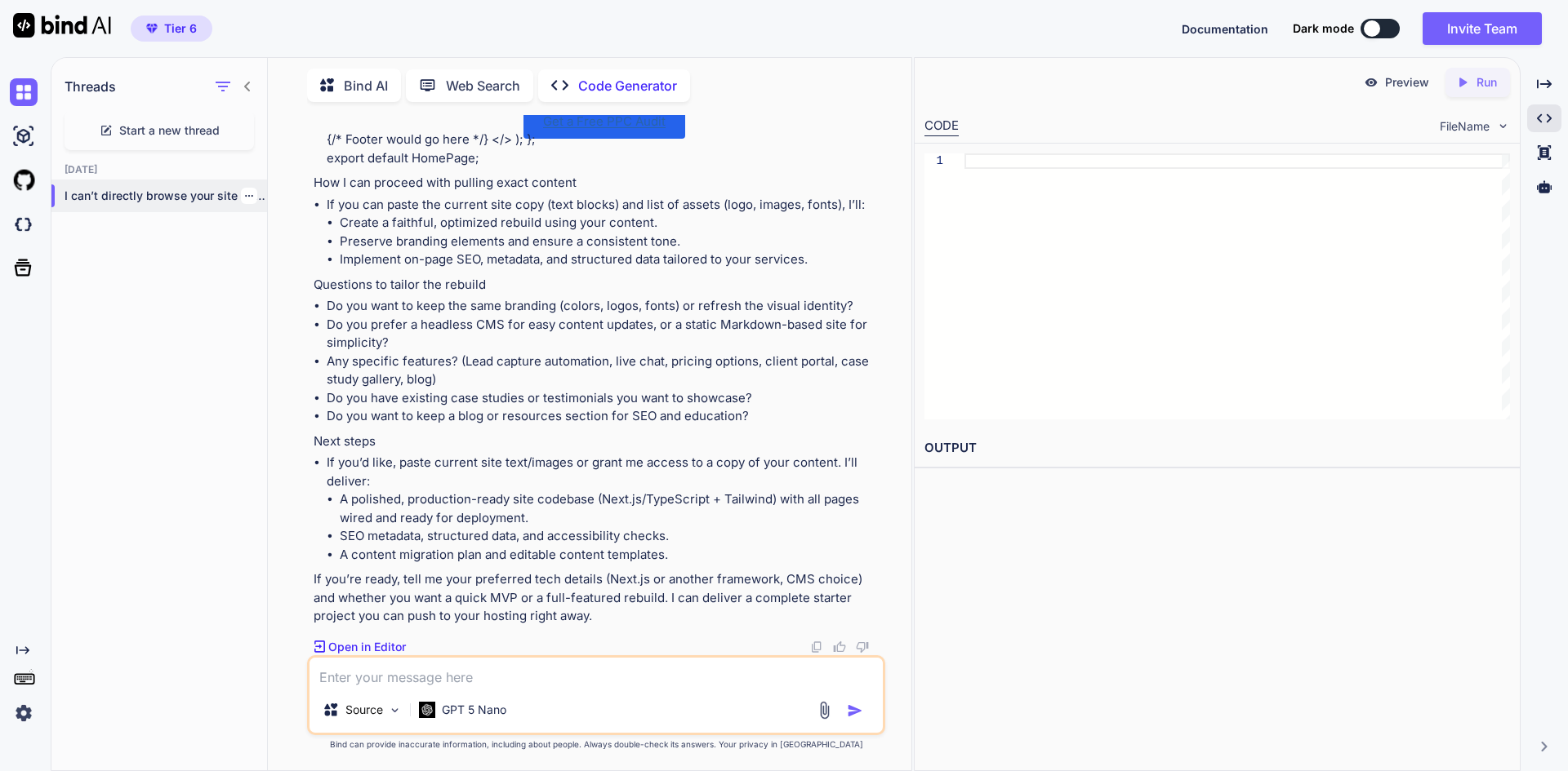
click at [162, 199] on p "I can’t directly browse your site to pul..." at bounding box center [166, 196] width 203 height 16
click at [244, 191] on icon "button" at bounding box center [249, 195] width 9 height 9
click at [262, 251] on div "Delete" at bounding box center [318, 257] width 160 height 33
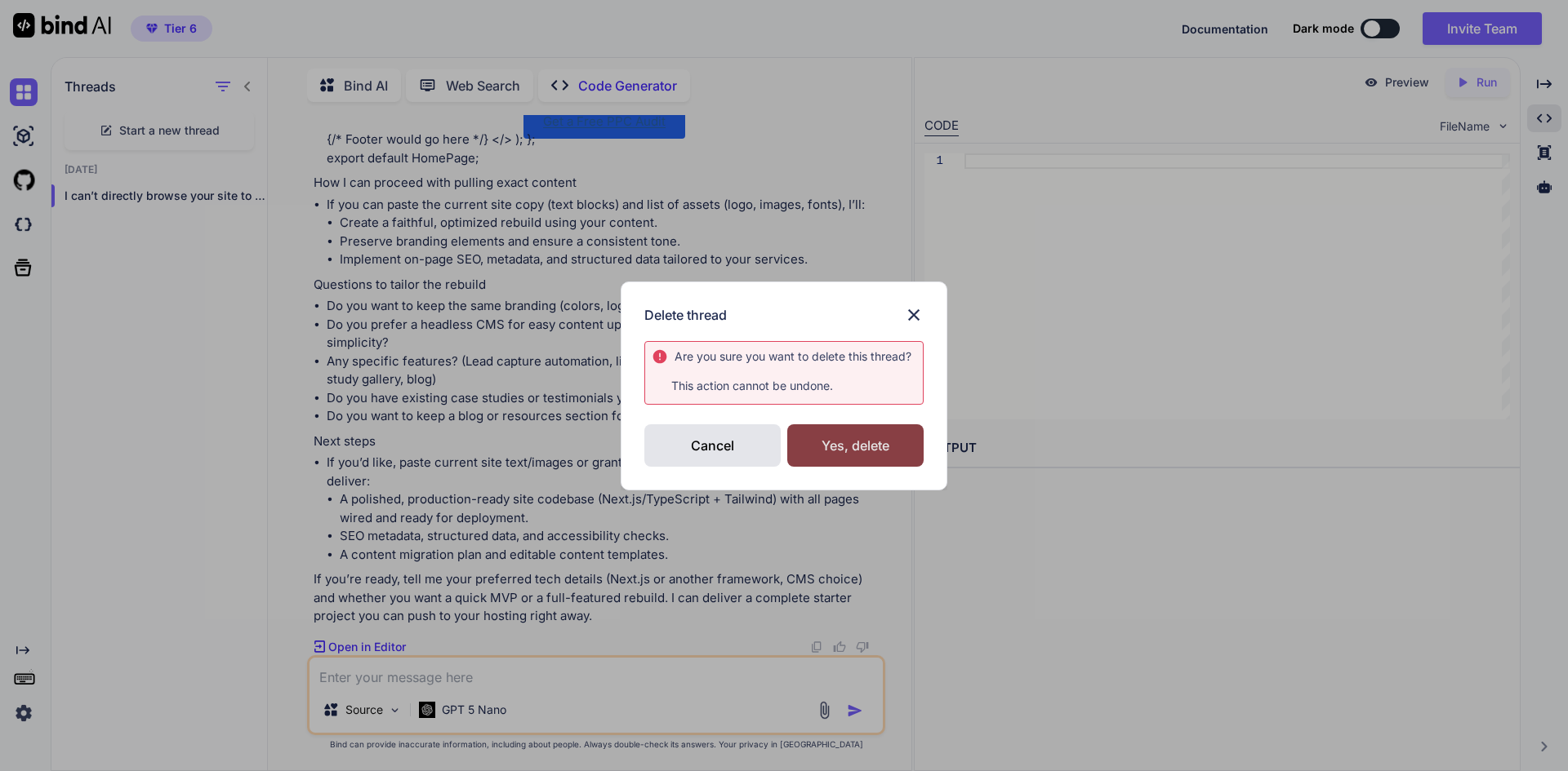
click at [844, 442] on div "Yes, delete" at bounding box center [855, 445] width 136 height 42
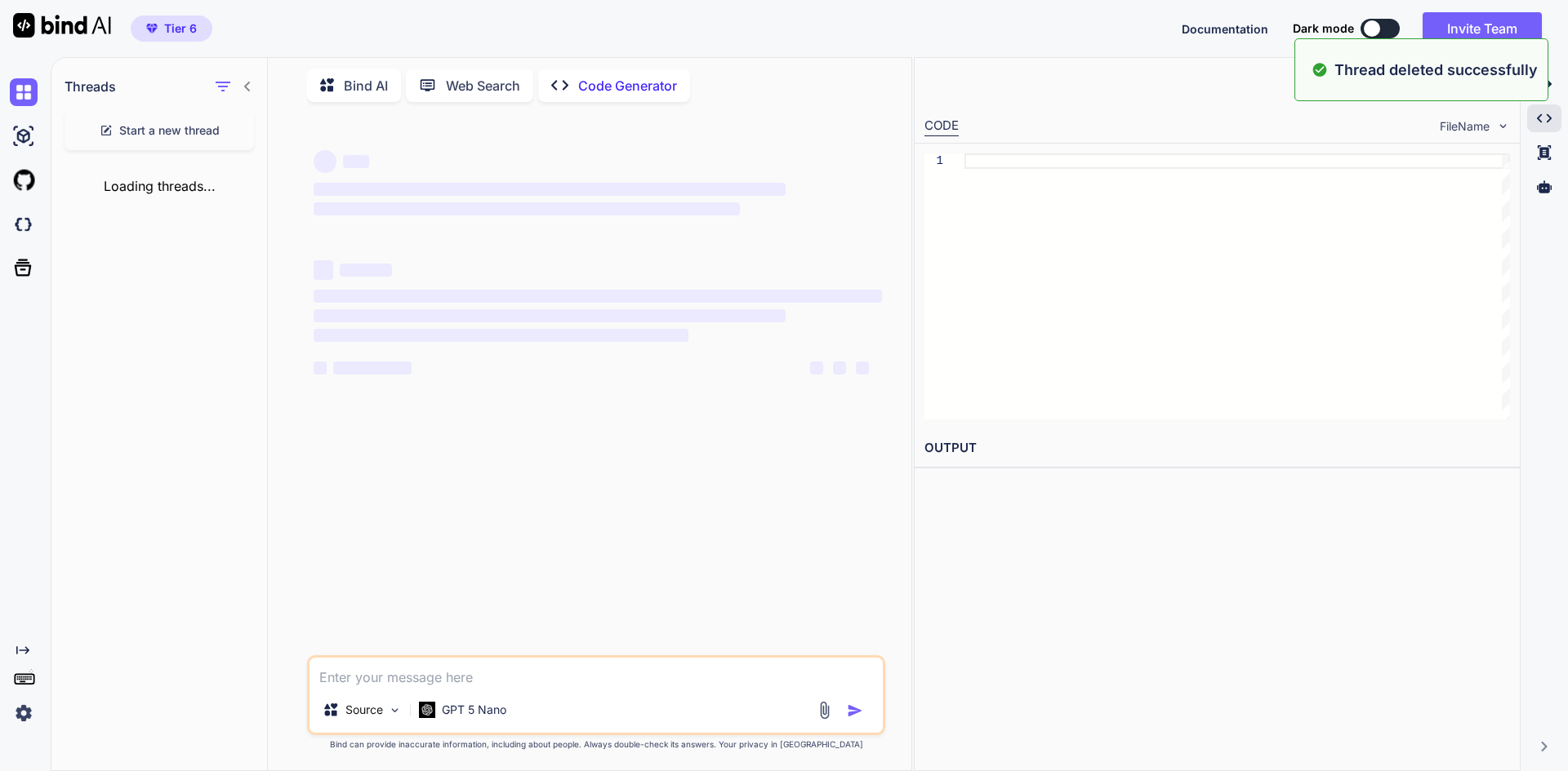
type textarea "x"
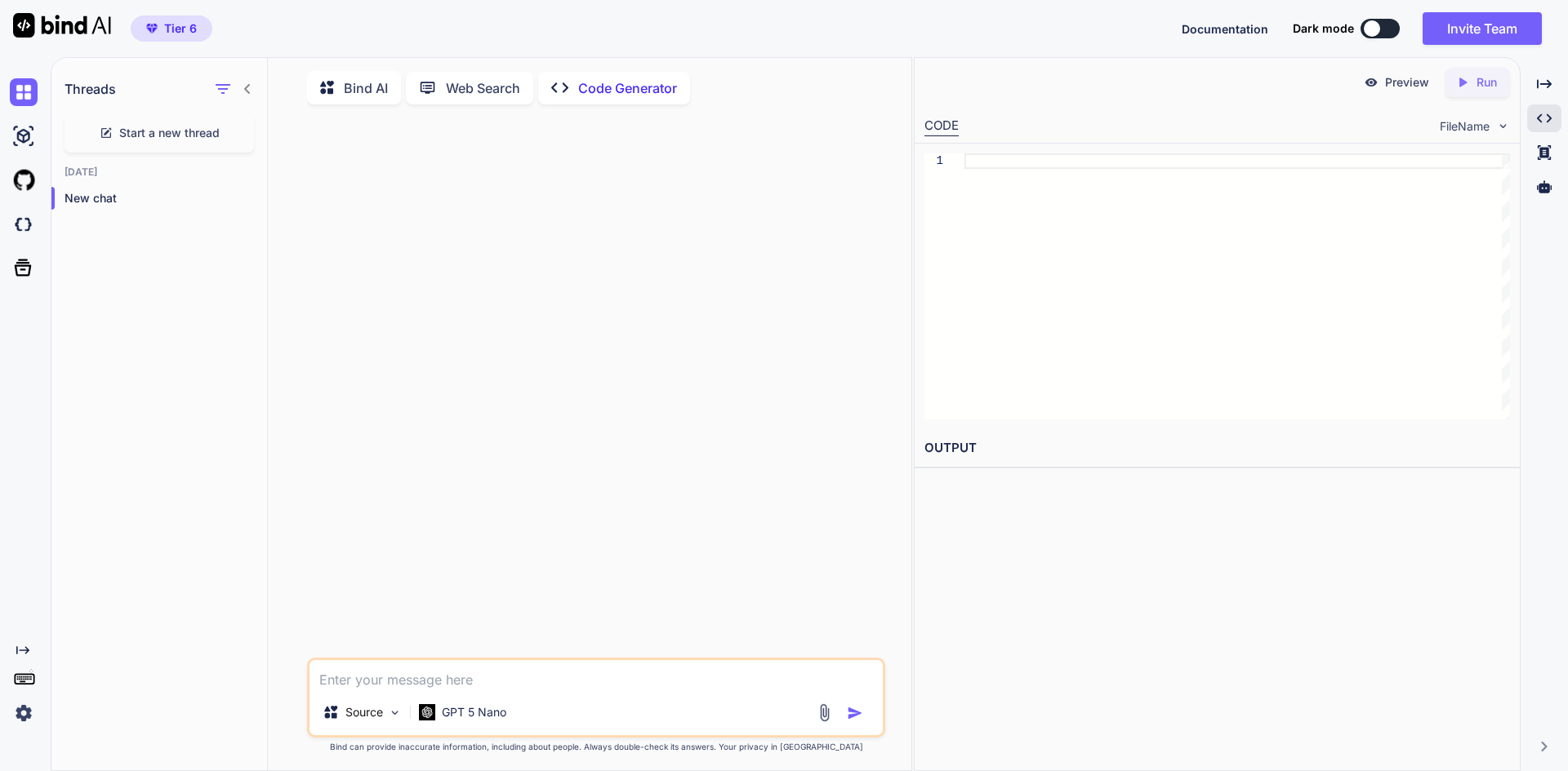
scroll to position [7, 0]
click at [20, 641] on div "Created with Pixso." at bounding box center [22, 398] width 44 height 657
click at [19, 648] on icon "Created with Pixso." at bounding box center [22, 649] width 13 height 13
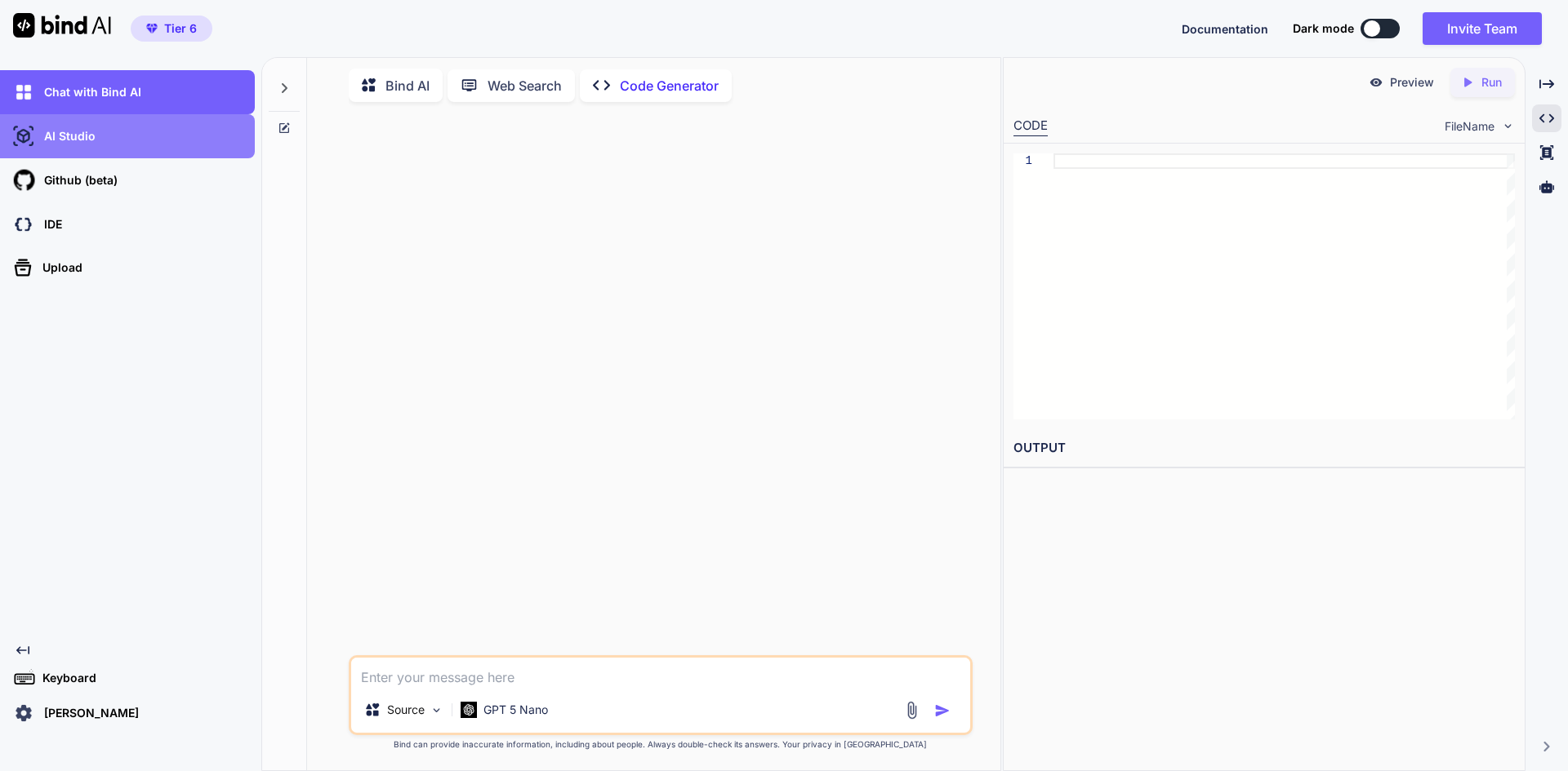
click at [116, 146] on div "AI Studio" at bounding box center [132, 136] width 245 height 28
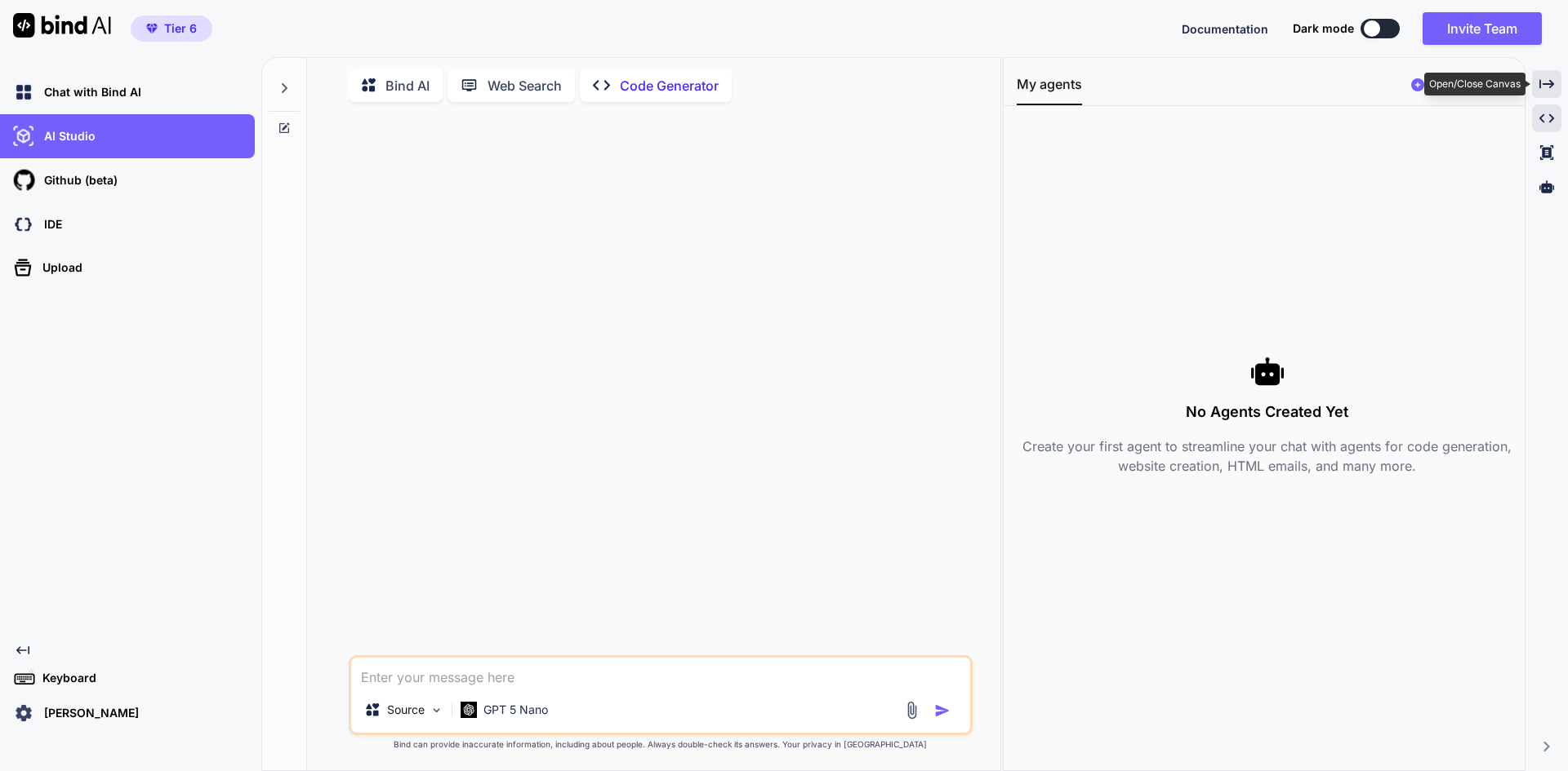
click at [1558, 82] on div "Created with Pixso." at bounding box center [1546, 84] width 29 height 28
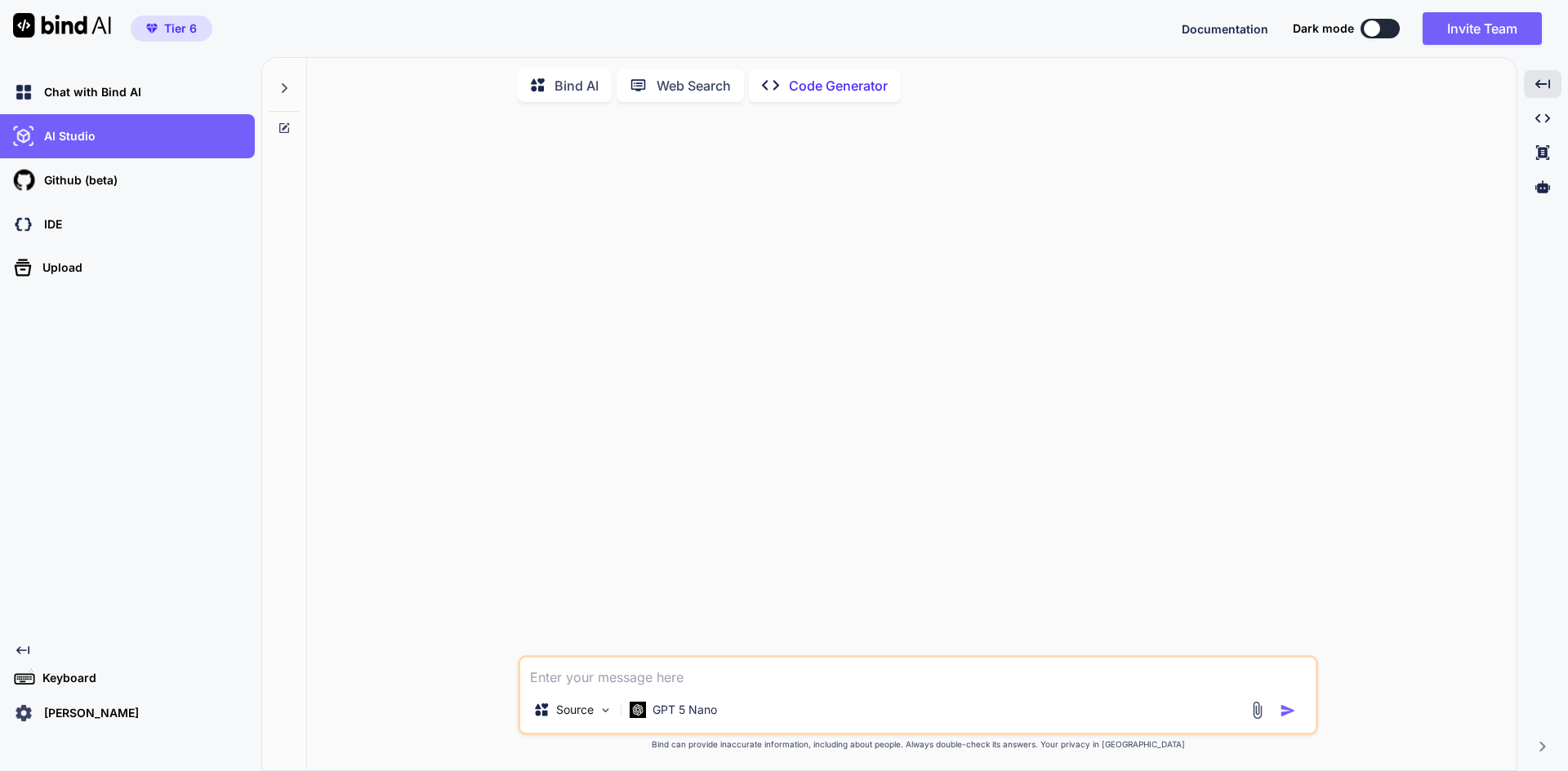
click at [52, 674] on p "Keyboard" at bounding box center [66, 678] width 60 height 16
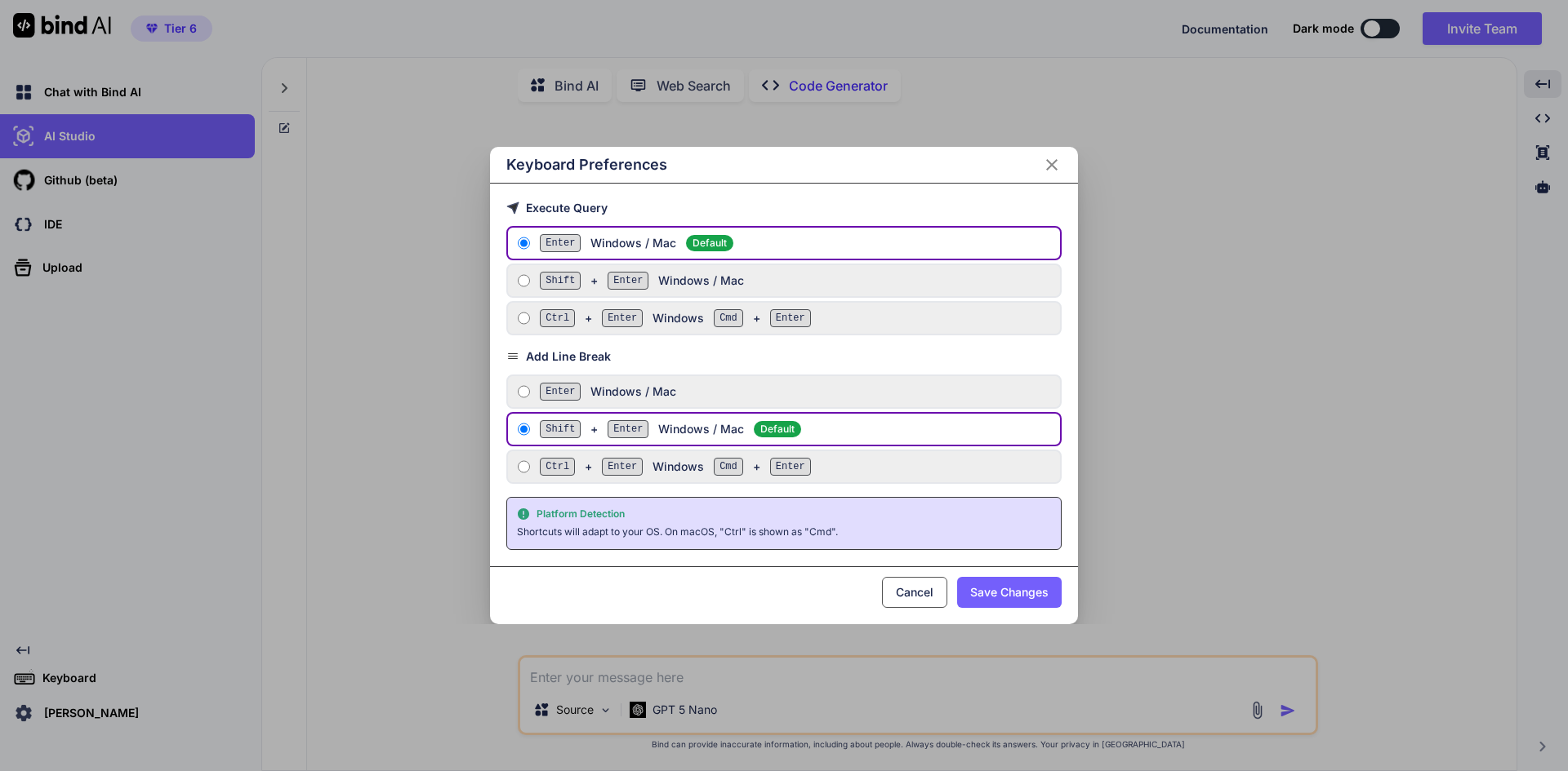
click at [1055, 165] on icon "Close" at bounding box center [1051, 165] width 20 height 20
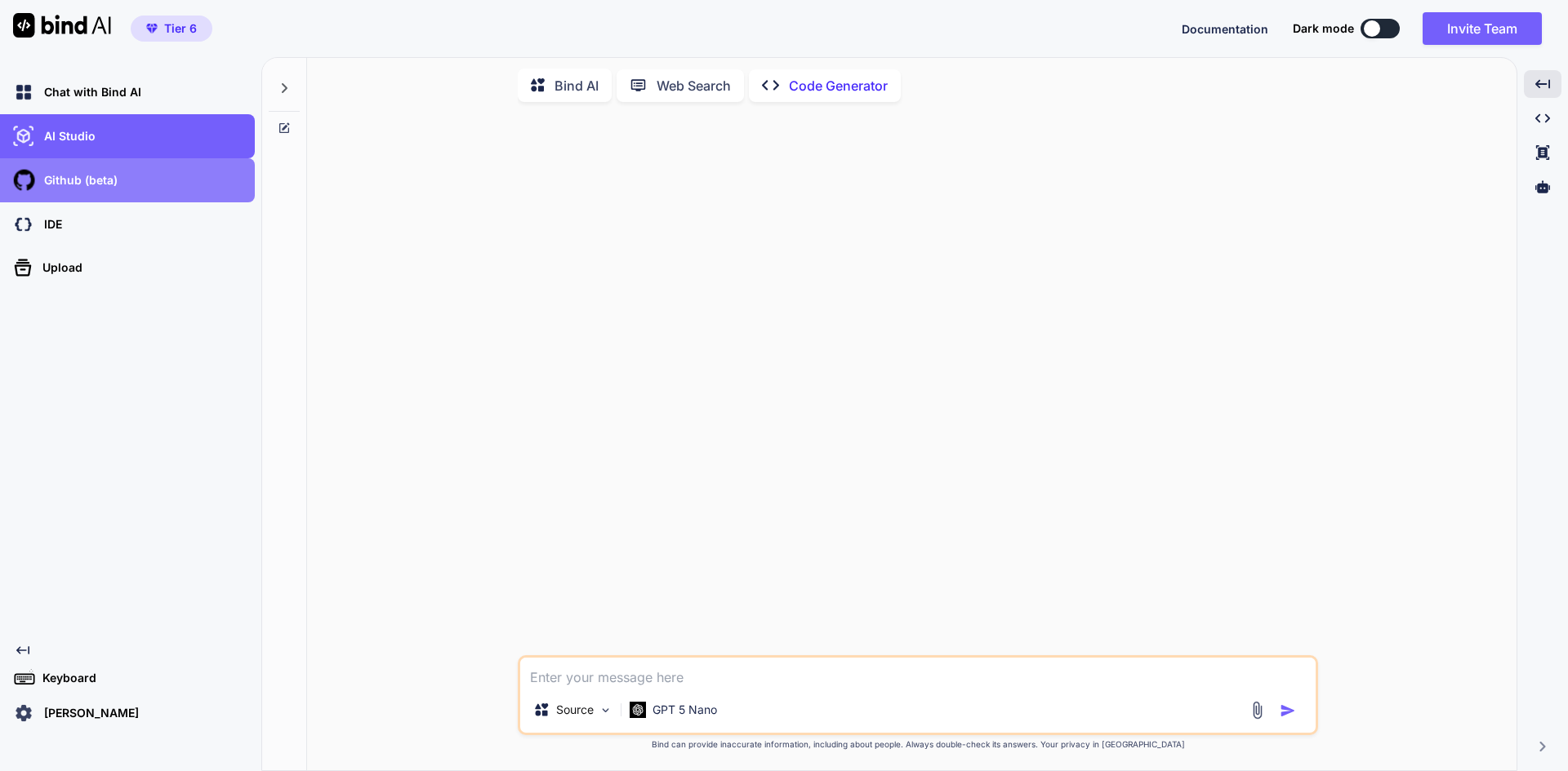
click at [123, 186] on div "Github (beta)" at bounding box center [132, 180] width 245 height 28
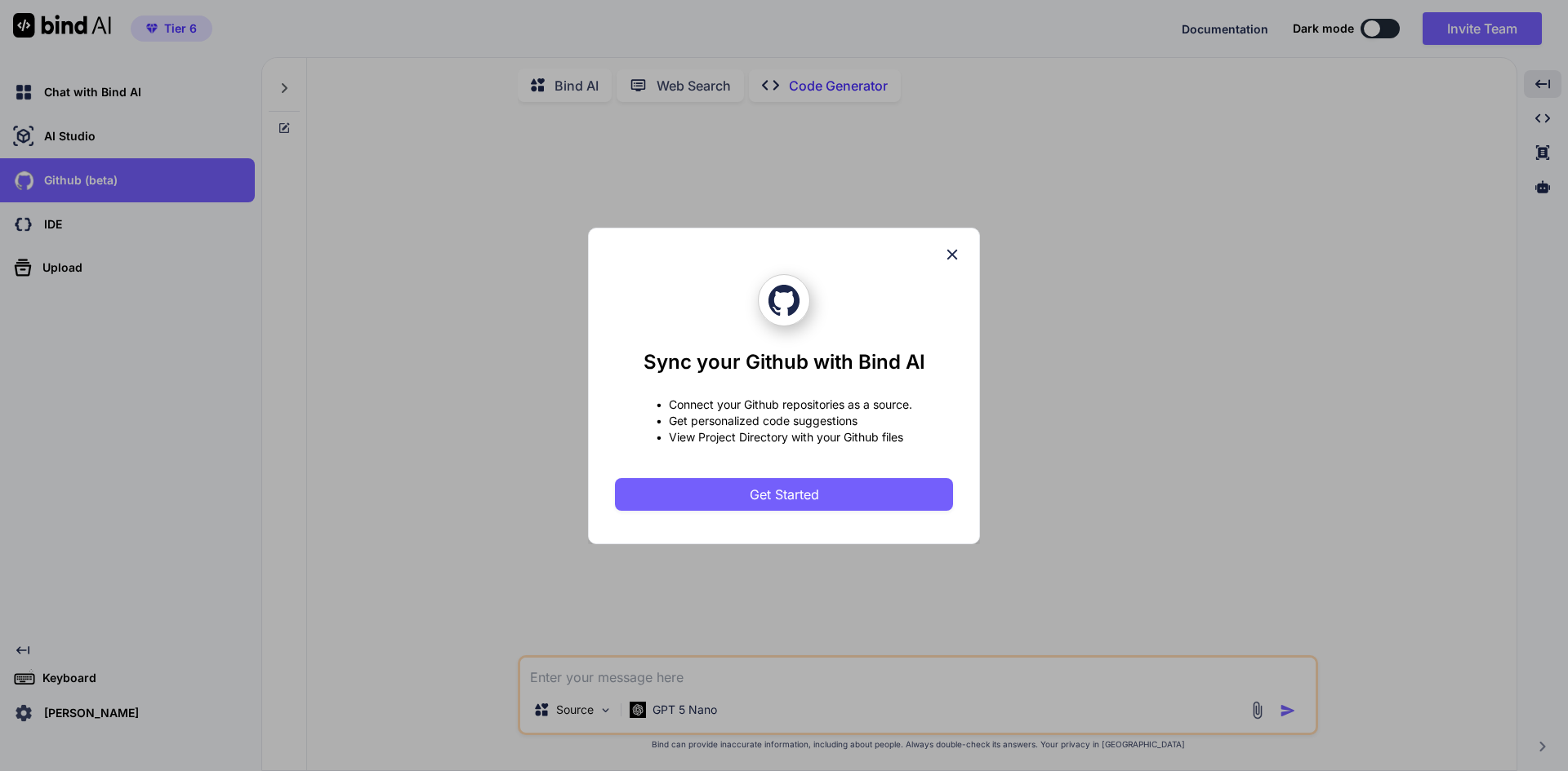
click at [946, 252] on icon at bounding box center [952, 254] width 18 height 18
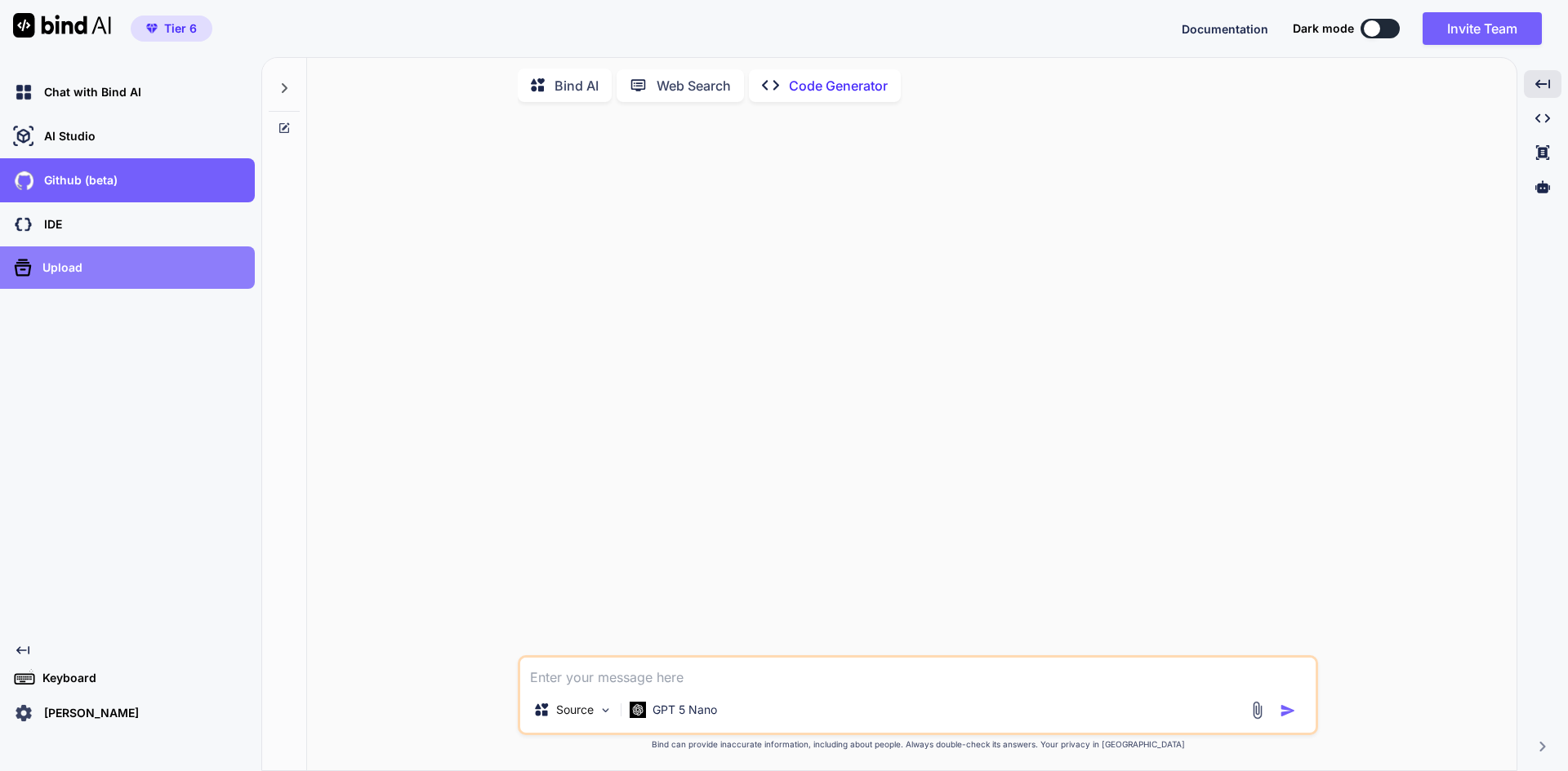
click at [117, 265] on div "Upload" at bounding box center [132, 267] width 245 height 26
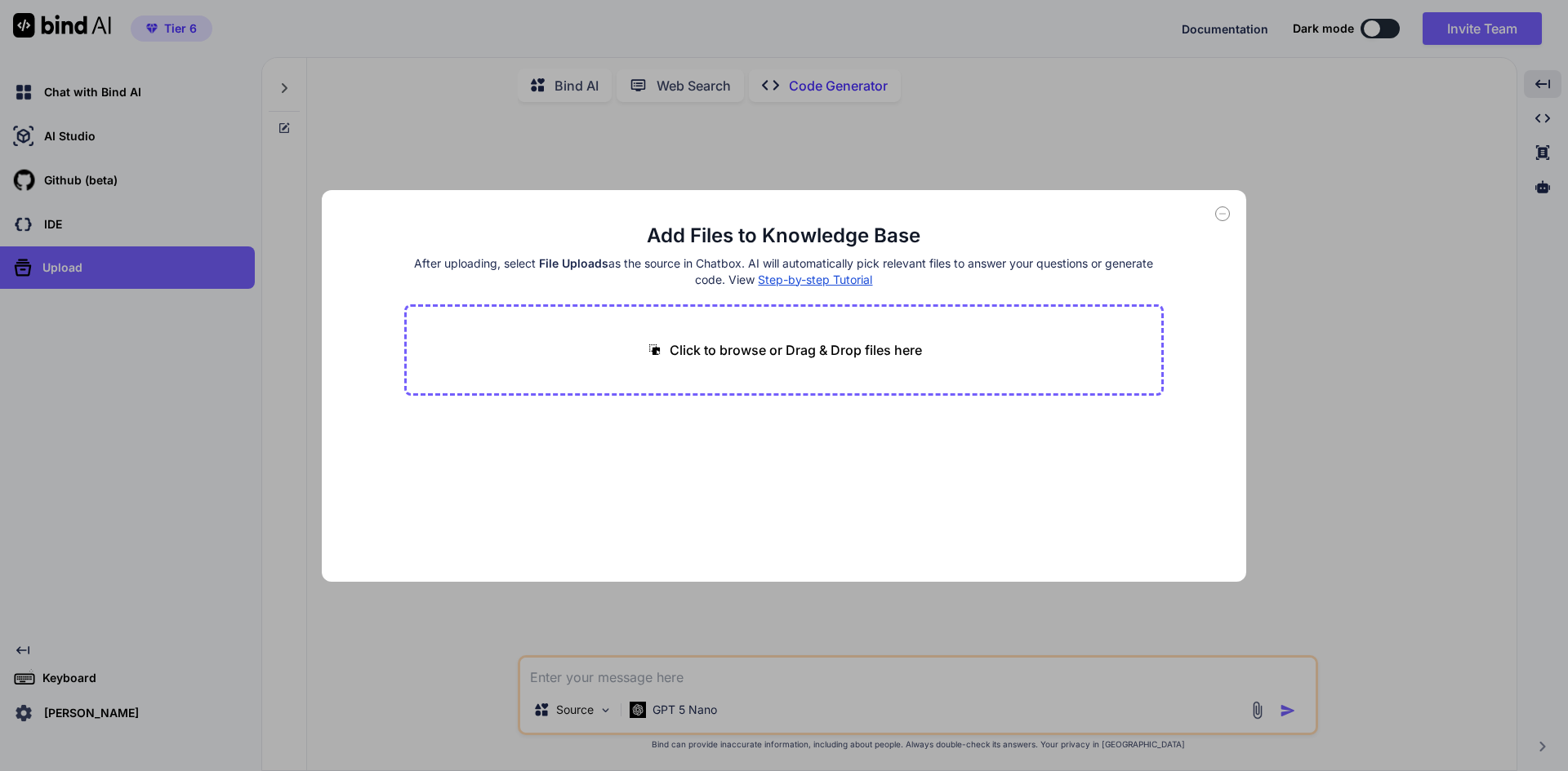
click at [826, 279] on span "Step-by-step Tutorial" at bounding box center [815, 279] width 114 height 14
